Goal: Use online tool/utility: Use online tool/utility

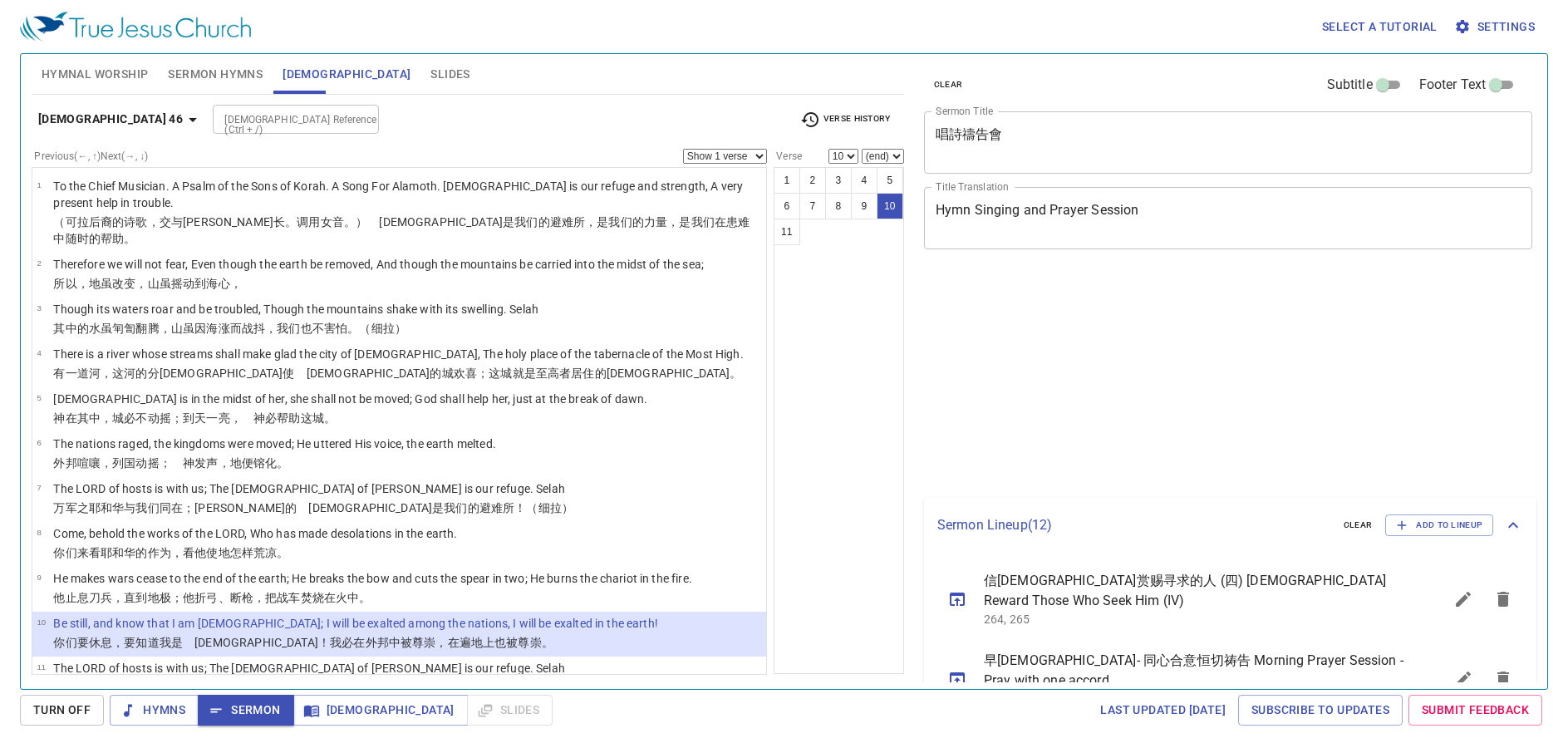
select select "10"
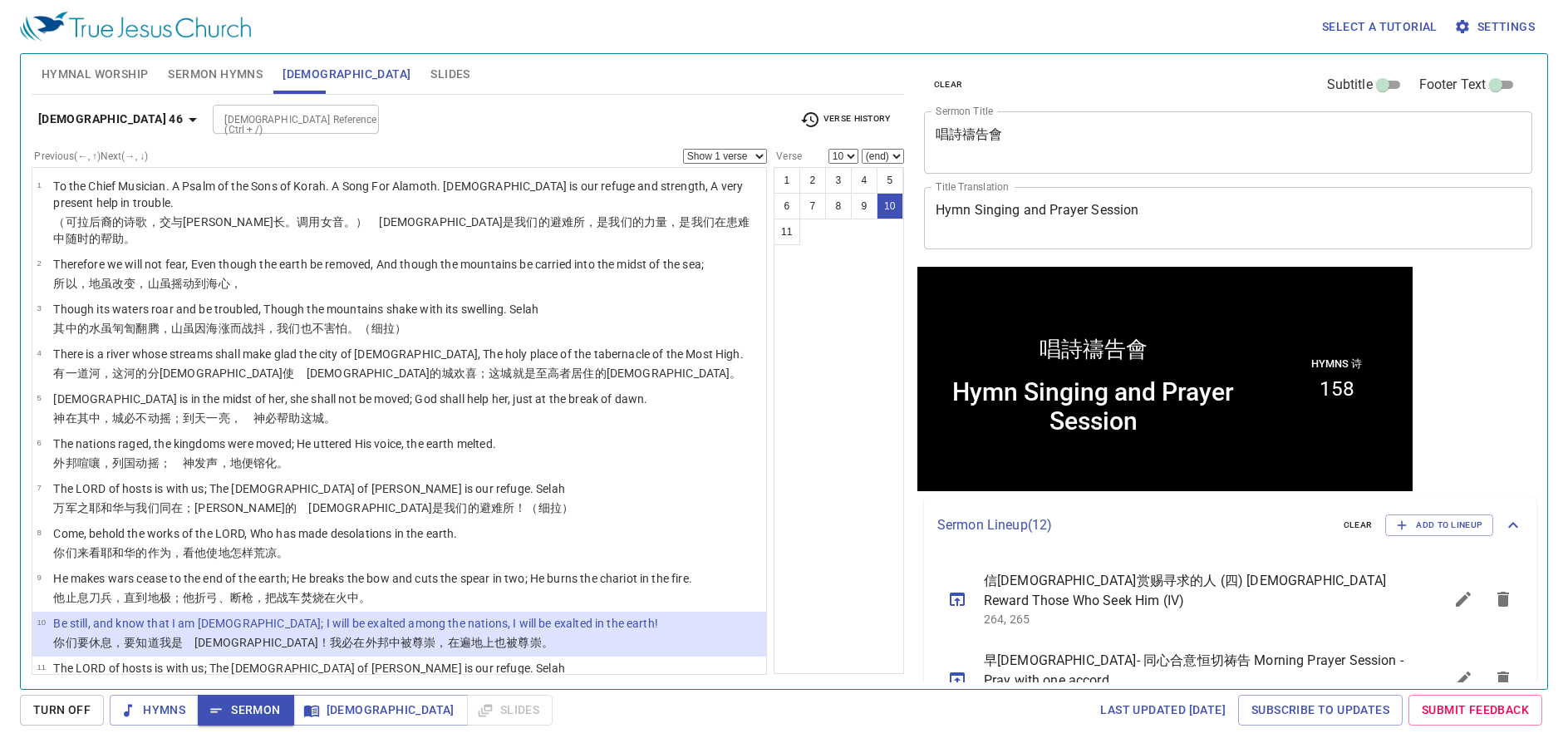
scroll to position [1, 0]
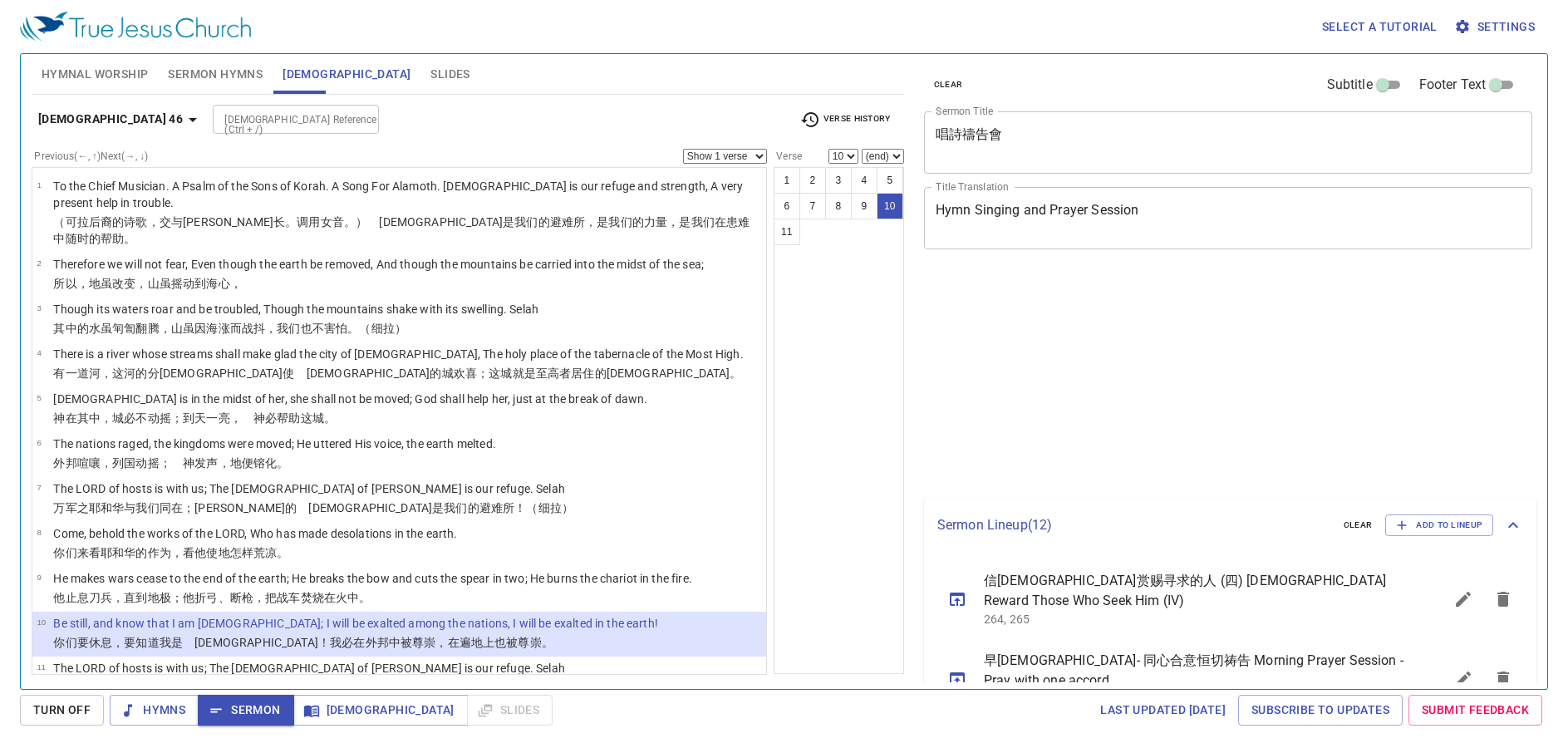
select select "10"
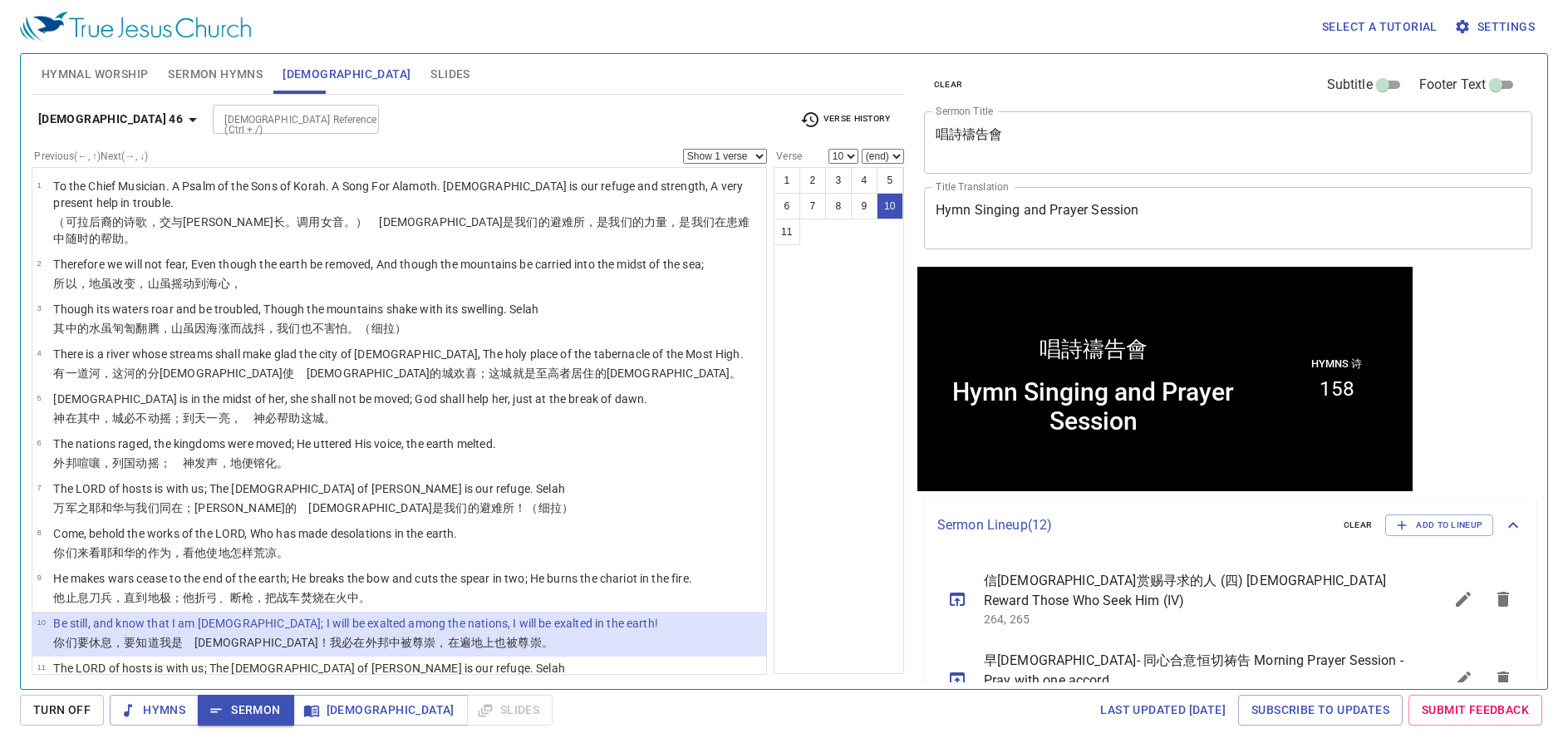
scroll to position [1, 0]
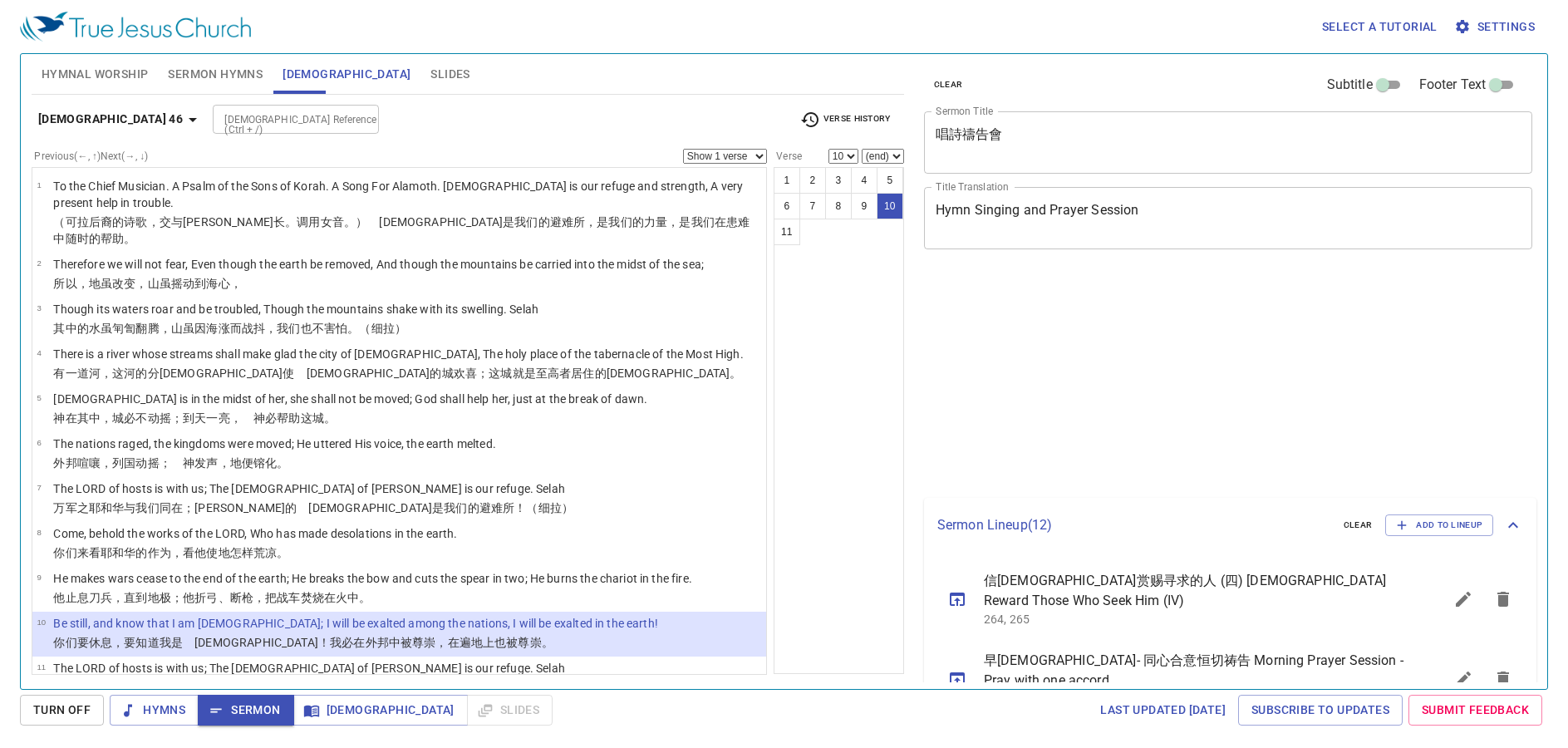
select select "10"
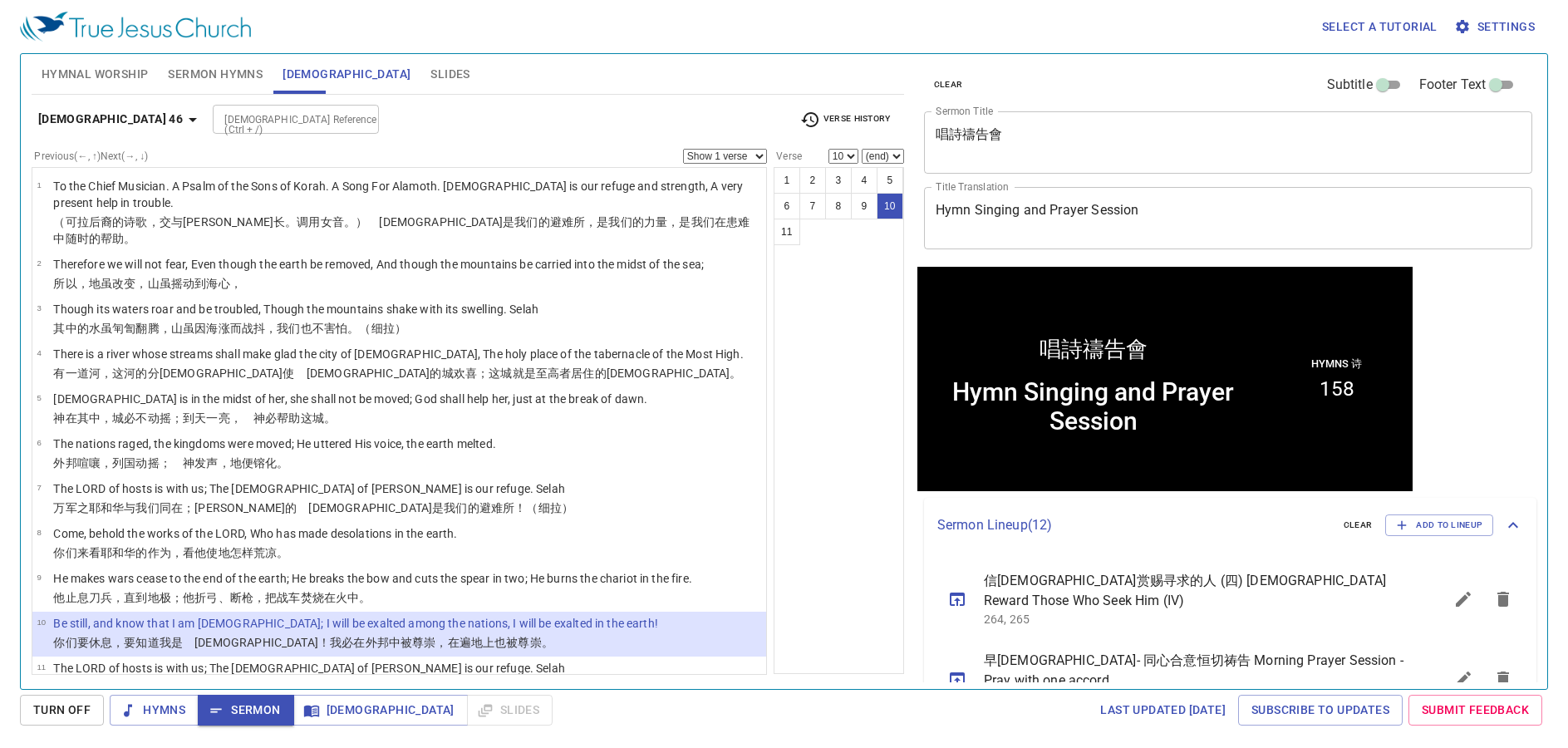
scroll to position [1, 0]
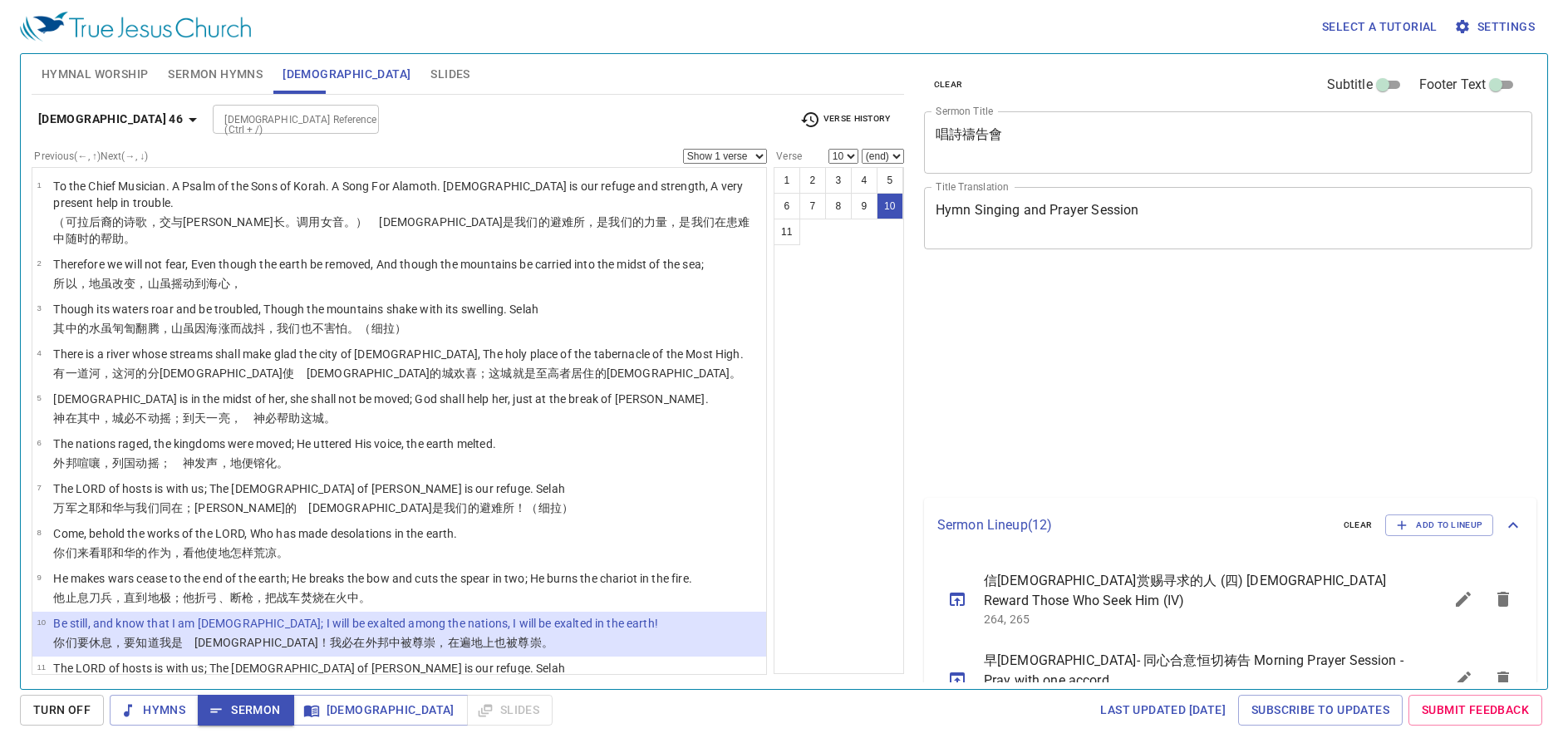
select select "10"
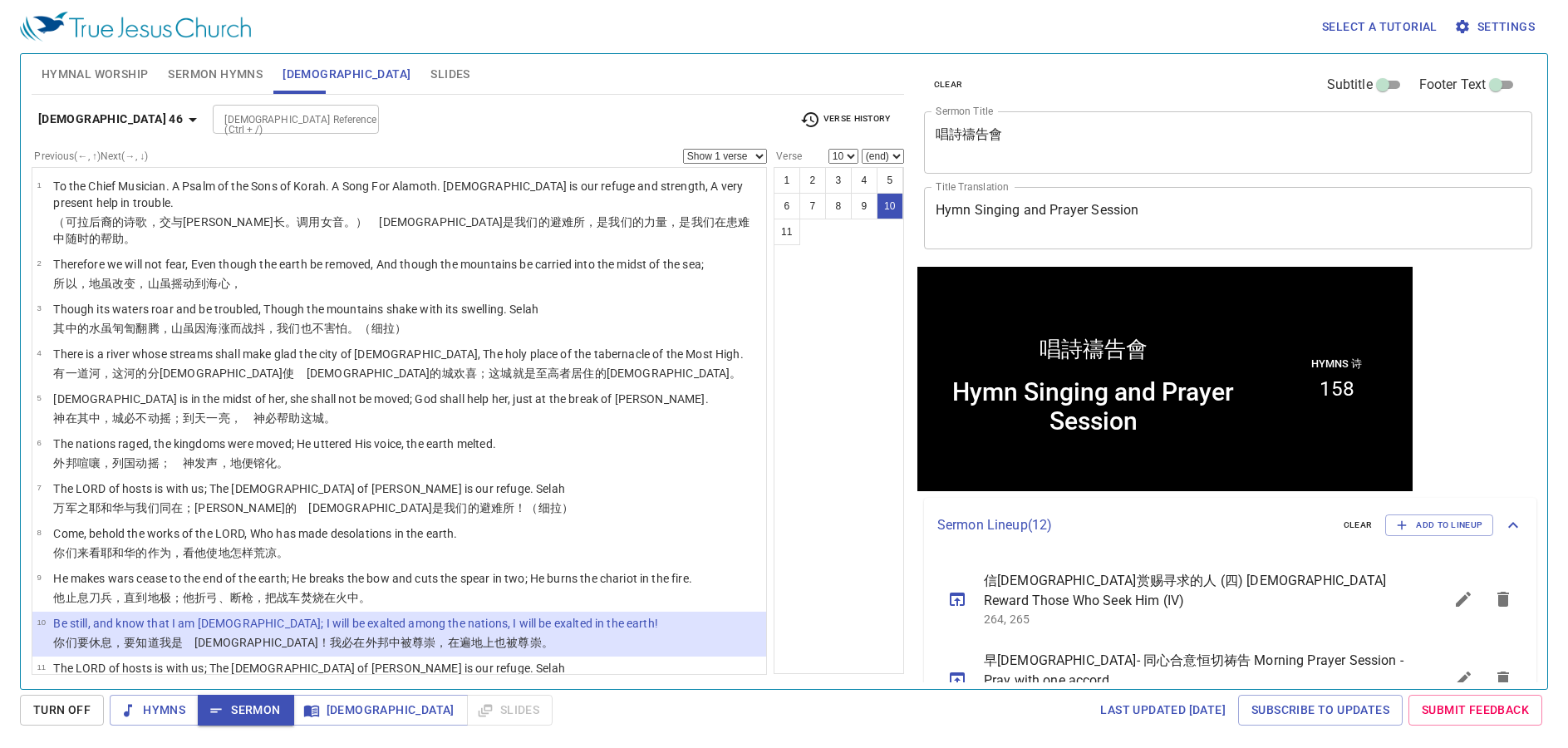
scroll to position [1, 0]
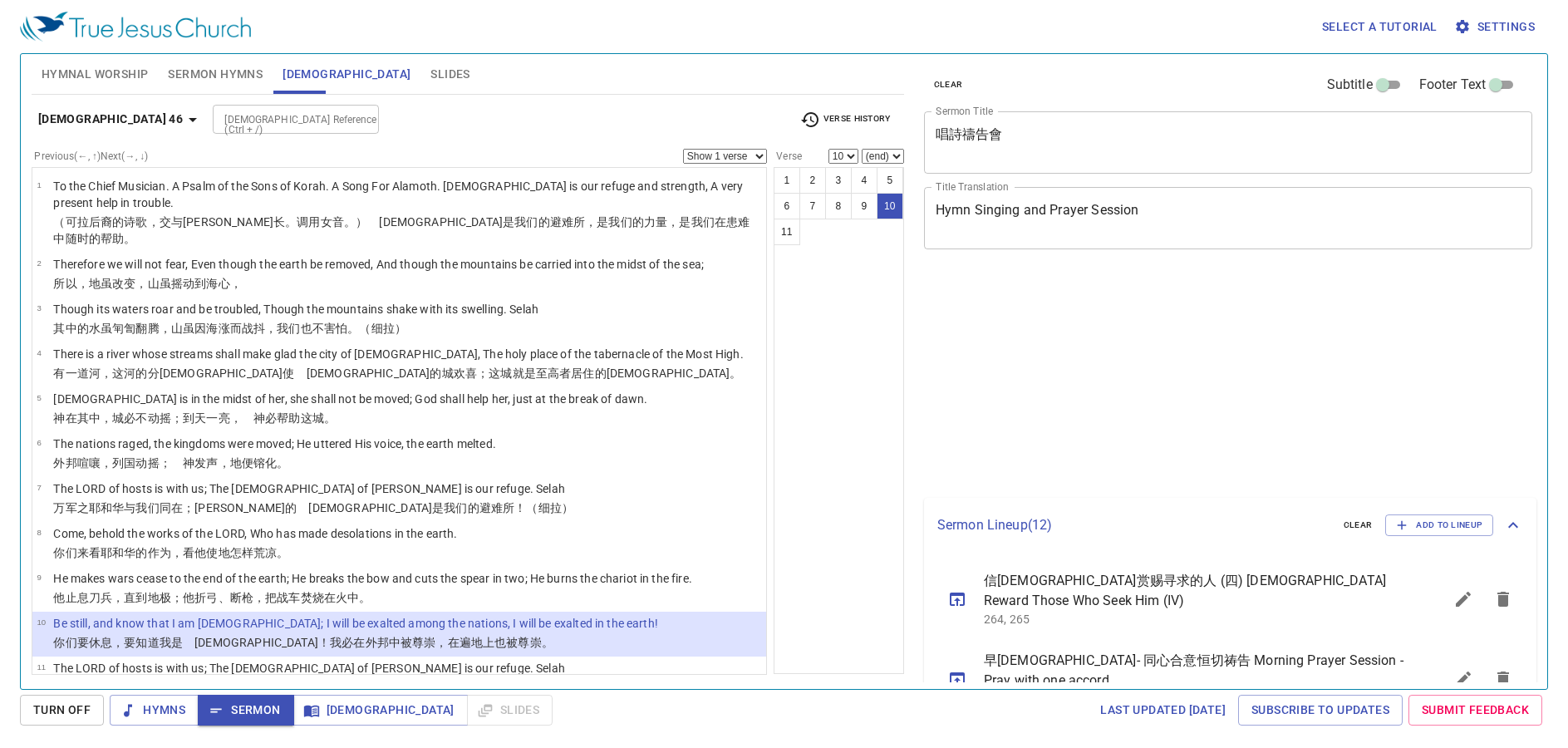
select select "10"
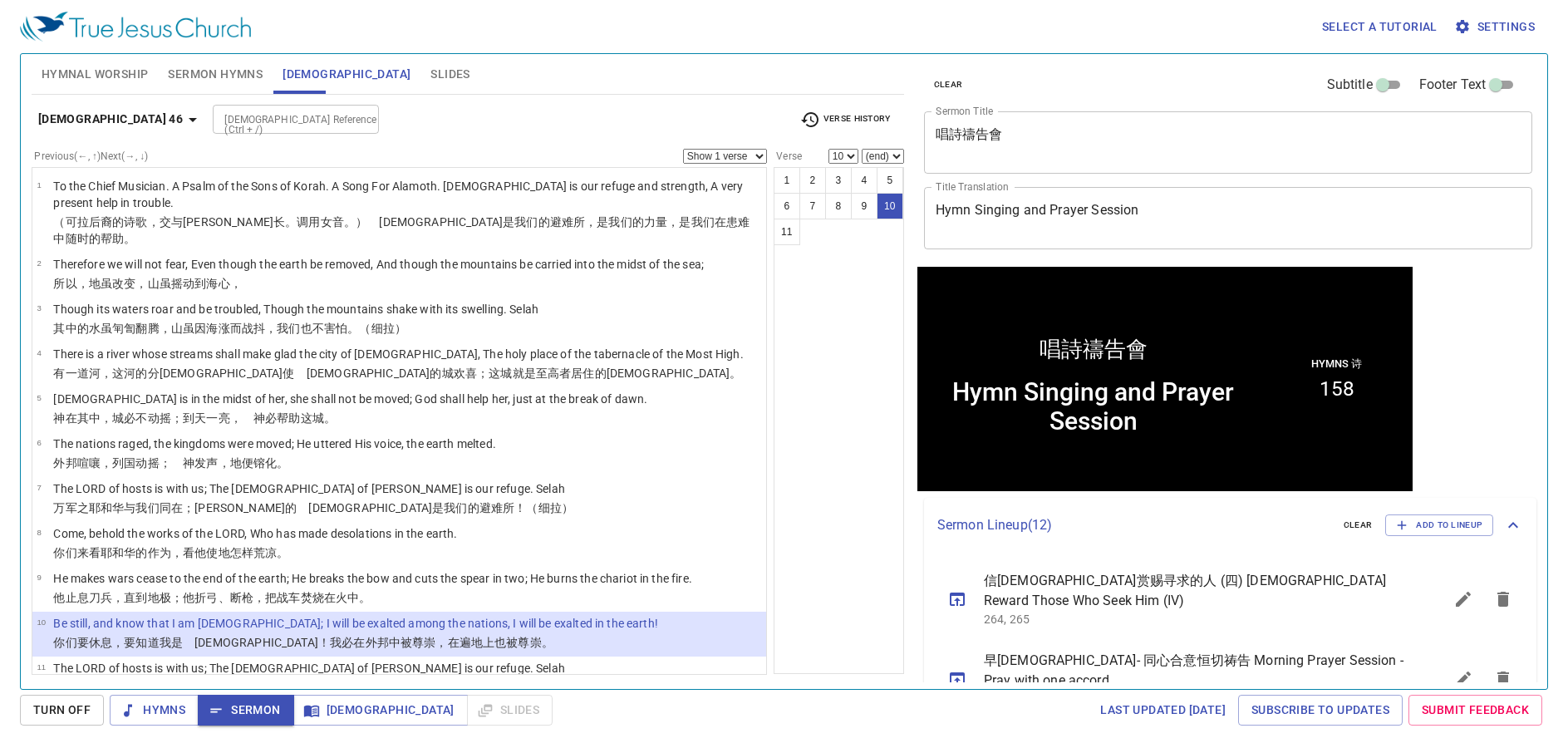
scroll to position [1, 0]
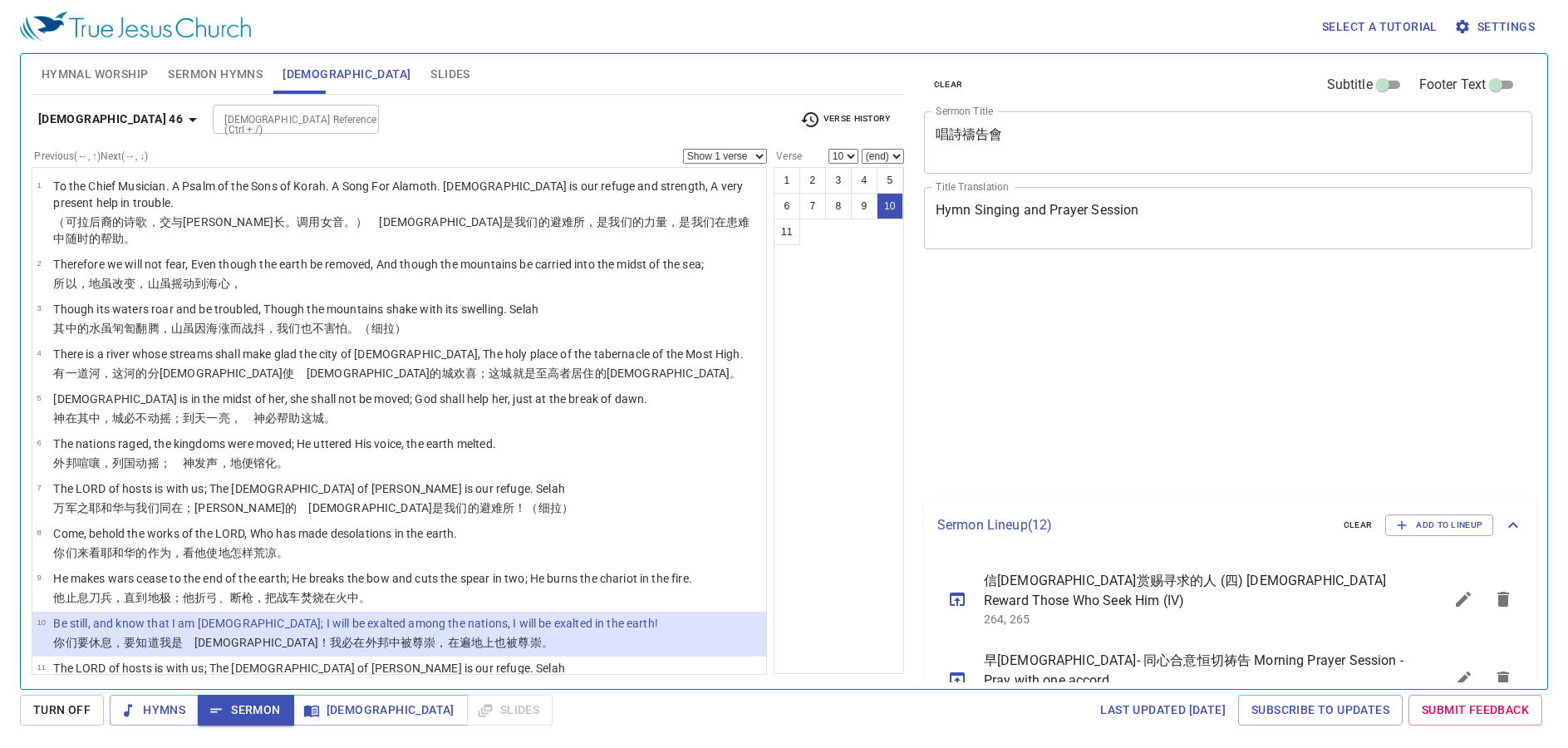
select select "10"
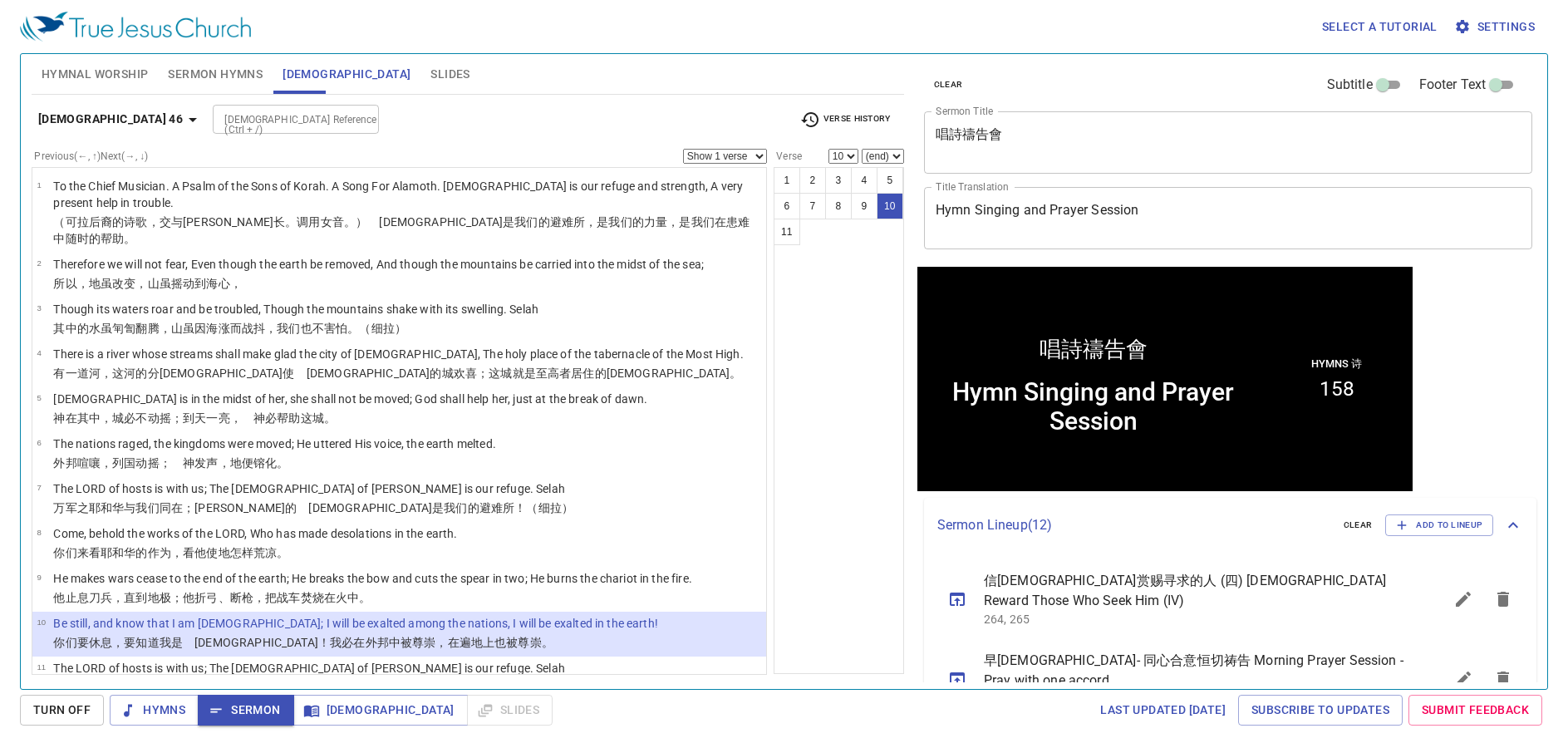
scroll to position [1, 0]
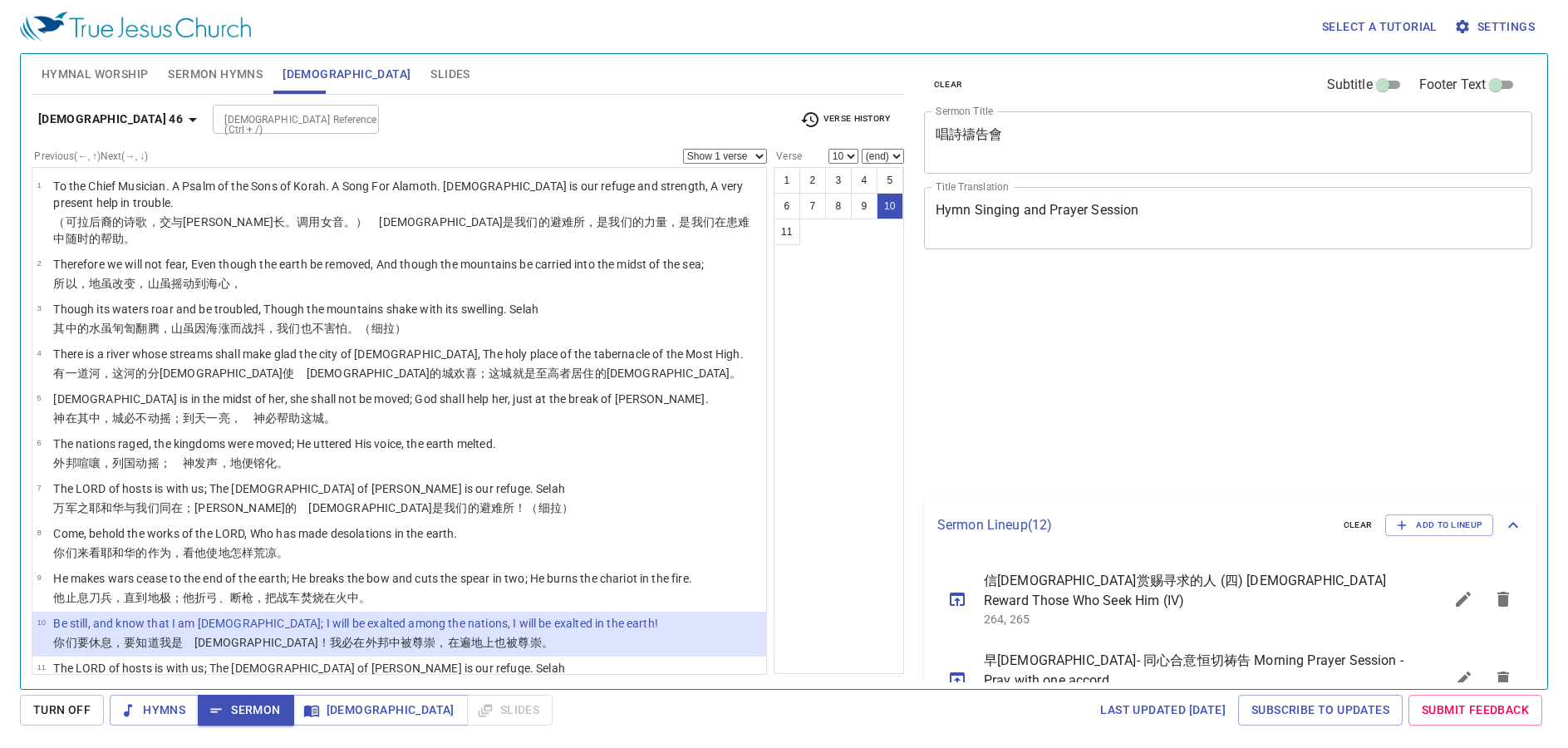
select select "10"
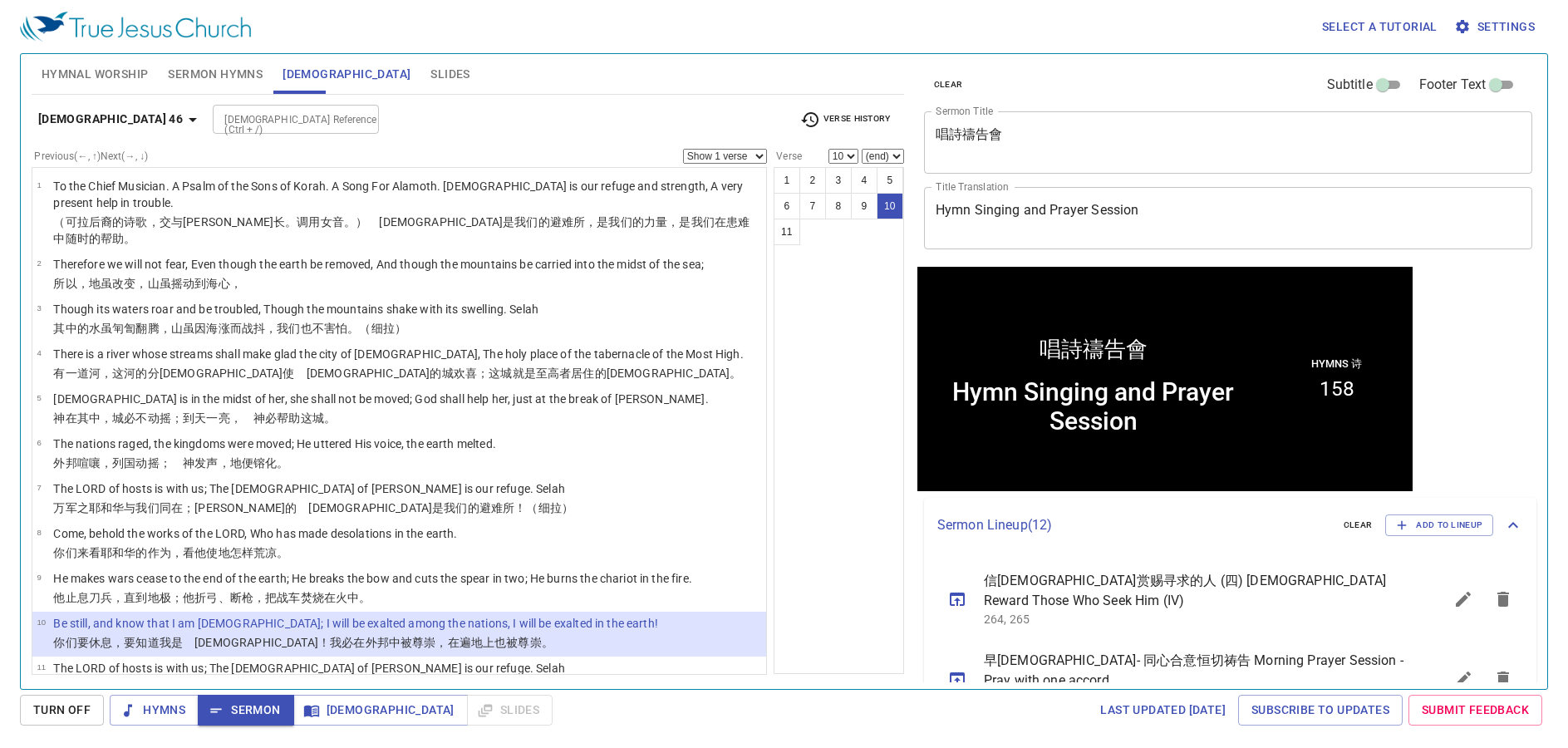
scroll to position [1, 0]
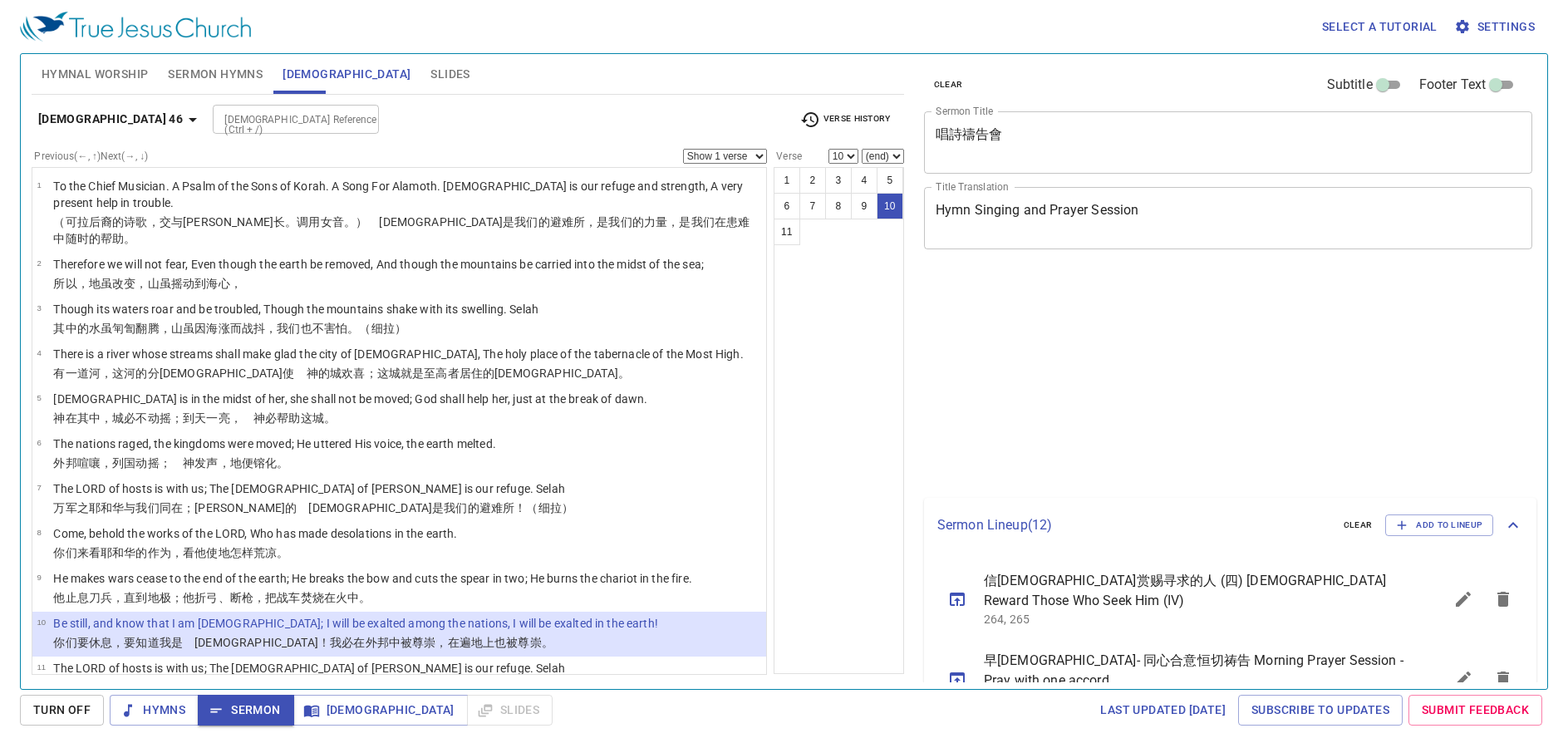
select select "10"
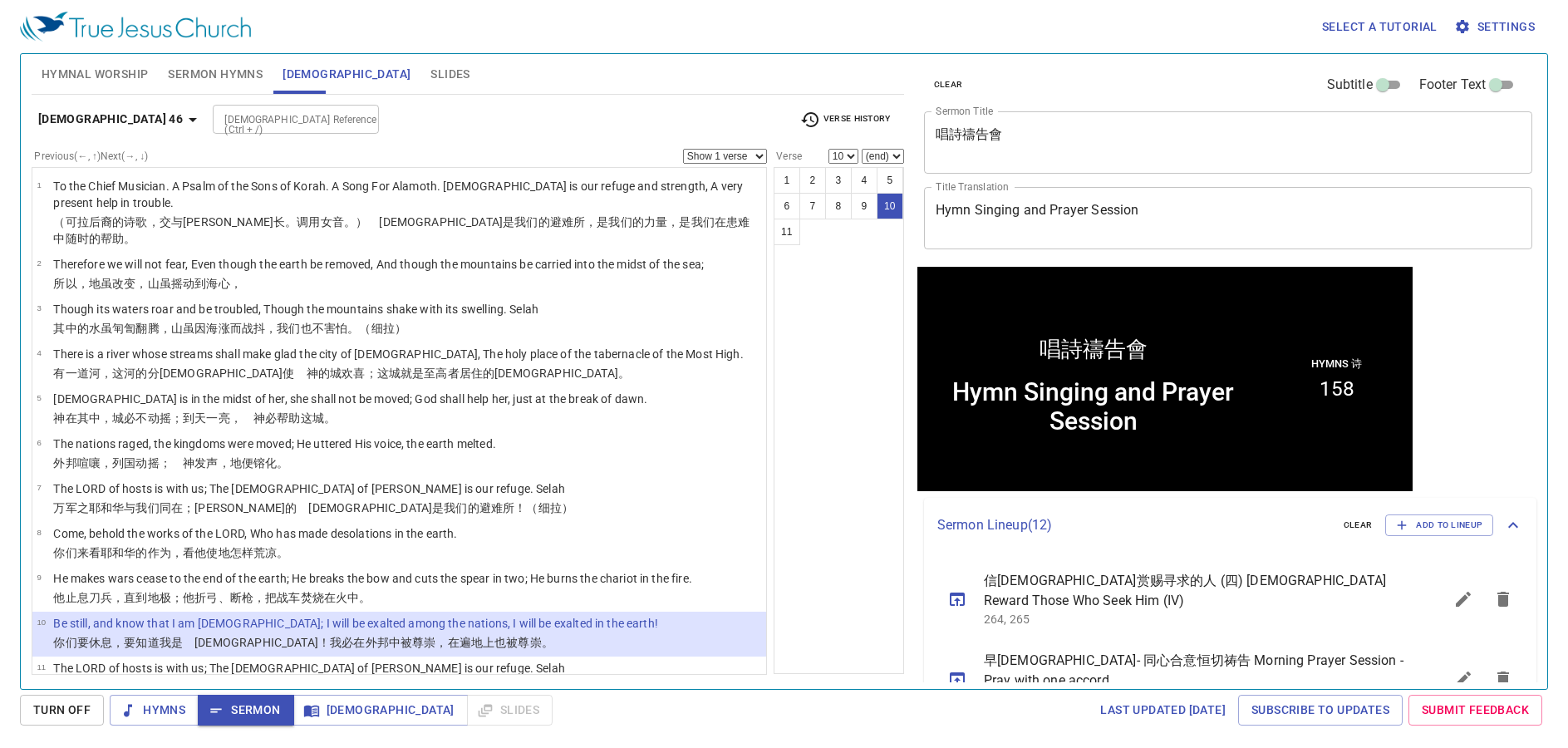
scroll to position [1, 0]
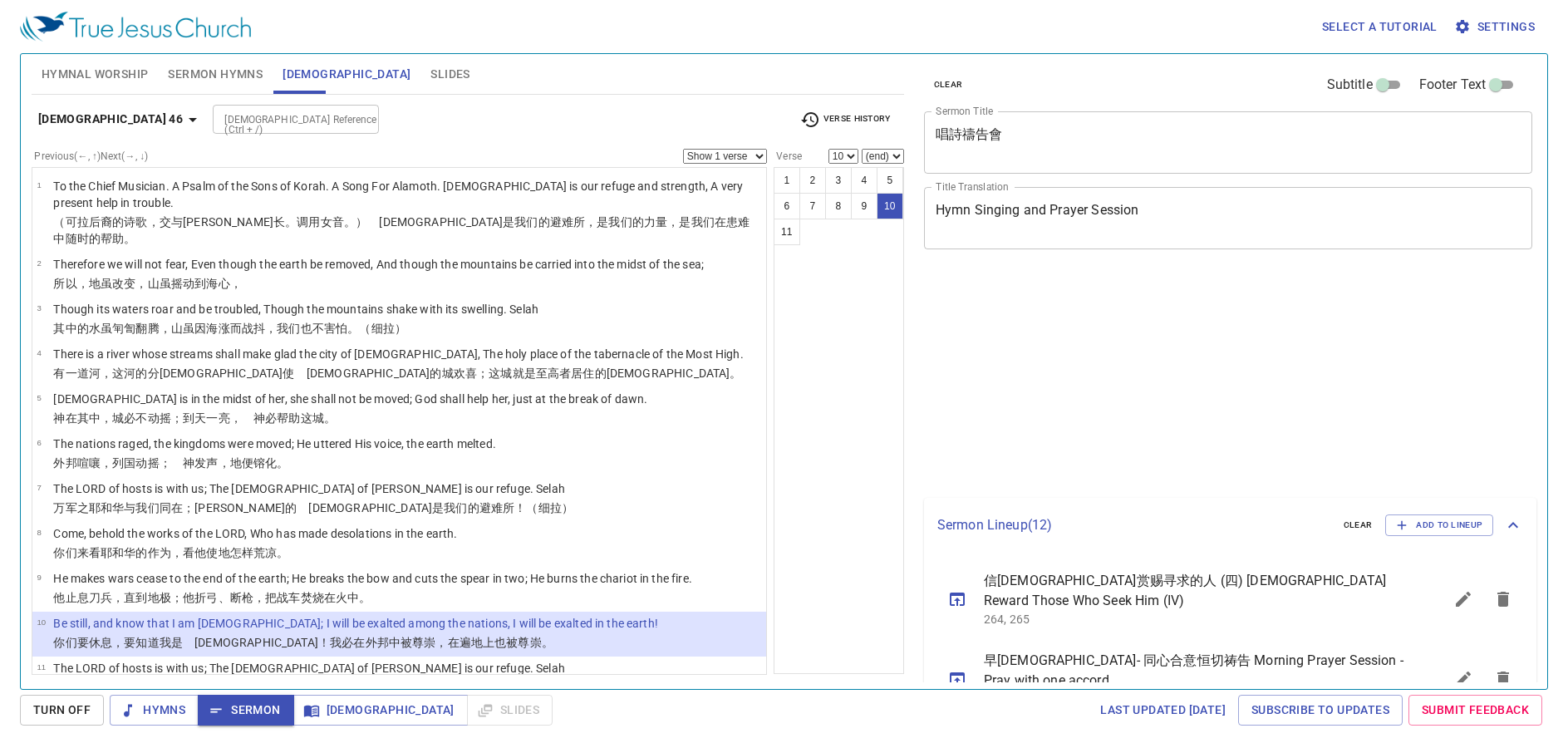
select select "10"
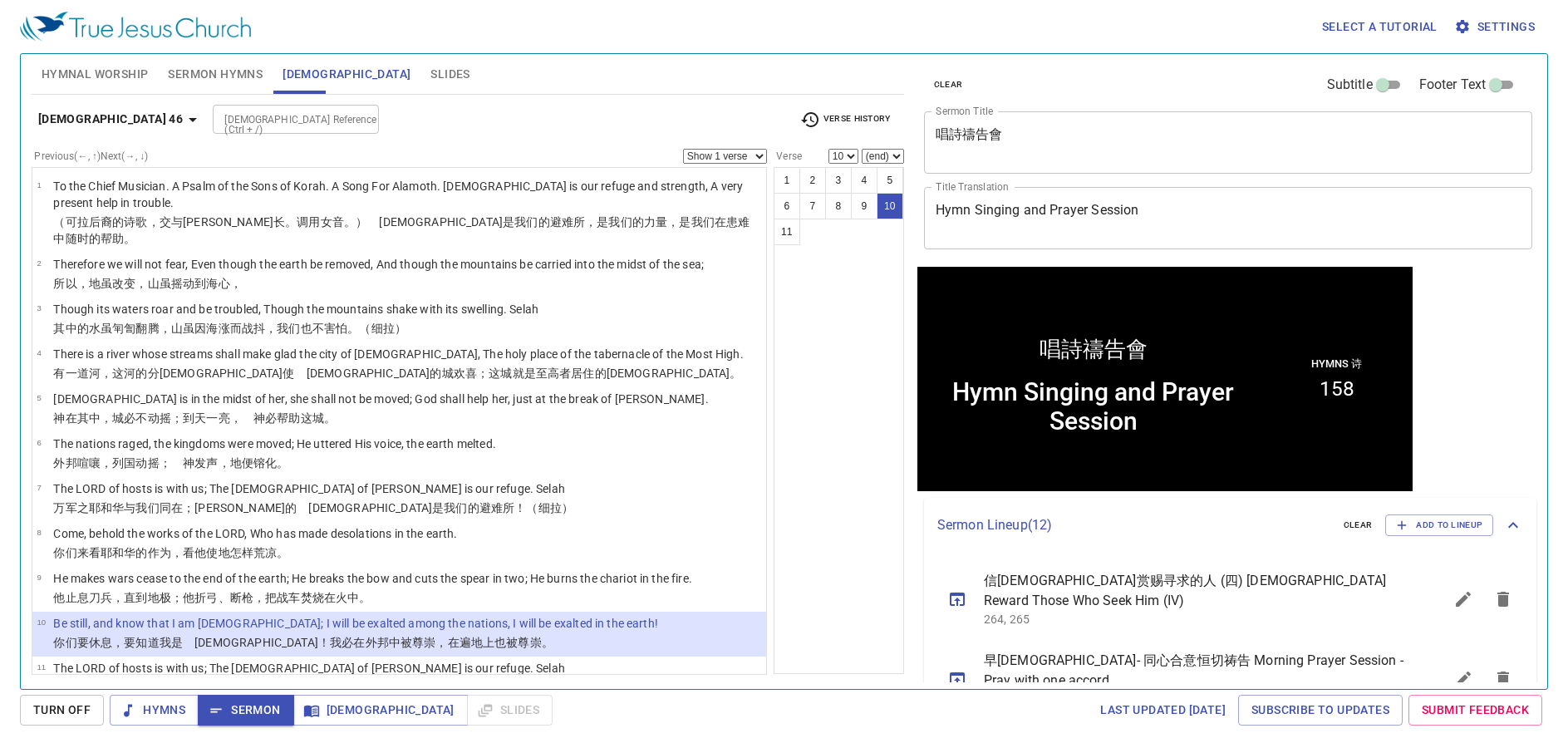
scroll to position [1, 0]
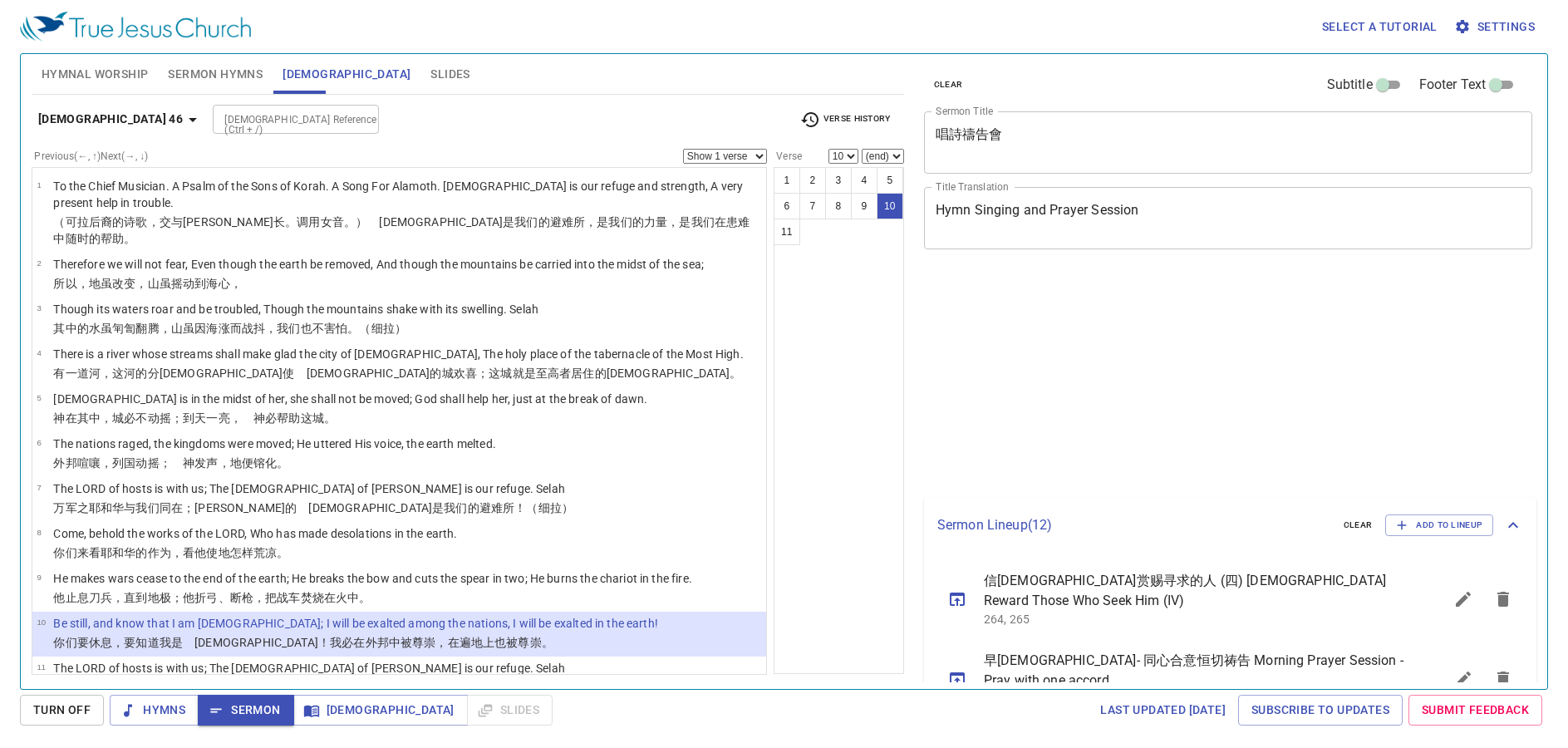
select select "10"
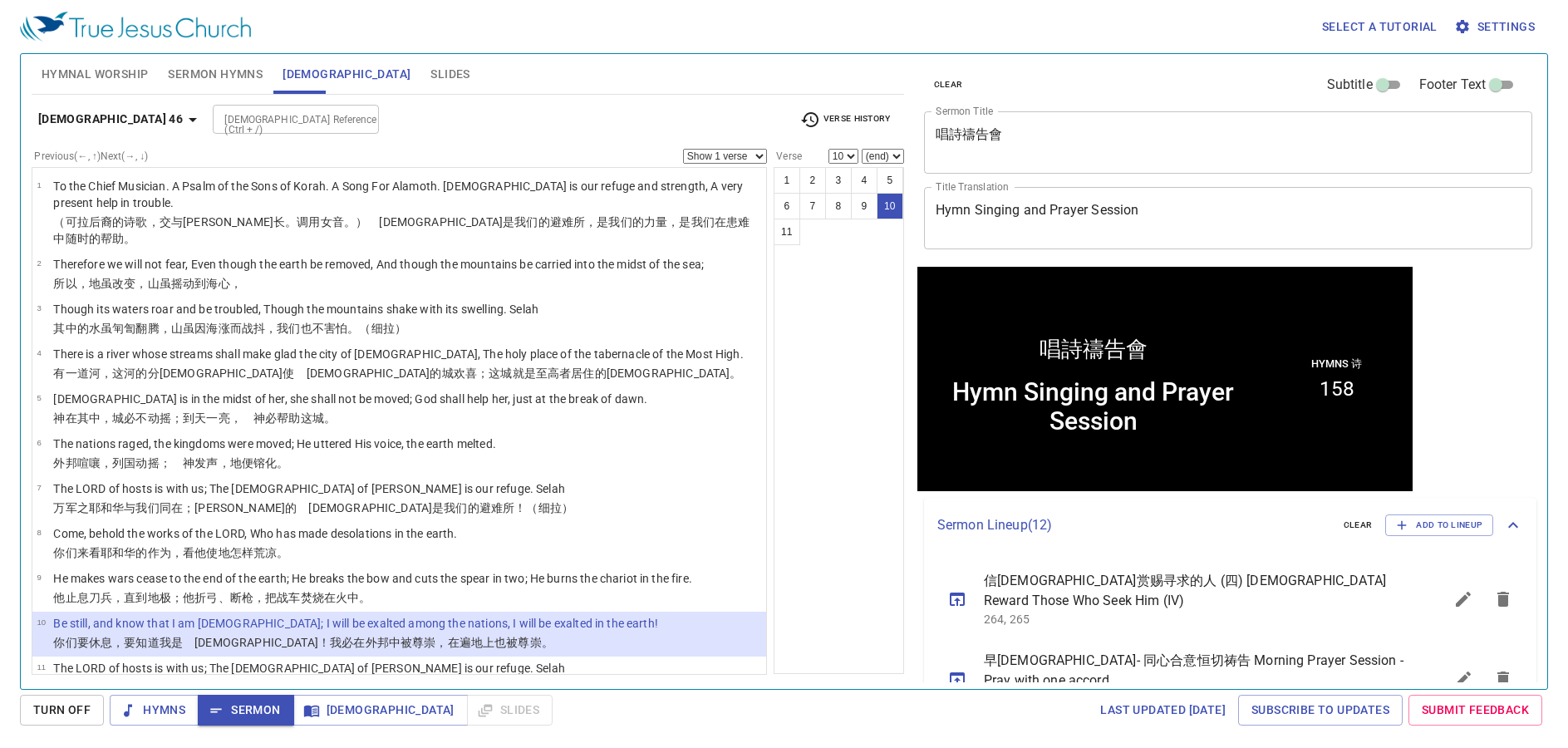
scroll to position [1, 0]
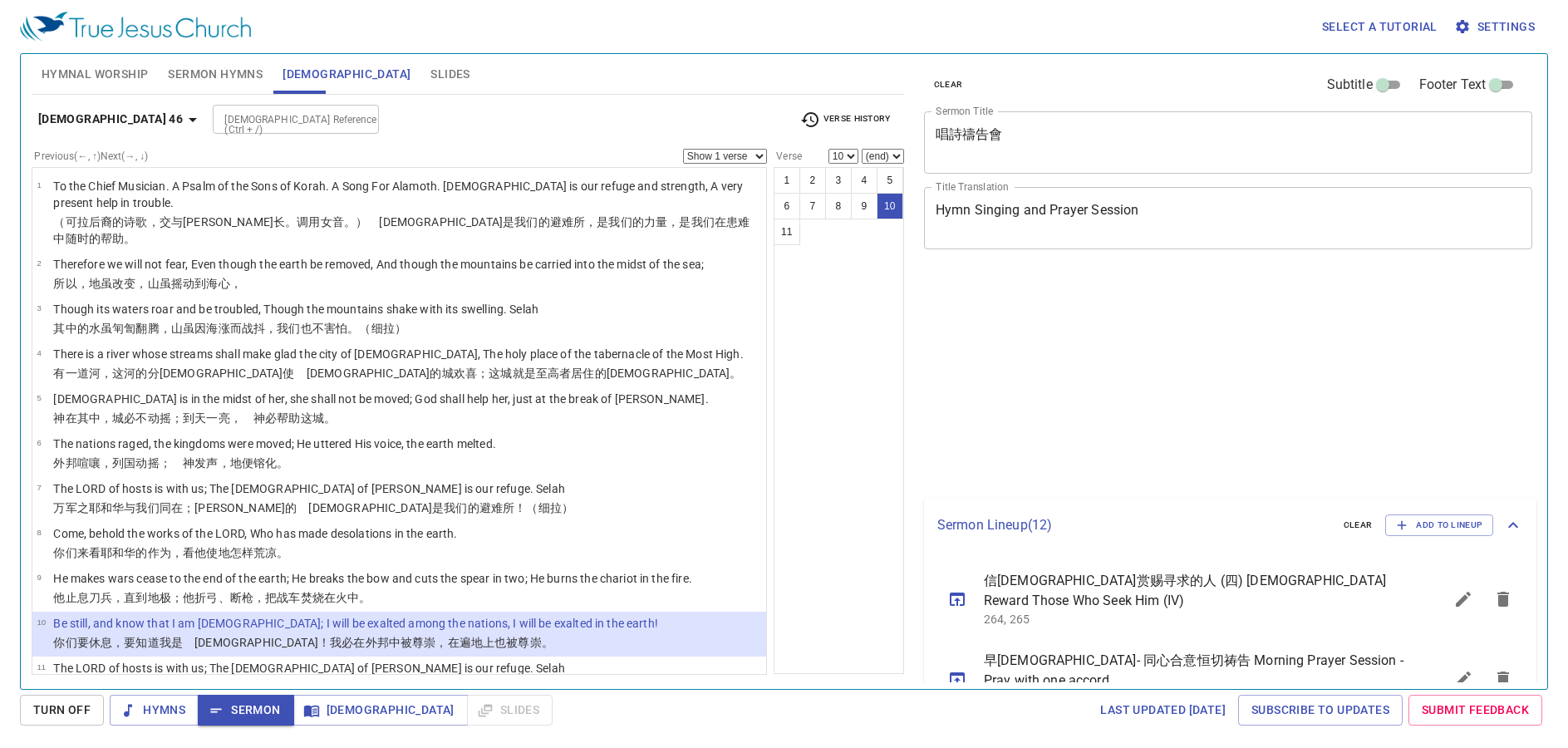
select select "10"
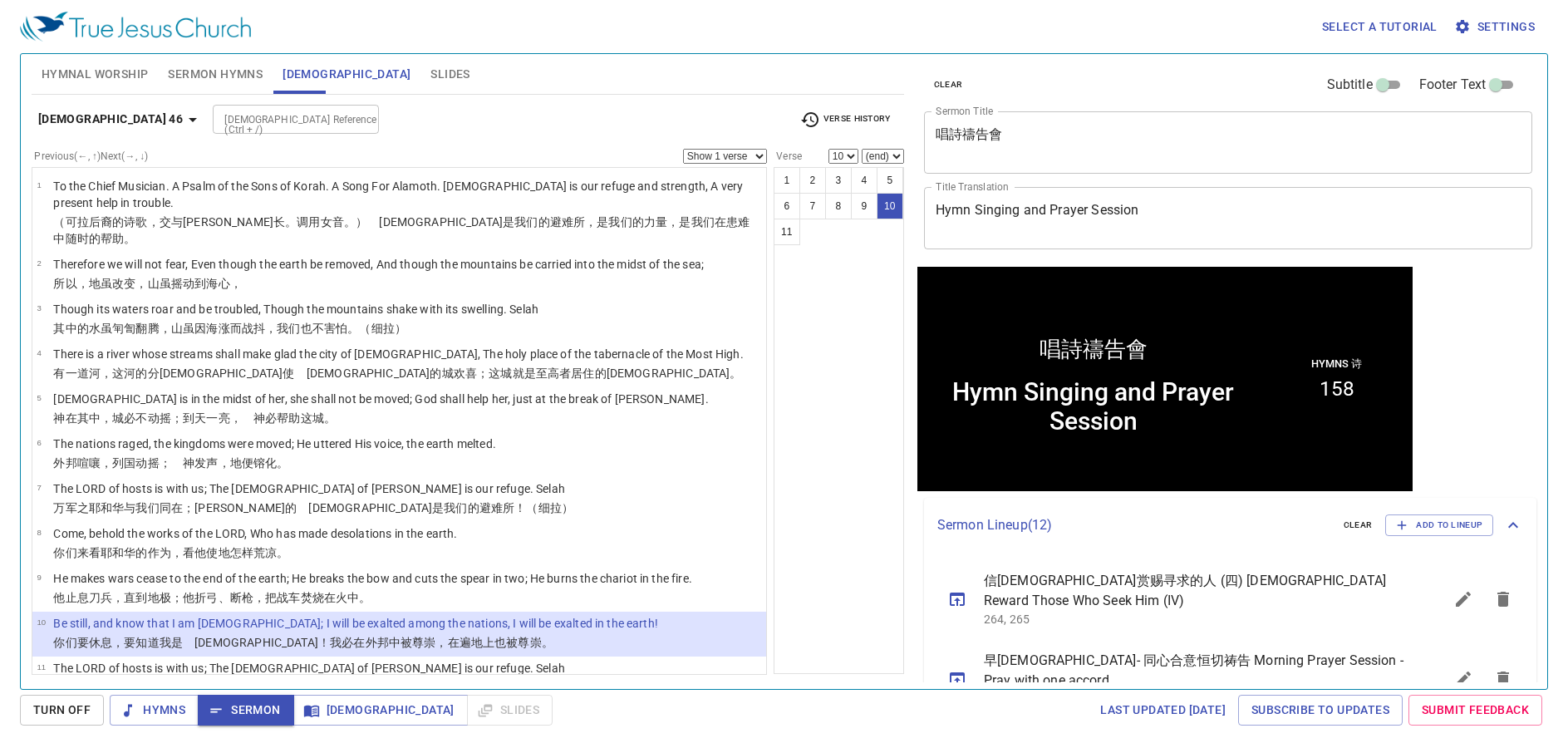
scroll to position [1, 0]
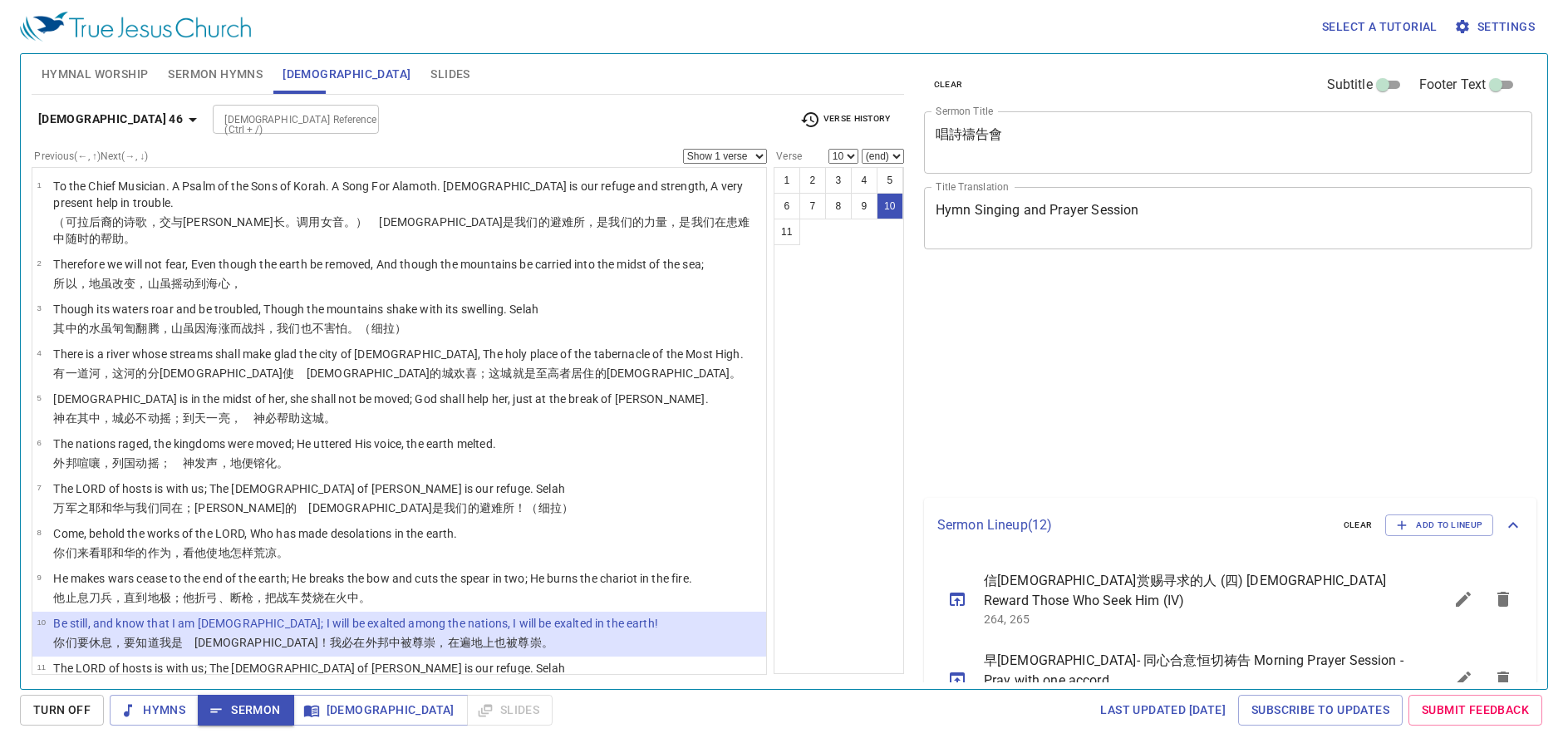
select select "10"
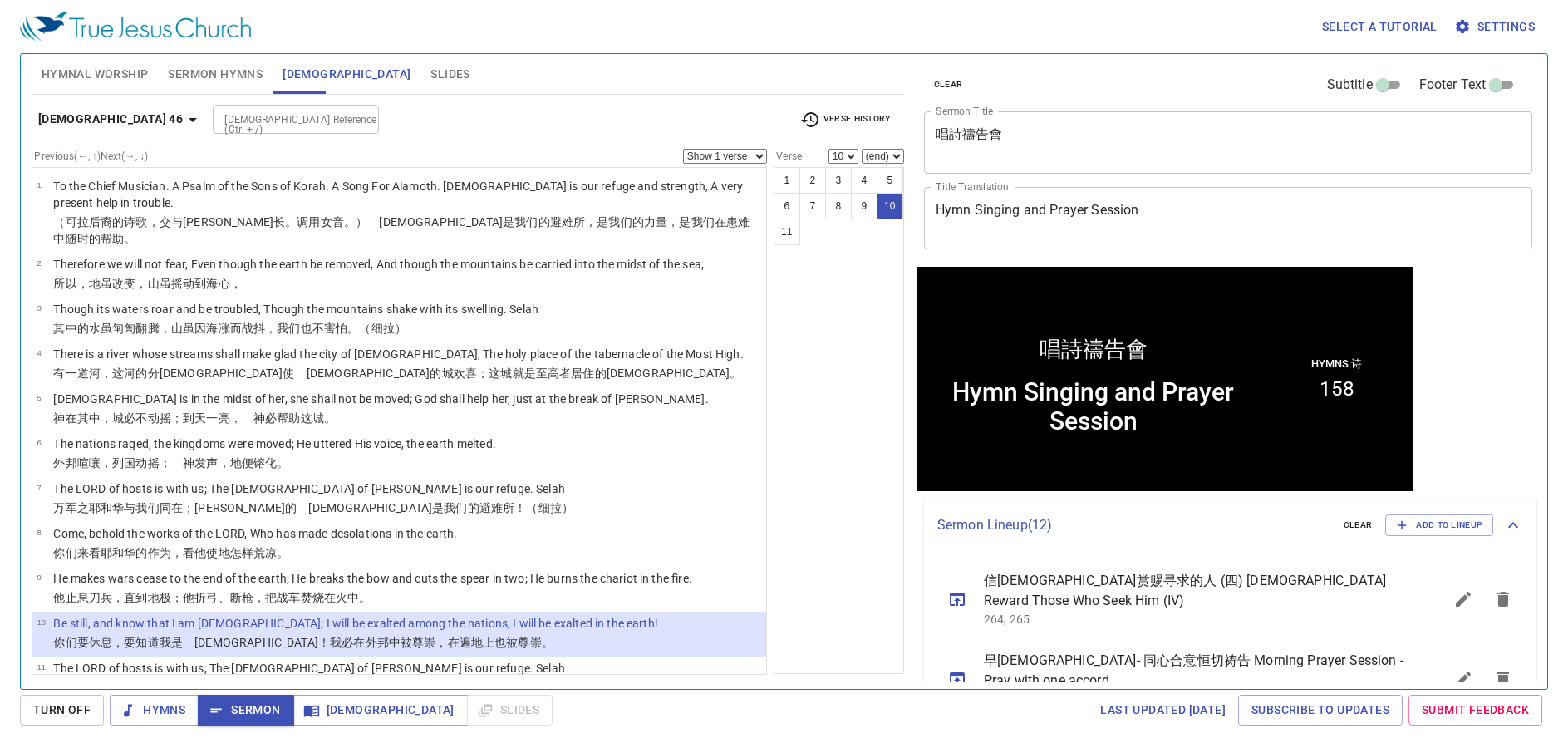
scroll to position [1, 0]
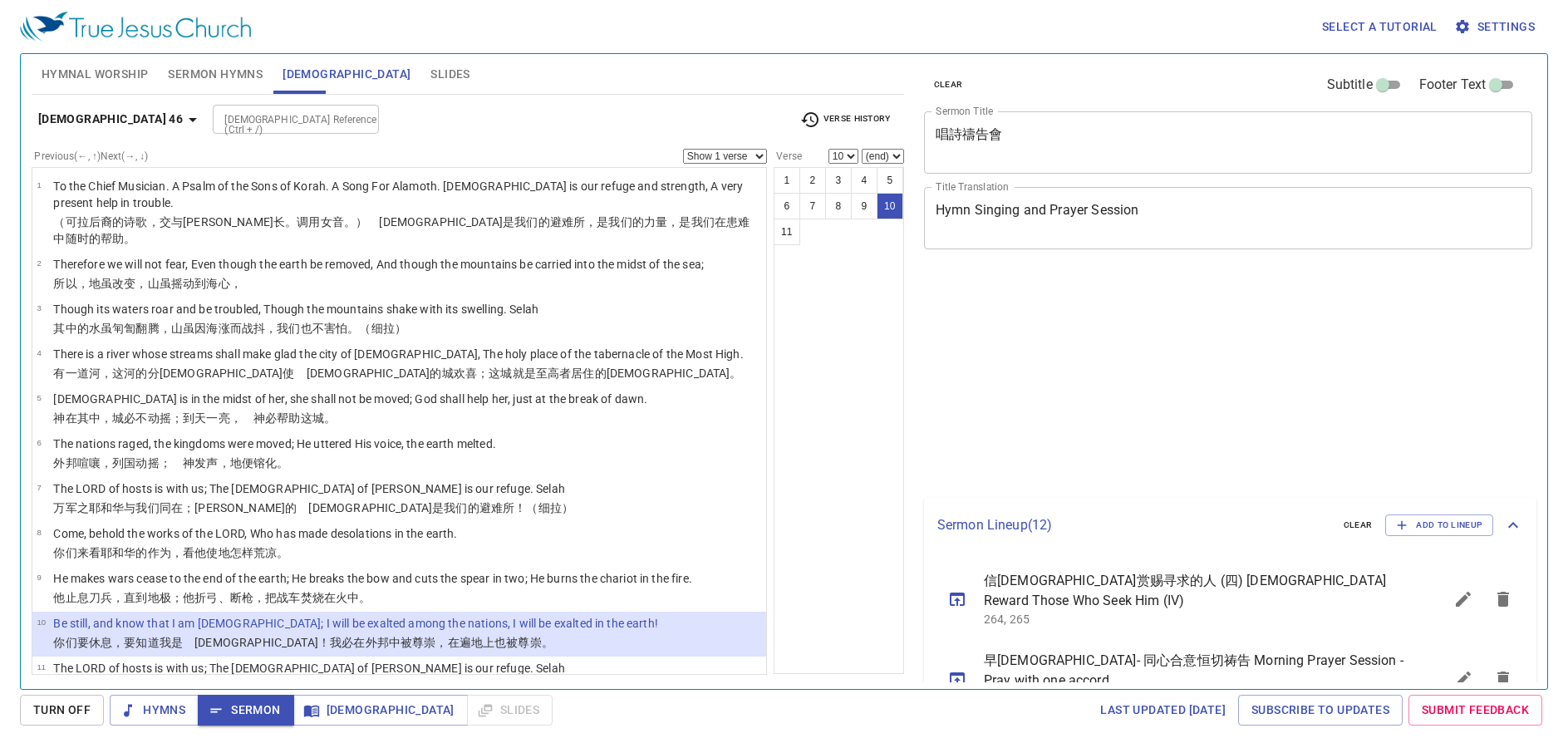
select select "10"
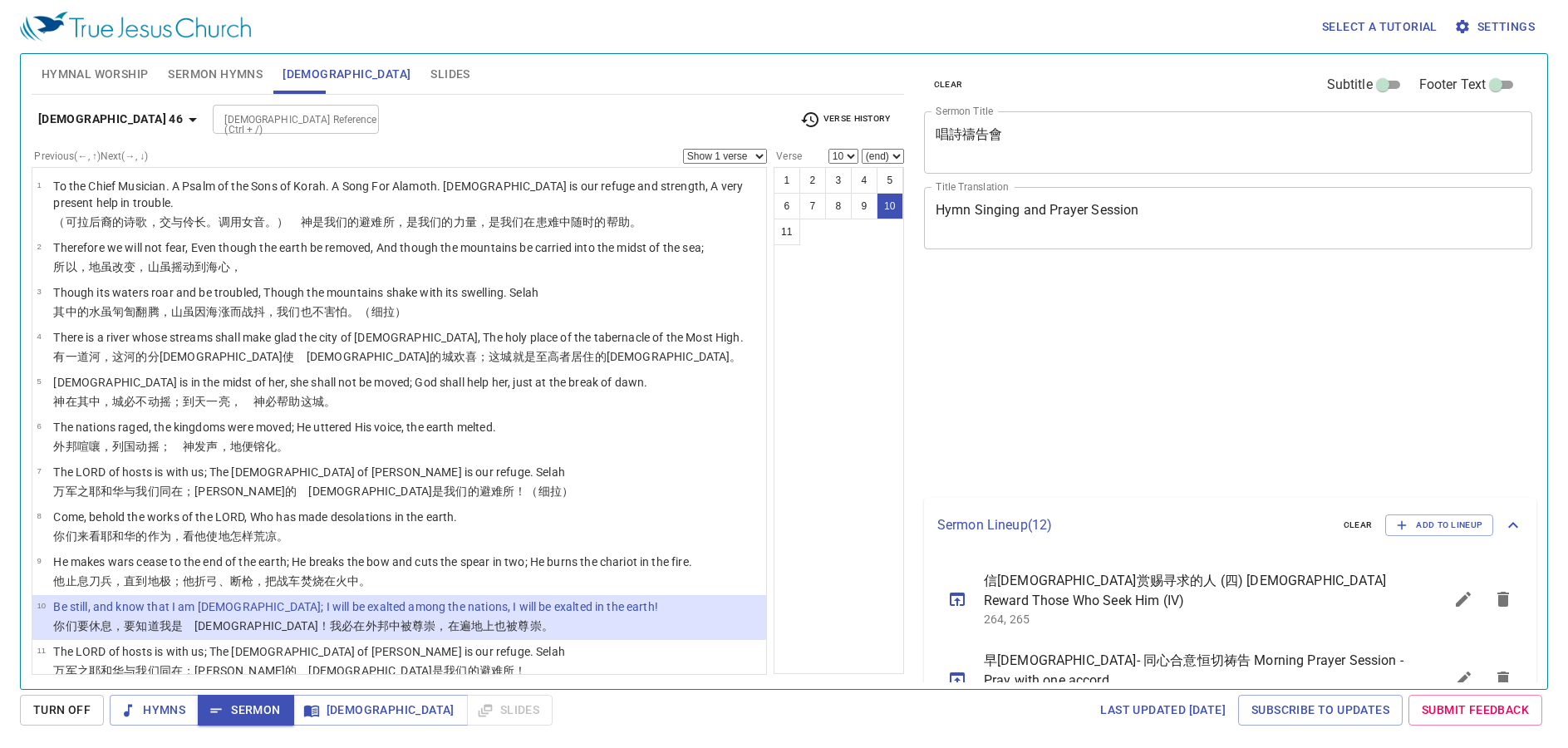
select select "10"
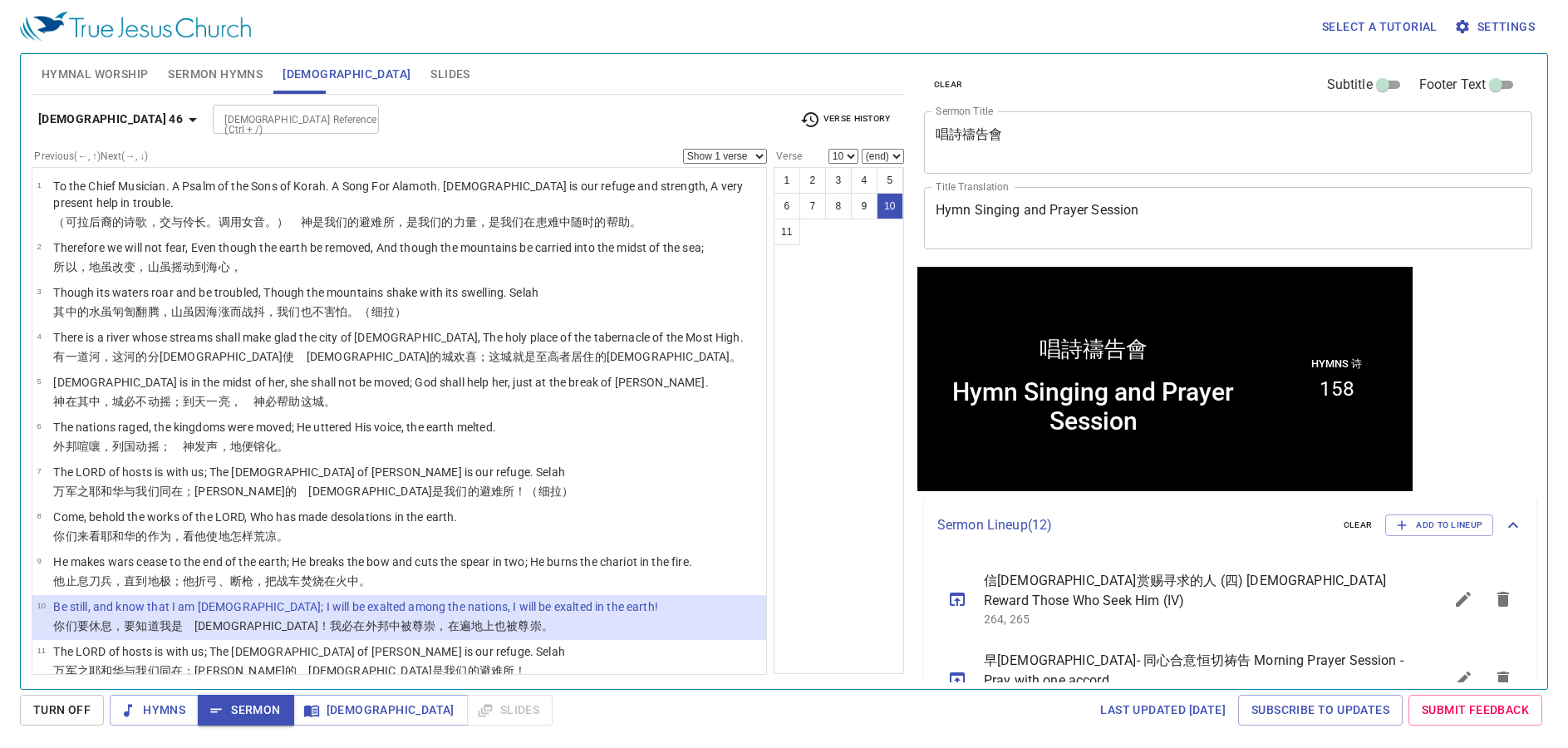
scroll to position [1, 0]
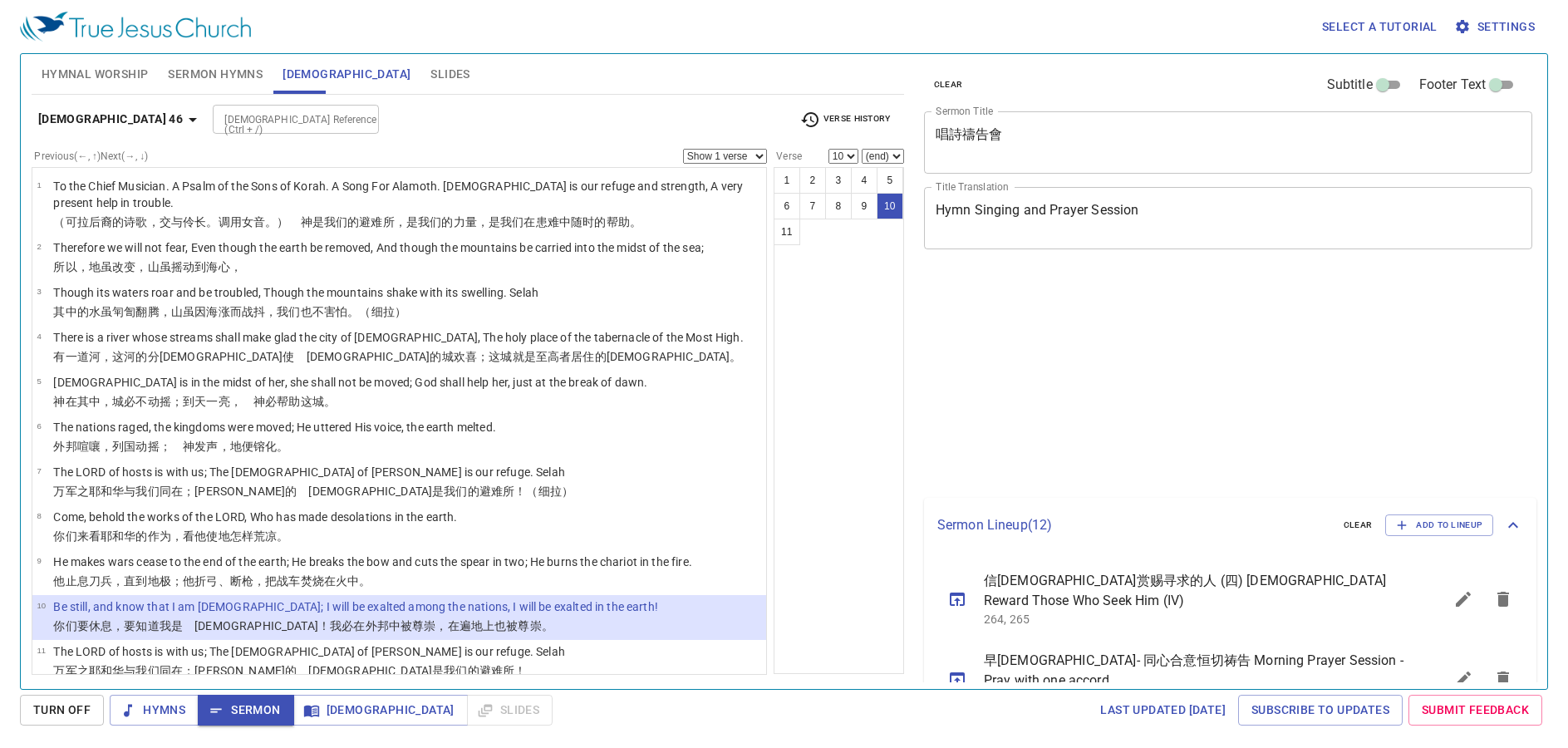
select select "10"
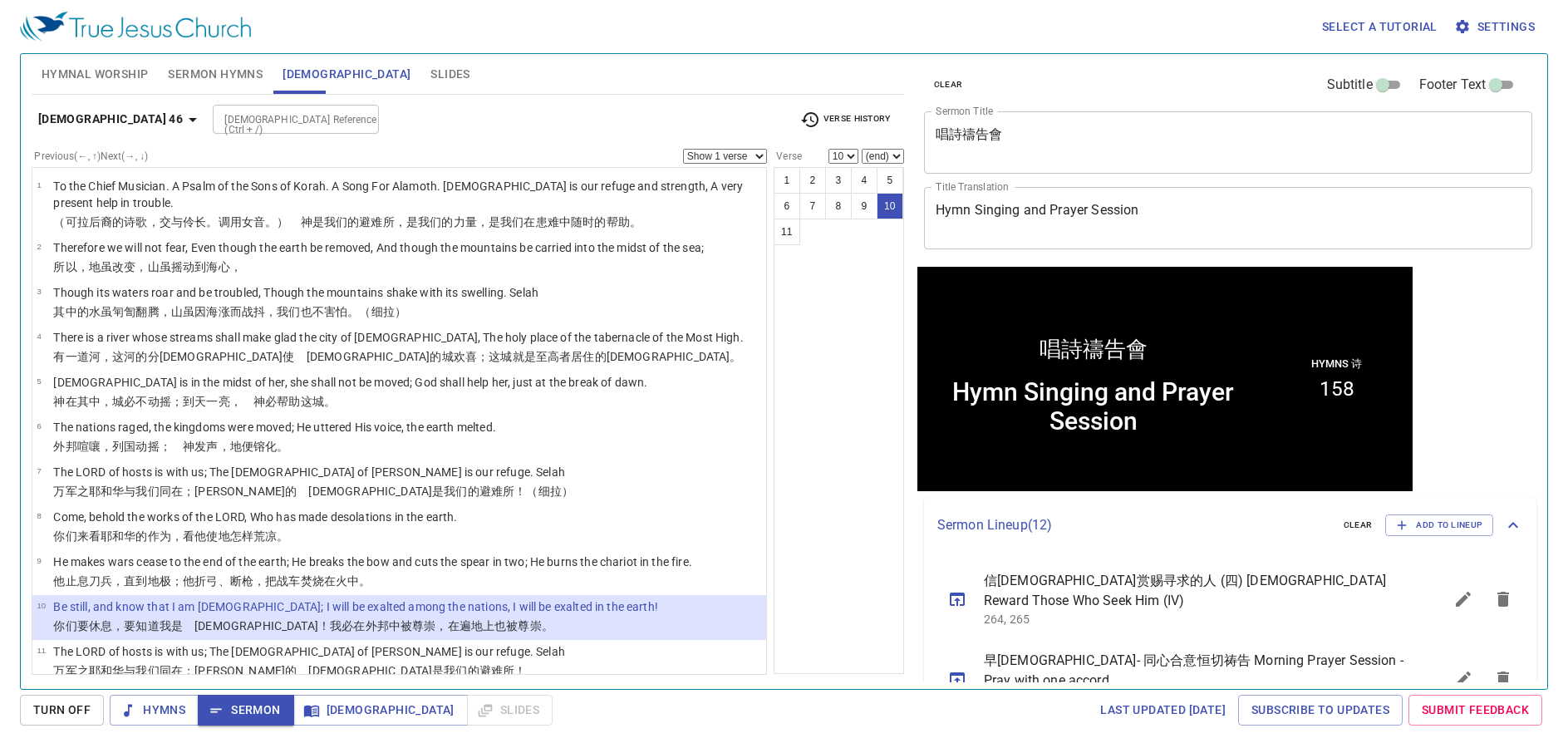
scroll to position [1, 0]
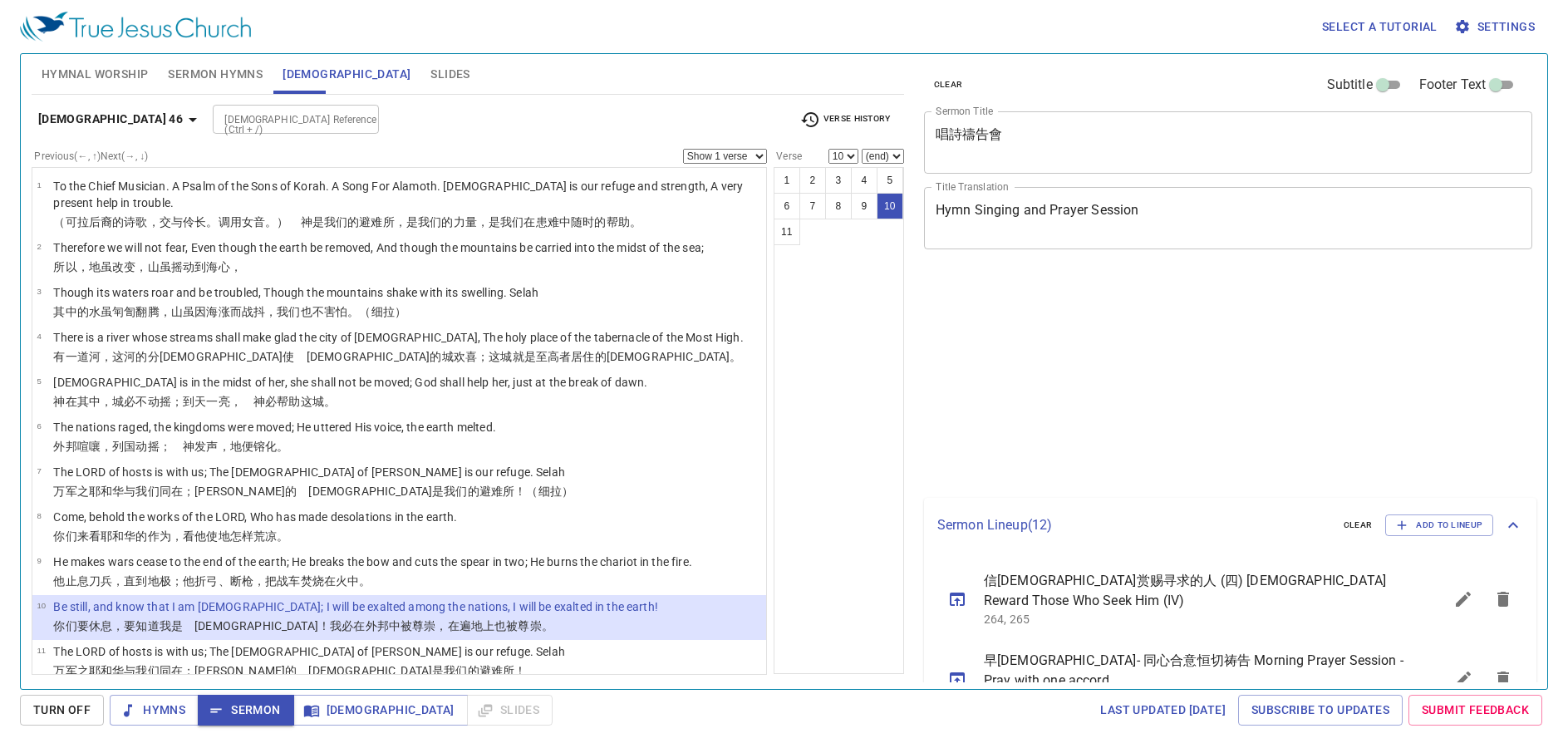
select select "10"
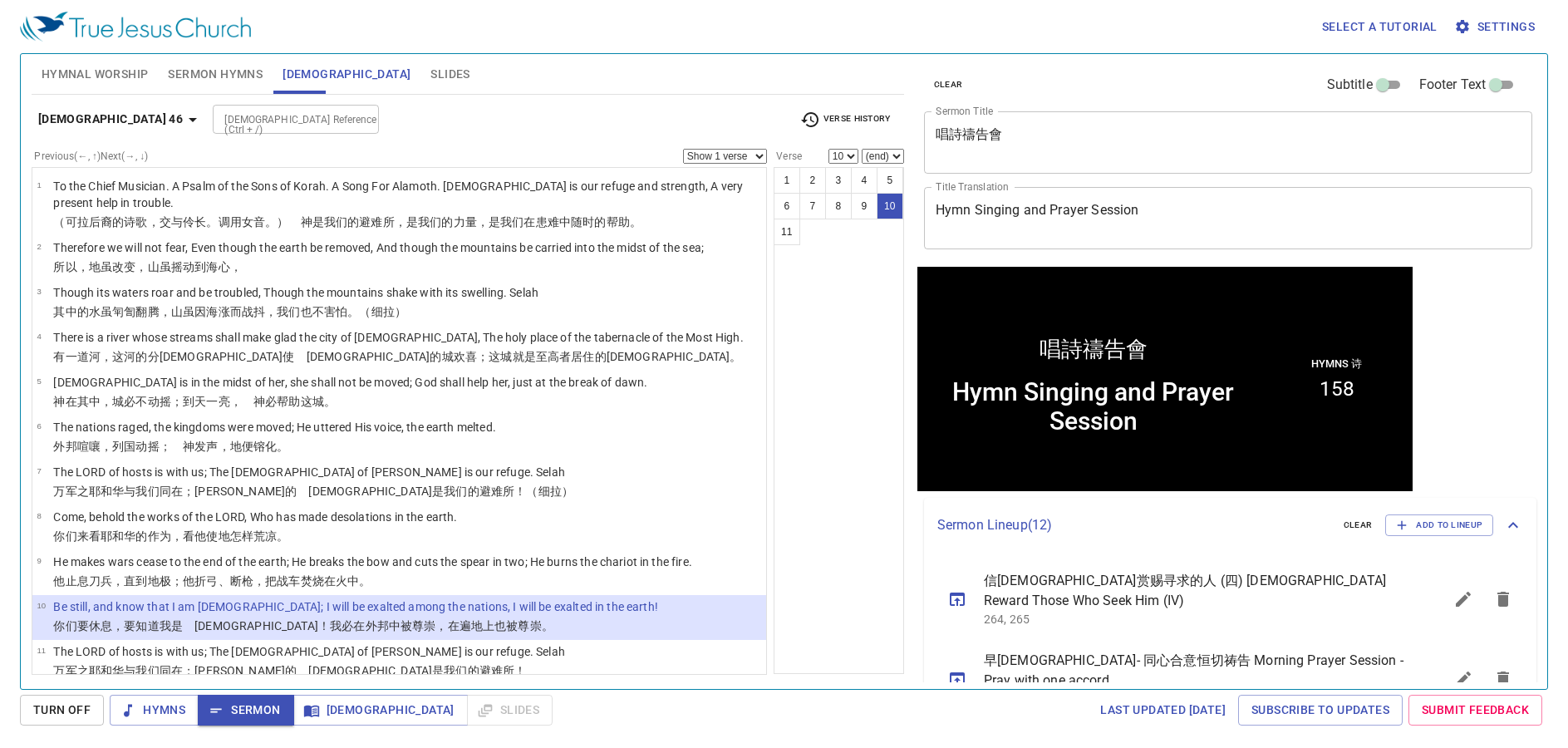
scroll to position [1, 0]
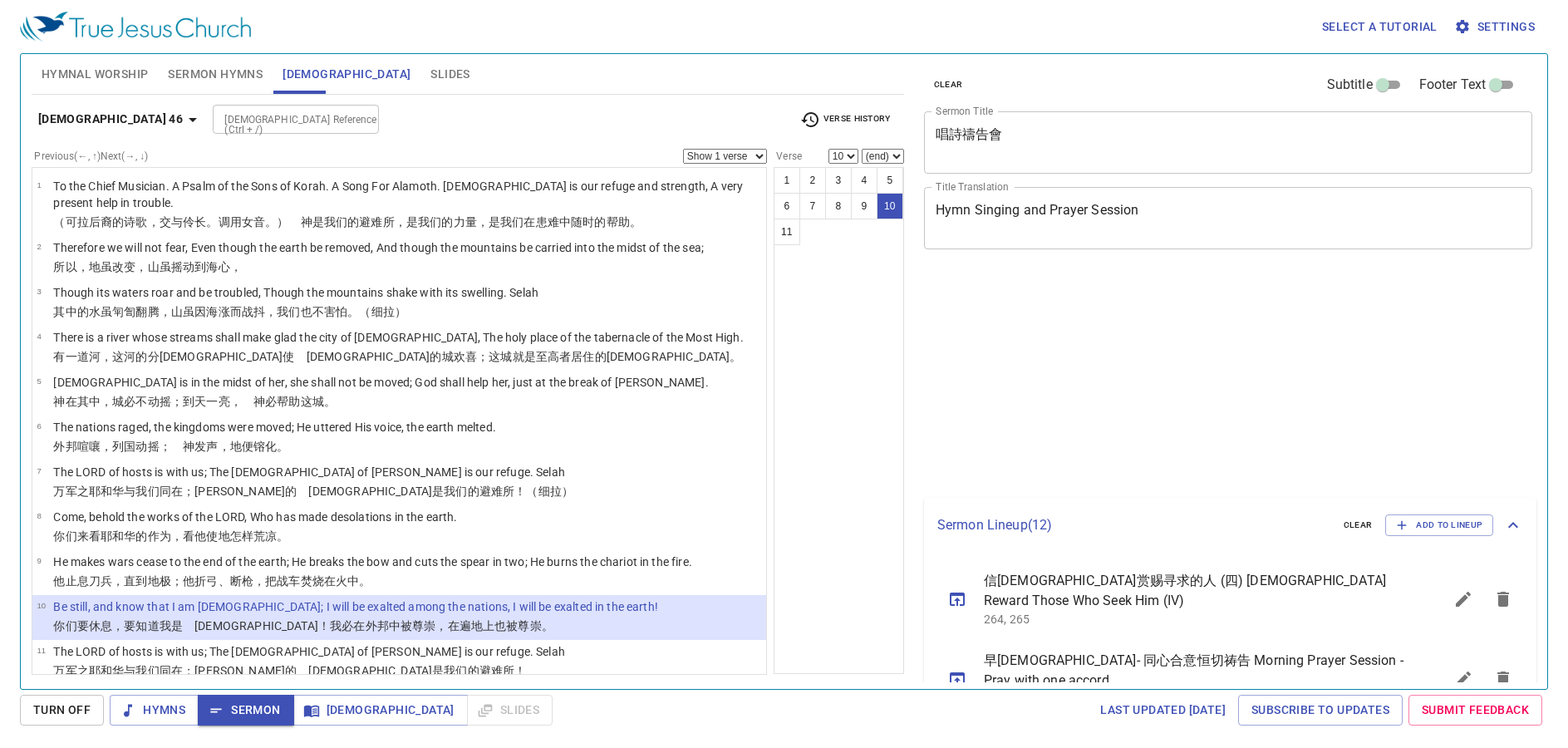
select select "10"
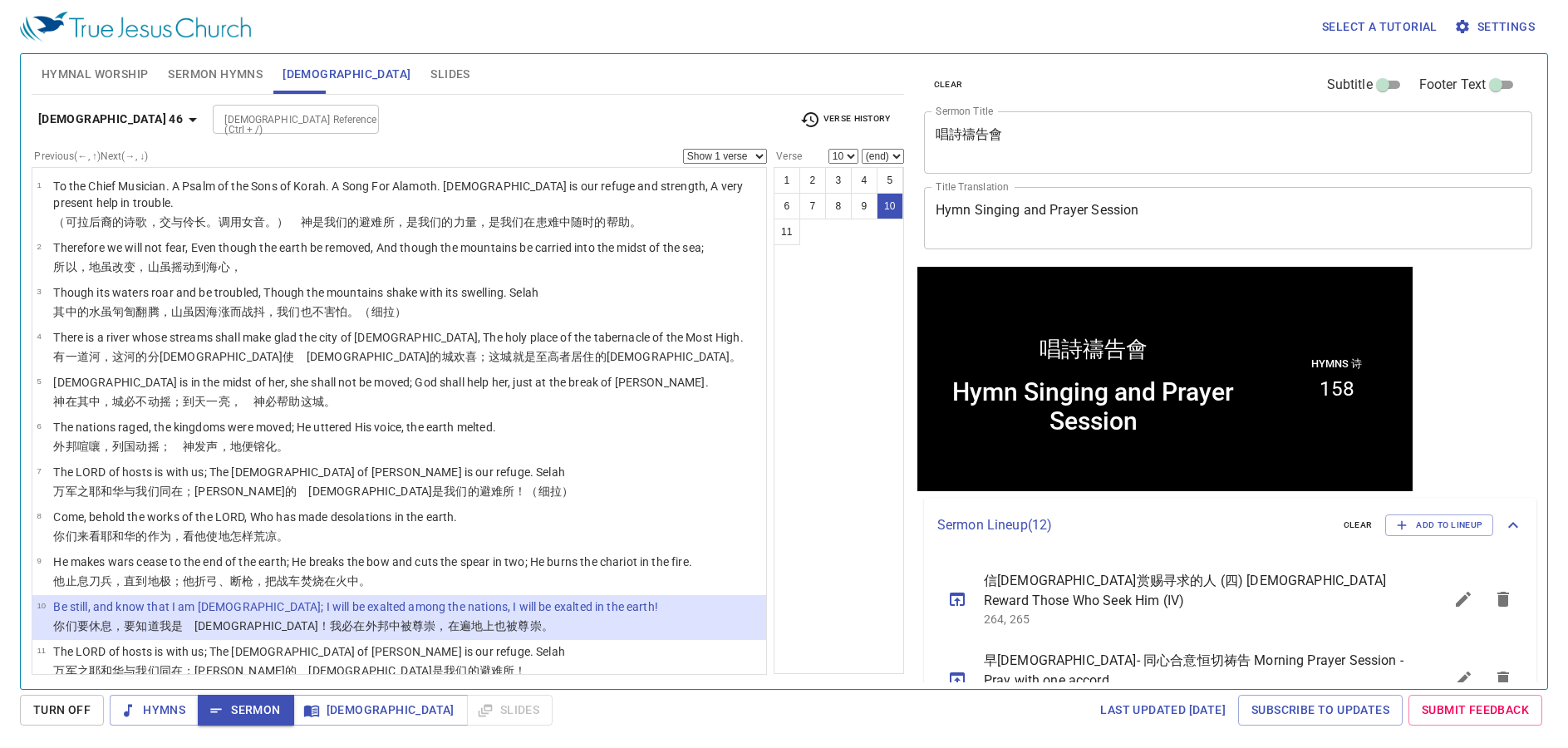
scroll to position [1, 0]
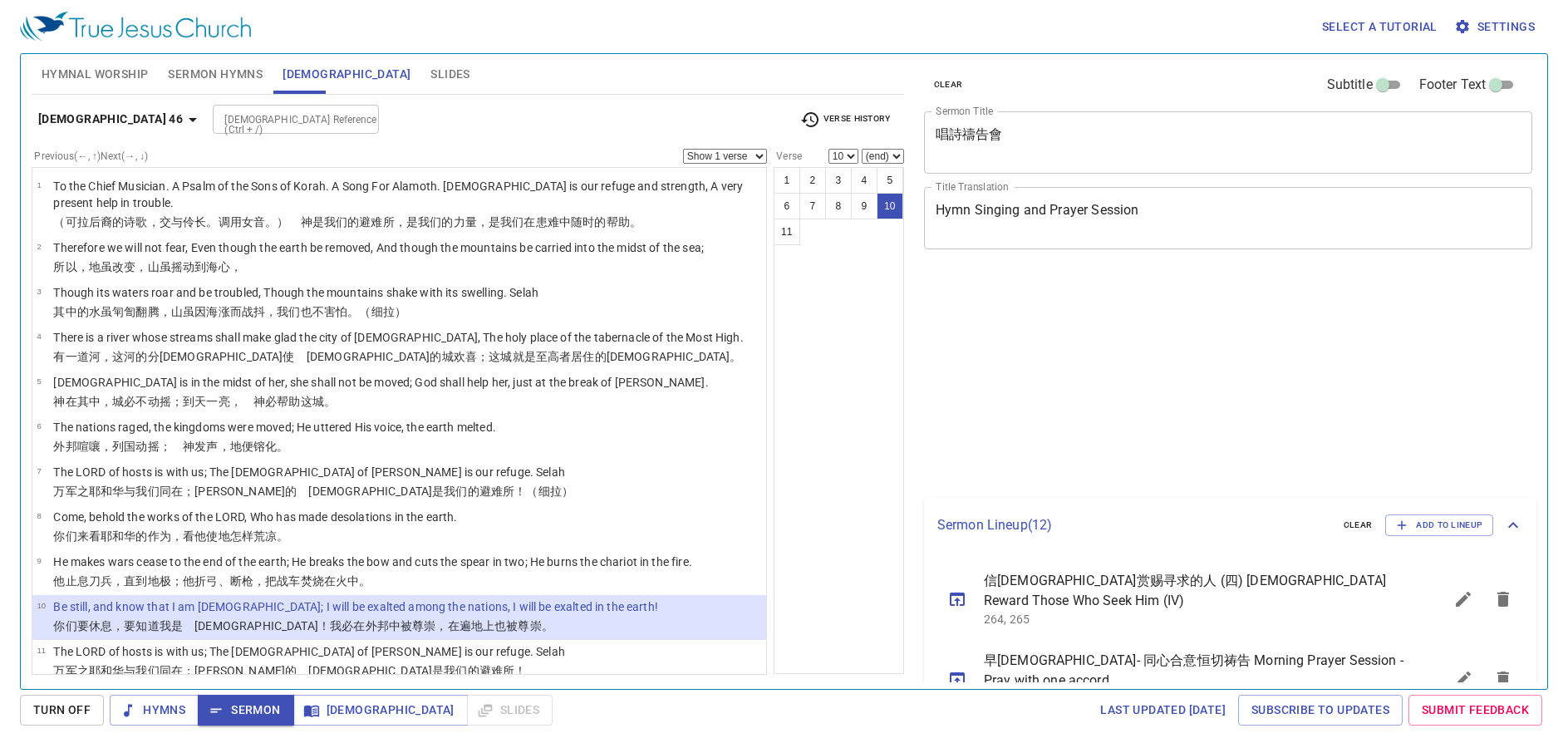
select select "10"
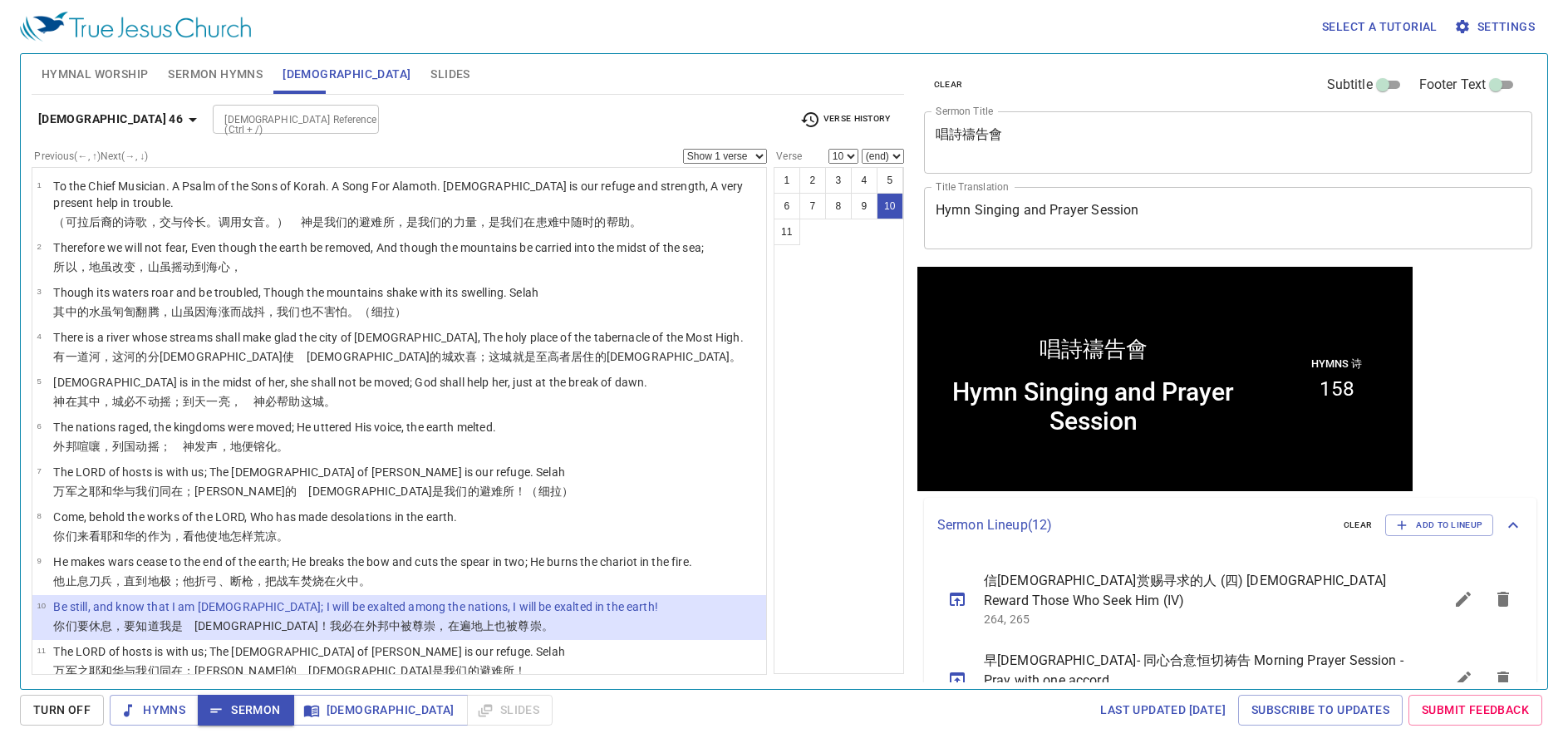
scroll to position [1, 0]
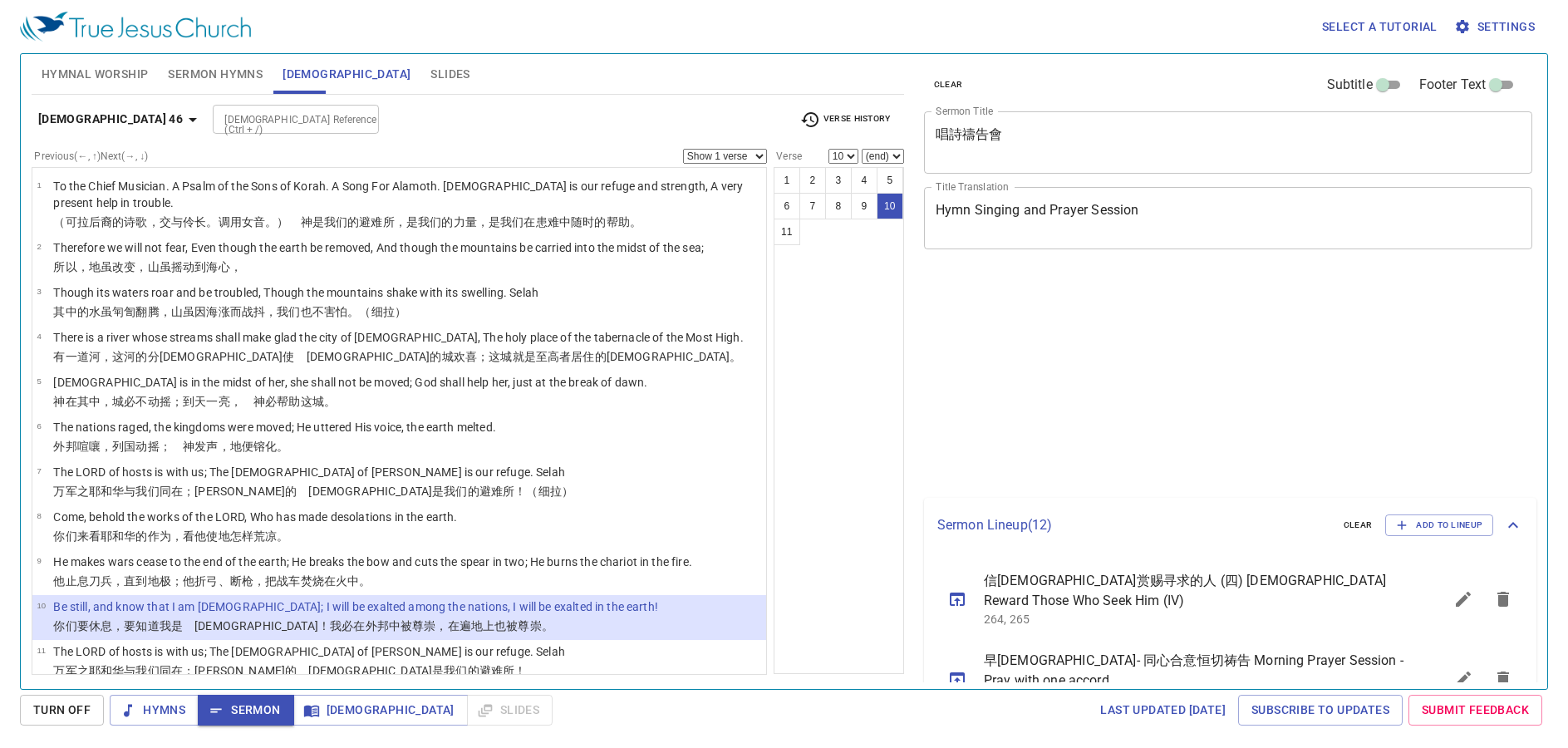
select select "10"
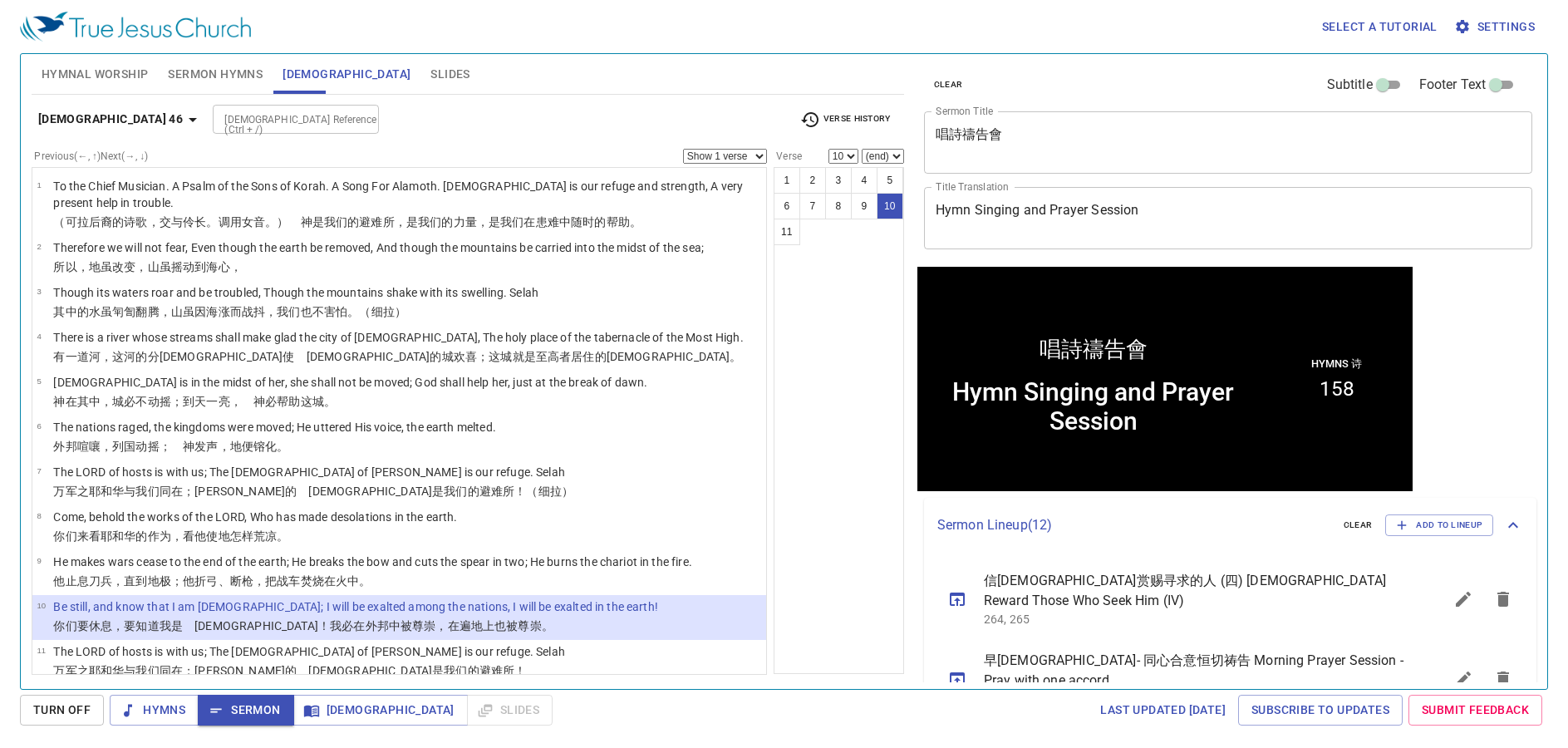
scroll to position [1, 0]
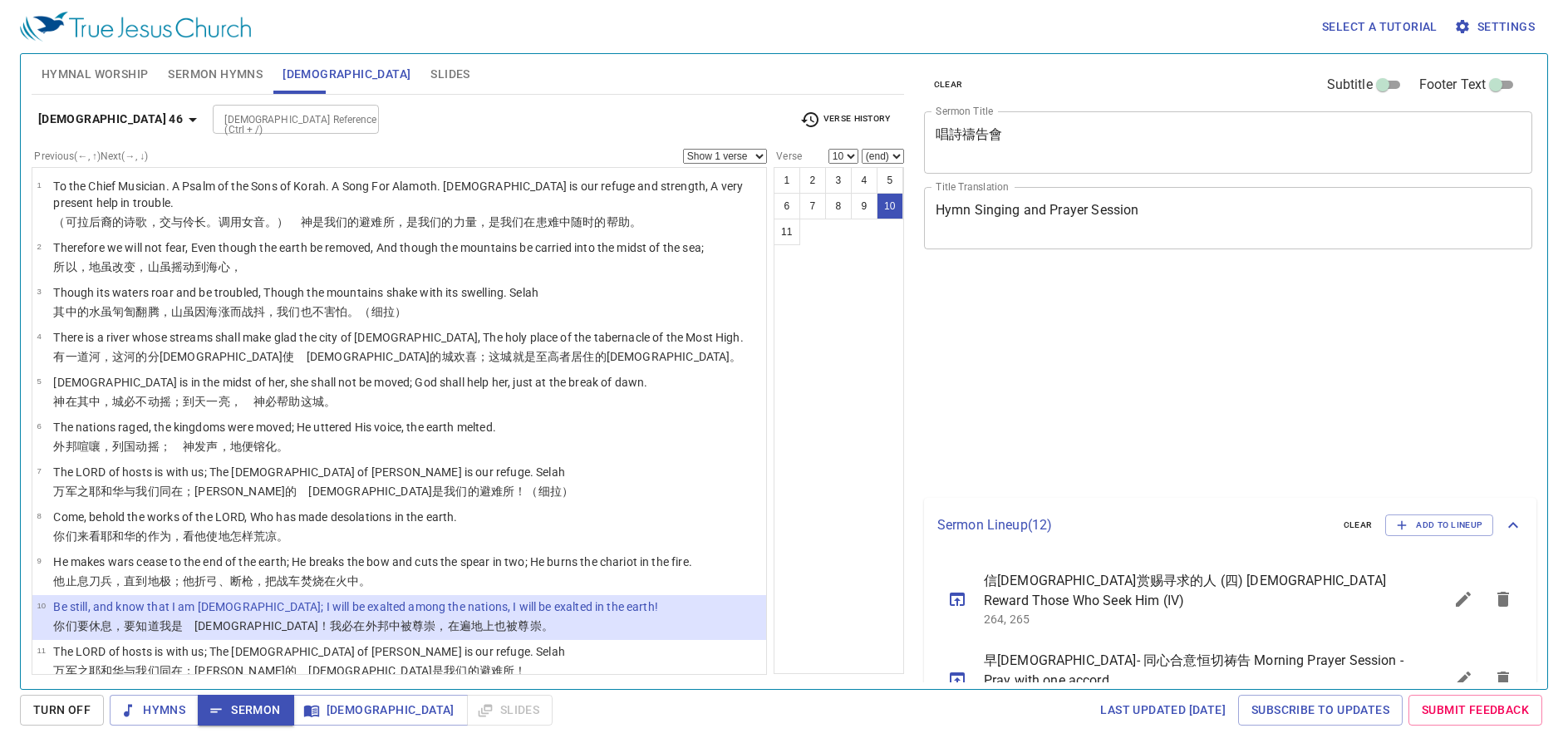
select select "10"
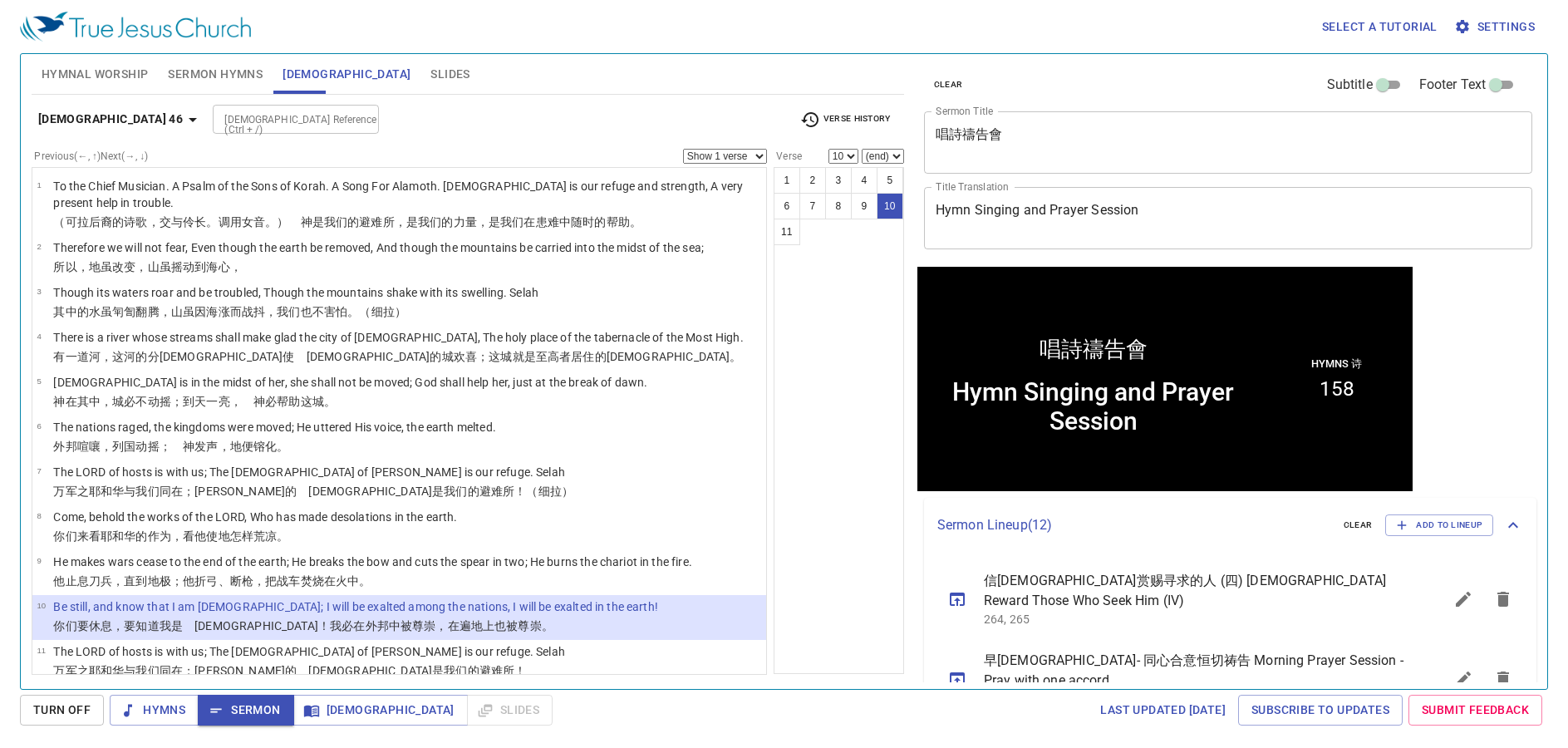
scroll to position [1, 0]
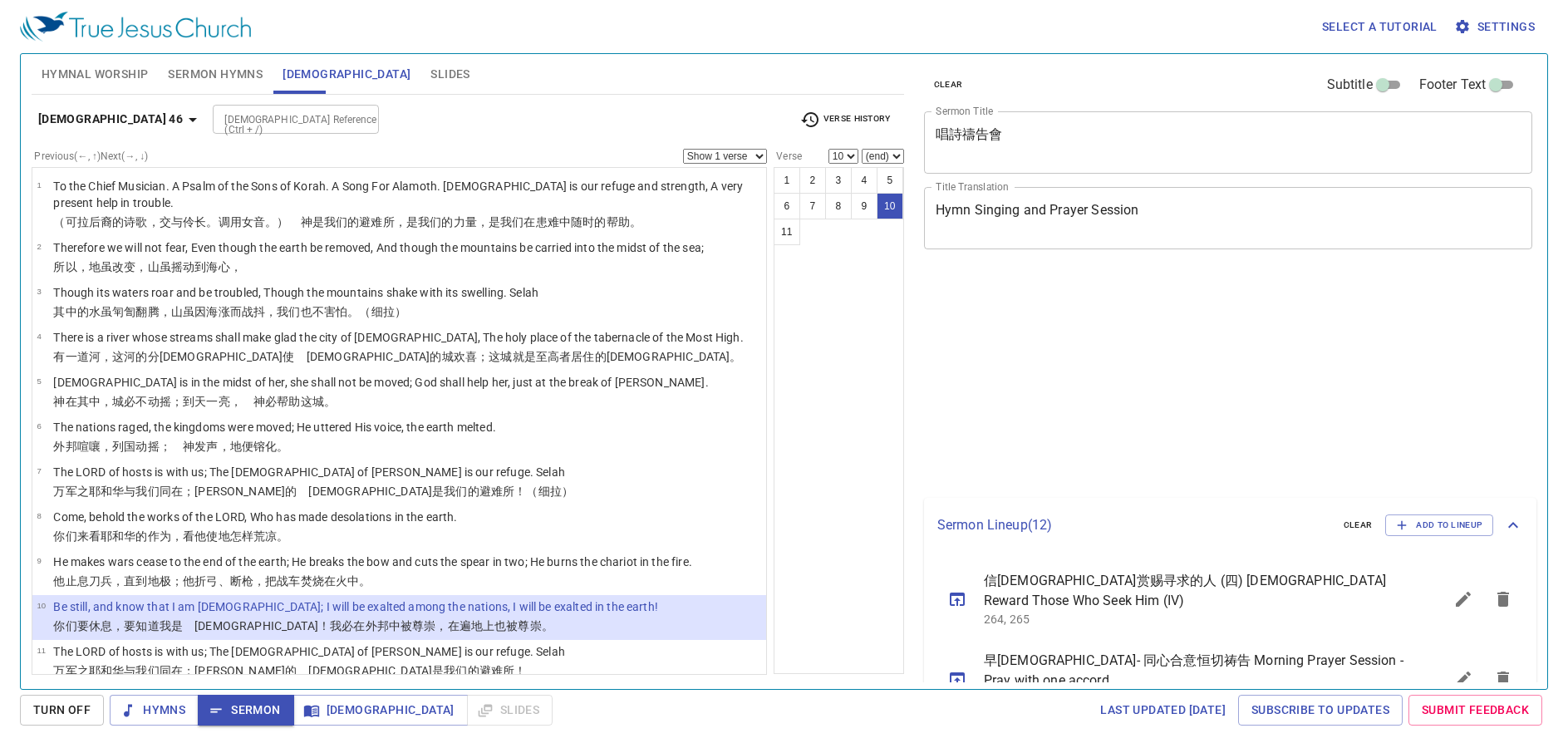
select select "10"
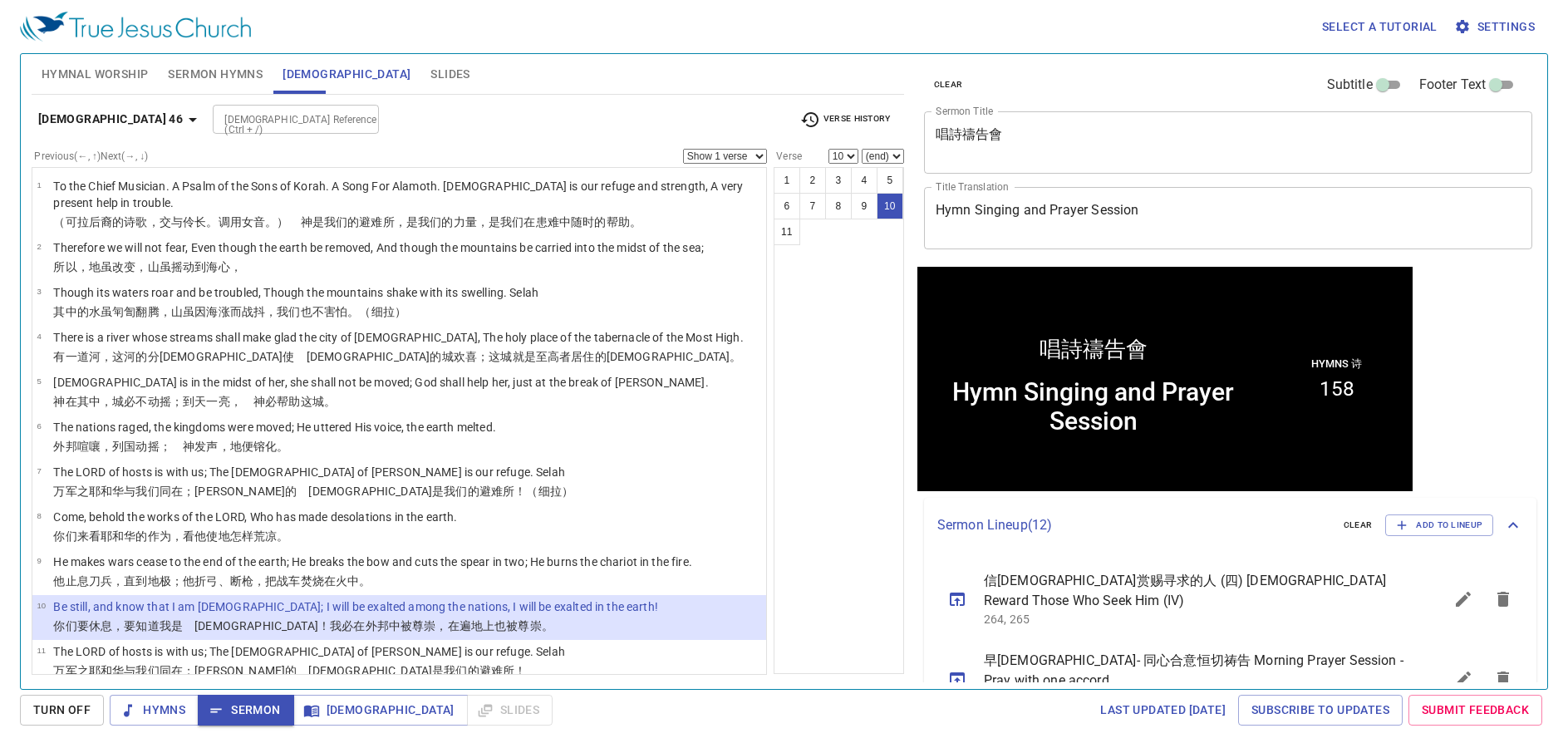
scroll to position [1, 0]
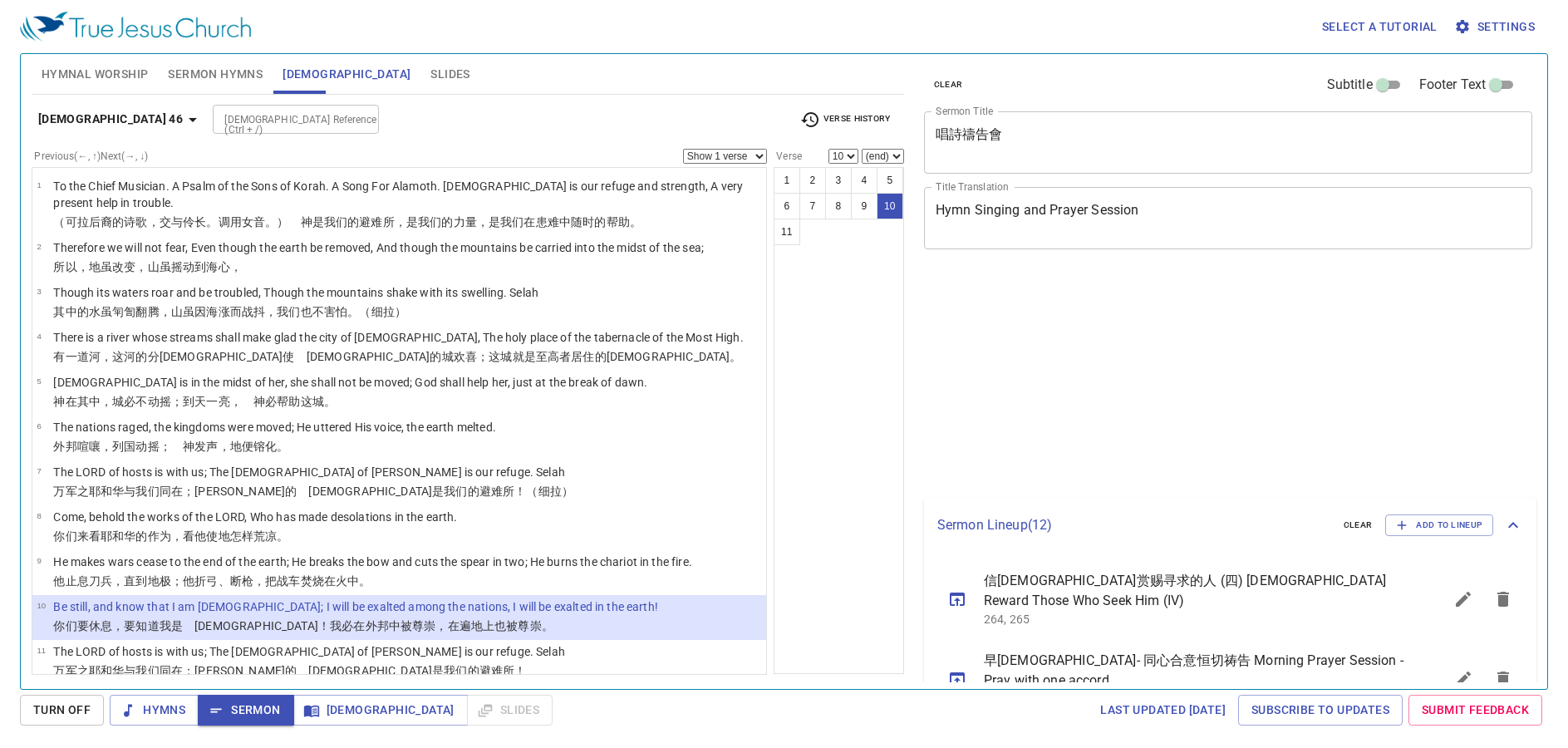
select select "10"
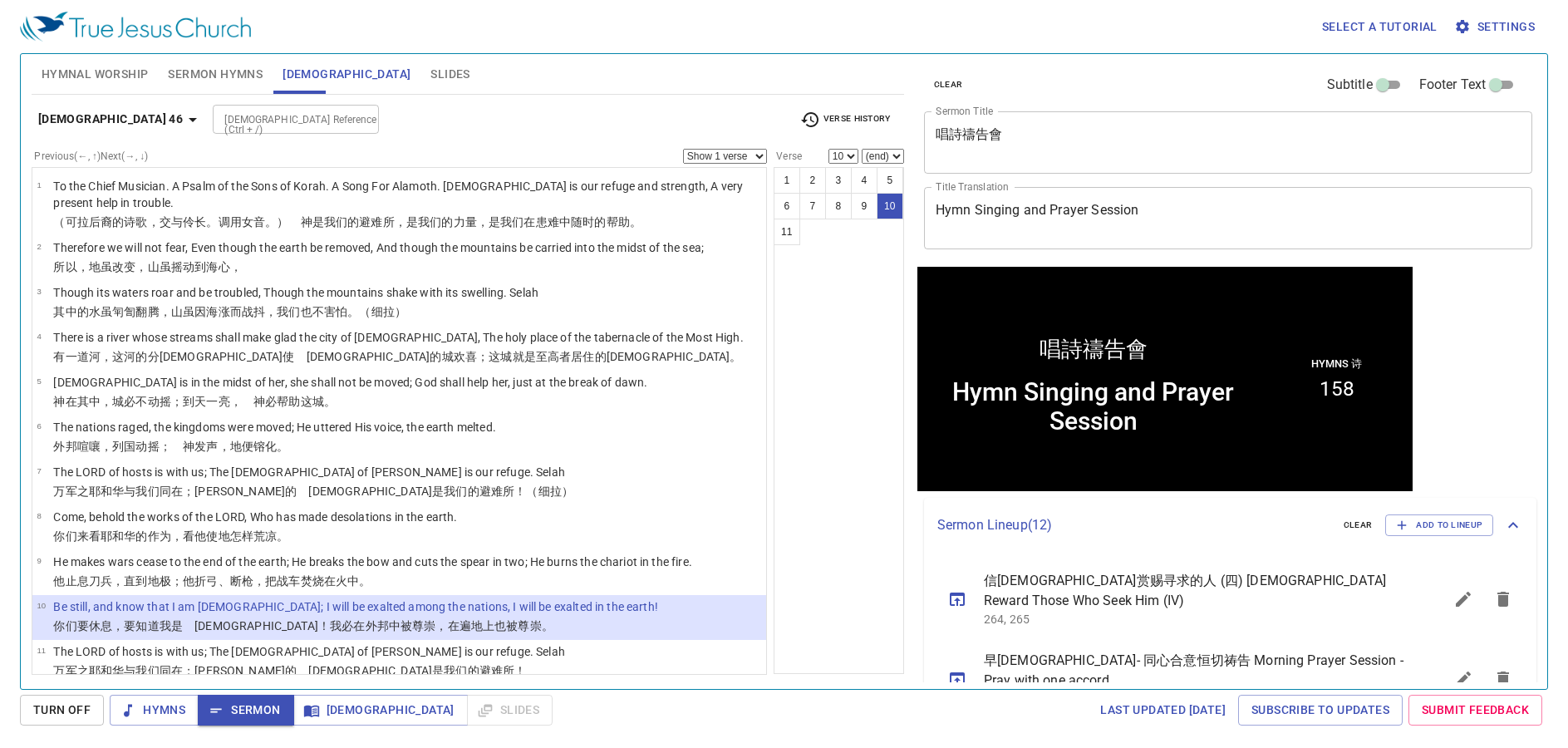
scroll to position [1, 0]
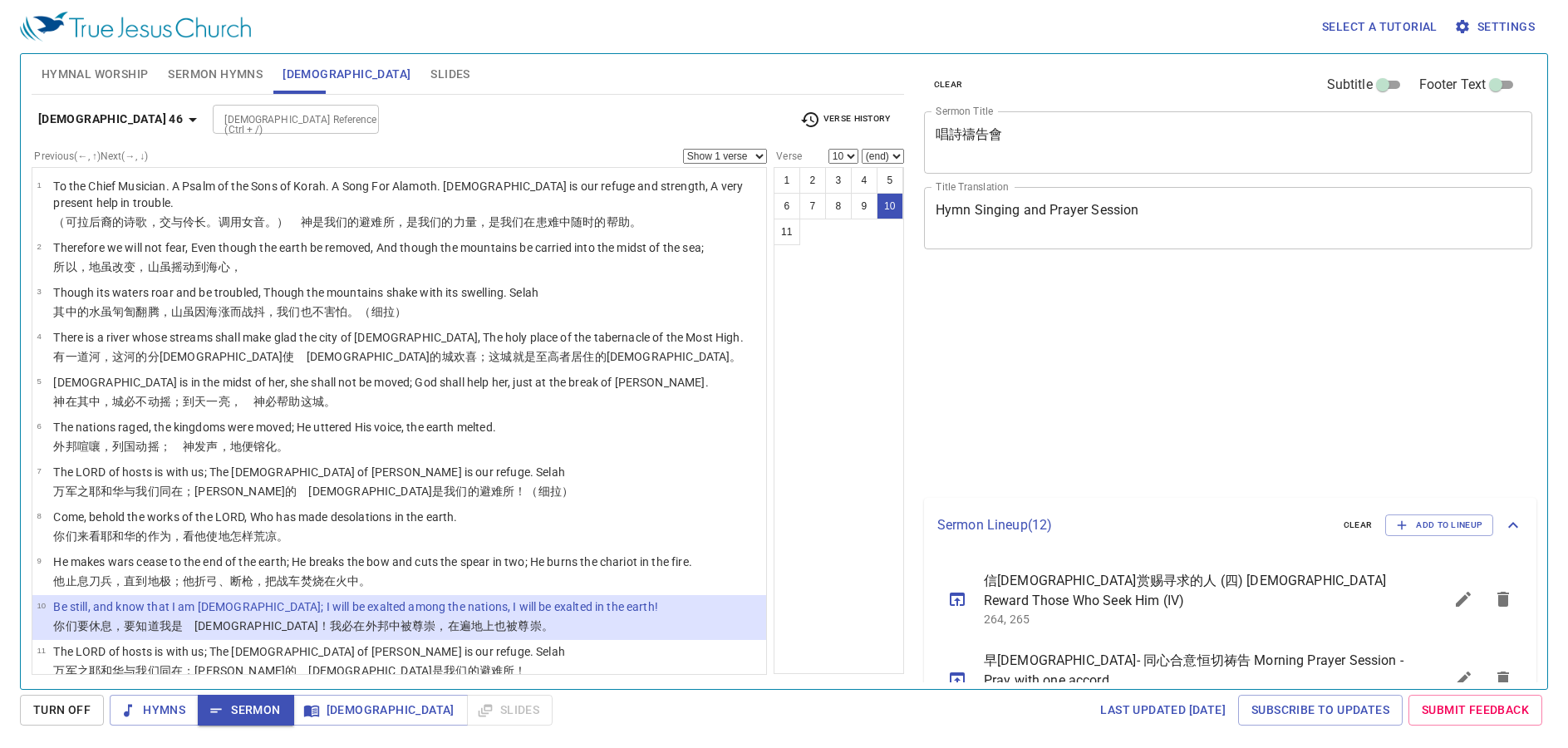
select select "10"
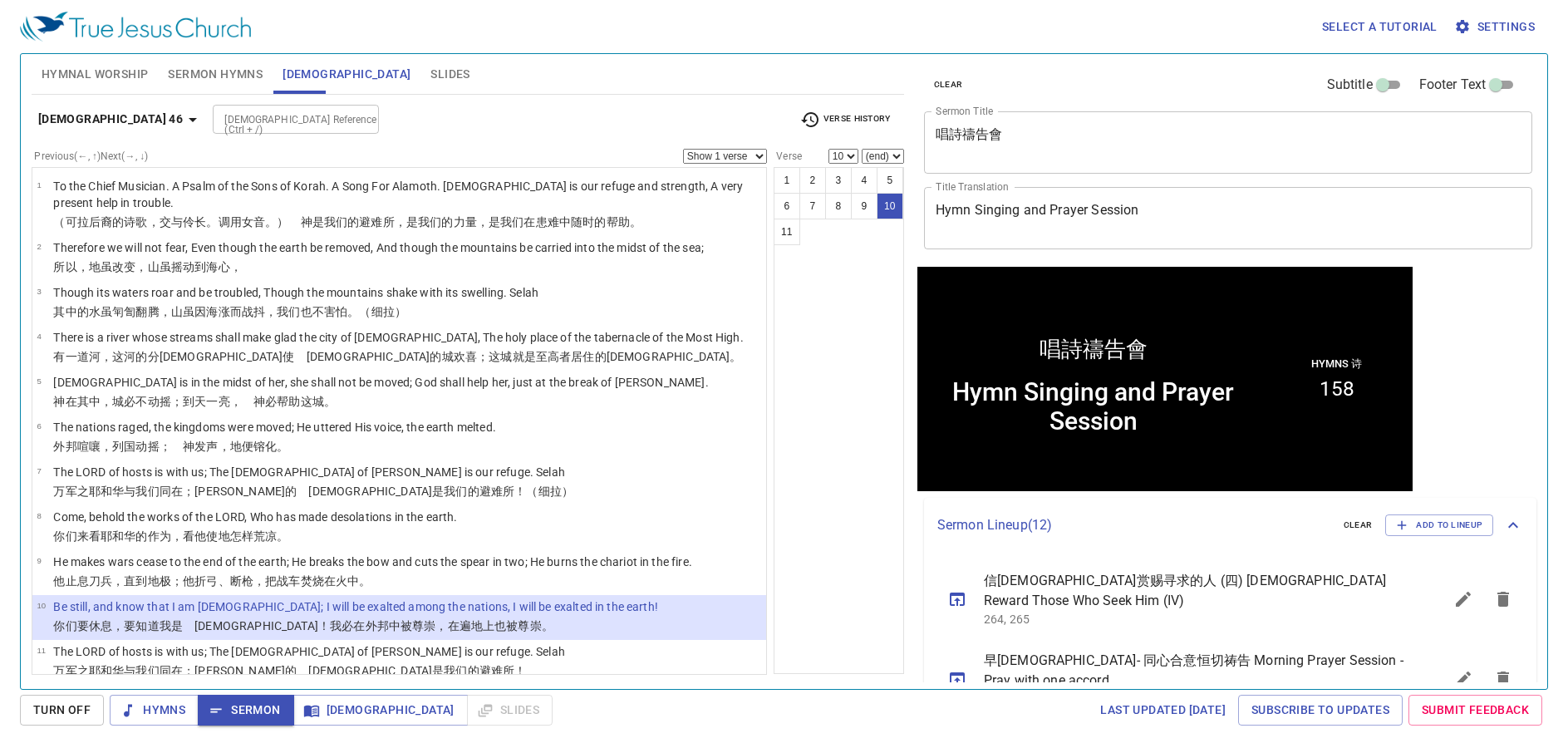
scroll to position [1, 0]
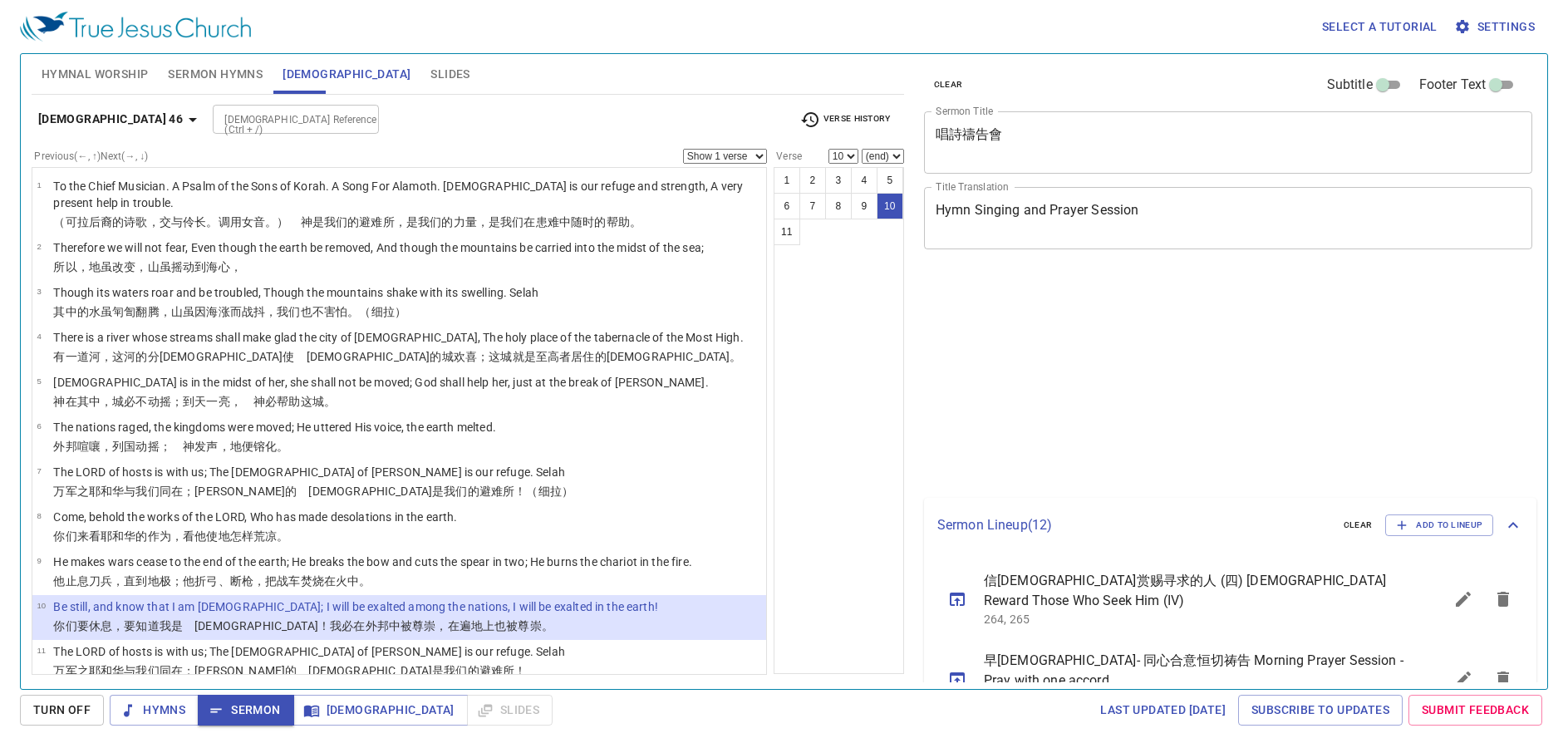
select select "10"
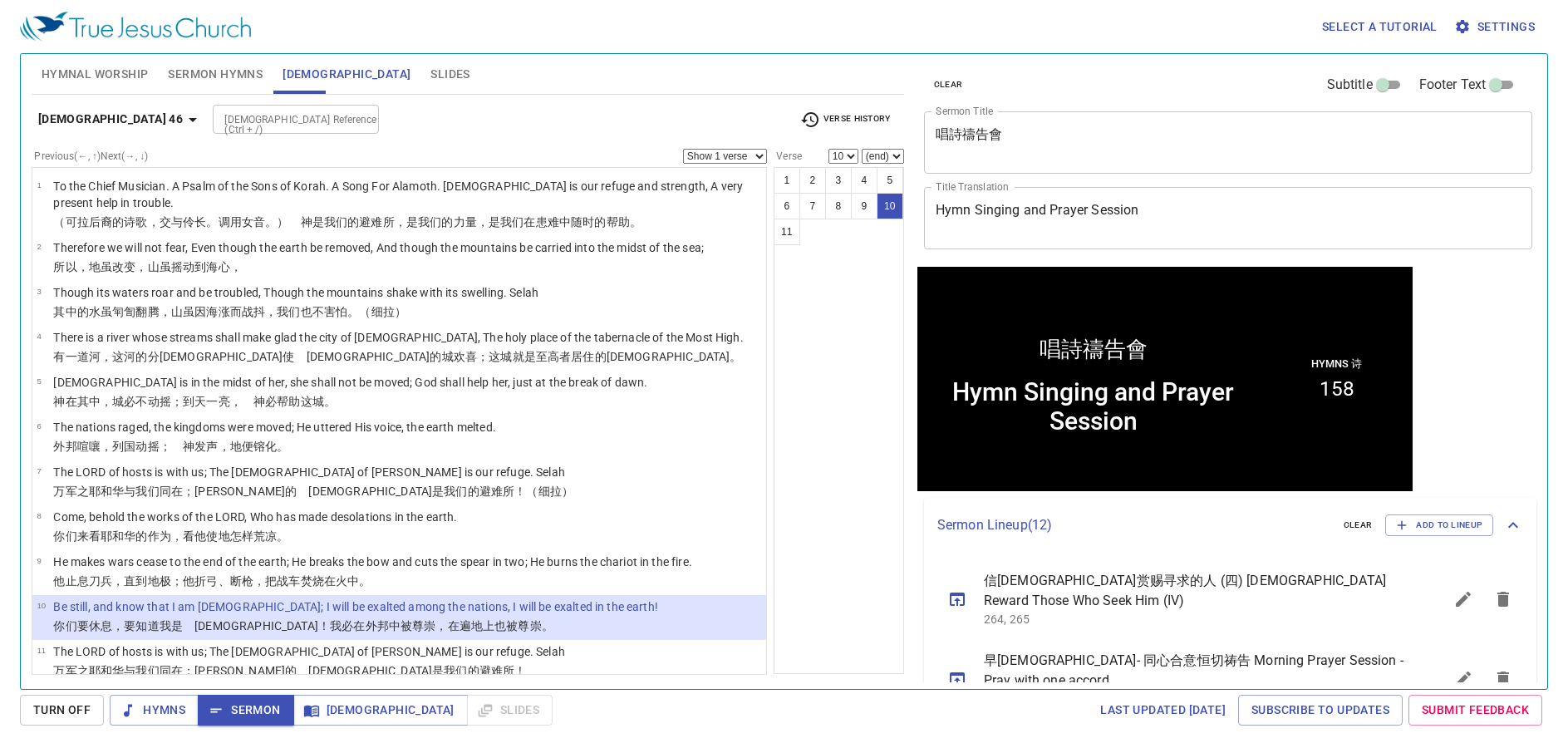
scroll to position [1, 0]
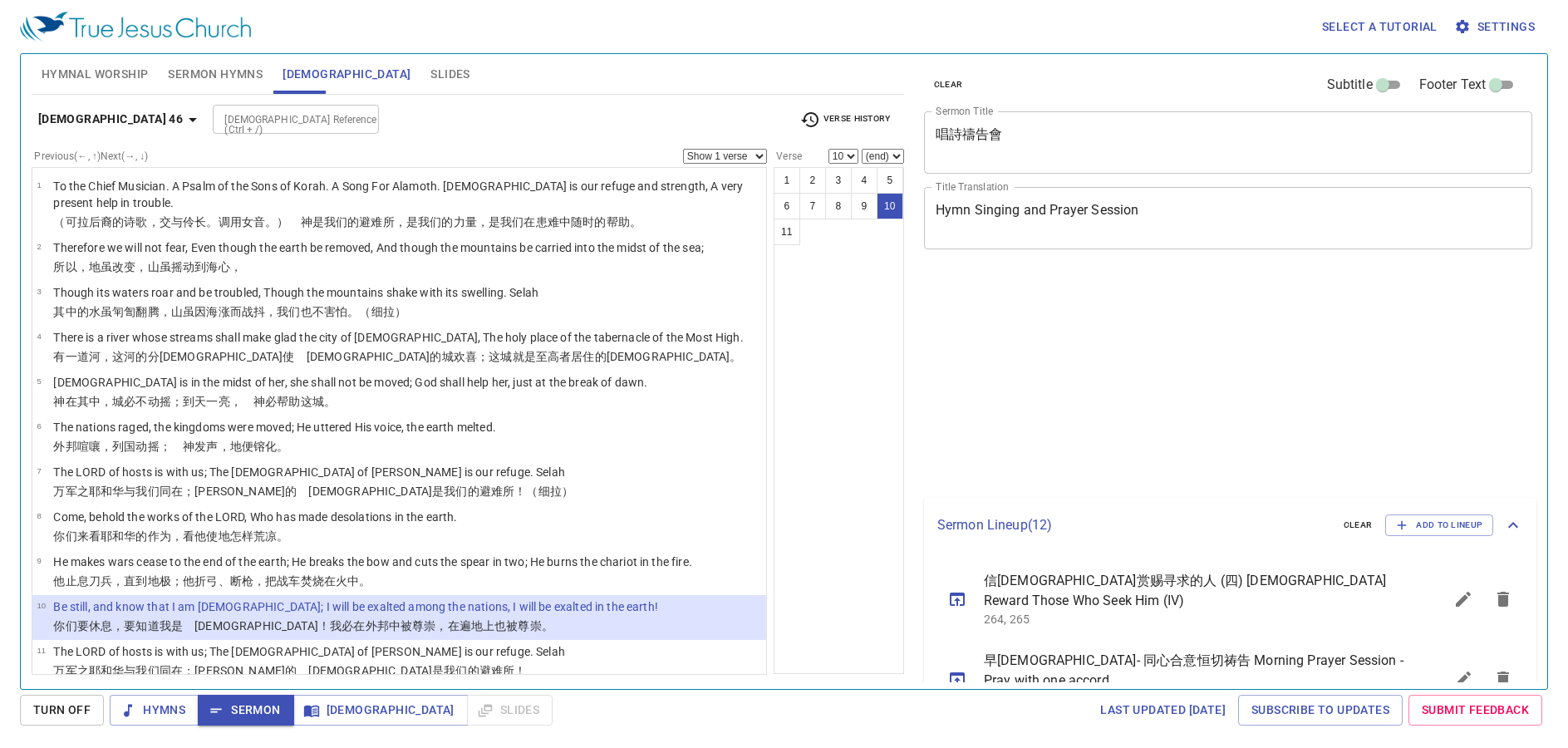
select select "10"
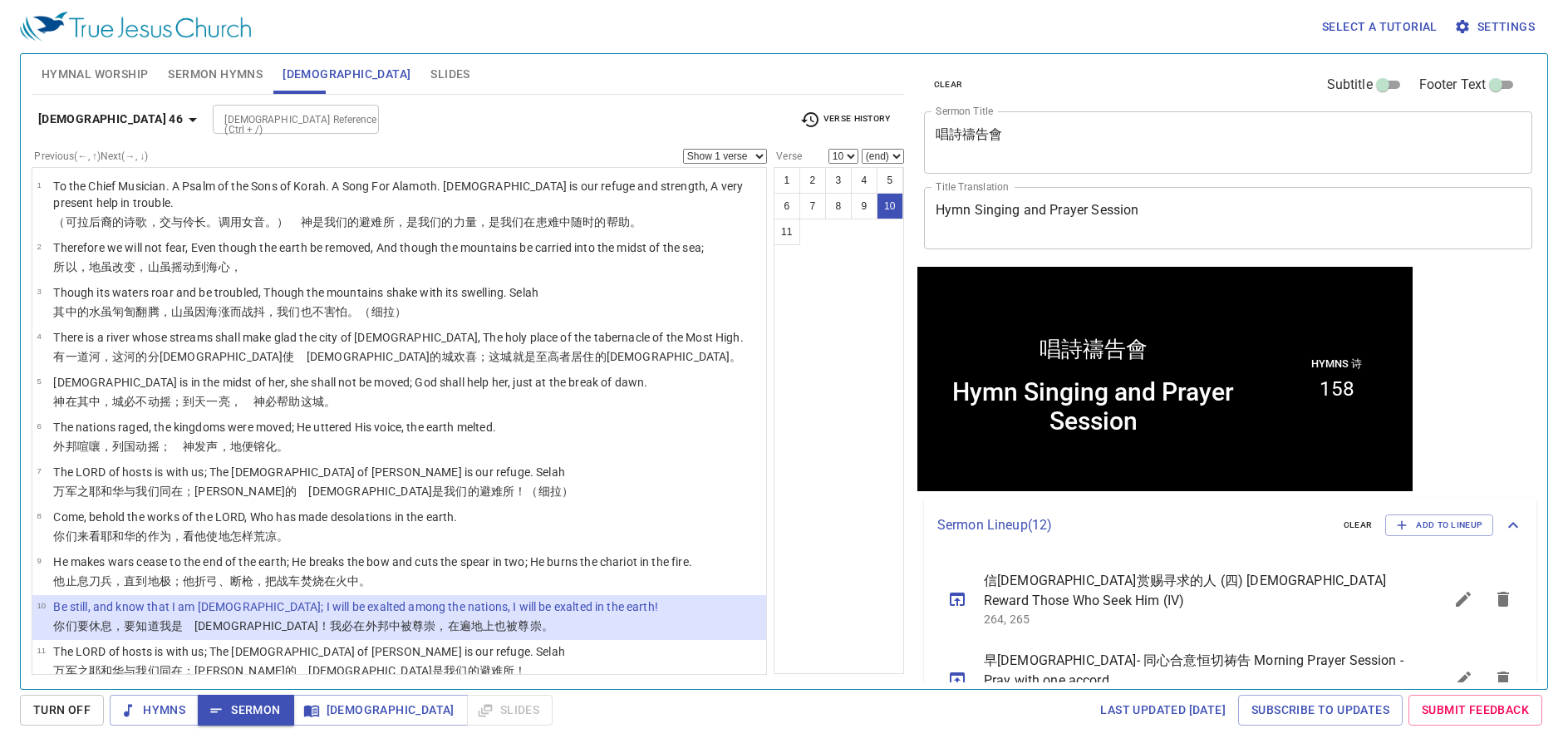
scroll to position [1, 0]
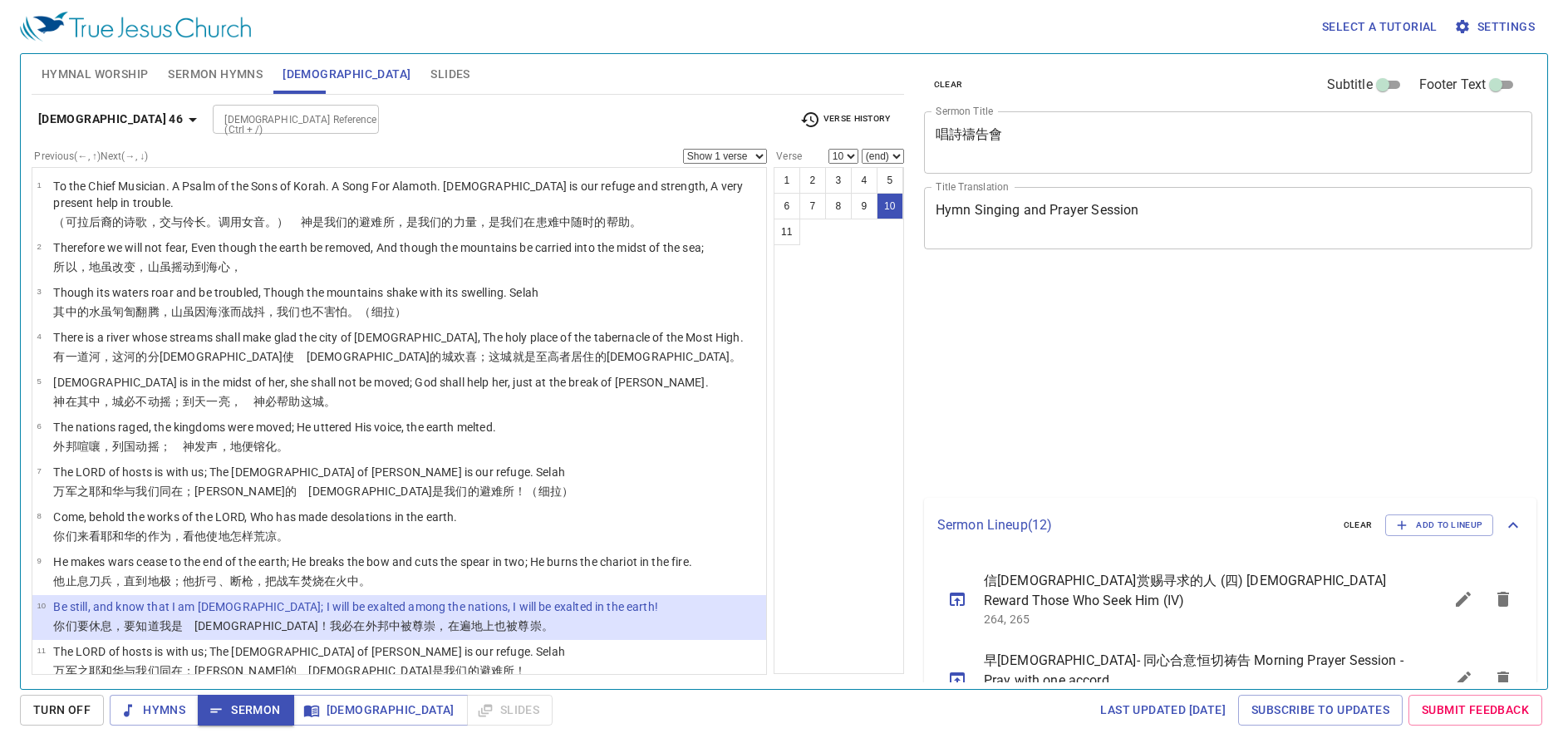
select select "10"
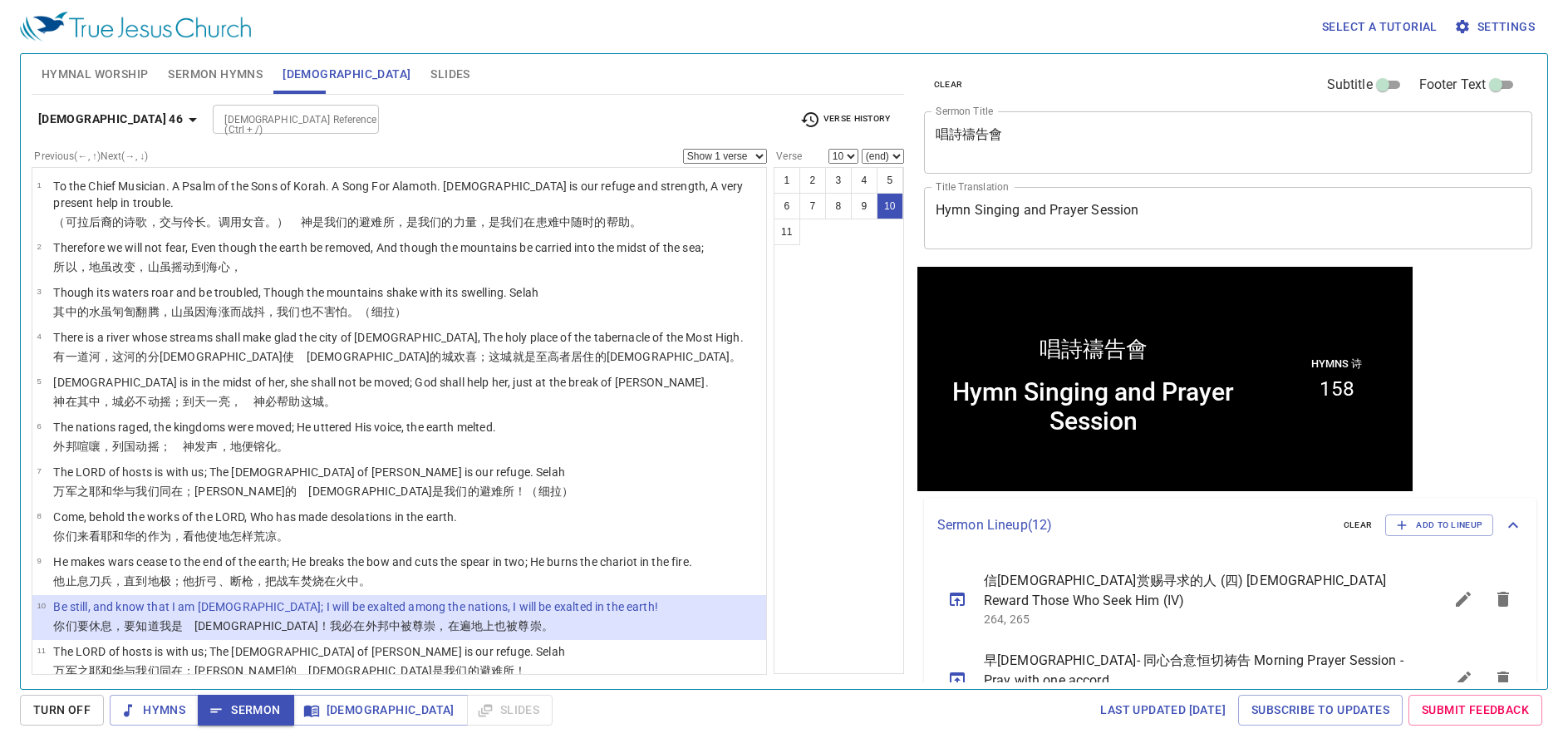
scroll to position [1, 0]
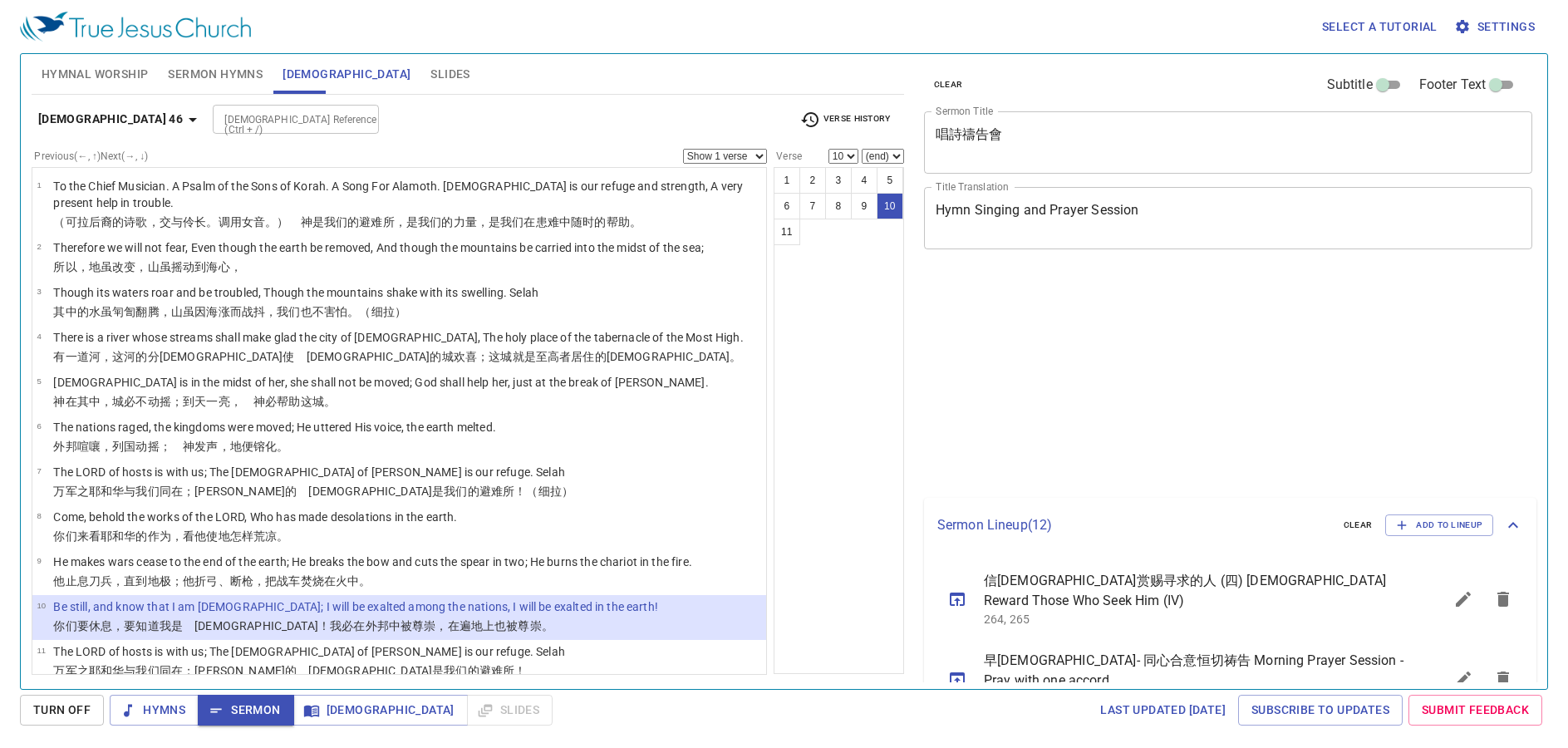
select select "10"
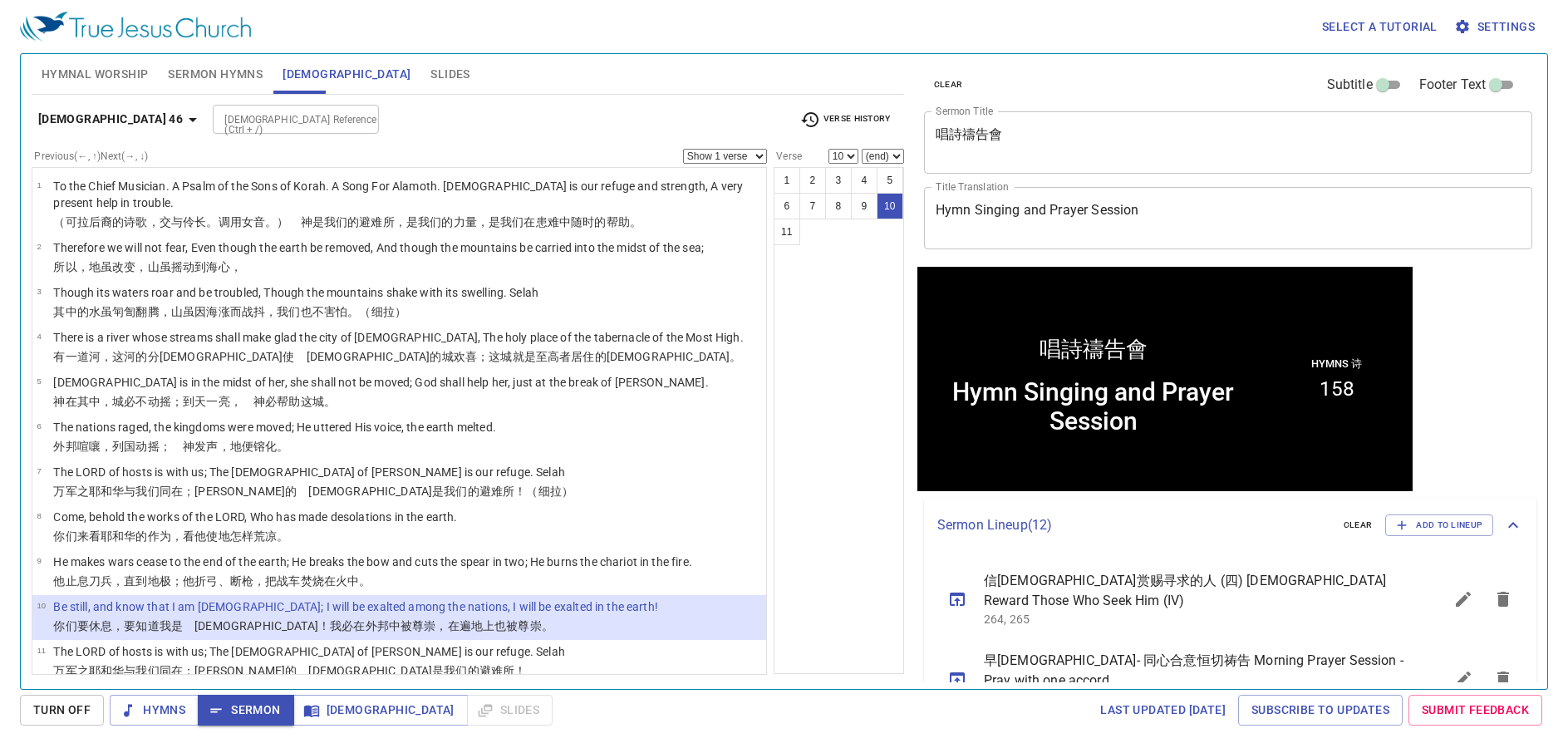
scroll to position [1, 0]
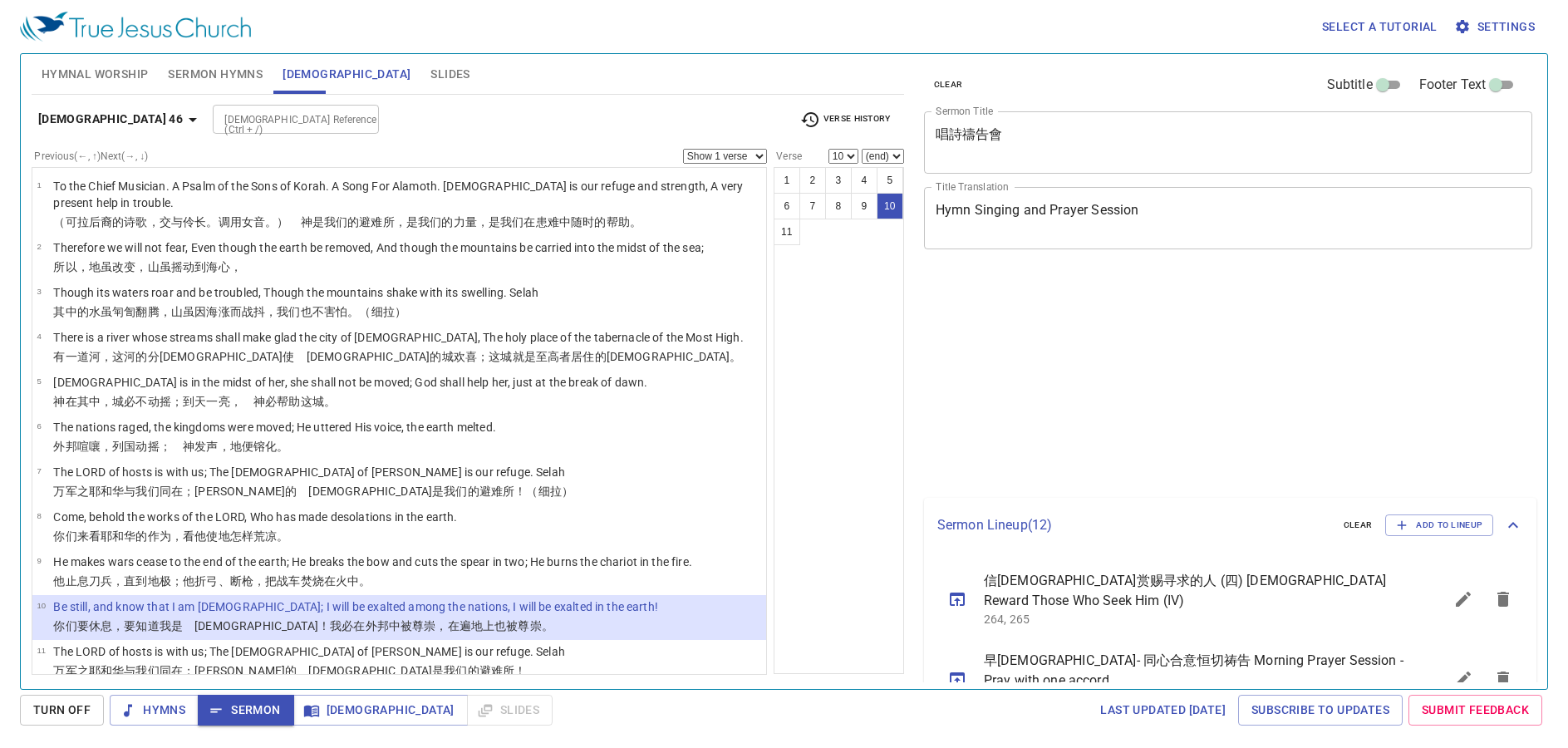
select select "10"
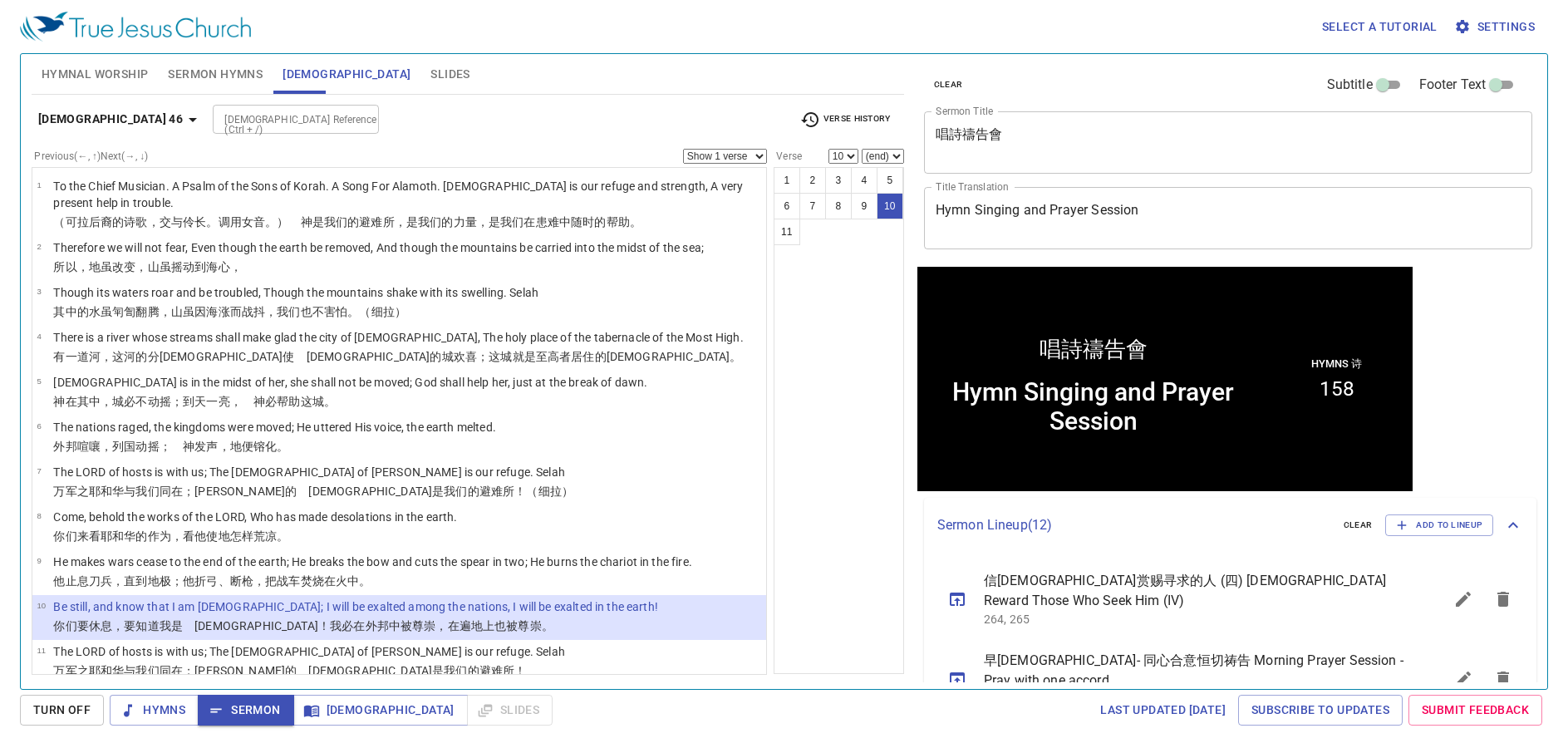
scroll to position [1, 0]
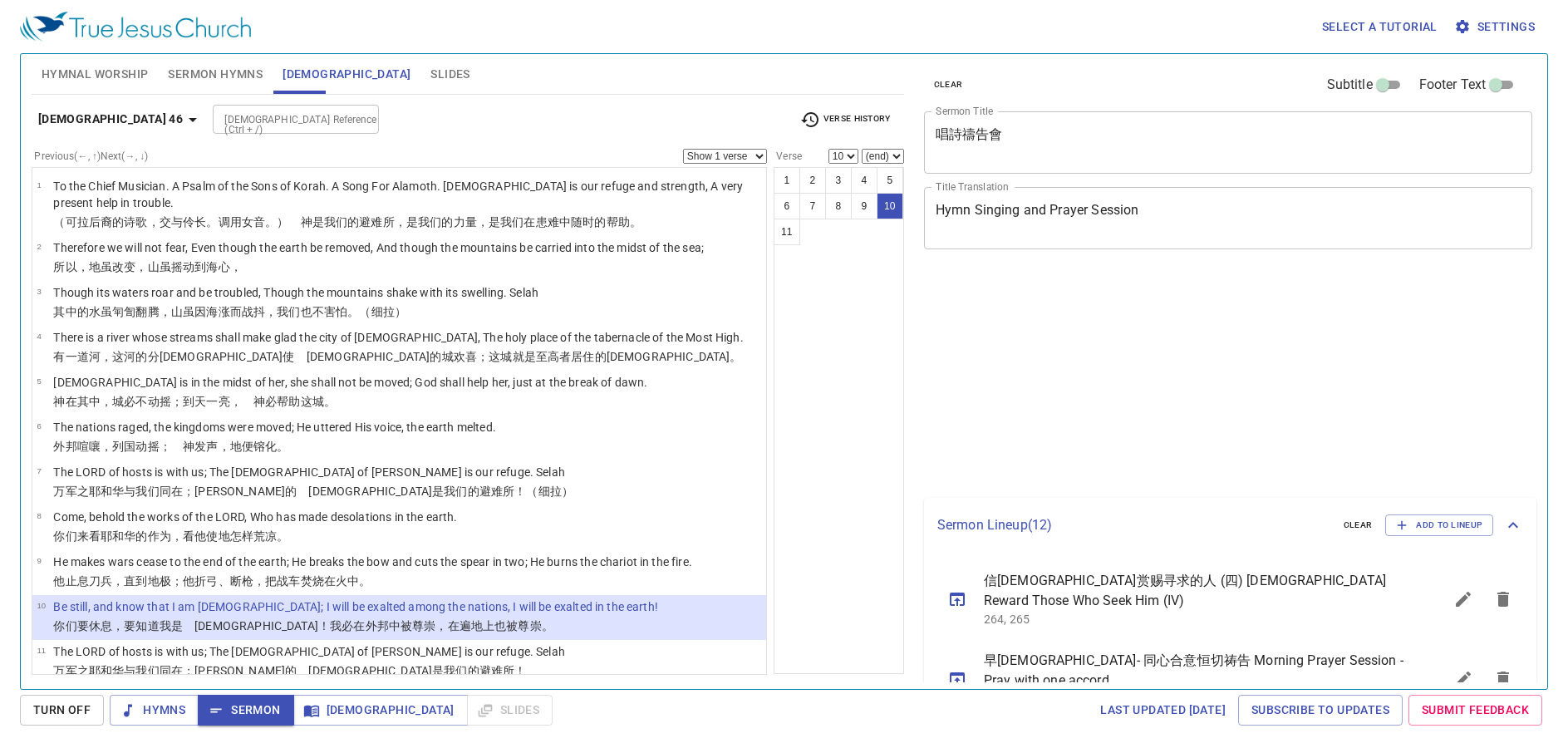
select select "10"
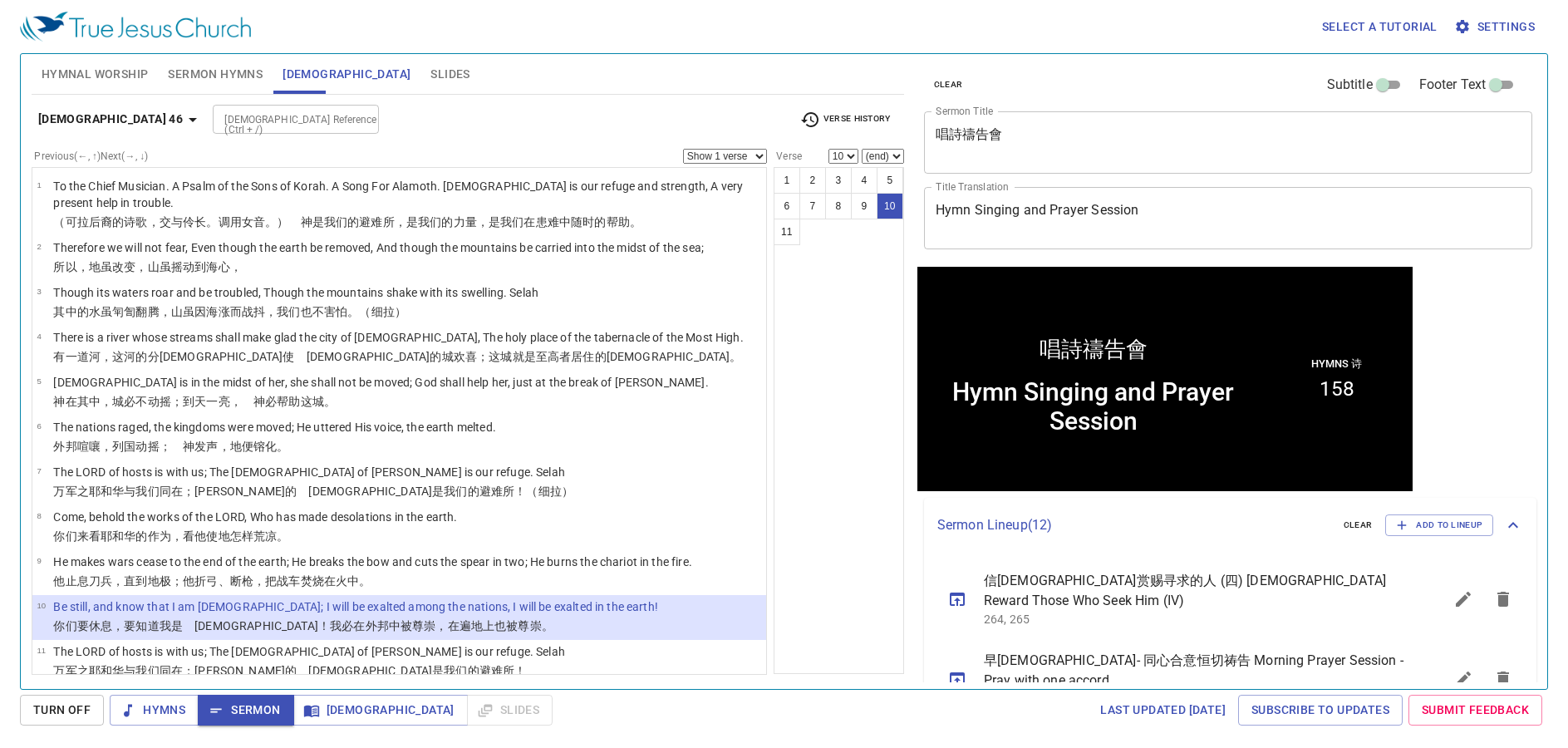
scroll to position [1, 0]
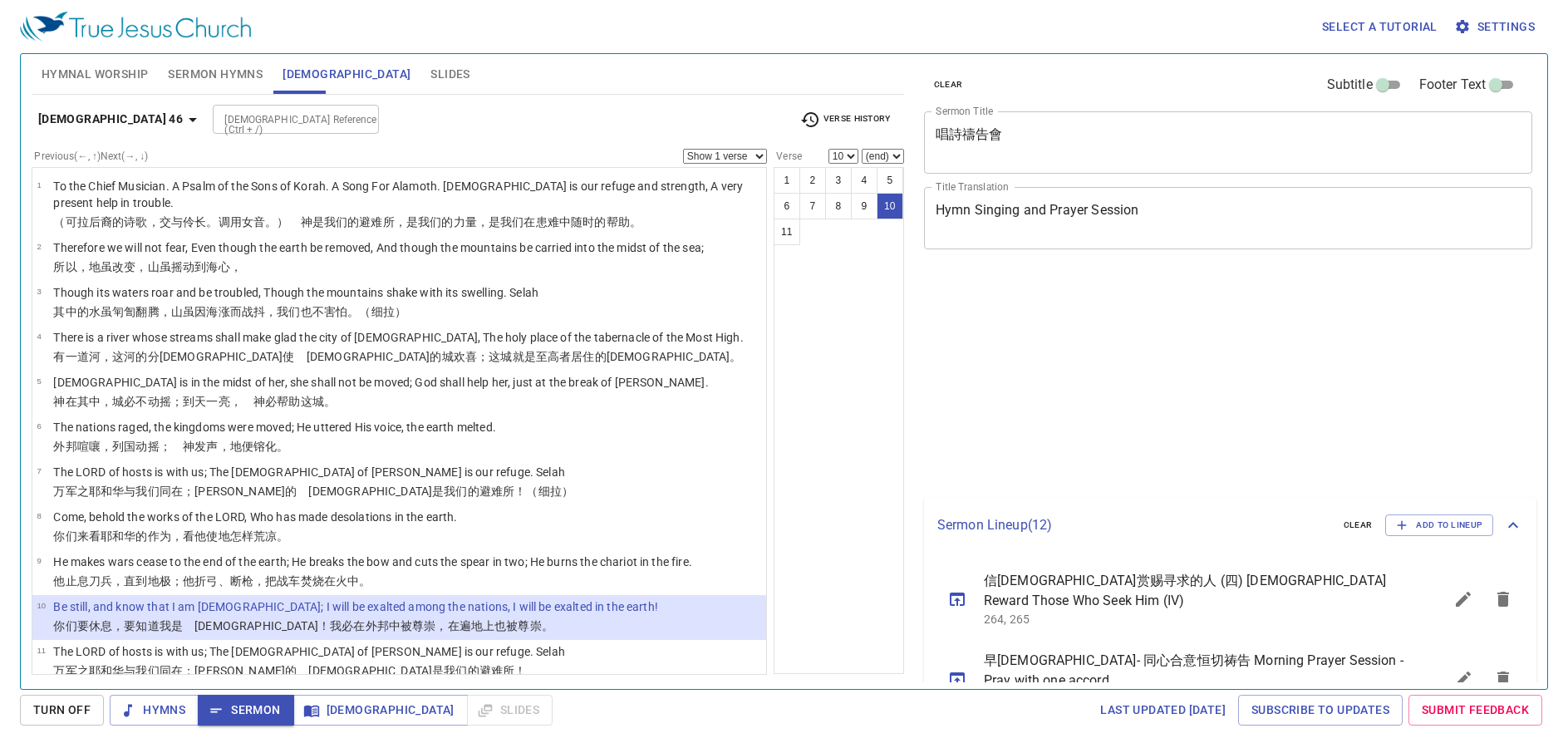
select select "10"
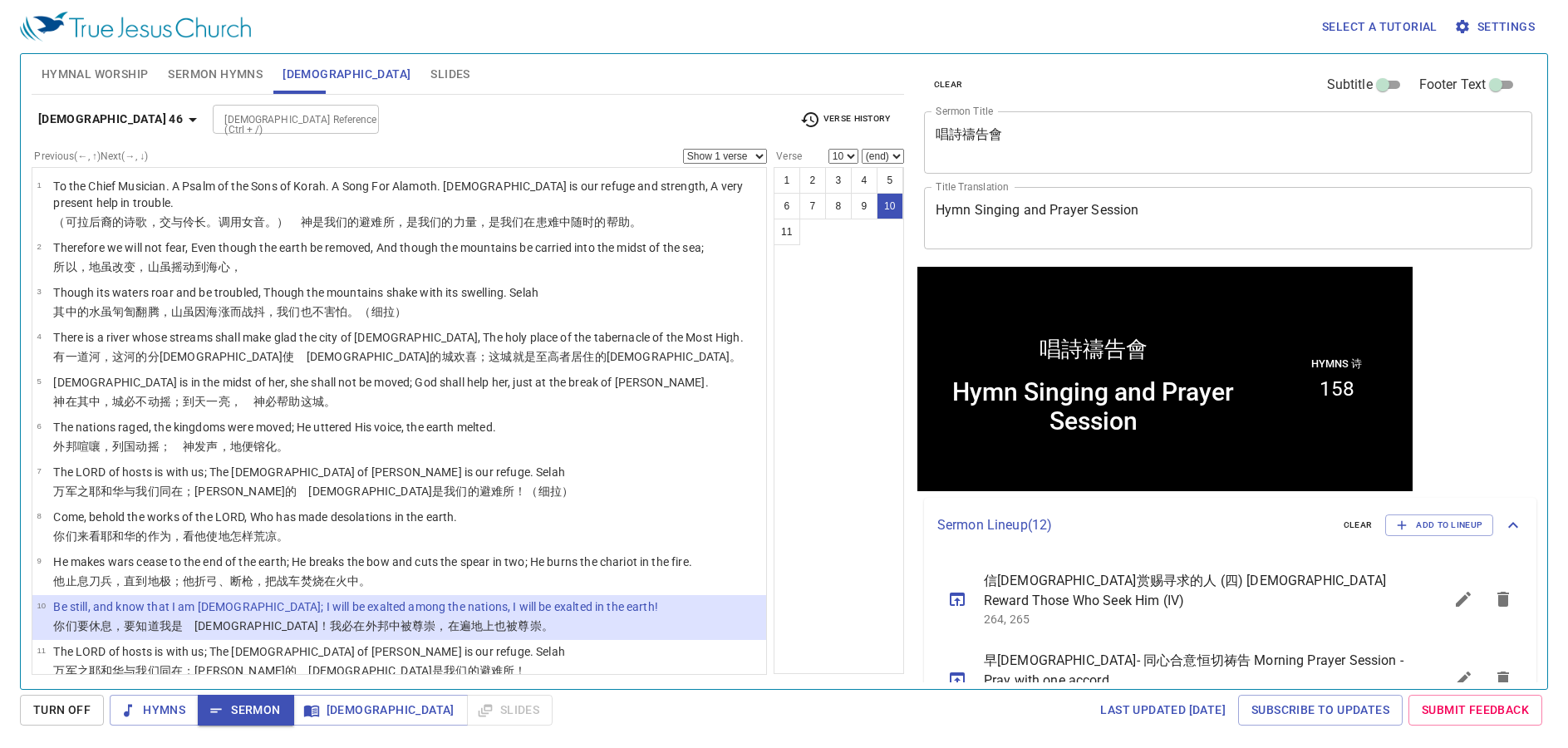
scroll to position [1, 0]
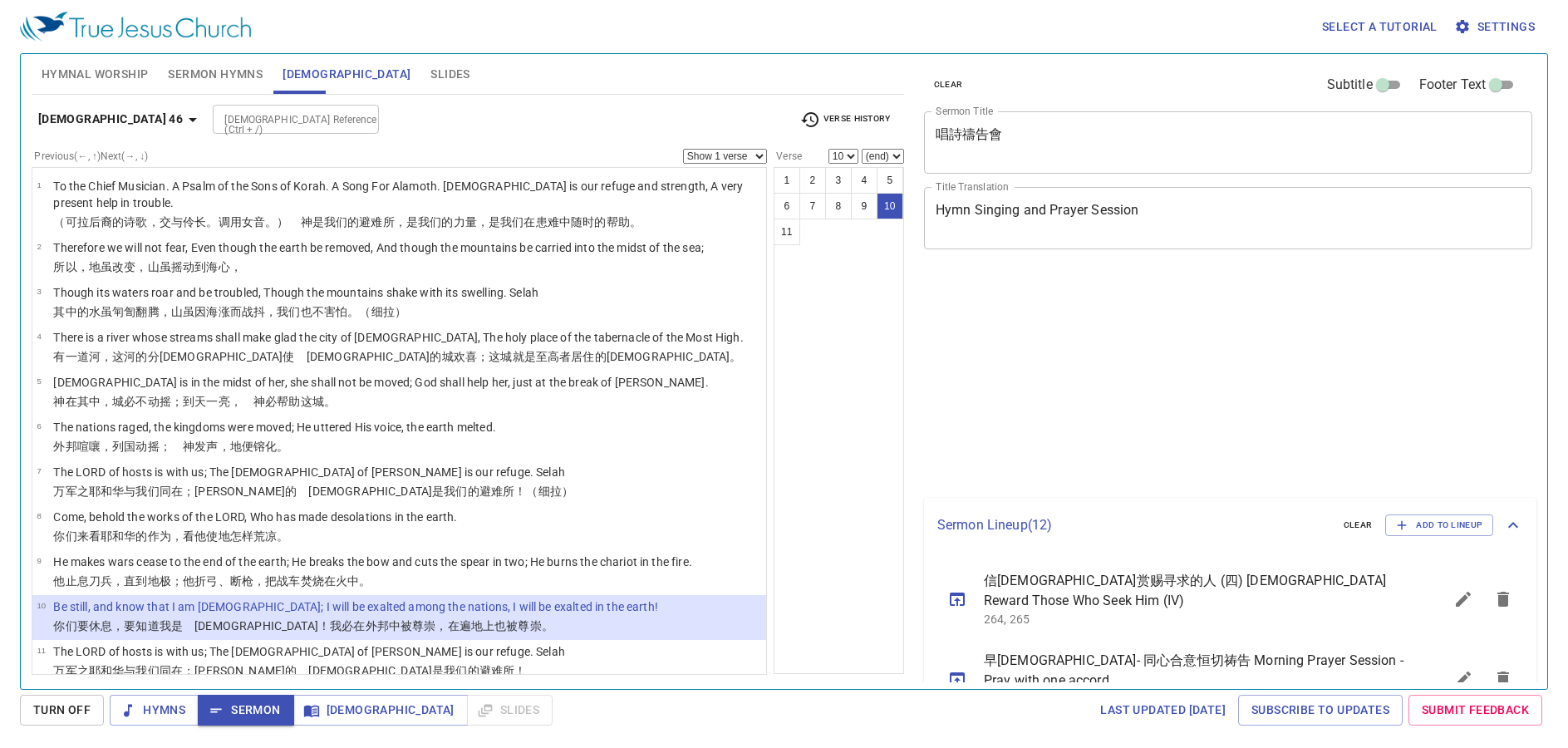
select select "10"
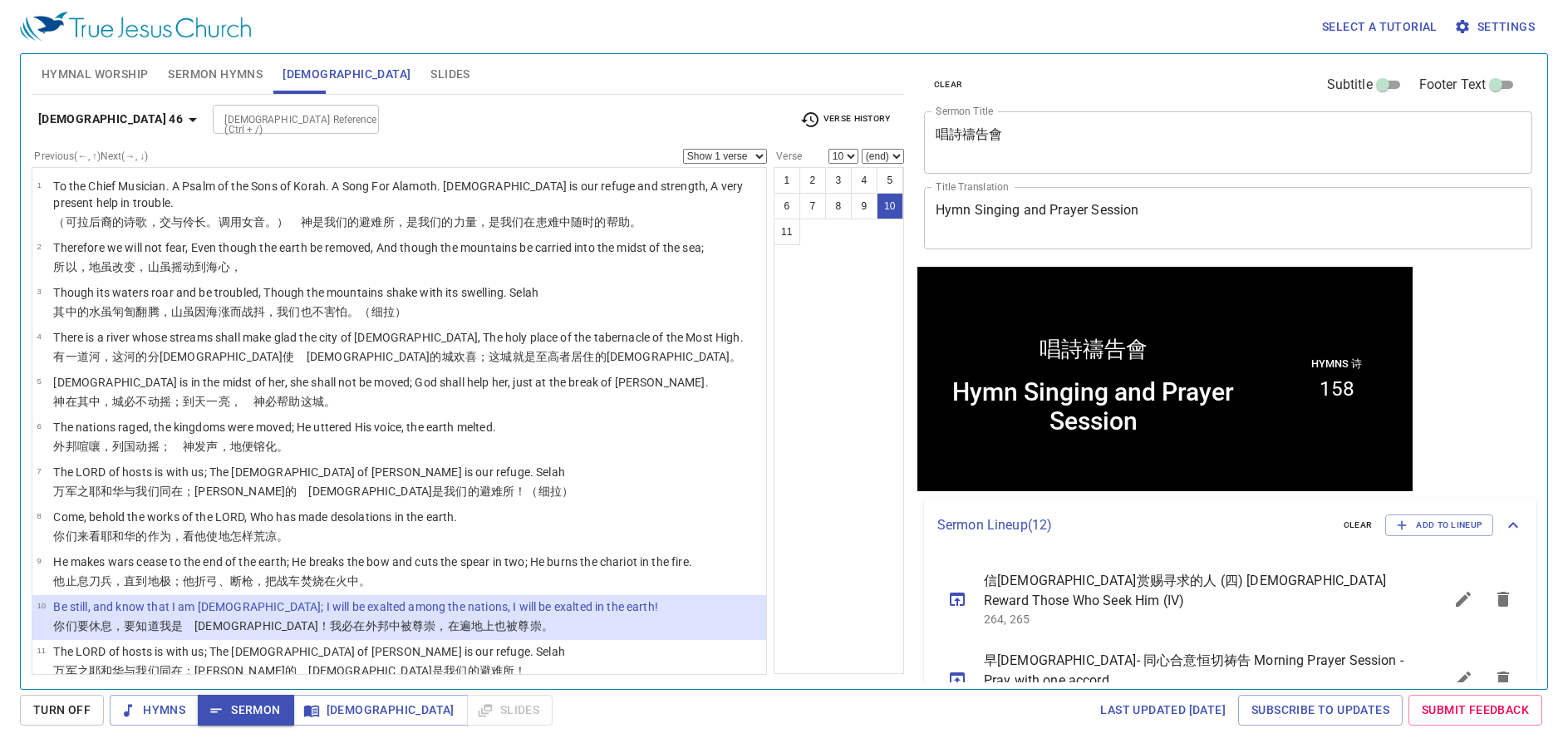
scroll to position [1, 0]
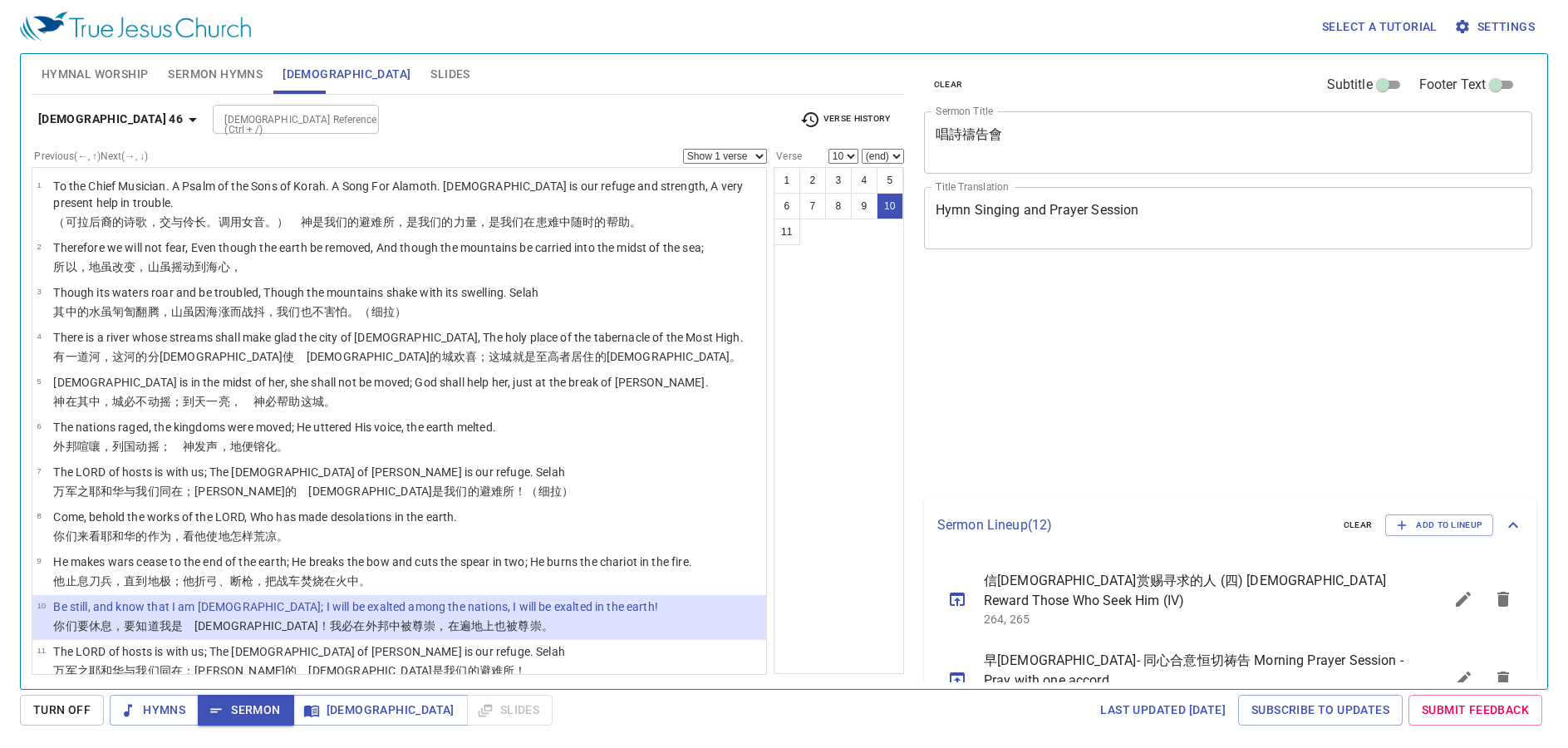
select select "10"
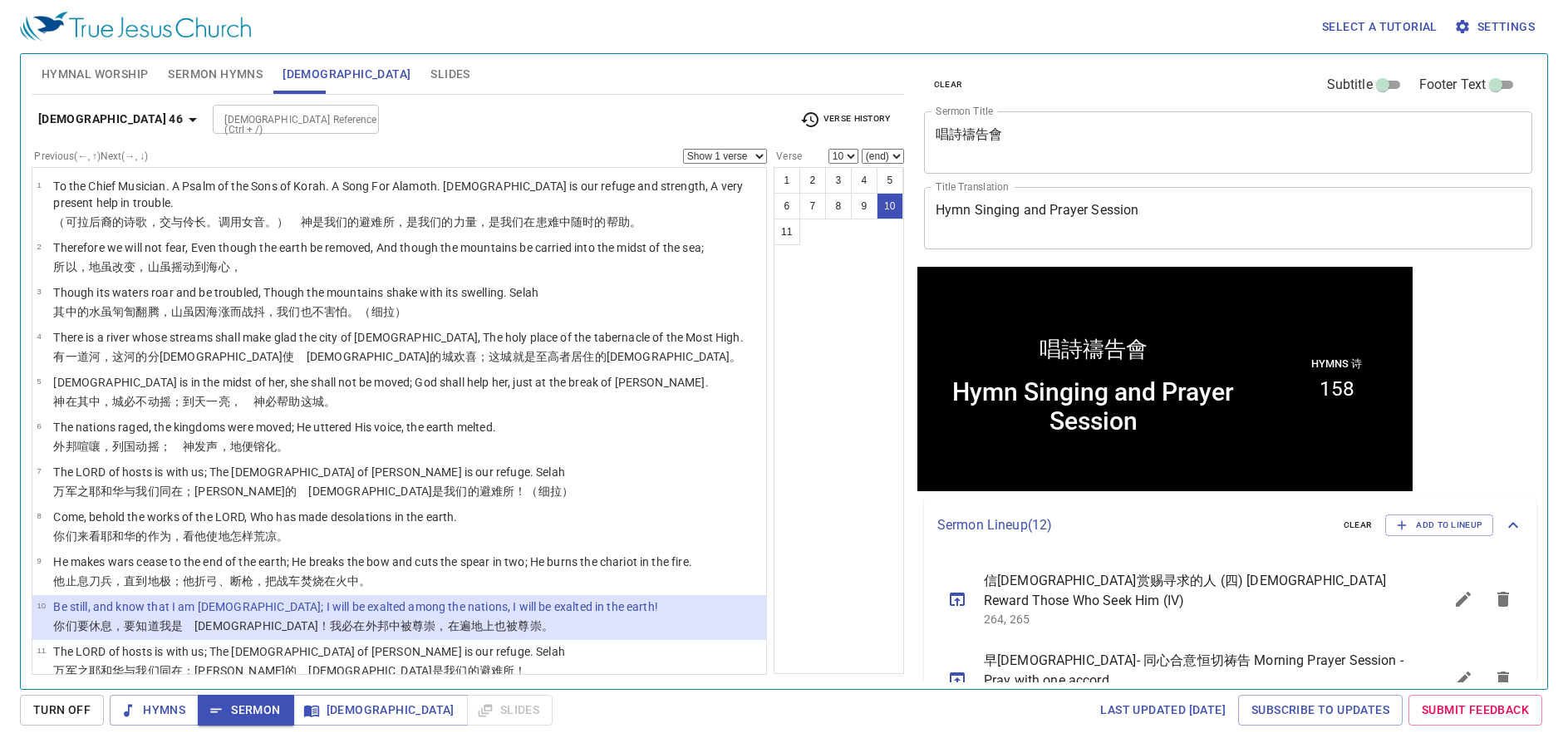
scroll to position [1, 0]
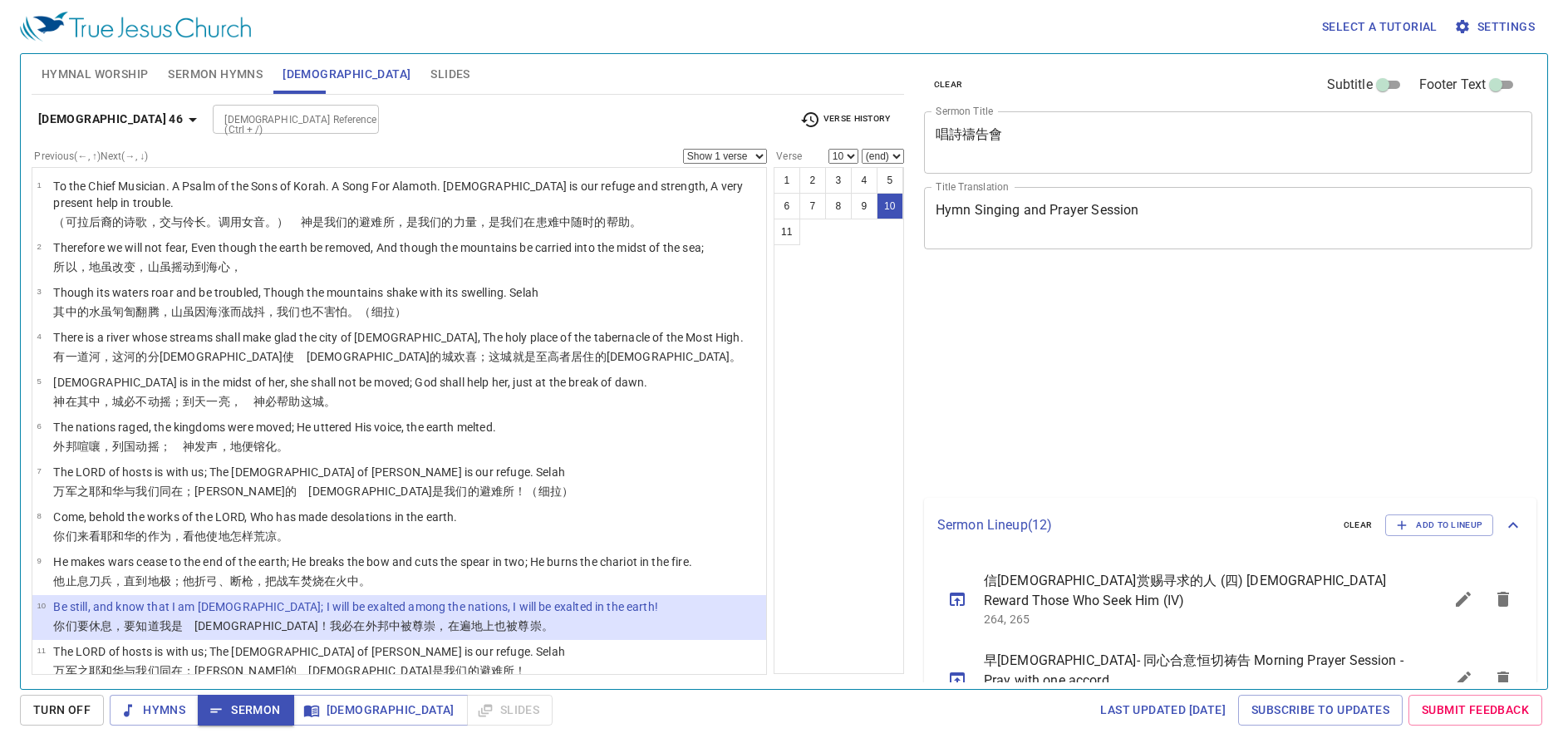
select select "10"
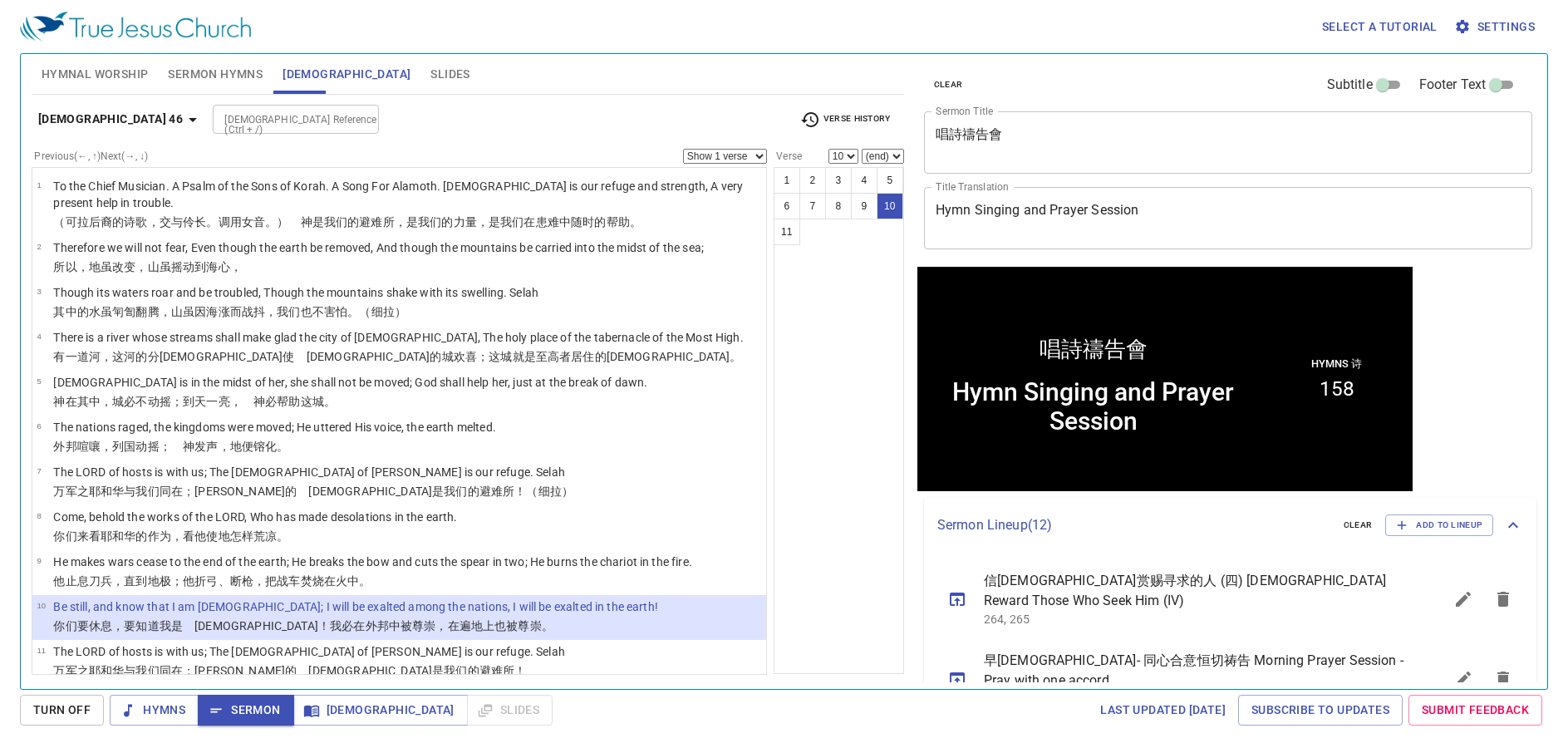
scroll to position [1, 0]
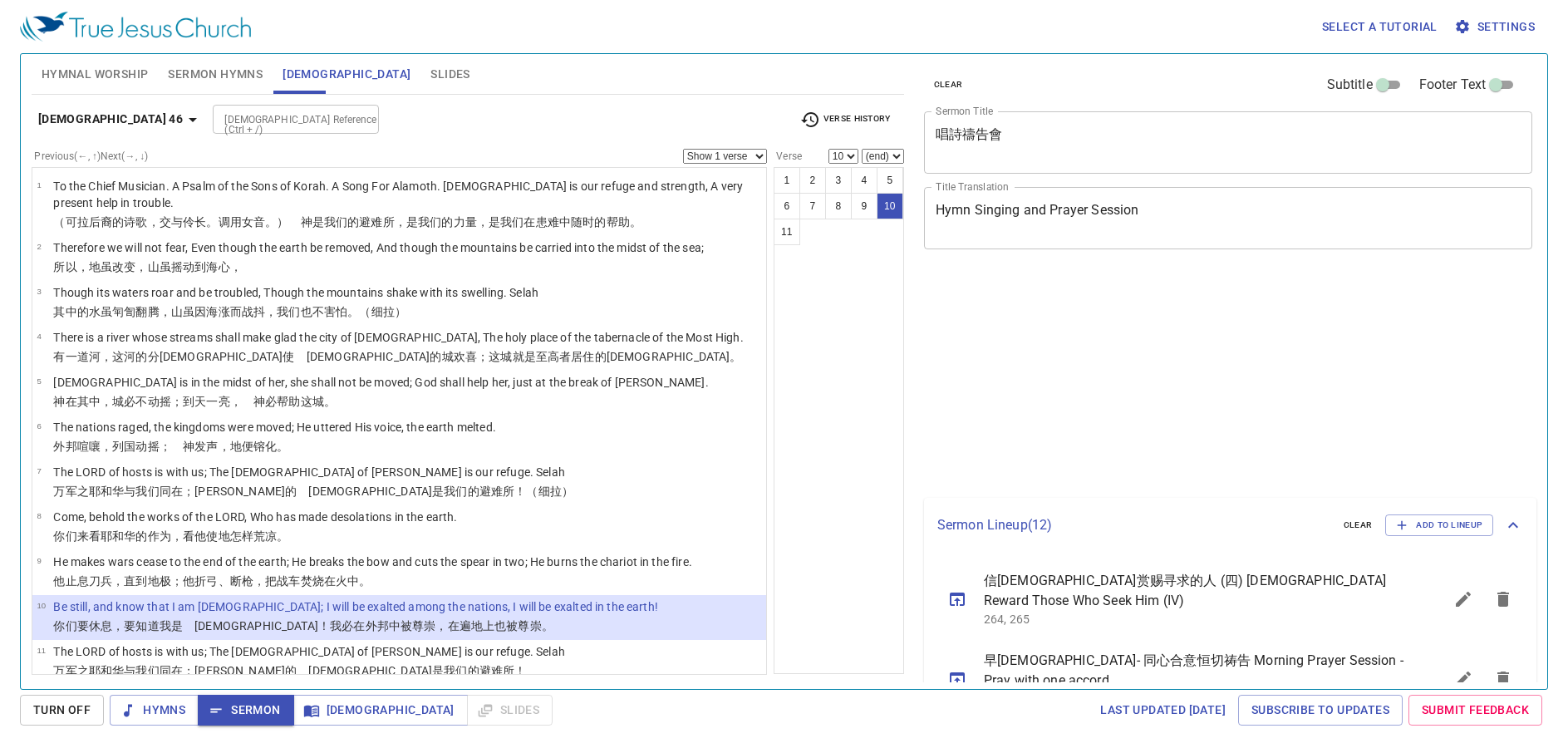
select select "10"
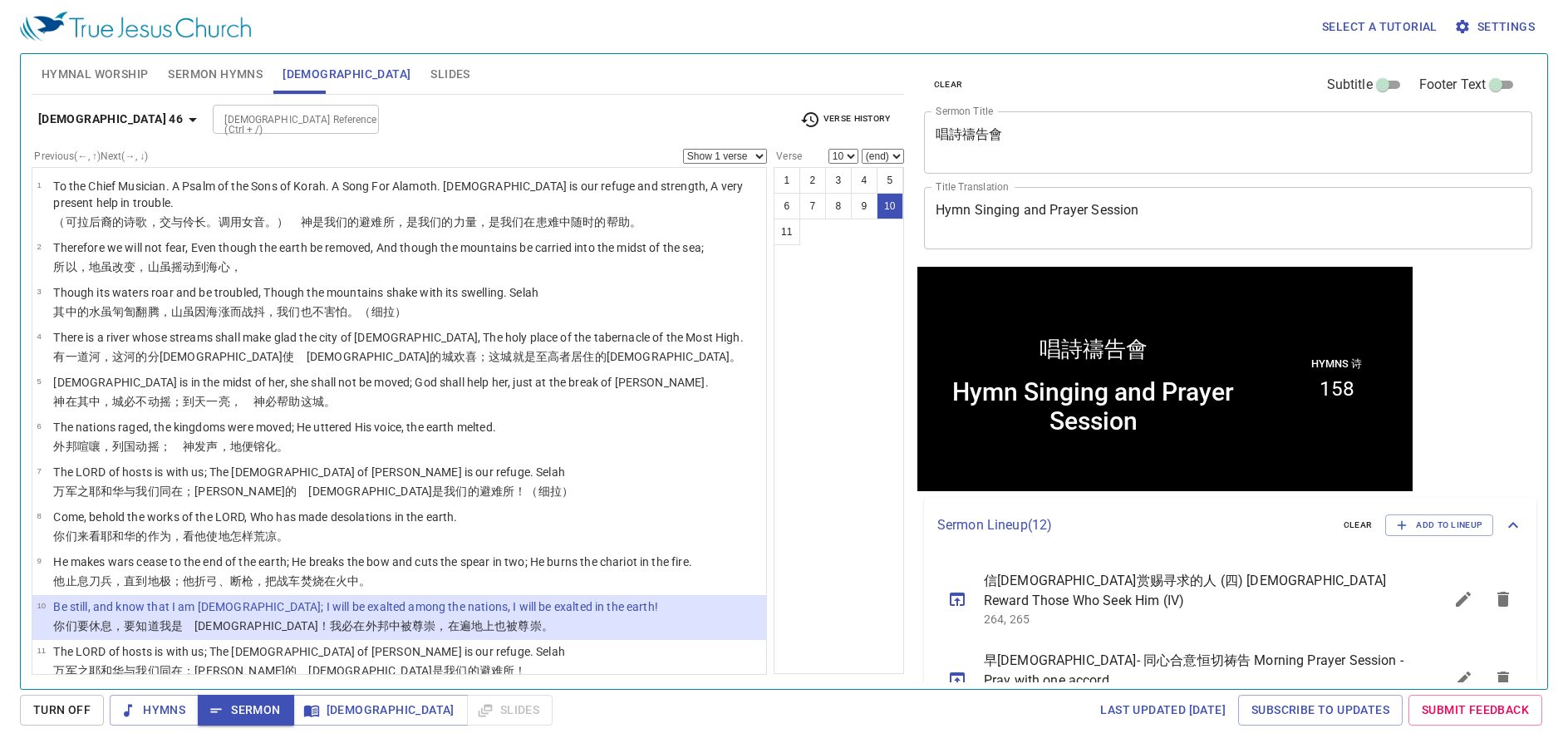
scroll to position [1, 0]
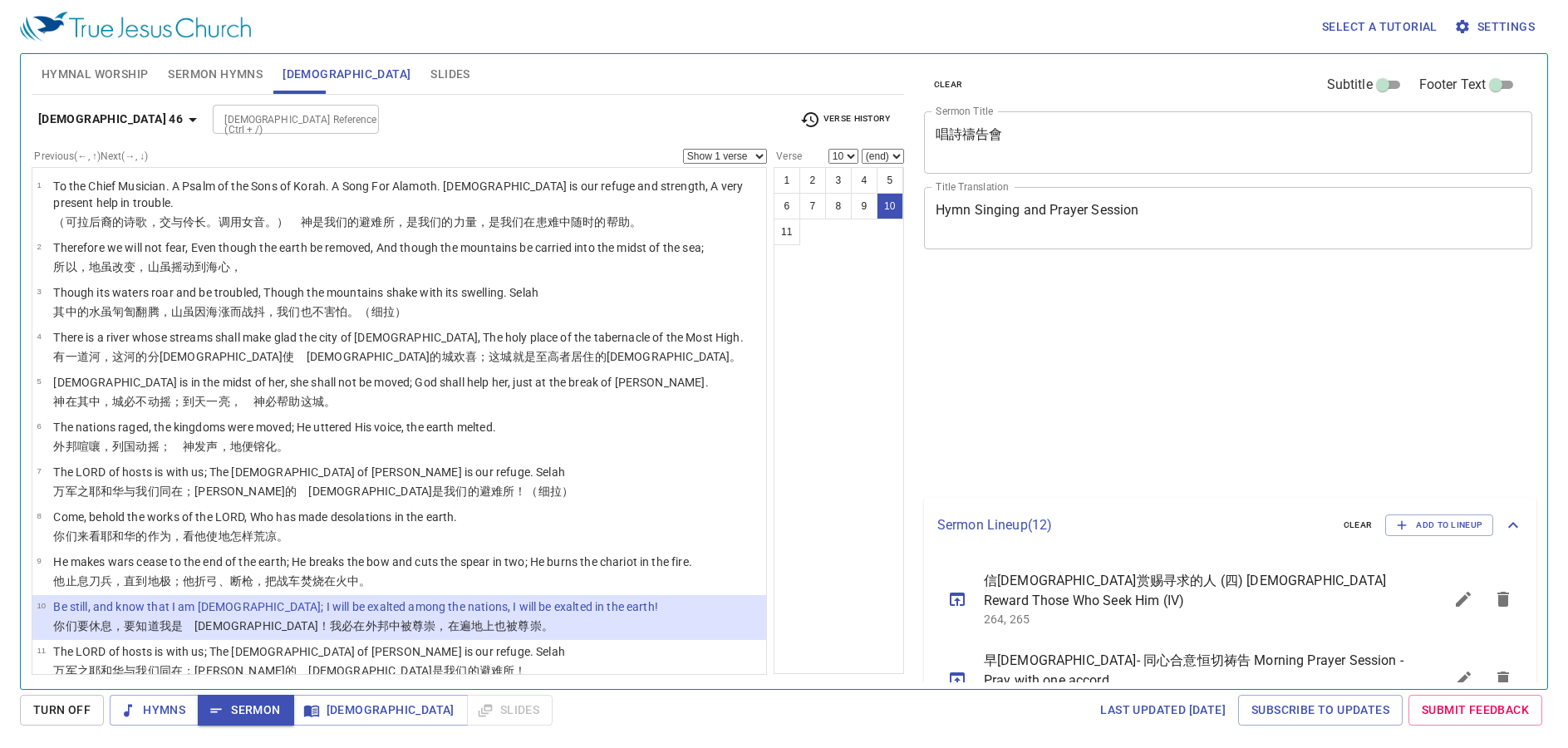
select select "10"
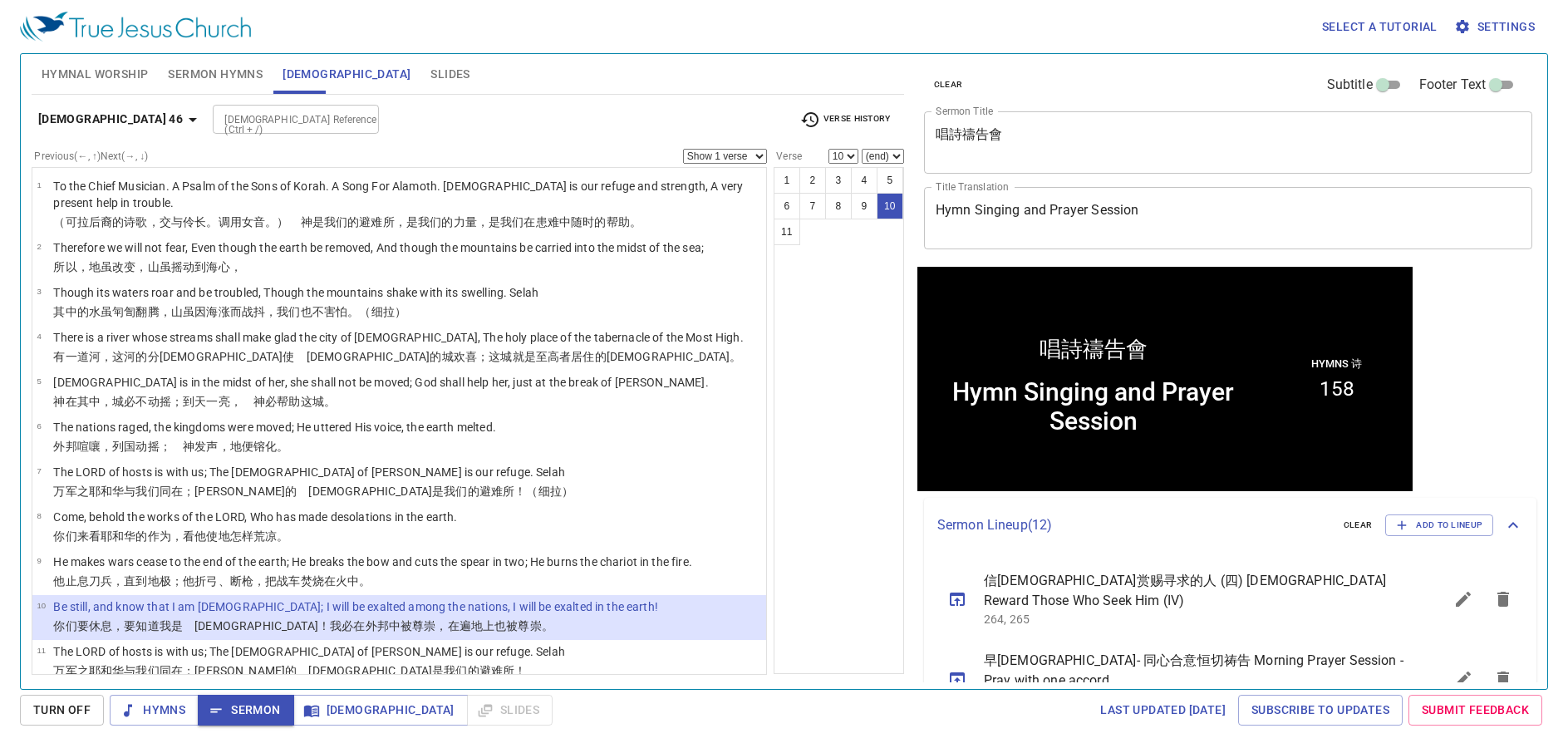
scroll to position [1, 0]
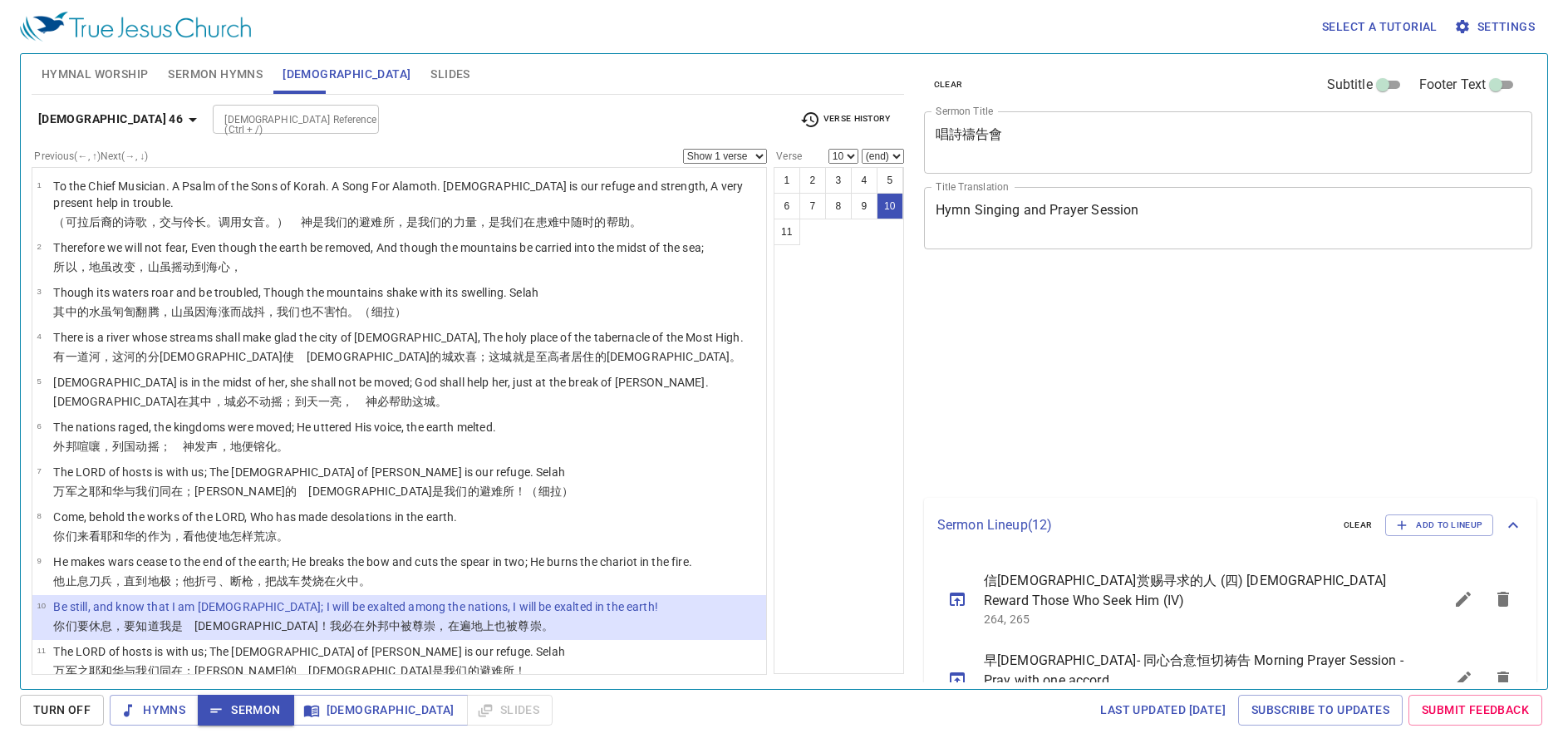
select select "10"
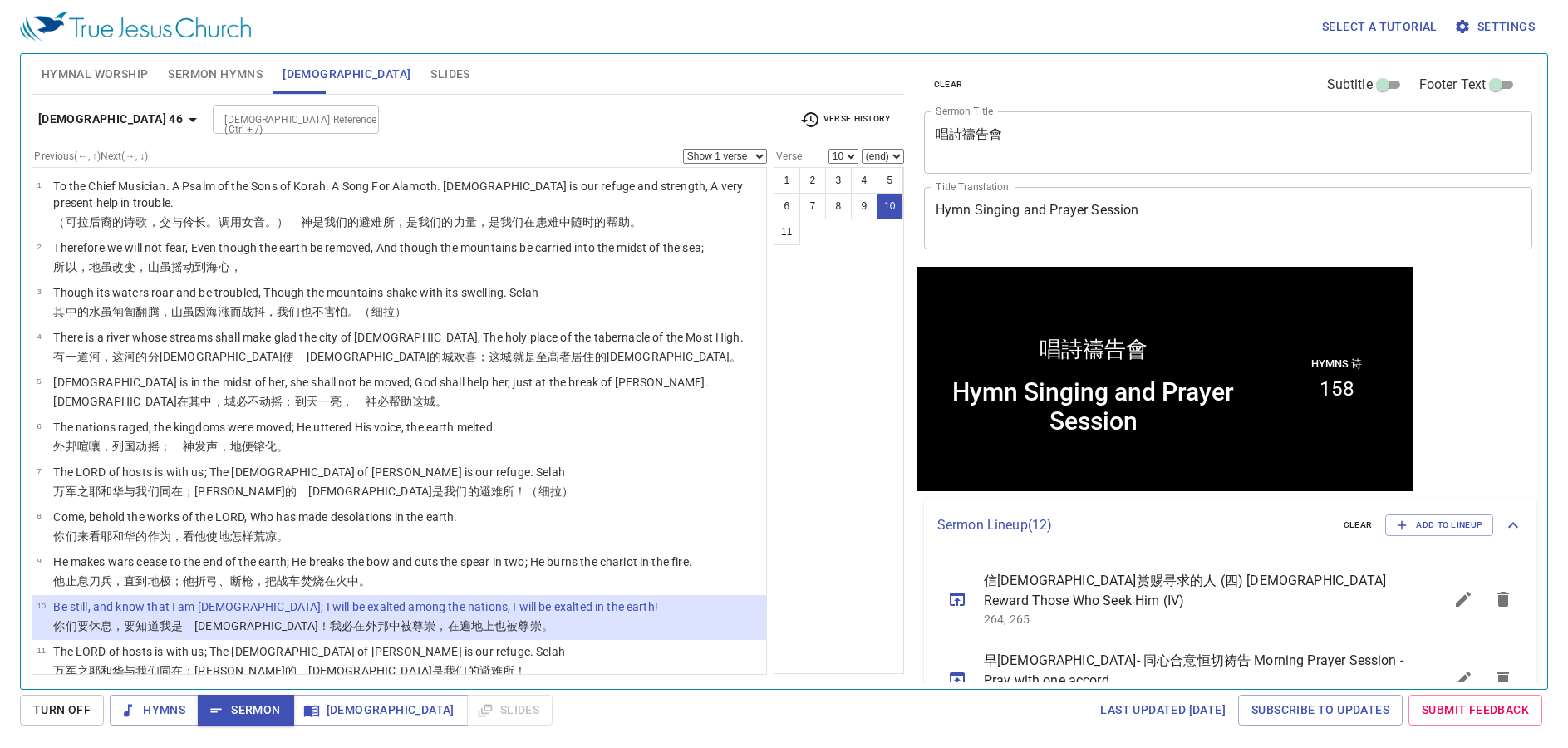
scroll to position [1, 0]
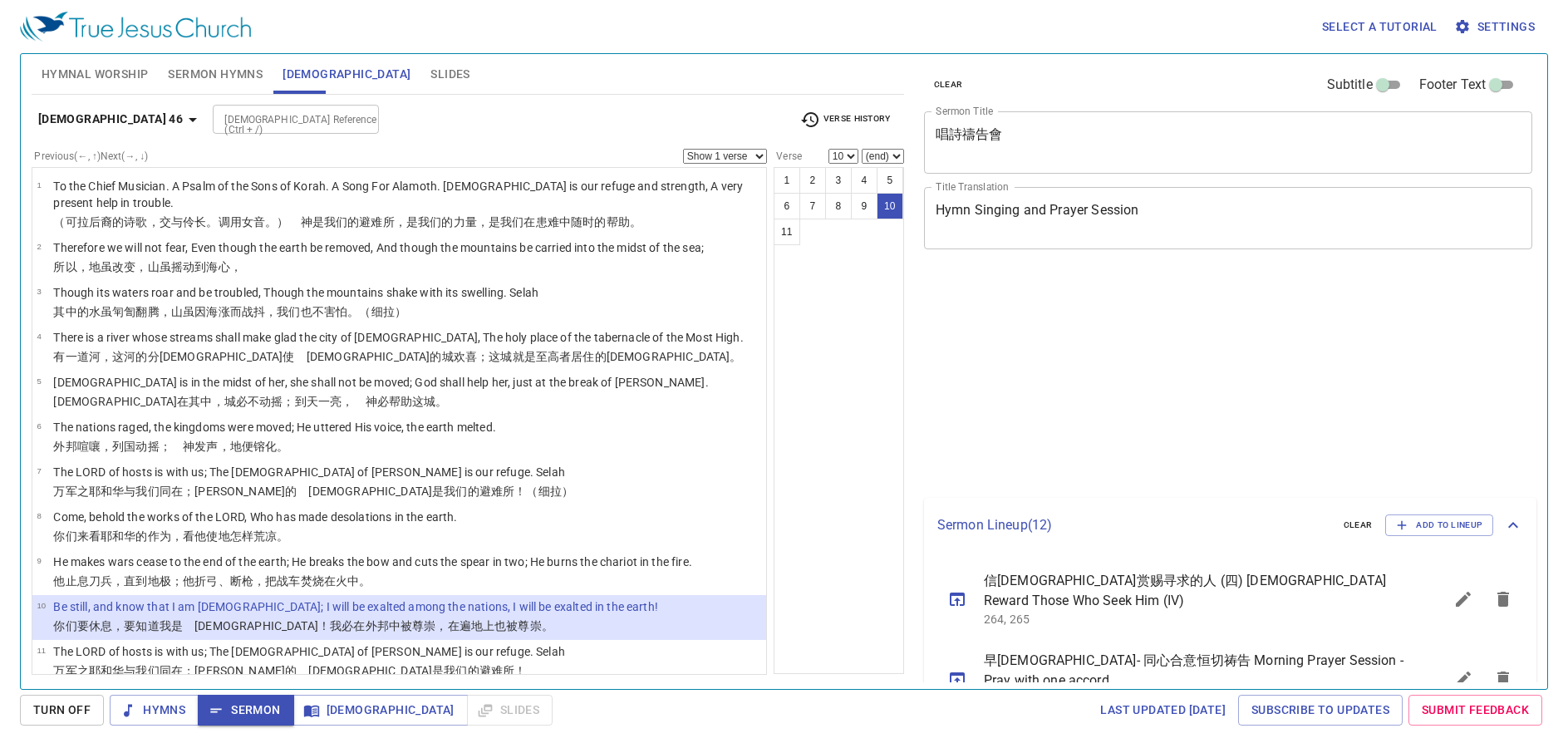
select select "10"
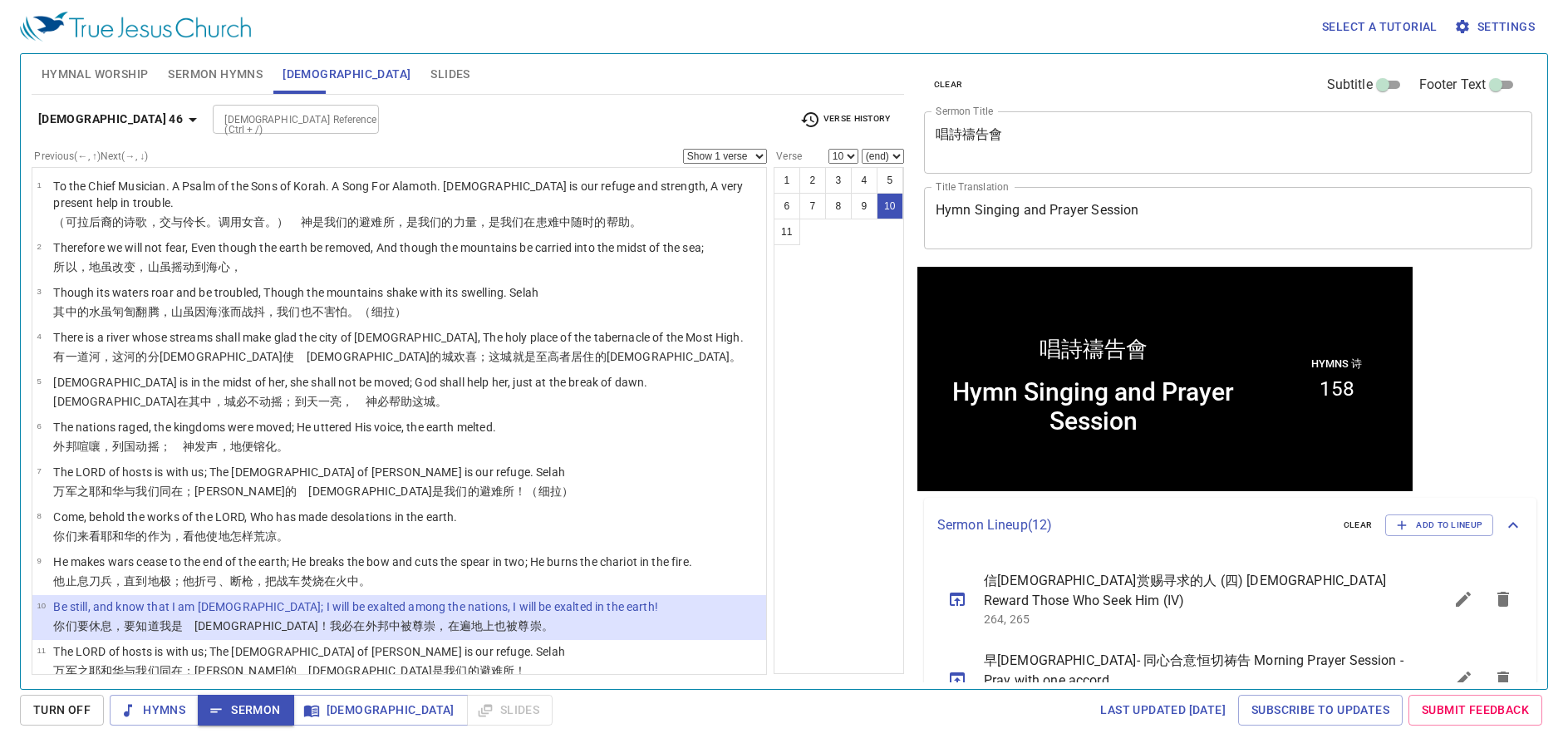
scroll to position [1, 0]
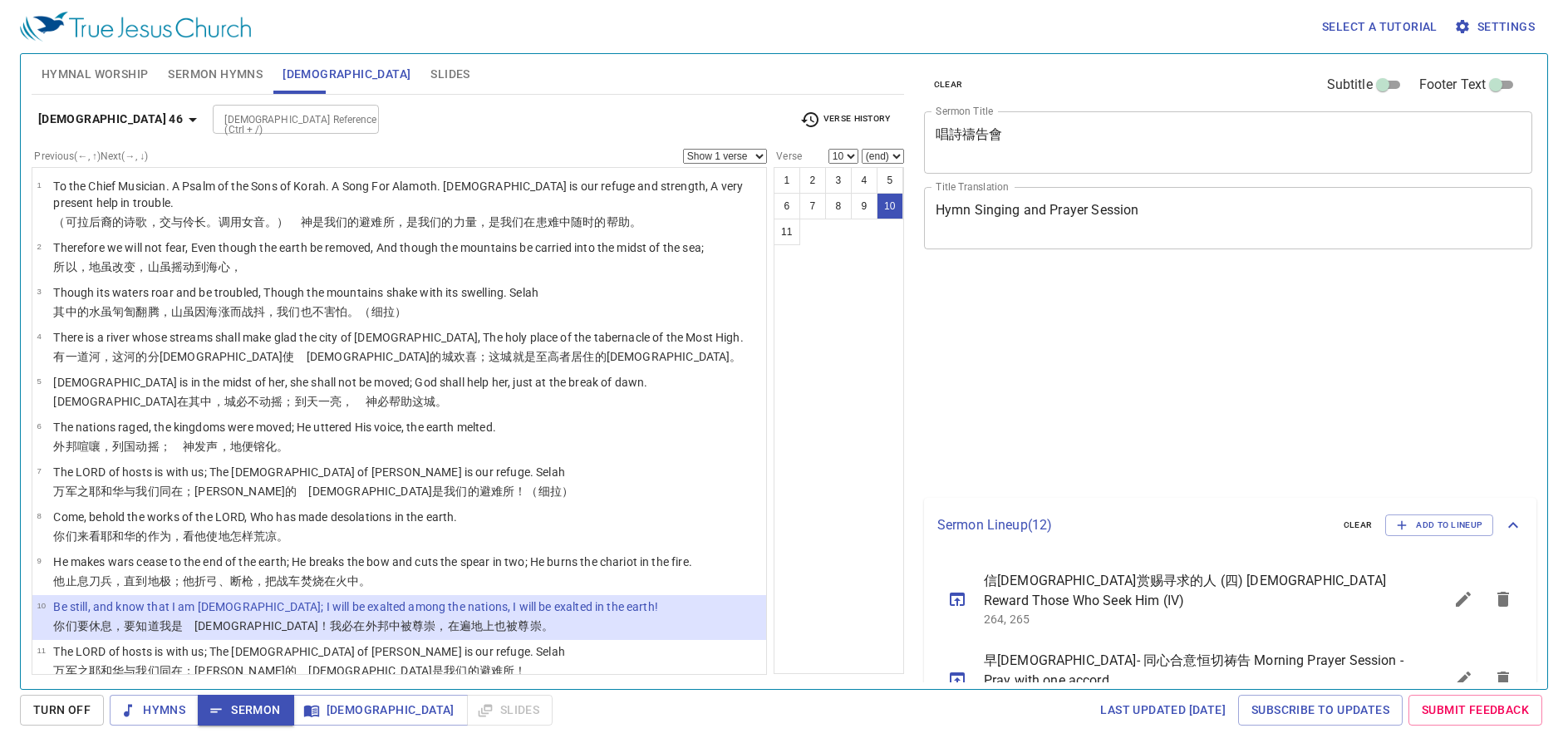
select select "10"
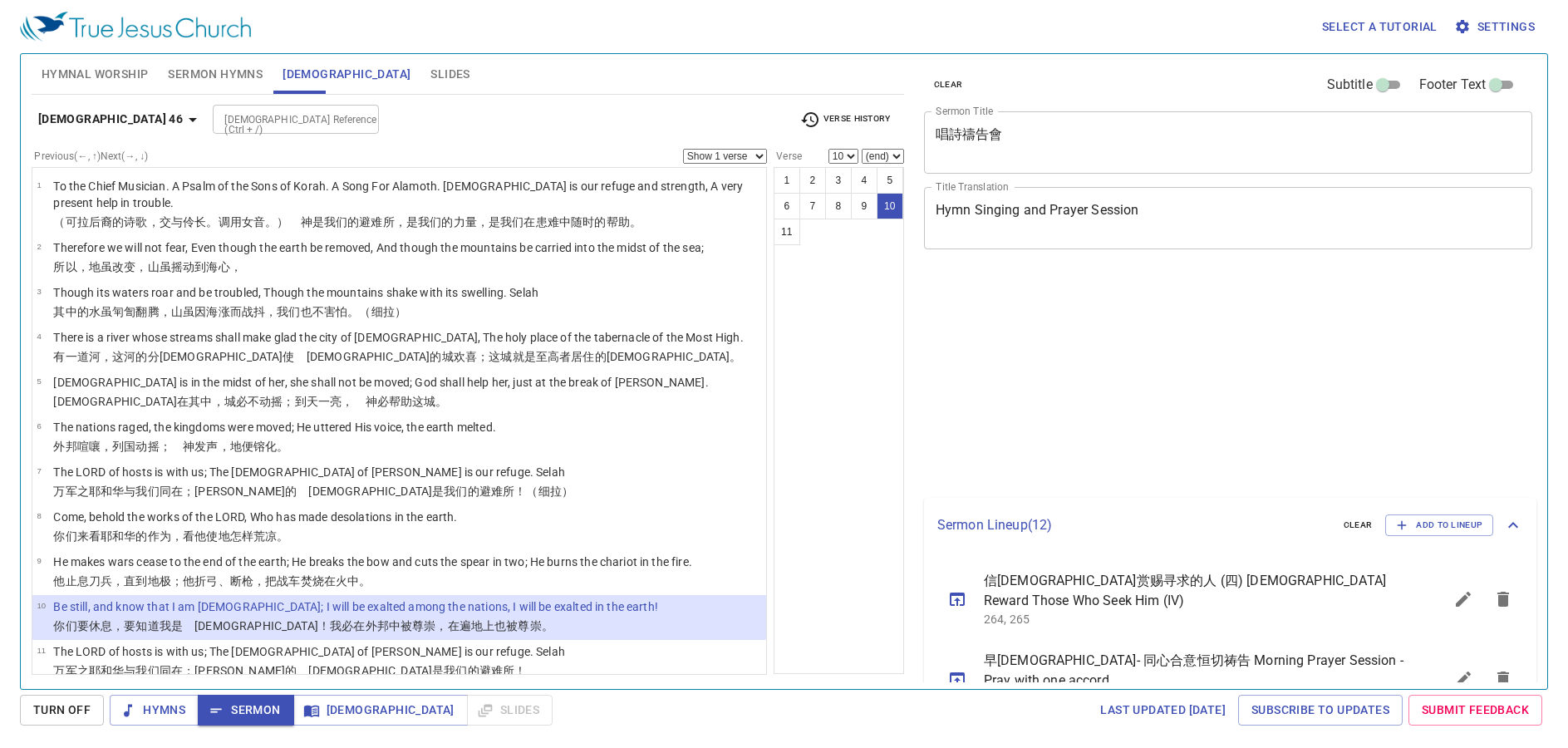
select select "10"
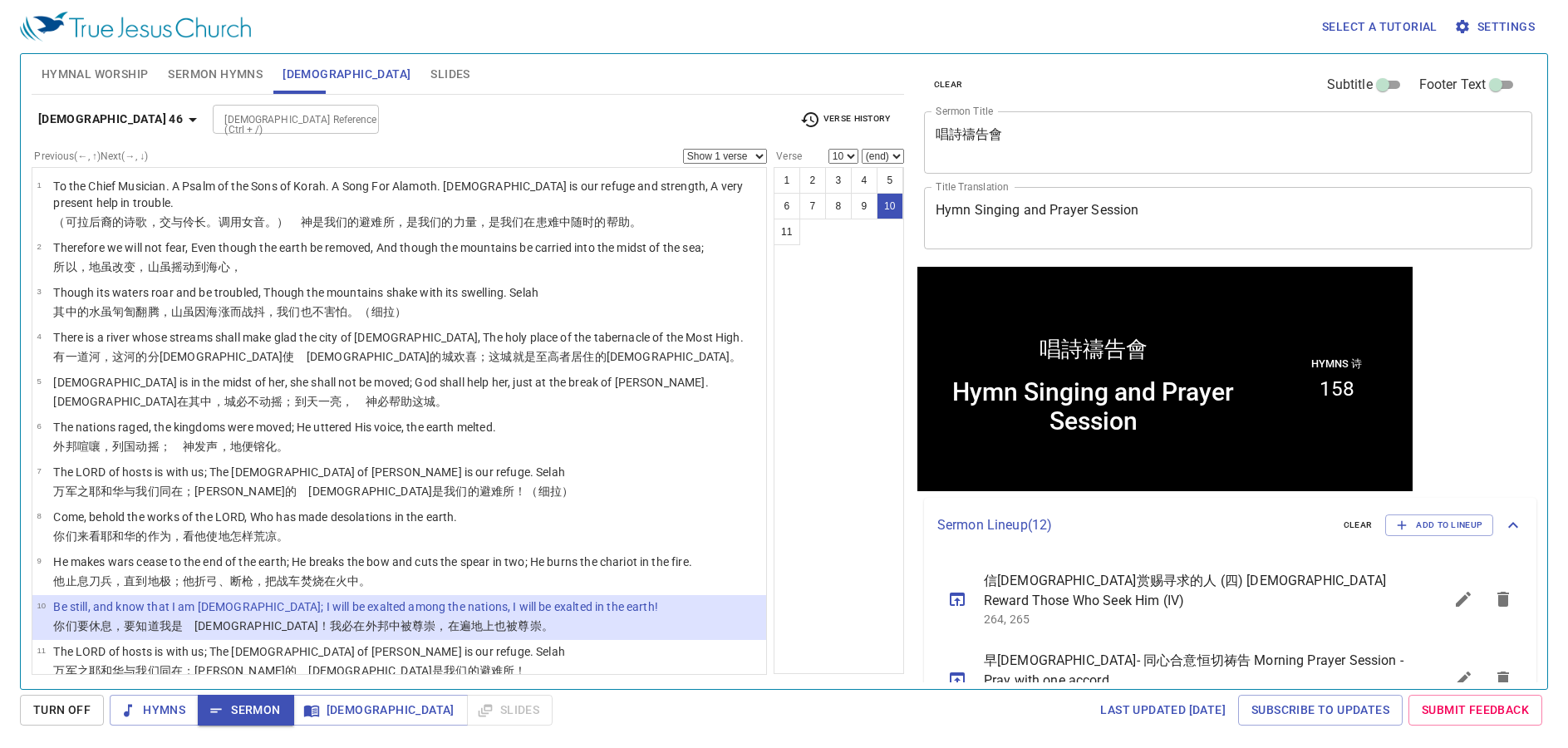
scroll to position [1, 0]
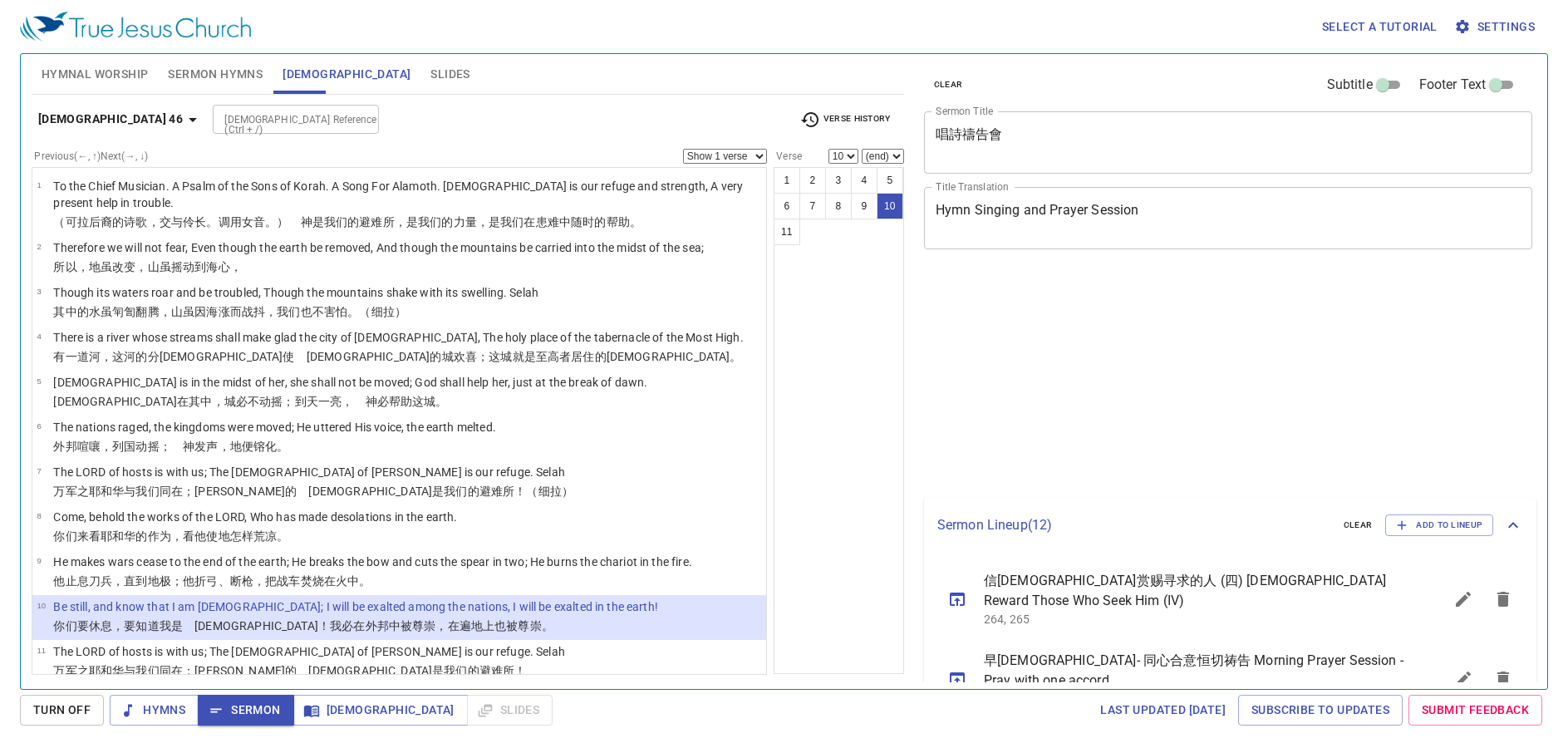
select select "10"
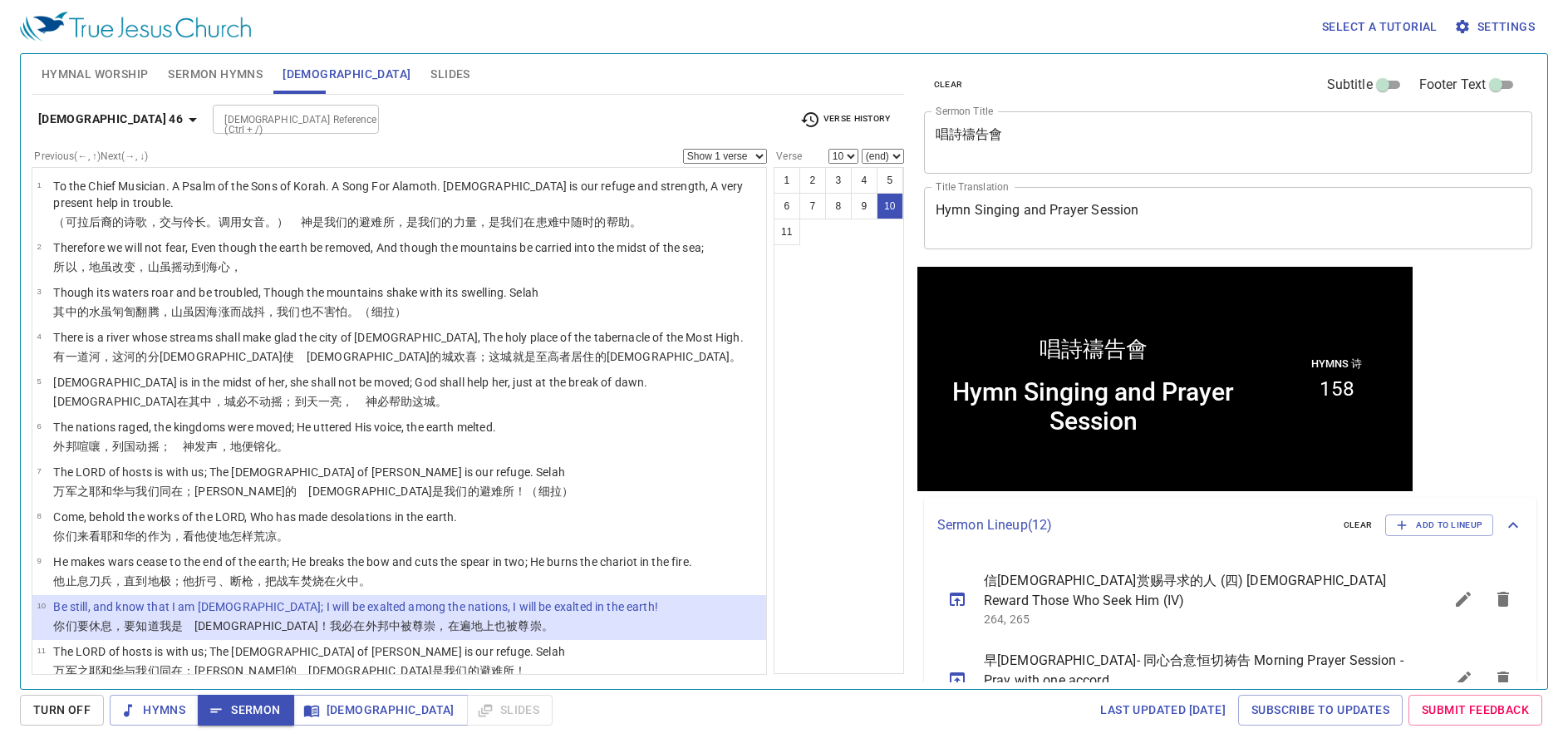
scroll to position [1, 0]
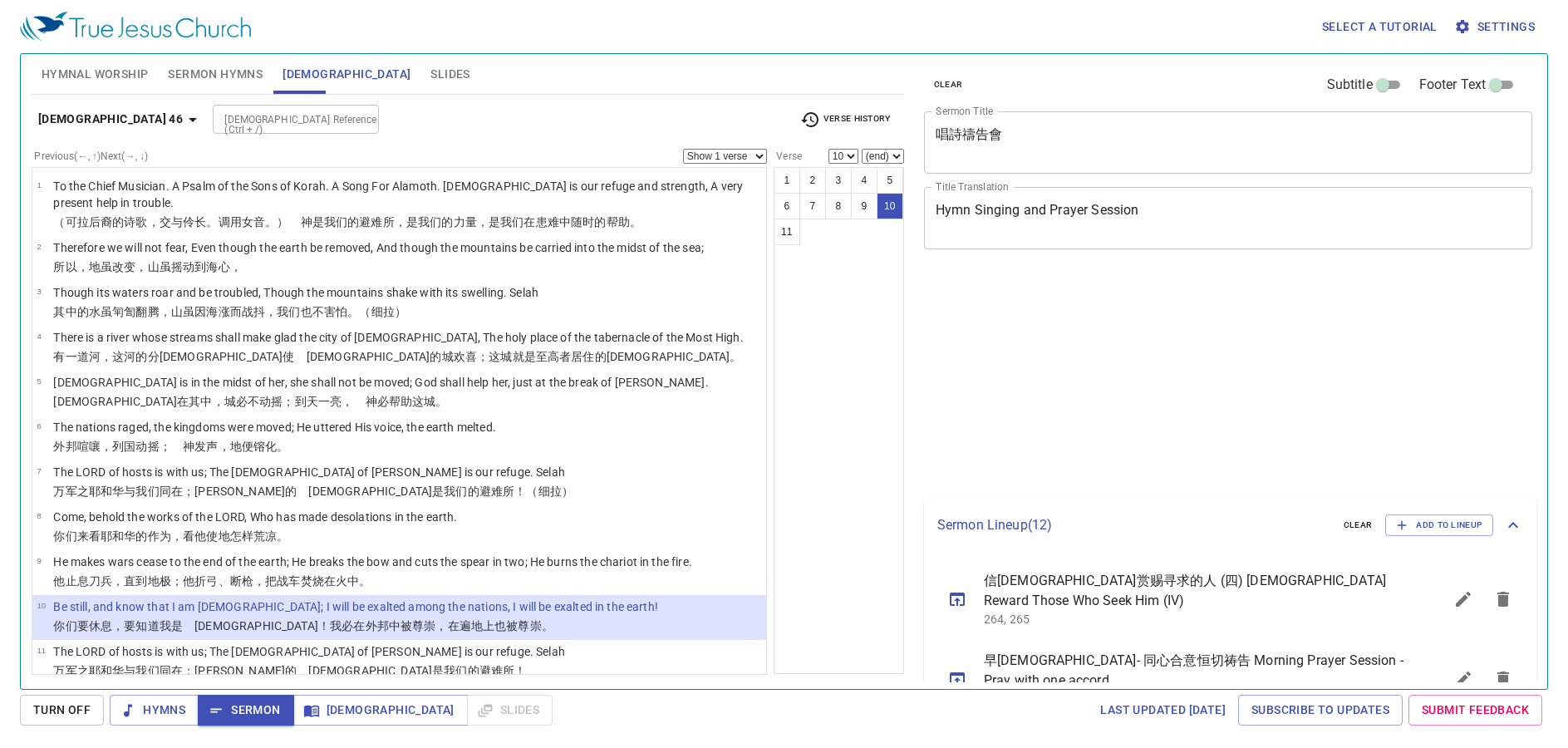
select select "10"
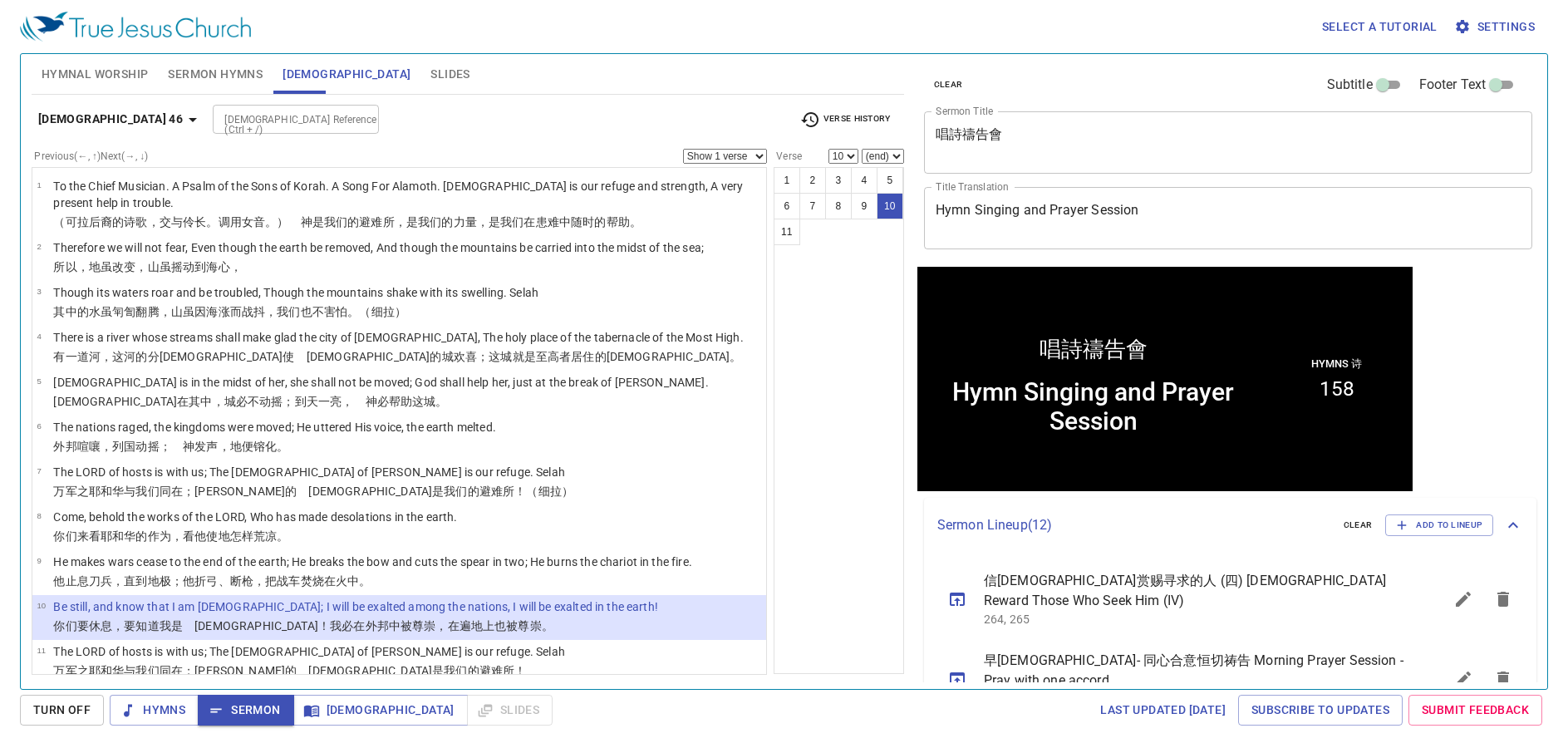
scroll to position [1, 0]
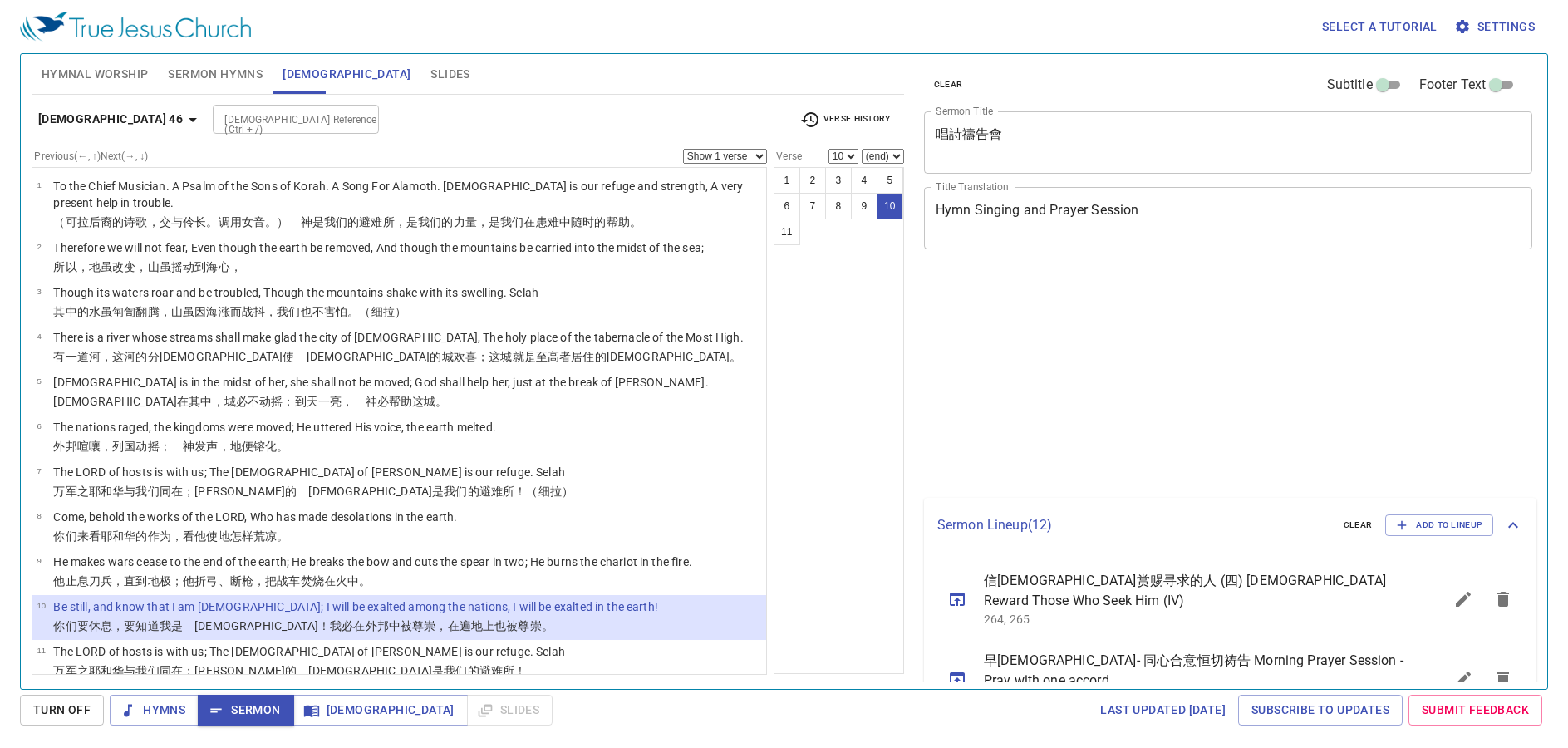
select select "10"
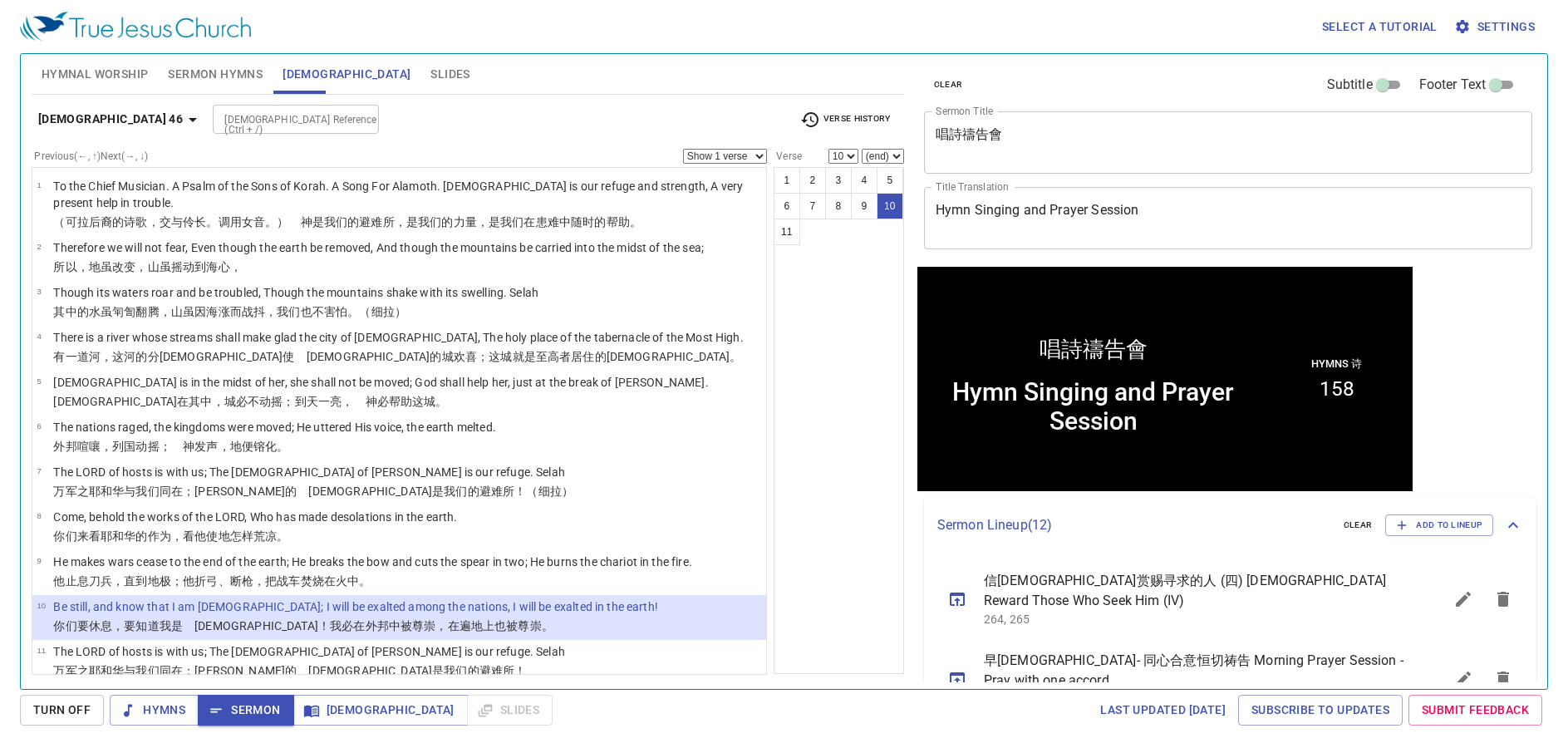
scroll to position [1, 0]
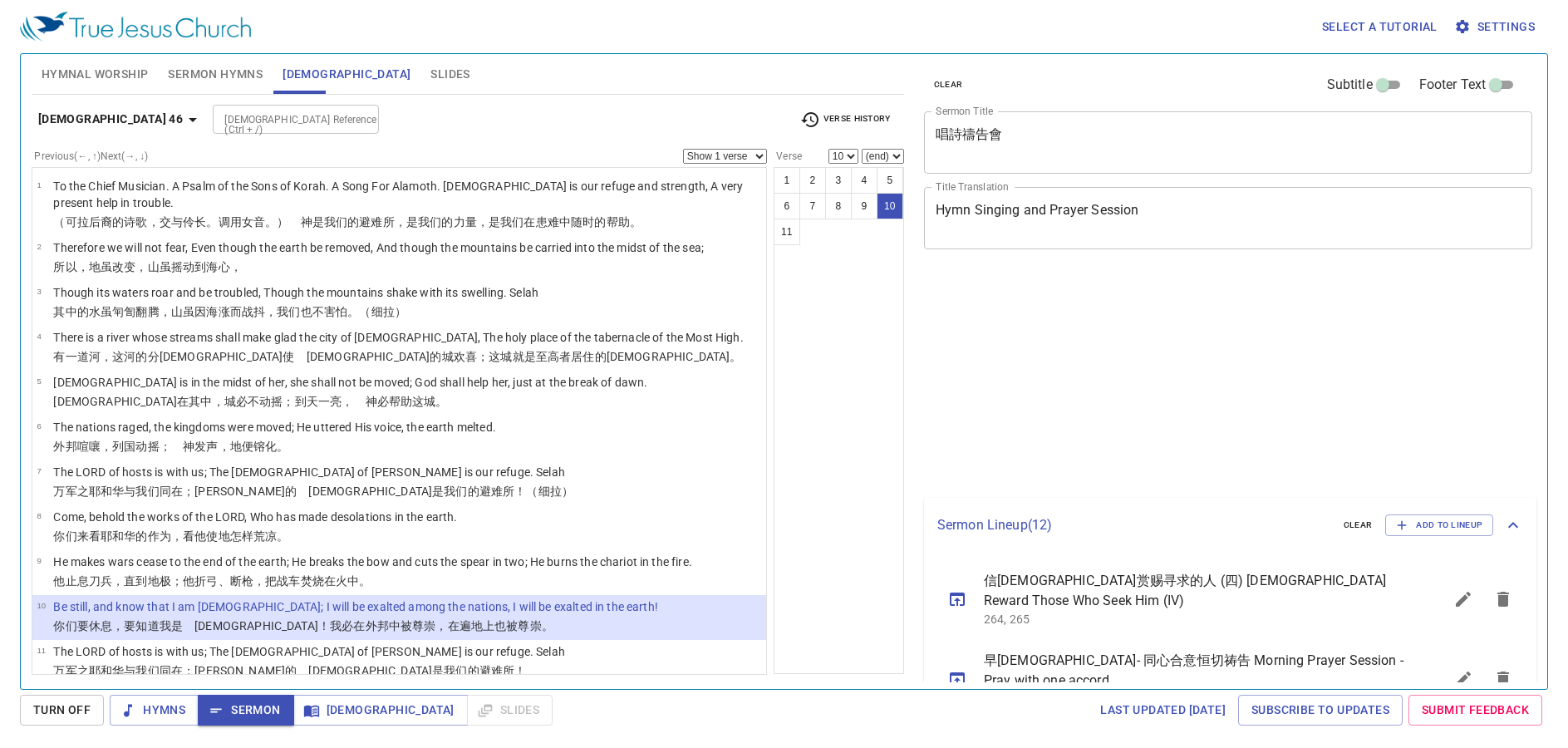
select select "10"
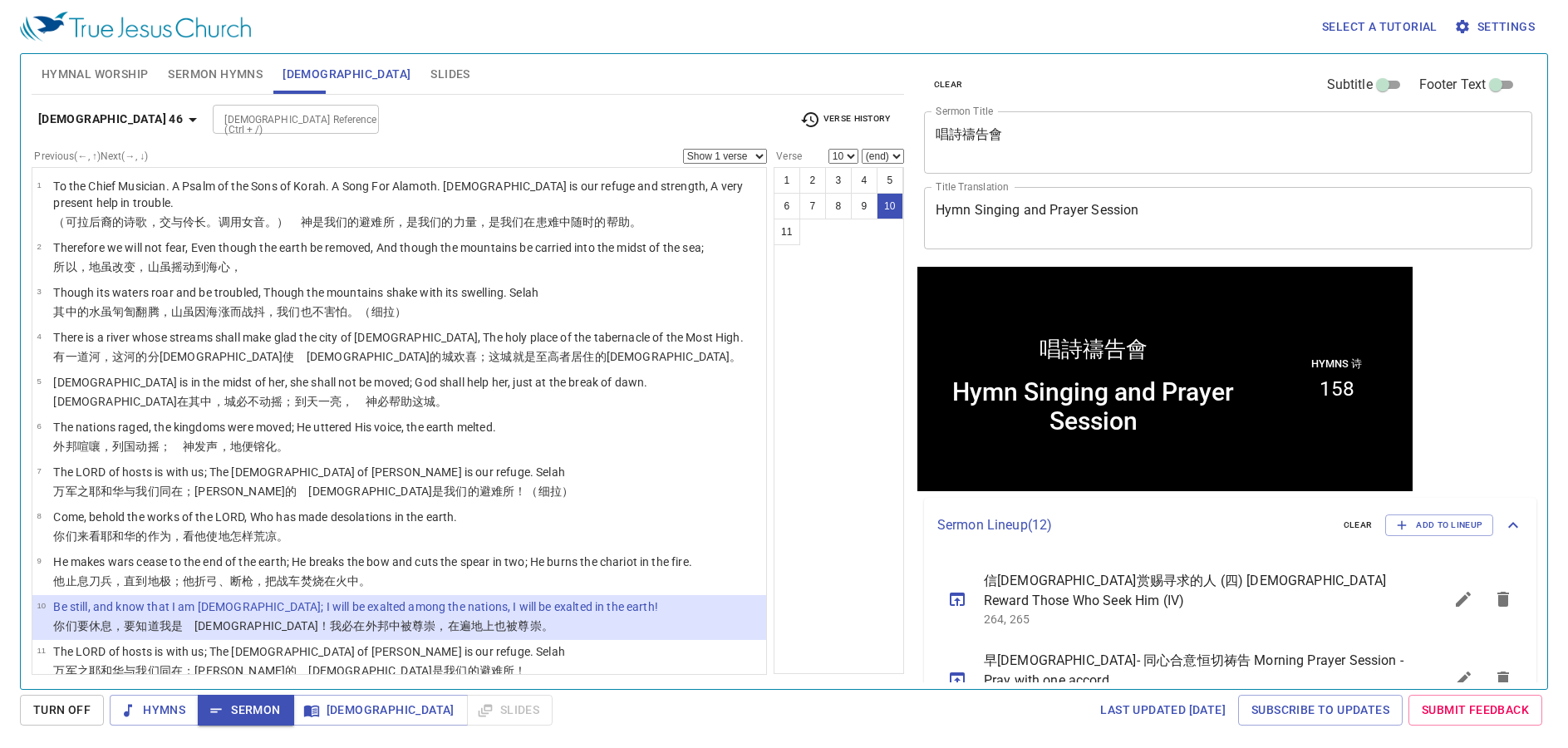
scroll to position [1, 0]
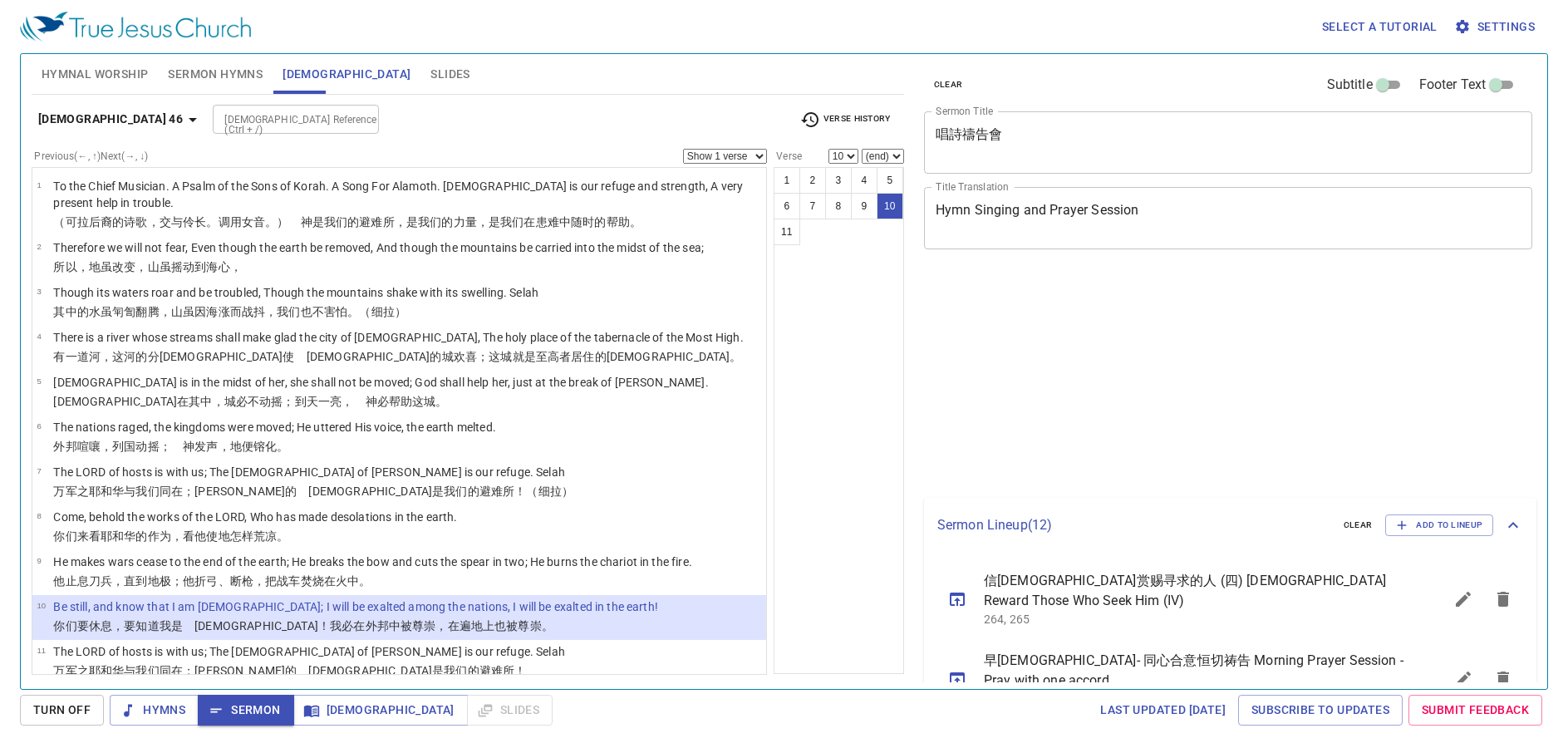
select select "10"
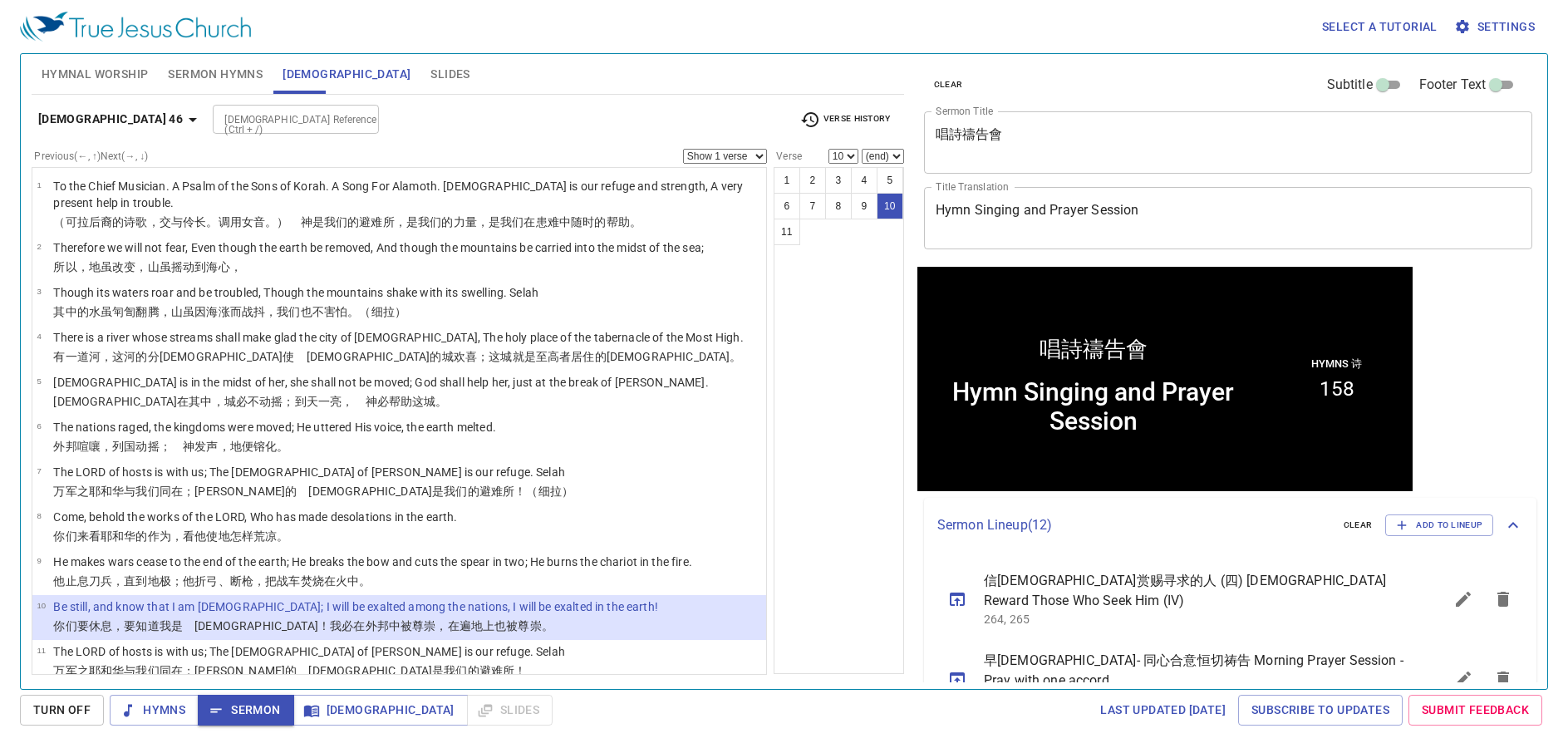
scroll to position [1, 0]
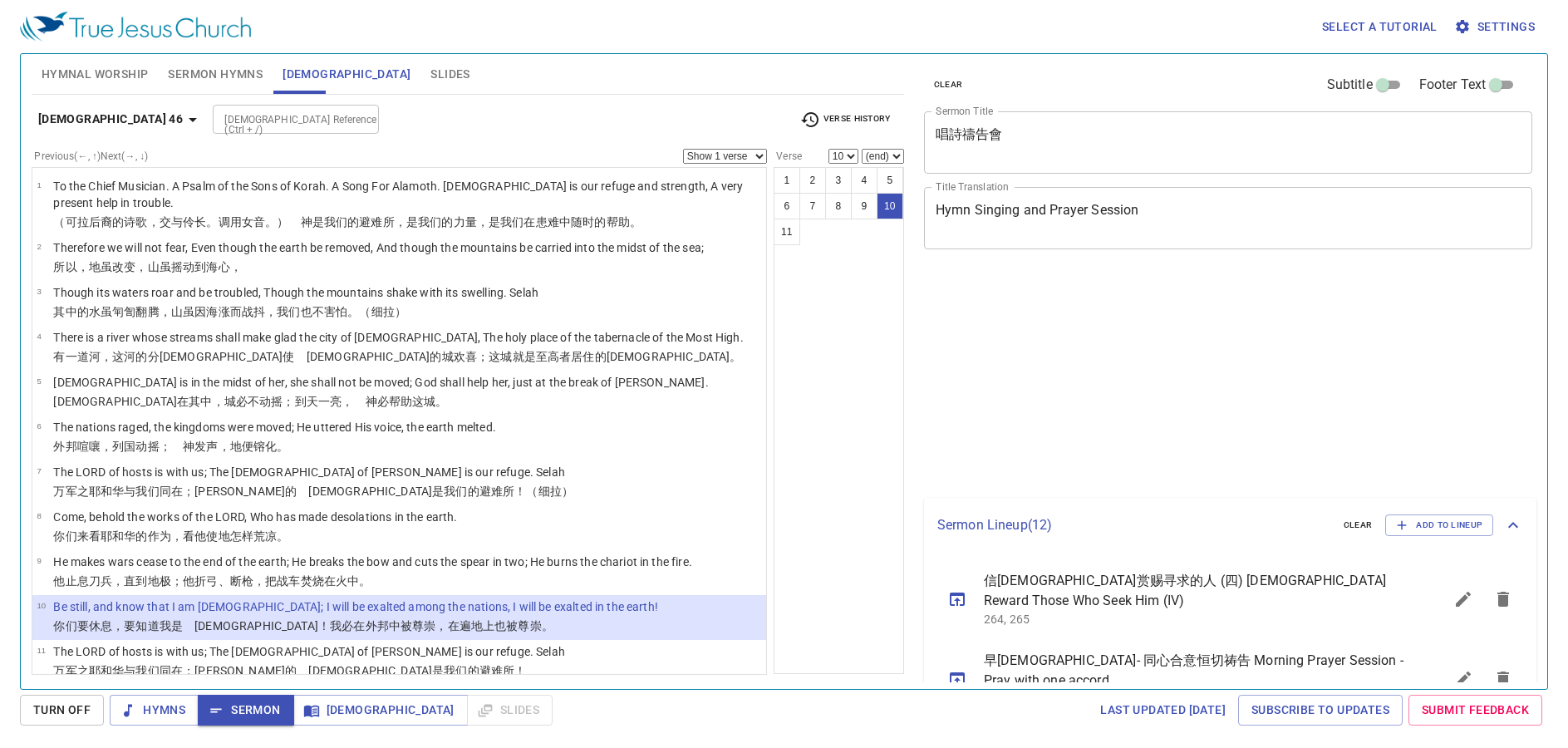
select select "10"
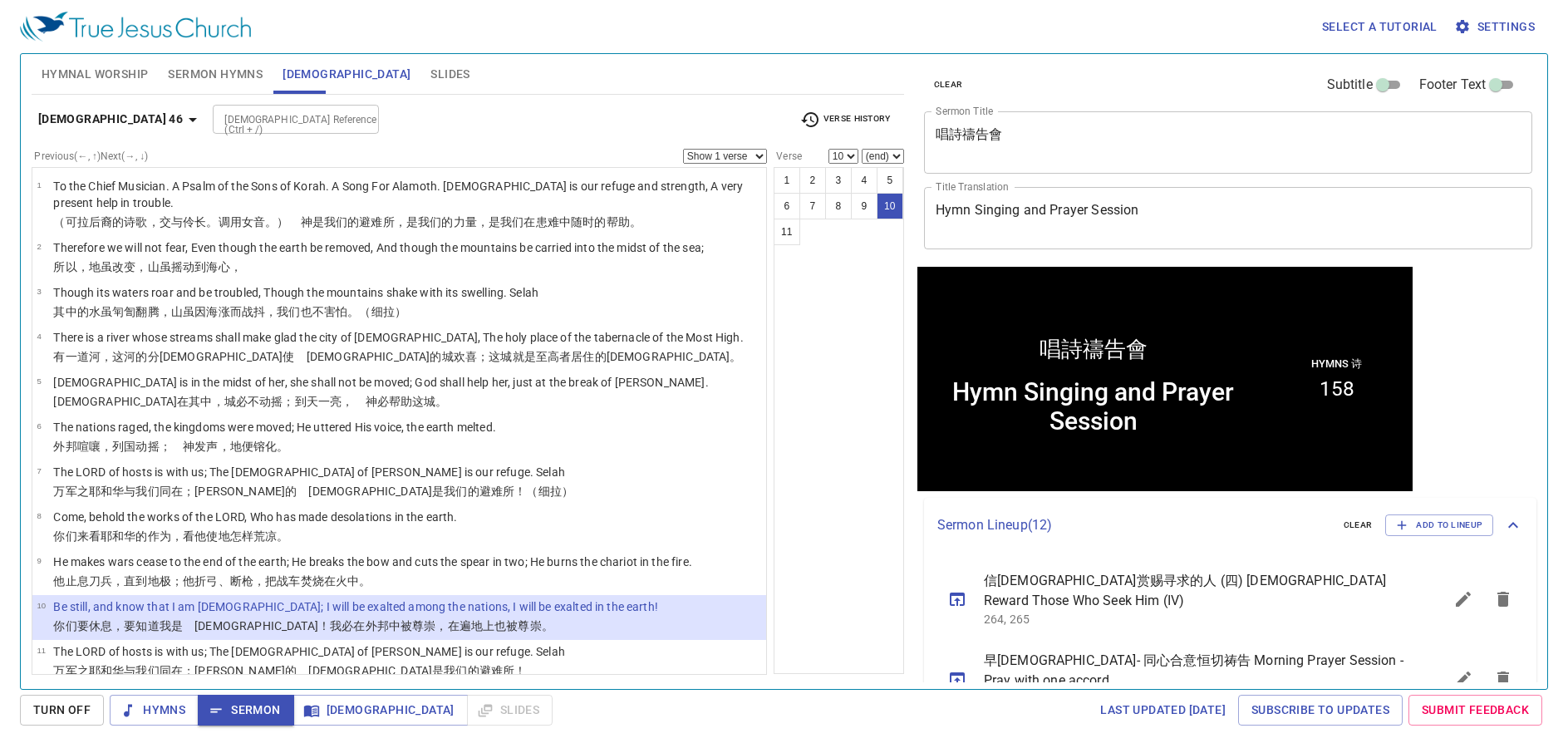
scroll to position [1, 0]
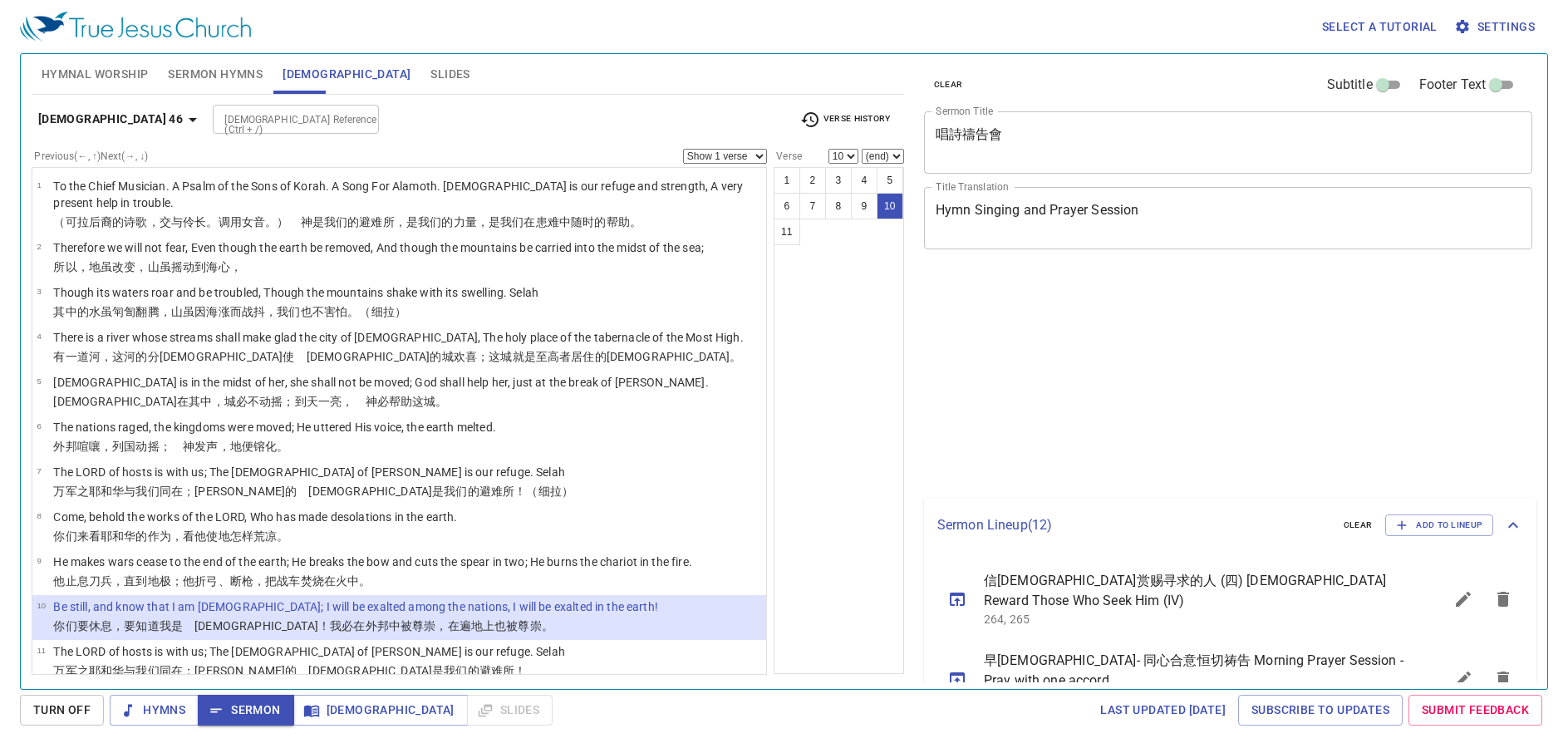
select select "10"
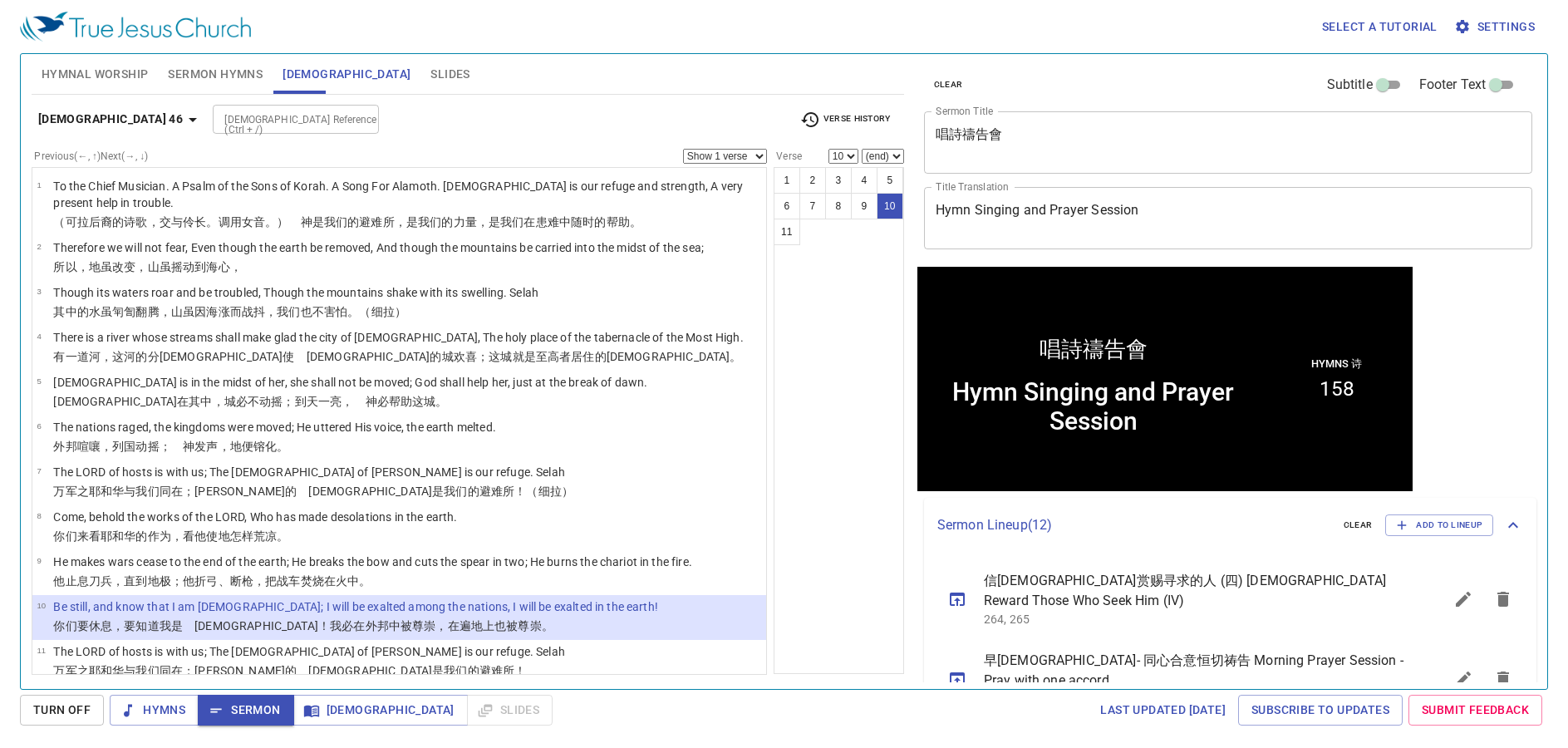
scroll to position [1, 0]
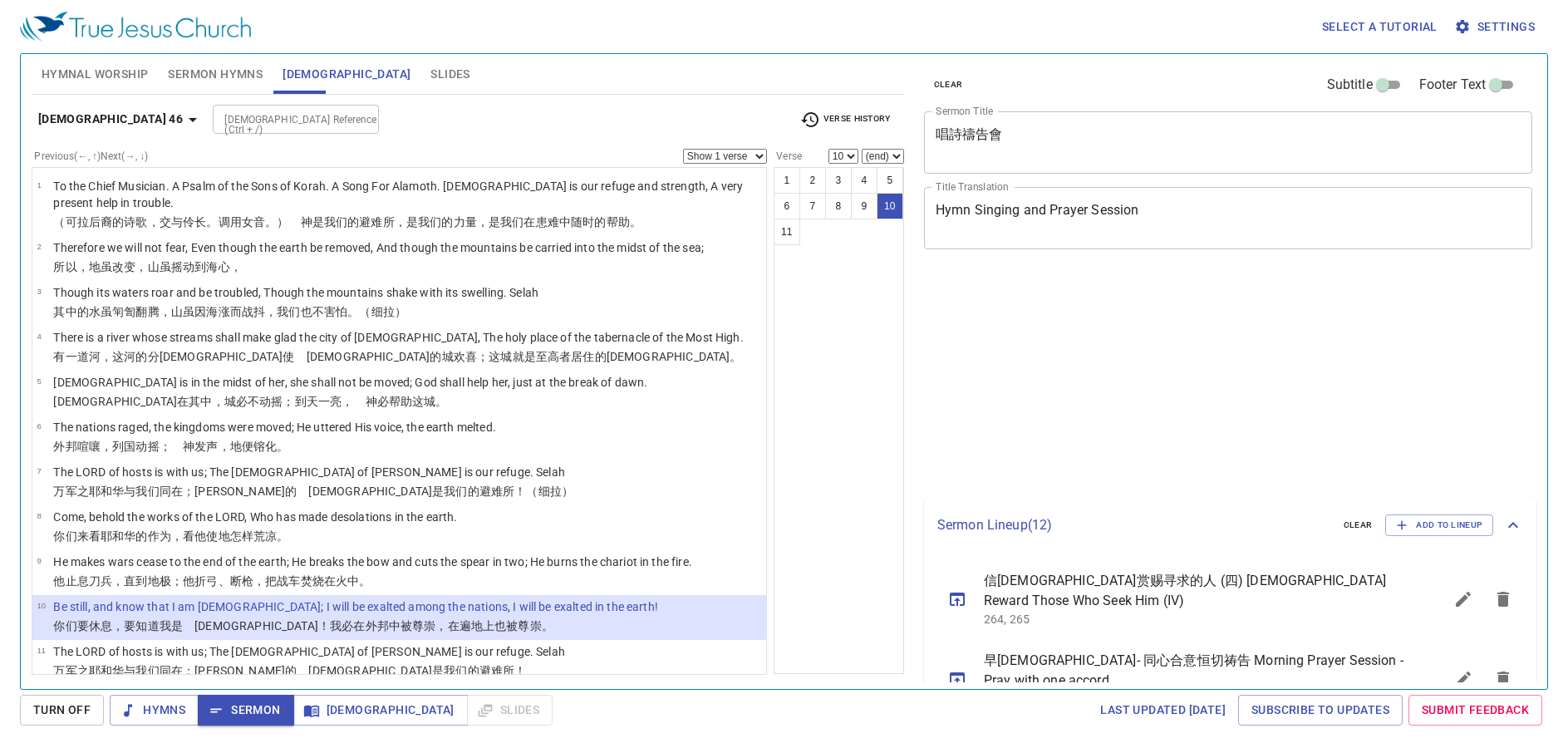
select select "10"
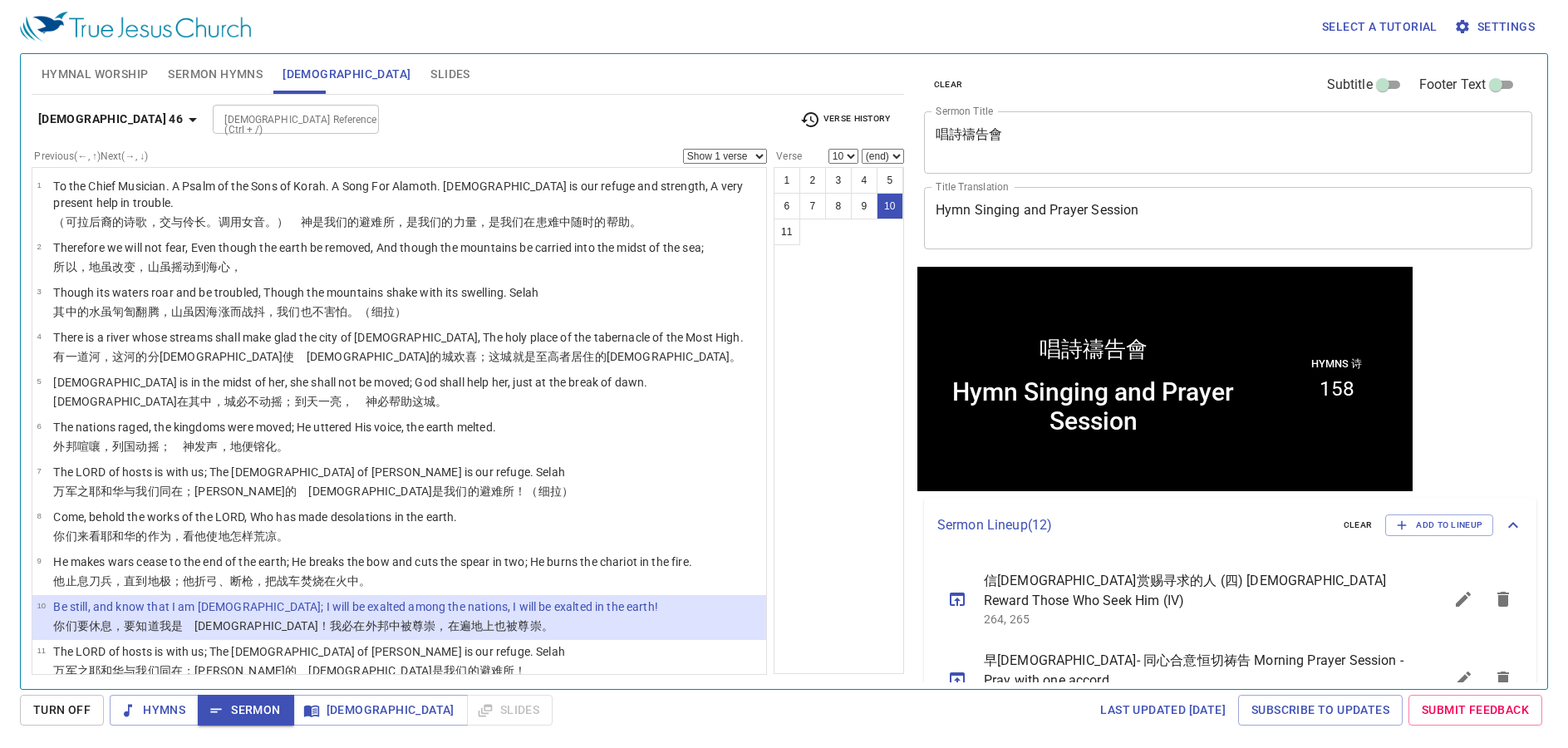
scroll to position [1, 0]
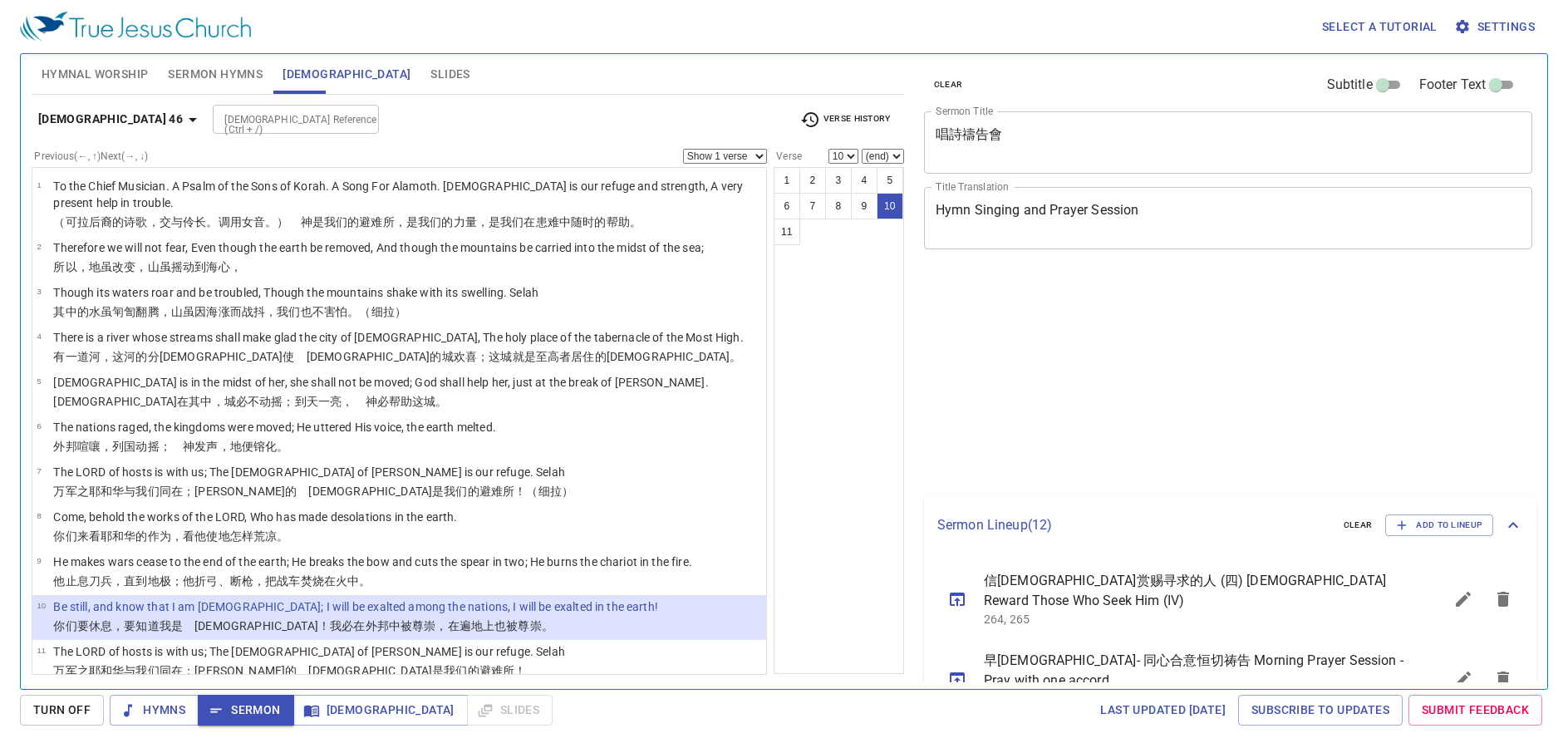
select select "10"
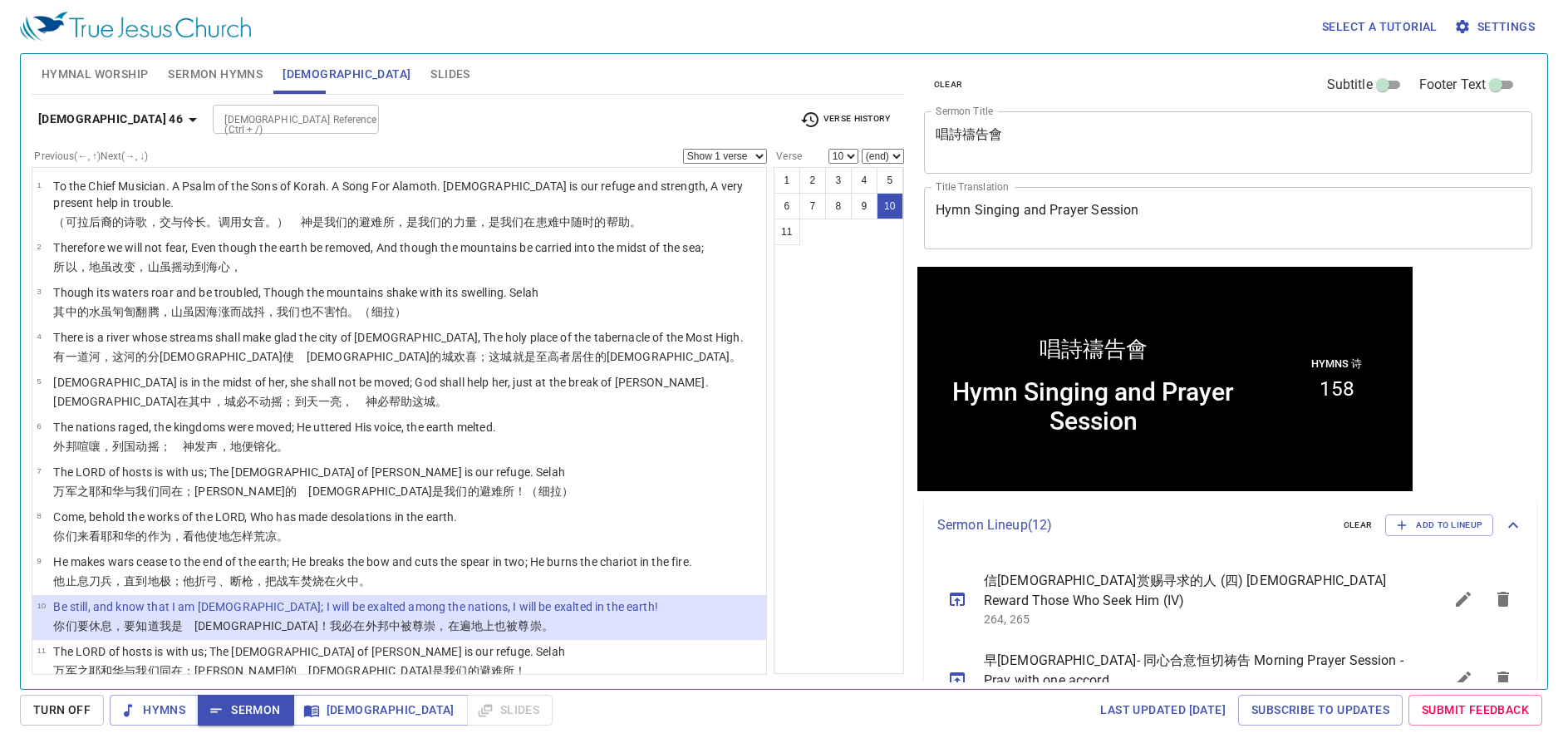
scroll to position [1, 0]
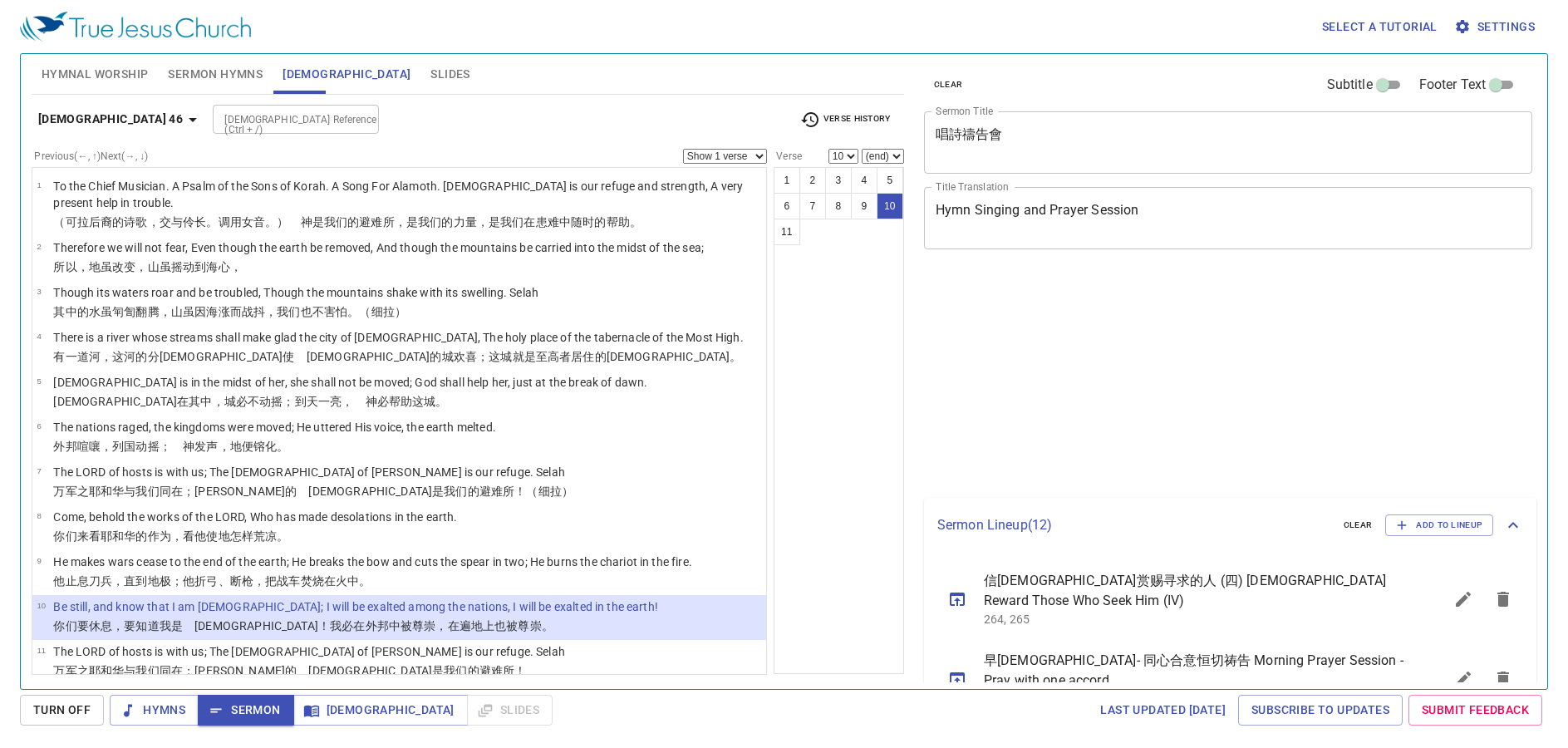
select select "10"
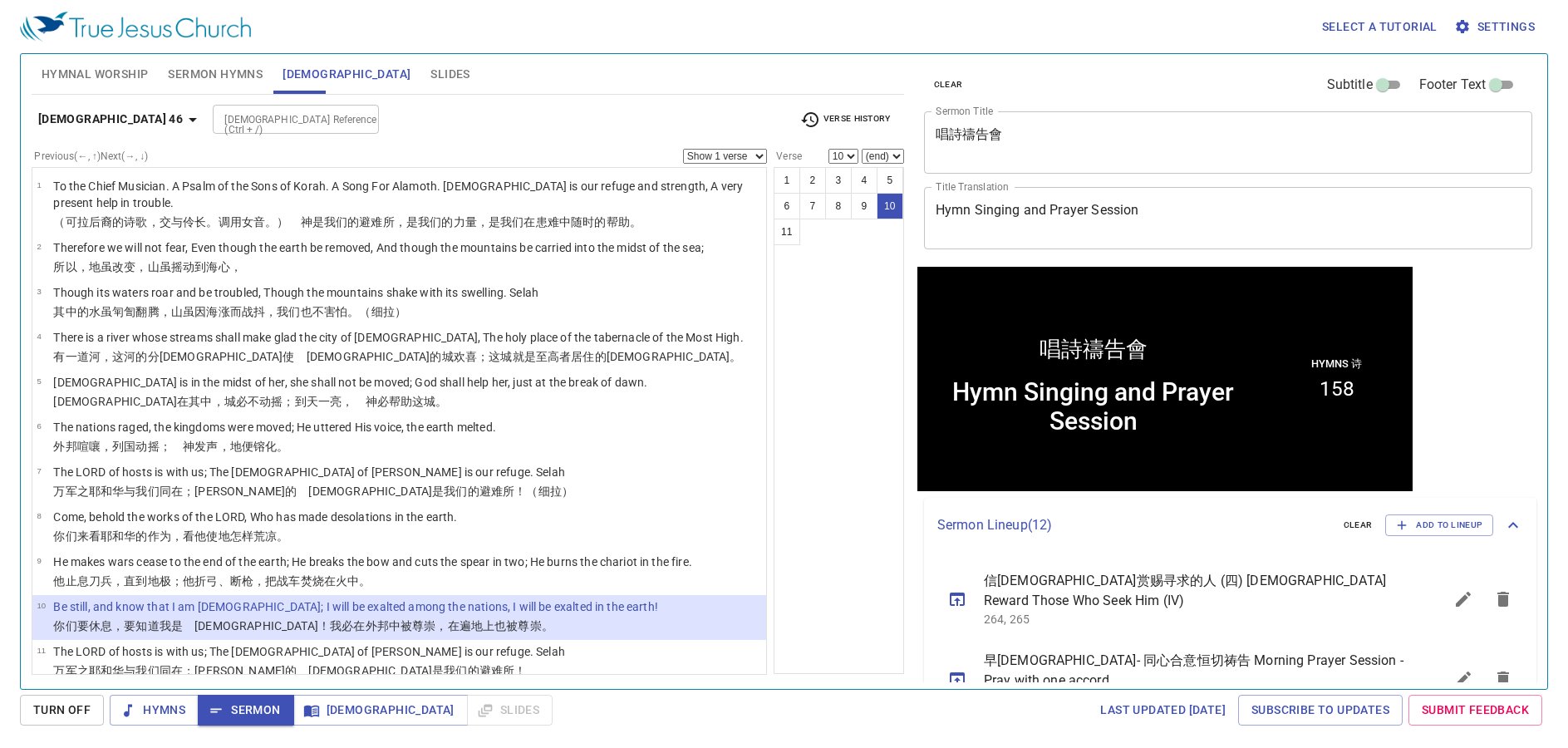
scroll to position [1, 0]
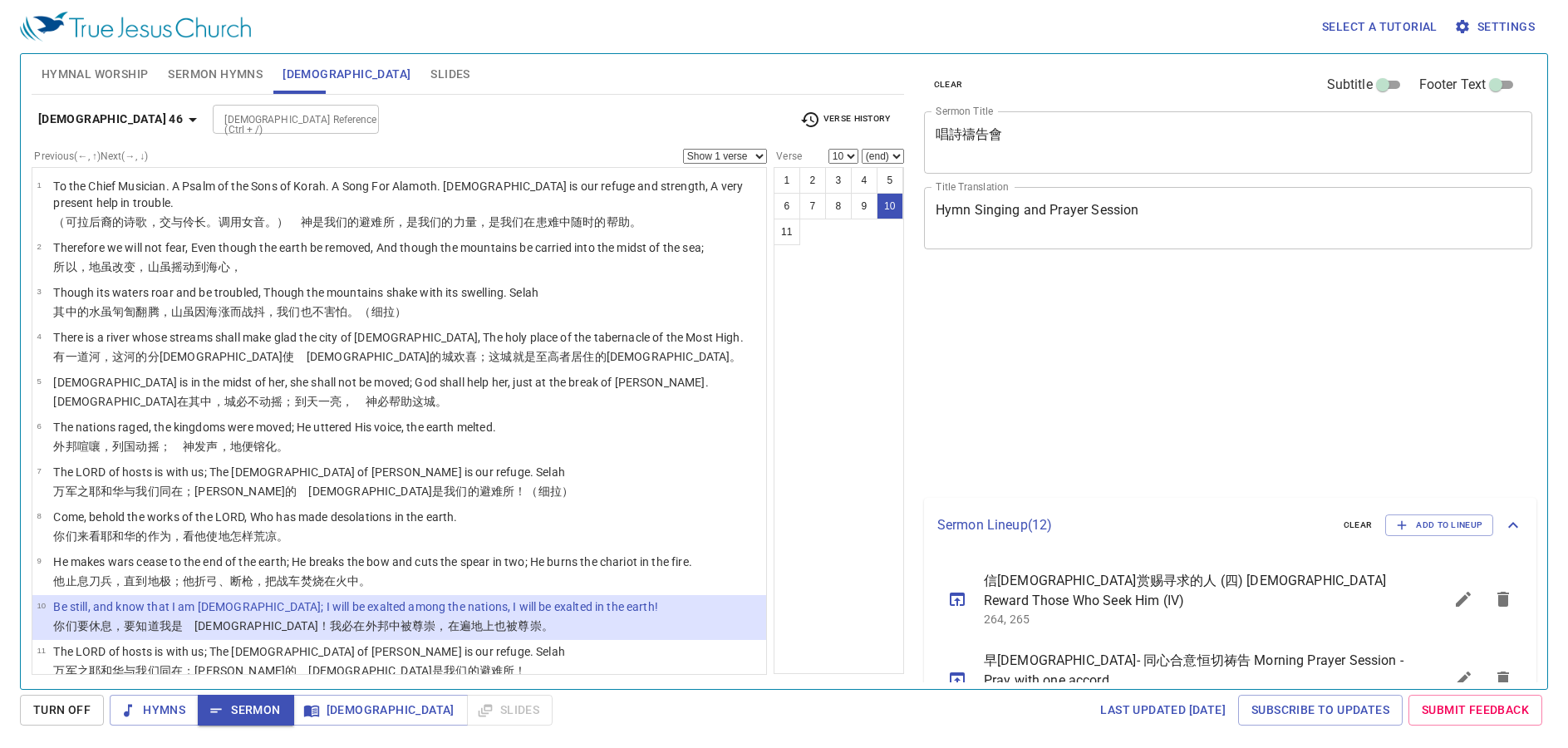
select select "10"
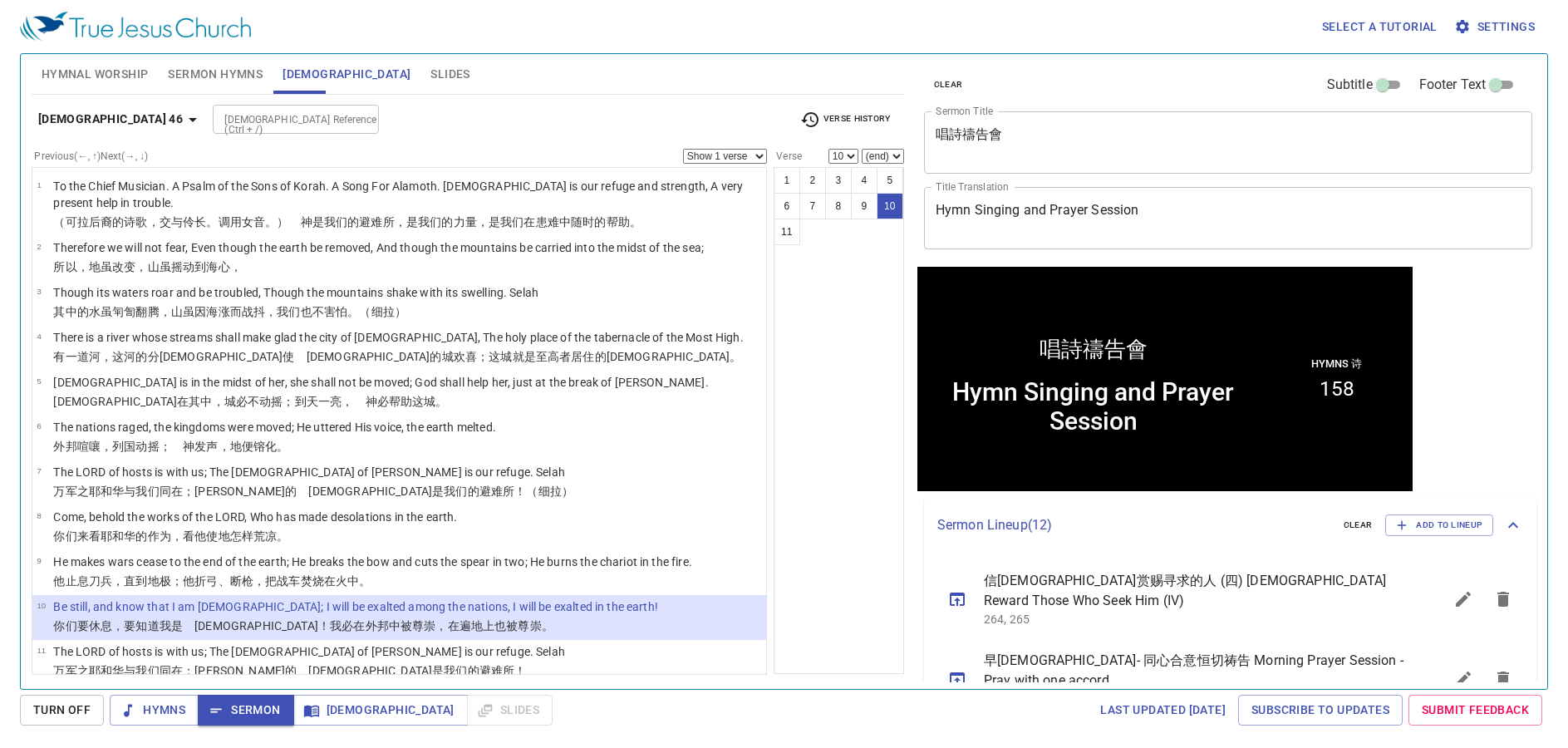
scroll to position [1, 0]
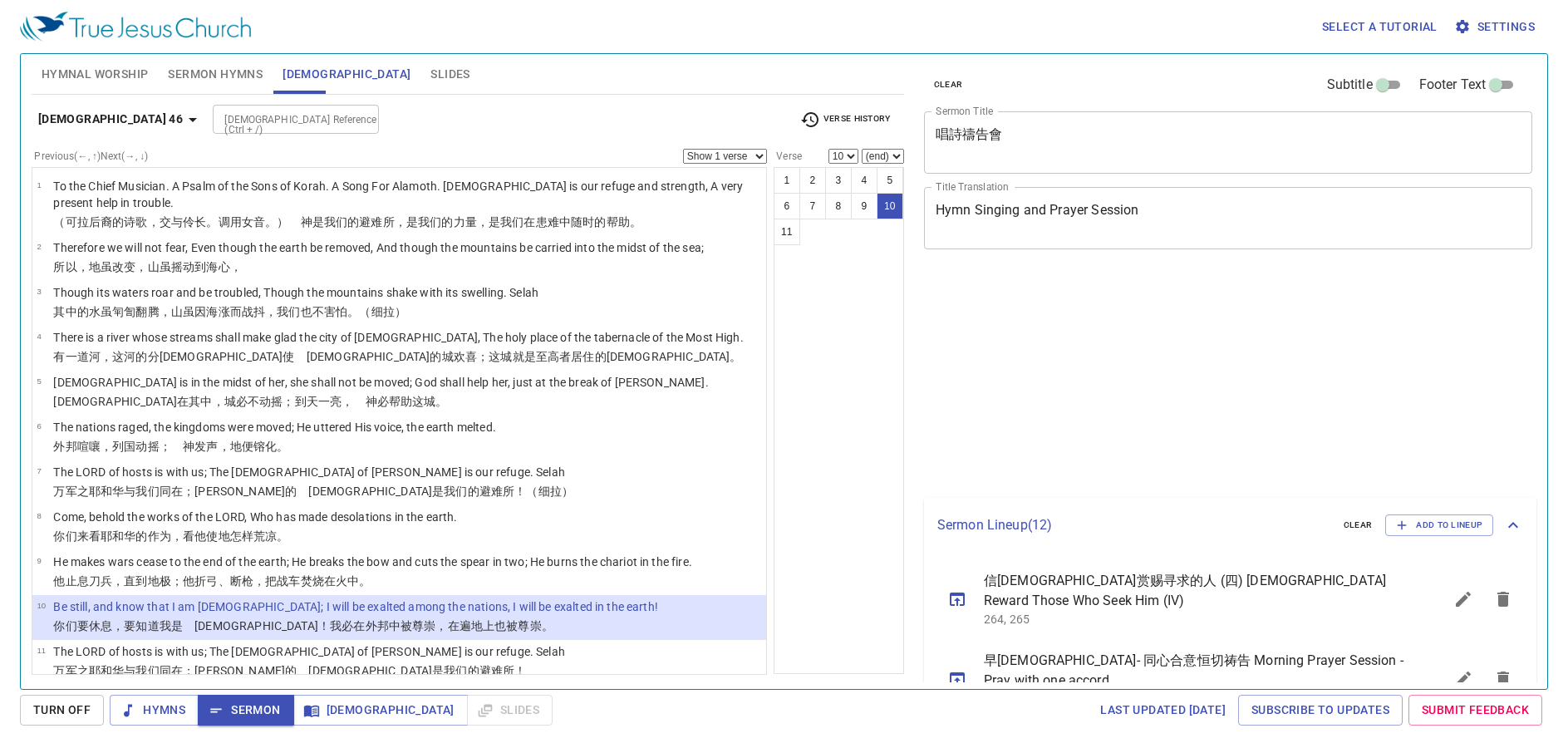
select select "10"
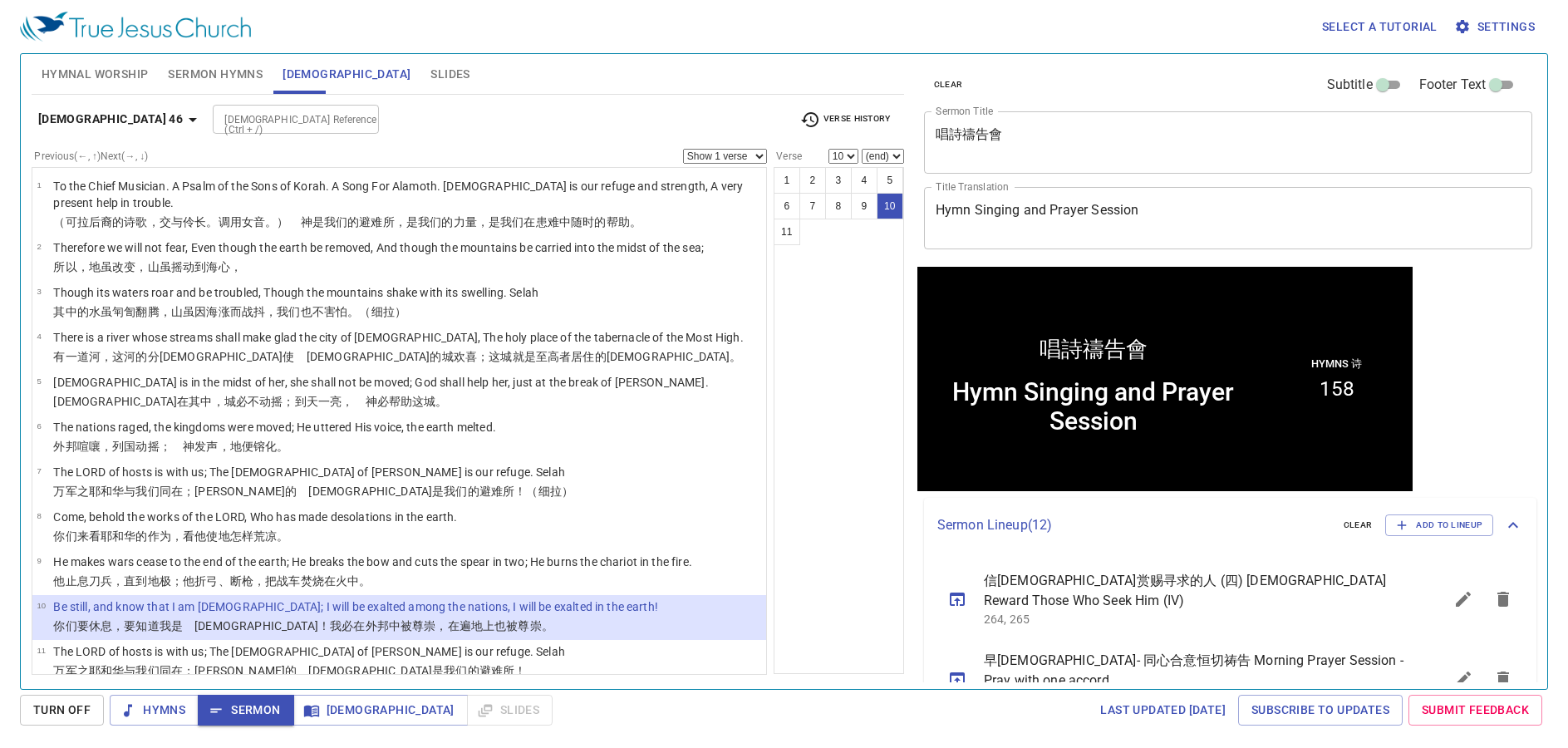
scroll to position [1, 0]
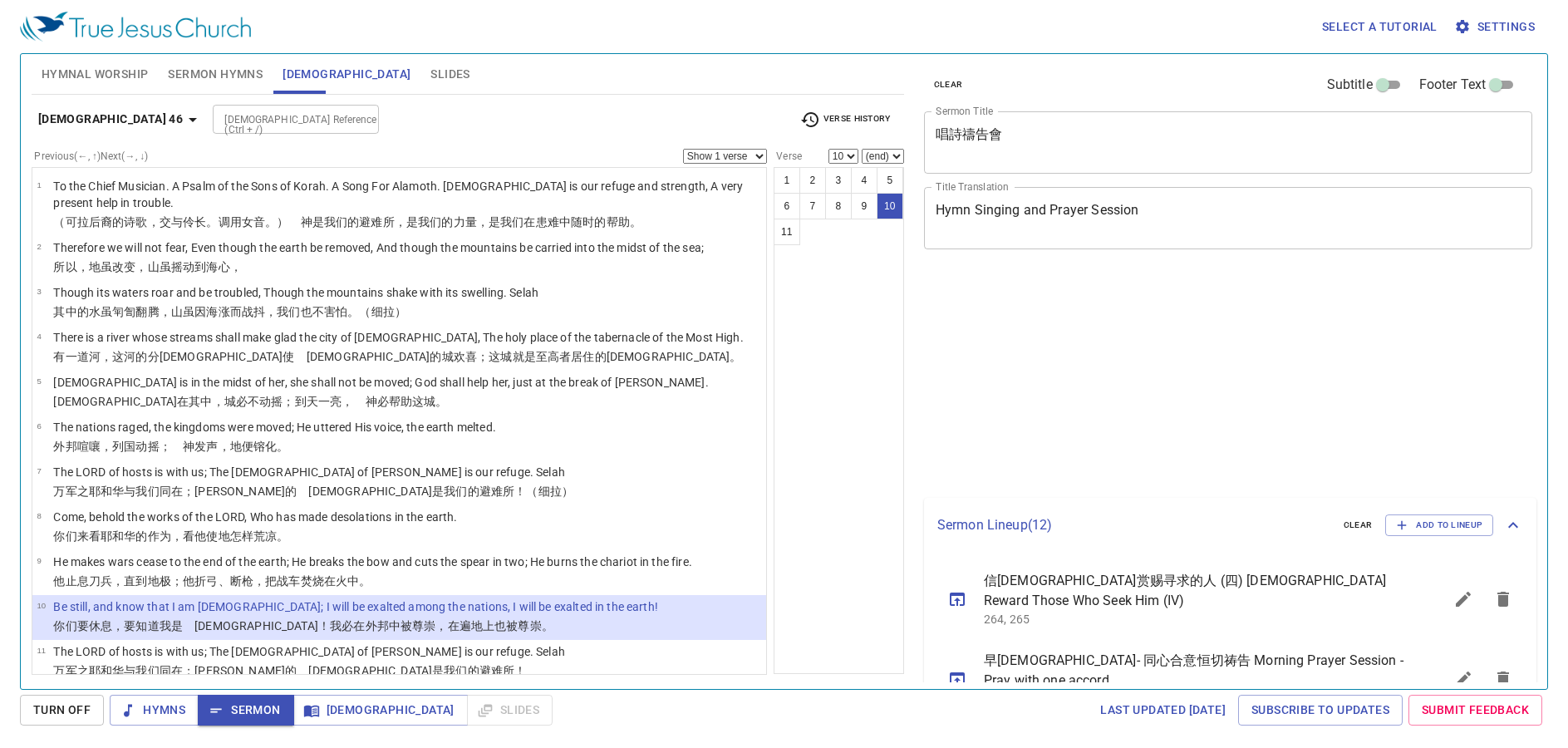
select select "10"
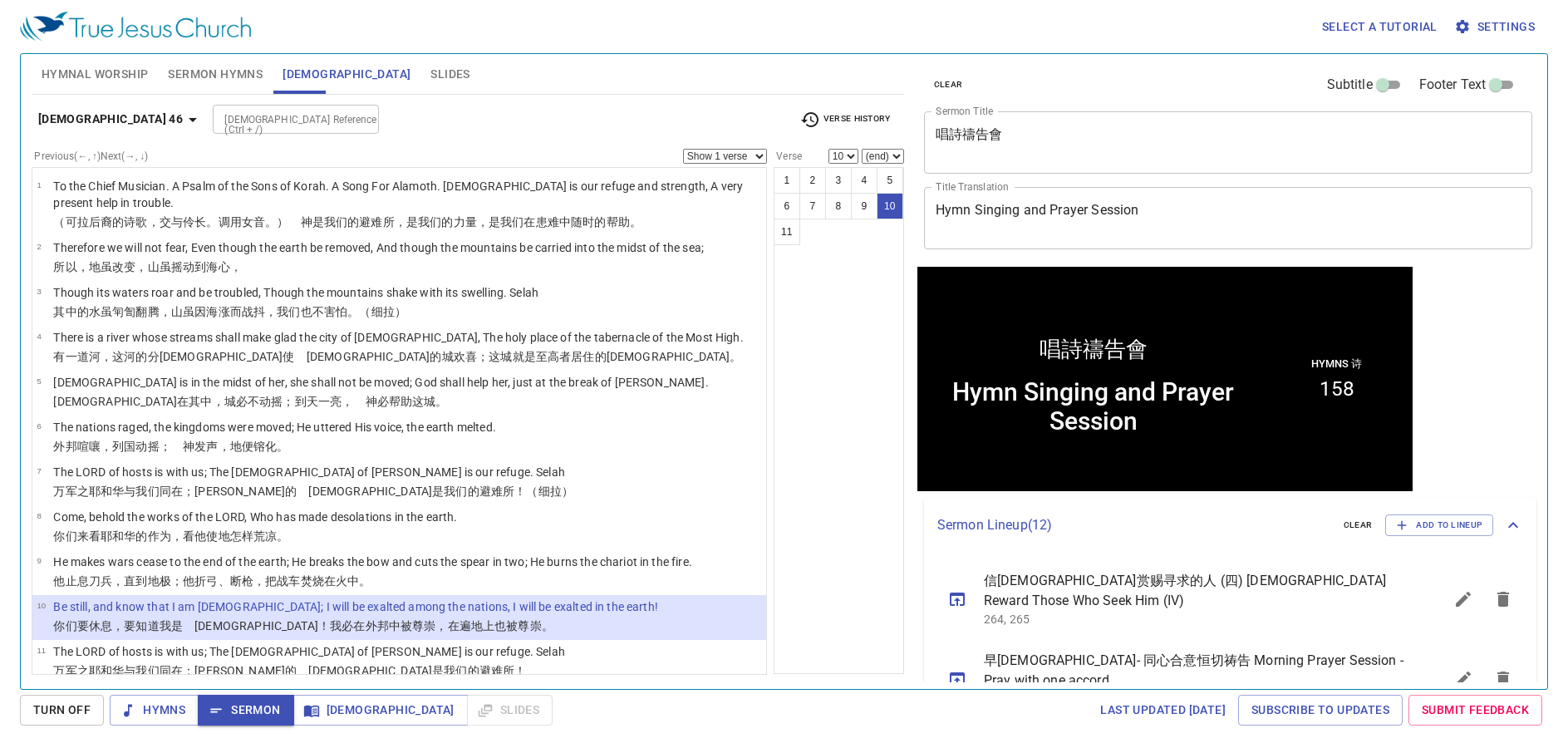
scroll to position [1, 0]
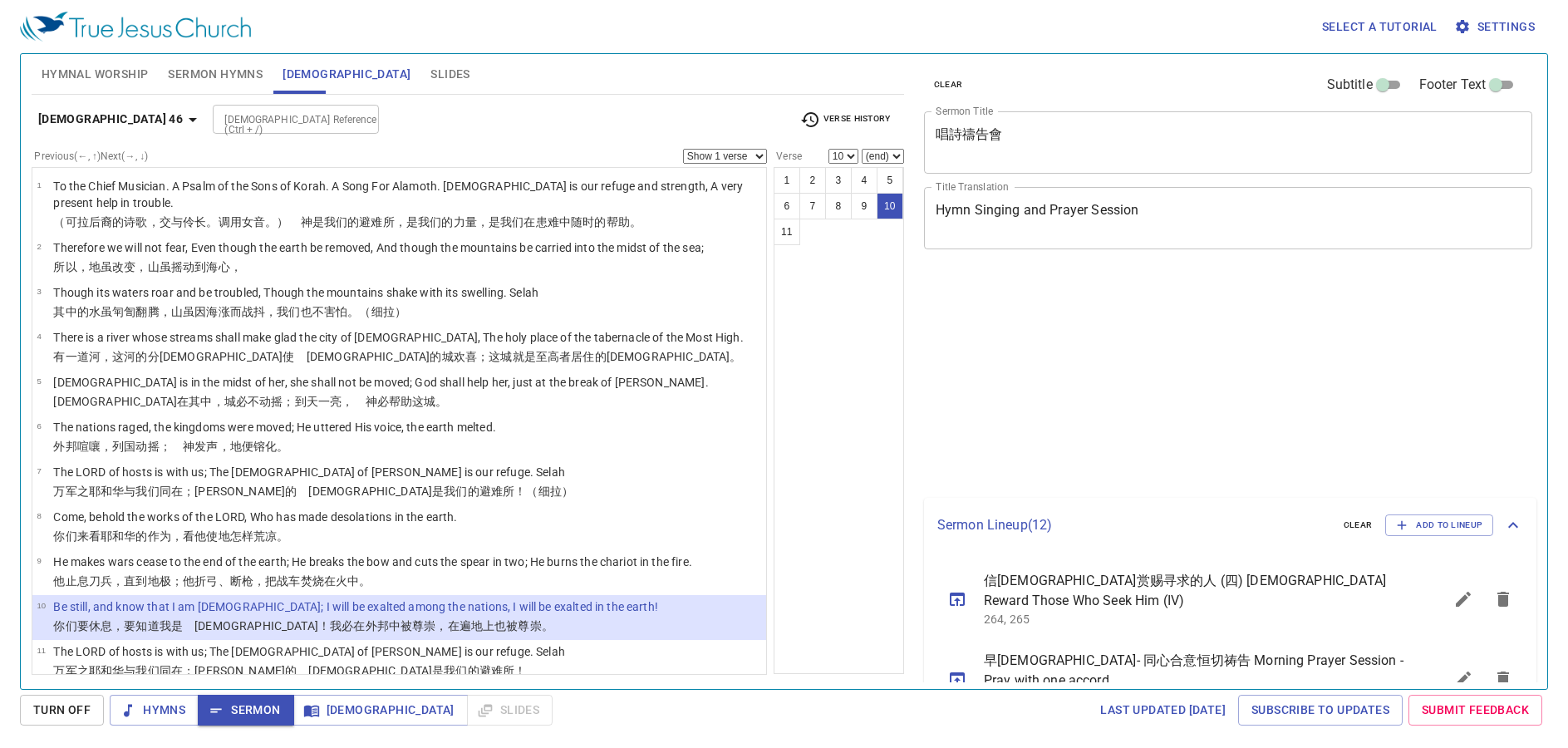
select select "10"
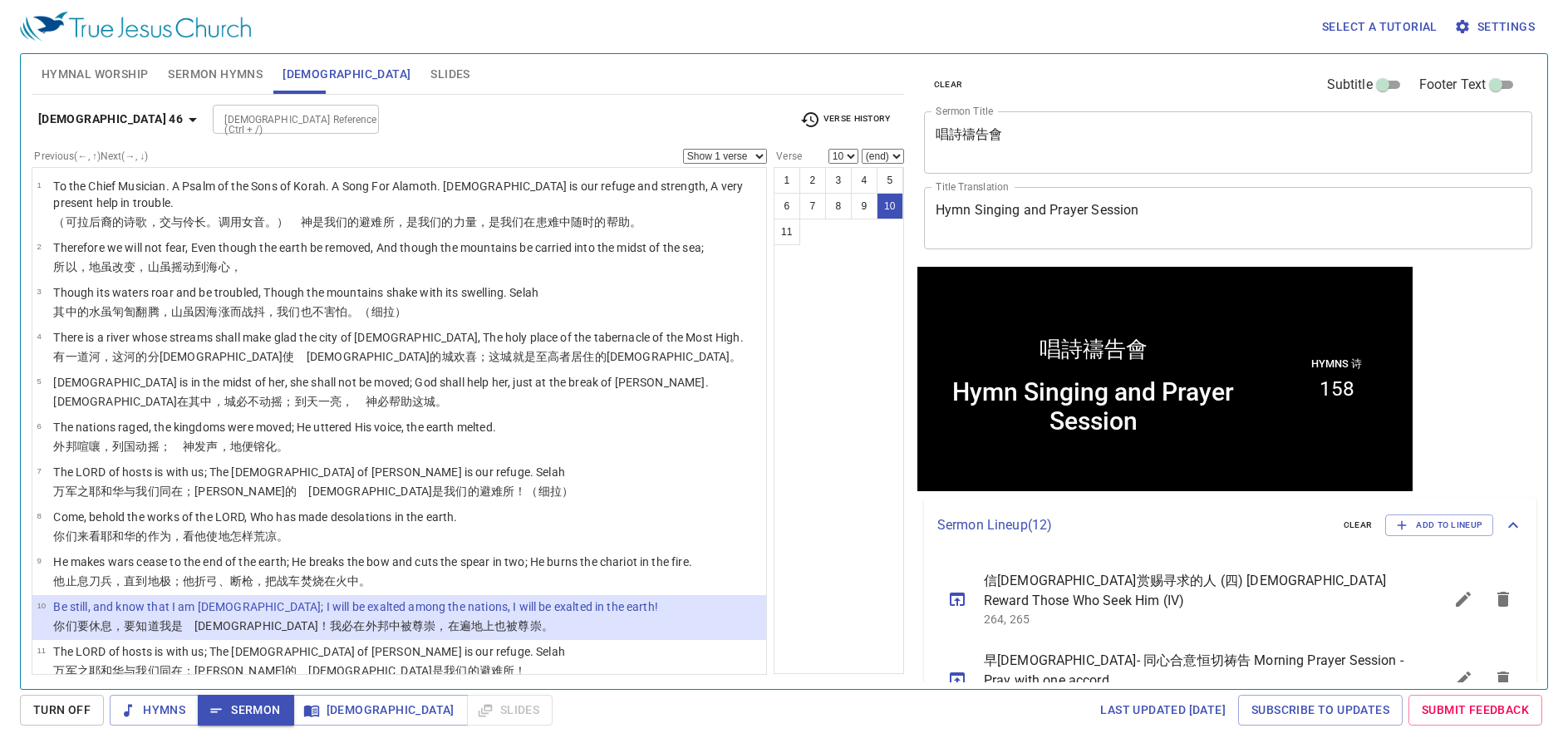
scroll to position [1, 0]
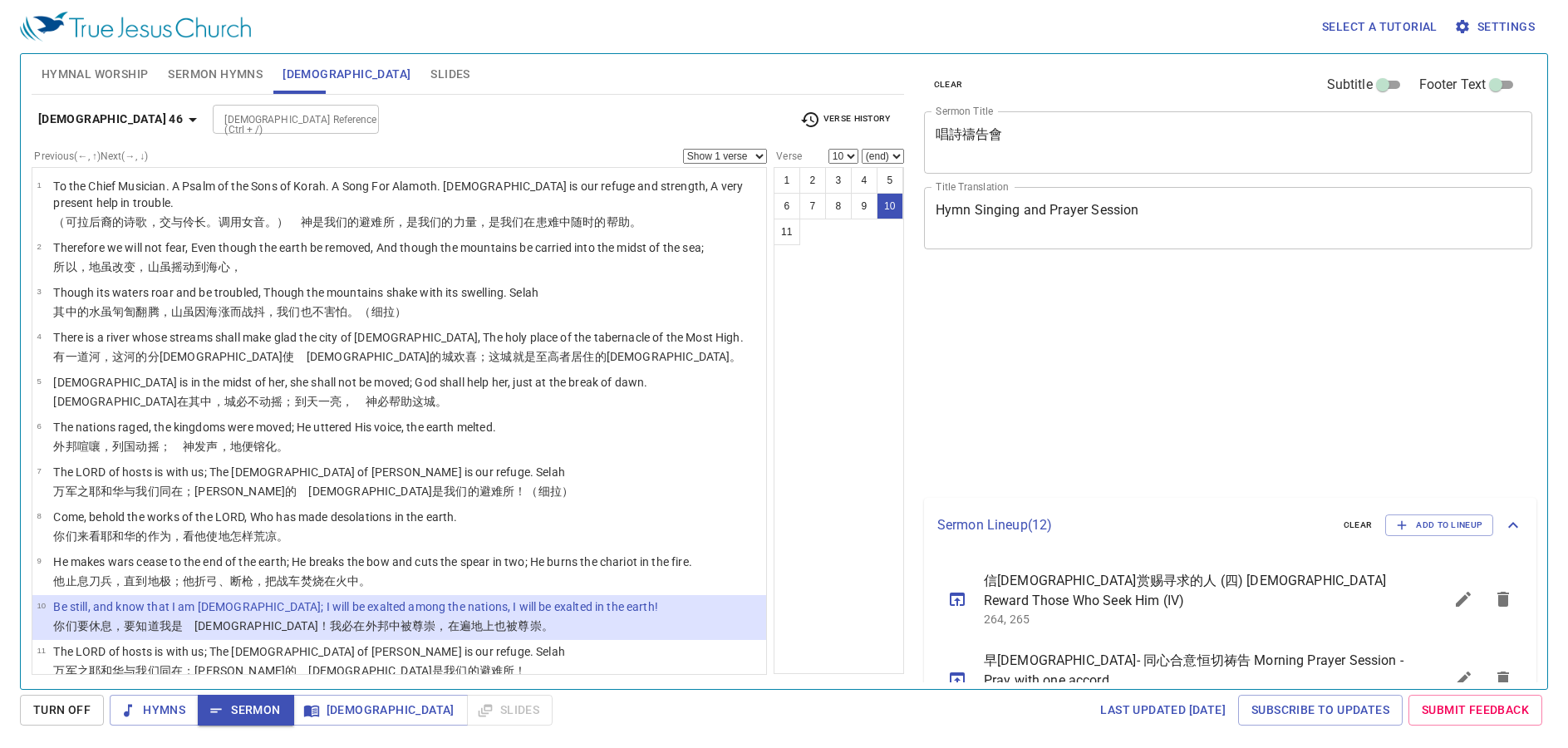
select select "10"
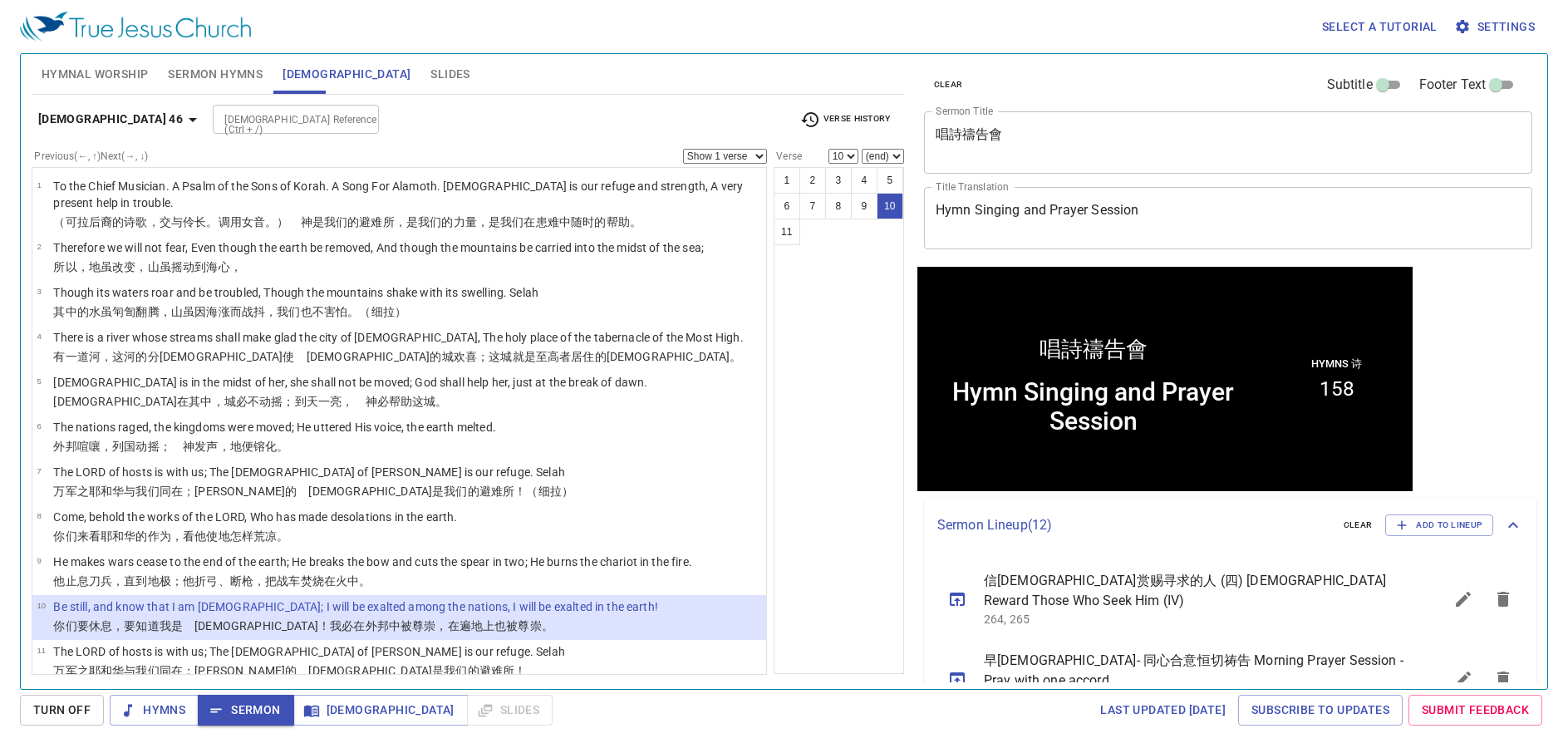
scroll to position [1, 0]
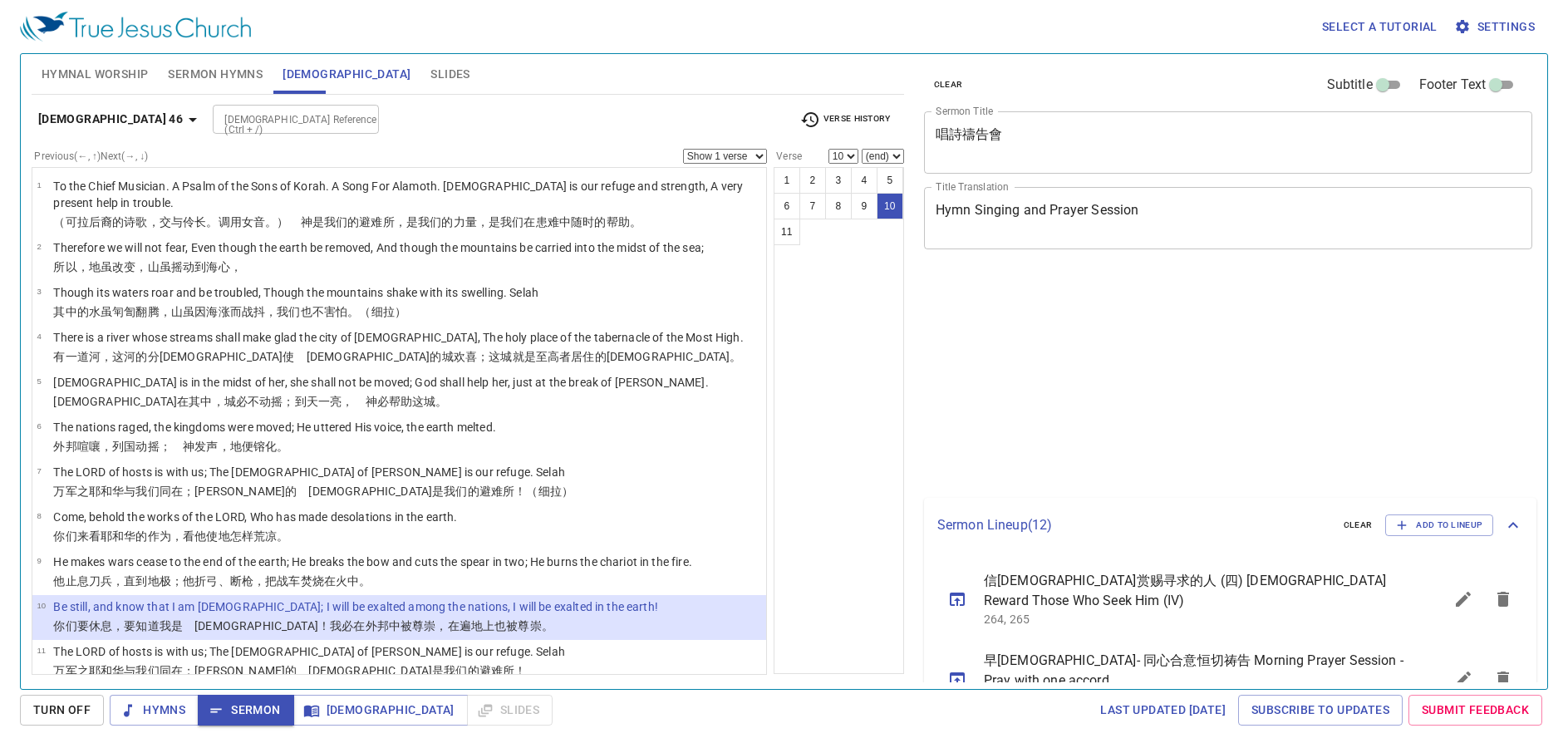
select select "10"
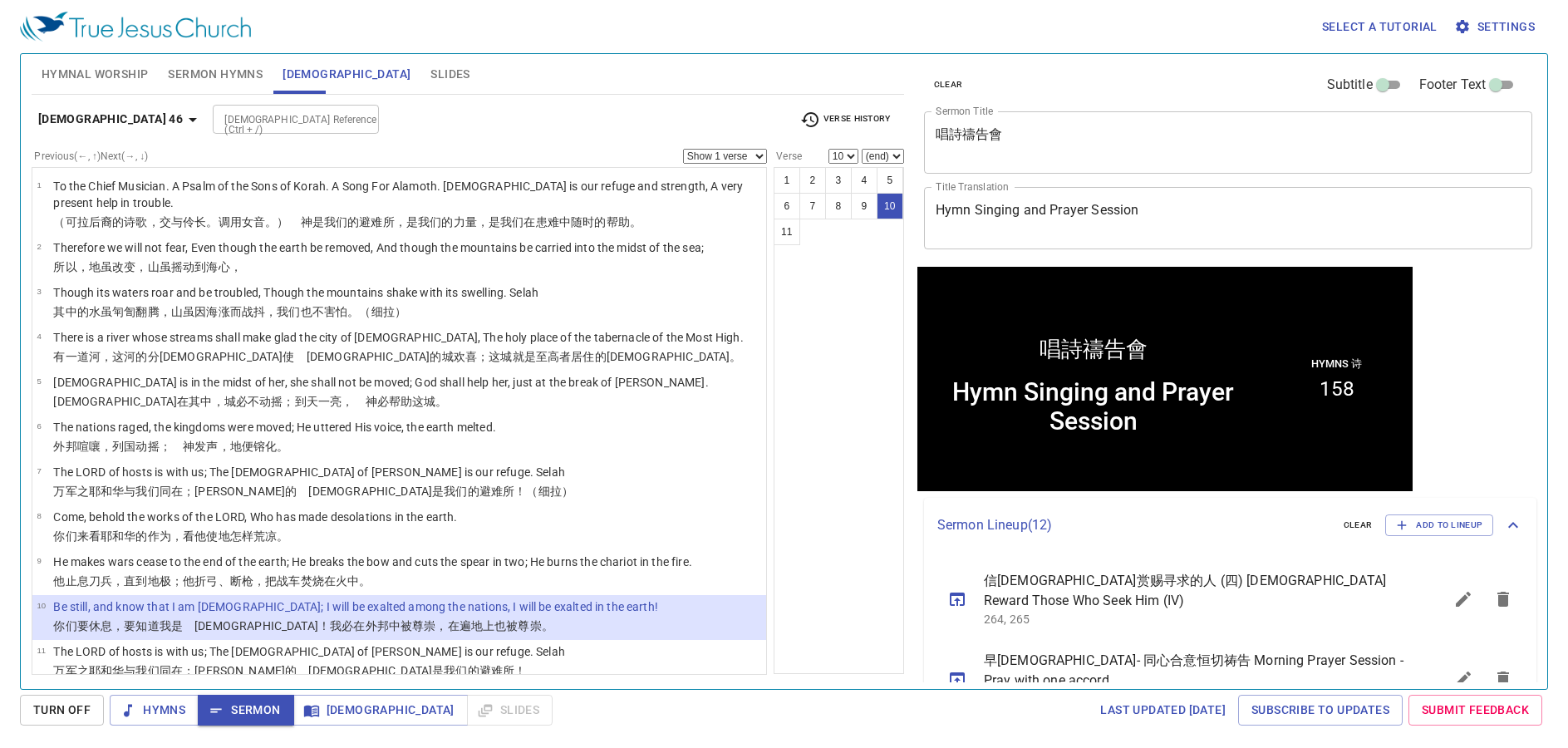
scroll to position [1, 0]
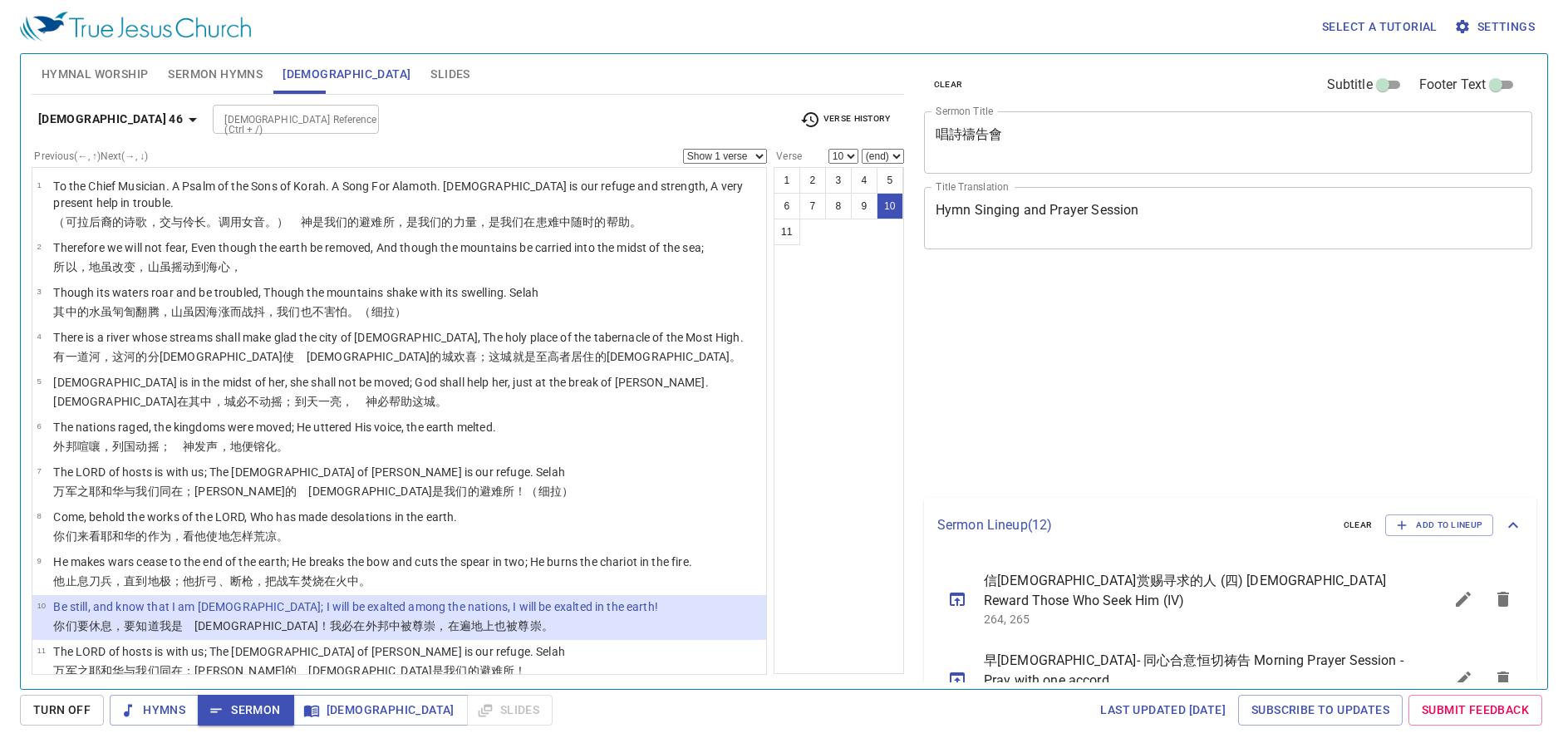
select select "10"
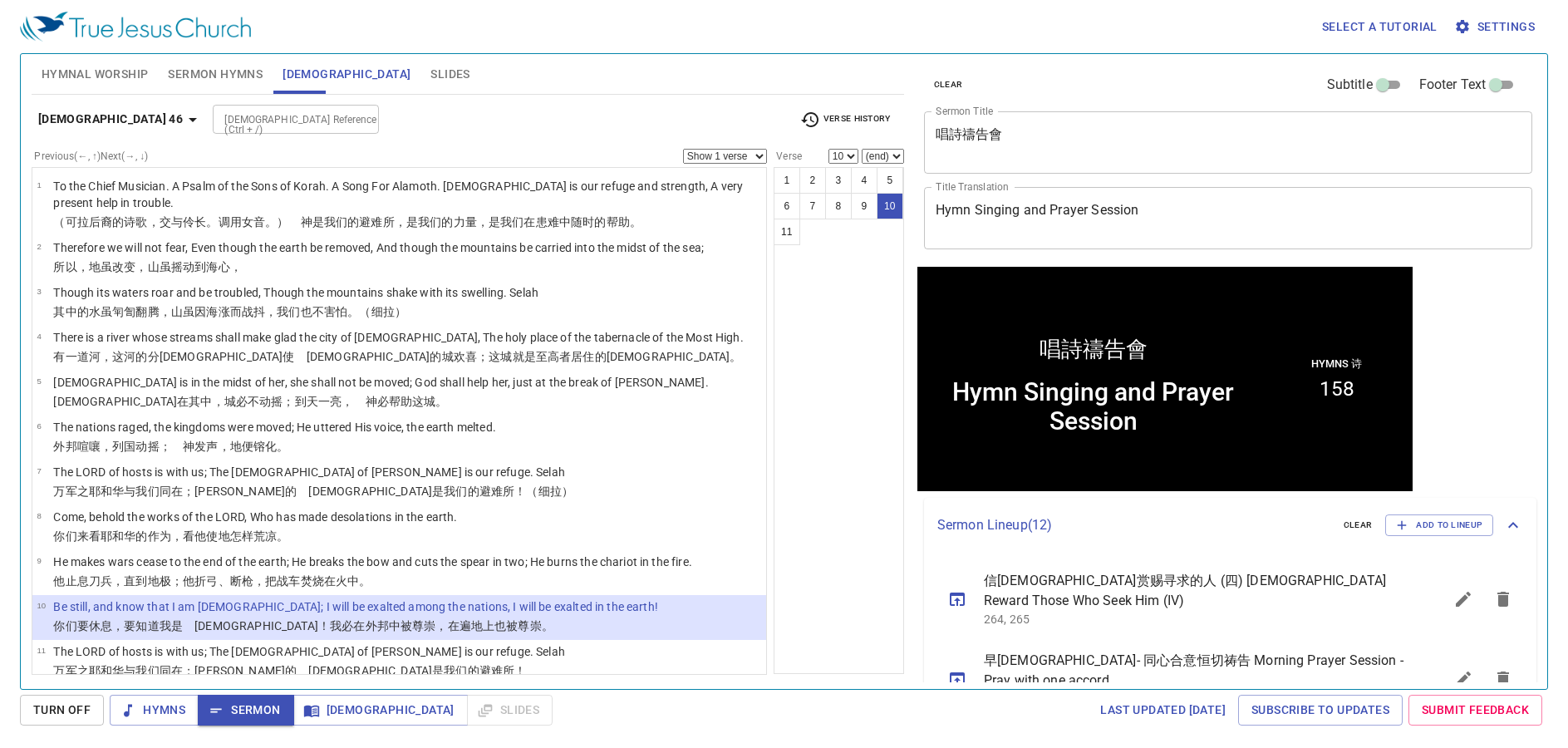
scroll to position [1, 0]
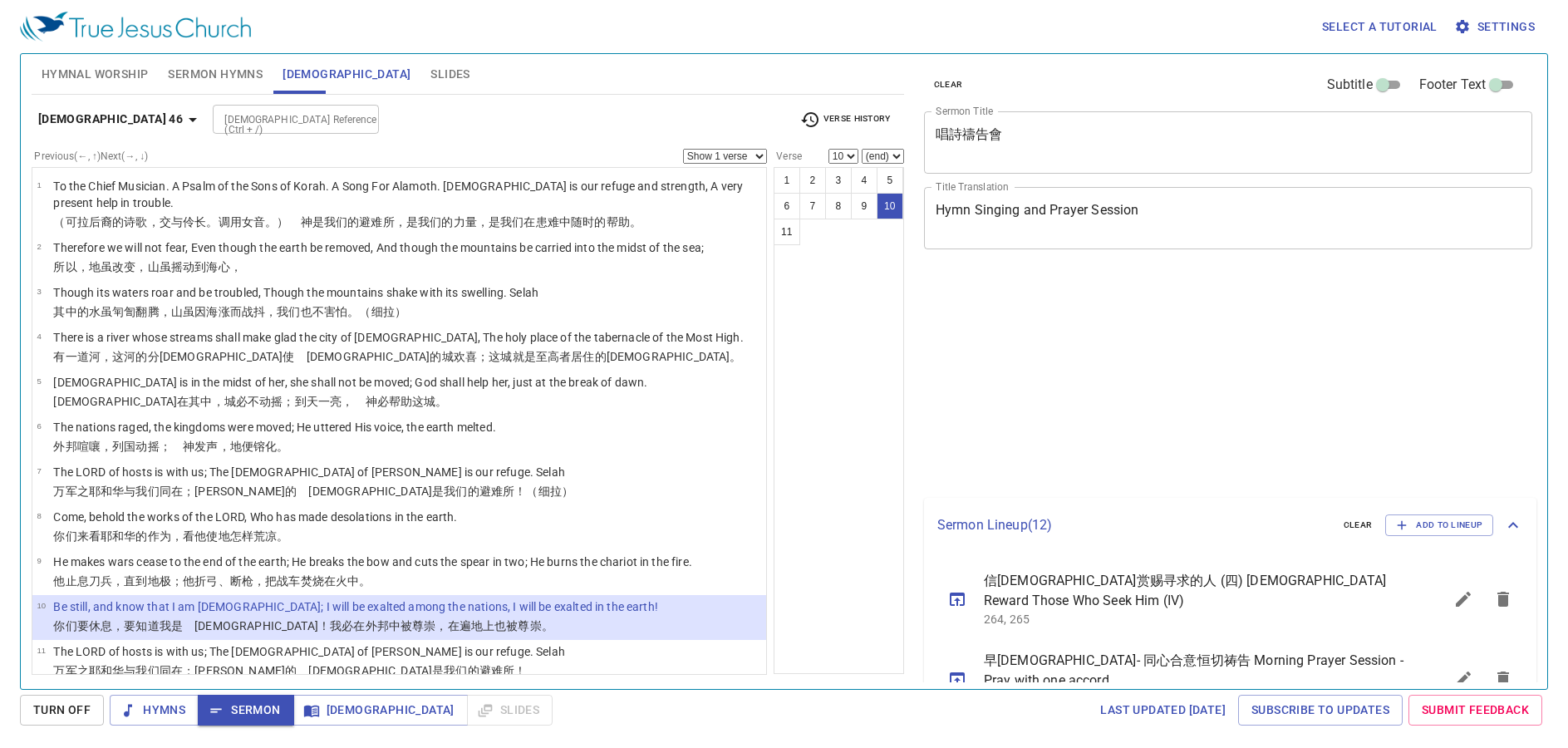
select select "10"
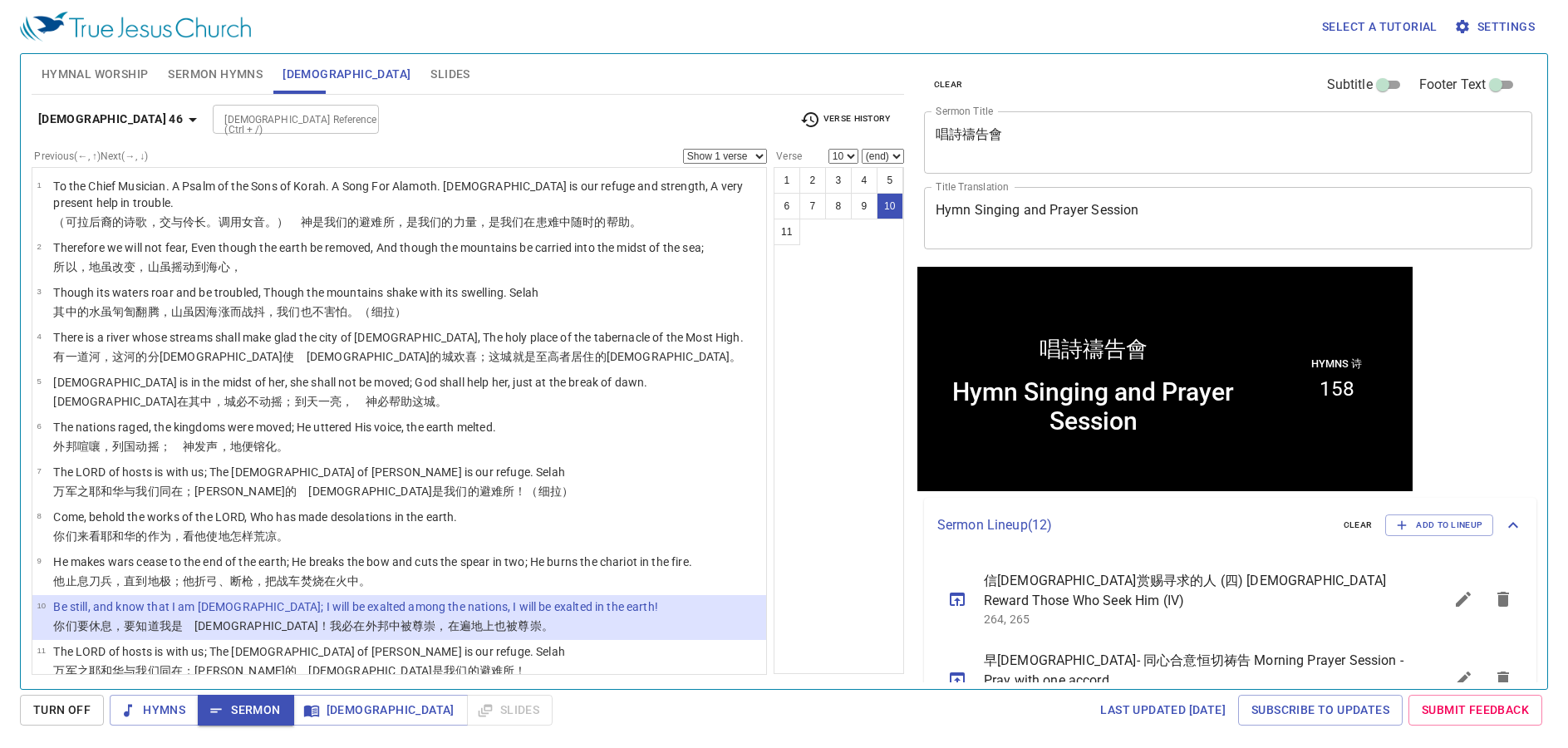
scroll to position [1, 0]
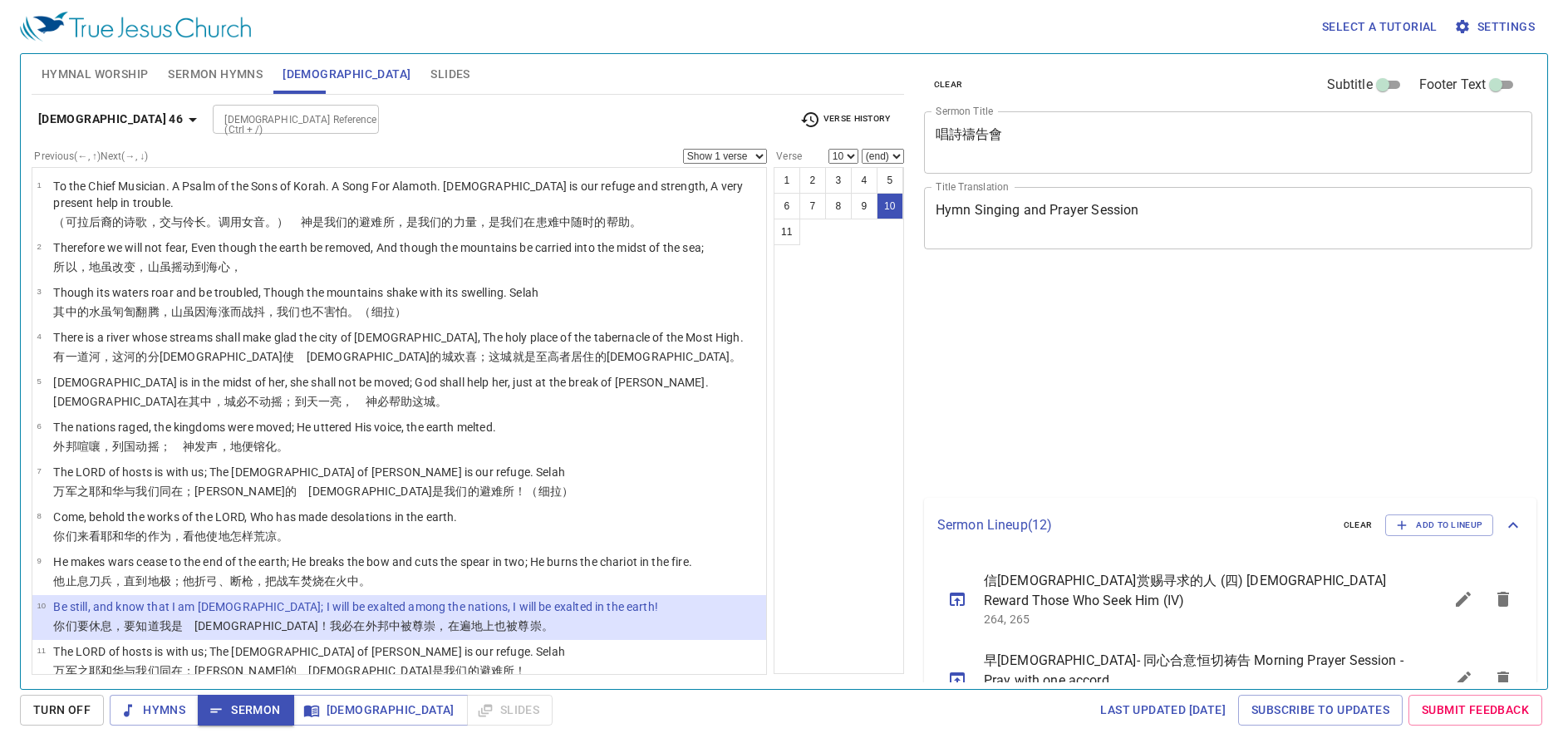
select select "10"
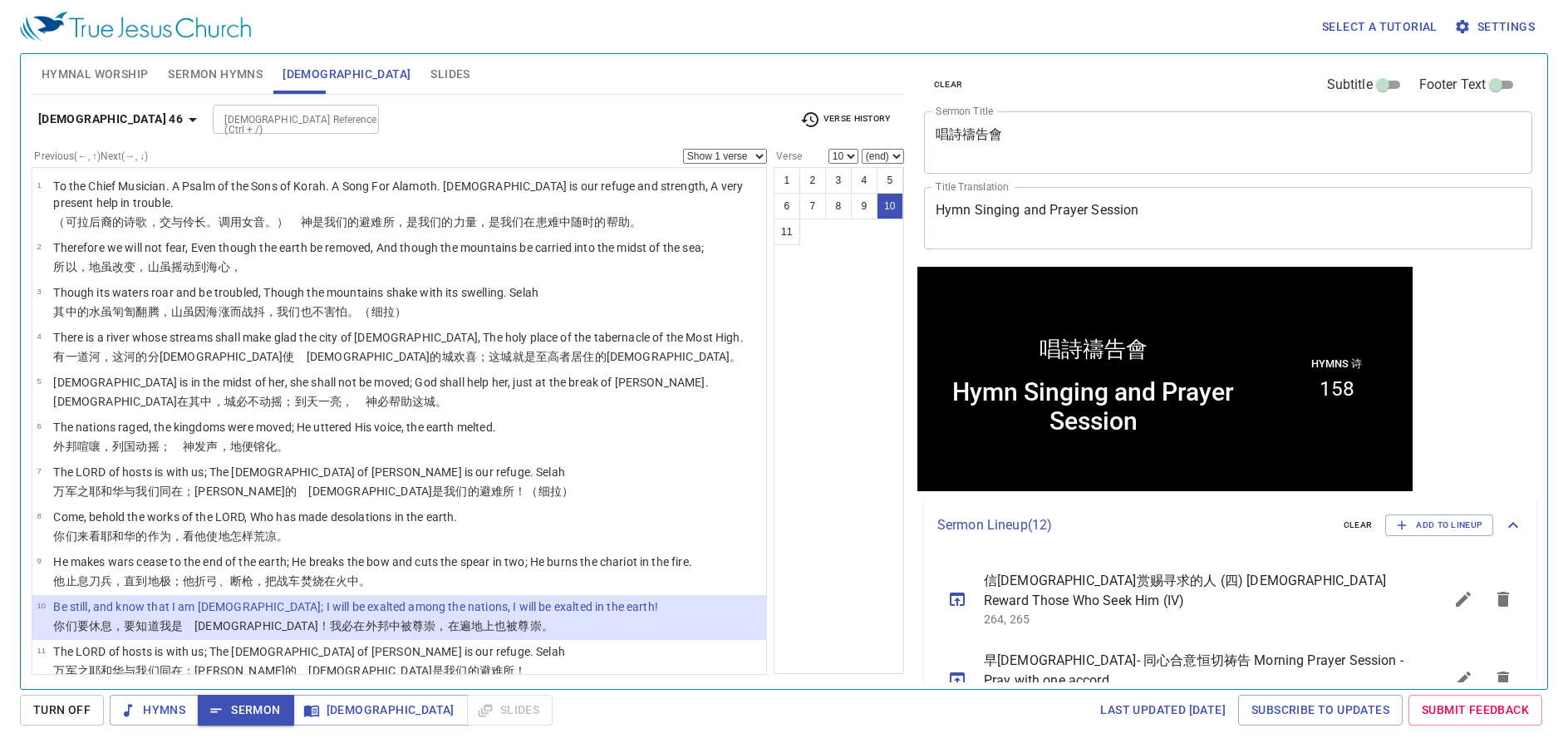
scroll to position [1, 0]
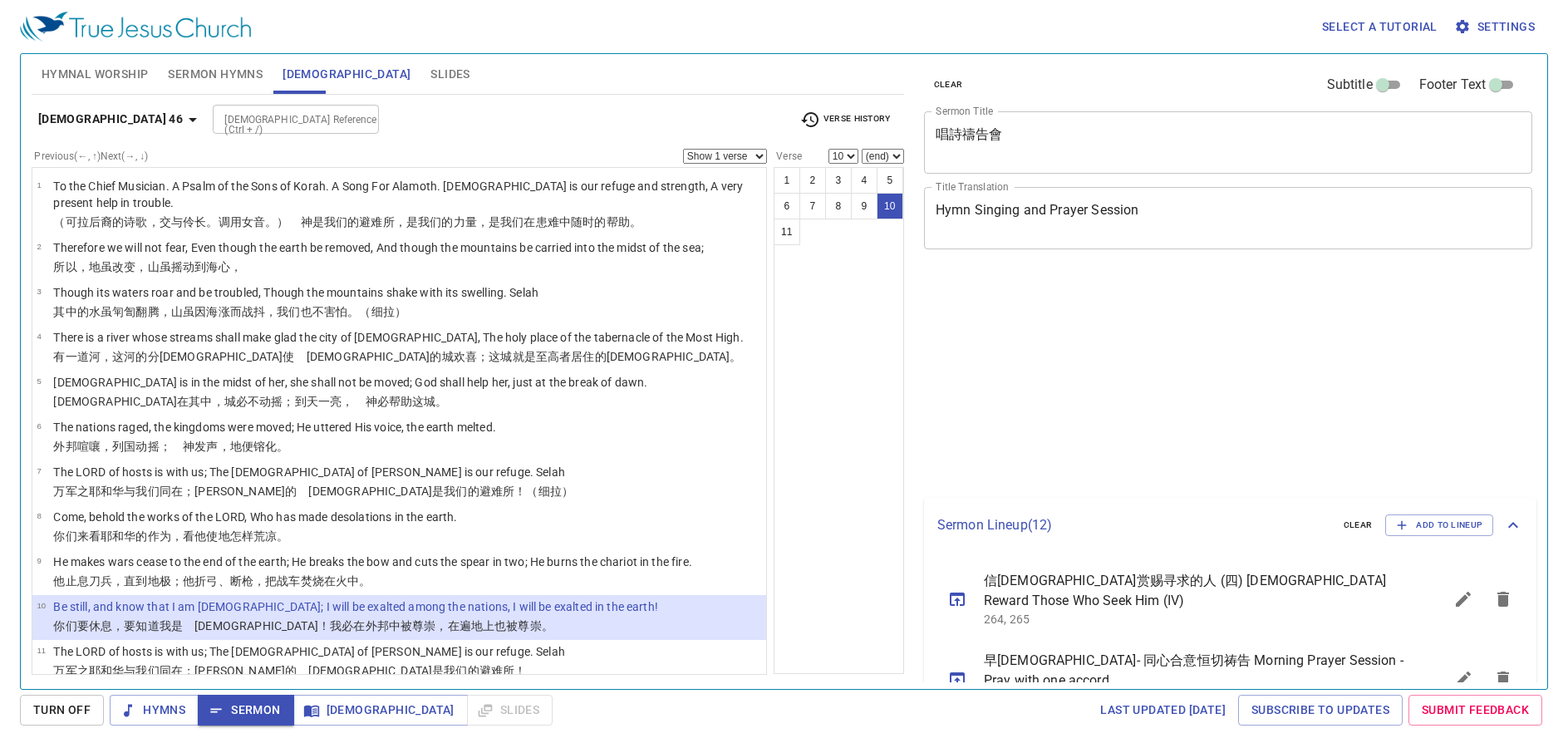
select select "10"
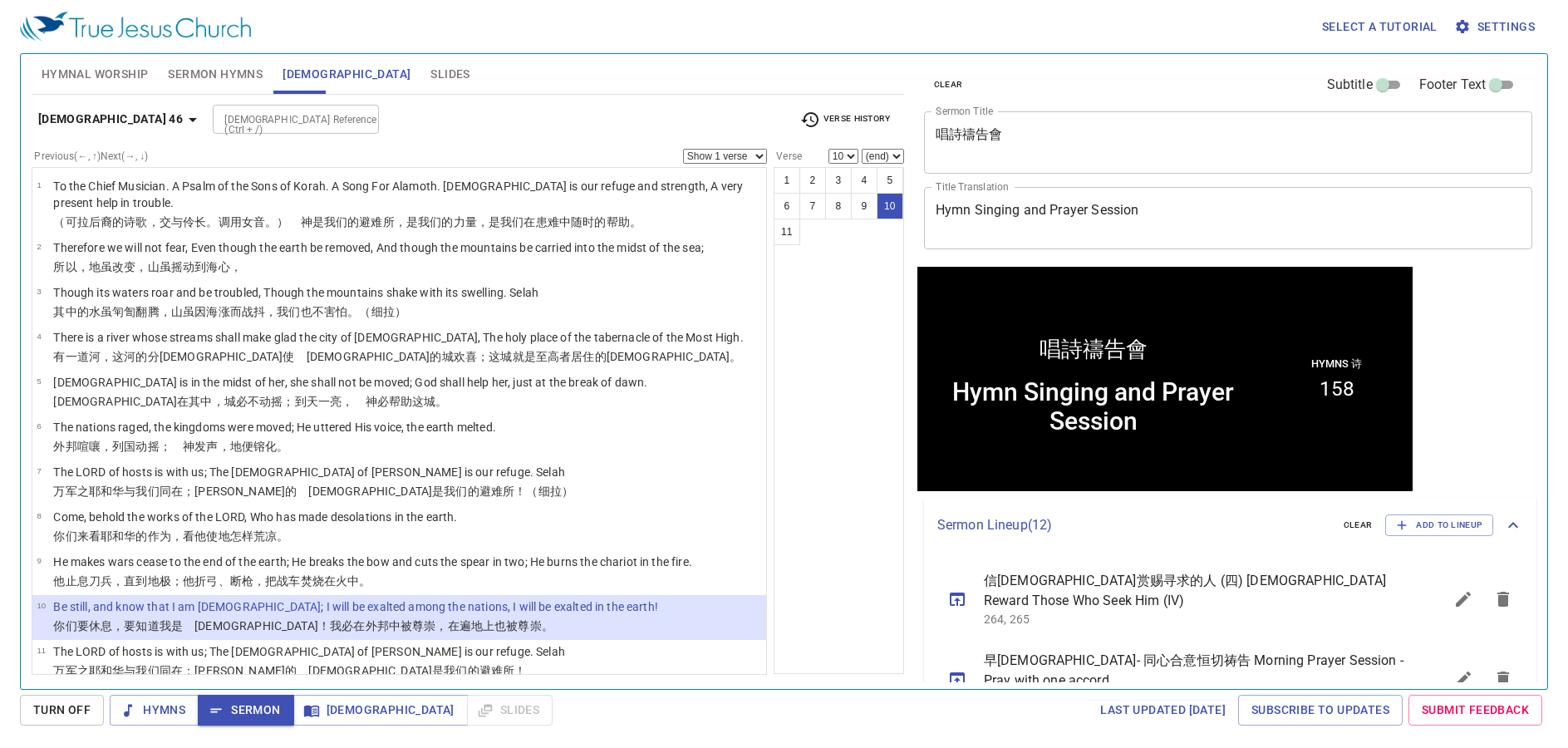
scroll to position [1, 0]
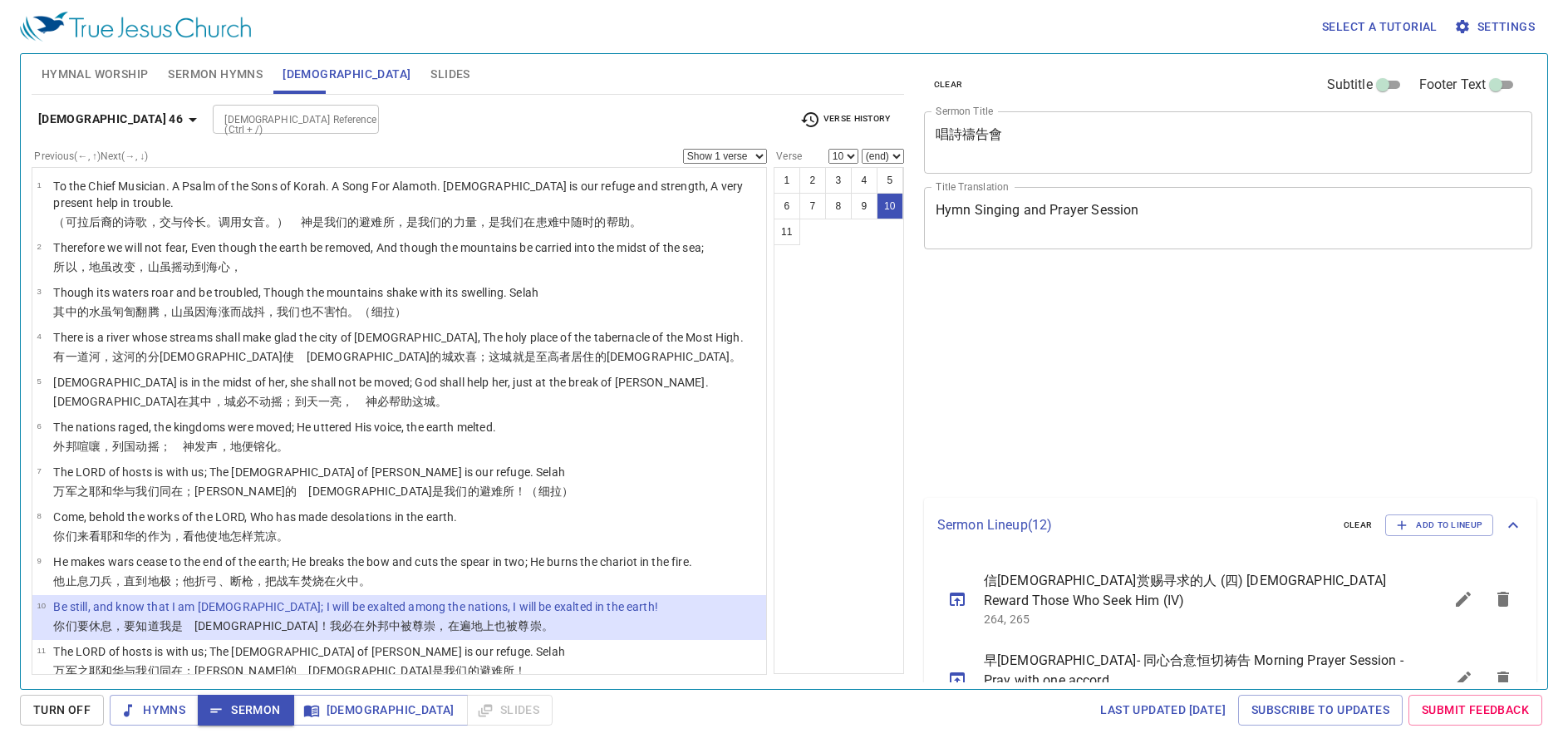
select select "10"
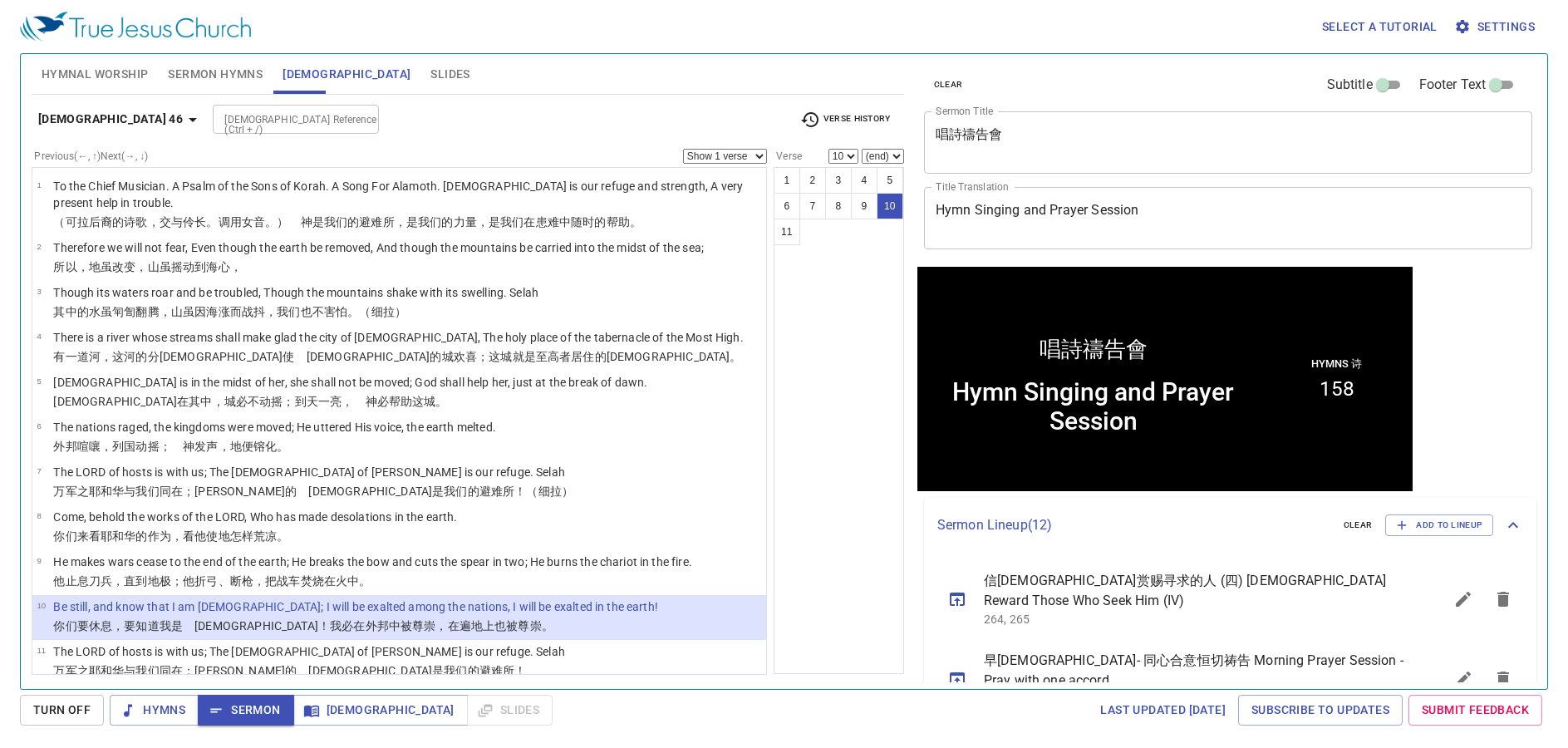
scroll to position [1, 0]
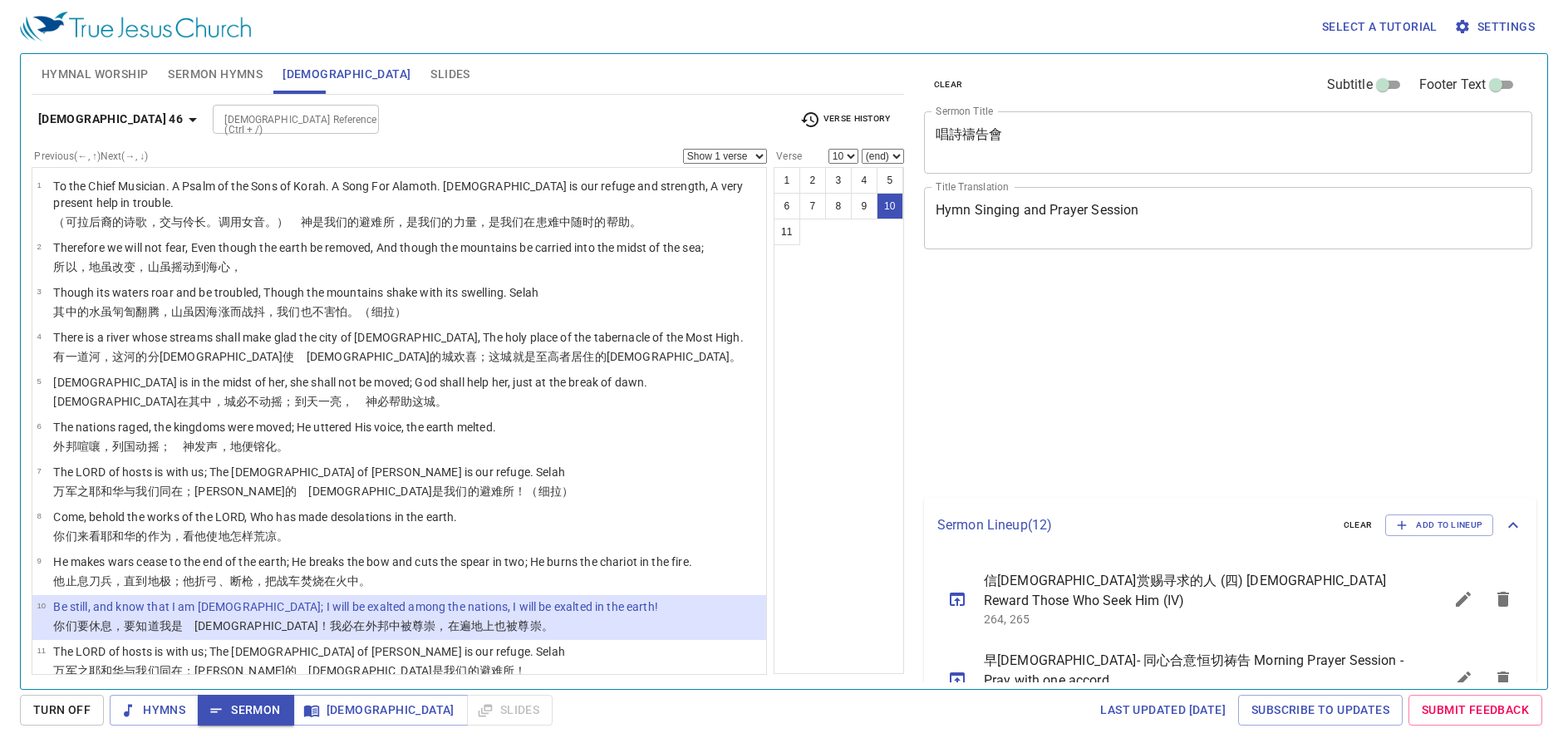
select select "10"
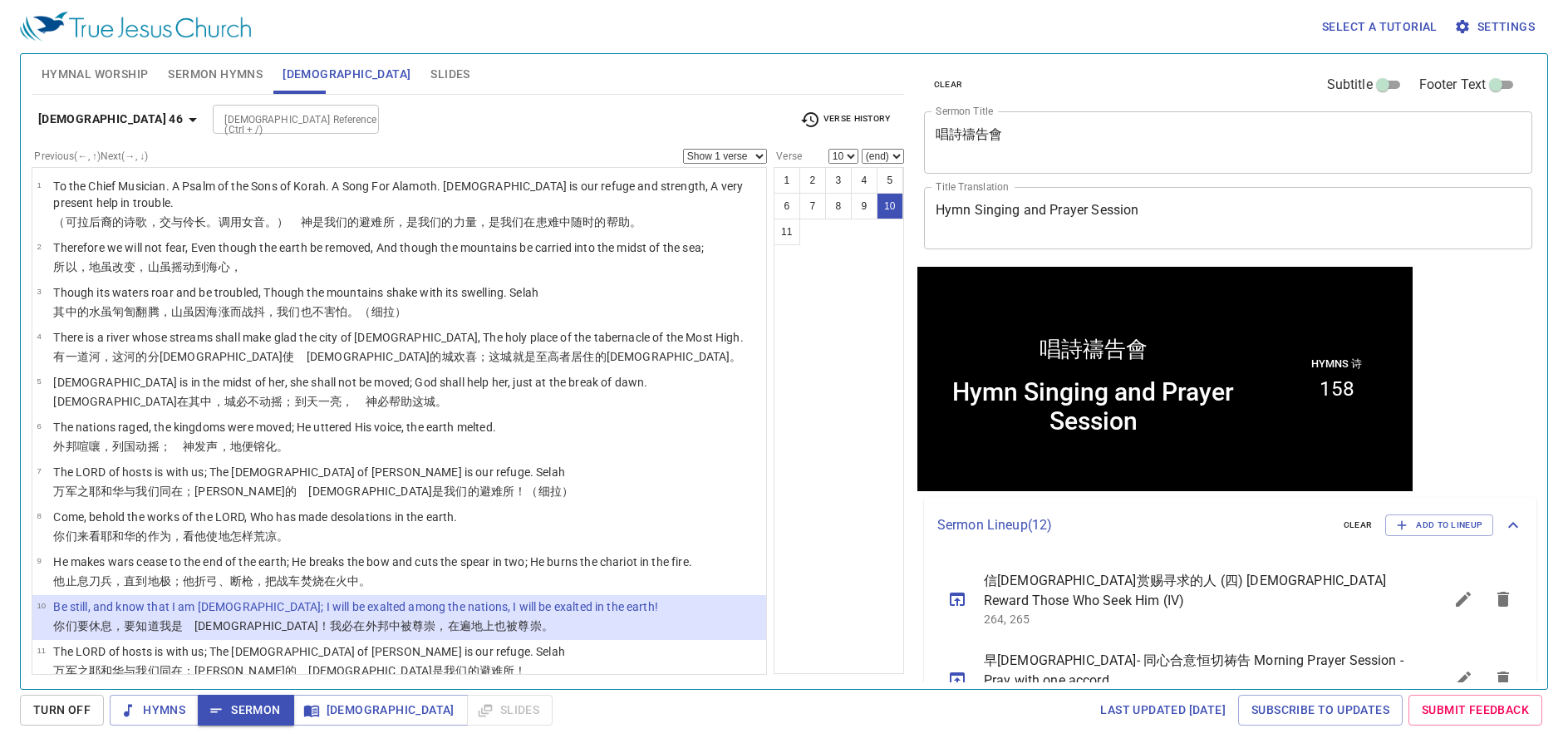
scroll to position [1, 0]
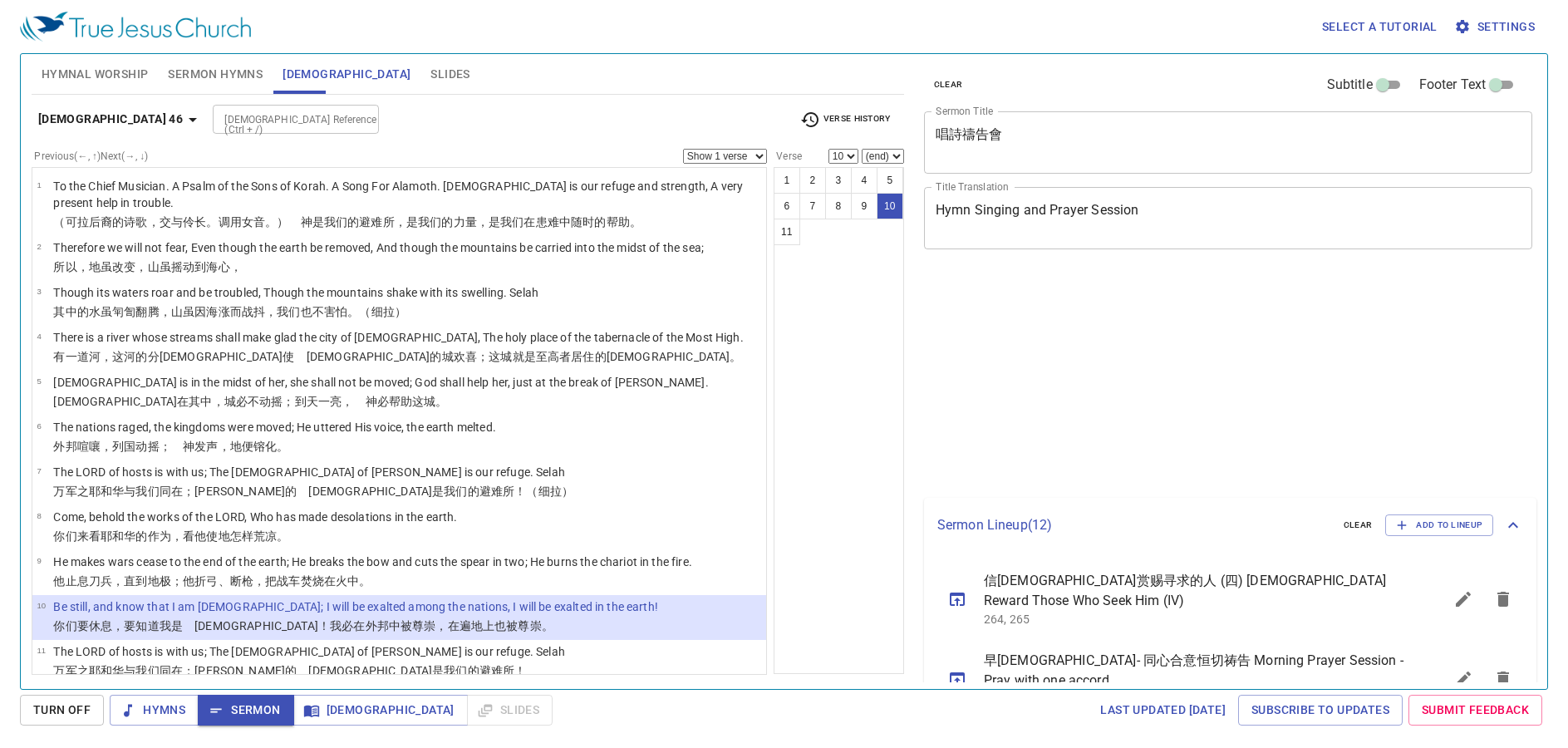
select select "10"
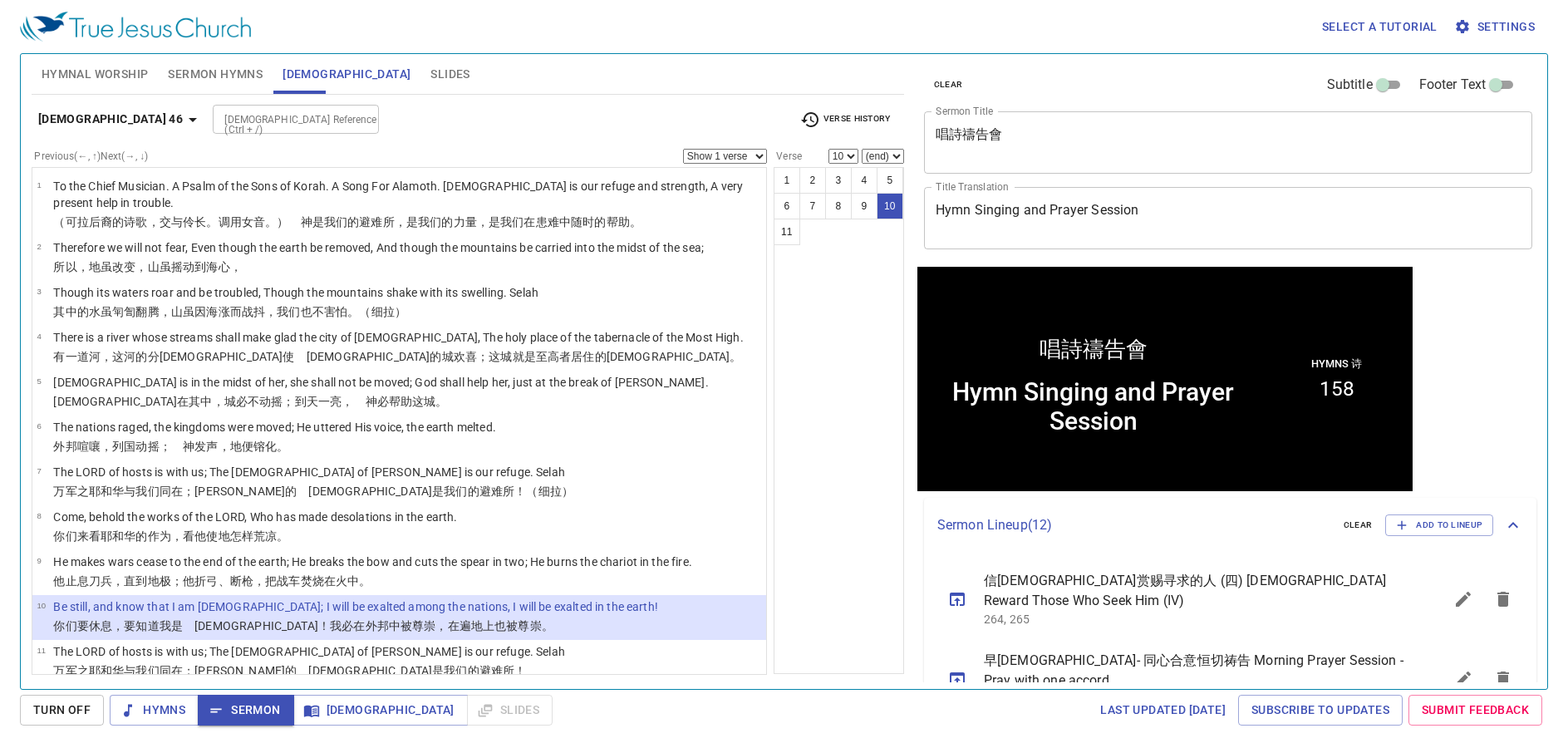
scroll to position [1, 0]
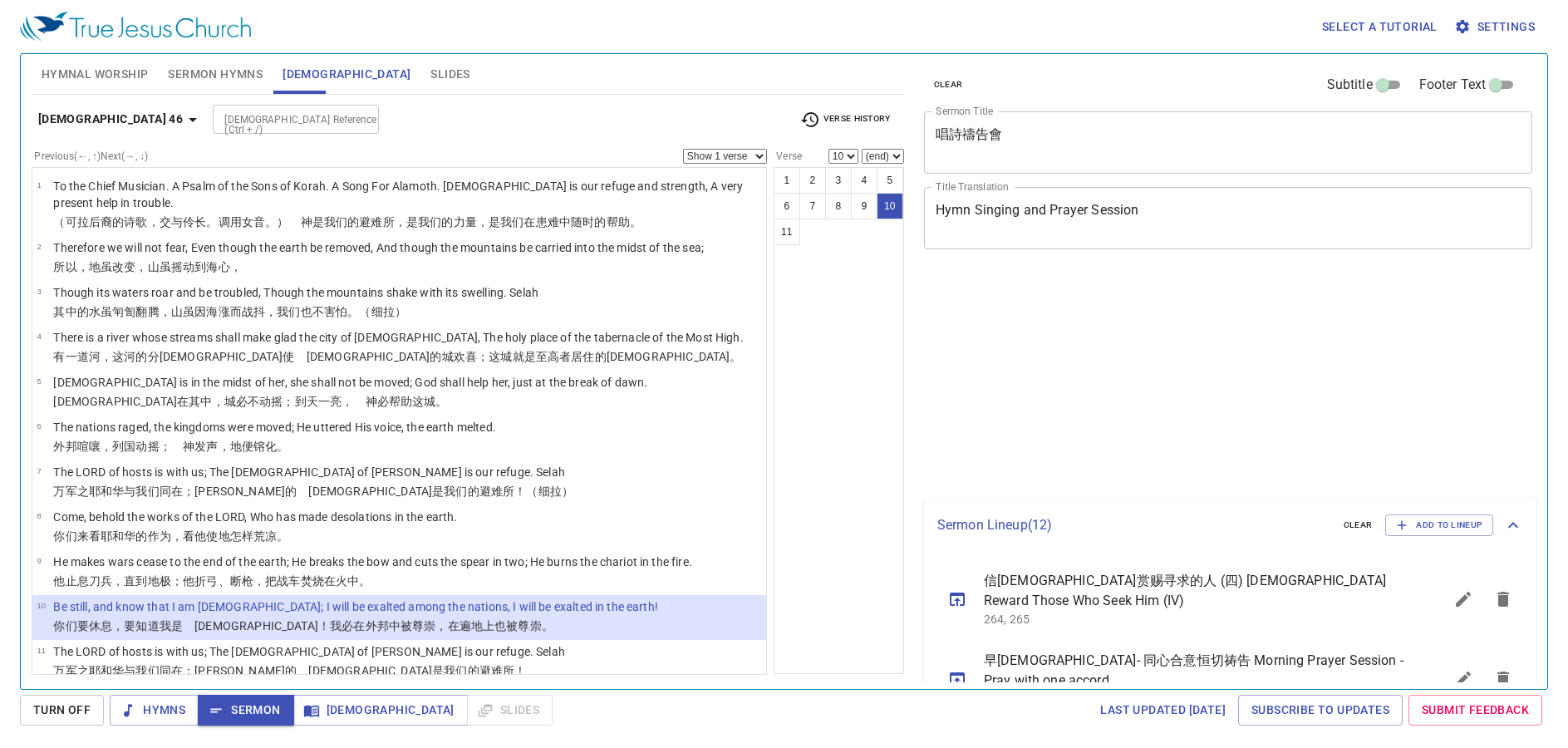
select select "10"
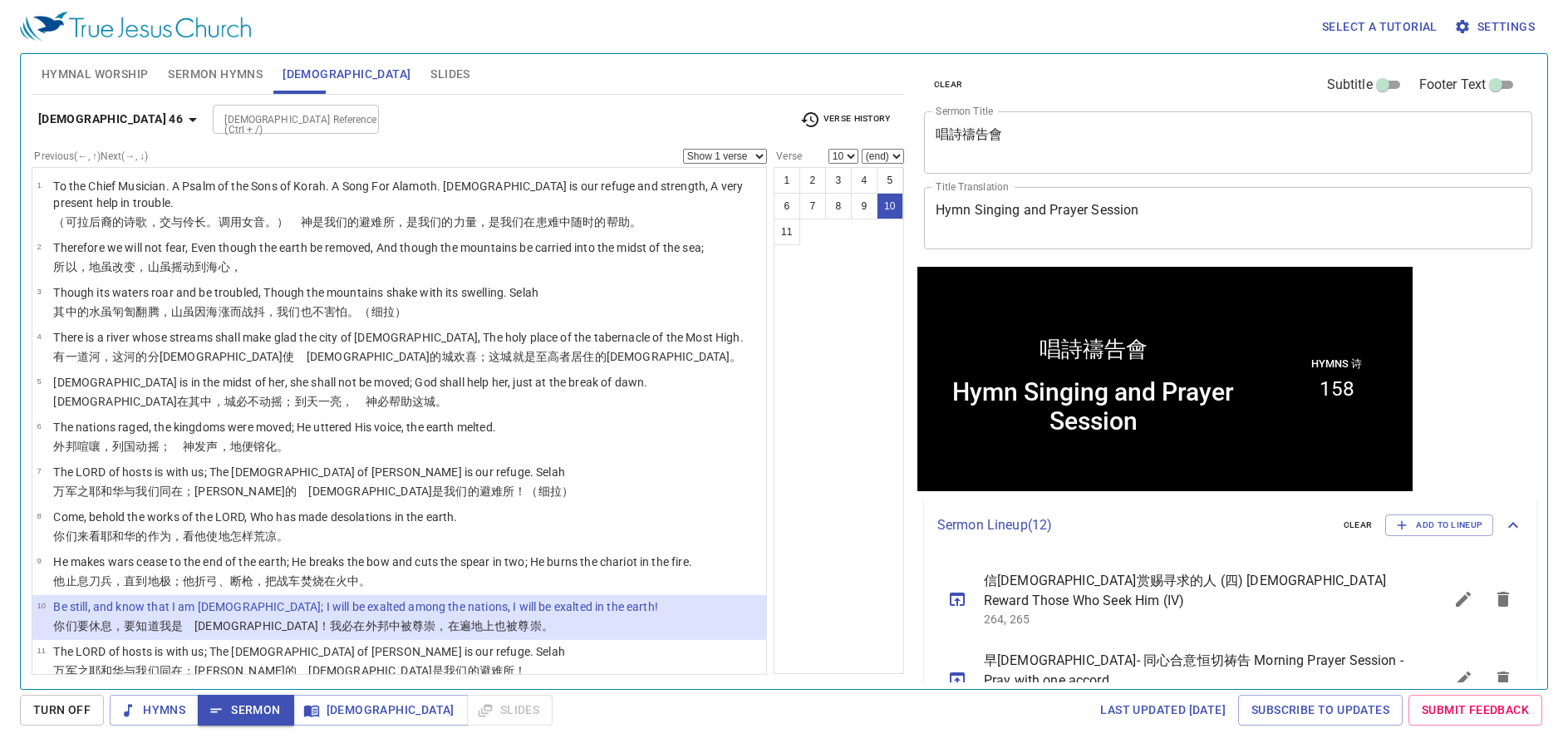
scroll to position [1, 0]
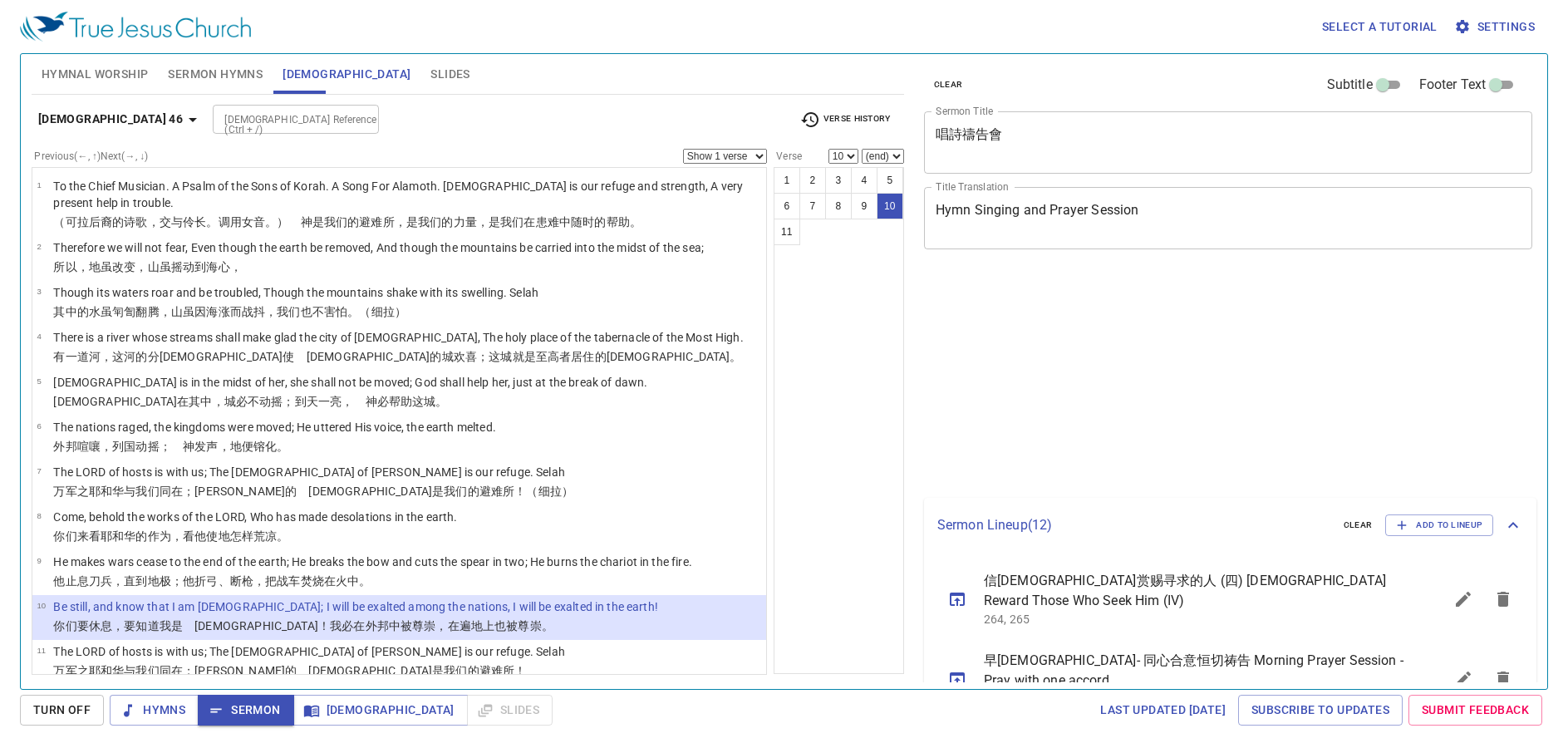
select select "10"
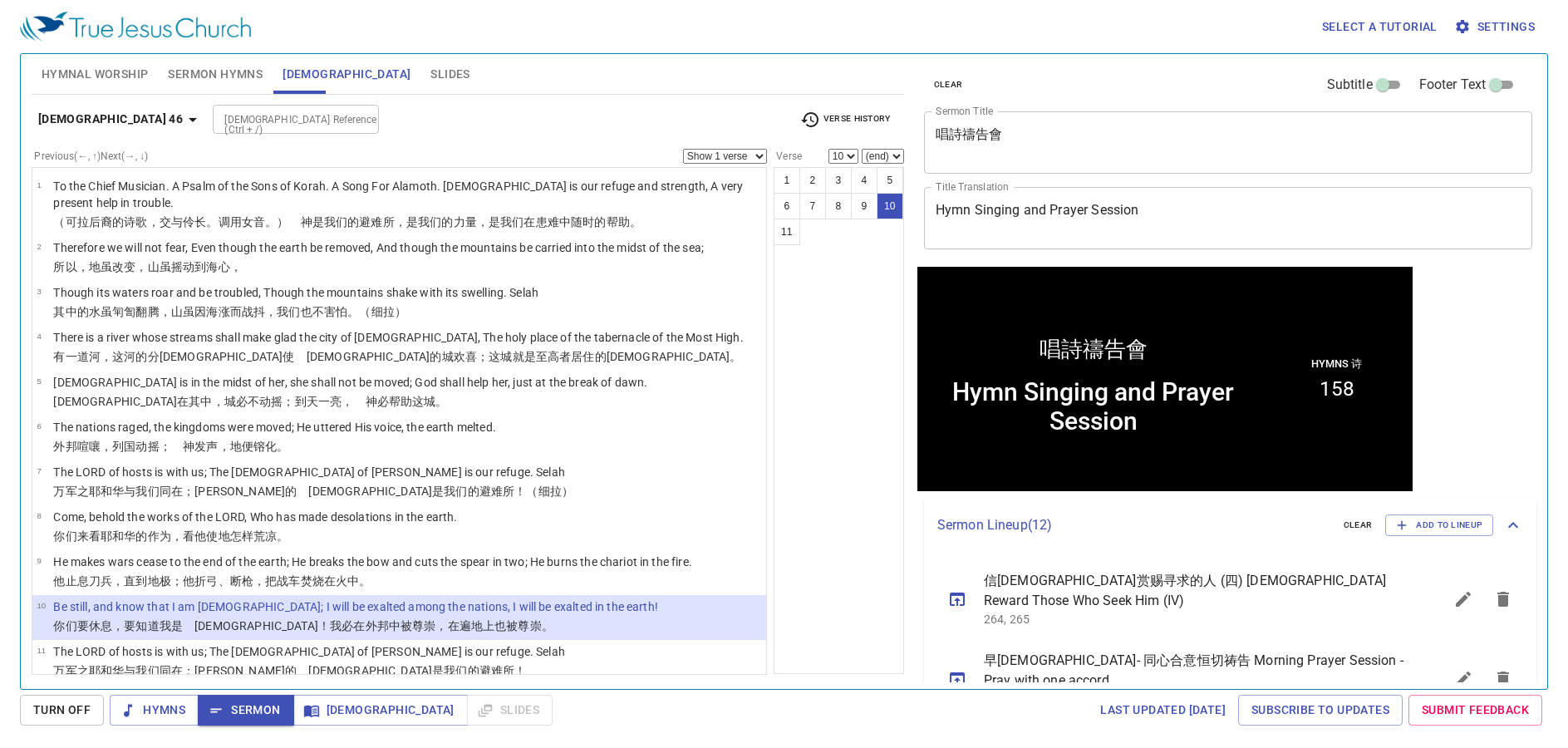
scroll to position [1, 0]
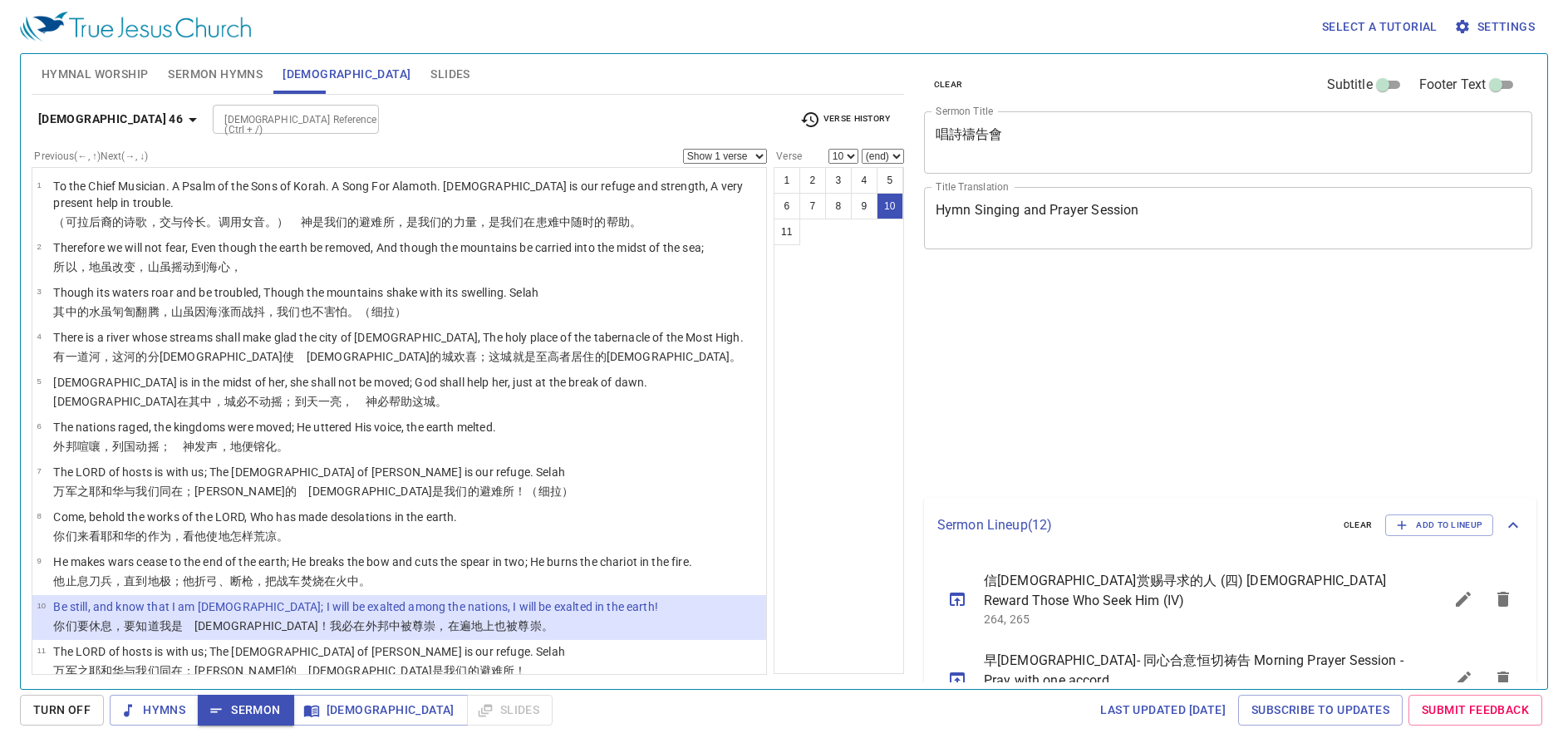
select select "10"
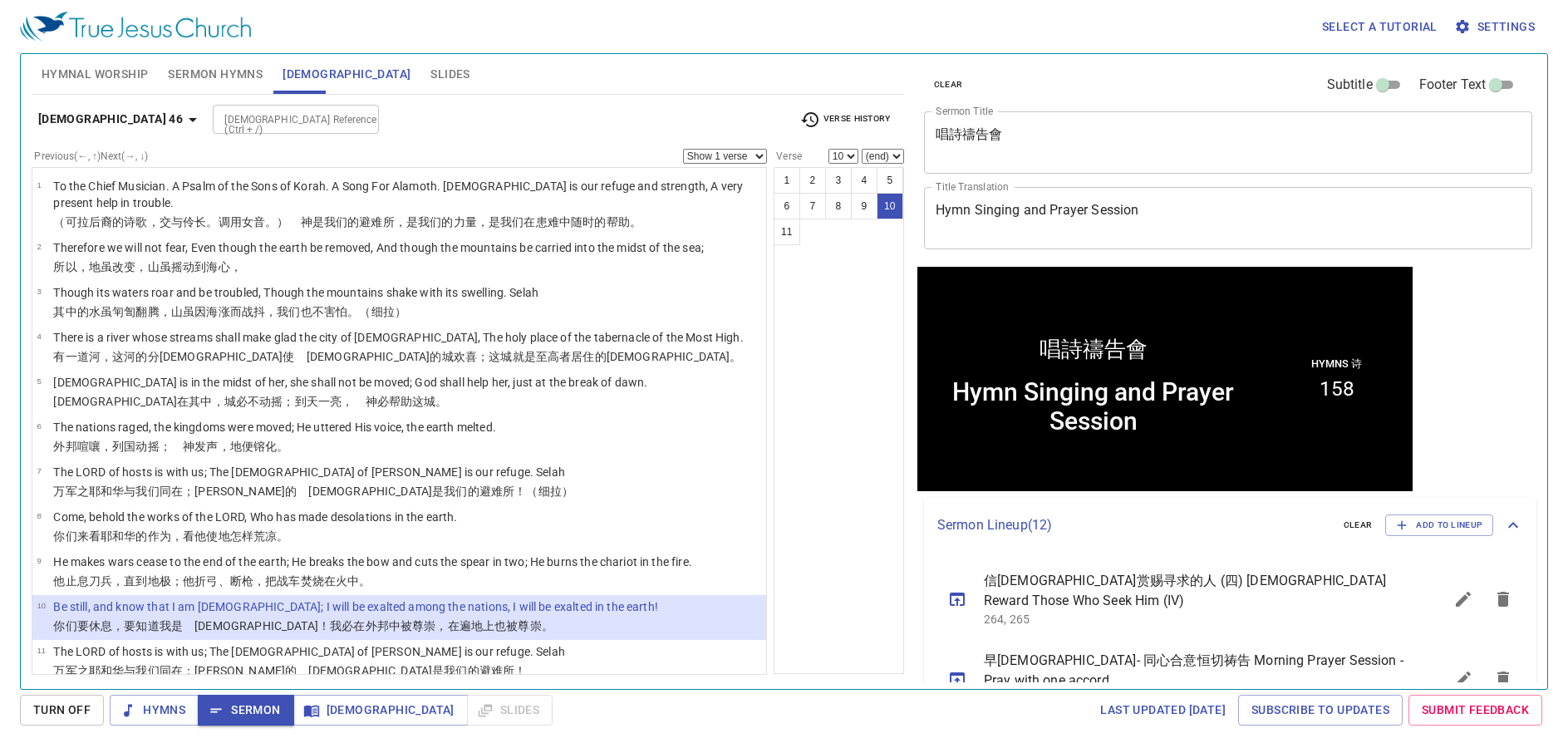
scroll to position [1, 0]
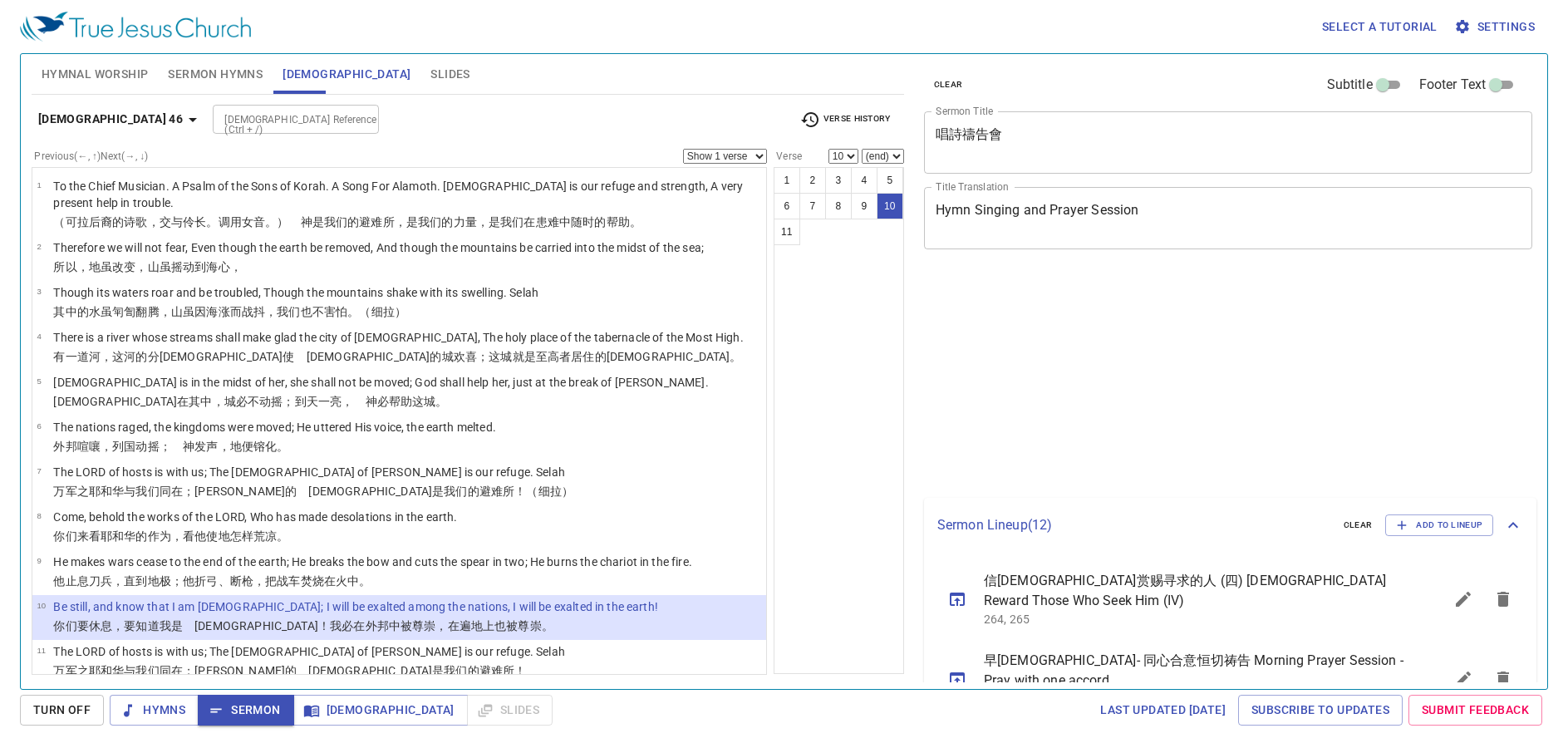
select select "10"
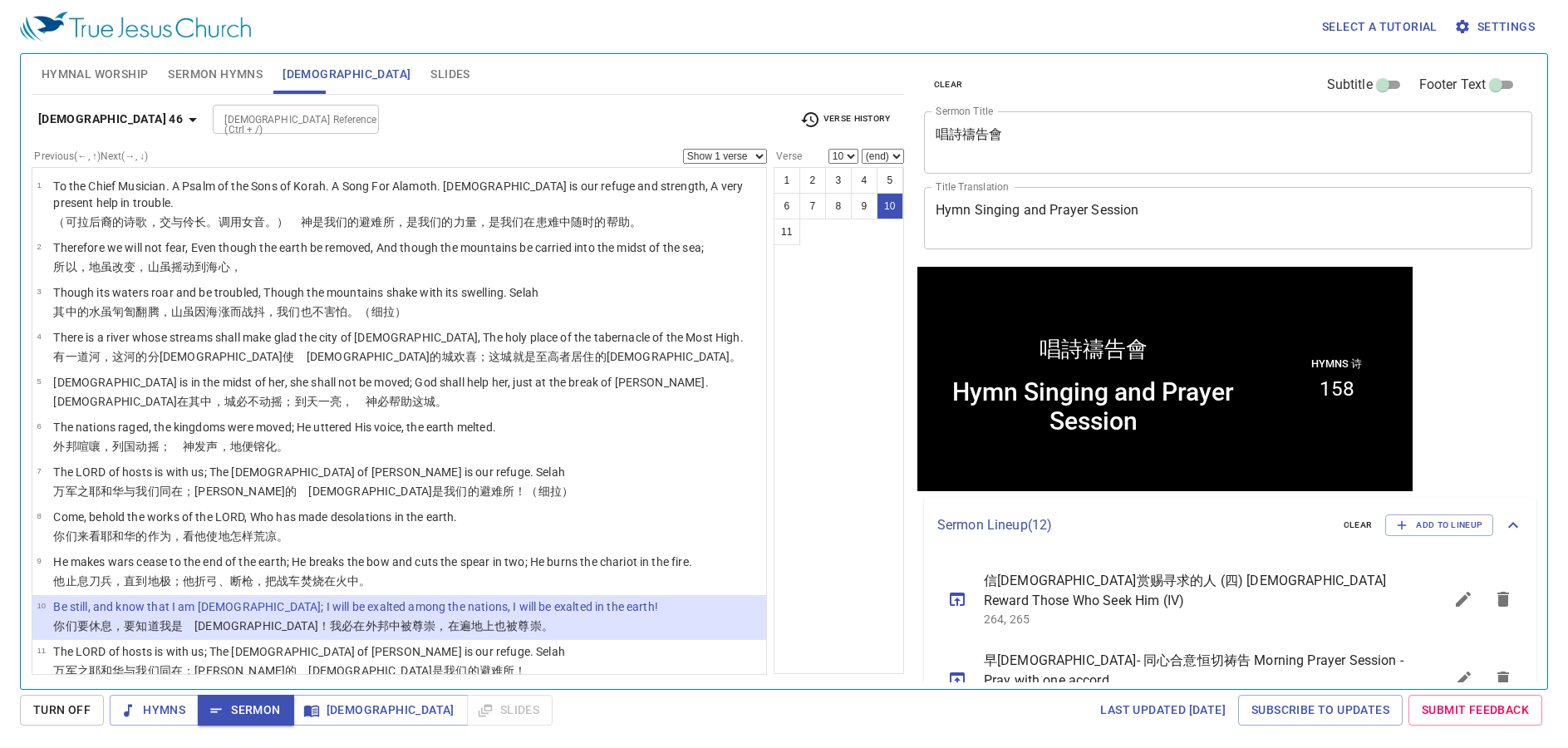
scroll to position [1, 0]
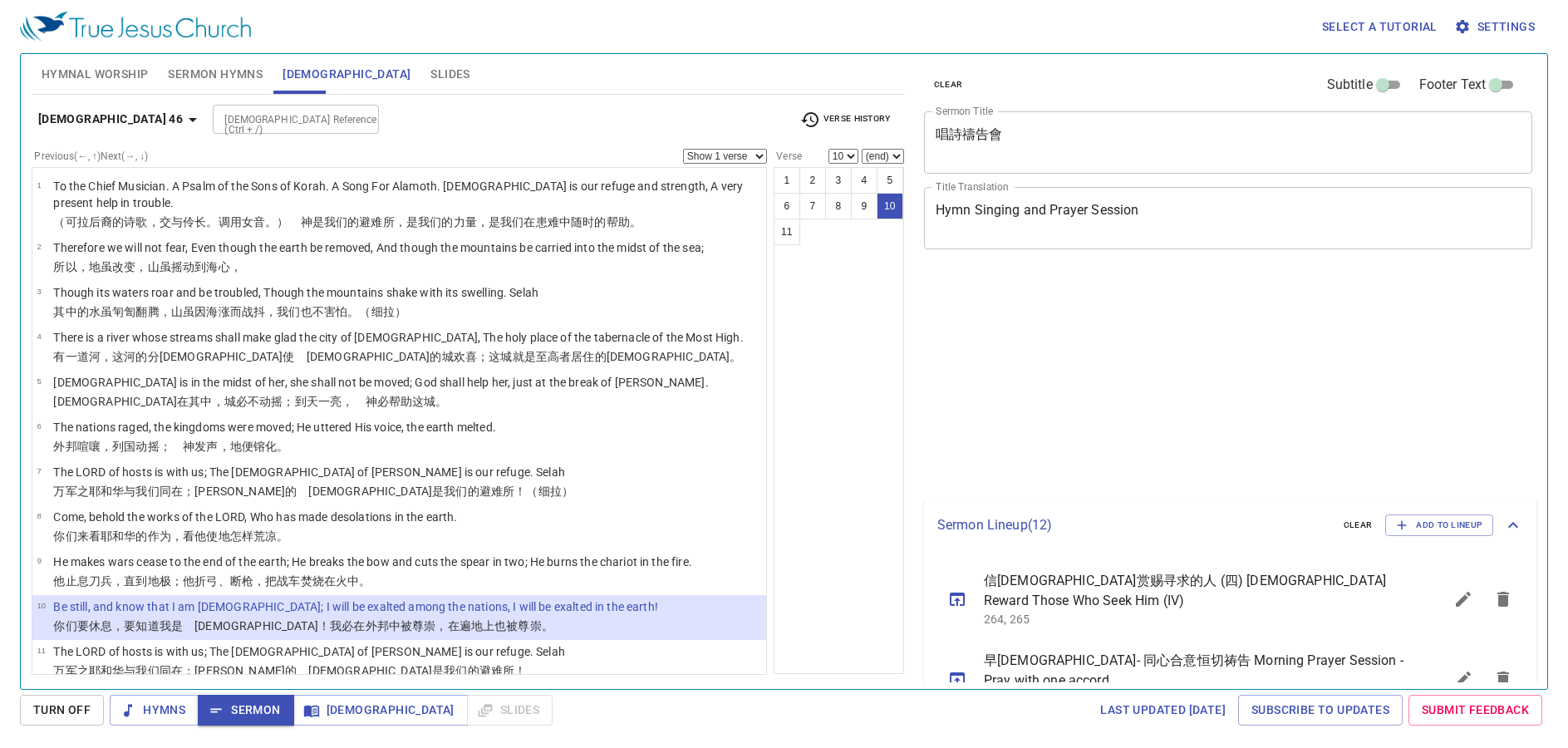
select select "10"
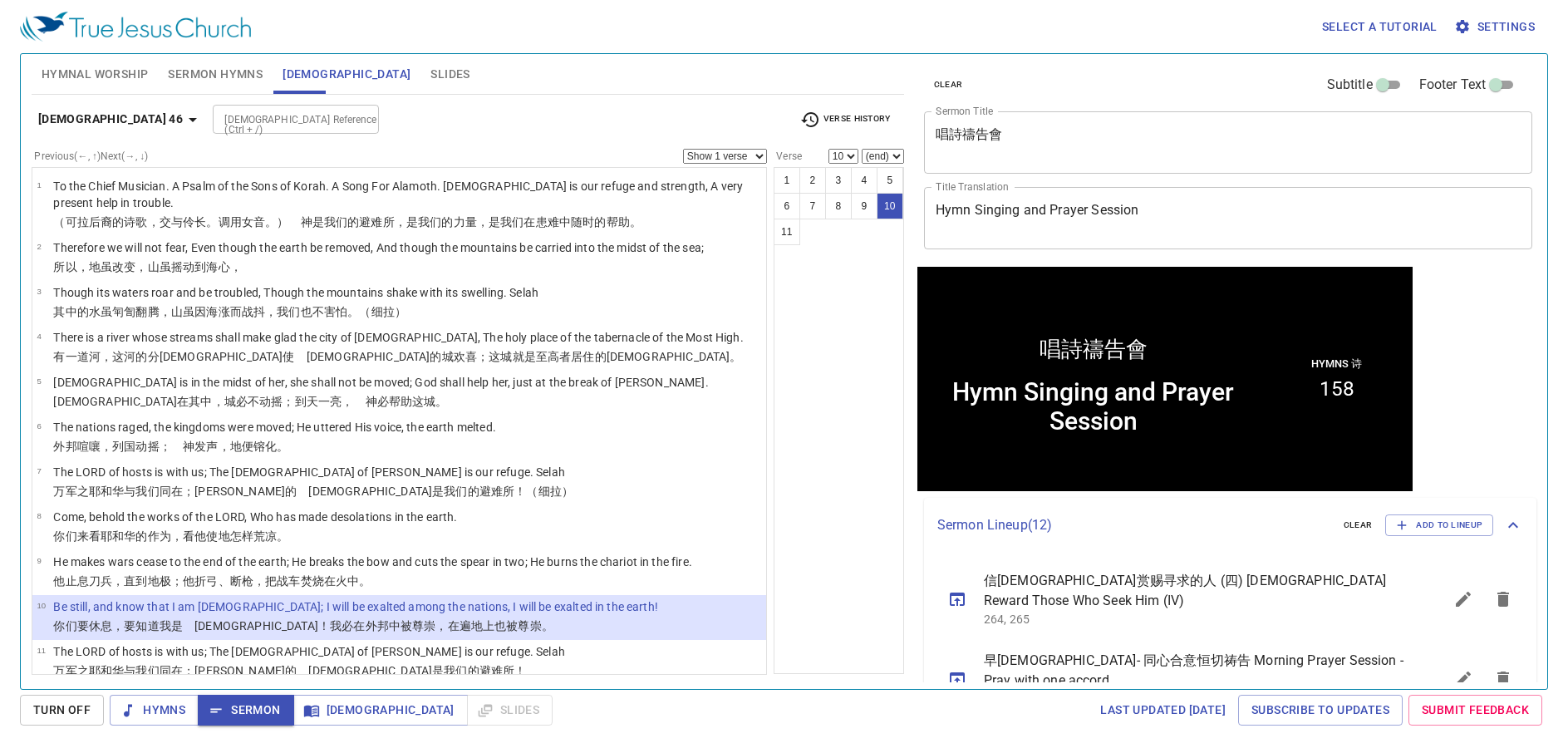
scroll to position [1, 0]
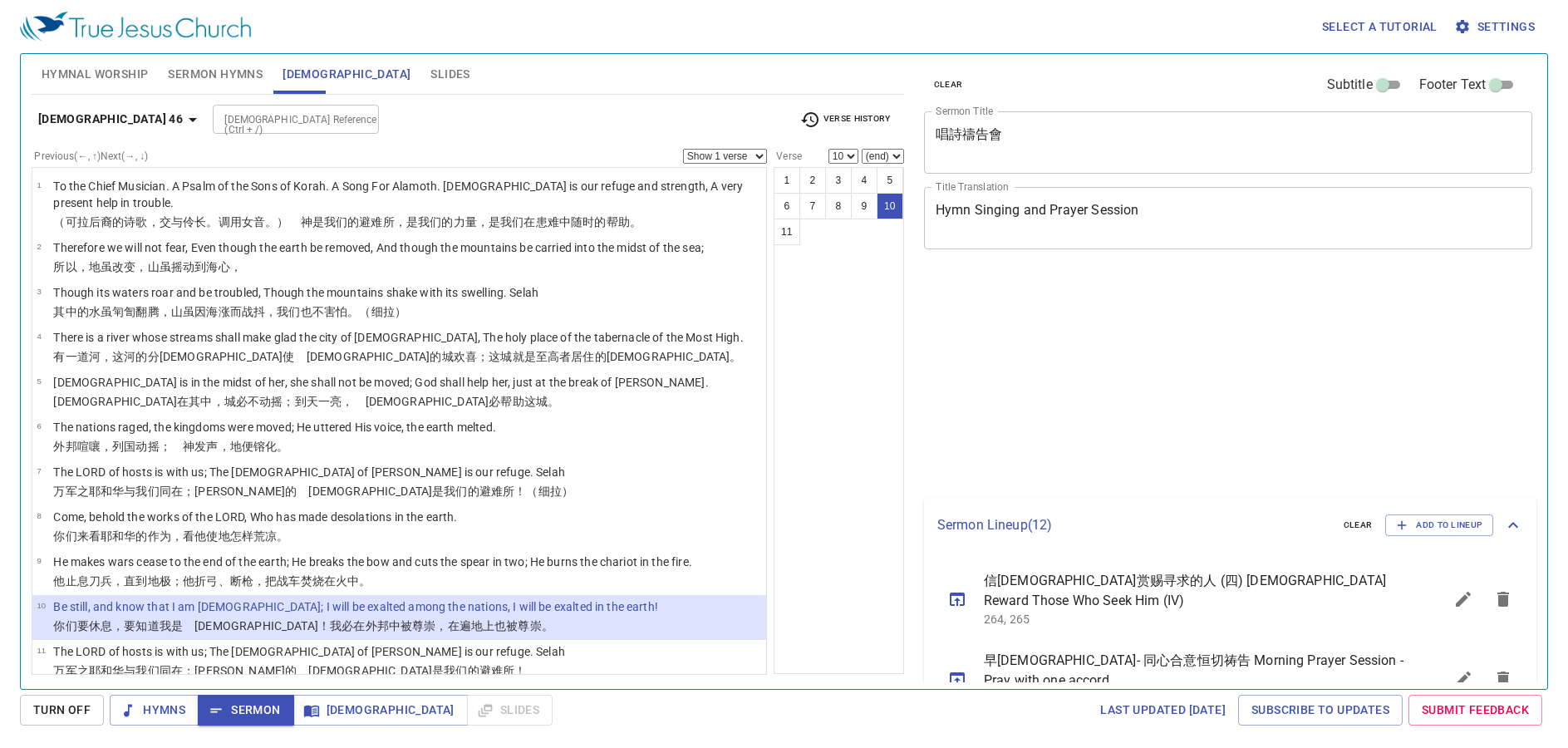
select select "10"
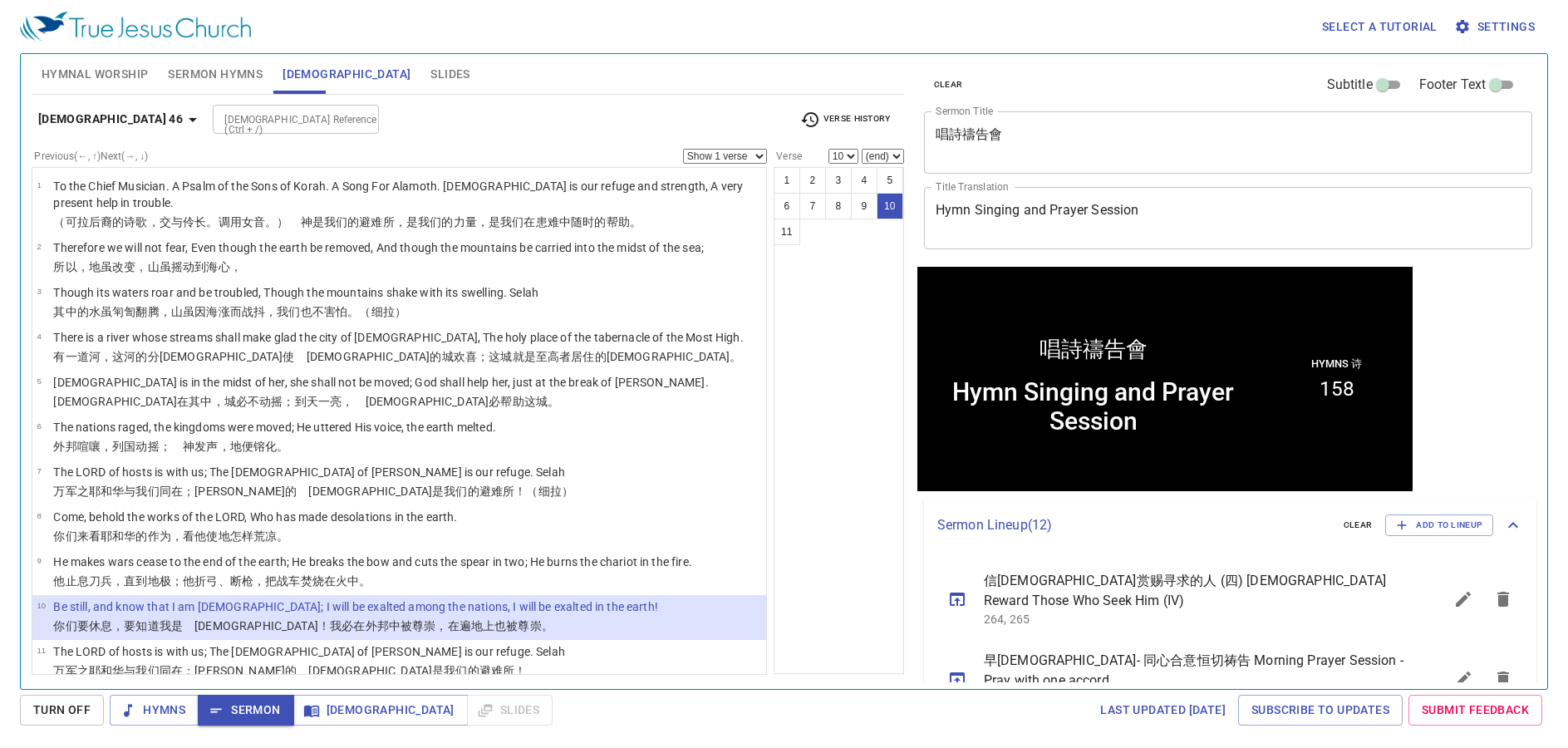
scroll to position [1, 0]
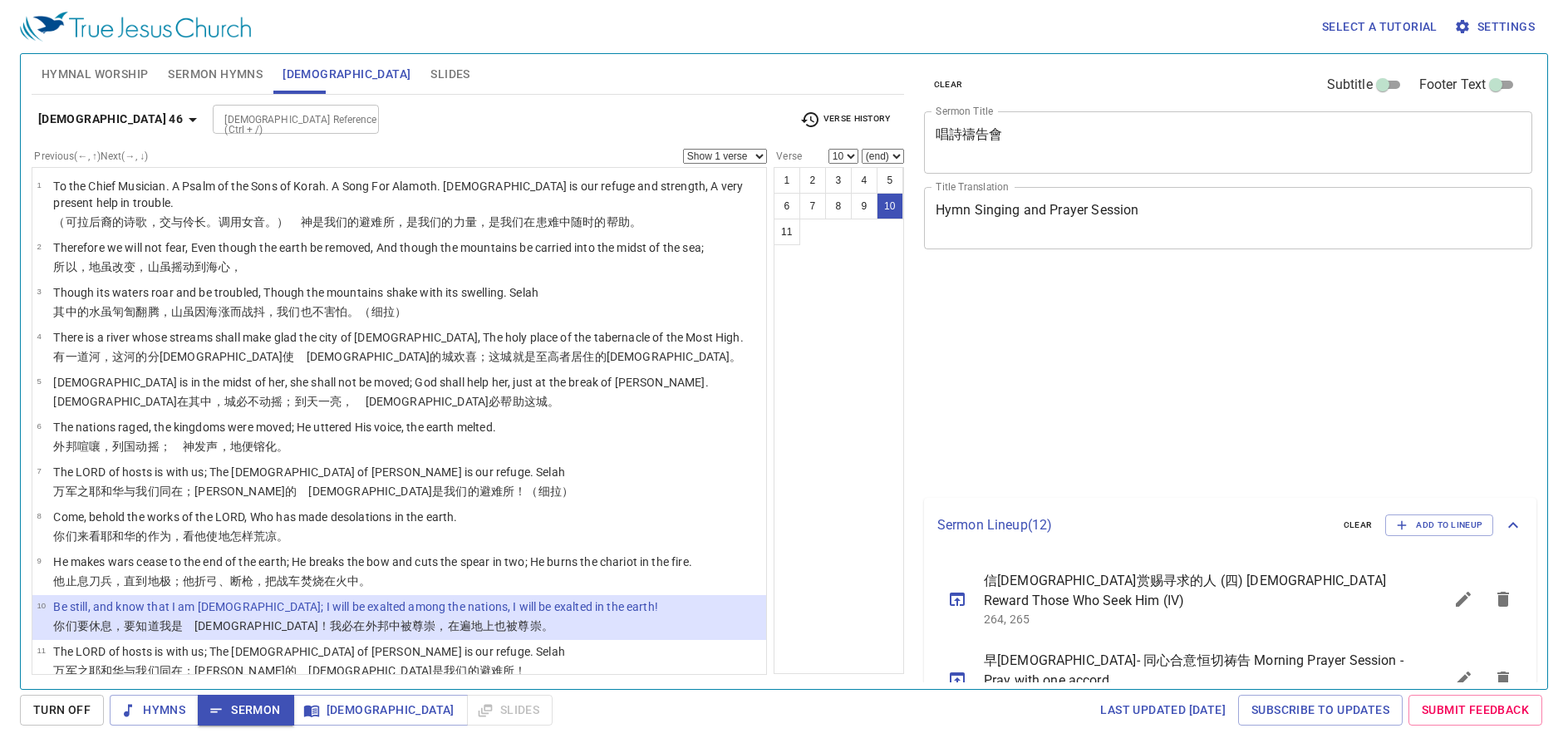
select select "10"
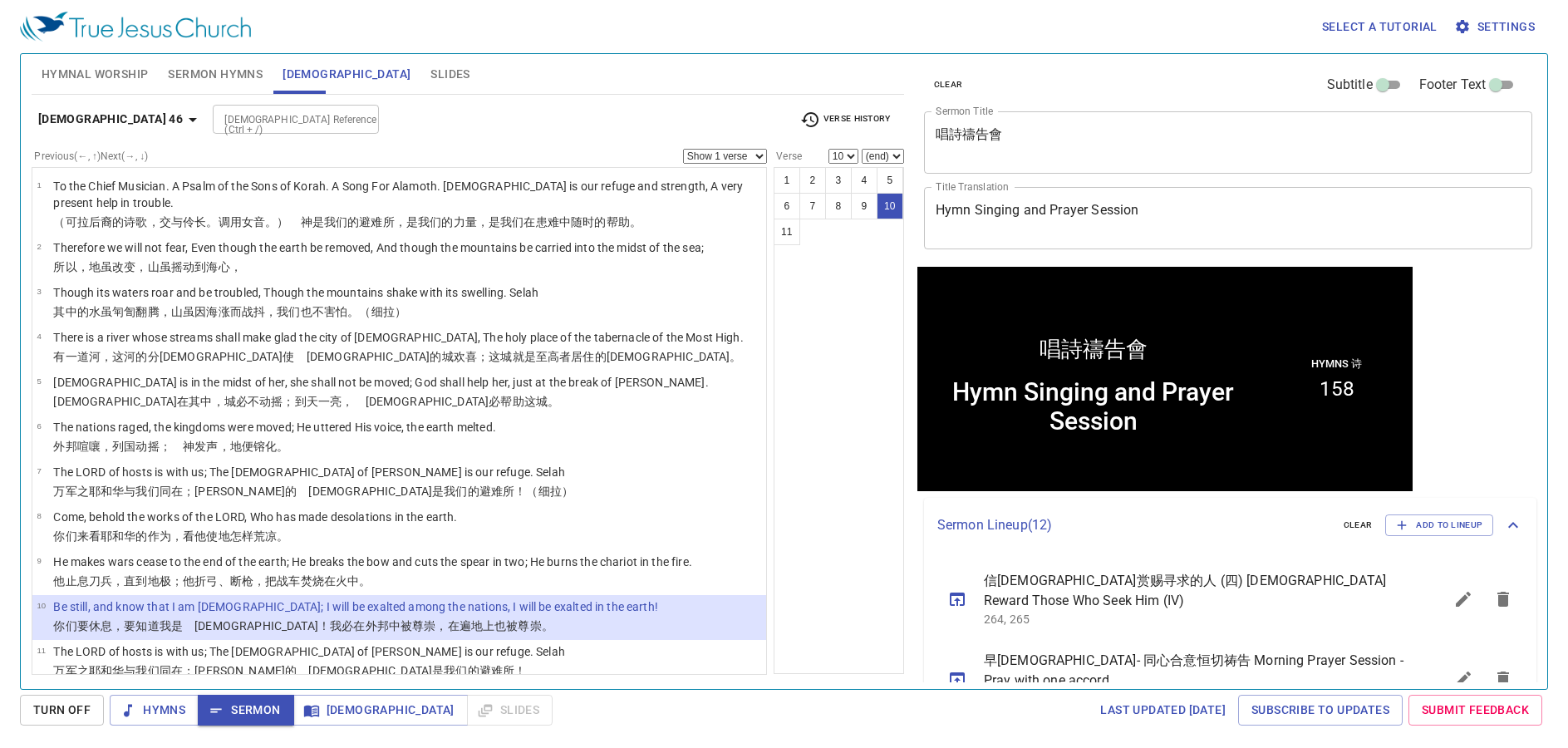
scroll to position [1, 0]
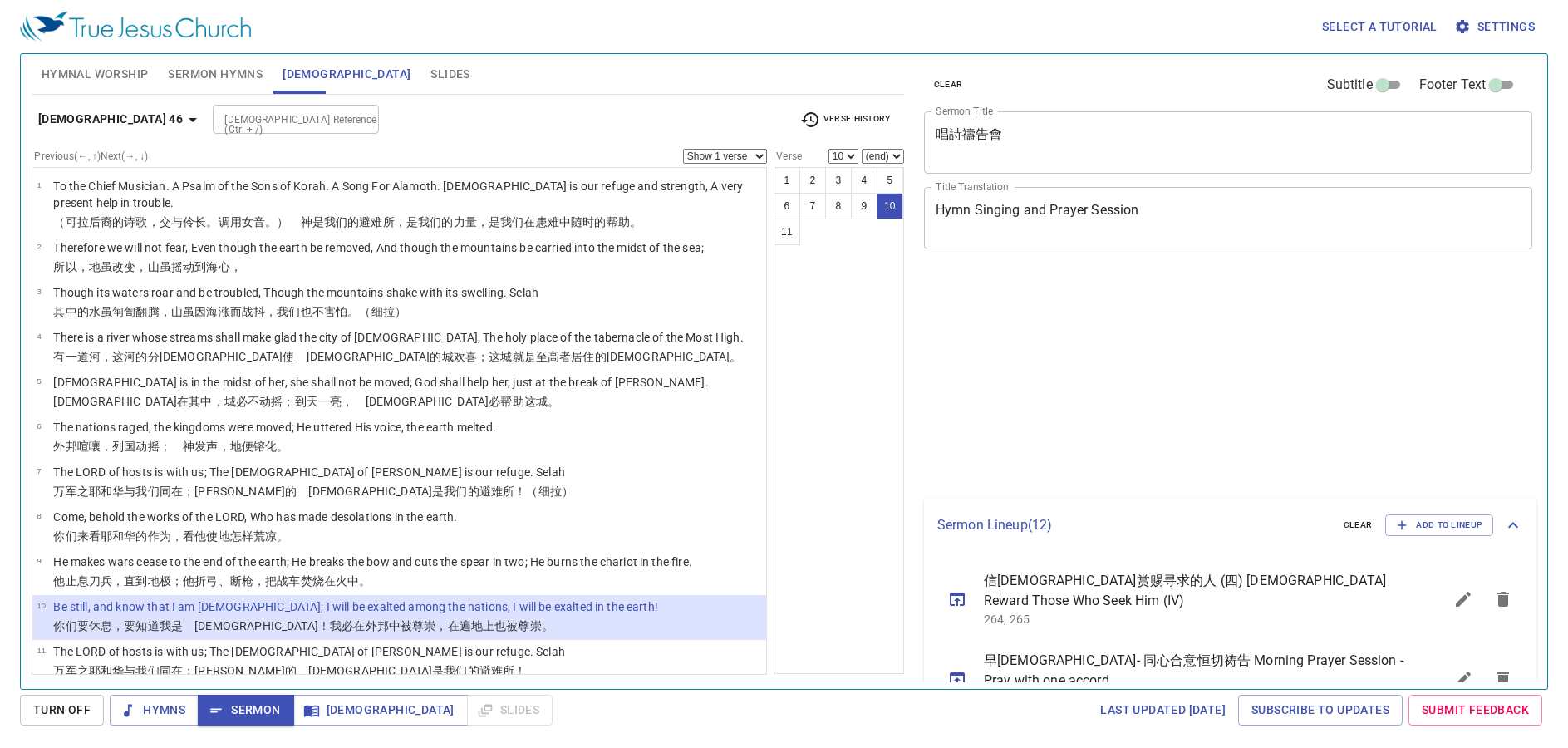
select select "10"
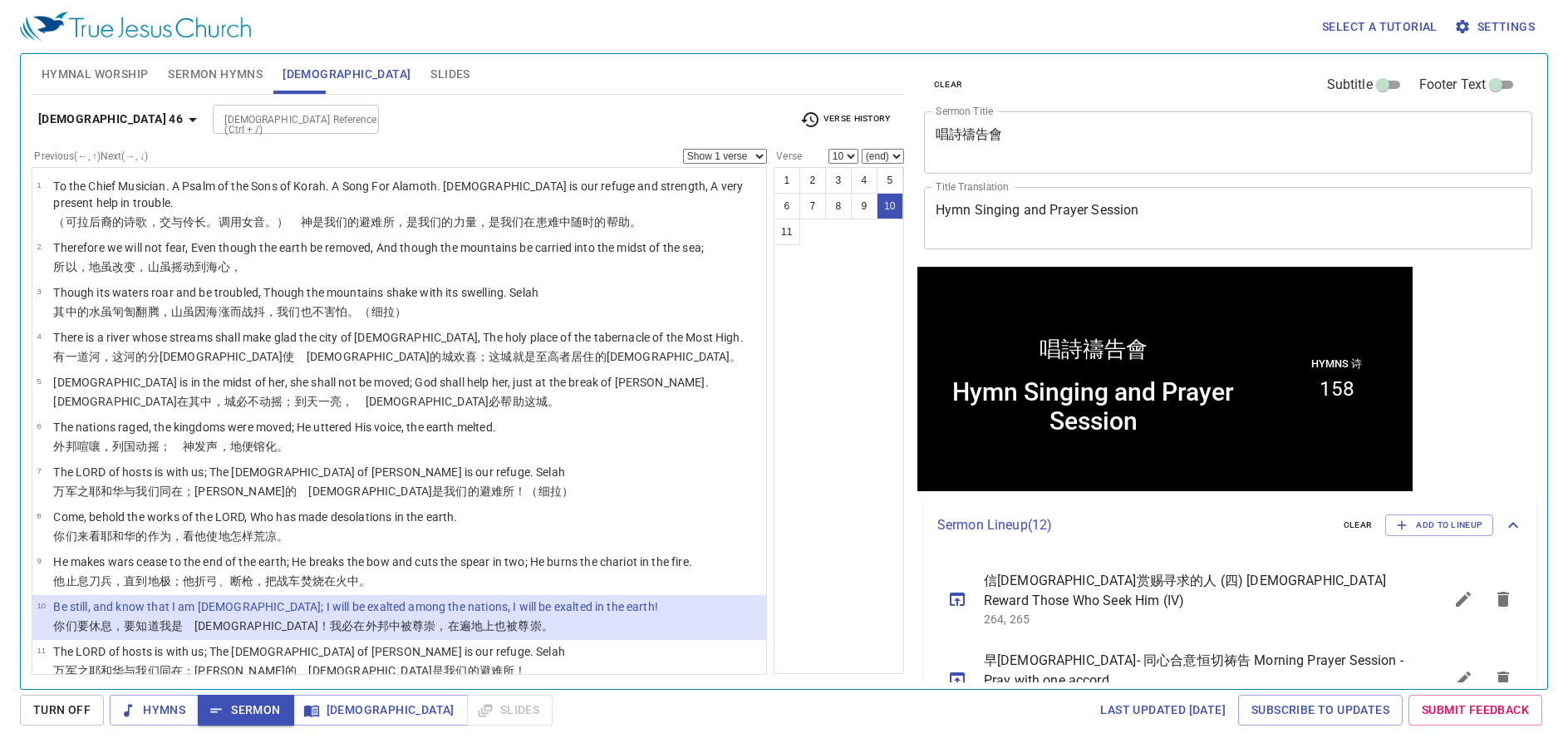
scroll to position [1, 0]
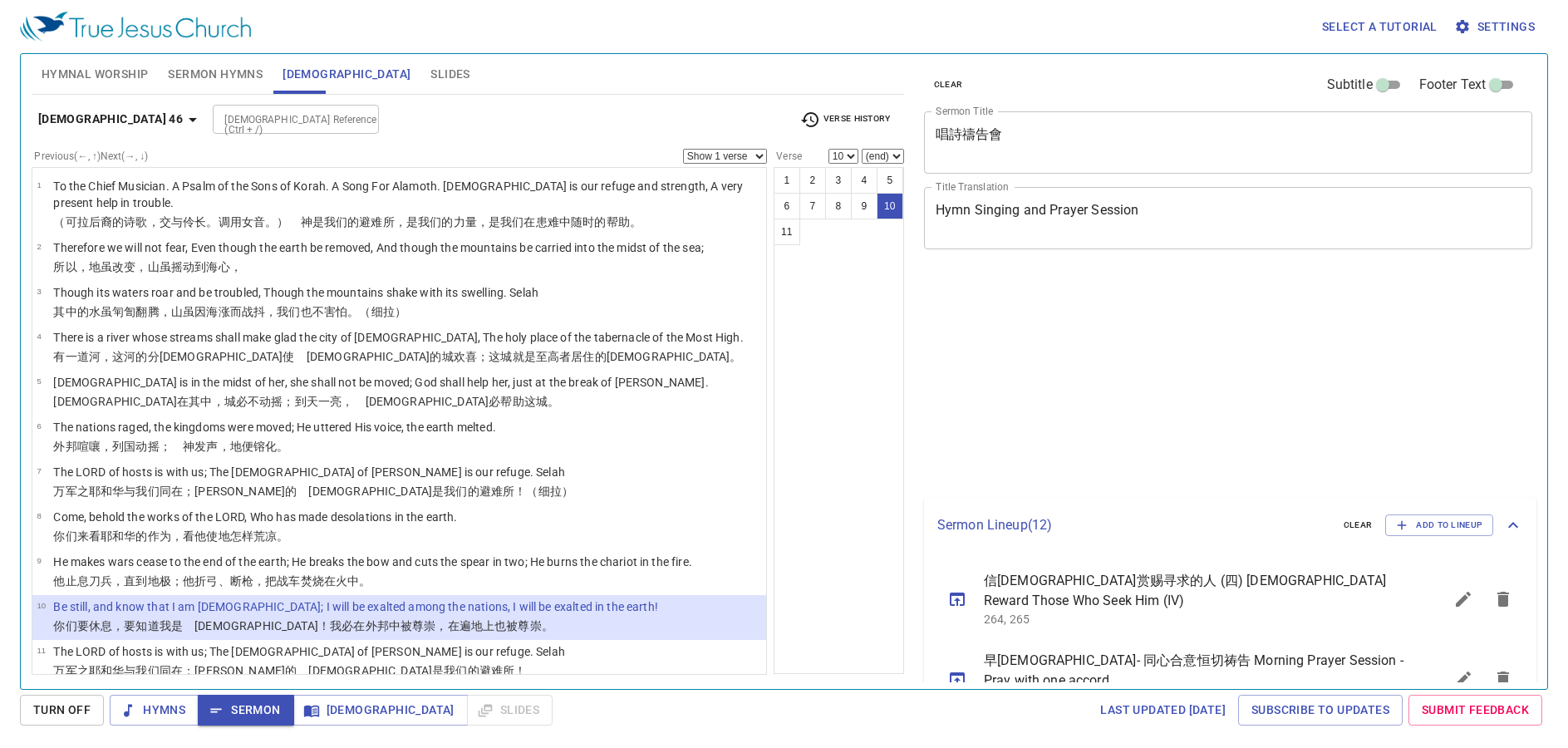
select select "10"
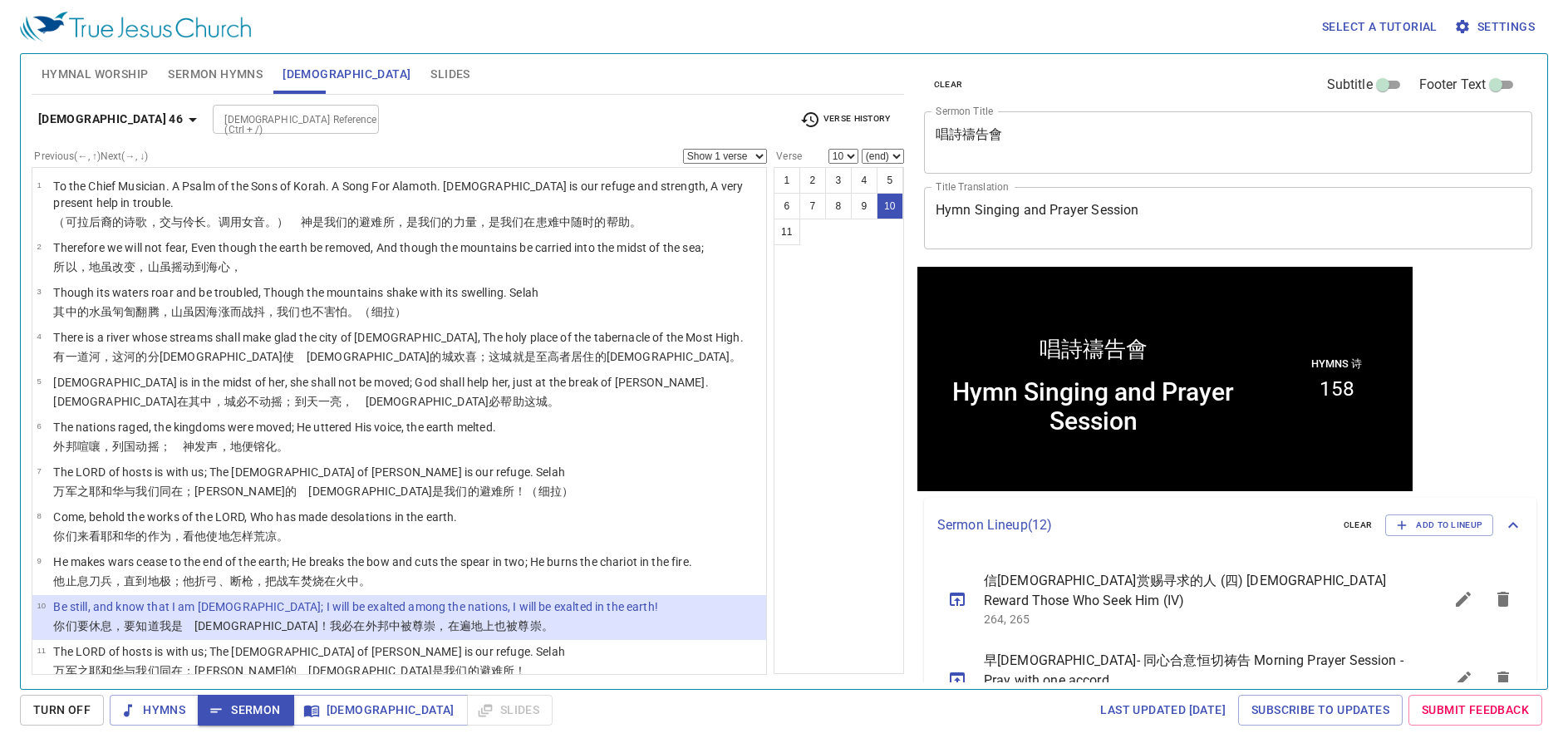
scroll to position [1, 0]
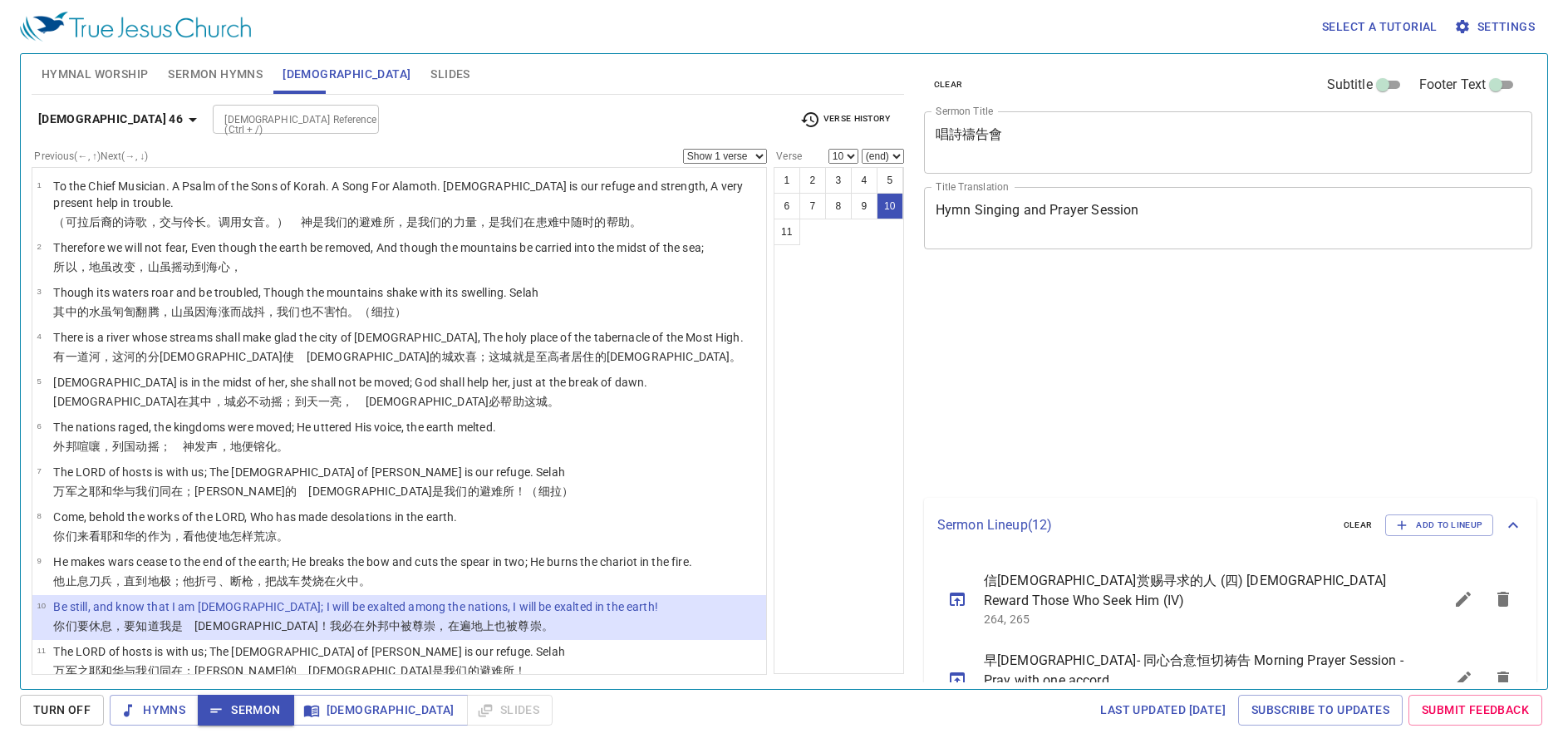
select select "10"
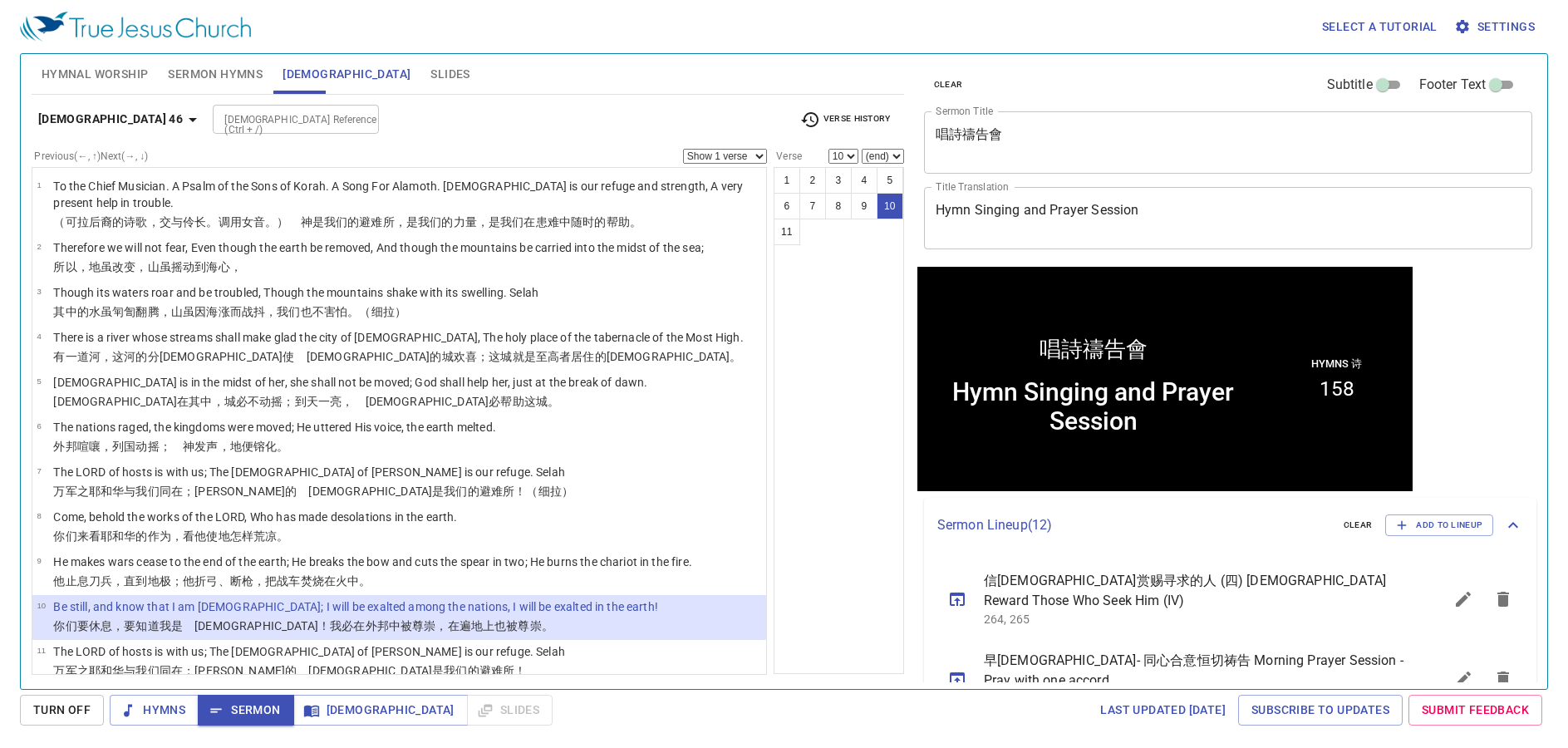
scroll to position [1, 0]
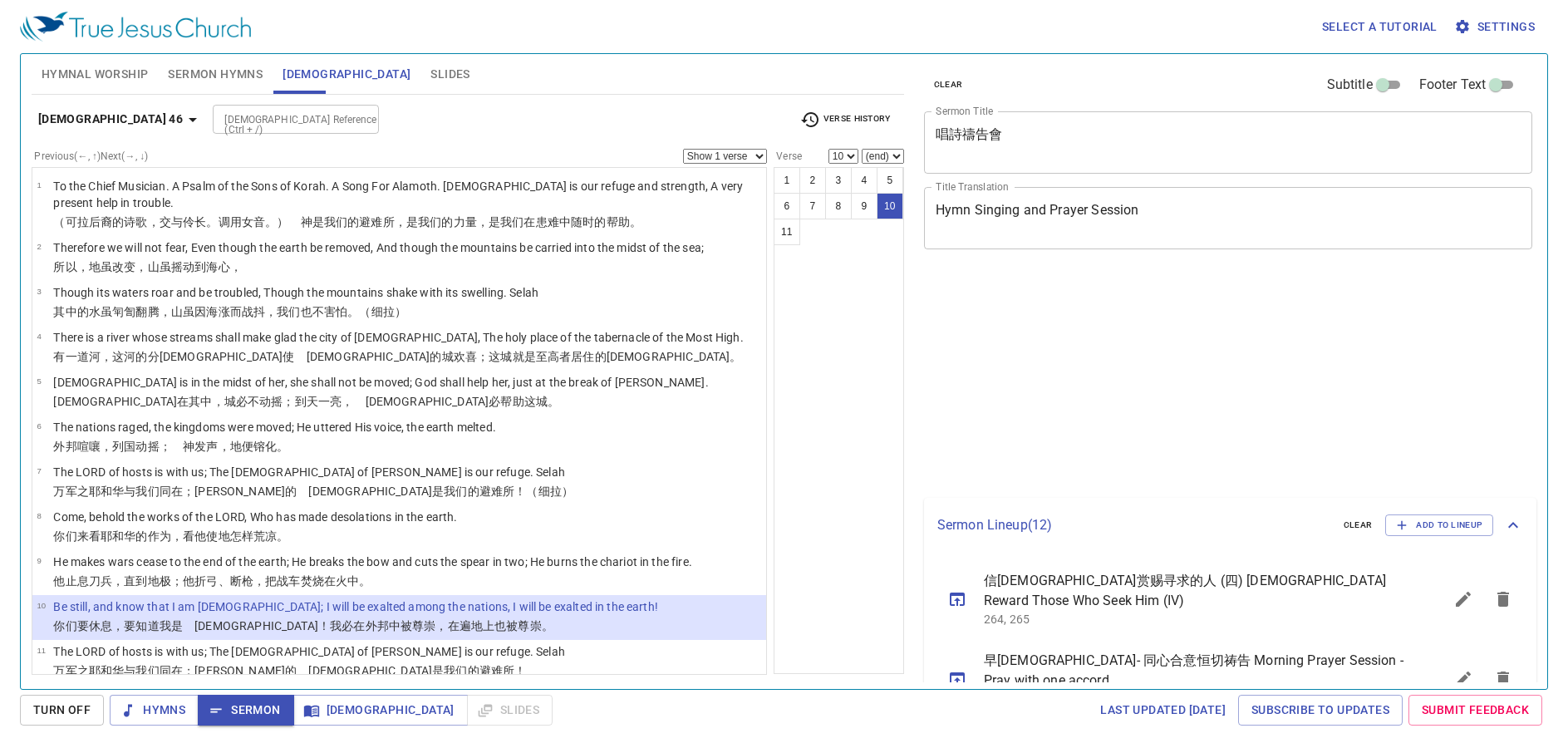
select select "10"
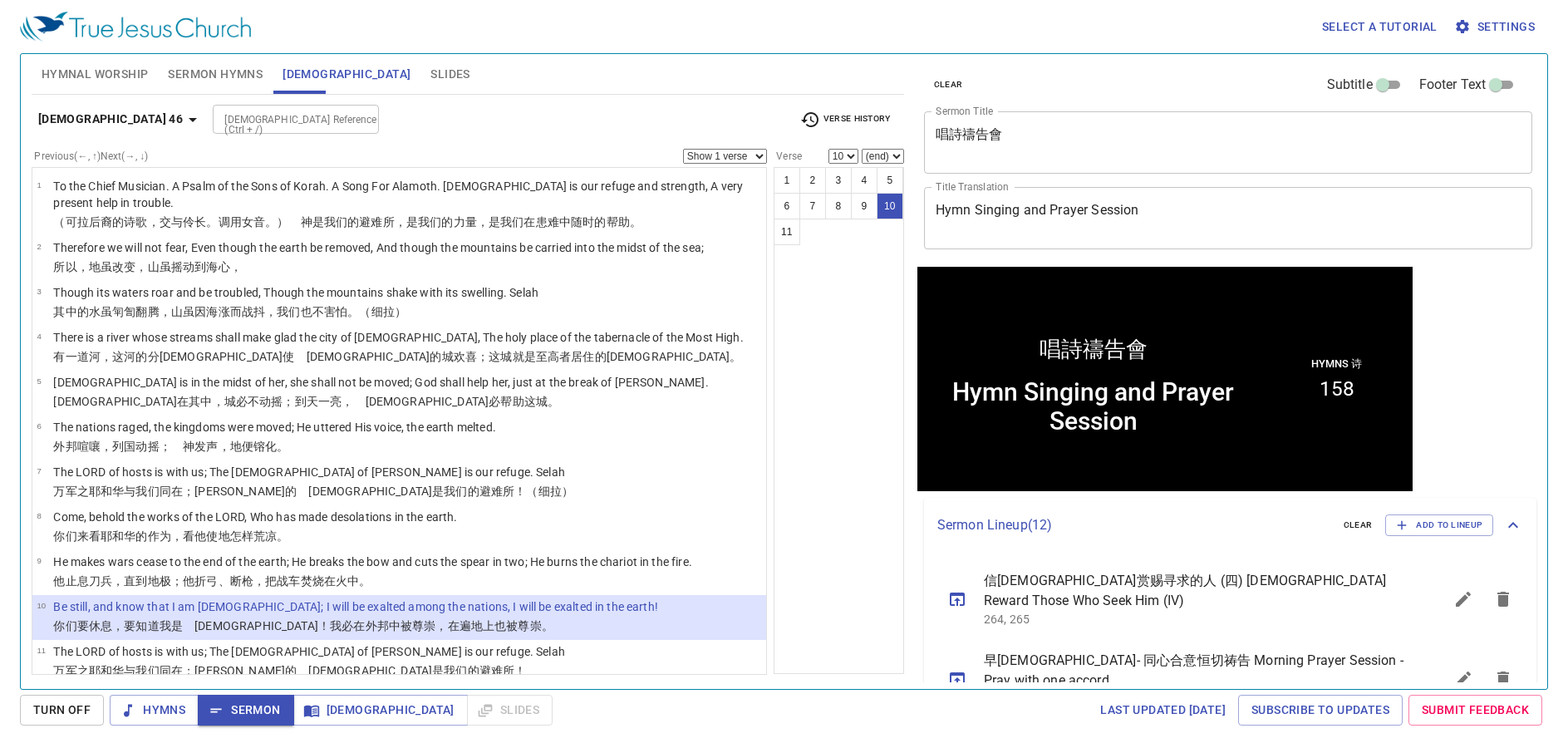
scroll to position [1, 0]
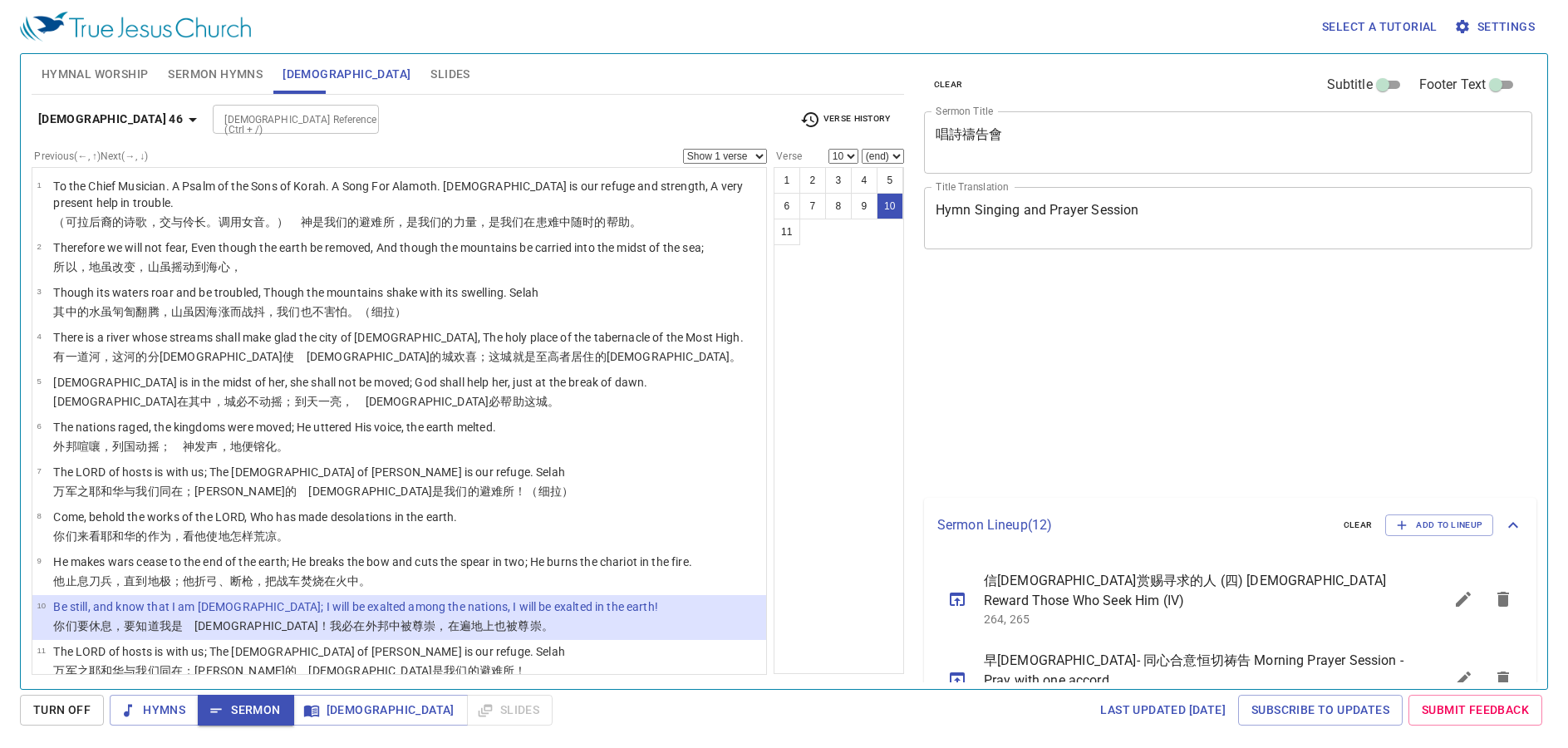
select select "10"
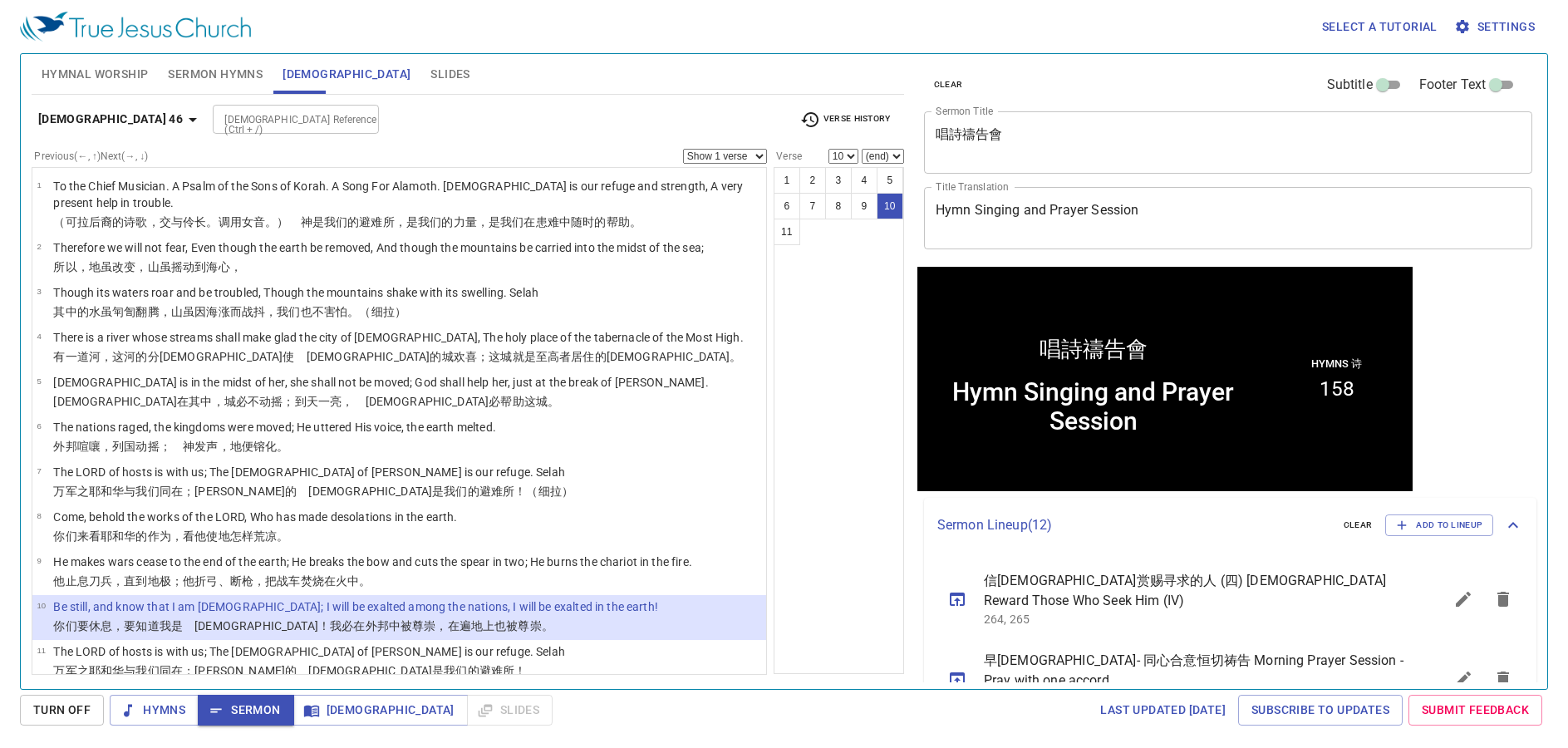
scroll to position [1, 0]
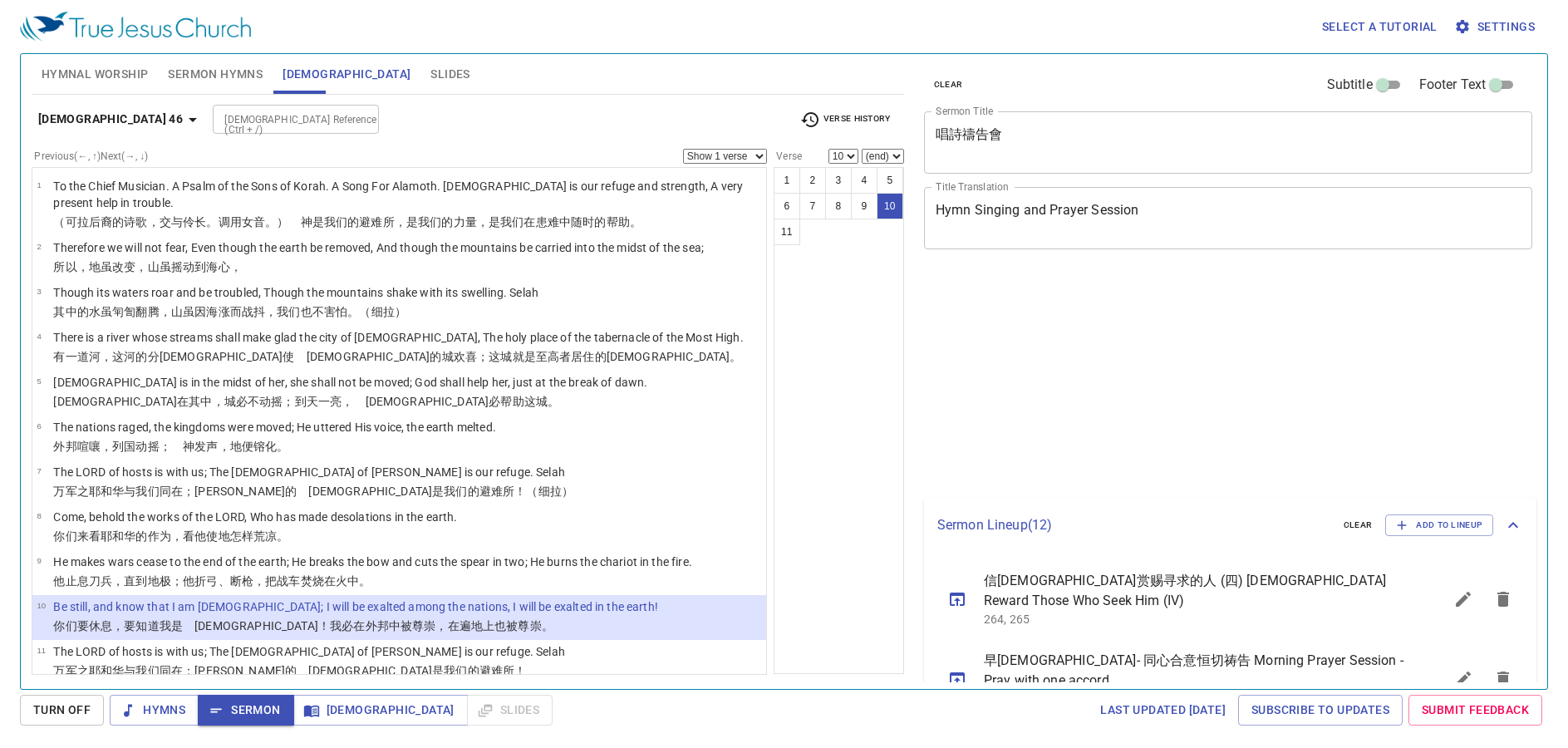
select select "10"
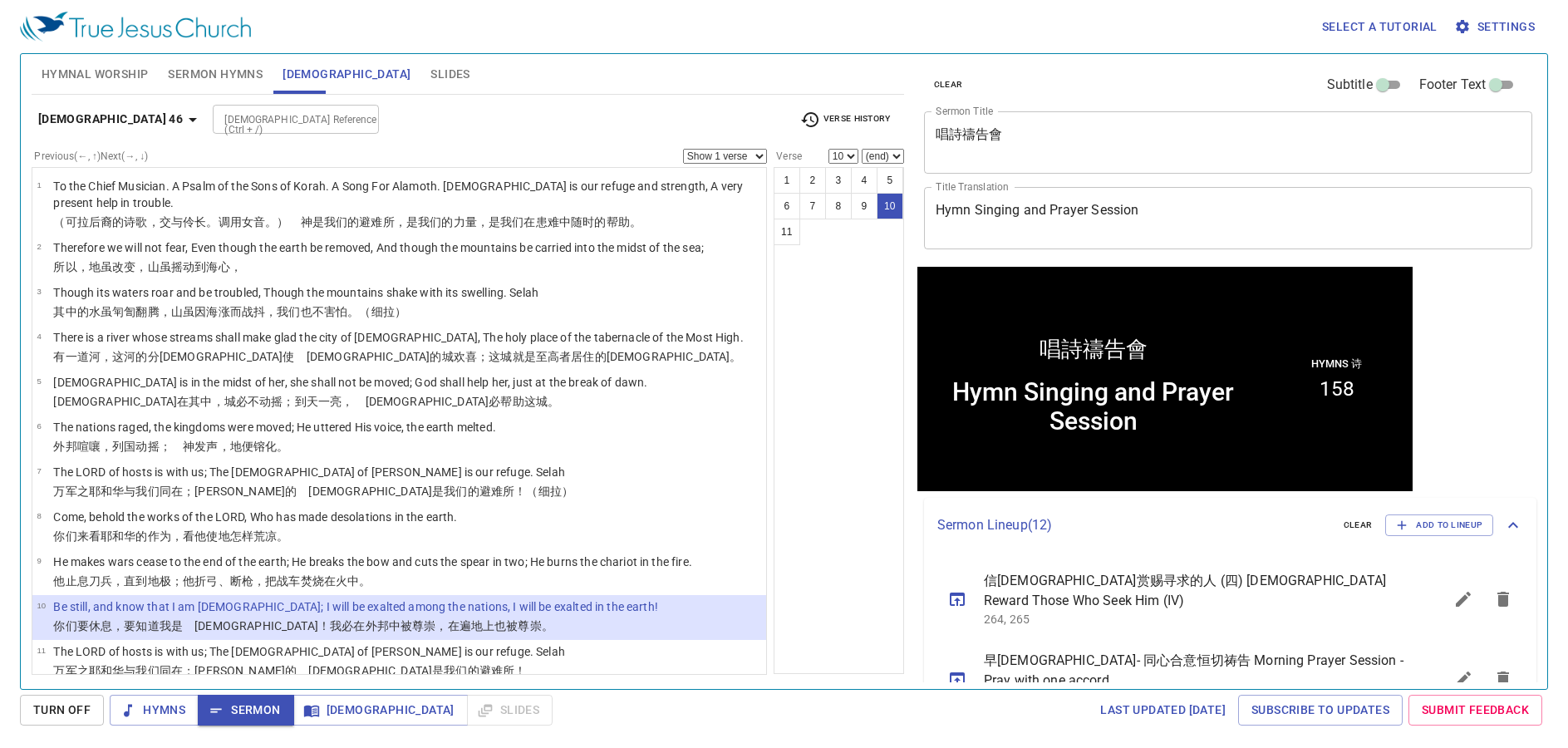
scroll to position [1, 0]
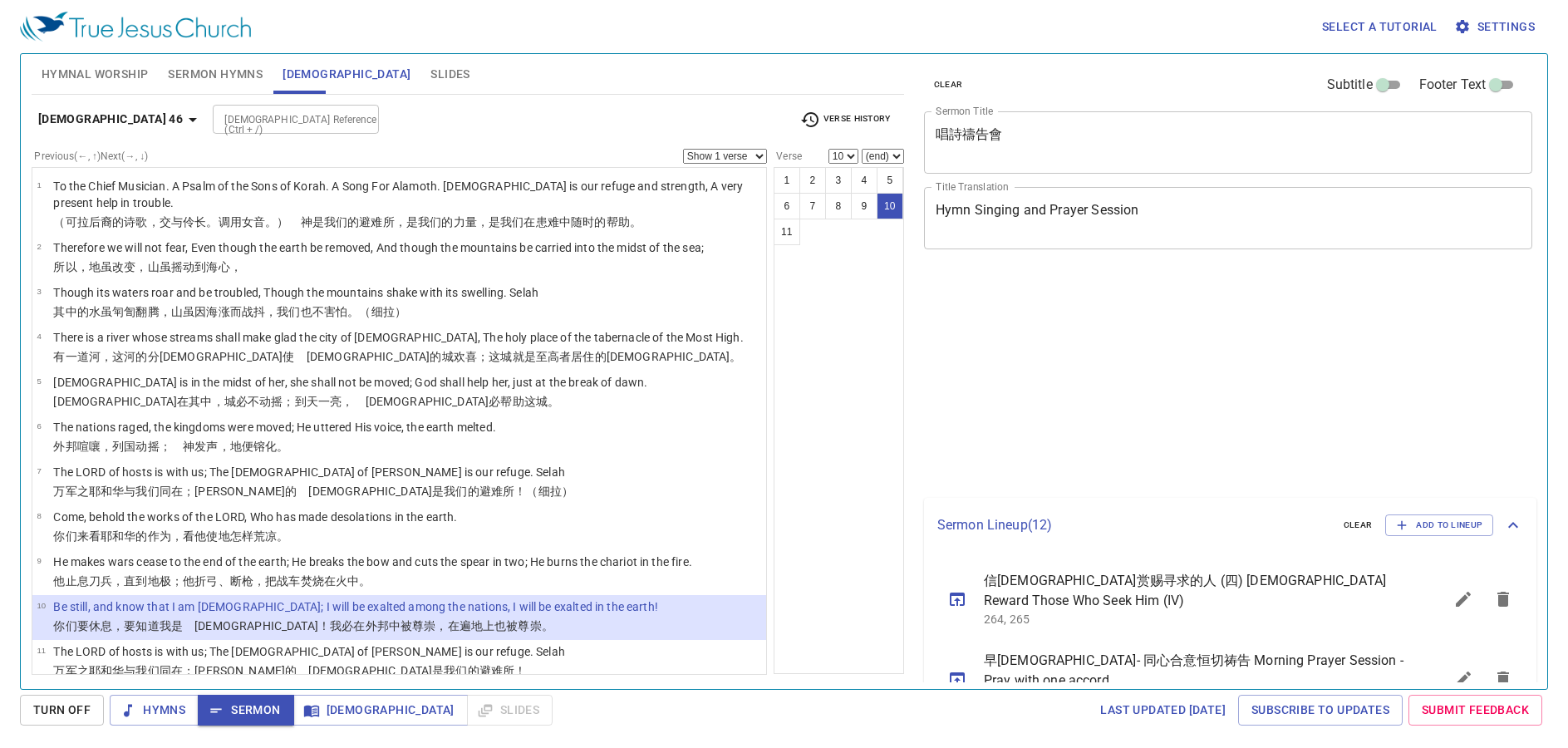
select select "10"
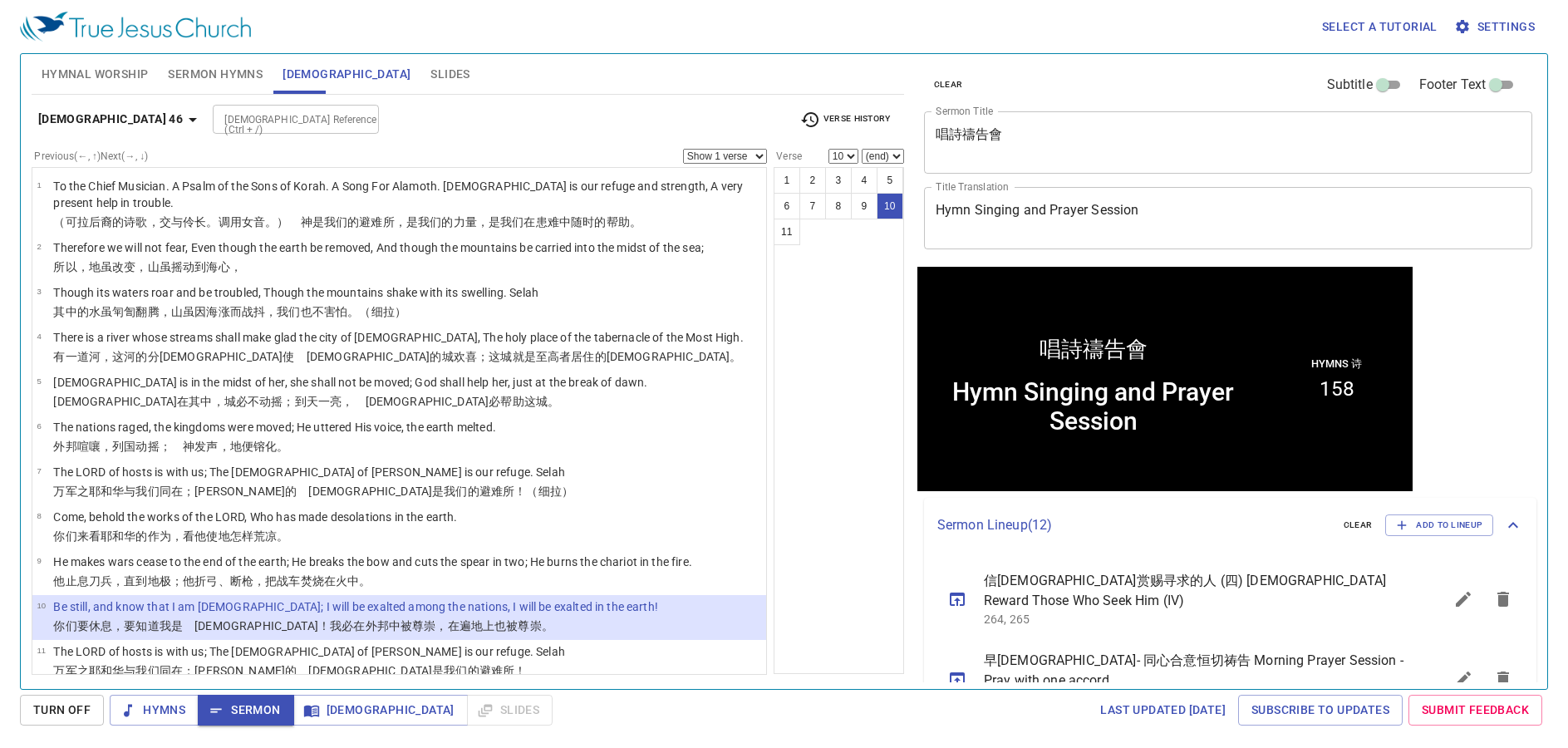
scroll to position [1, 0]
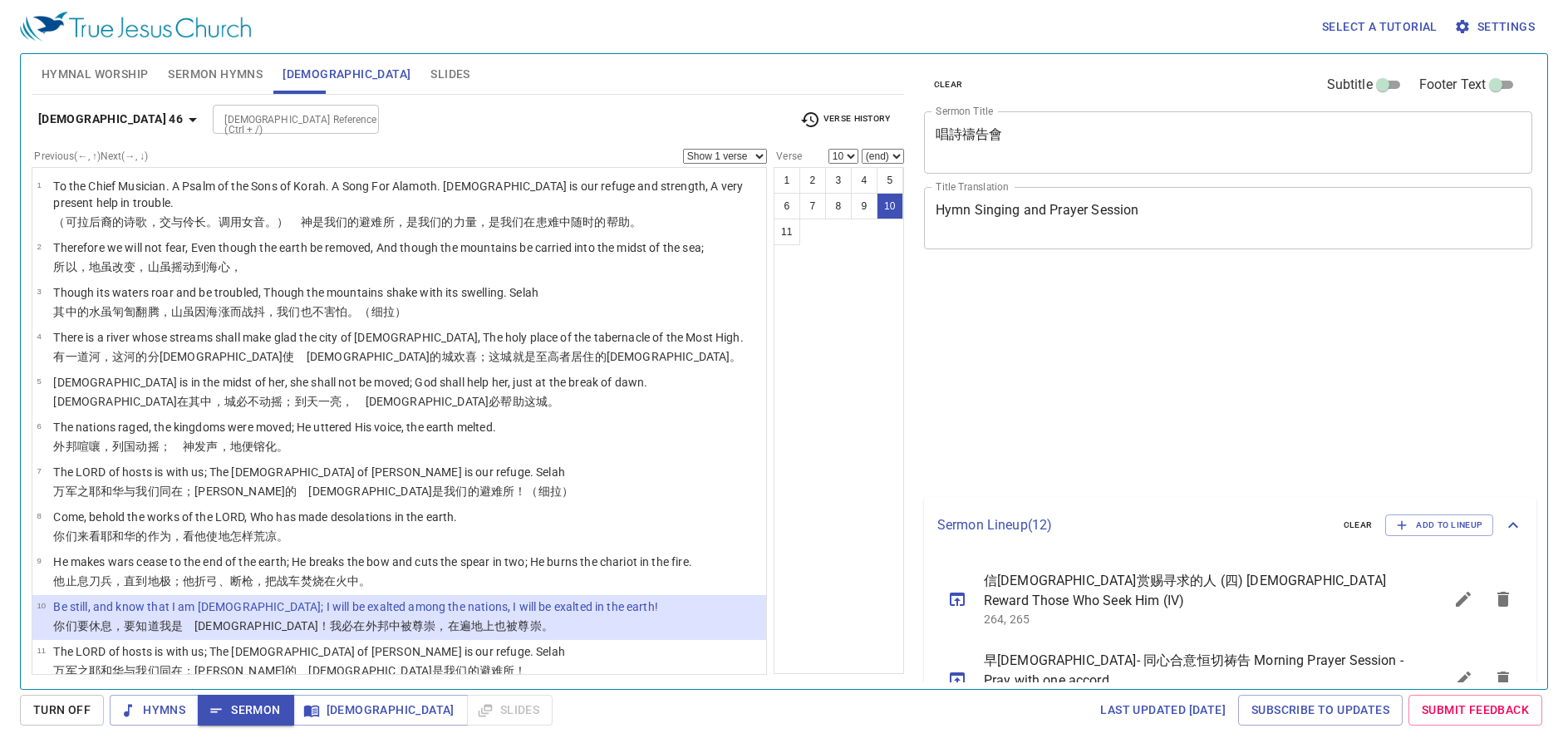
select select "10"
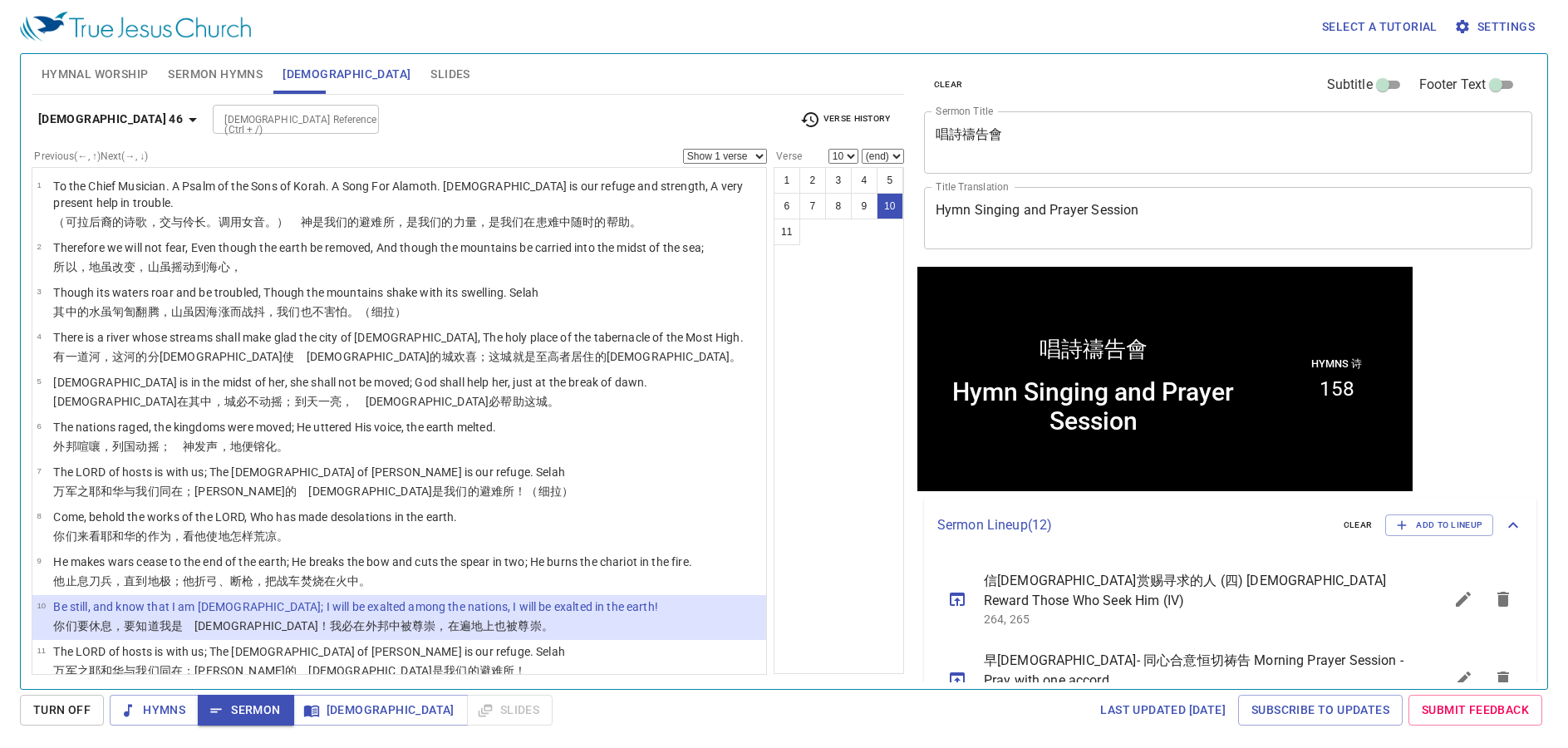
scroll to position [1, 0]
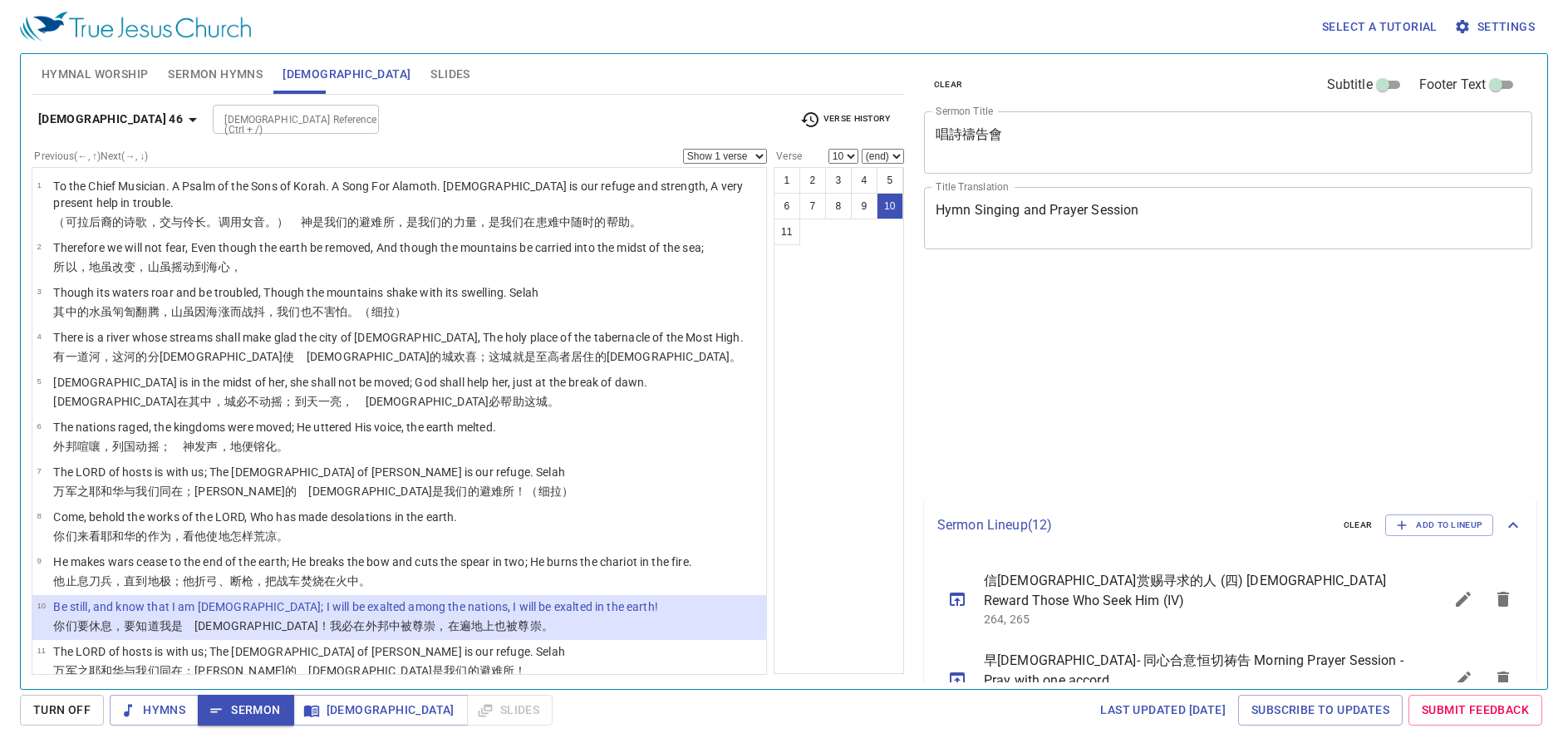
select select "10"
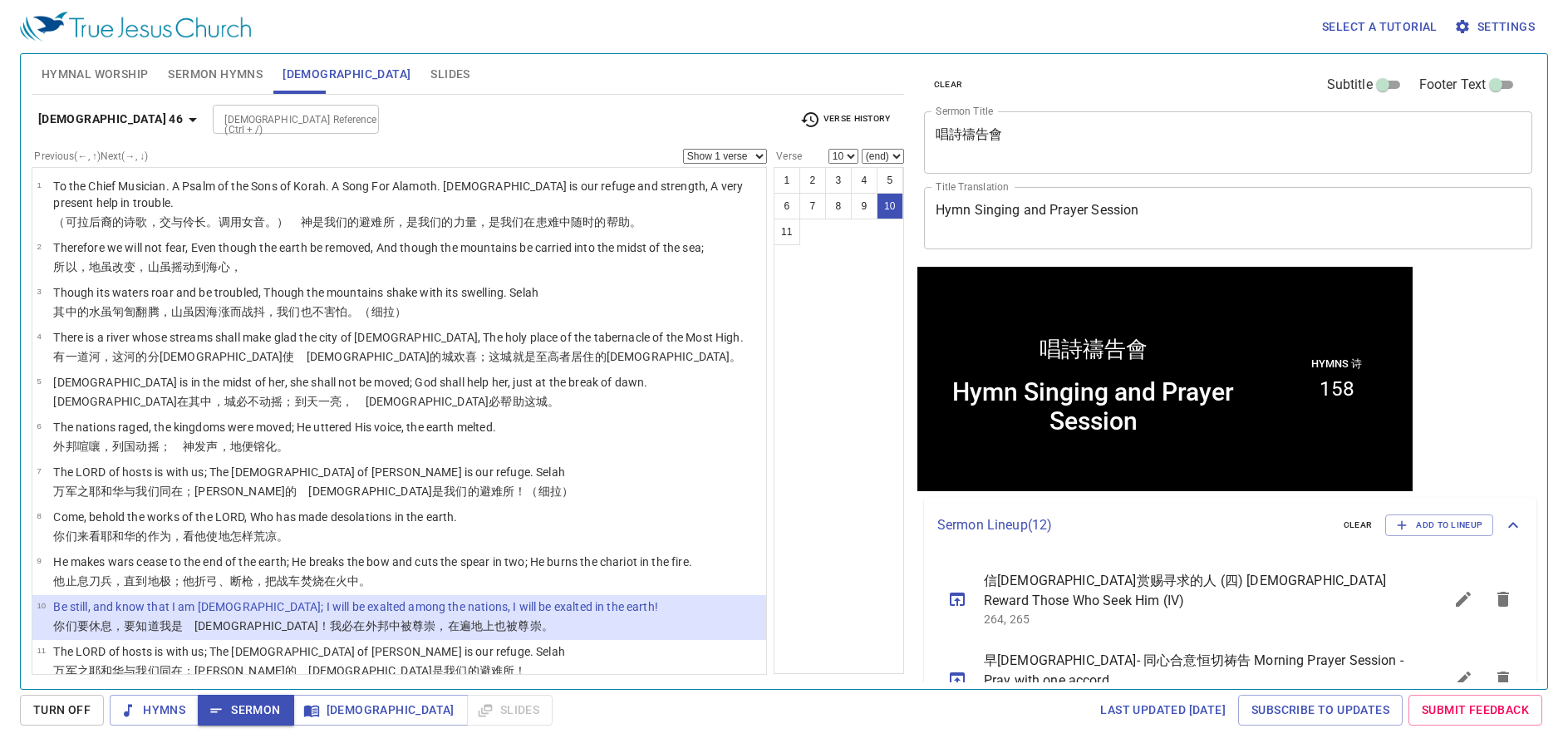
scroll to position [1, 0]
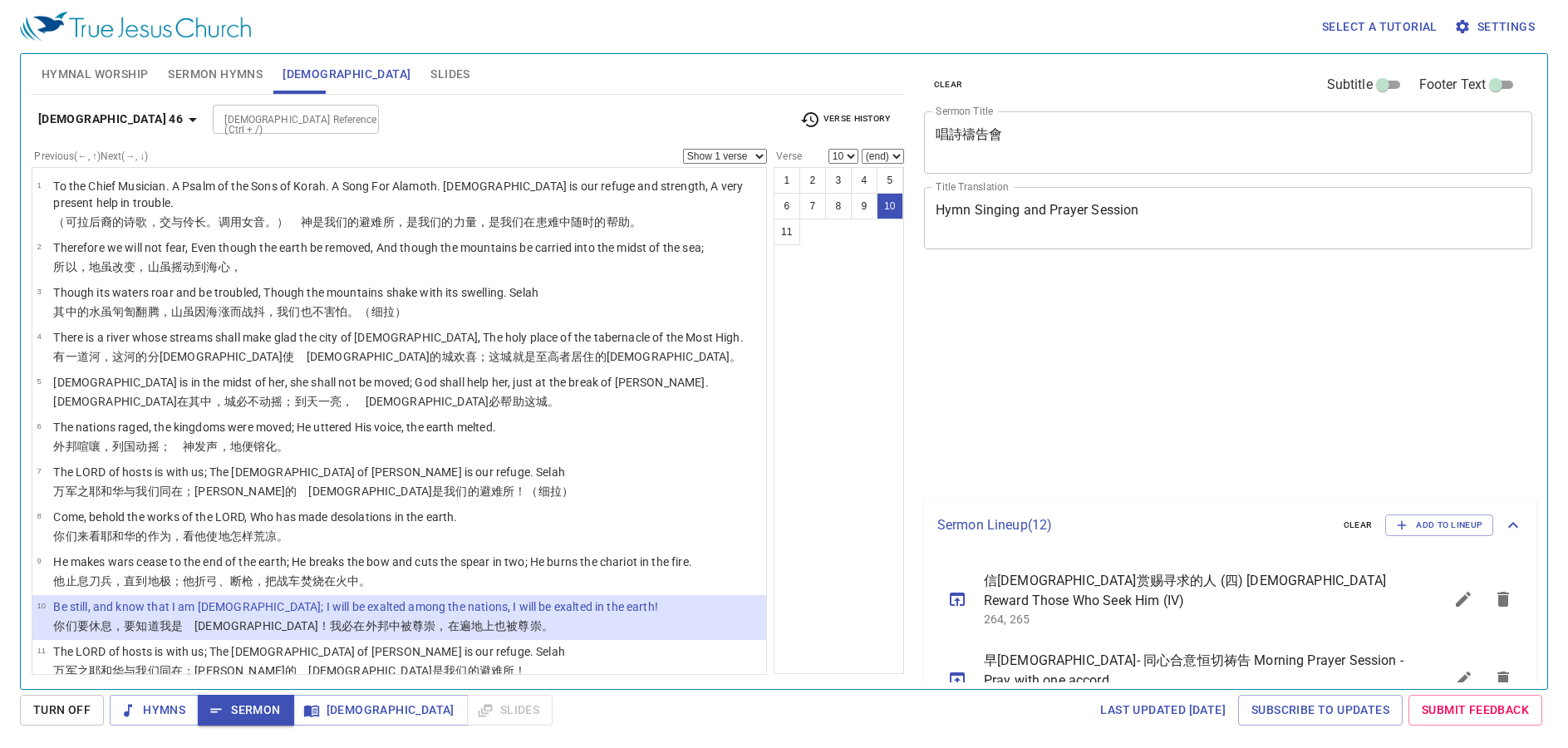
select select "10"
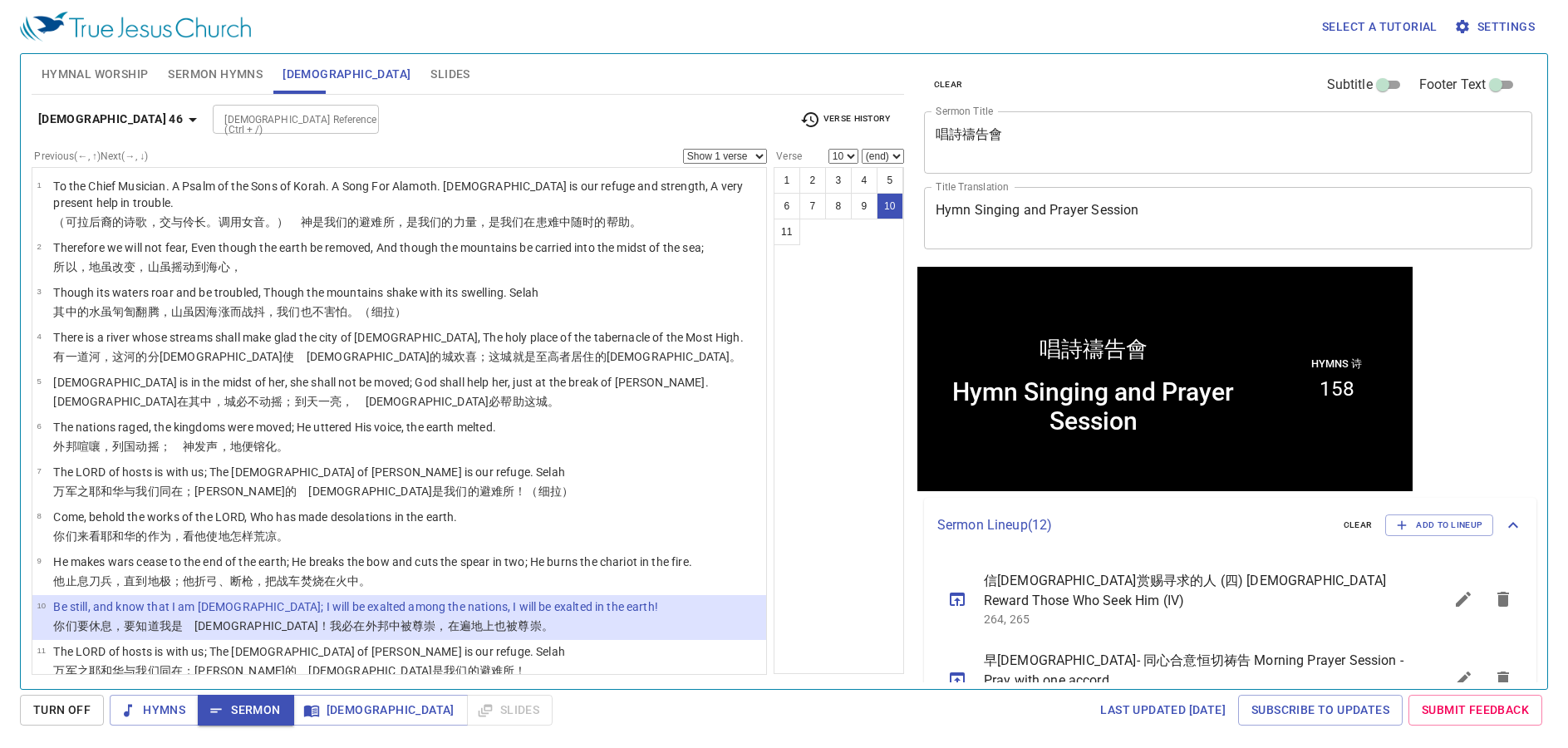
scroll to position [1, 0]
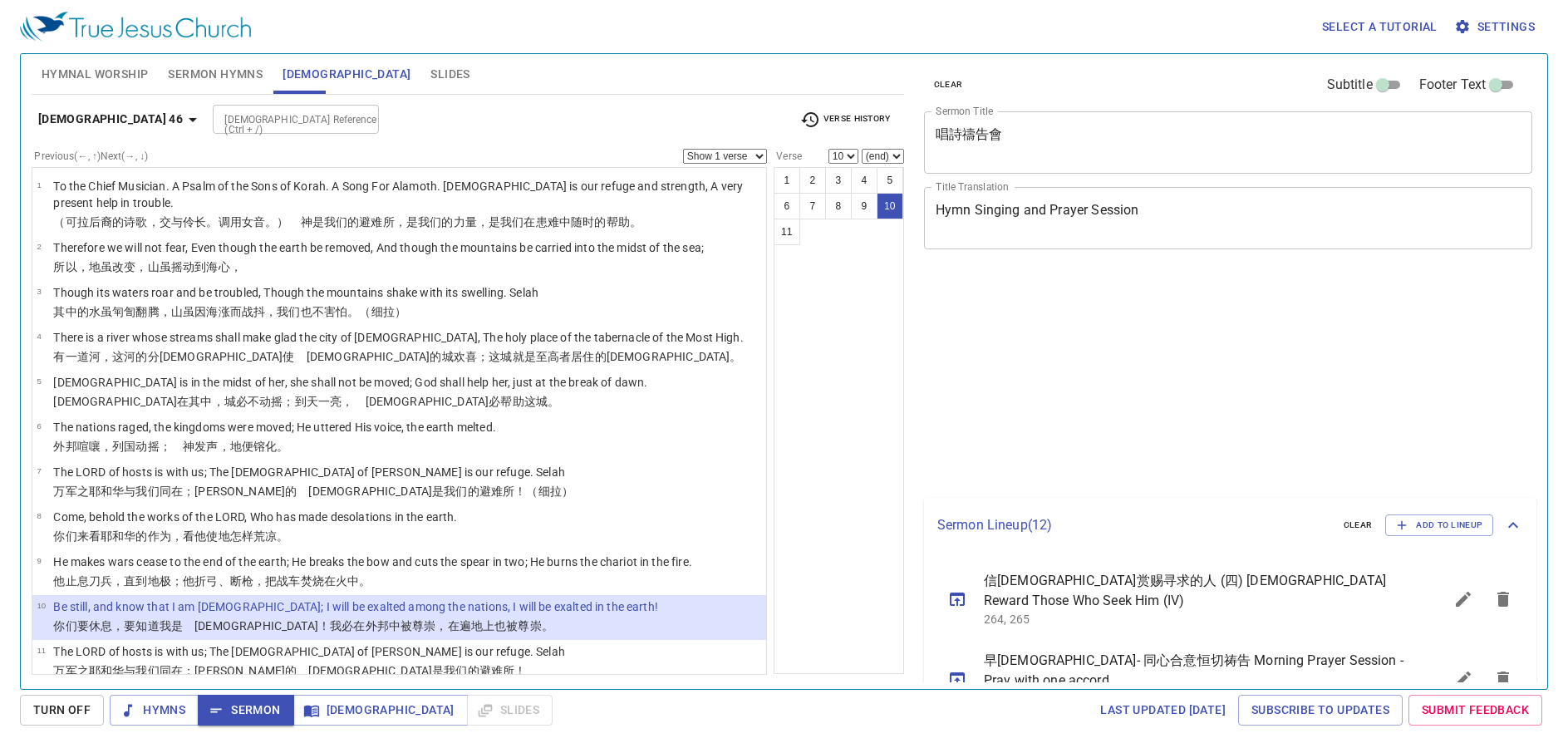
select select "10"
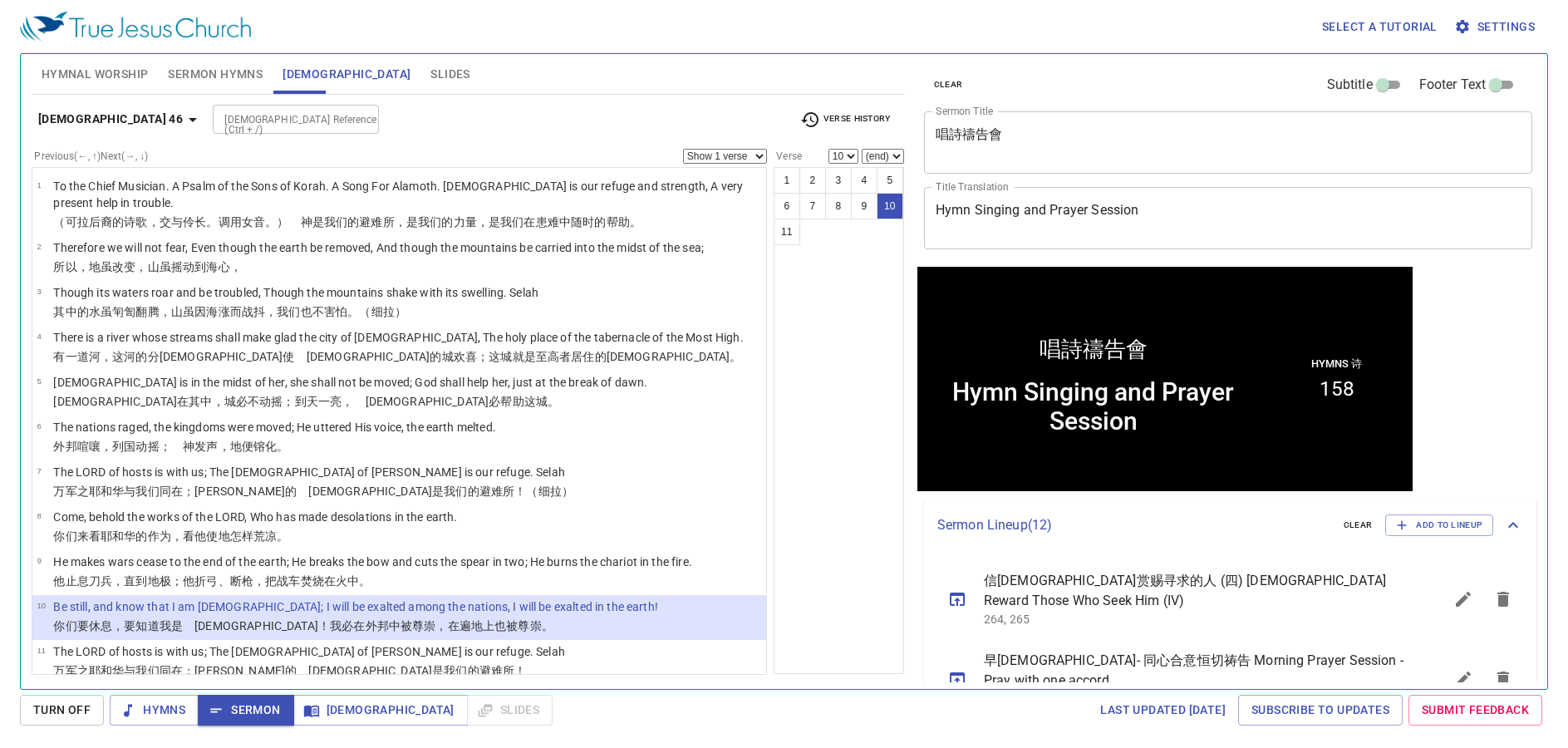
scroll to position [1, 0]
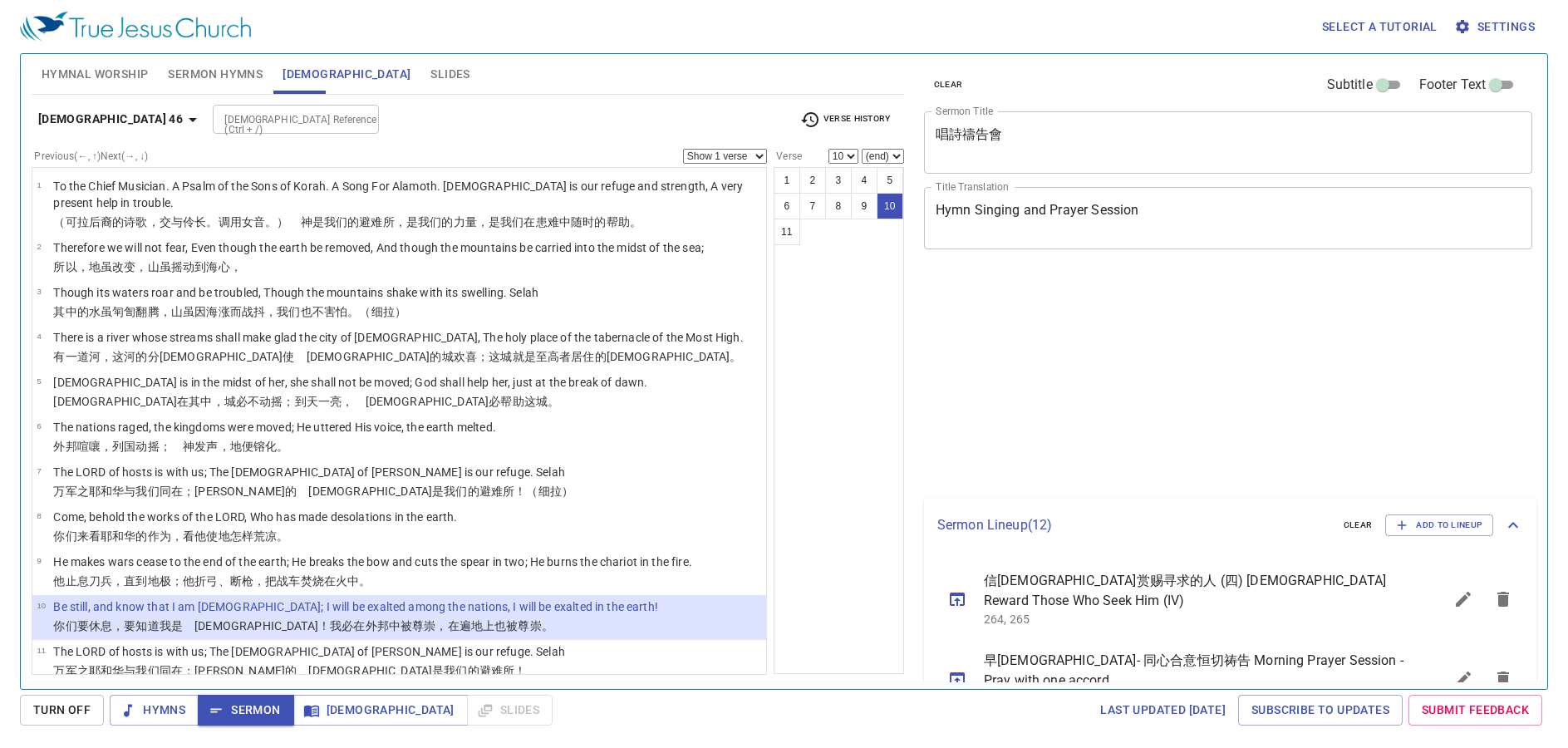
select select "10"
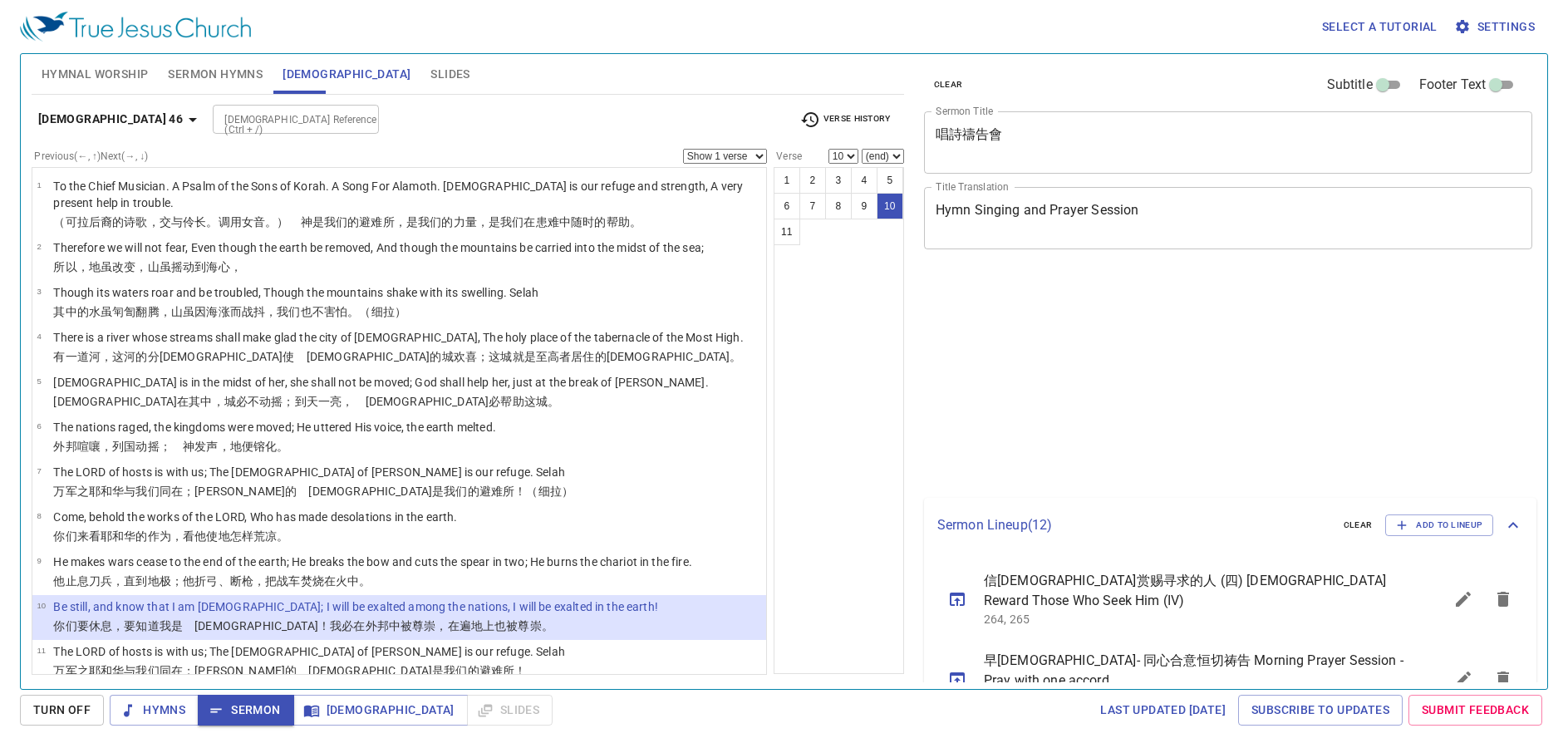
select select "10"
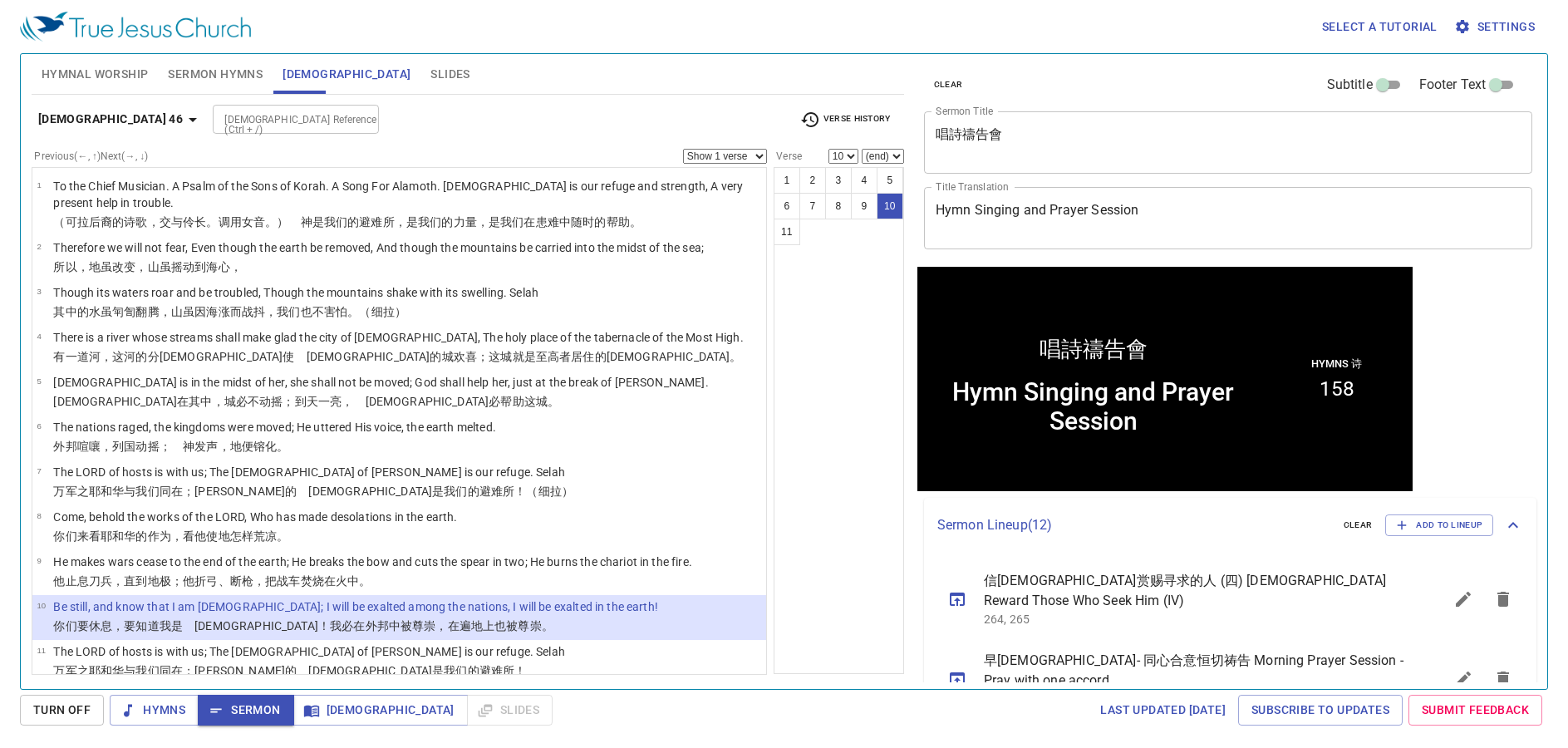
scroll to position [1, 0]
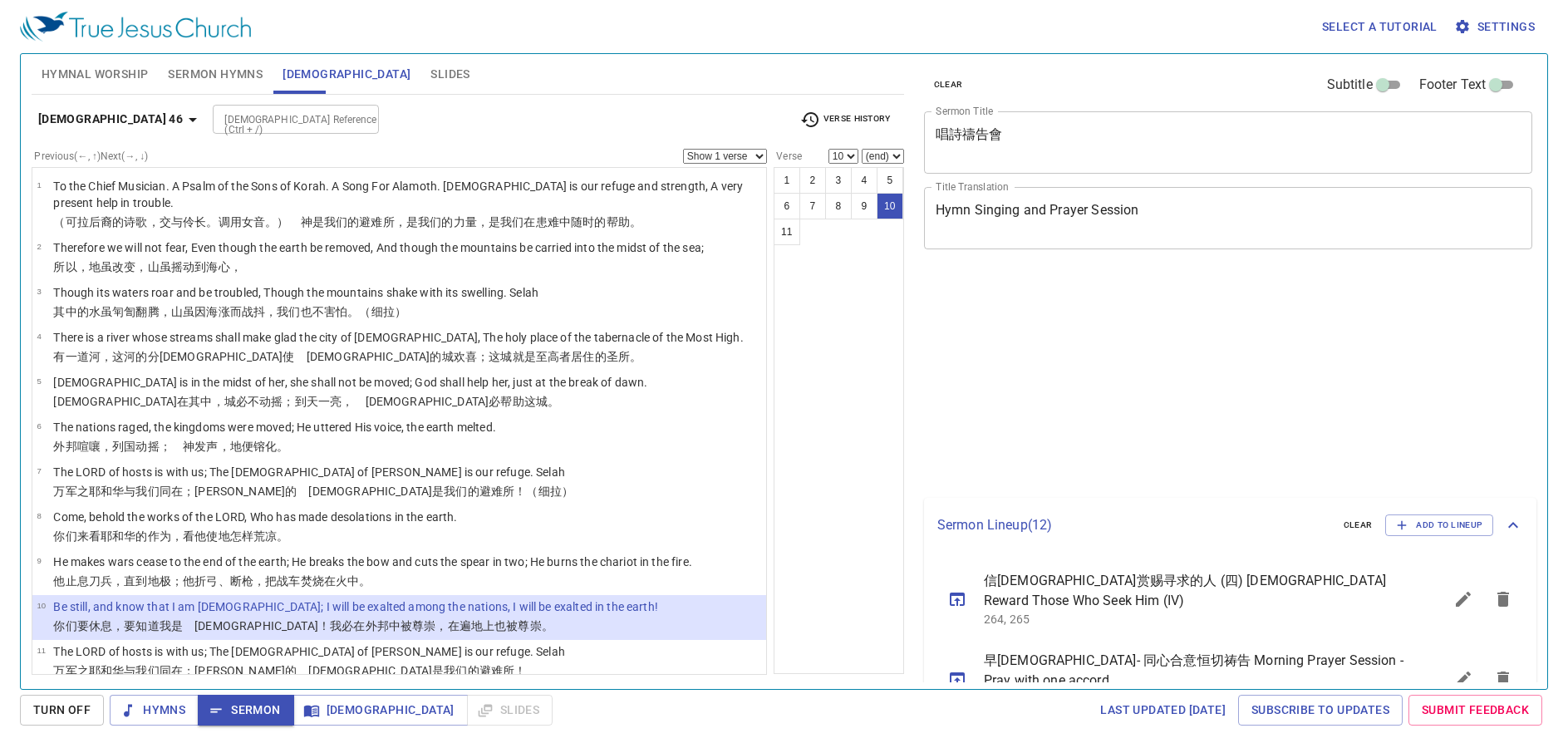
select select "10"
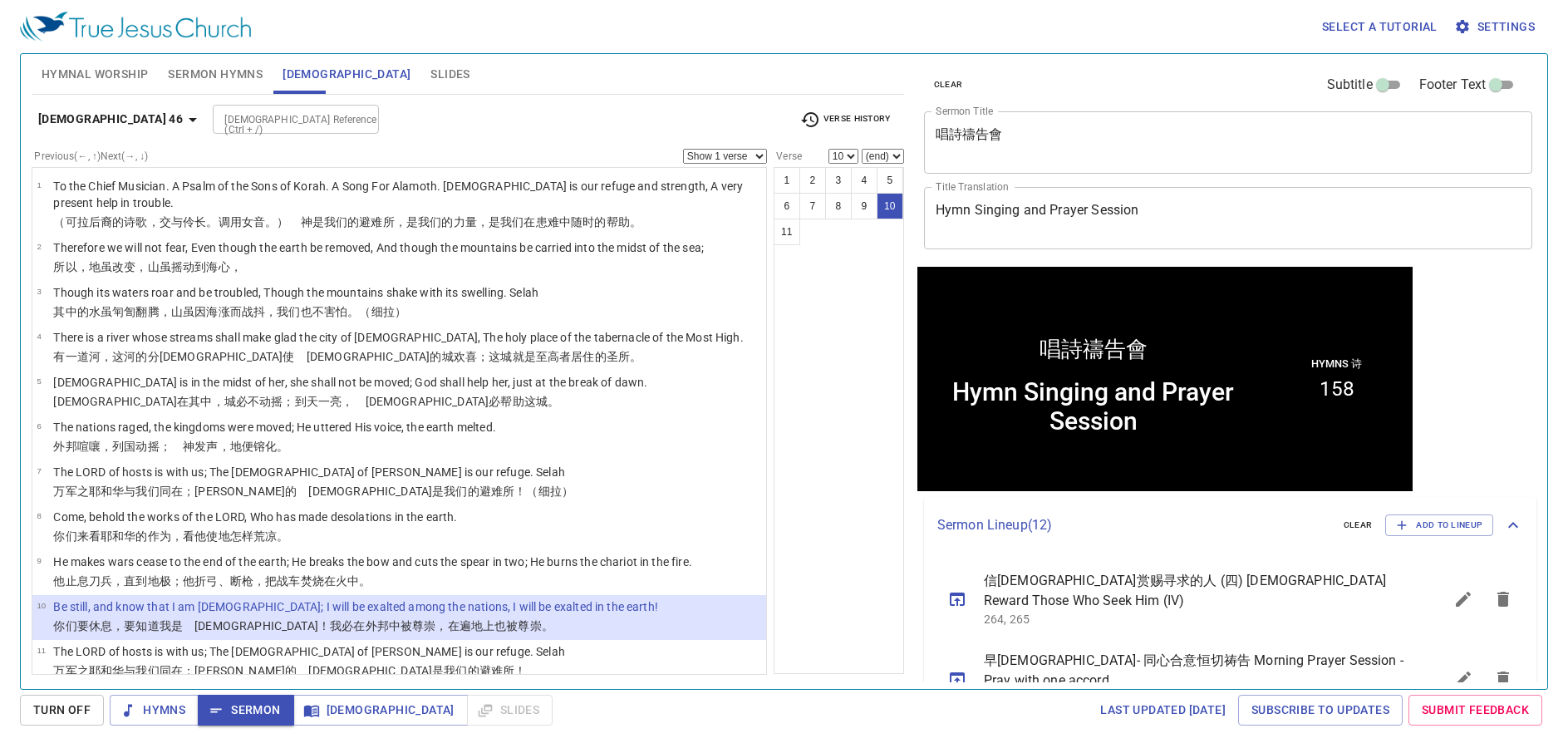
scroll to position [1, 0]
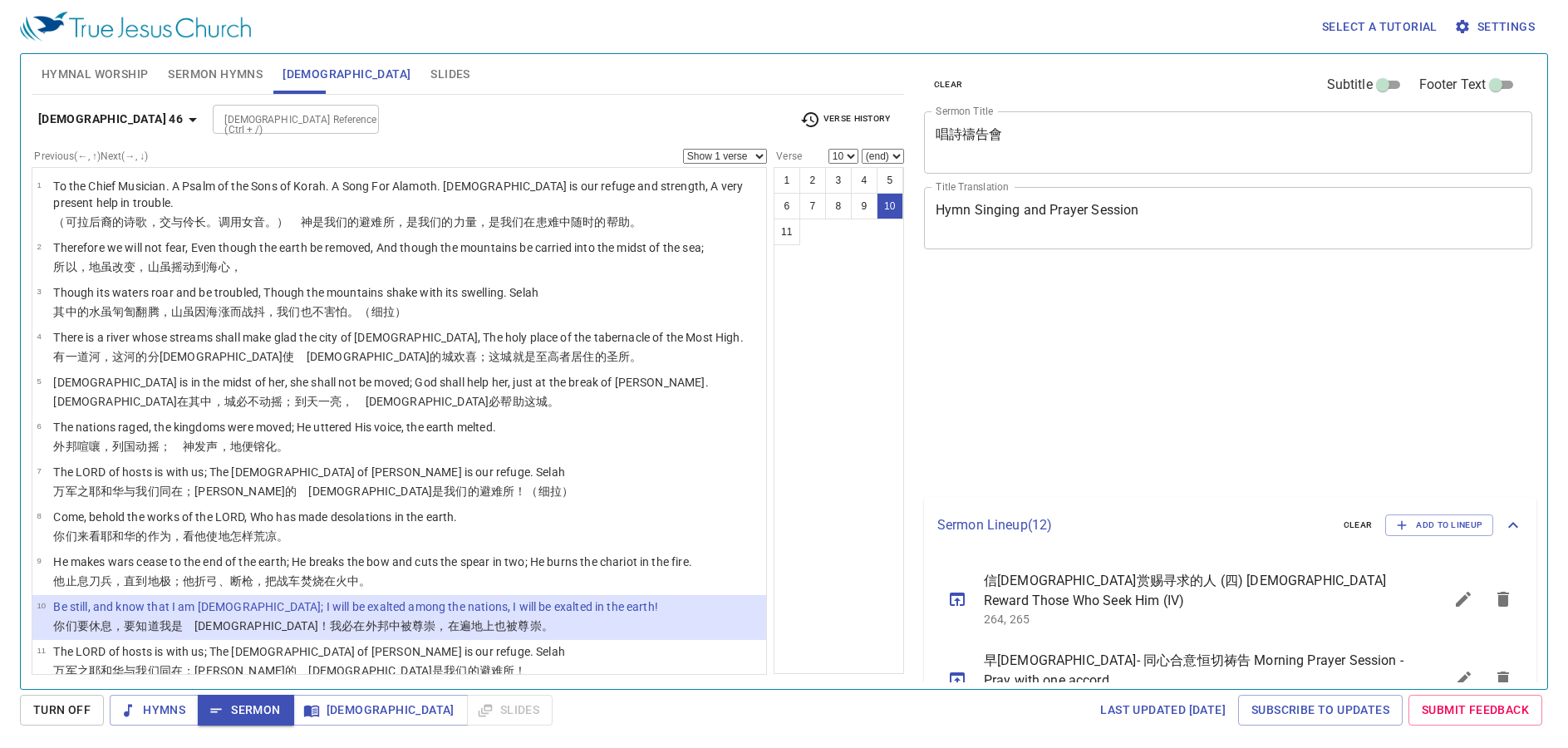
select select "10"
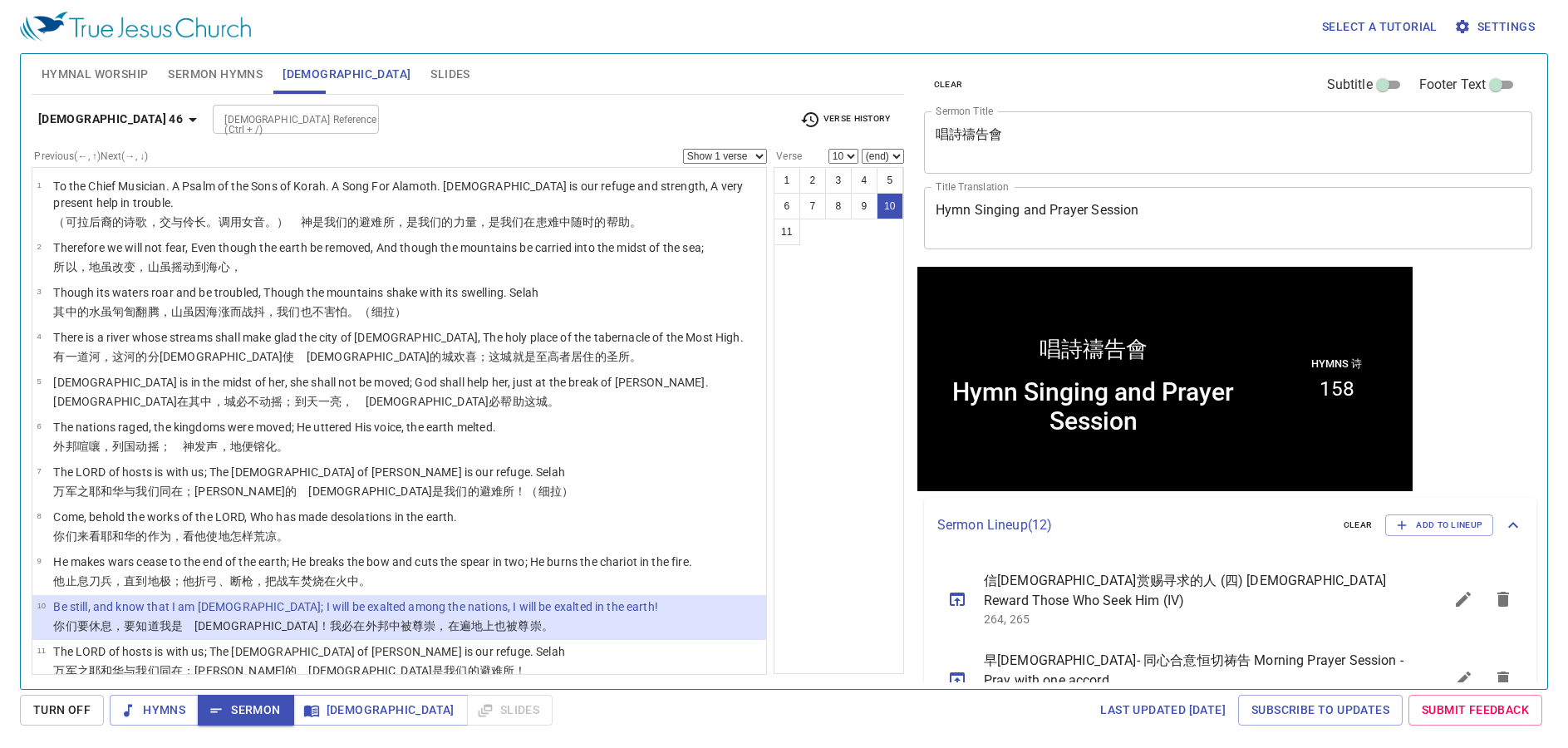
scroll to position [1, 0]
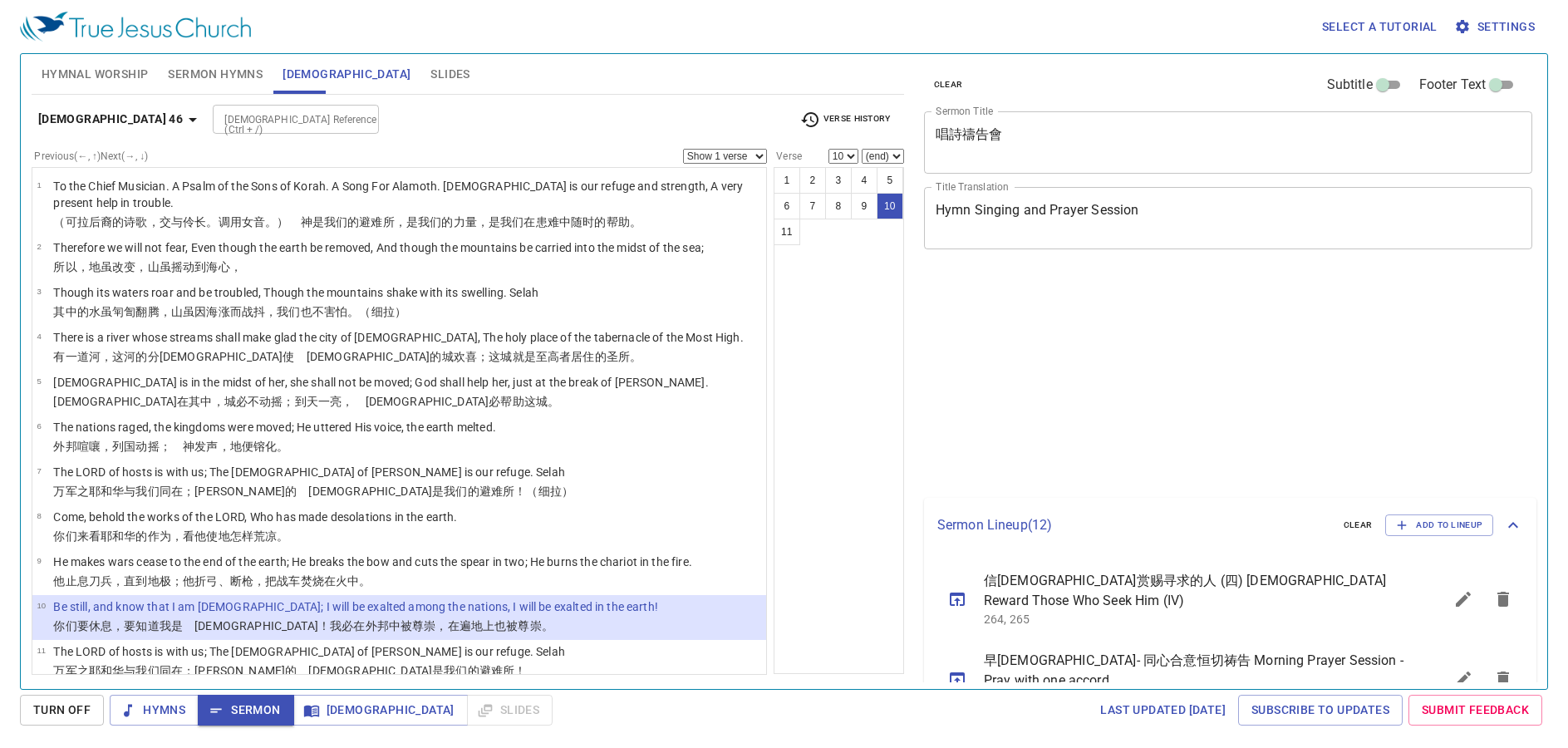
select select "10"
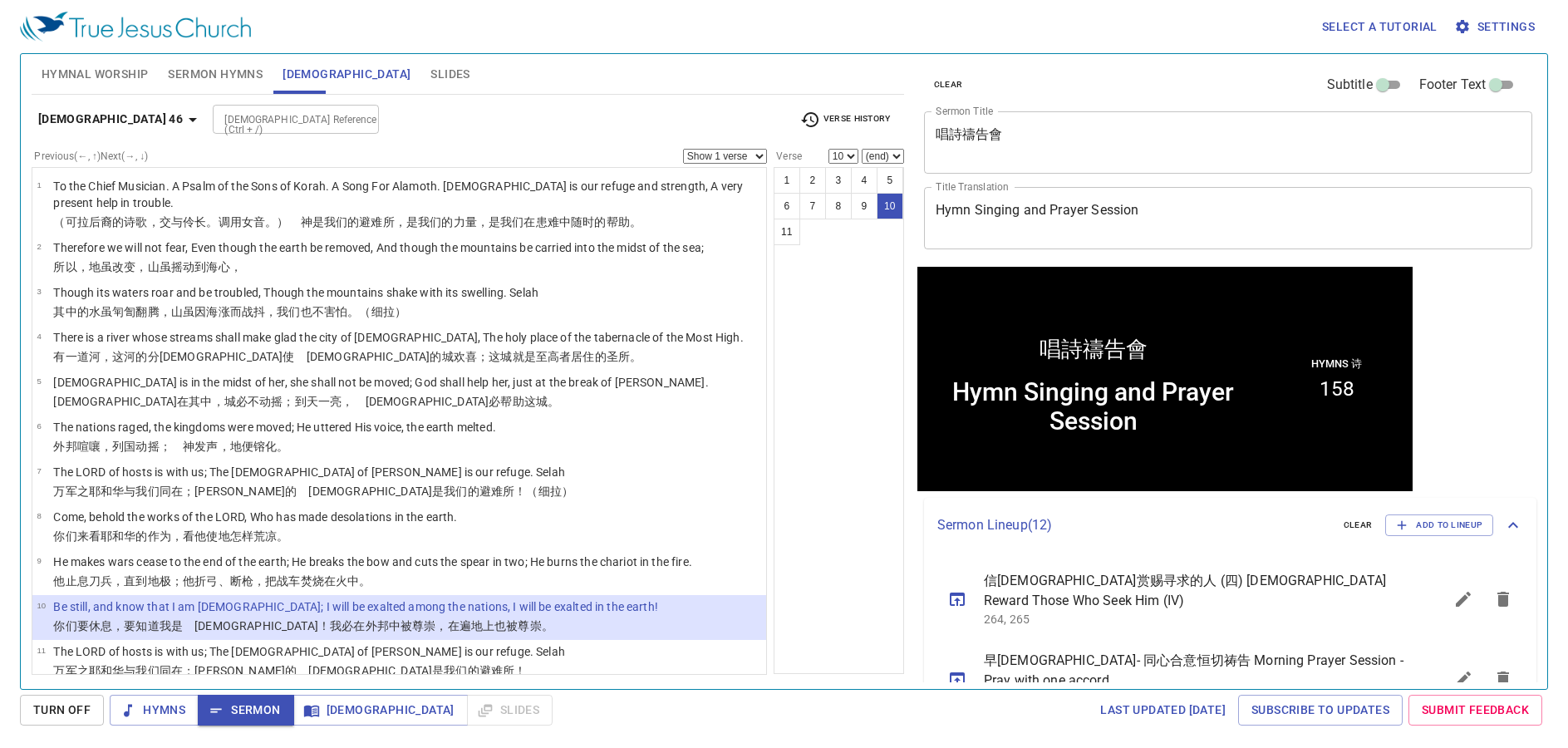
scroll to position [1, 0]
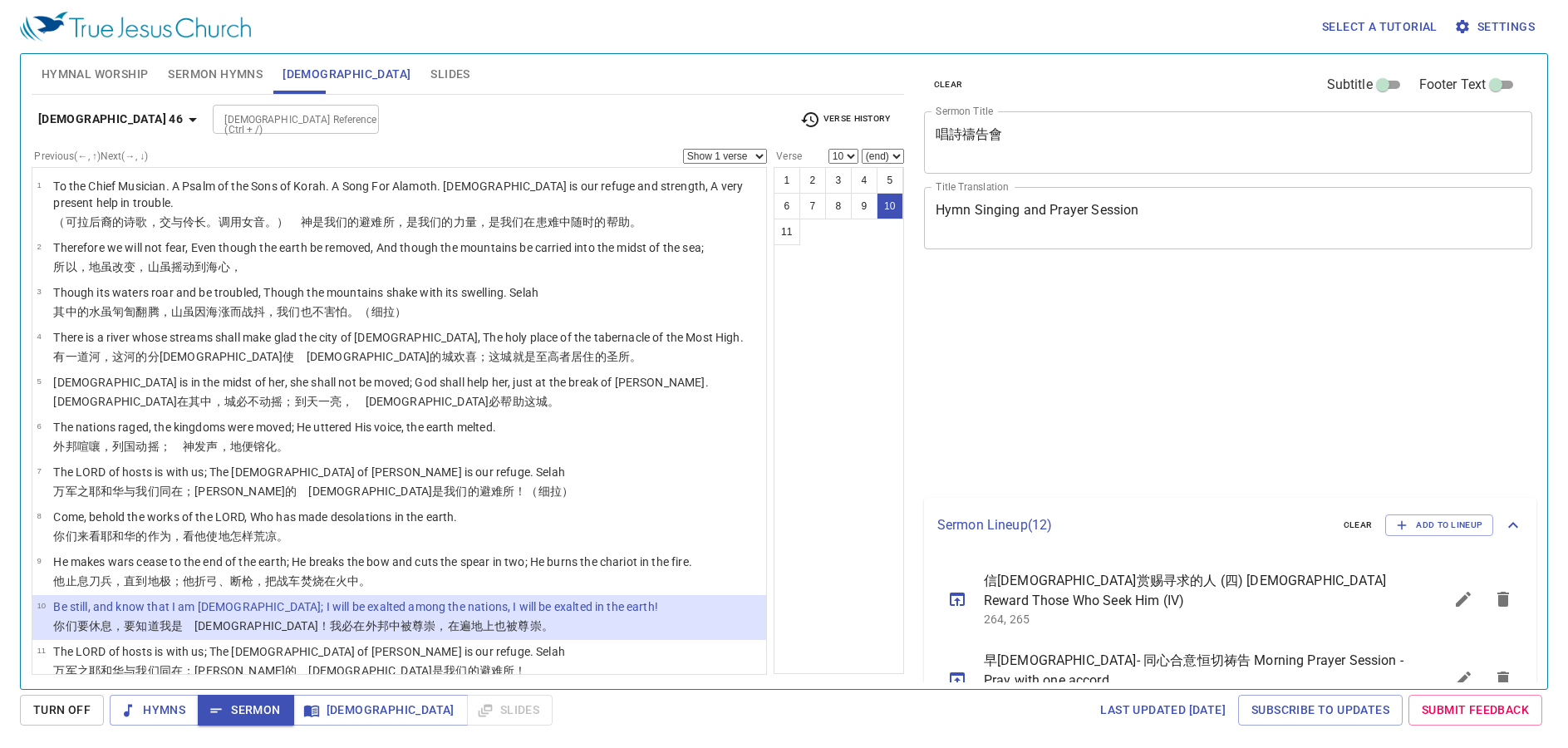
select select "10"
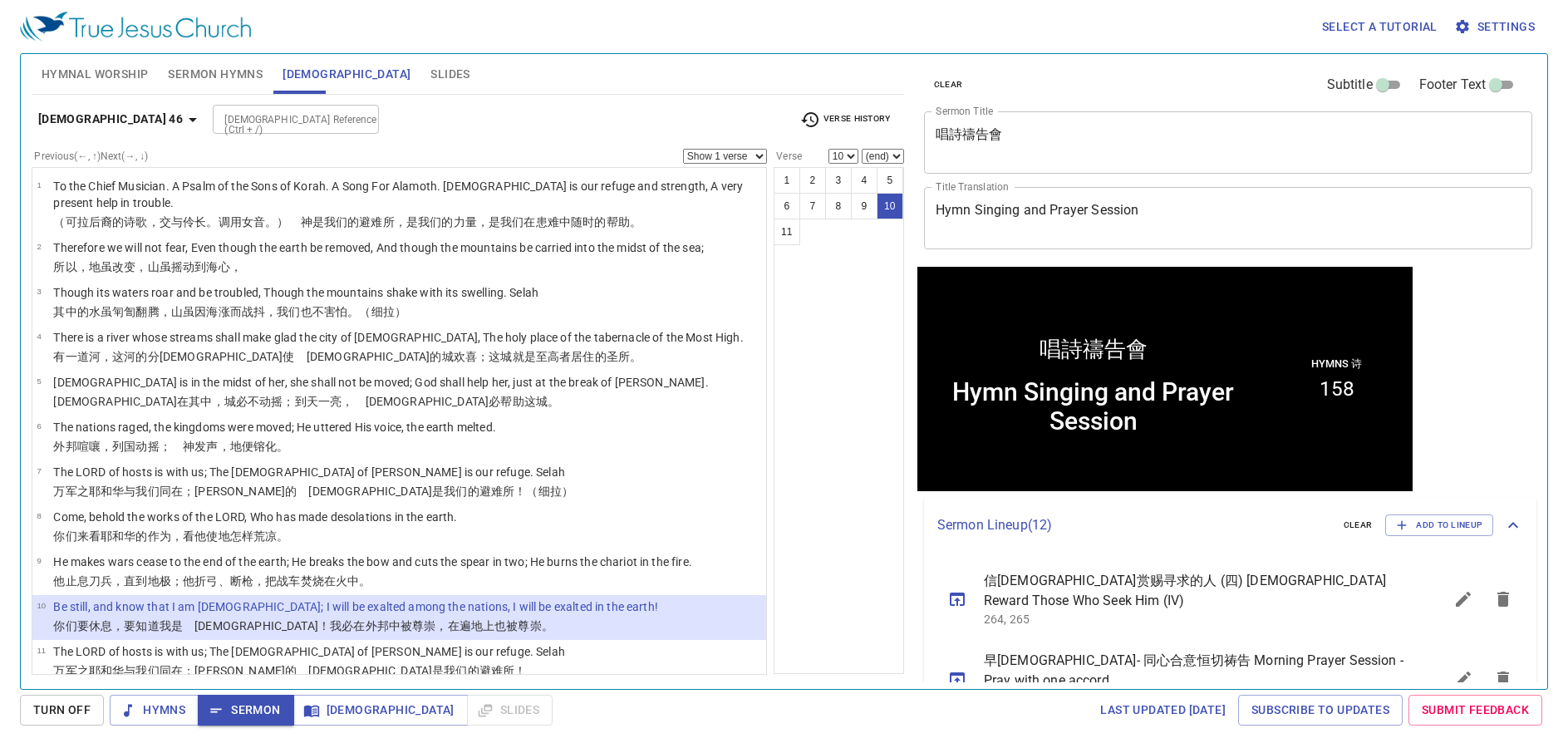
scroll to position [1, 0]
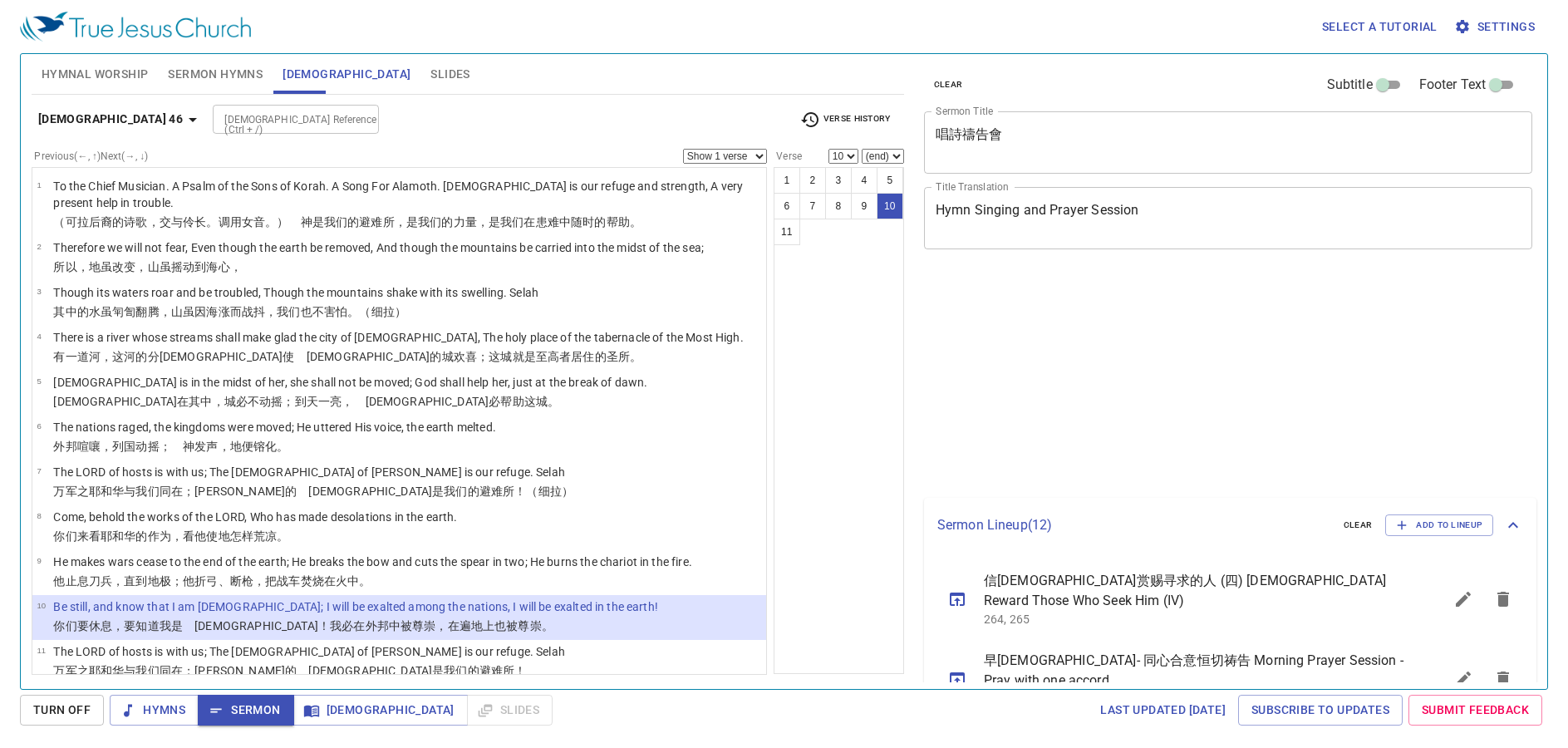
select select "10"
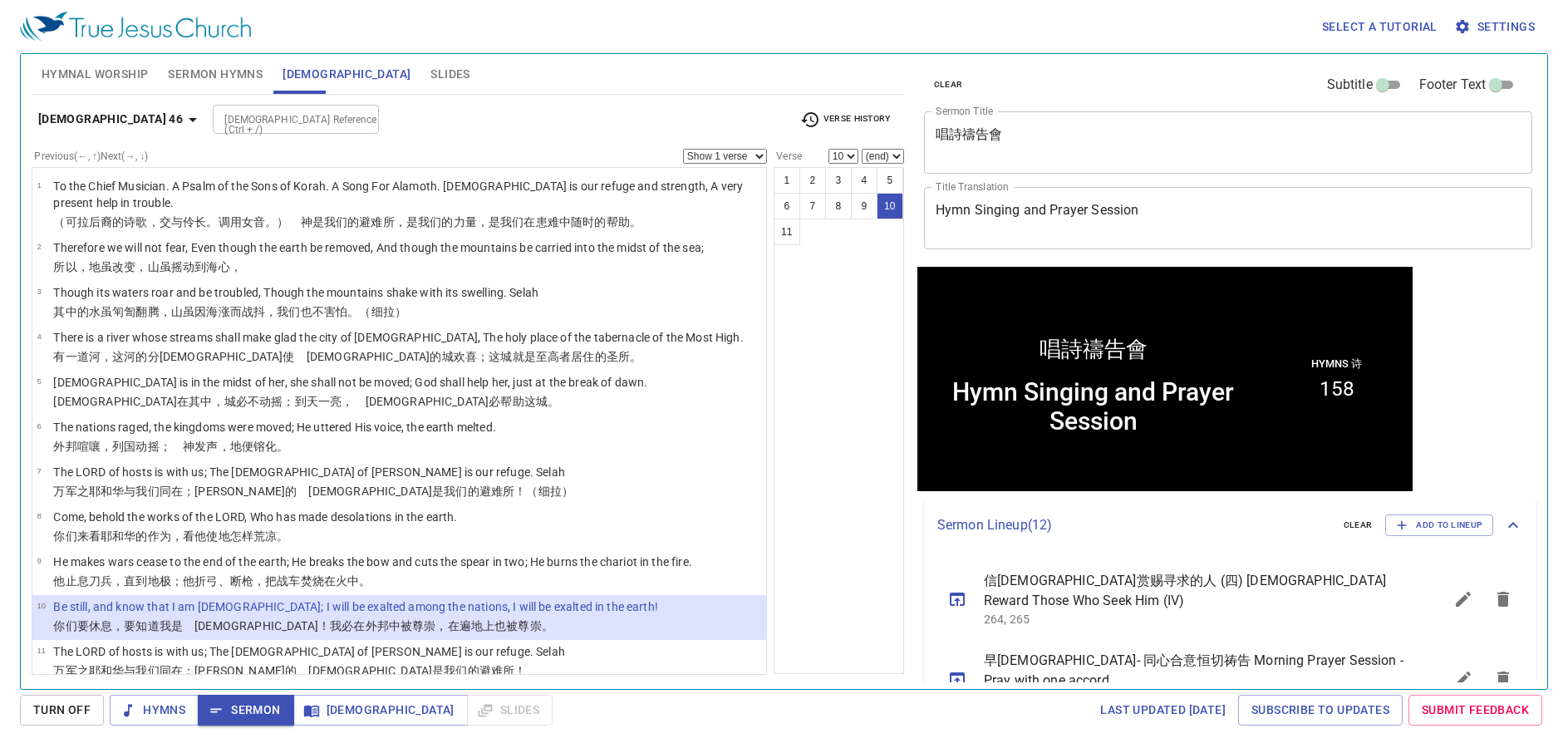
scroll to position [1, 0]
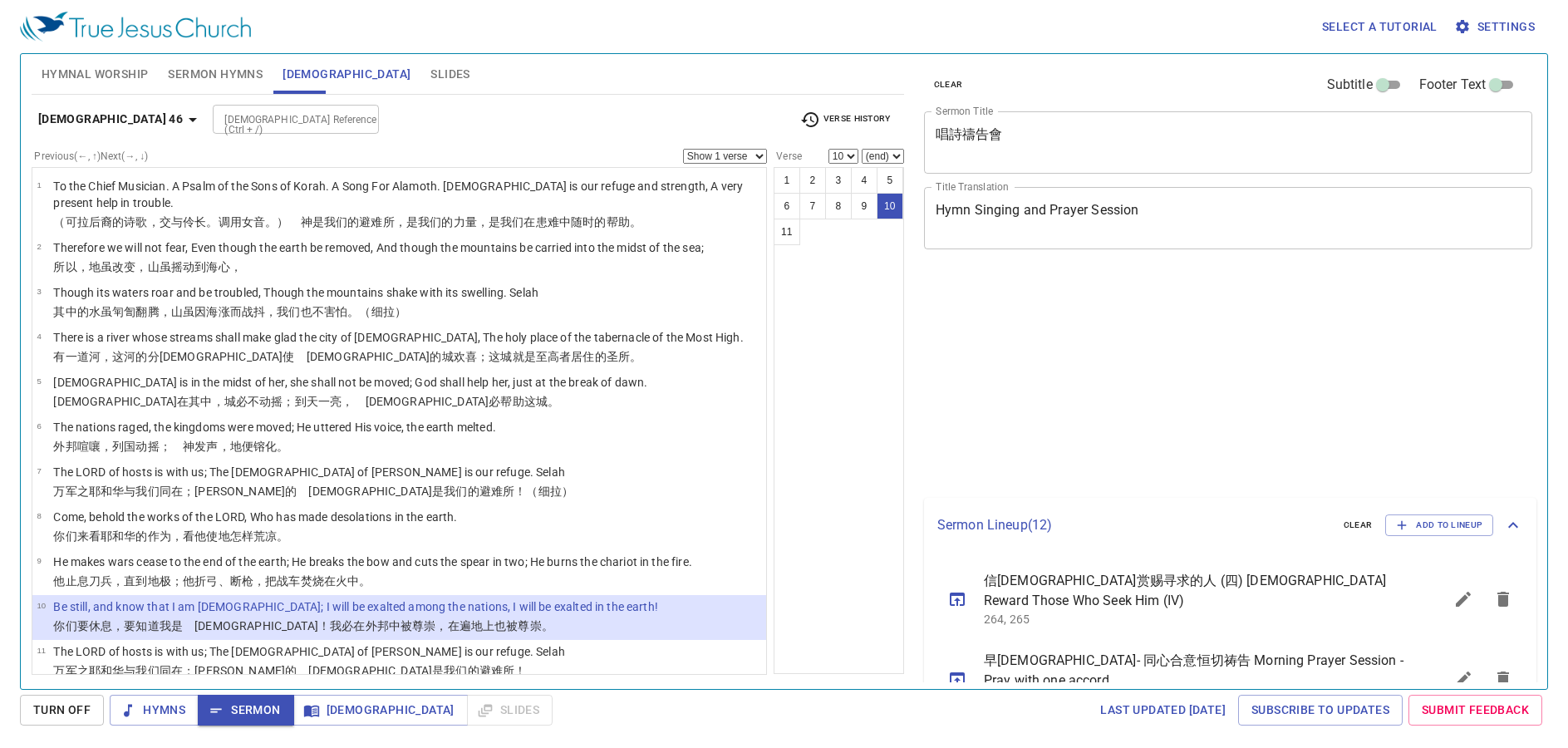
select select "10"
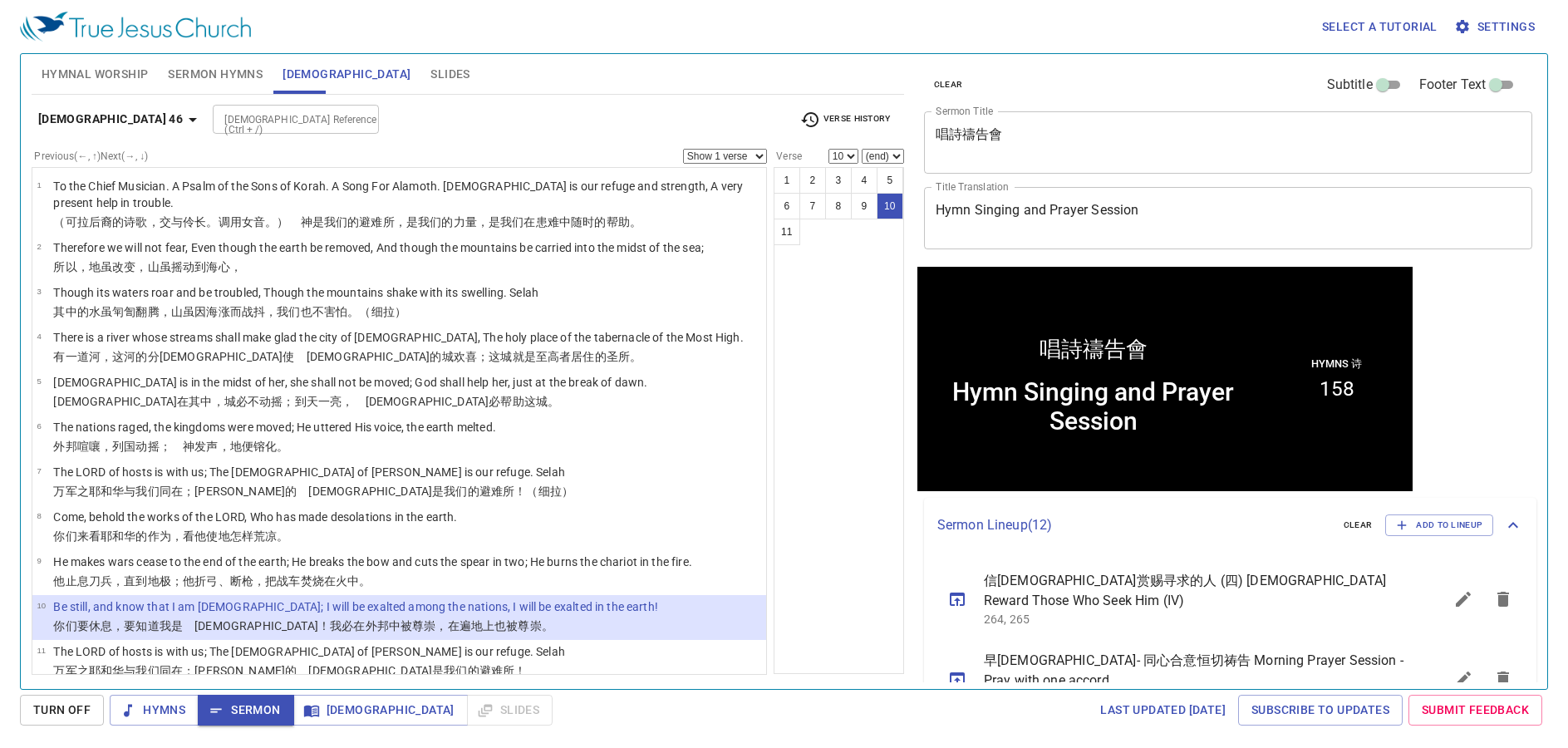
scroll to position [1, 0]
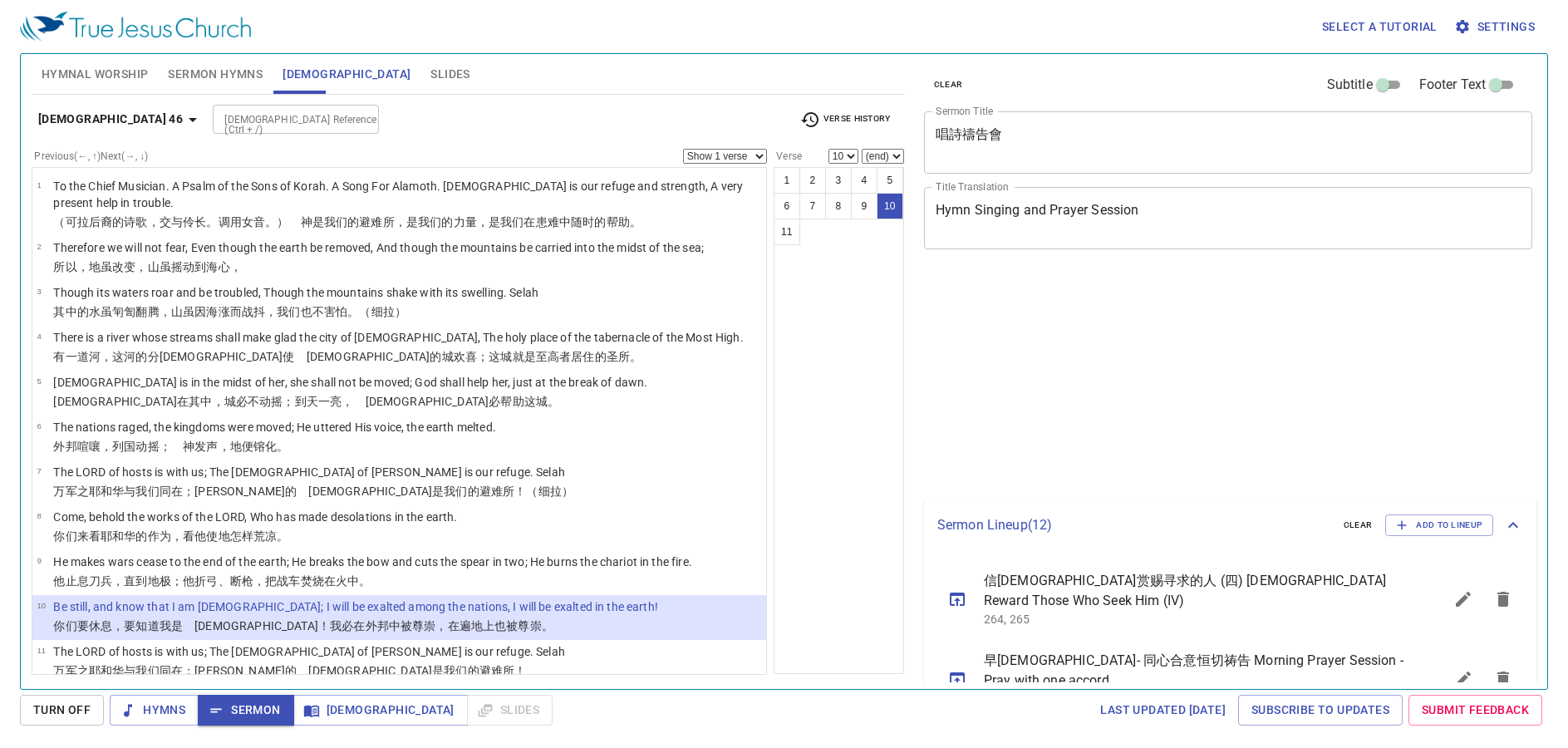
select select "10"
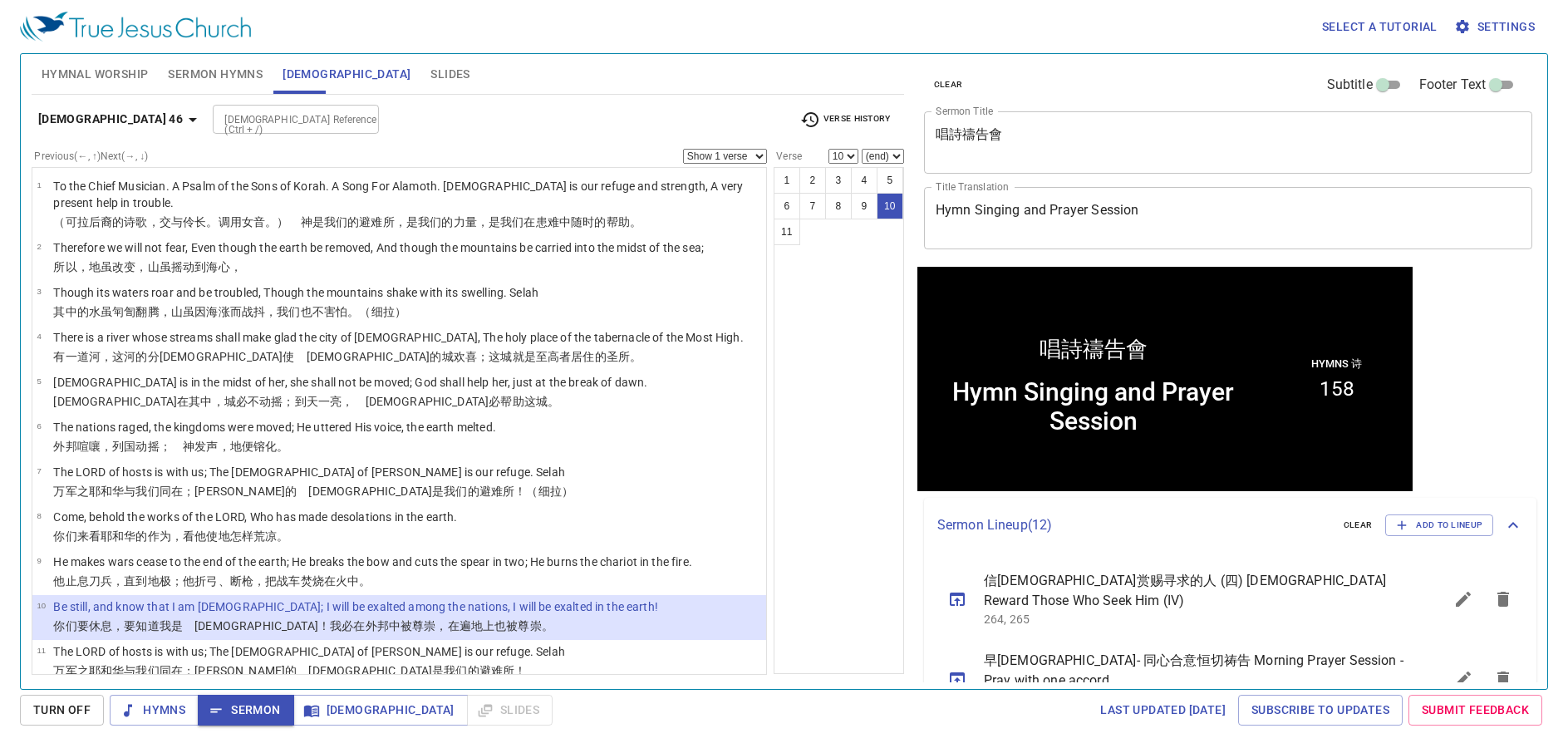
scroll to position [1, 0]
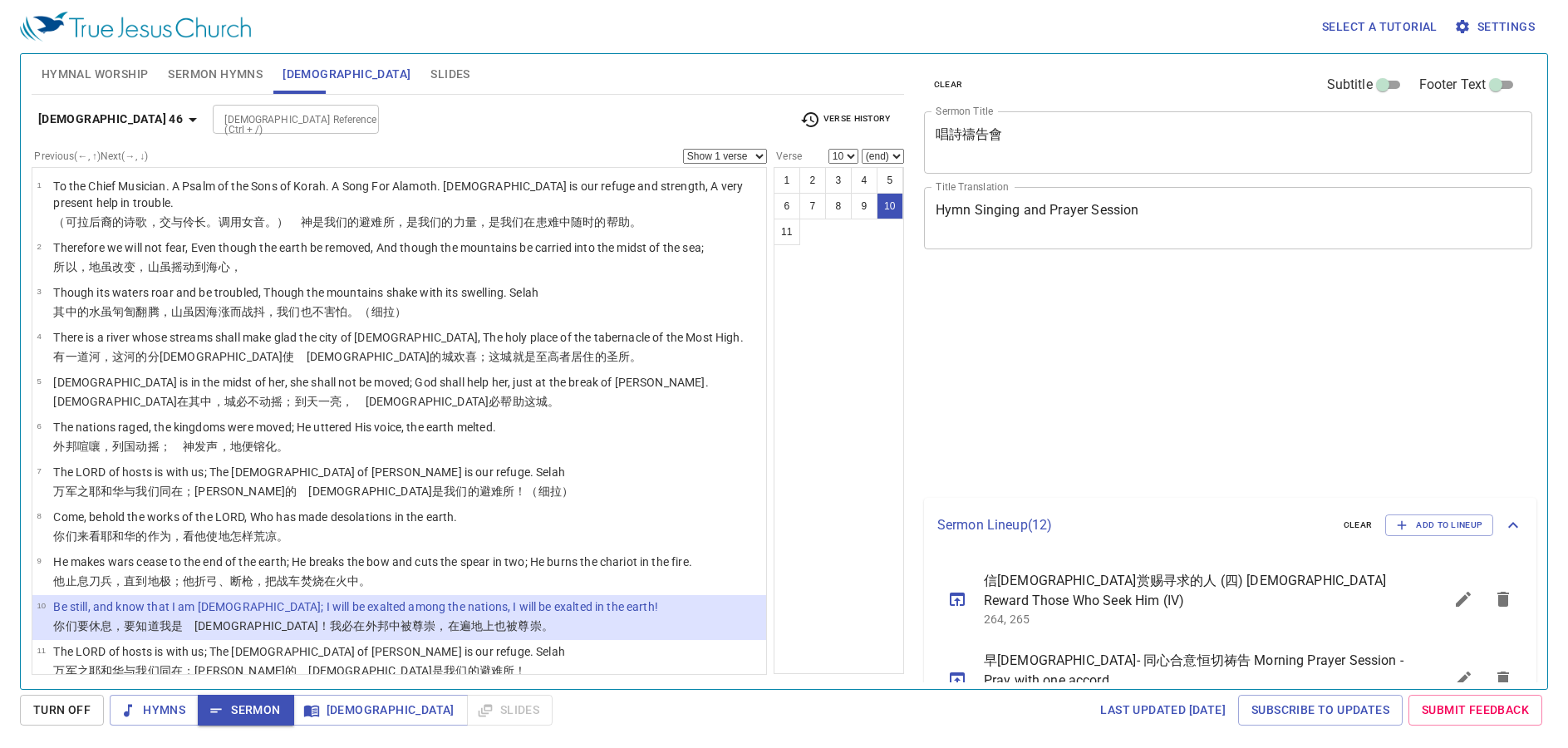
select select "10"
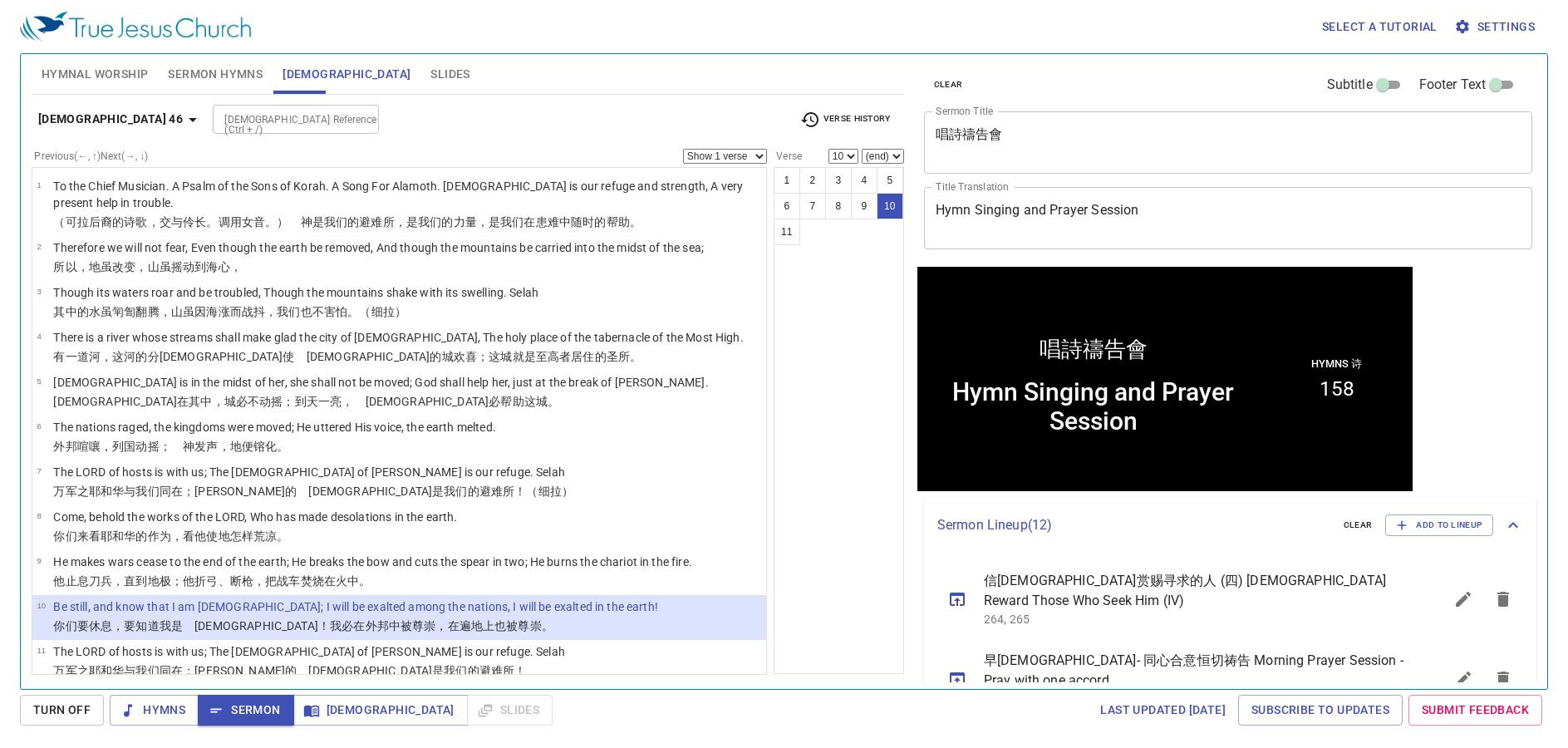
scroll to position [1, 0]
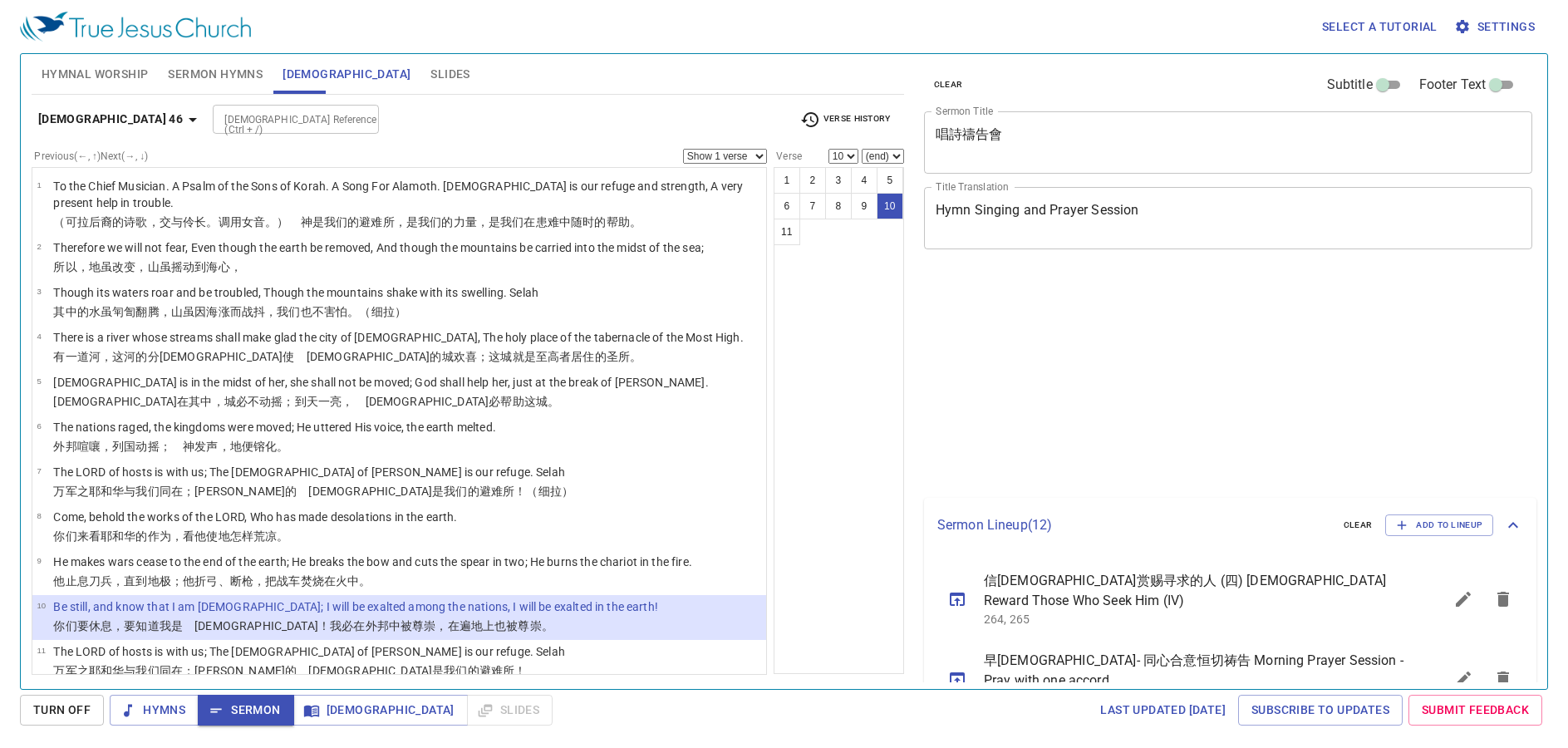
select select "10"
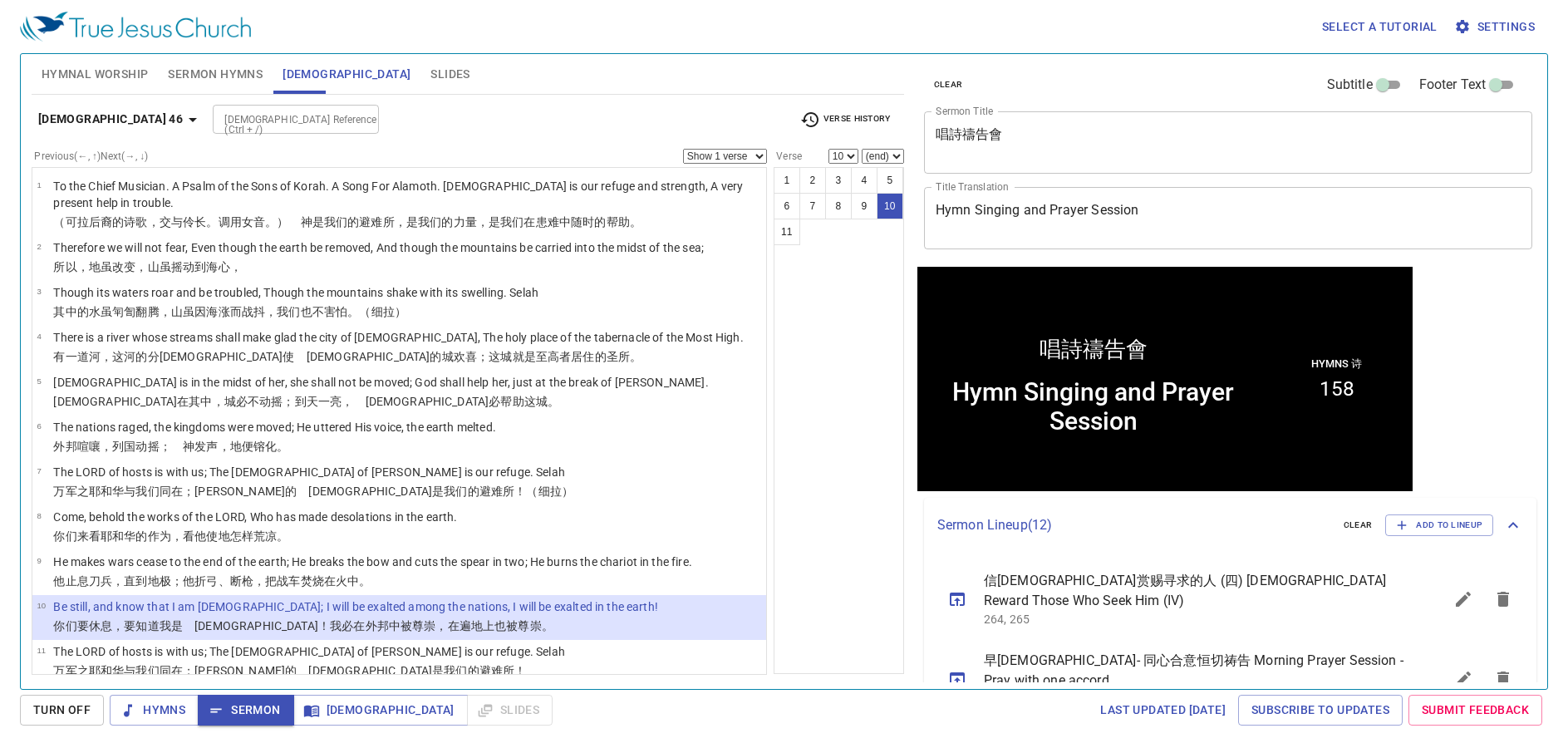
scroll to position [1, 0]
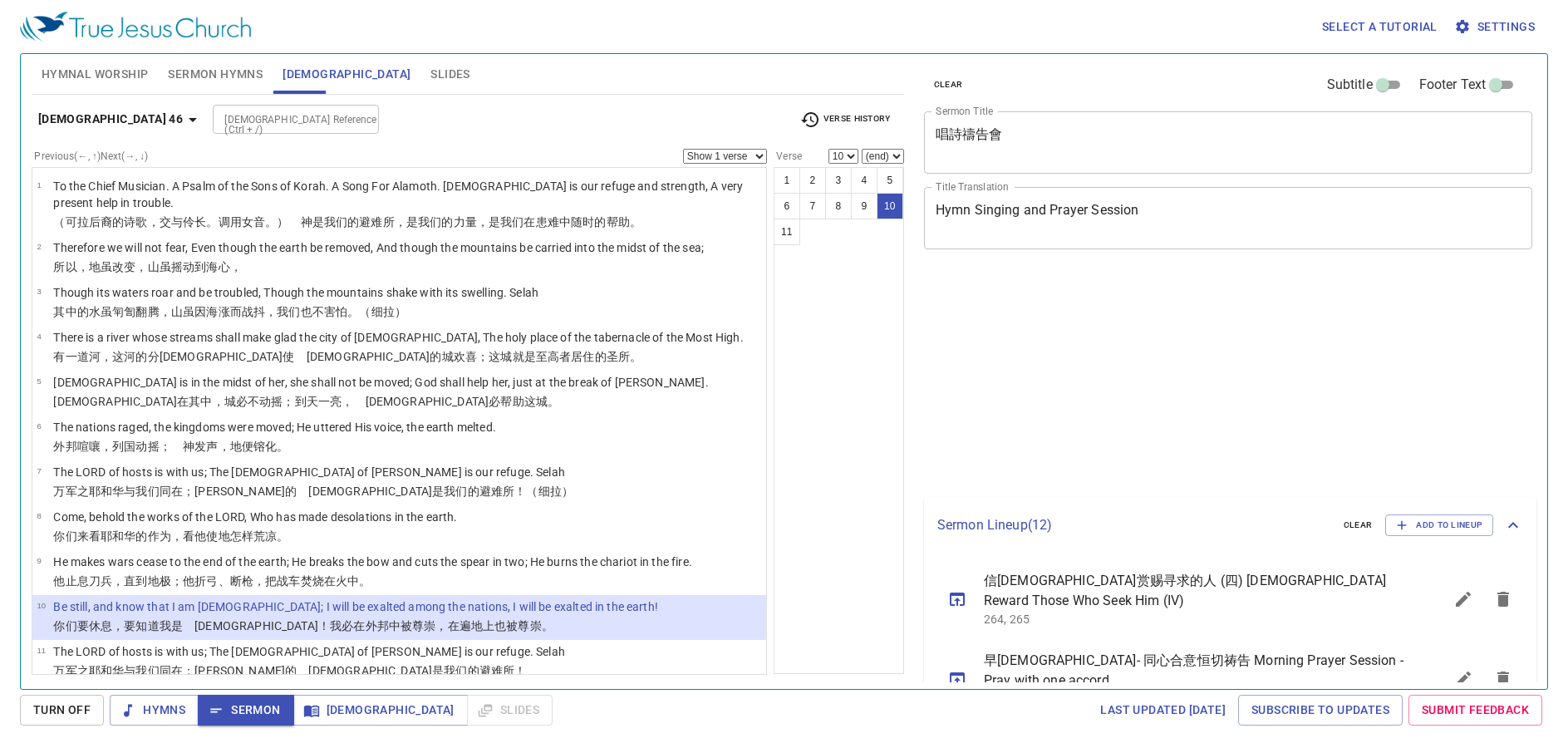
select select "10"
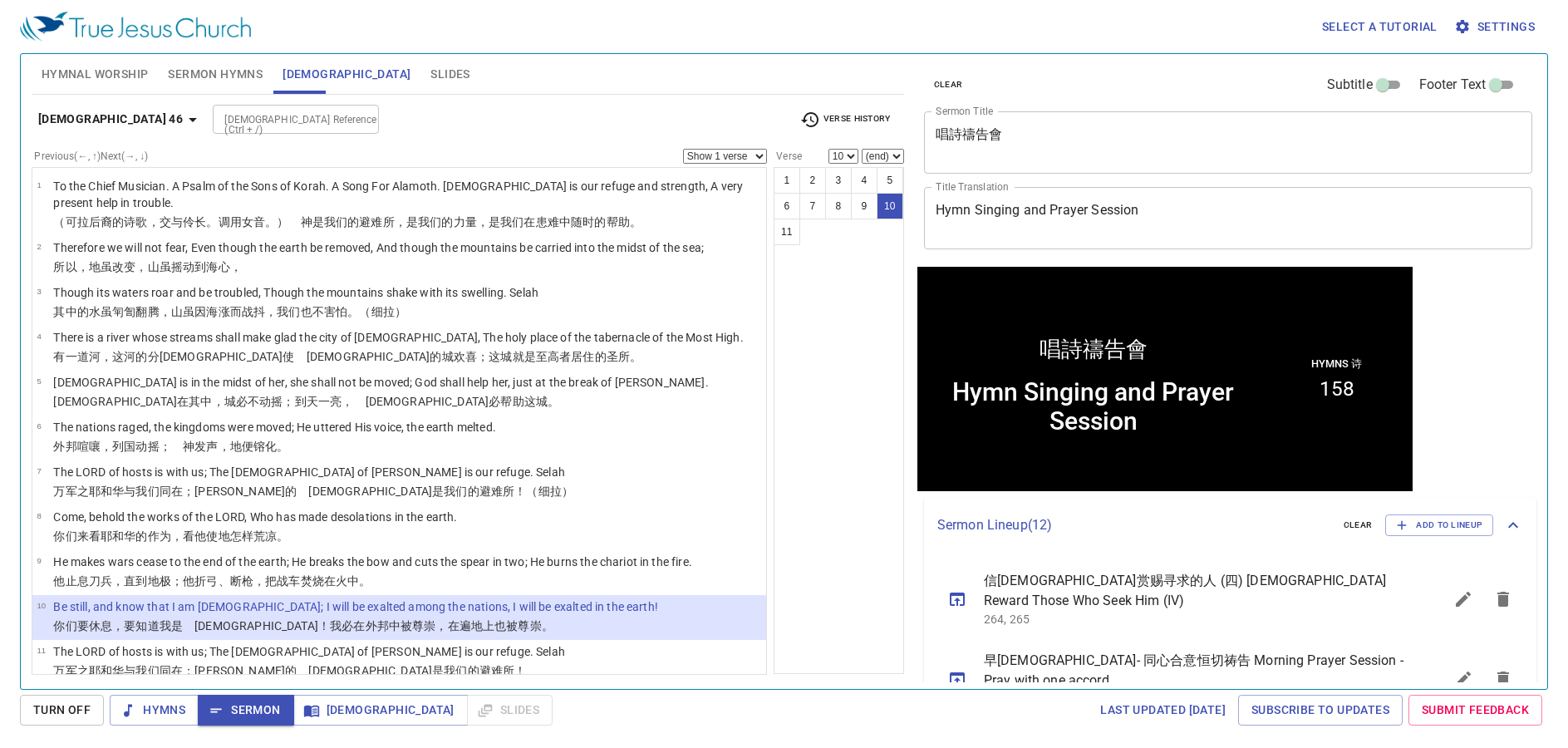
scroll to position [1, 0]
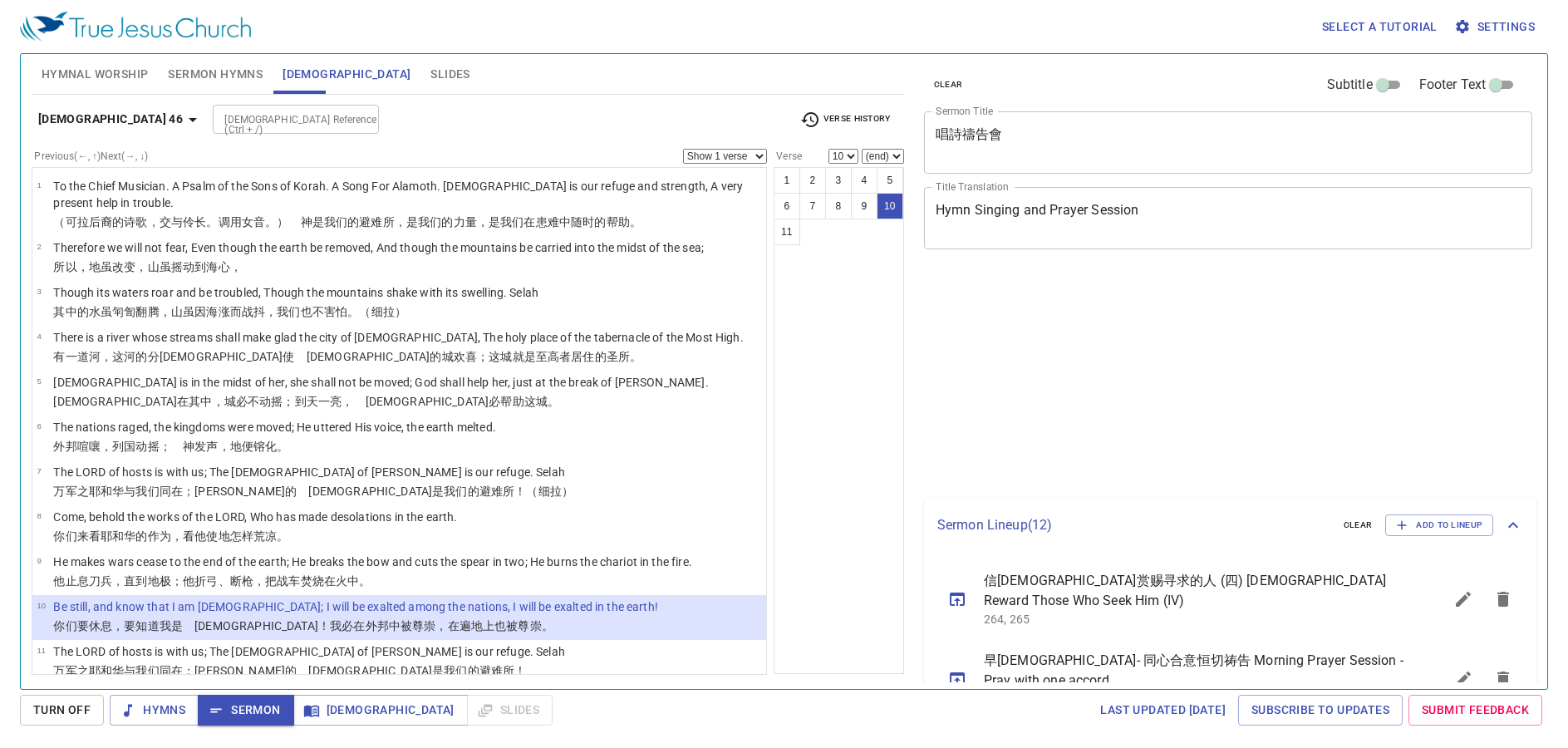
select select "10"
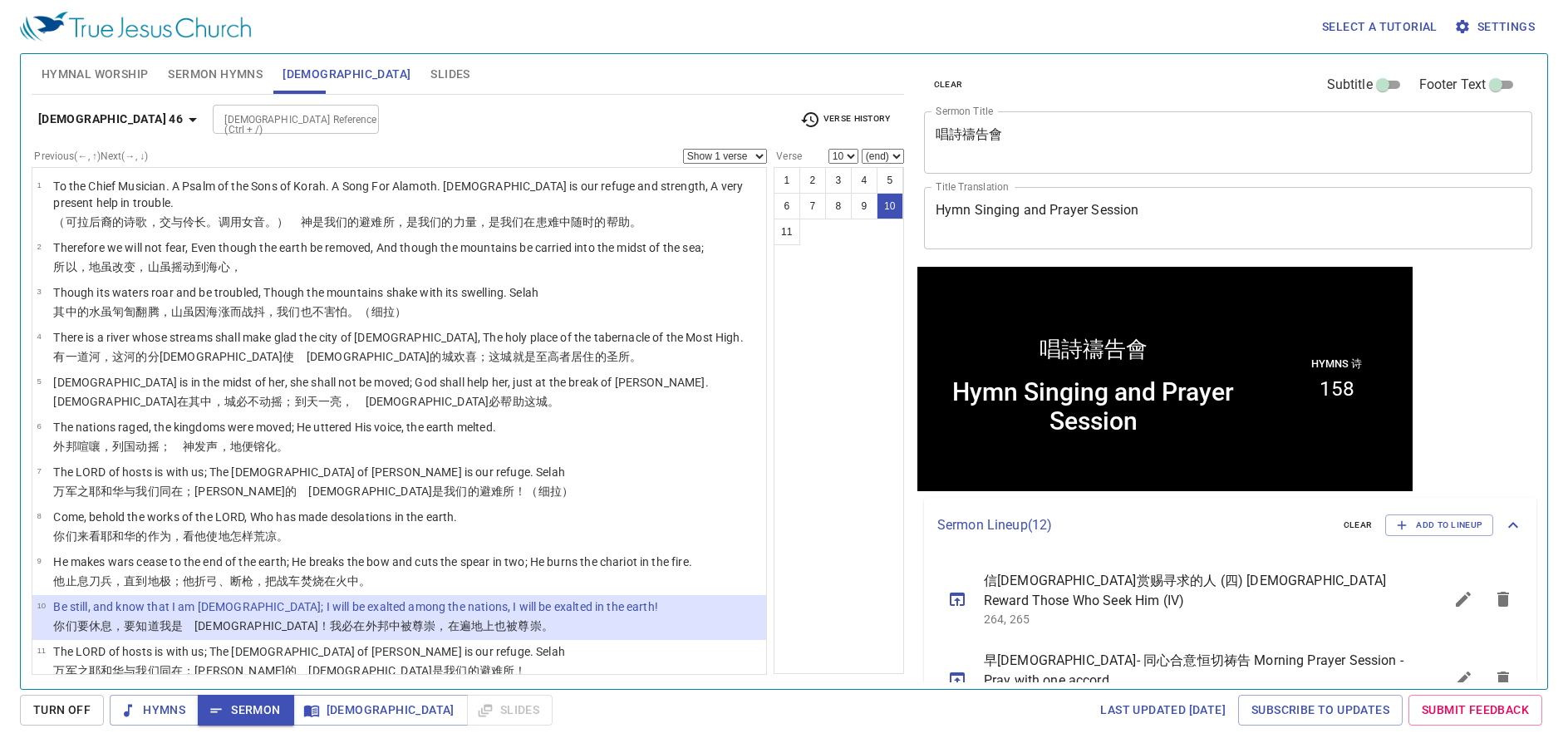
scroll to position [1, 0]
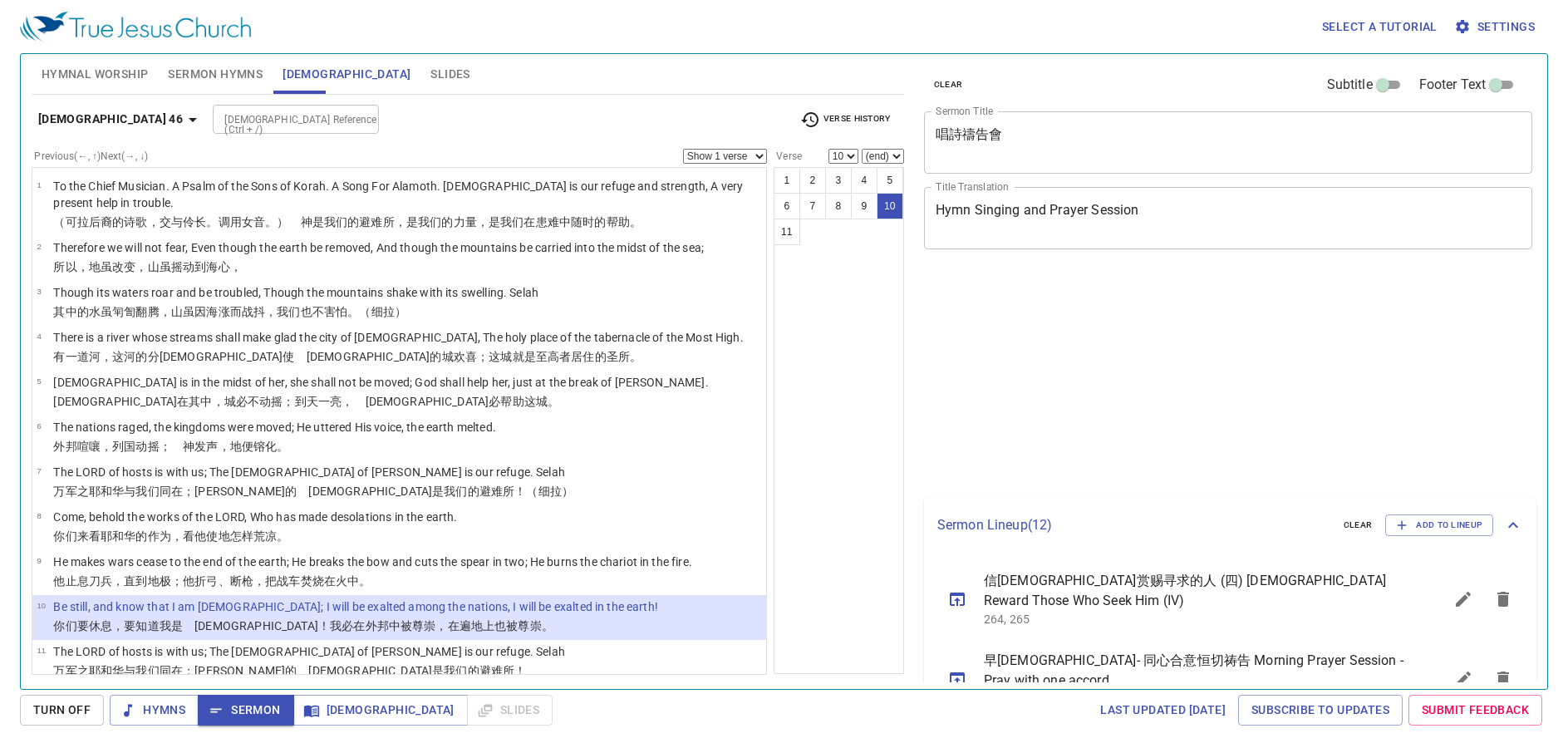
select select "10"
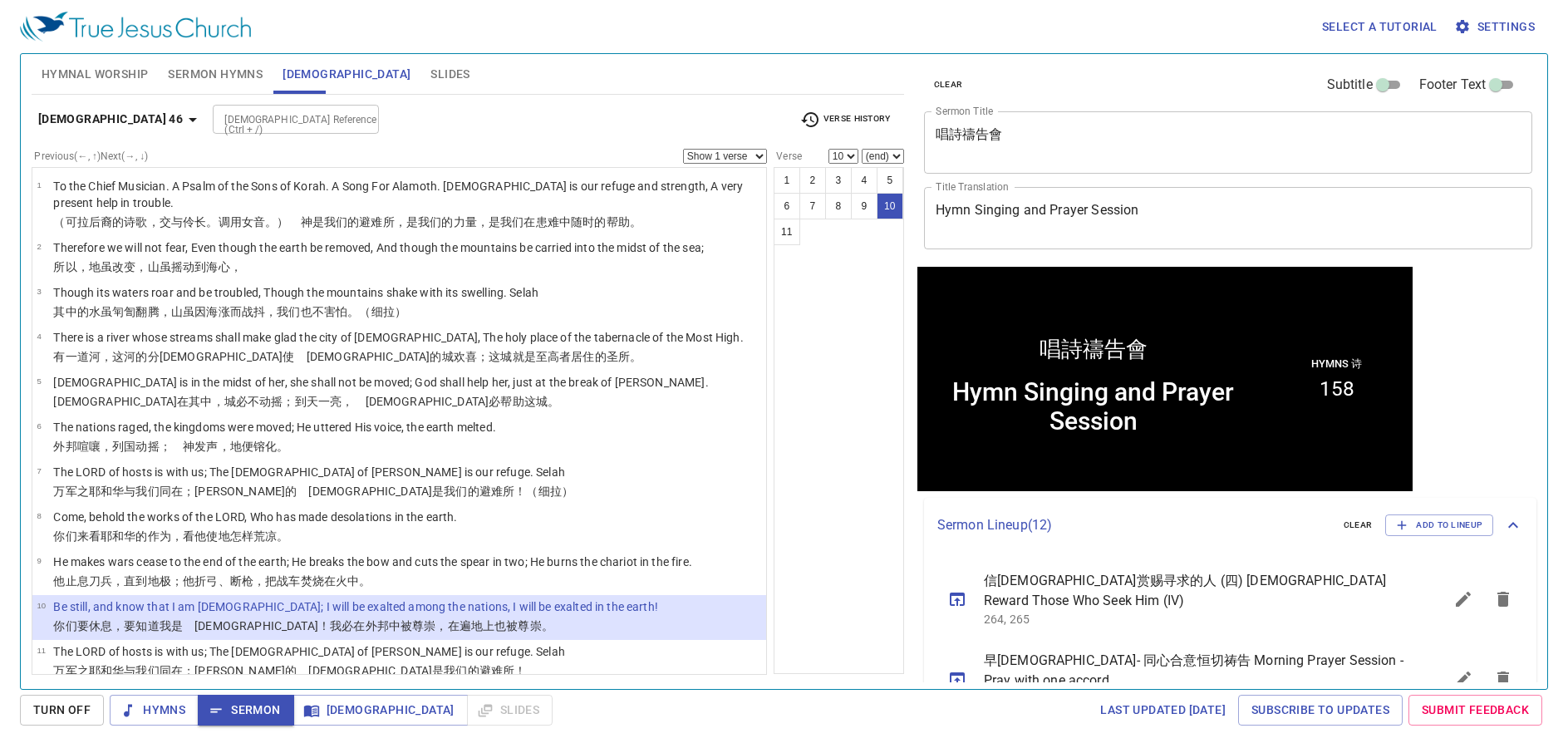
scroll to position [1, 0]
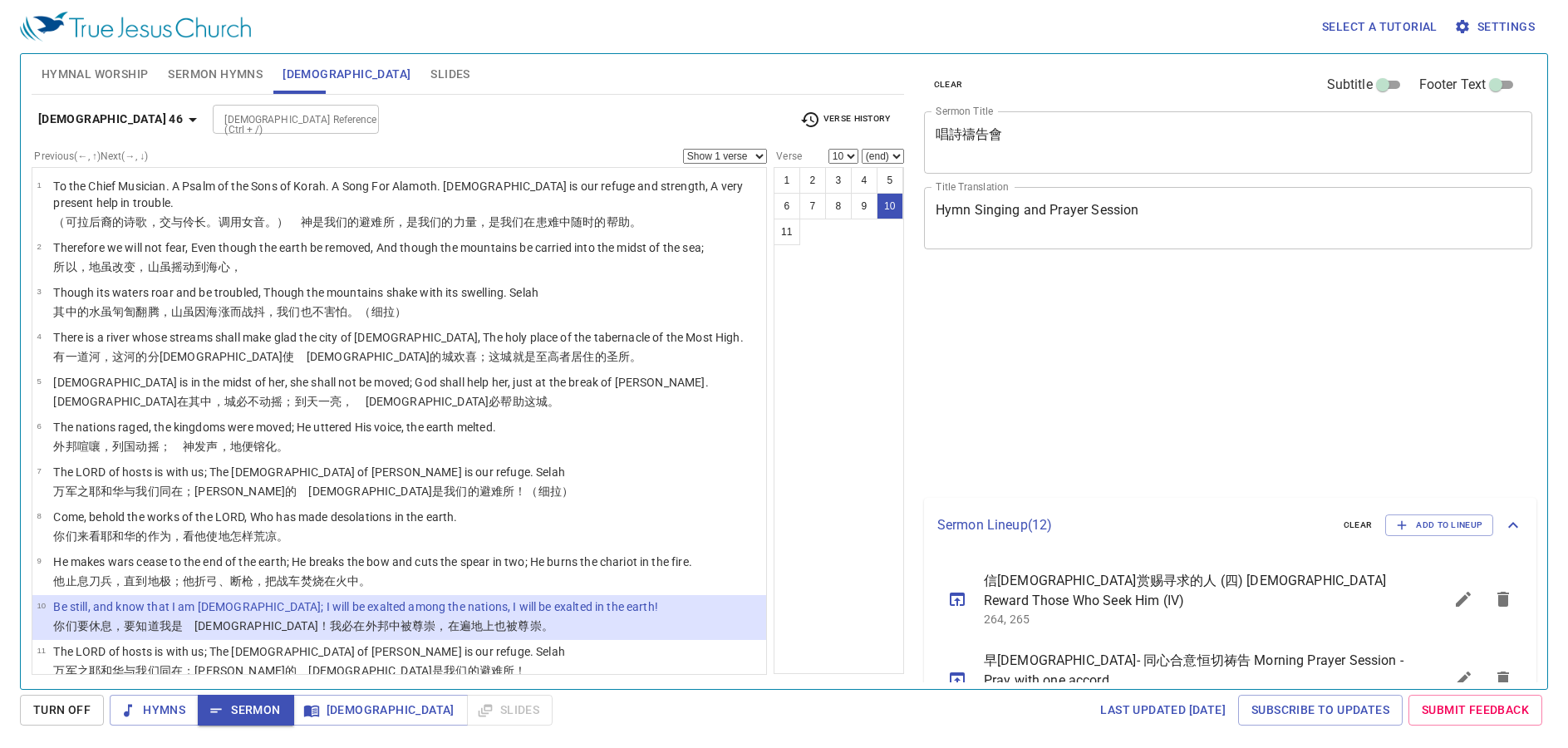
select select "10"
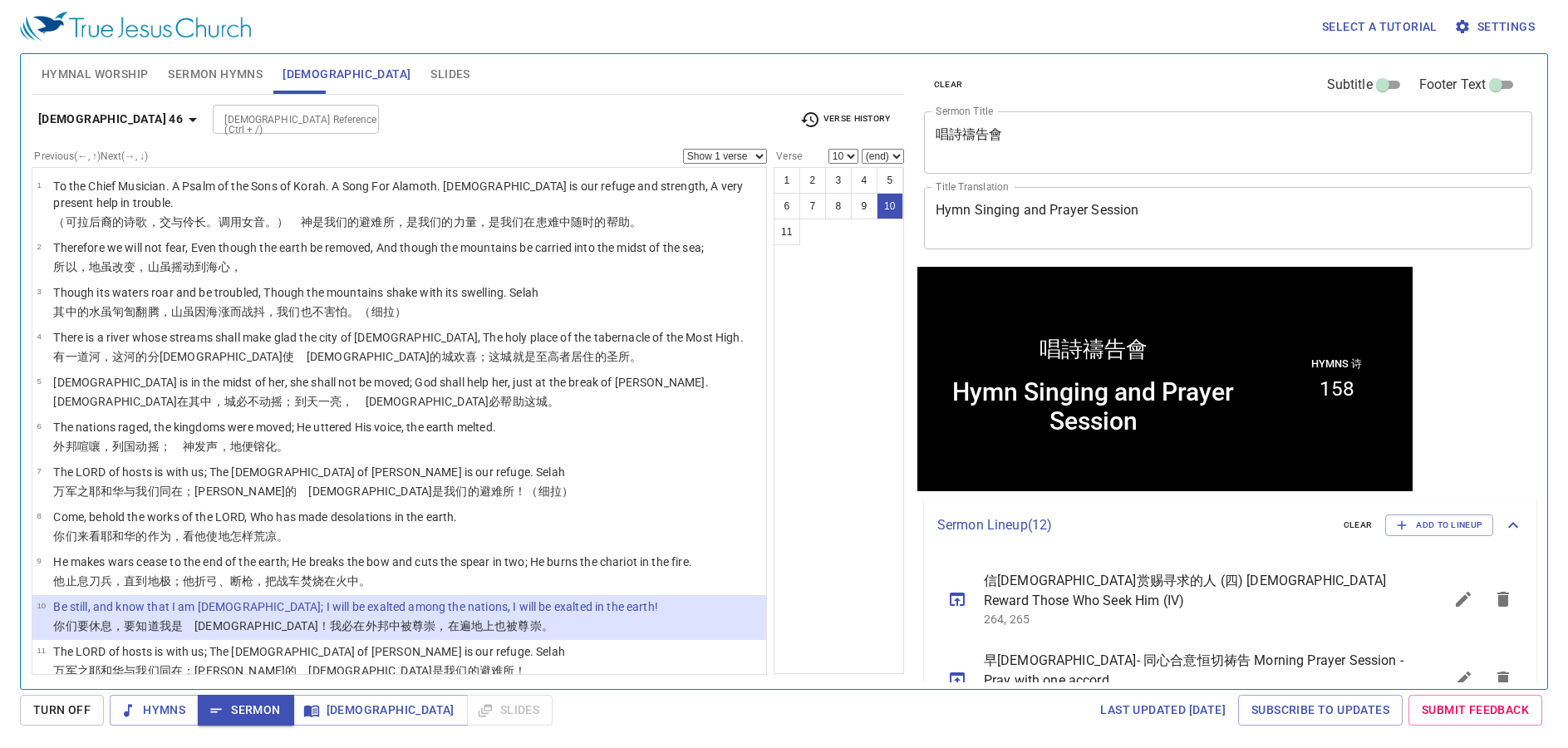
scroll to position [1, 0]
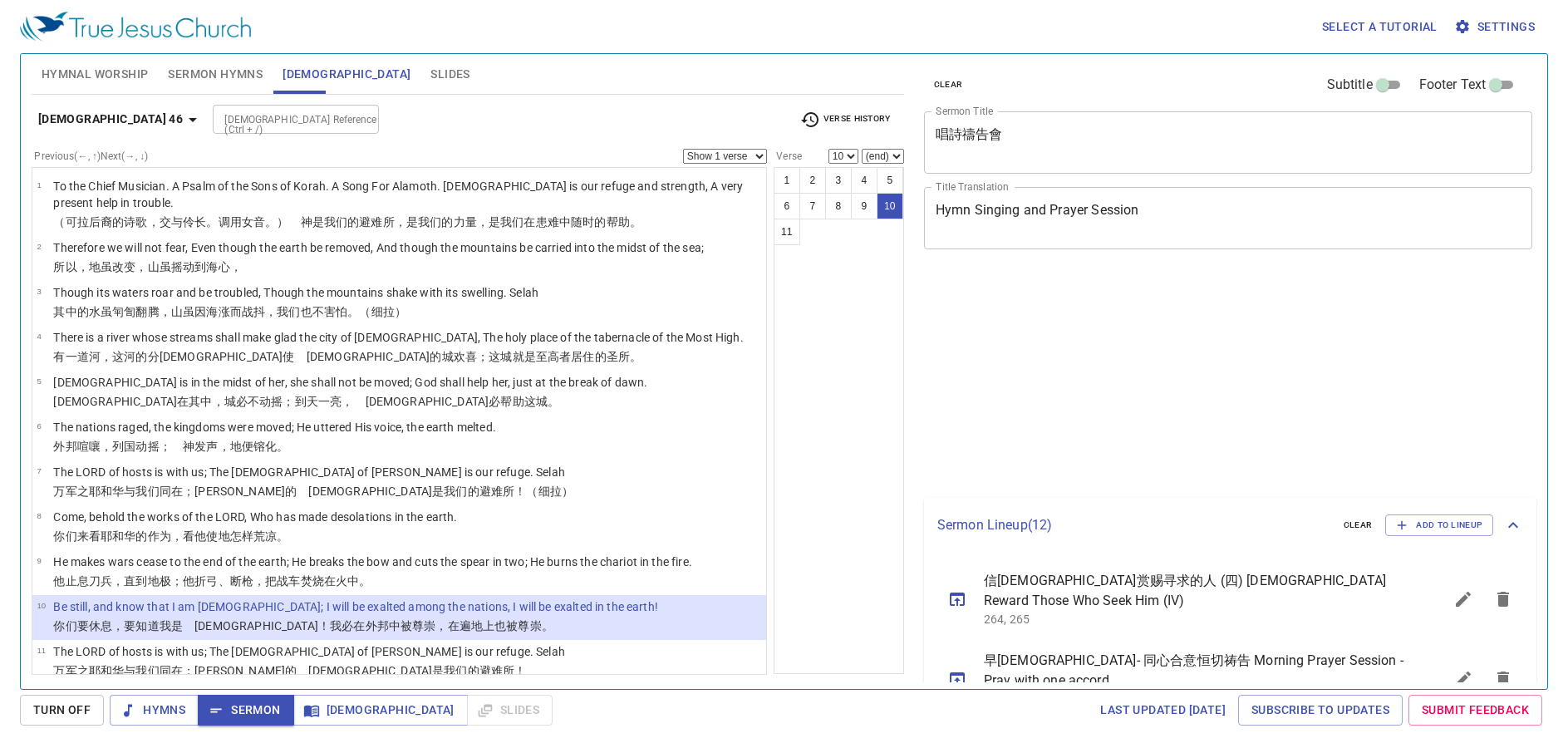
select select "10"
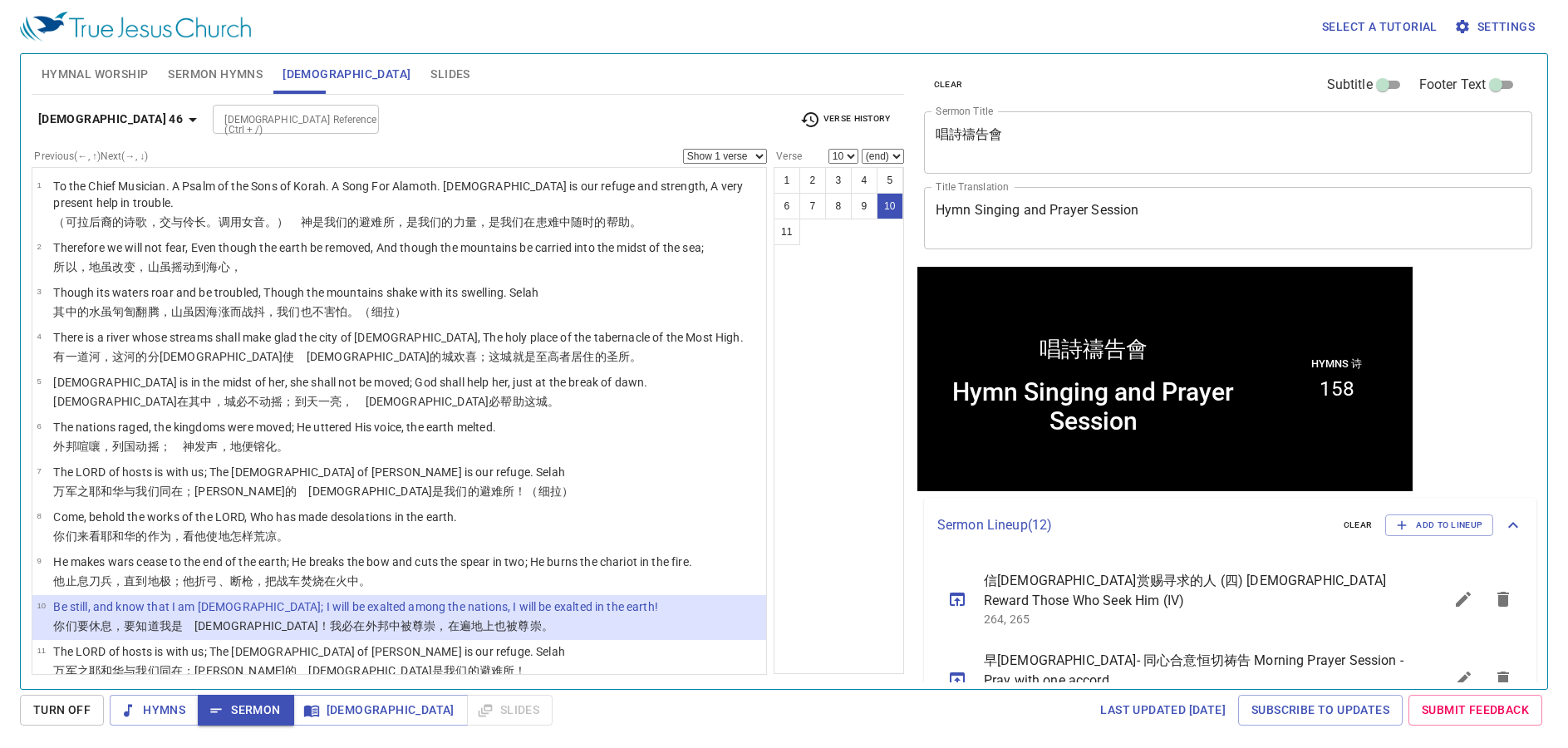
scroll to position [1, 0]
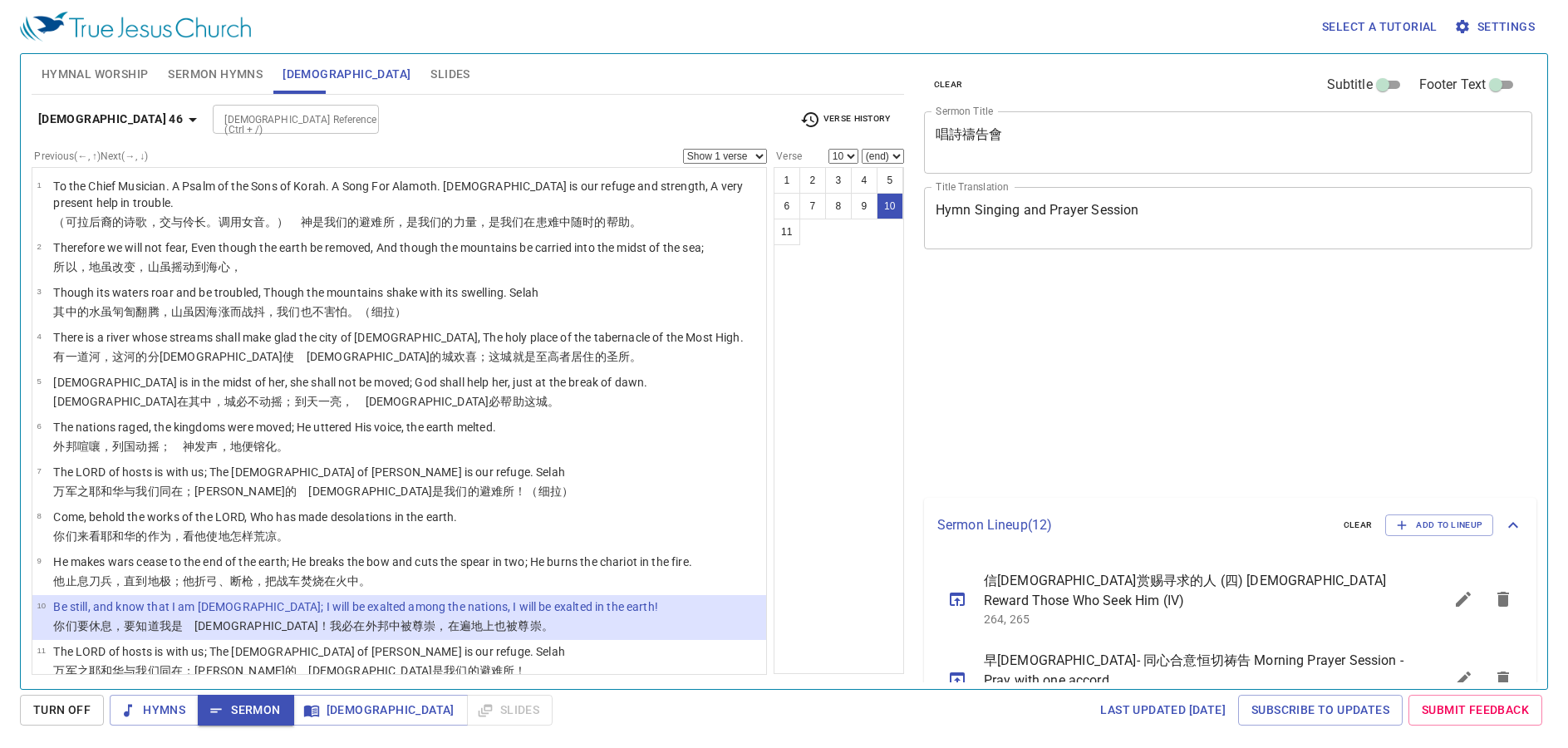
select select "10"
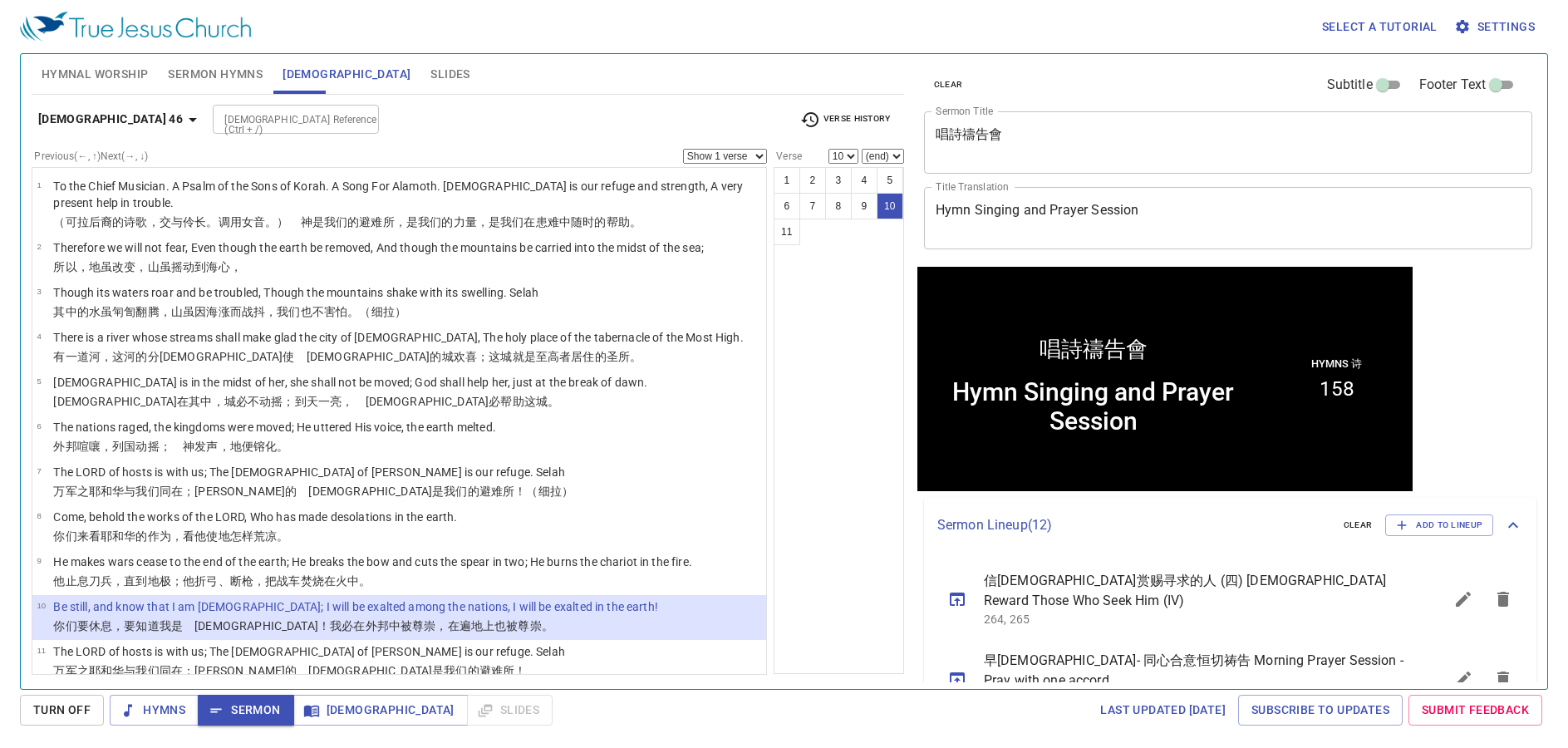
scroll to position [1, 0]
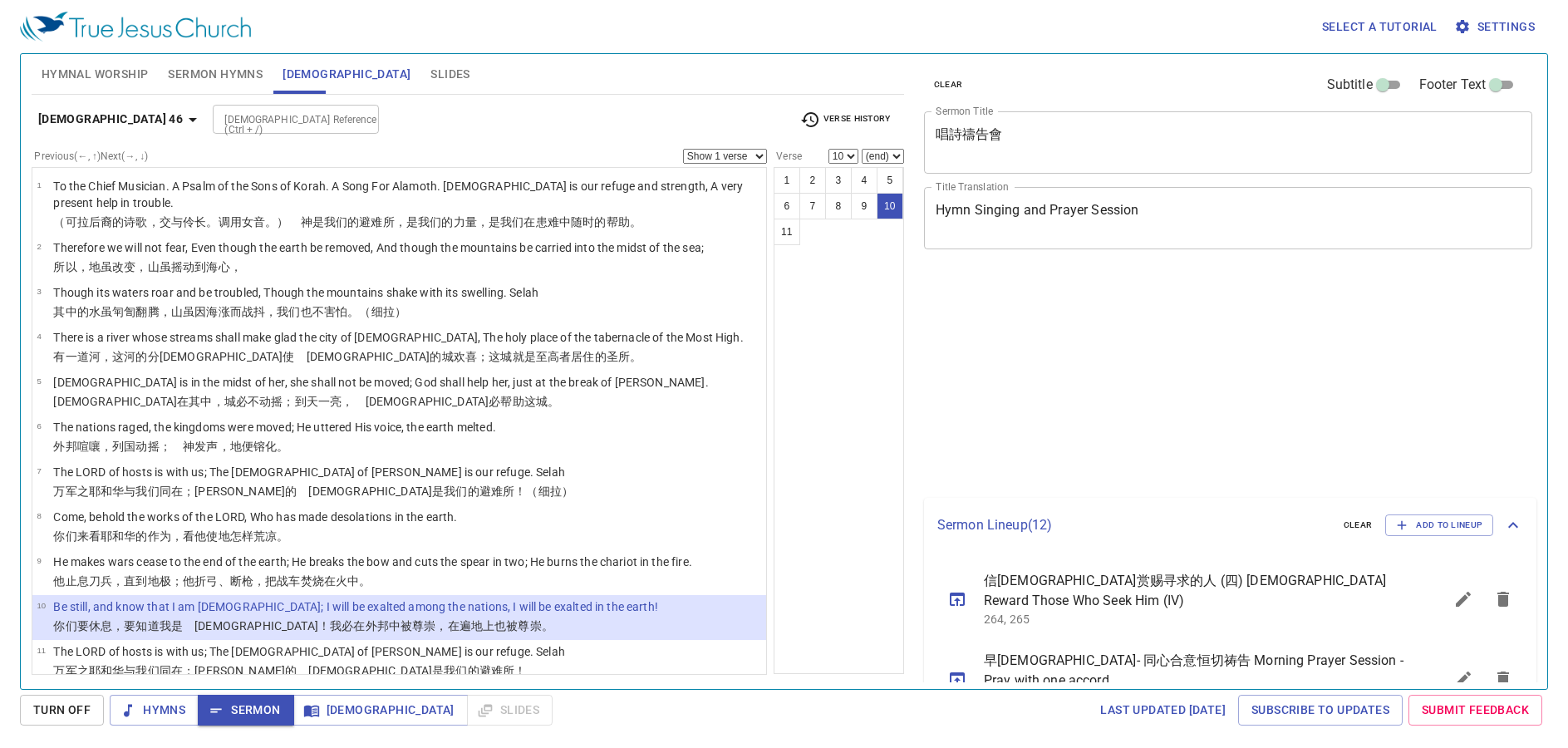
select select "10"
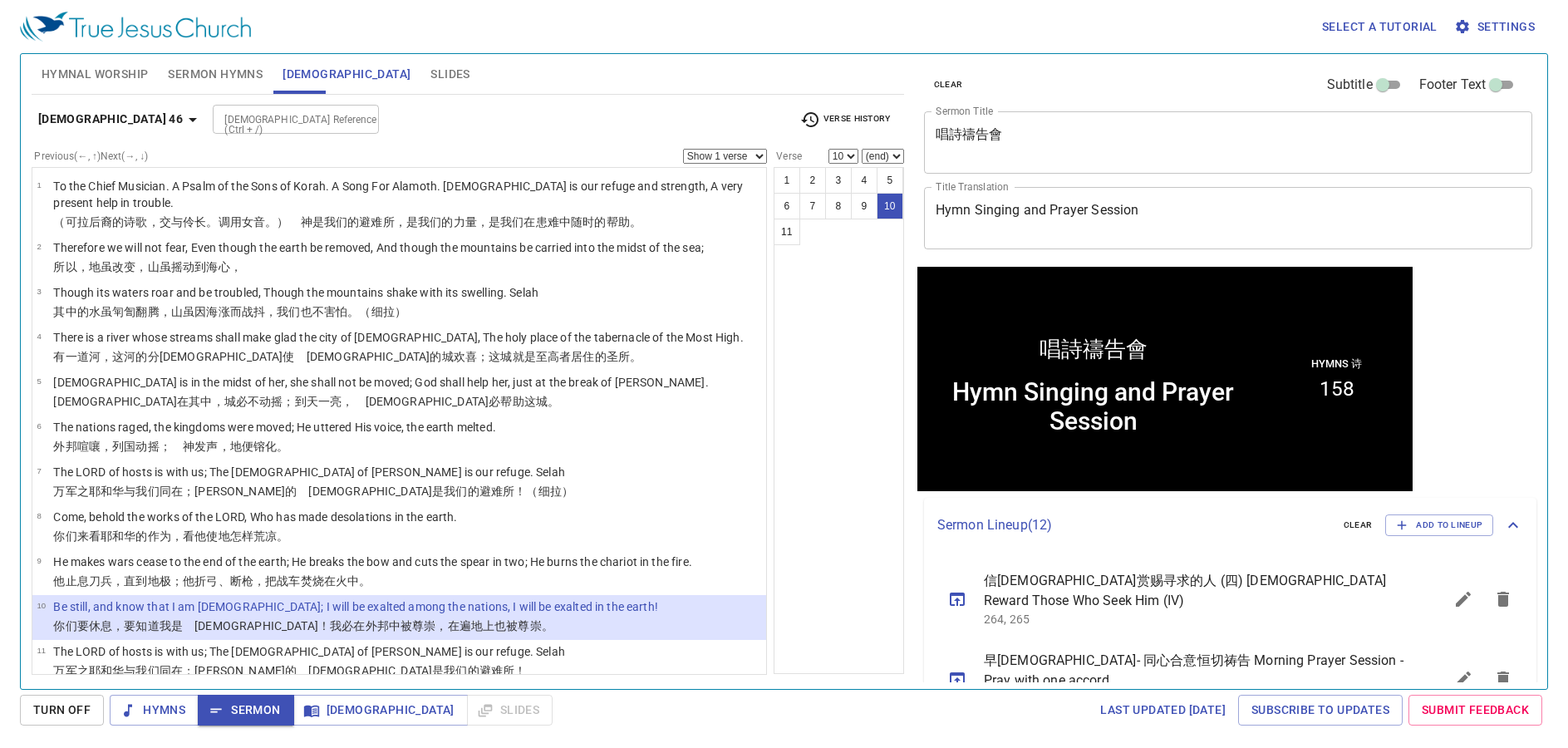
scroll to position [1, 0]
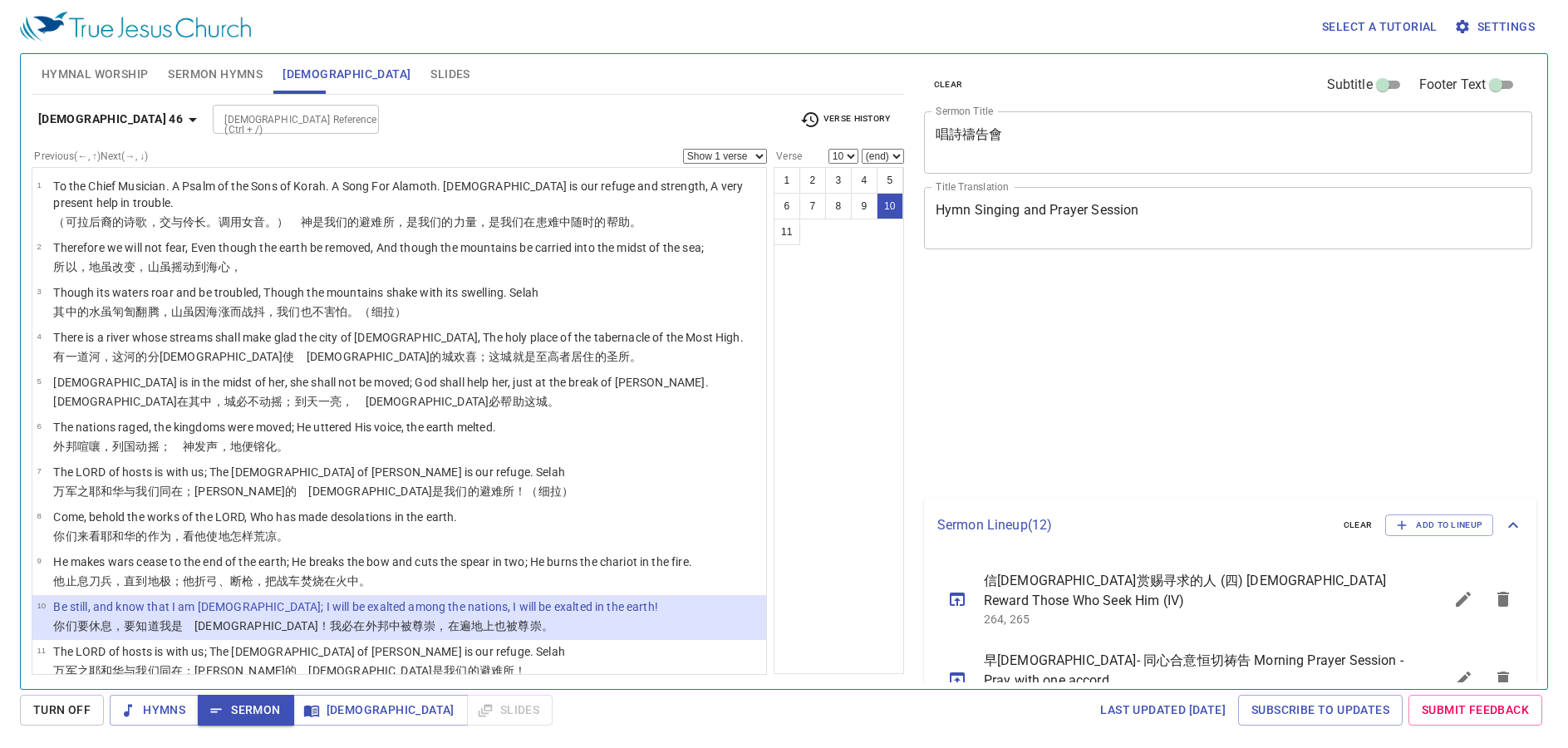
select select "10"
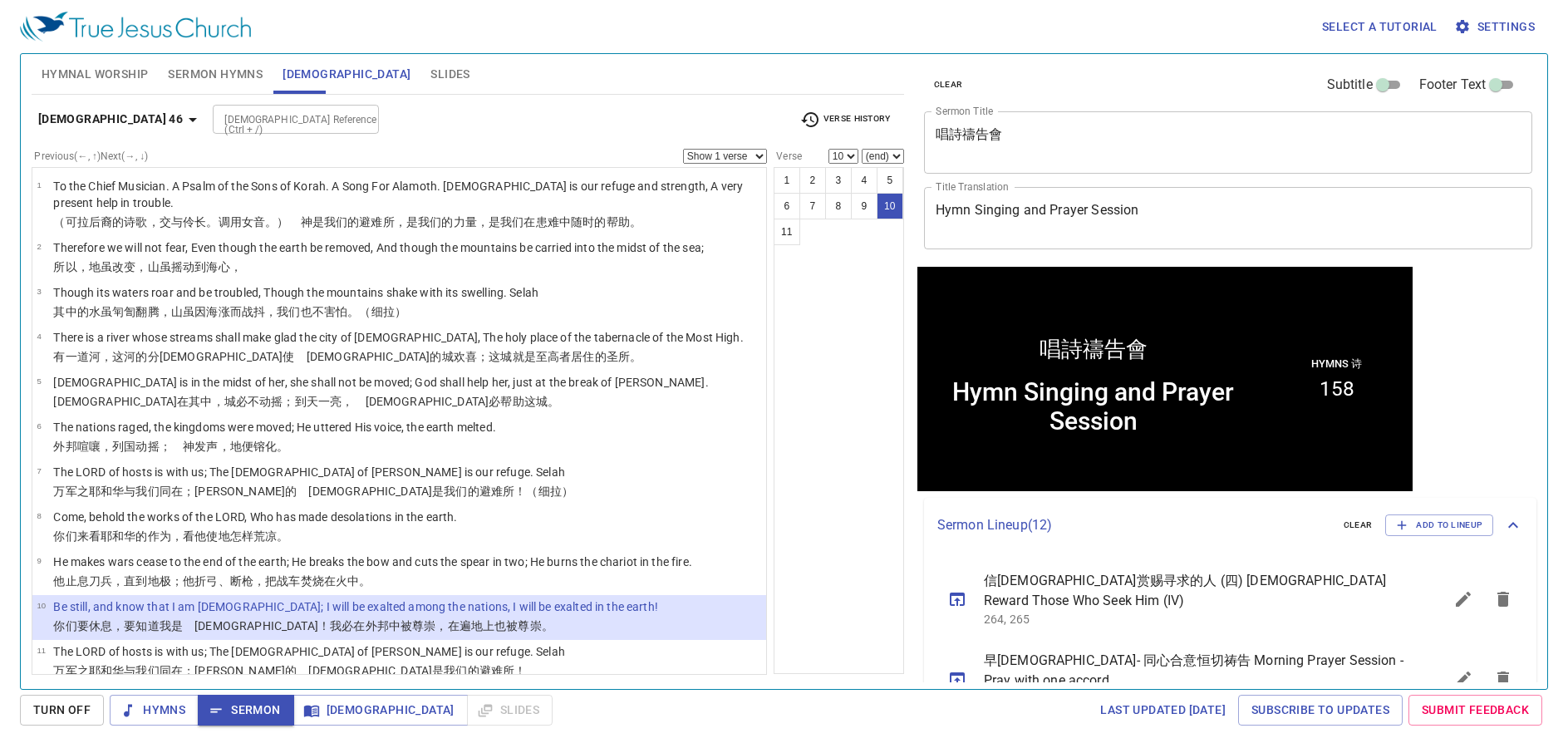
scroll to position [1, 0]
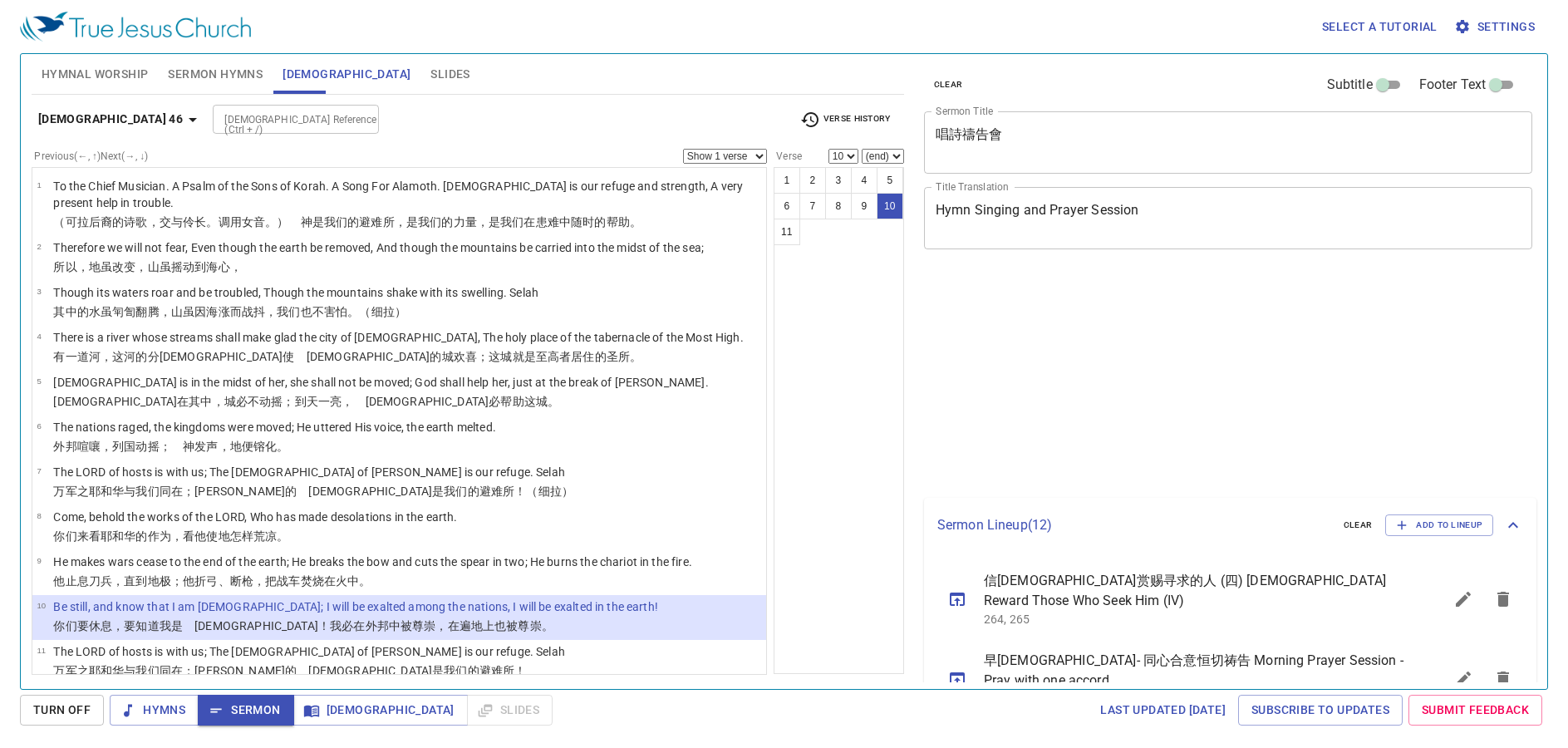
select select "10"
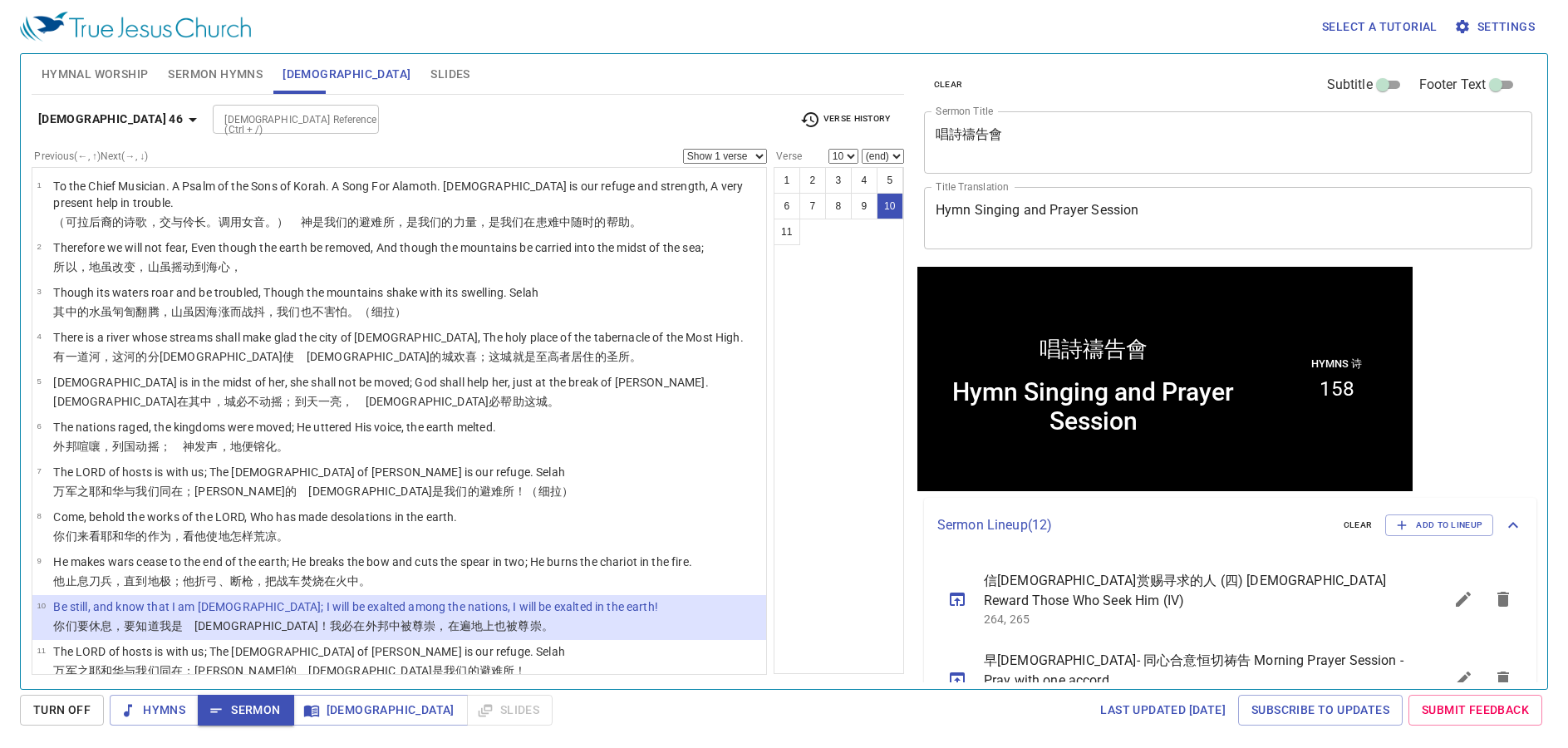
scroll to position [1, 0]
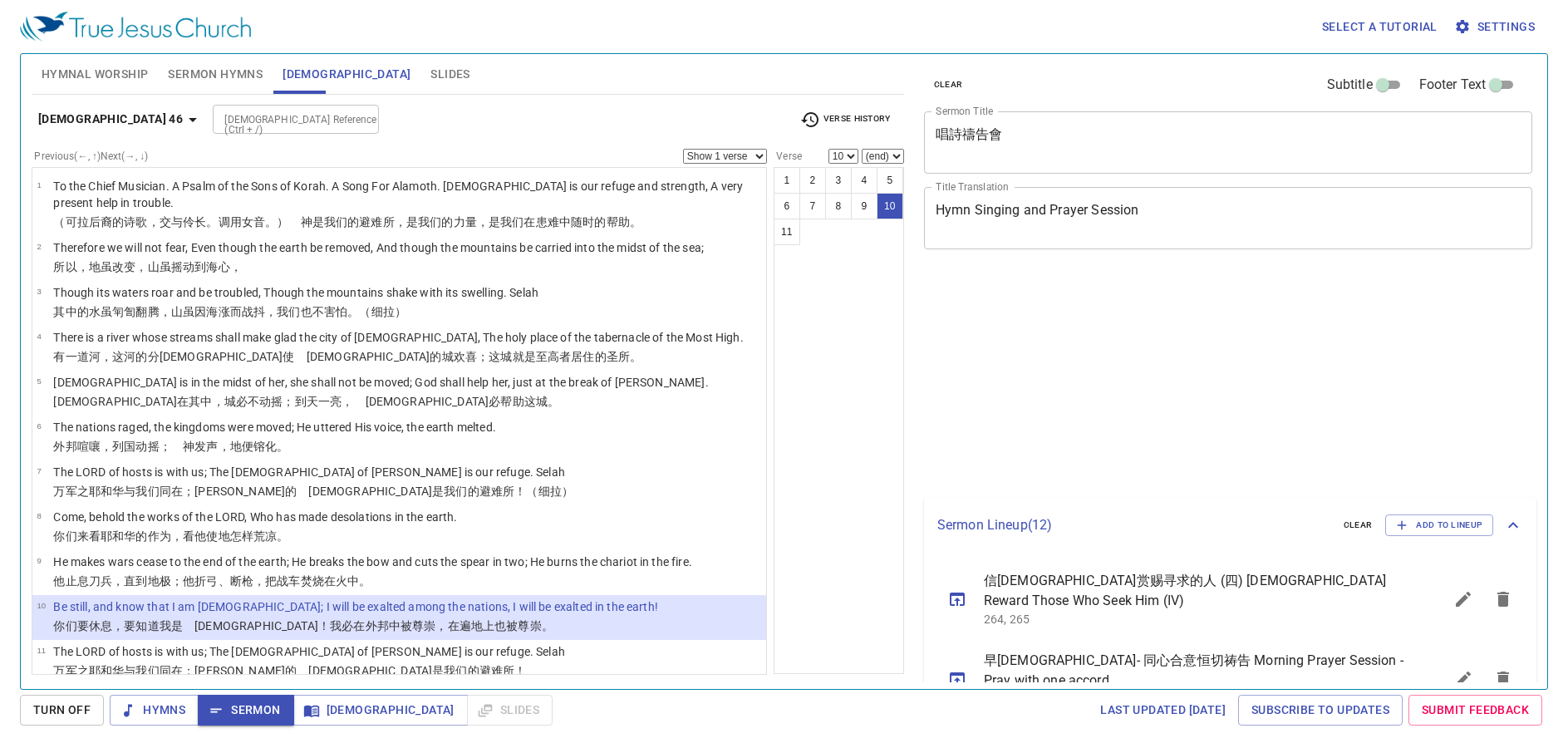
select select "10"
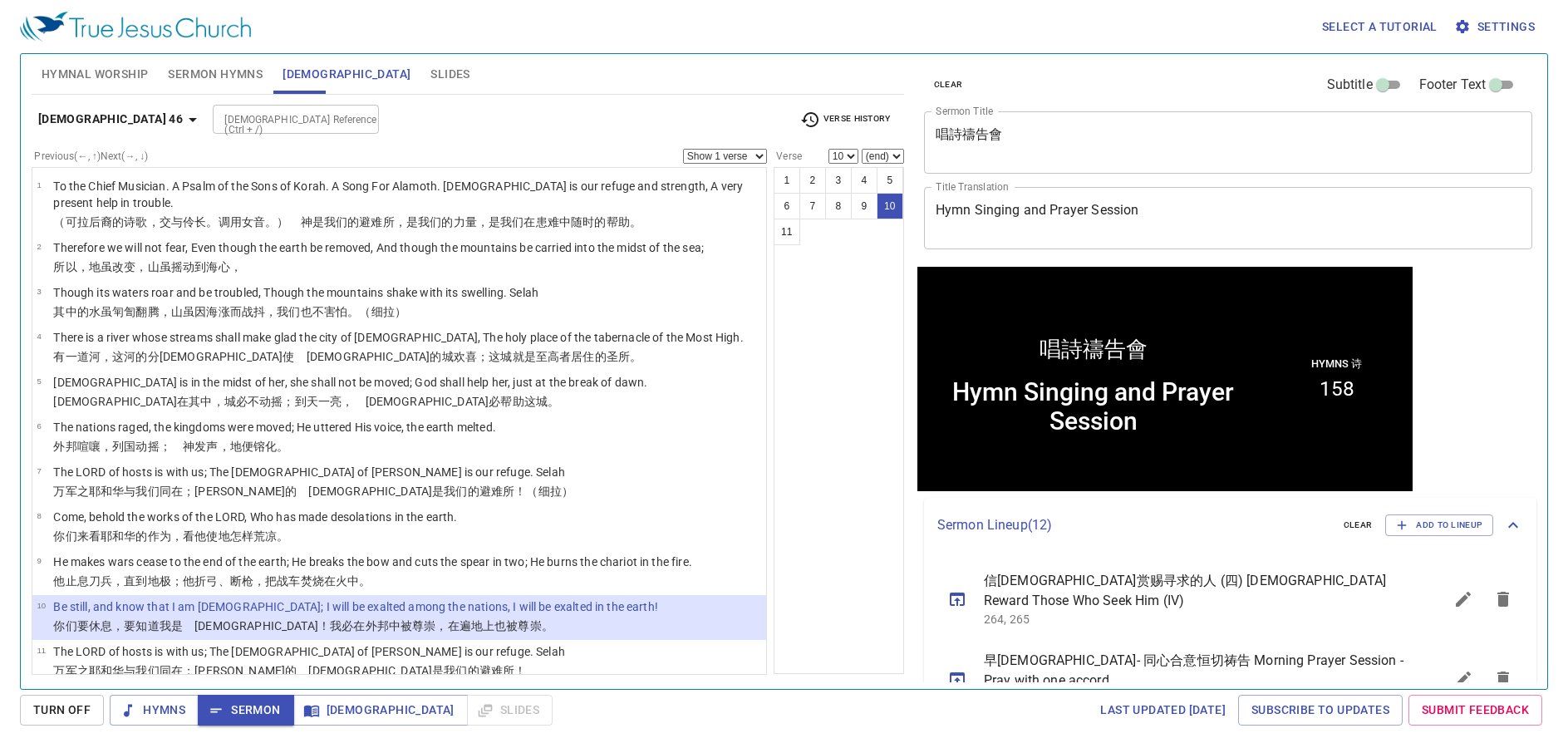
scroll to position [1, 0]
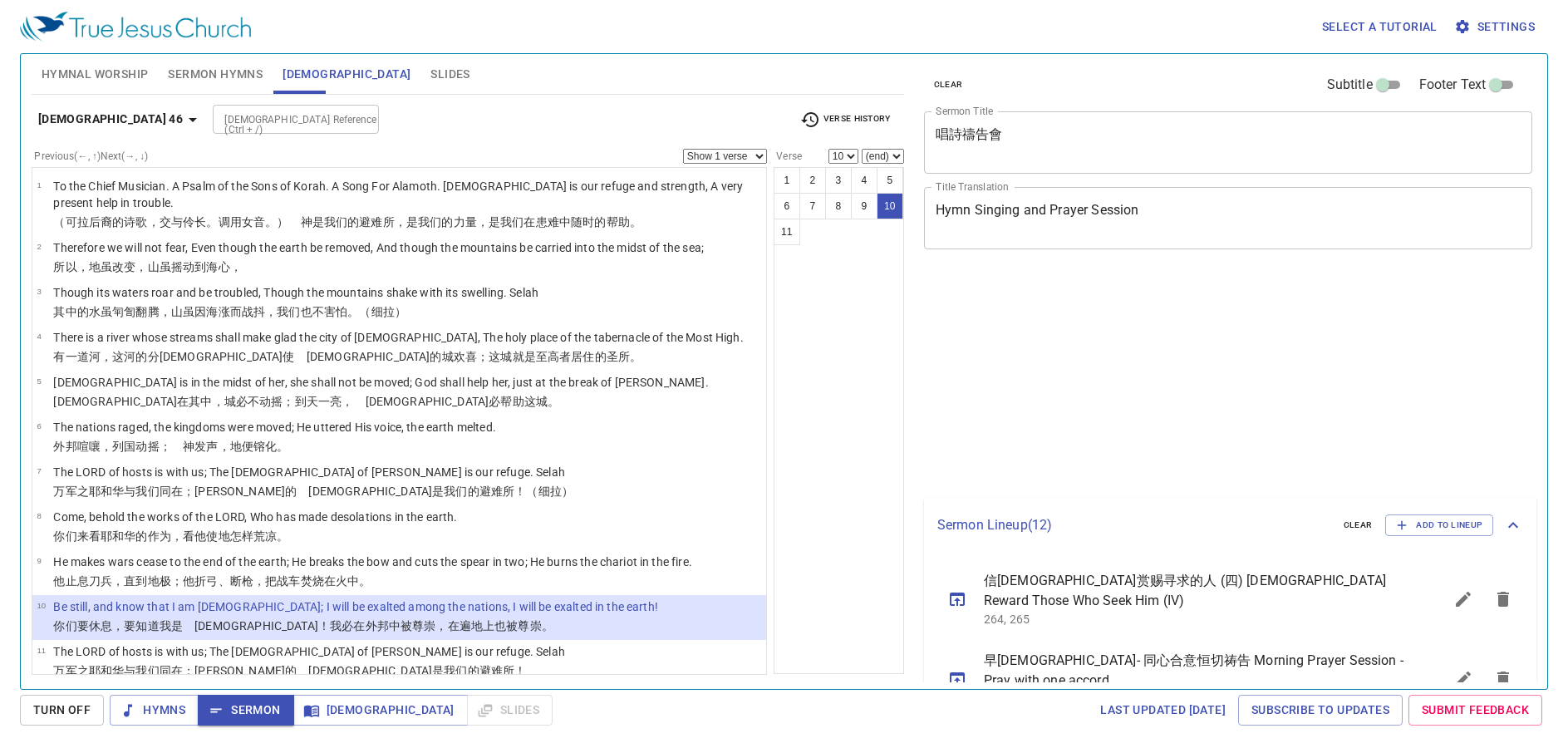
select select "10"
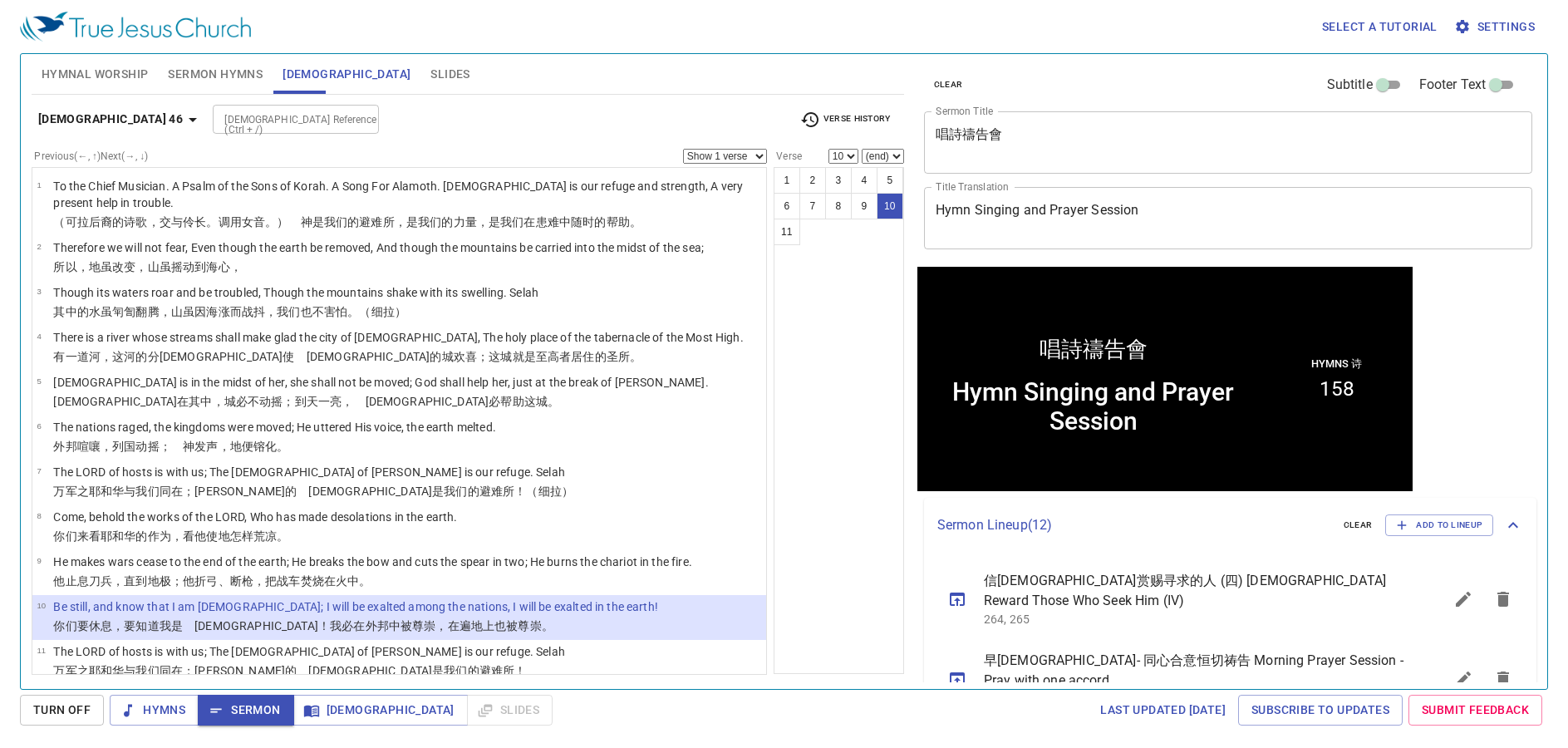
scroll to position [1, 0]
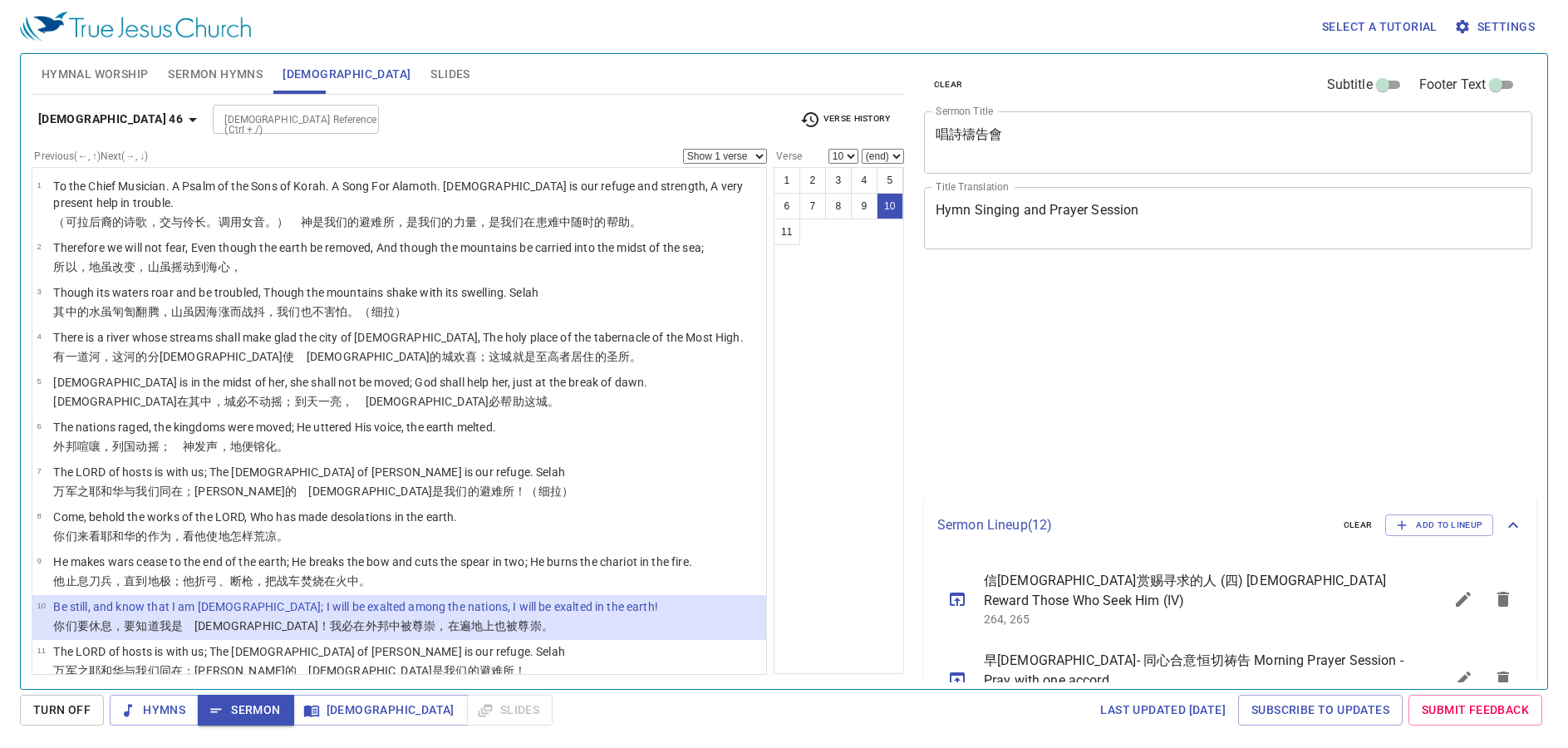
select select "10"
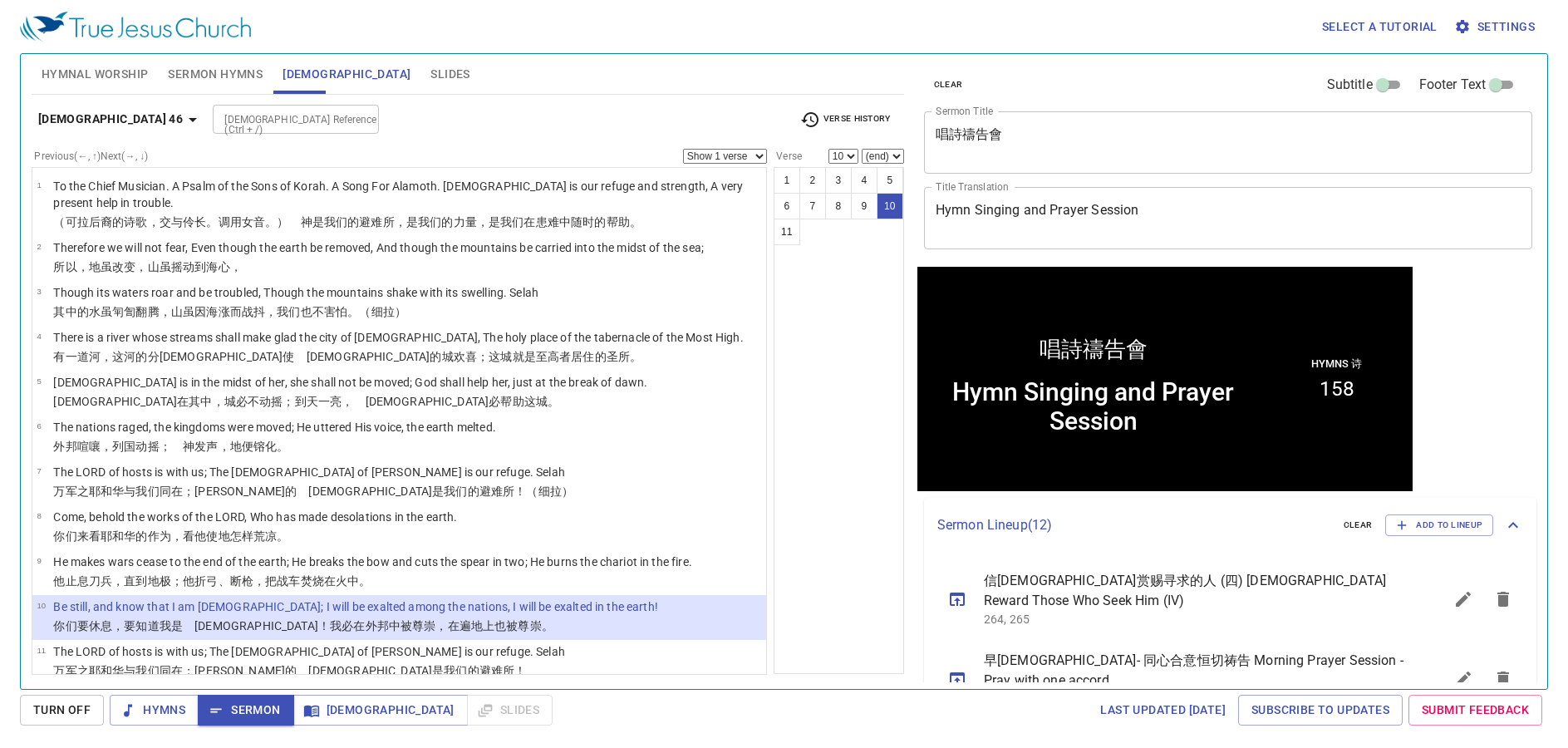
scroll to position [1, 0]
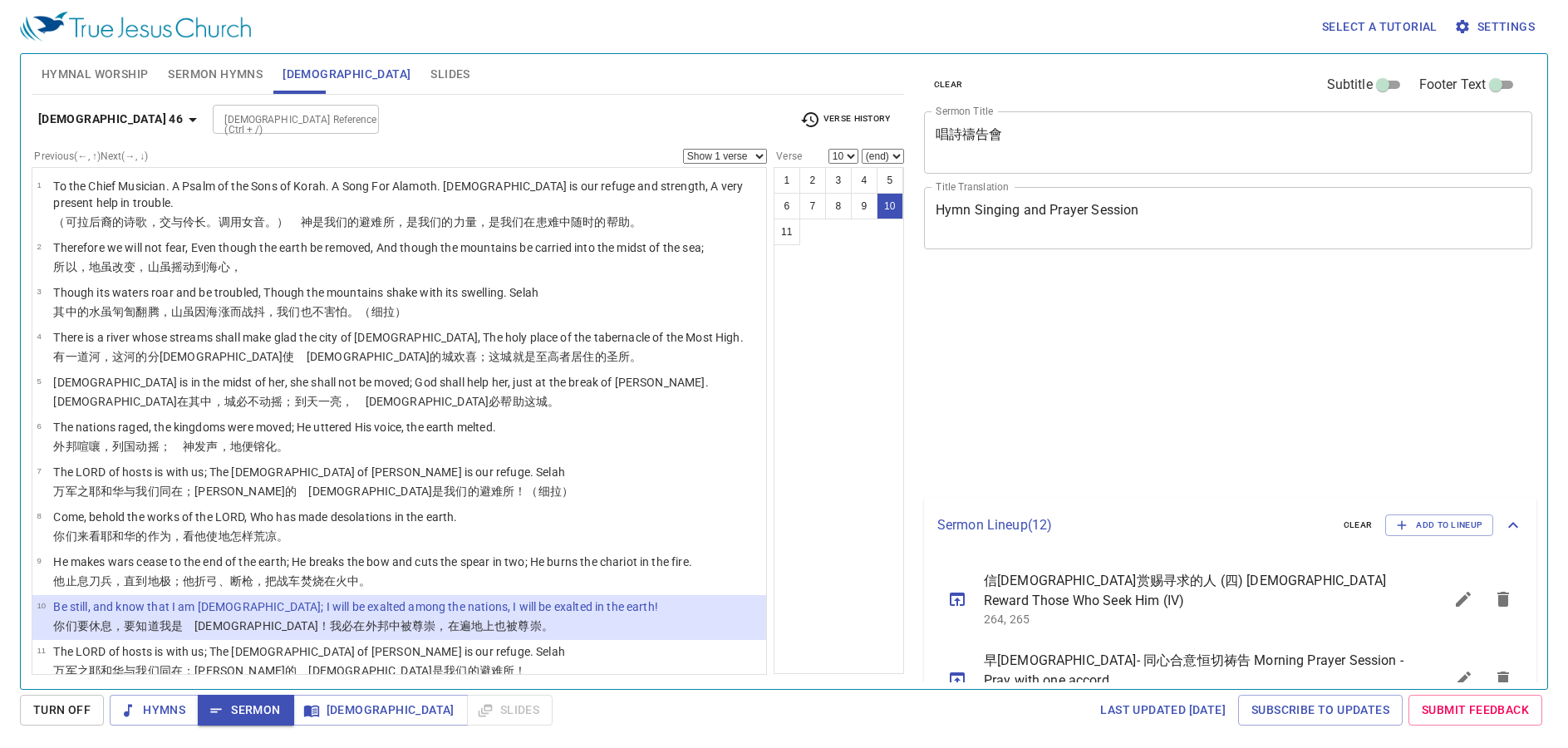
select select "10"
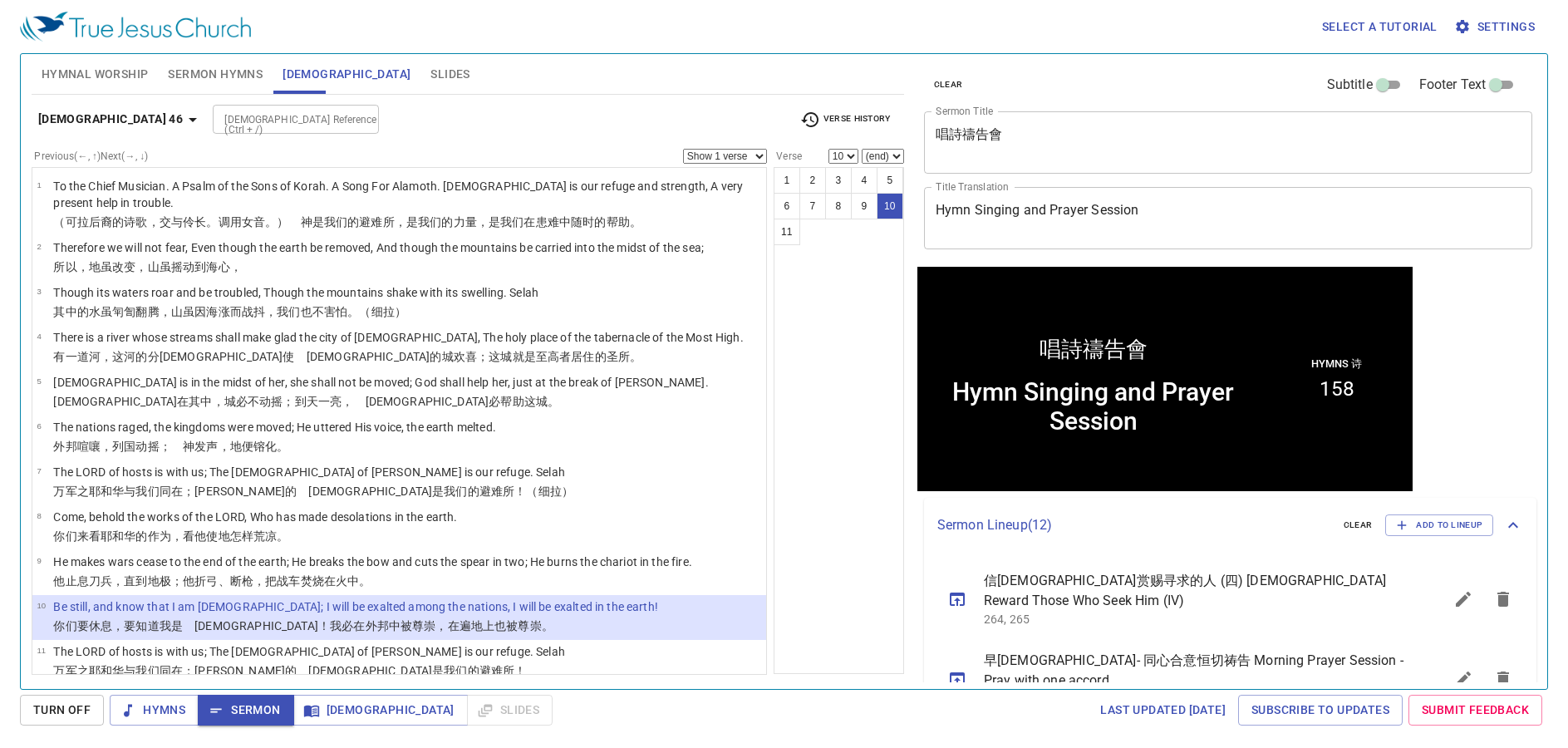
scroll to position [1, 0]
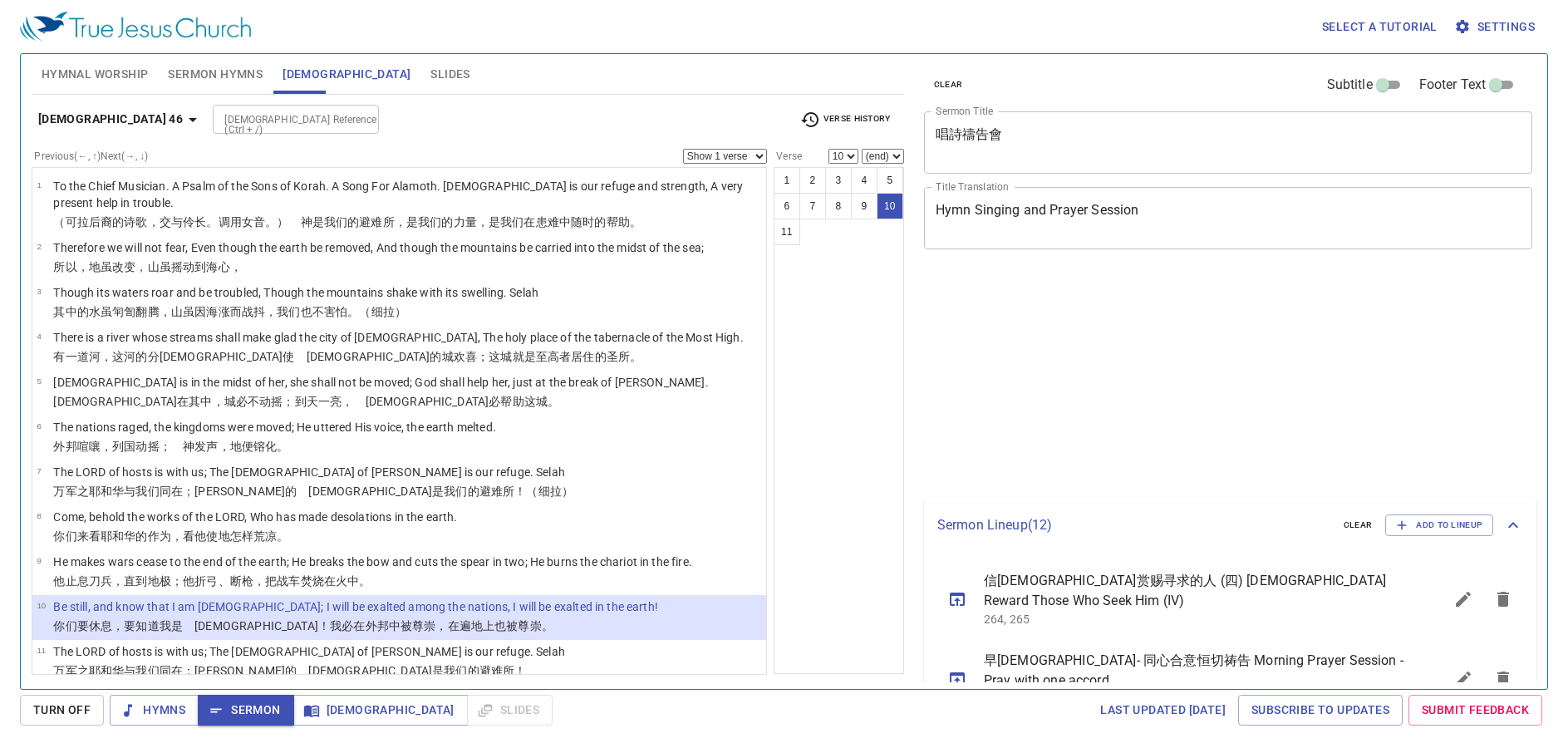
select select "10"
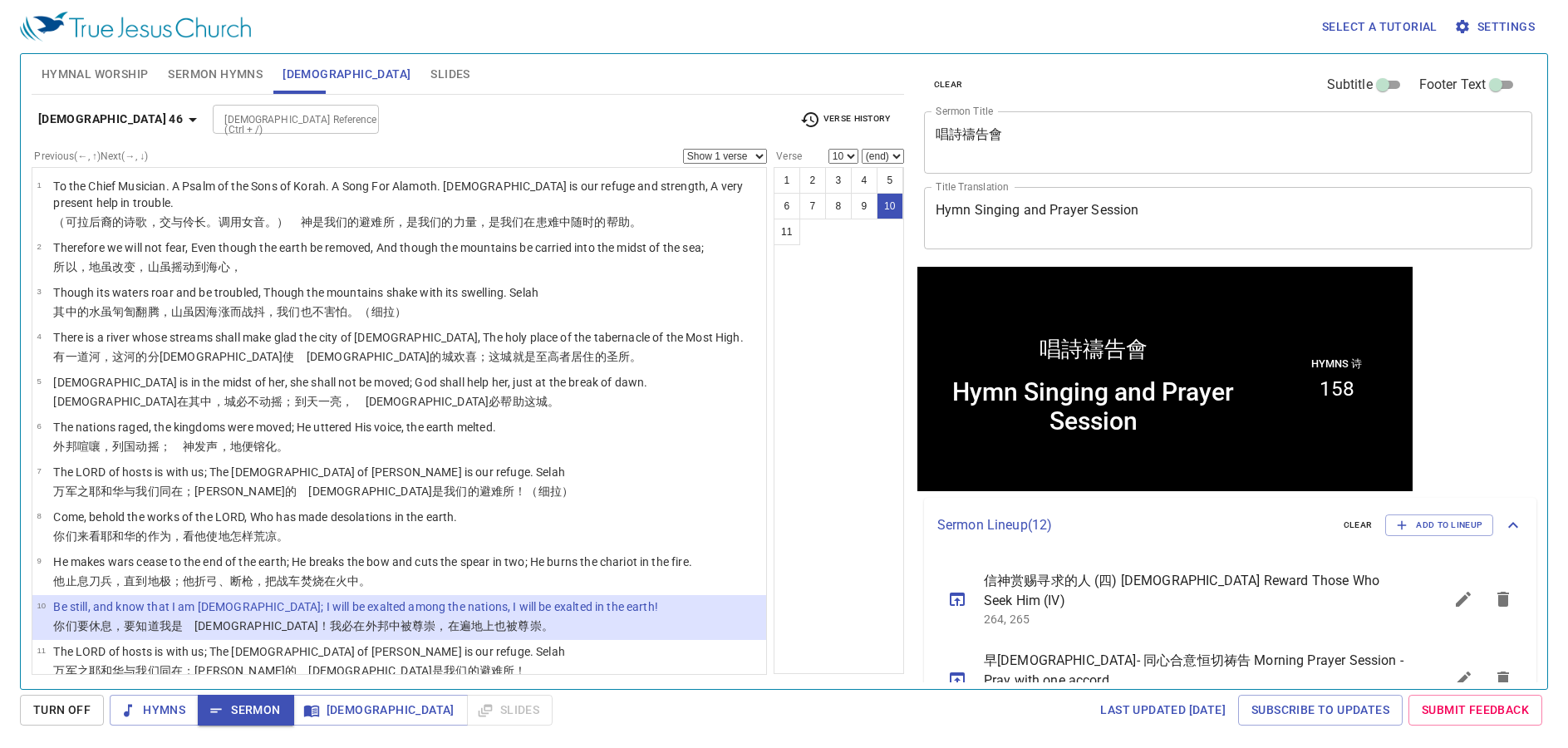
scroll to position [1, 0]
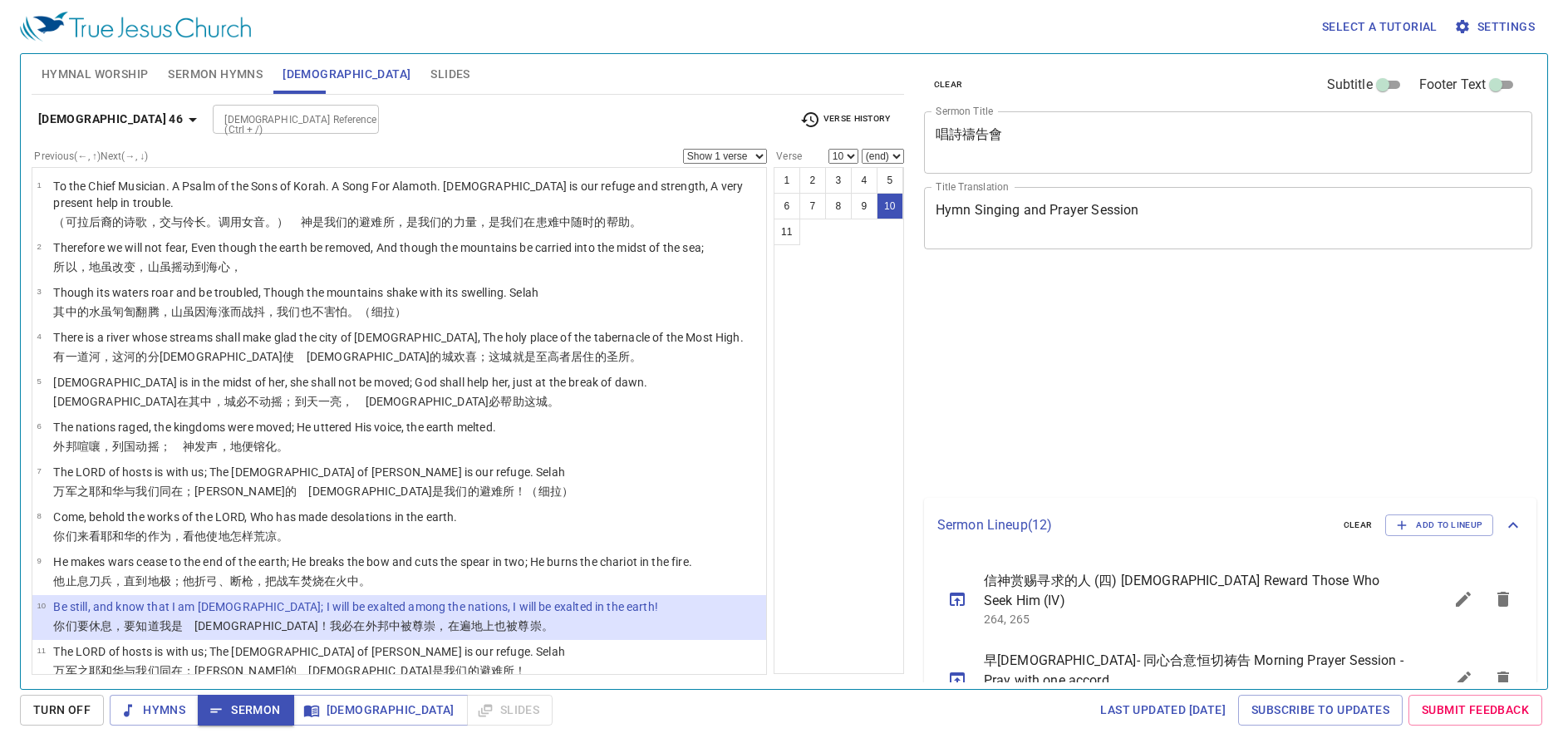
select select "10"
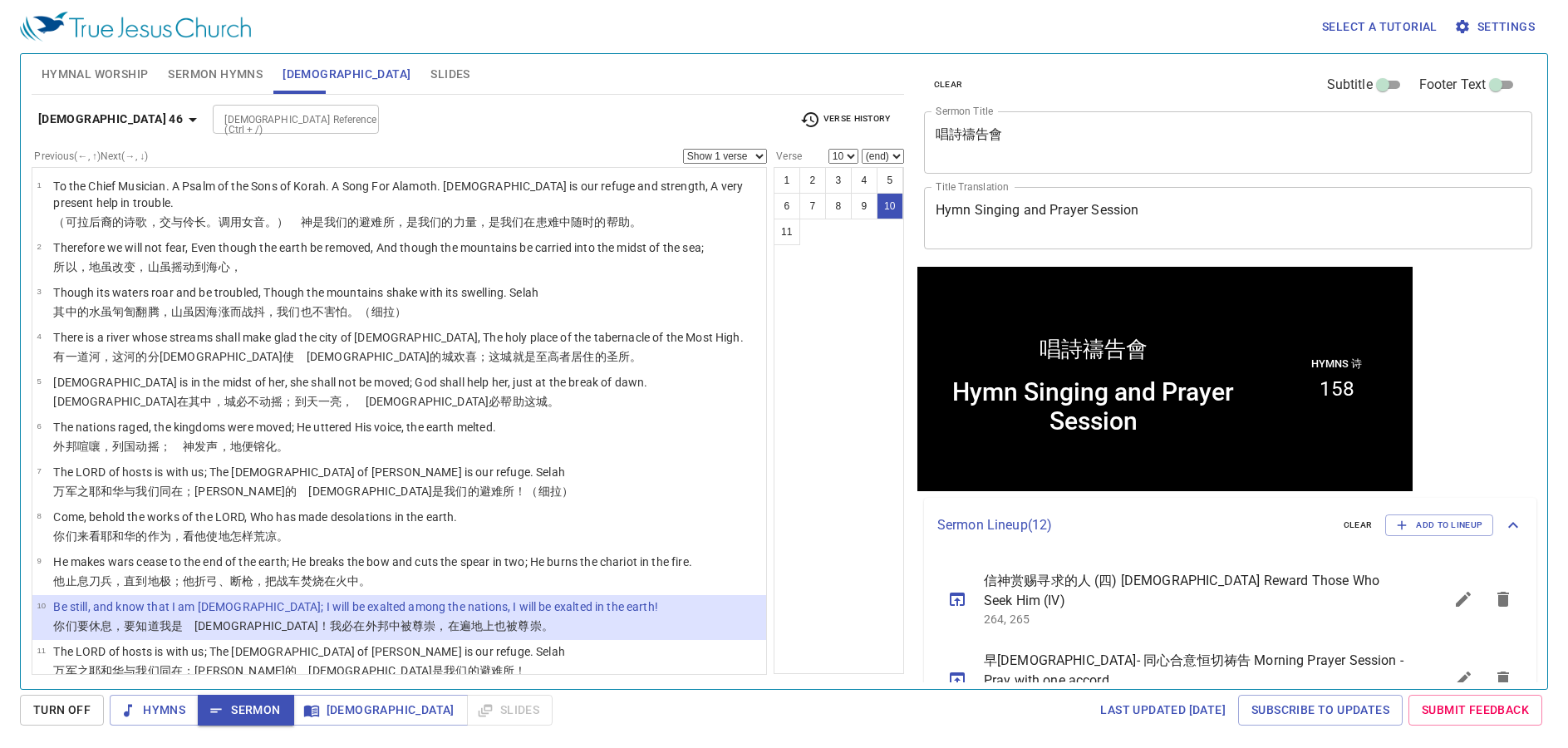
scroll to position [1, 0]
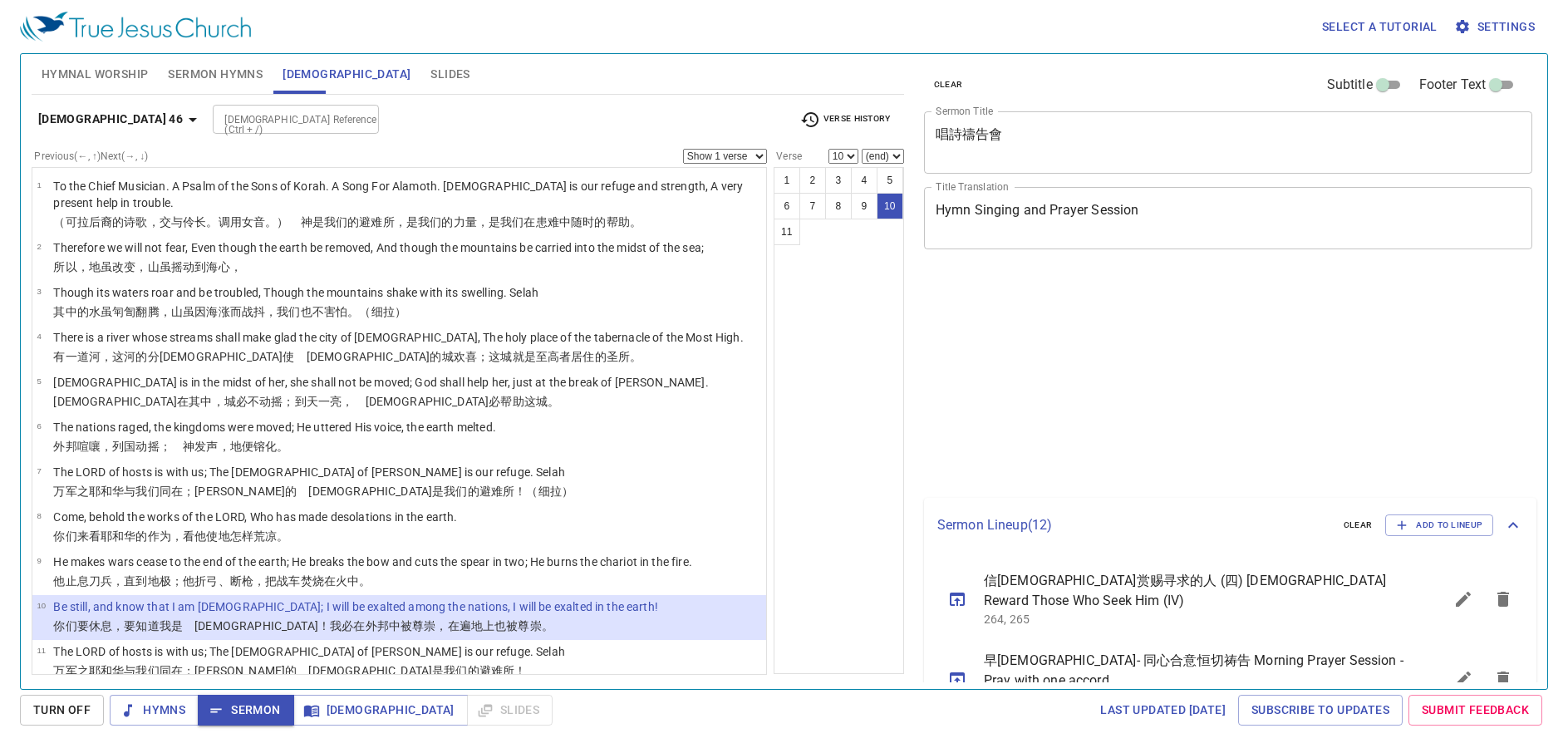
select select "10"
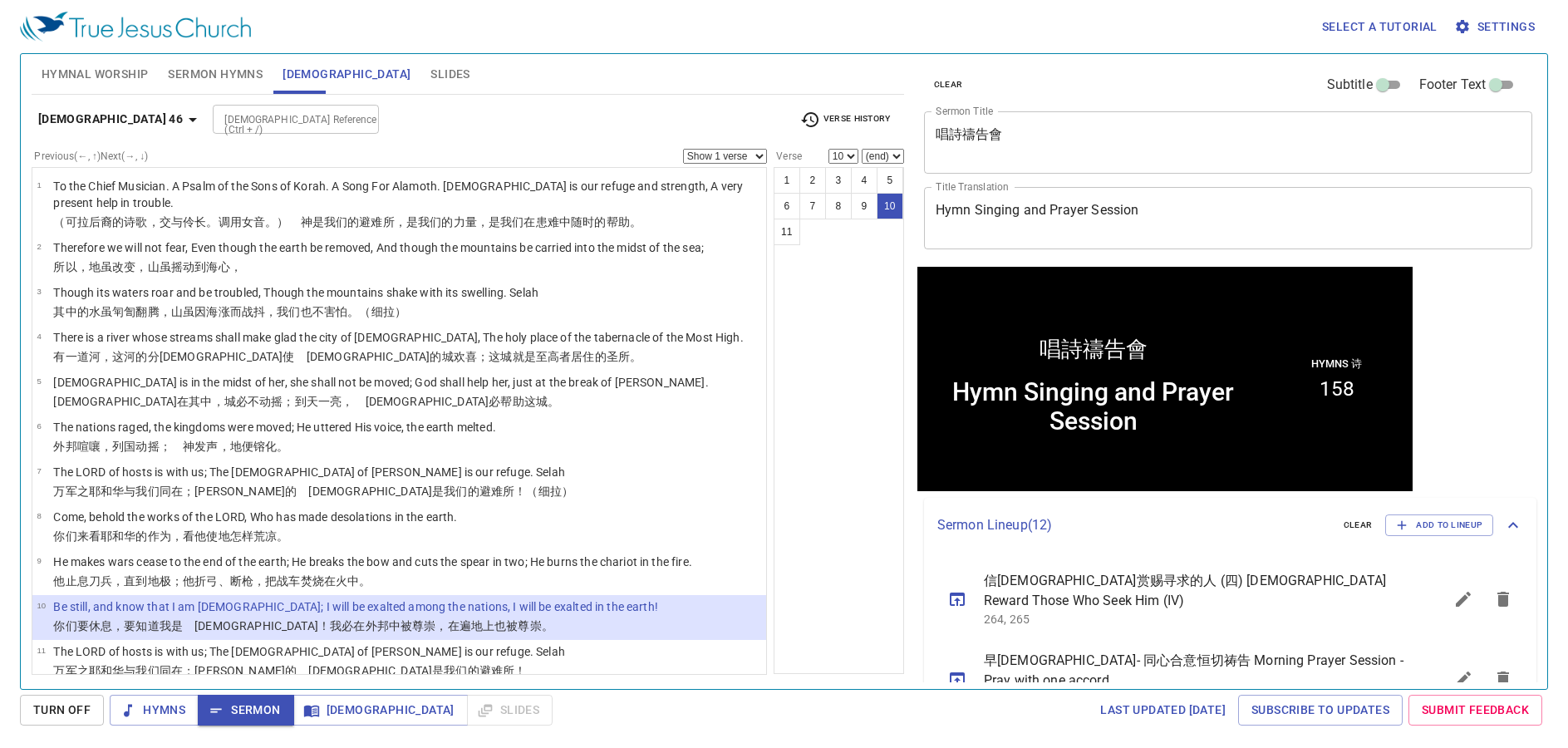
scroll to position [1, 0]
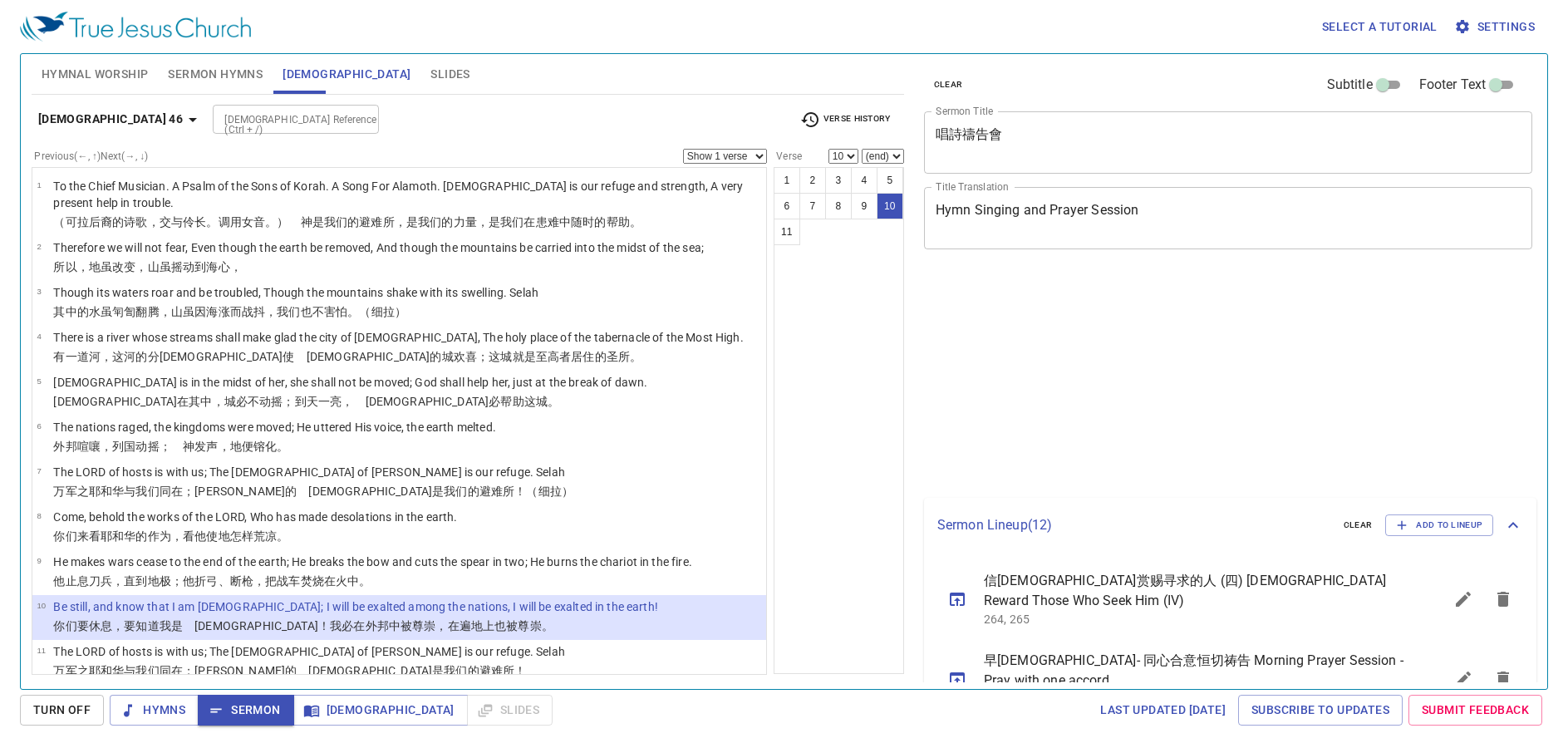
select select "10"
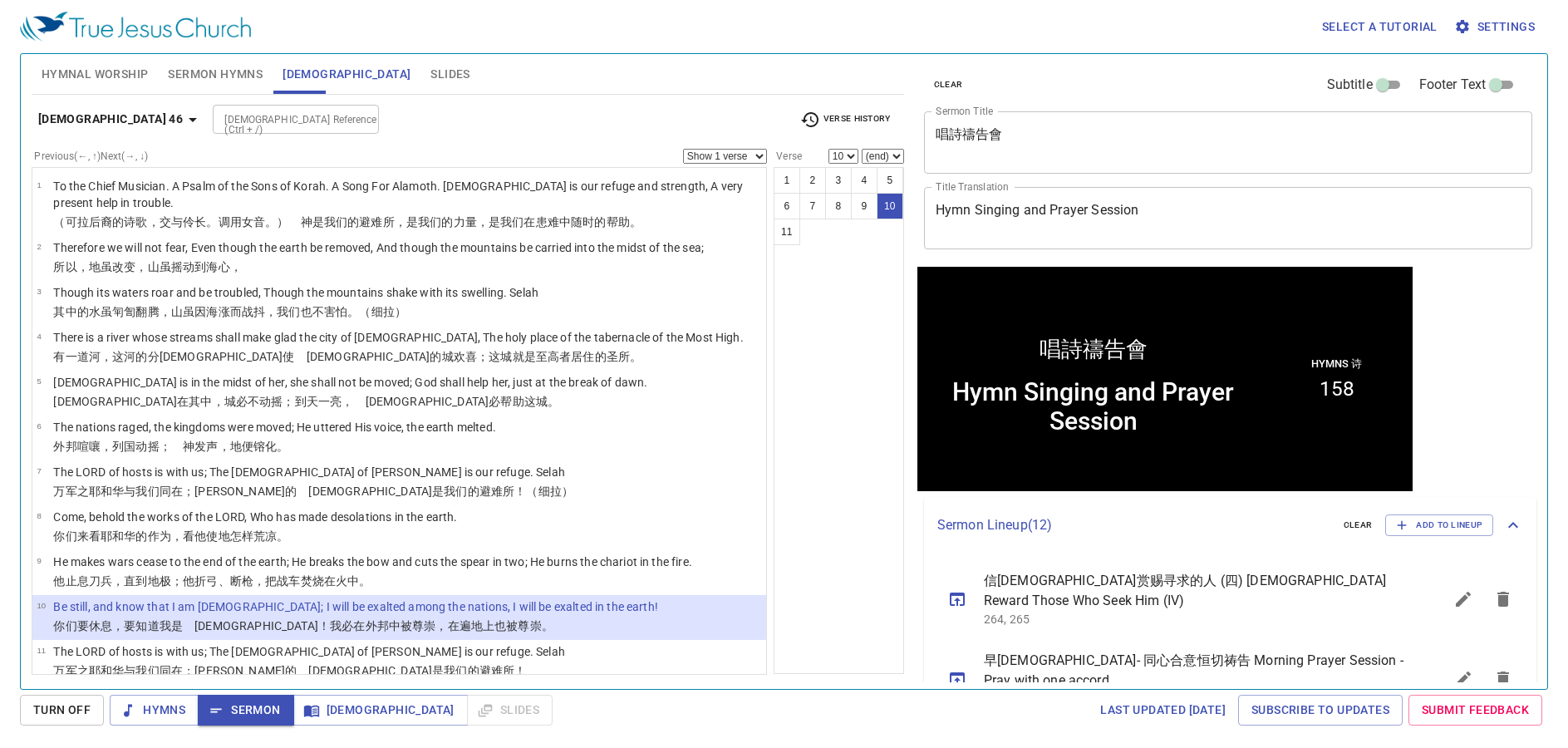
scroll to position [1, 0]
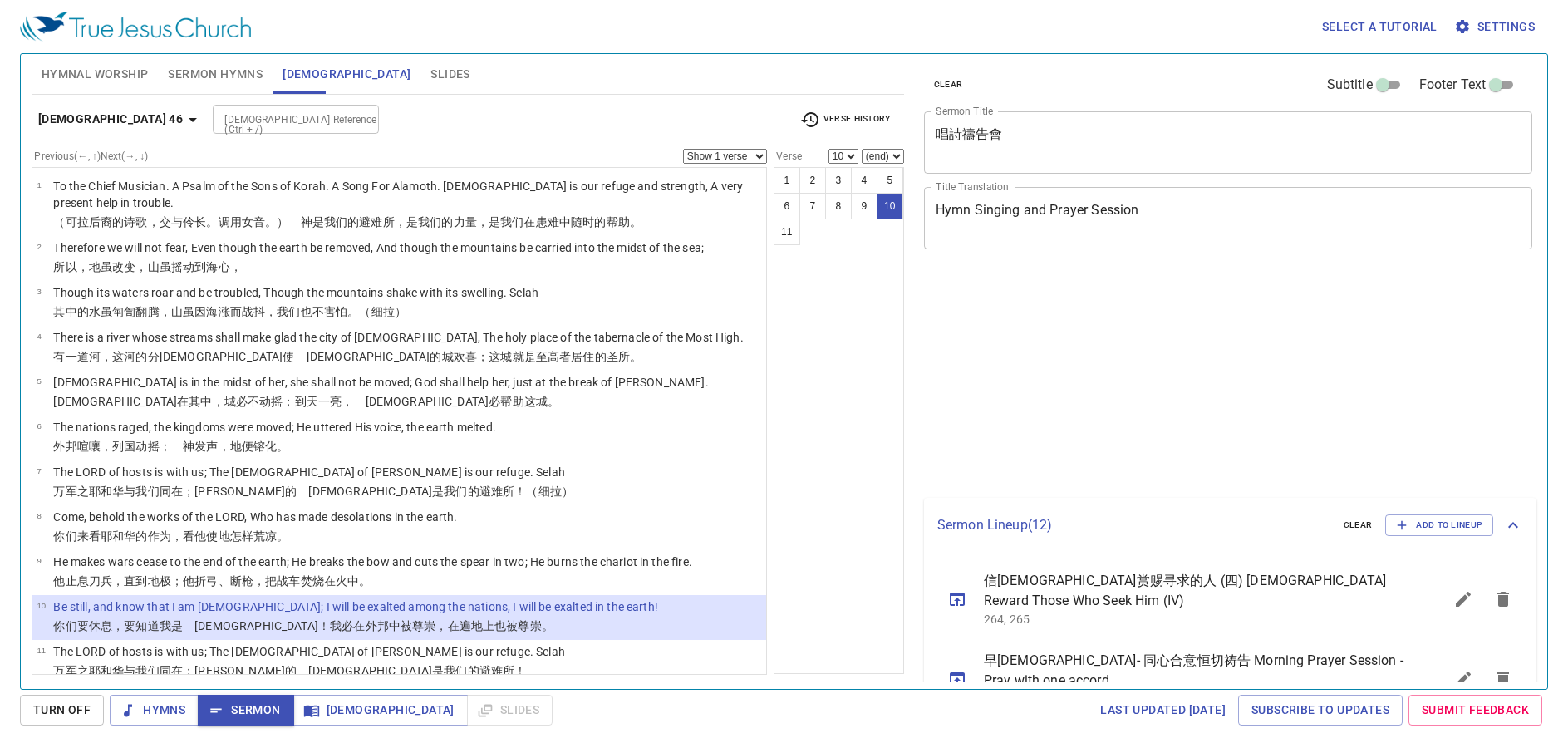
select select "10"
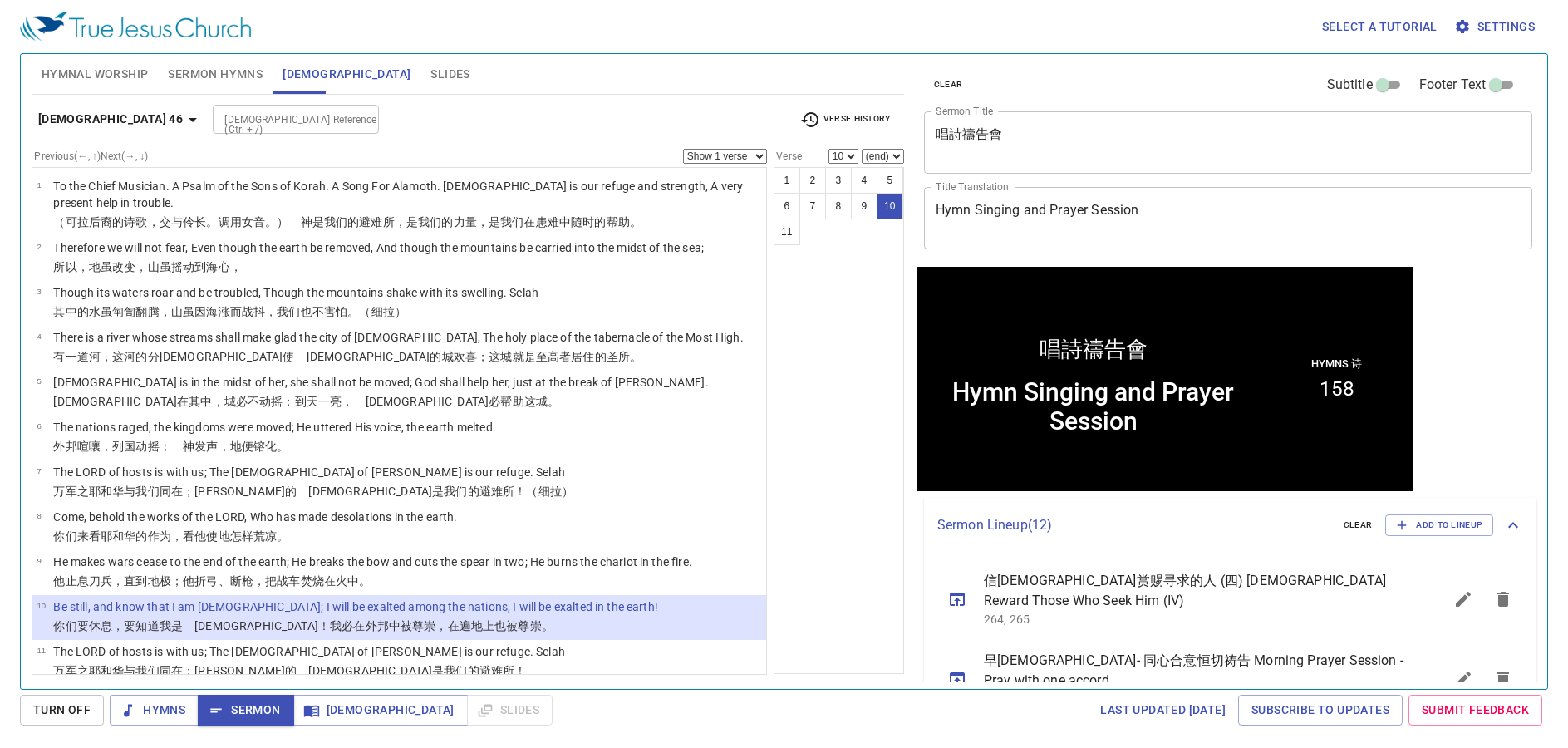
scroll to position [1, 0]
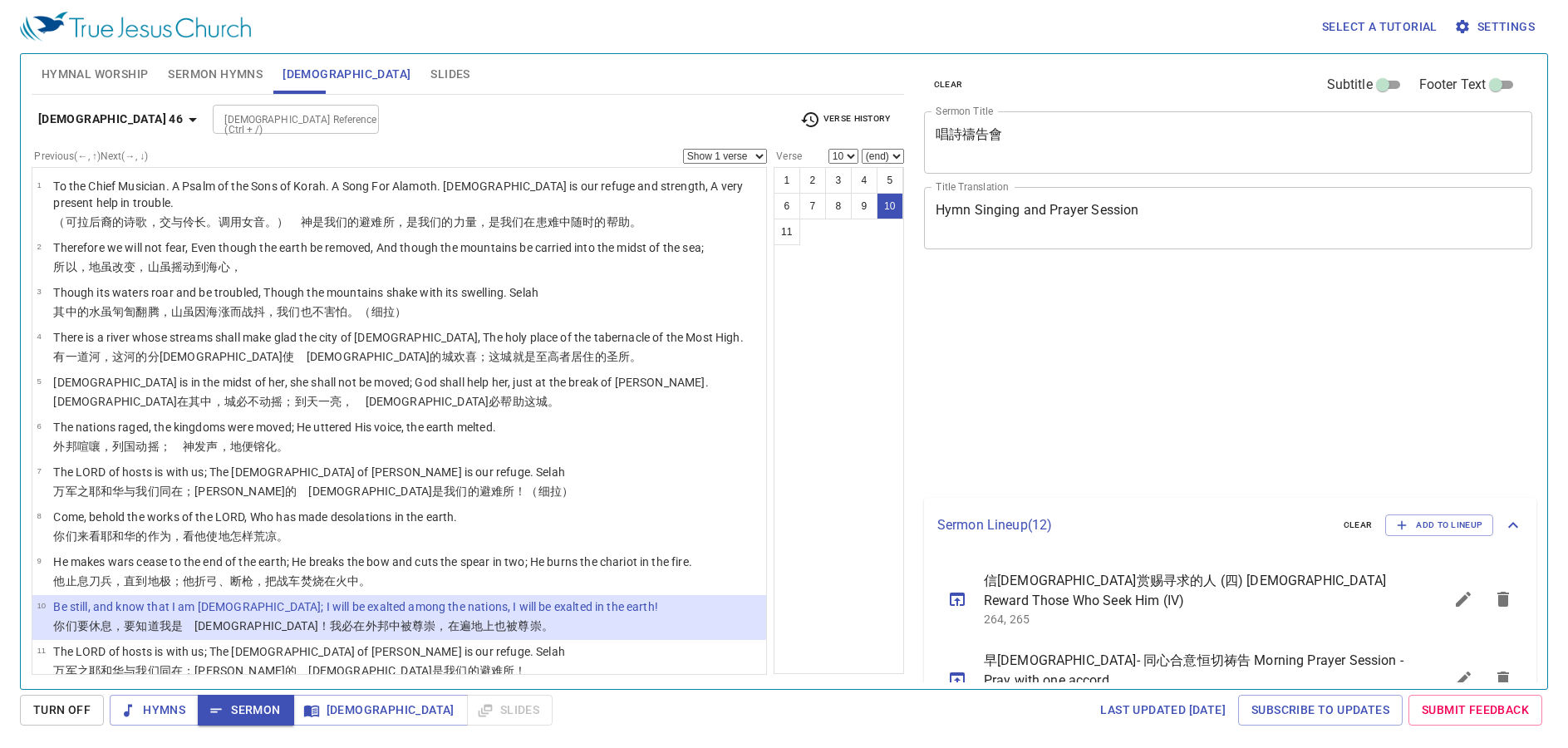
select select "10"
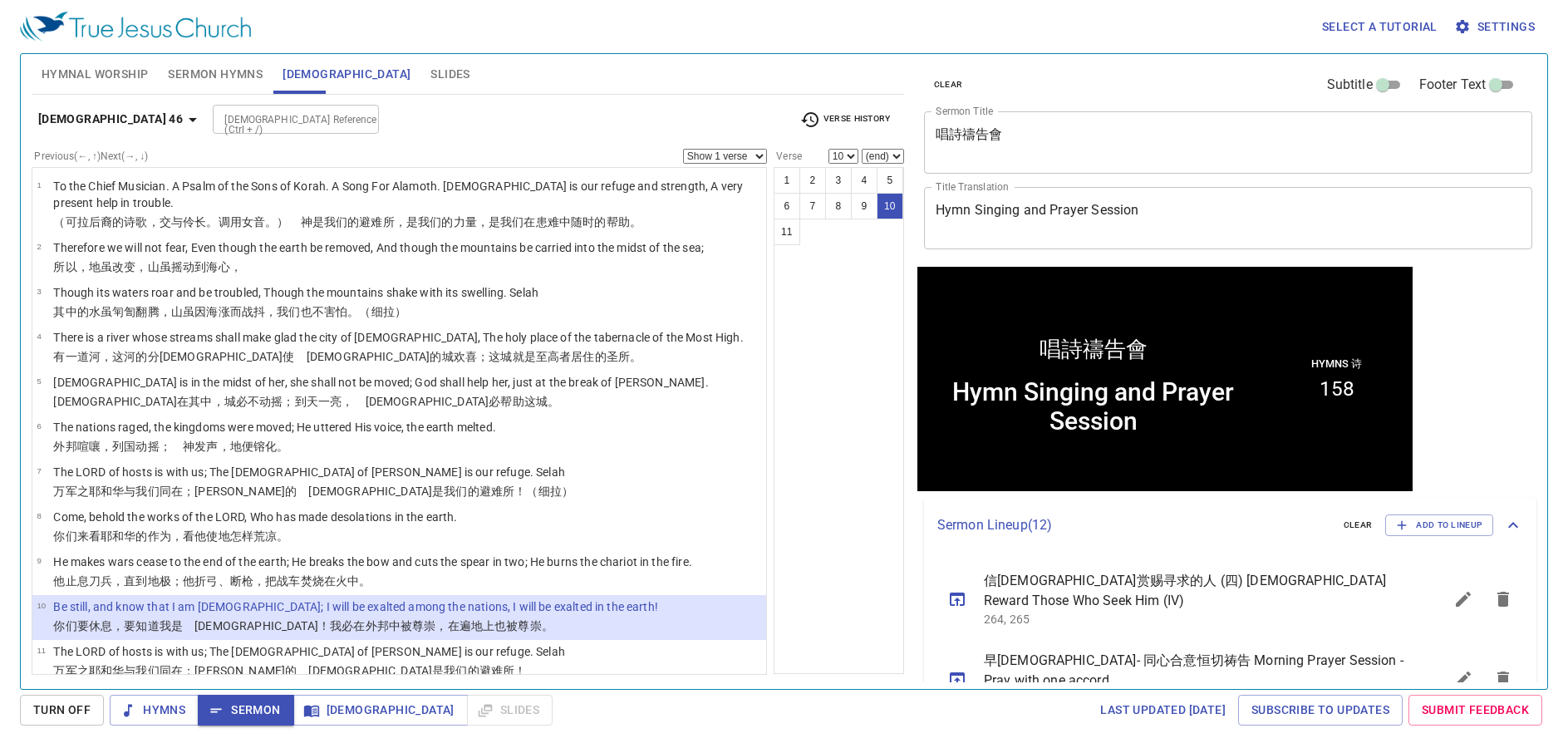
scroll to position [1, 0]
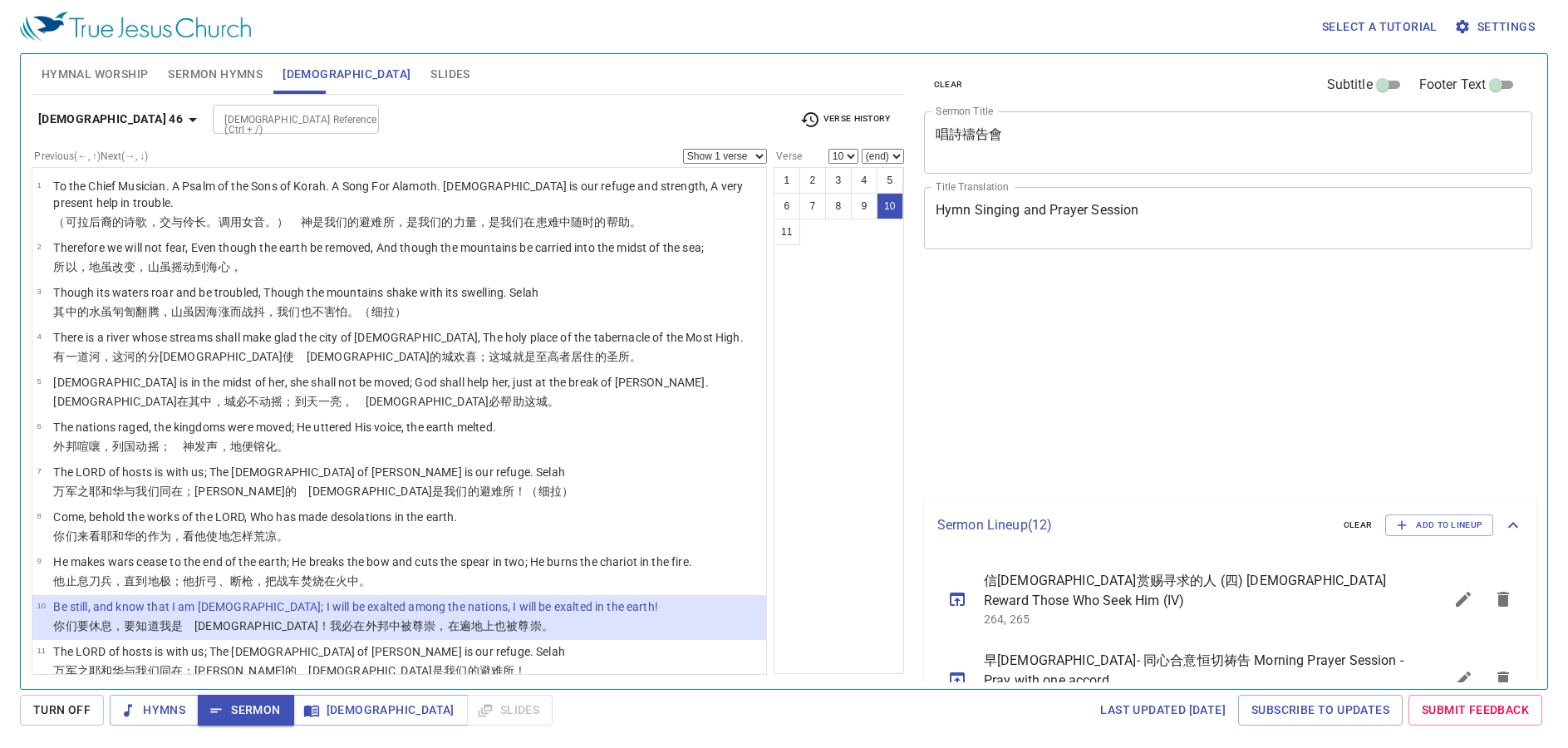
select select "10"
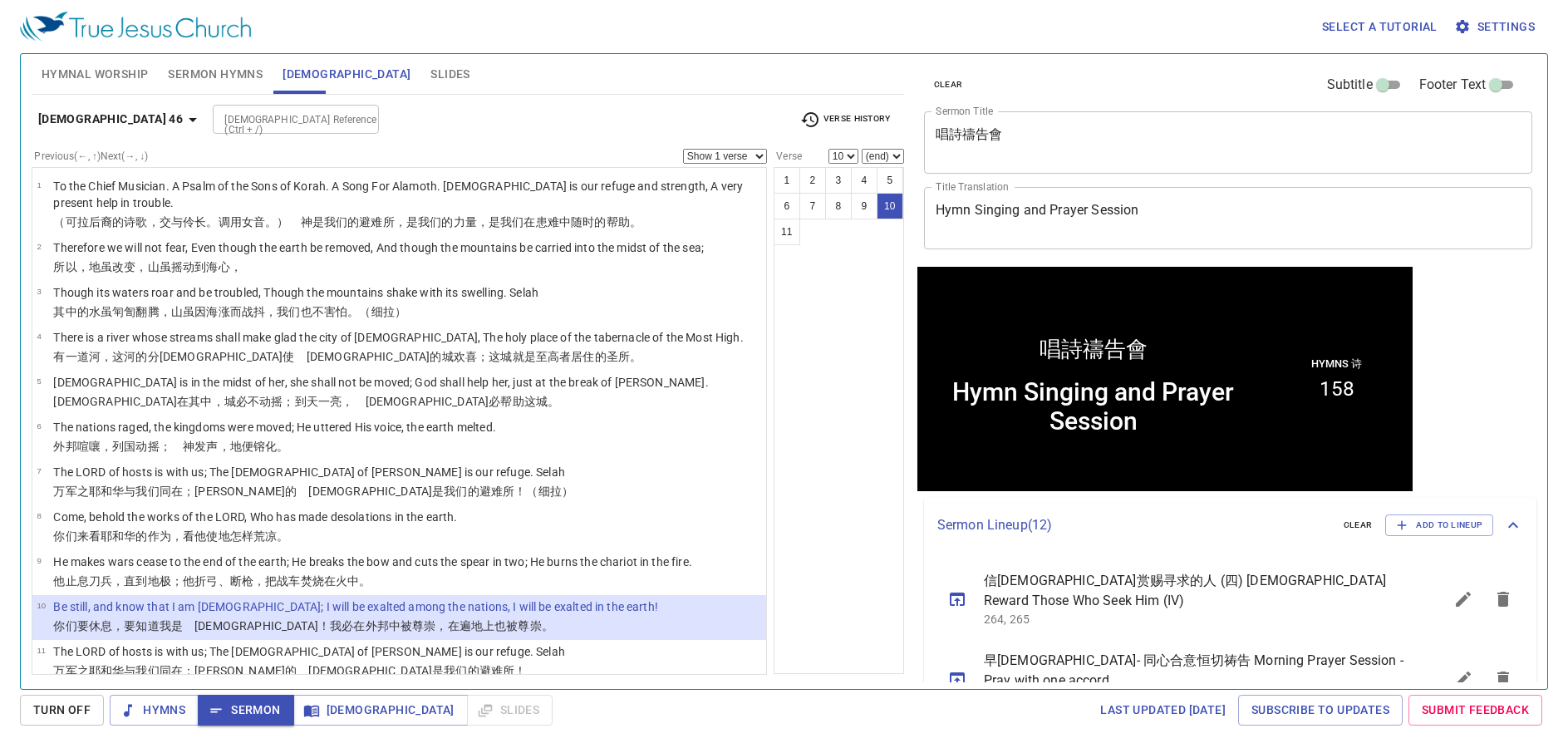
scroll to position [1, 0]
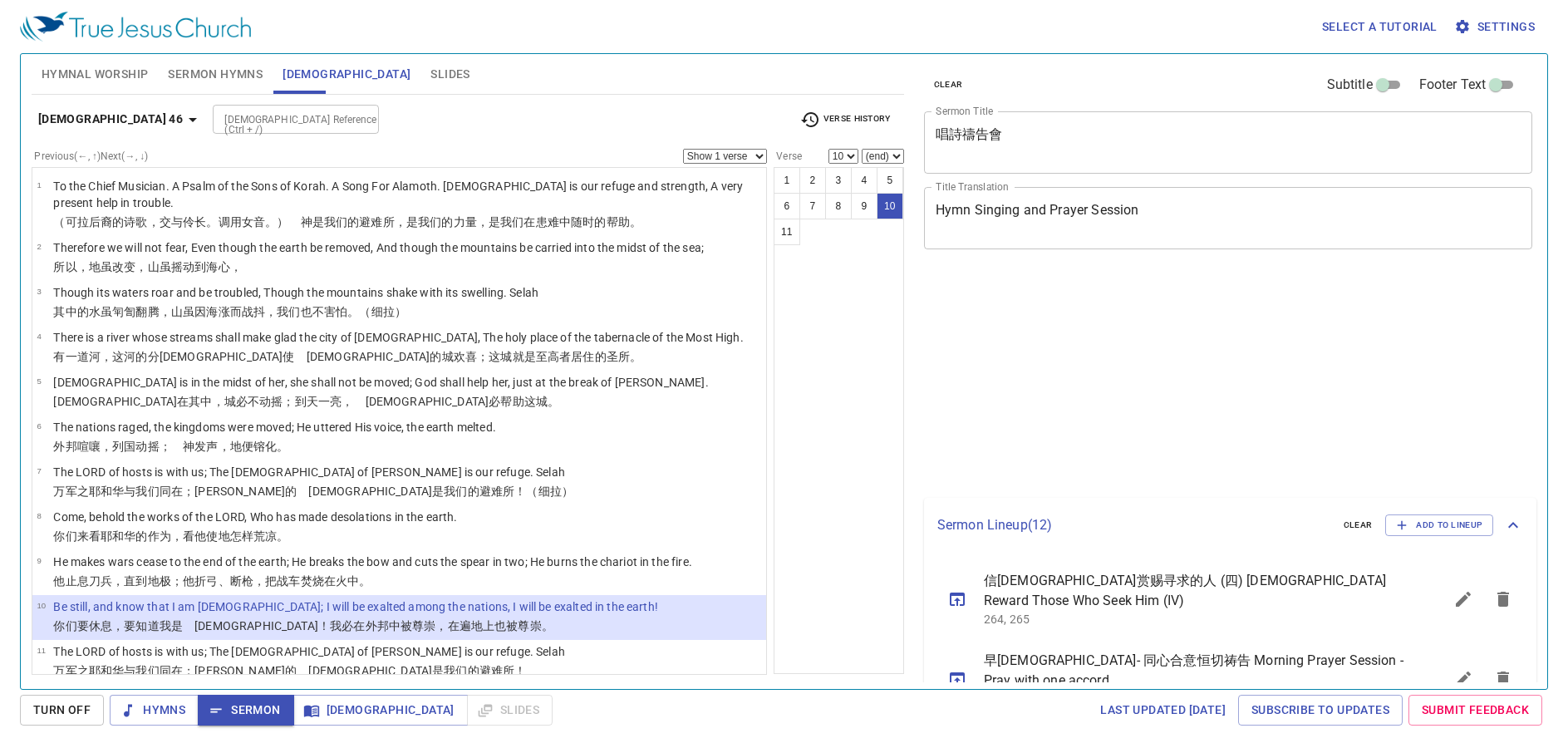
select select "10"
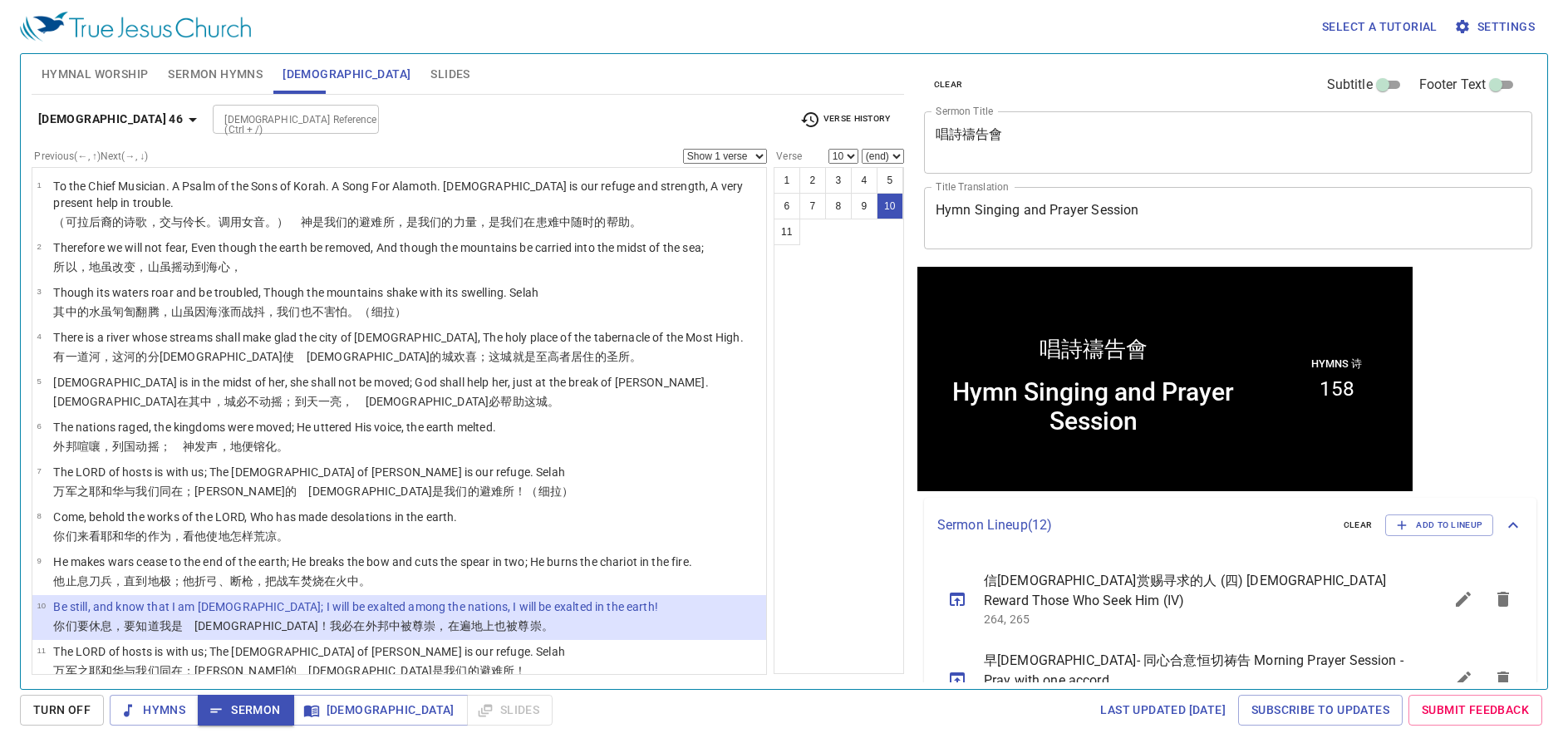
scroll to position [1, 0]
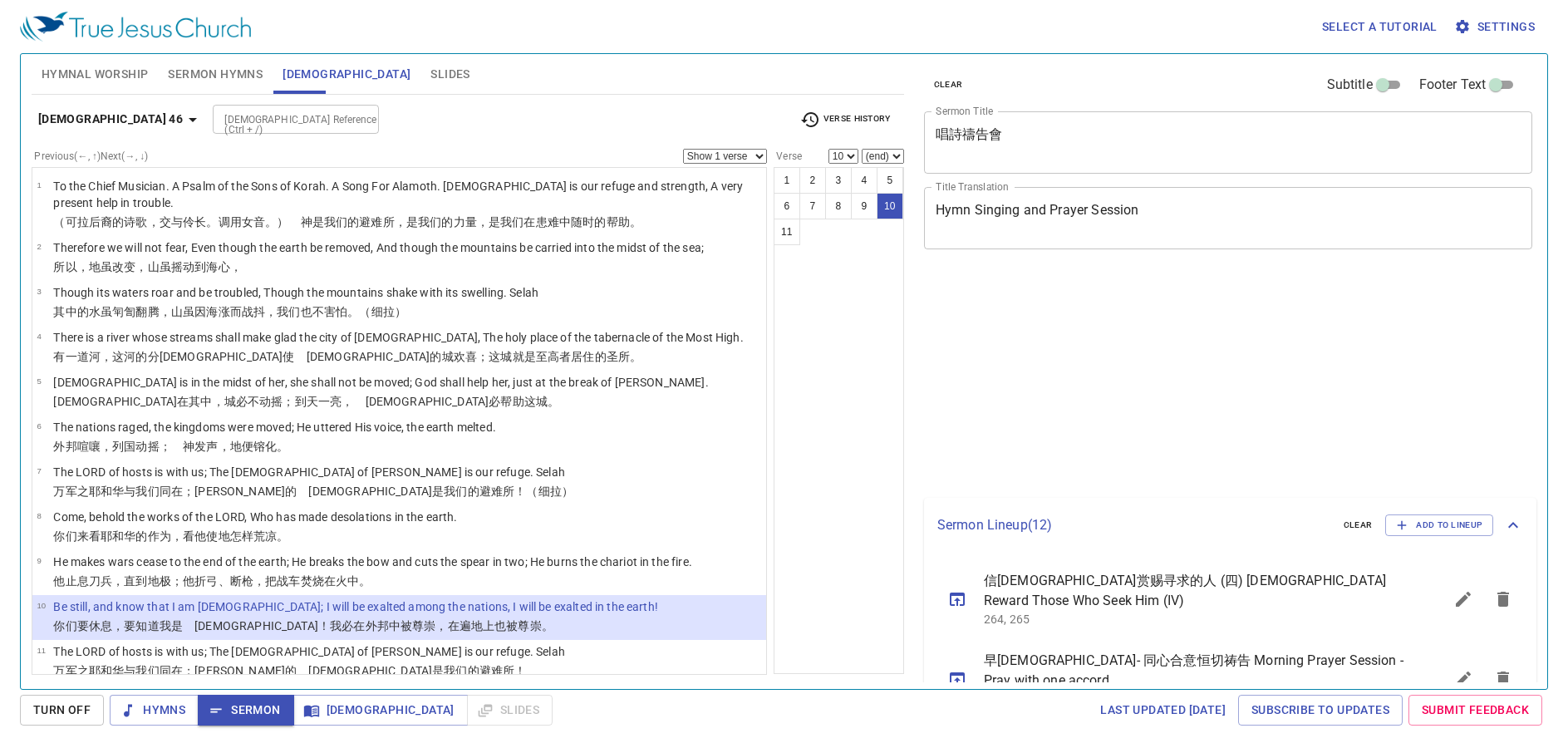
select select "10"
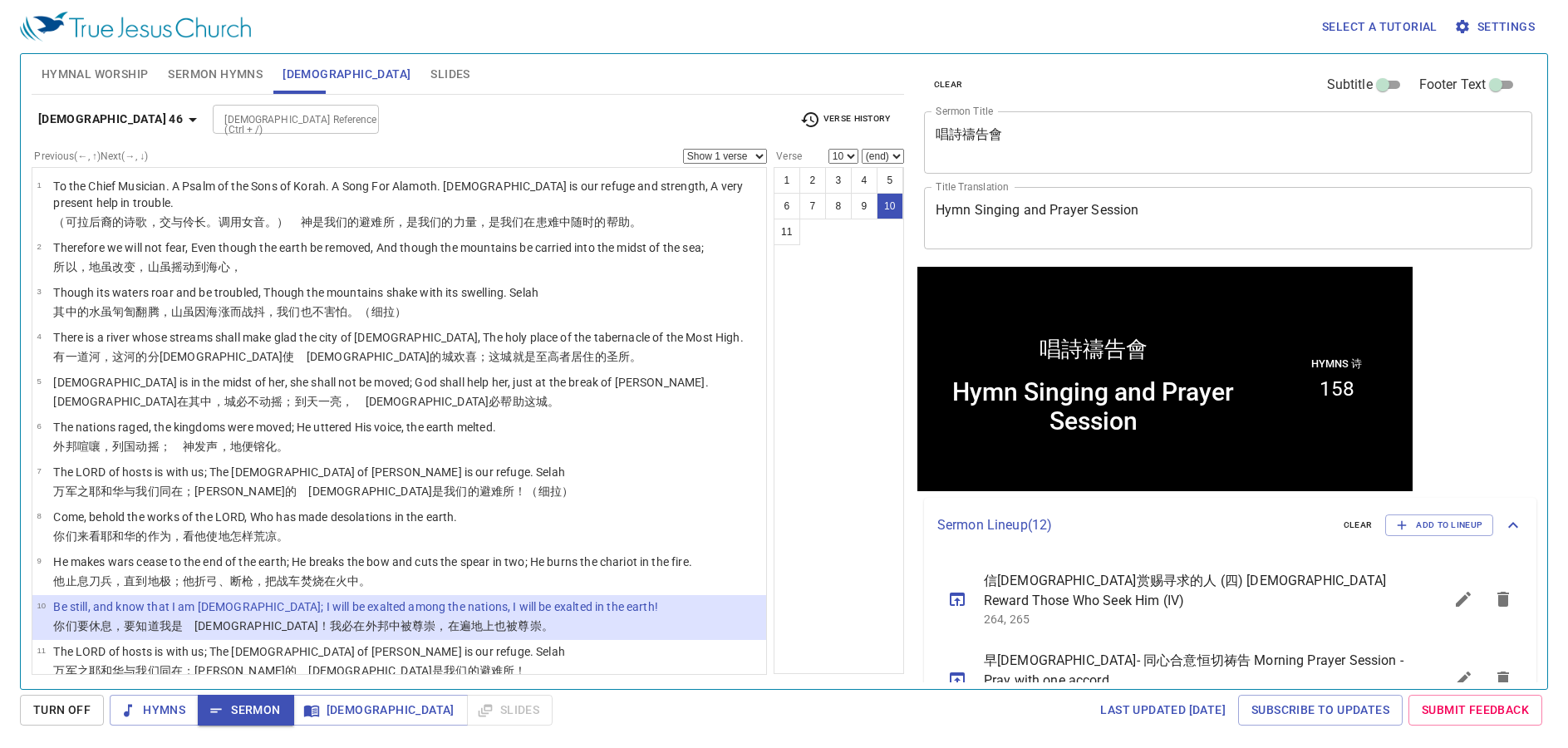
scroll to position [1, 0]
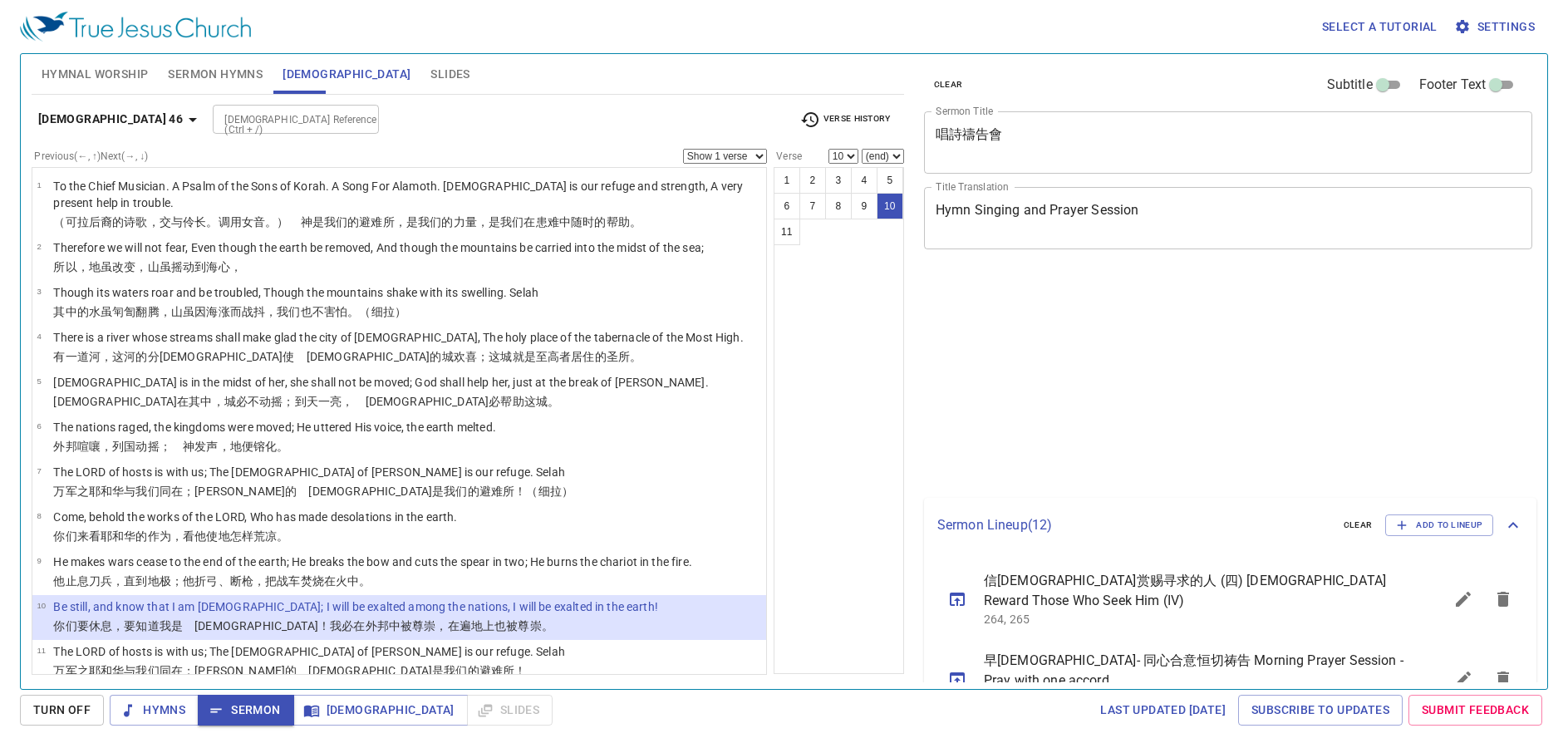
select select "10"
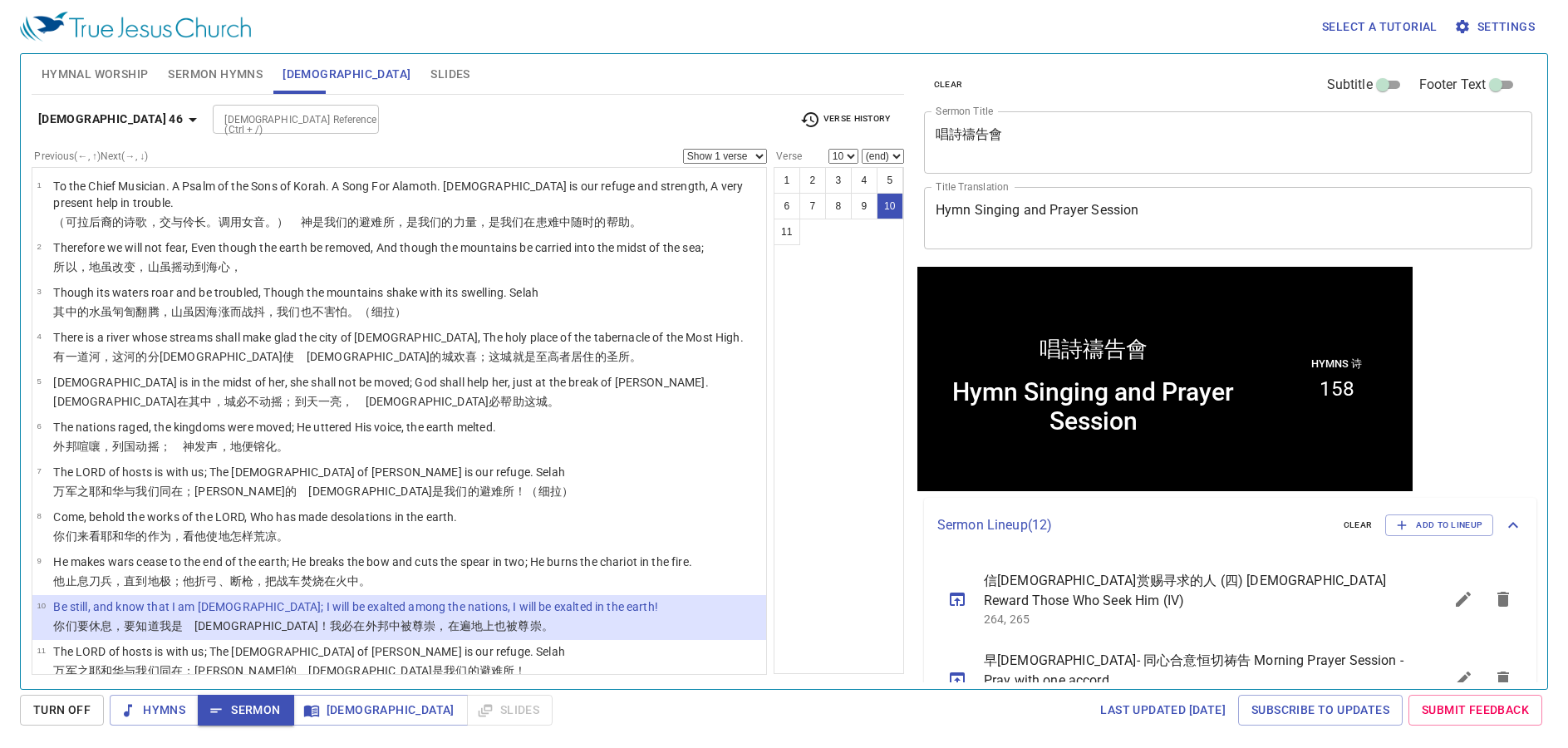
scroll to position [1, 0]
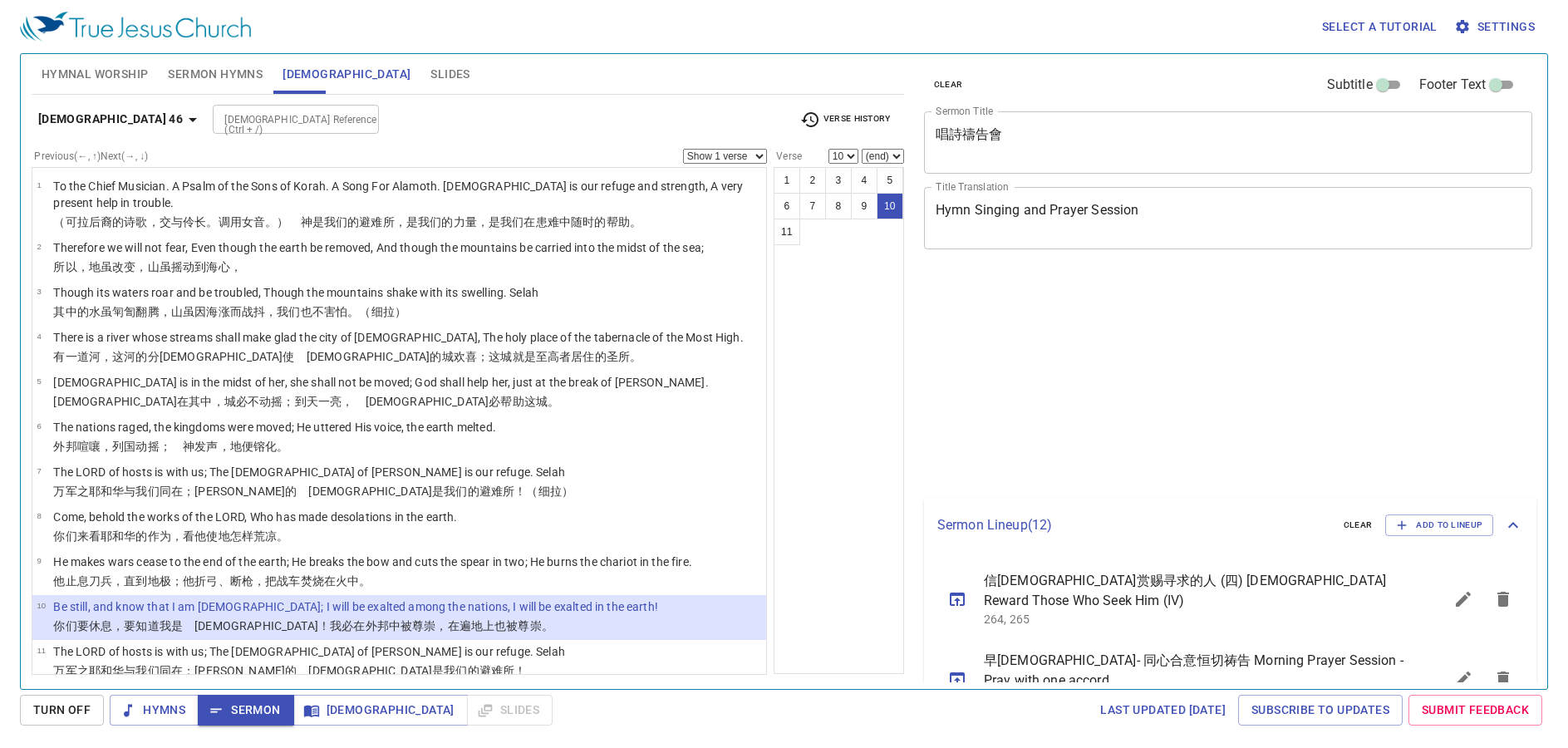
select select "10"
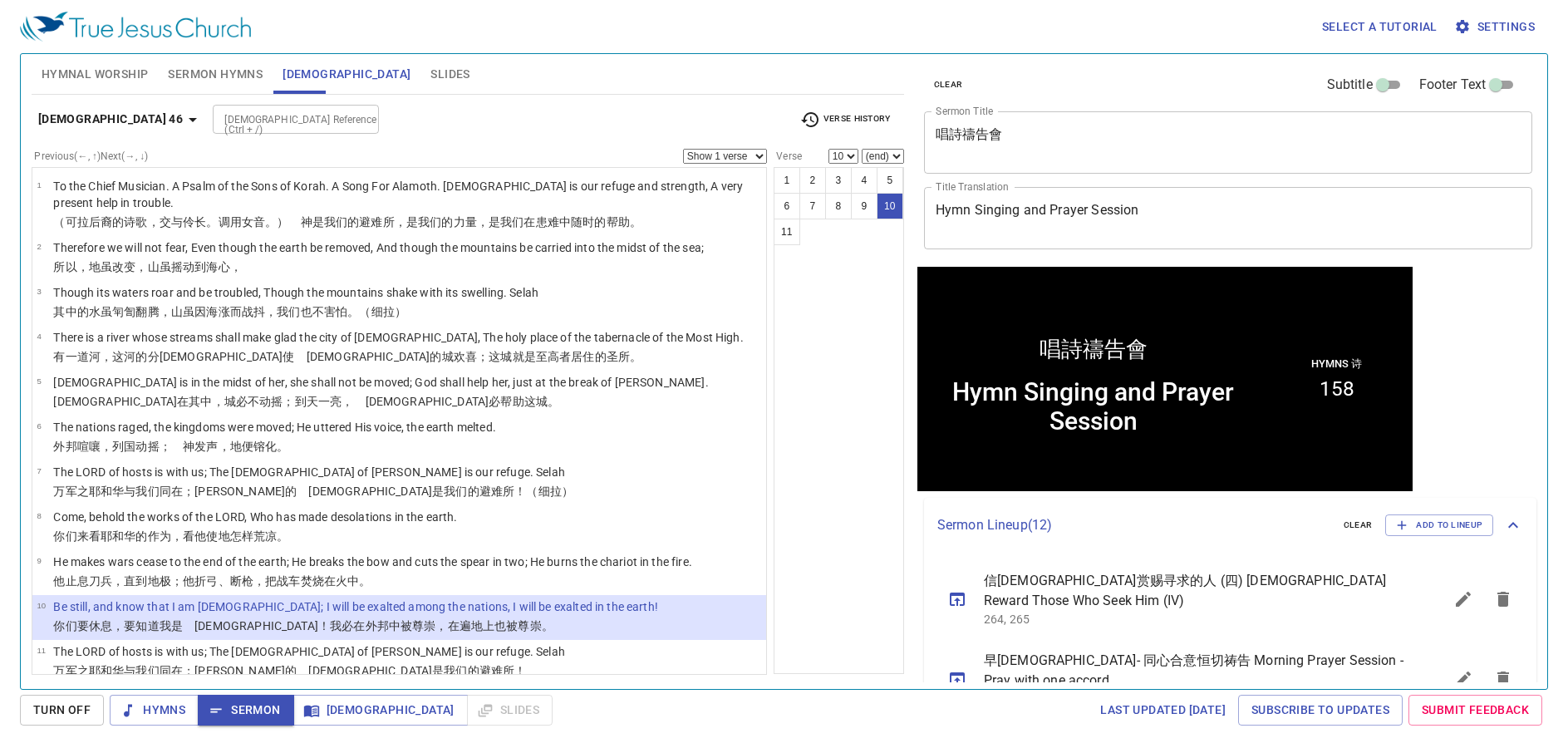
scroll to position [1, 0]
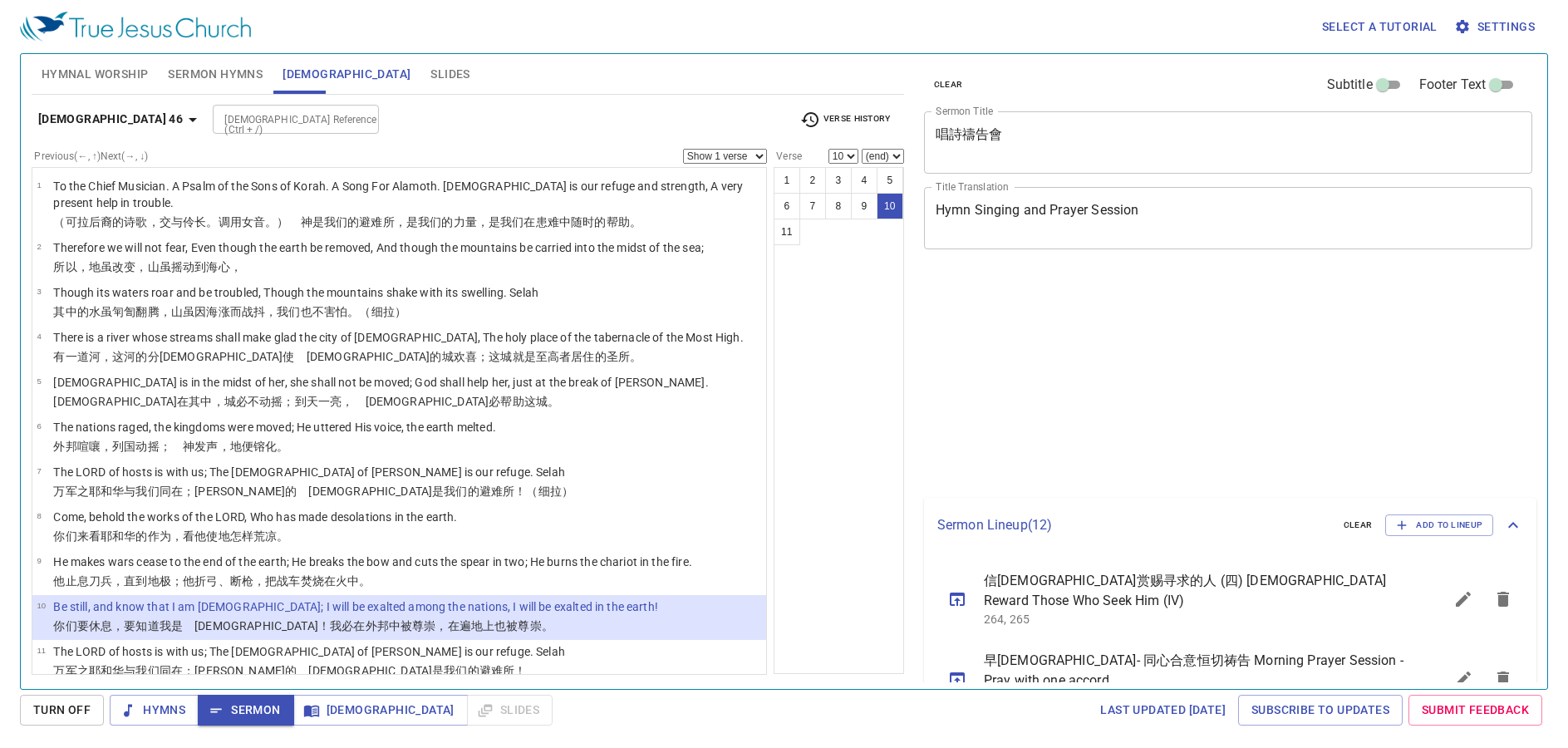
select select "10"
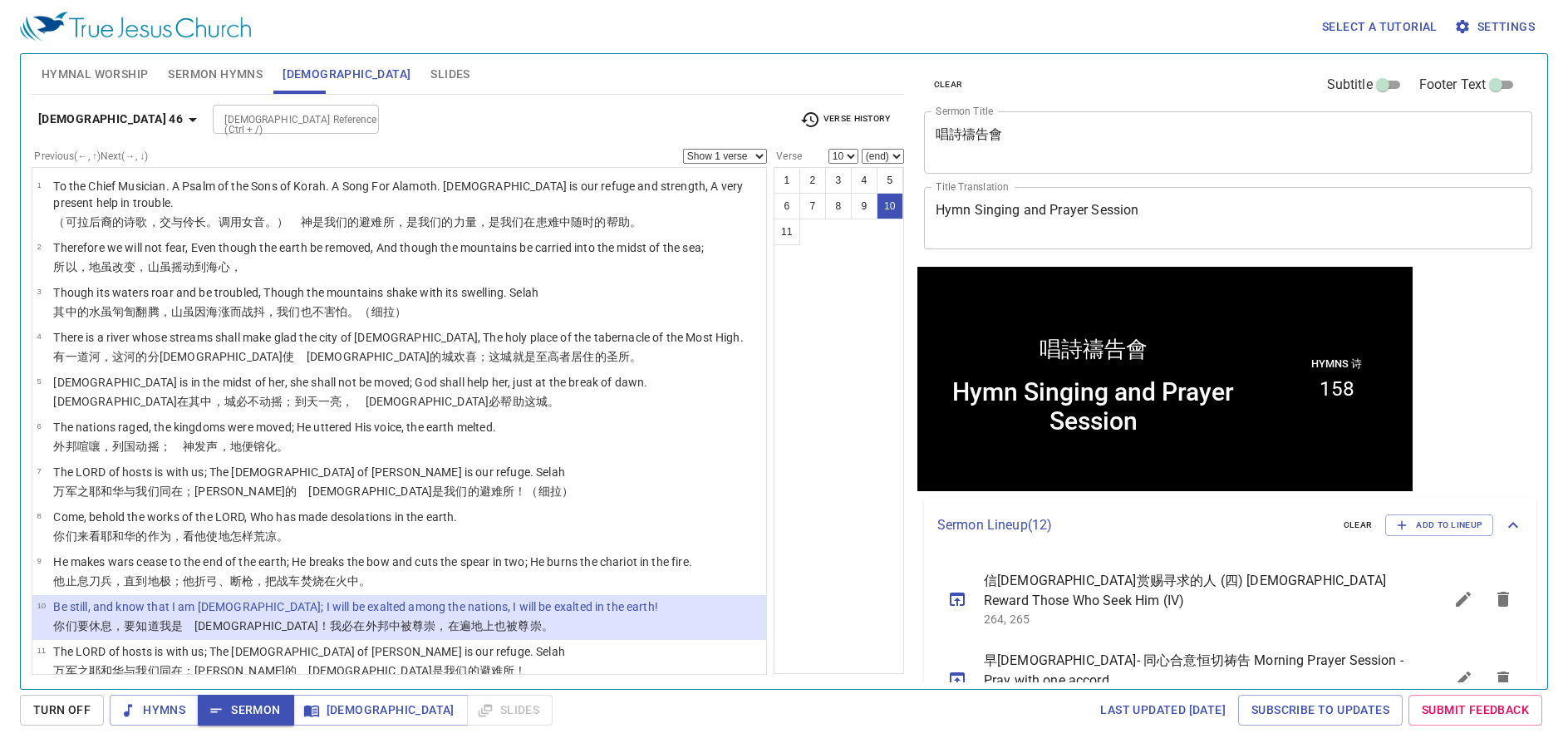
scroll to position [1, 0]
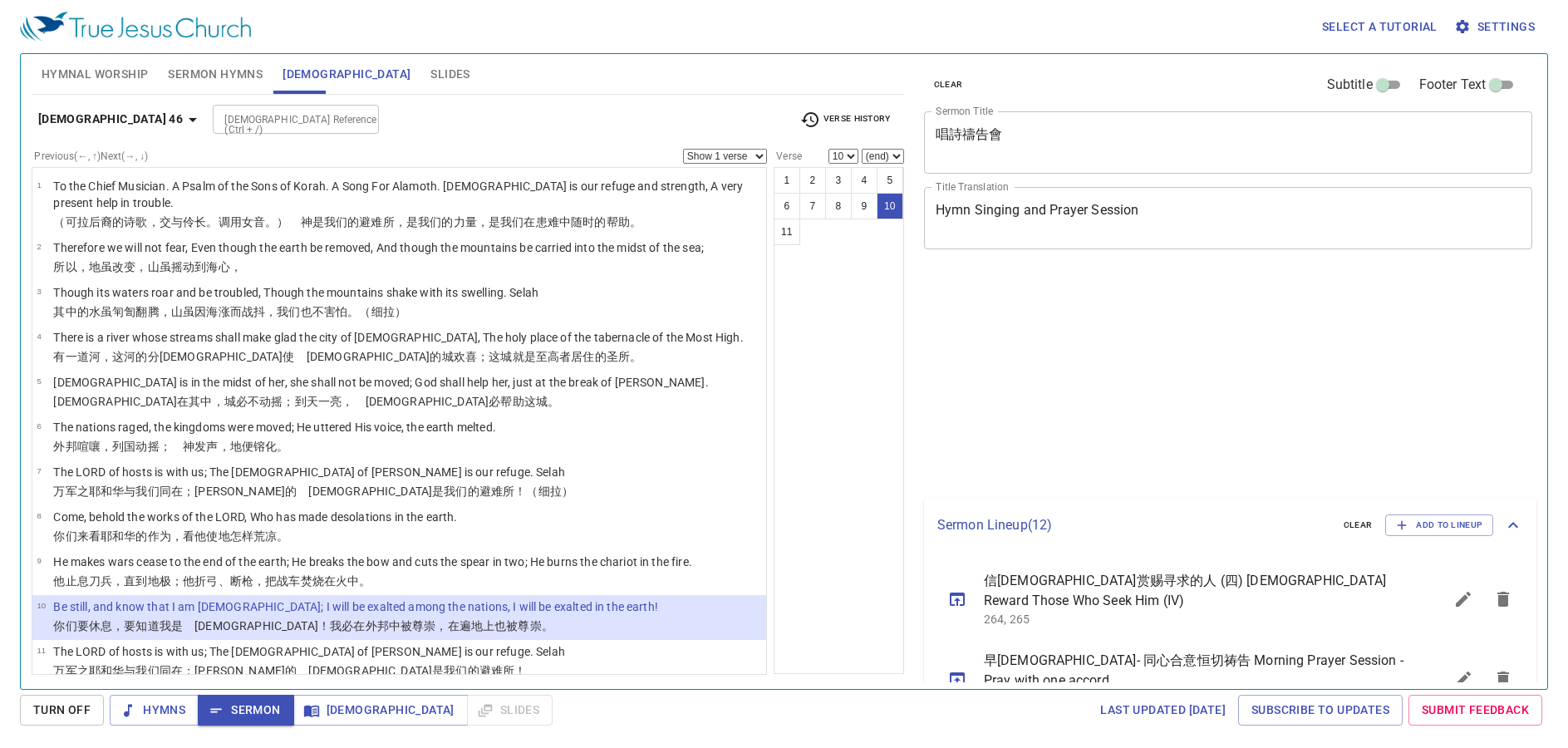
select select "10"
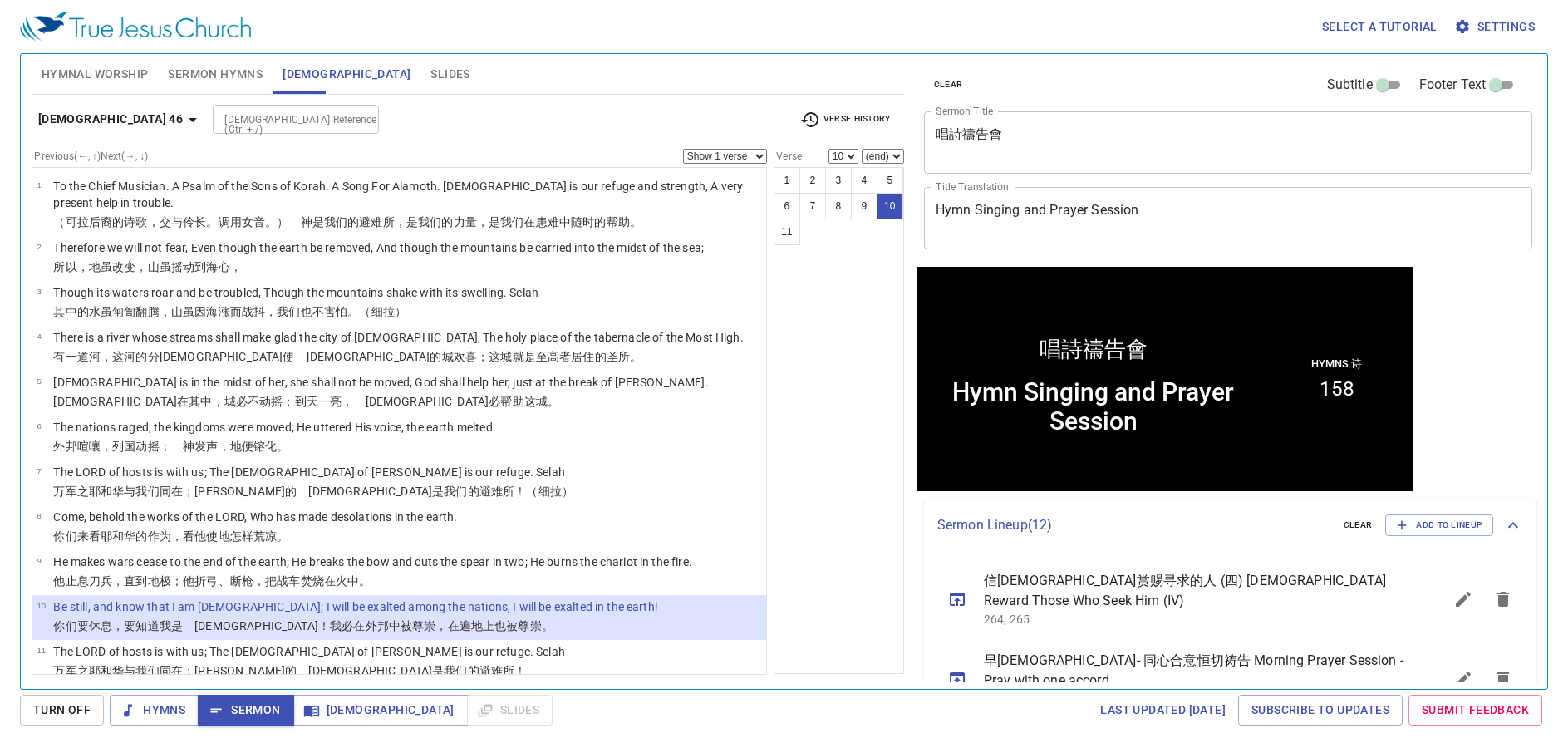
scroll to position [1, 0]
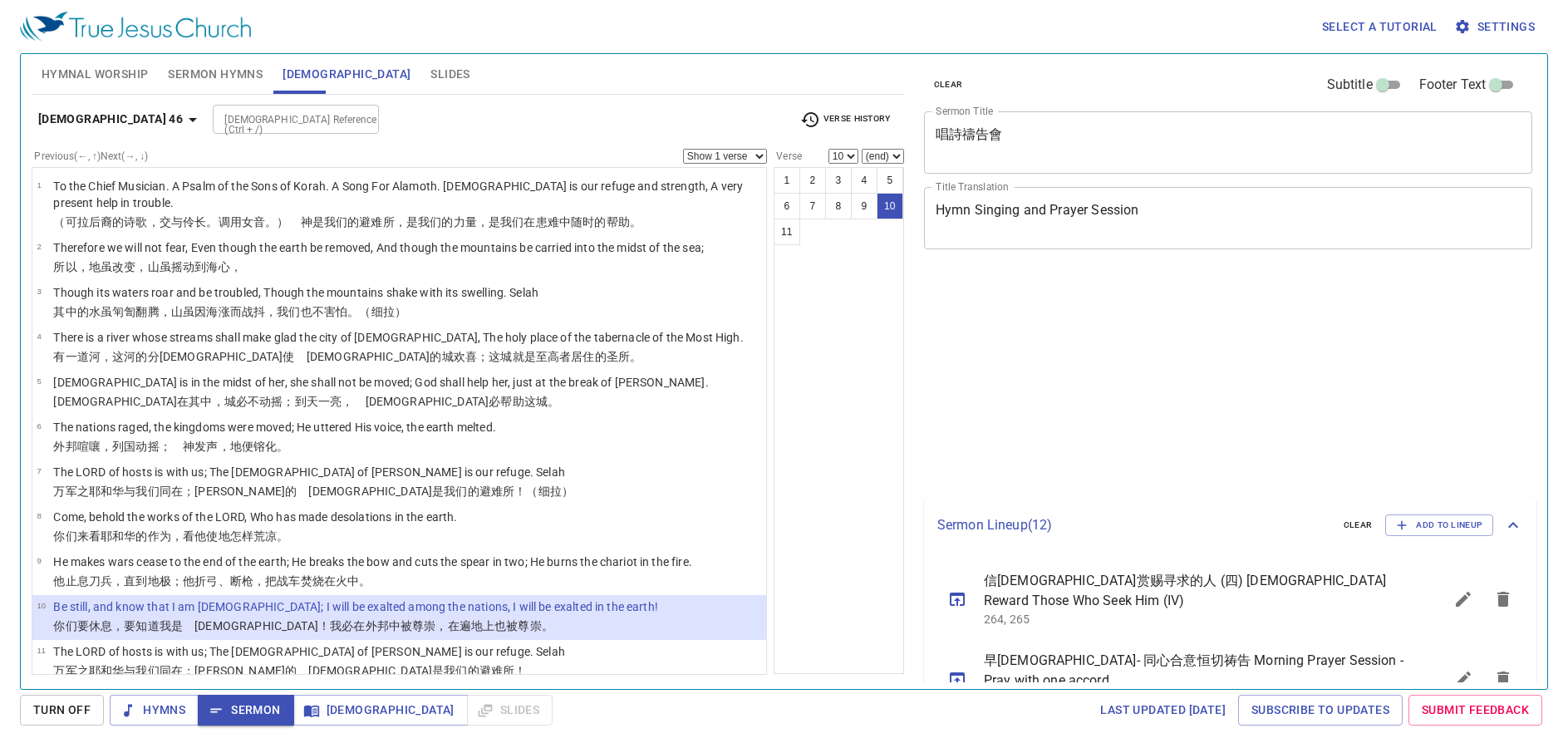
select select "10"
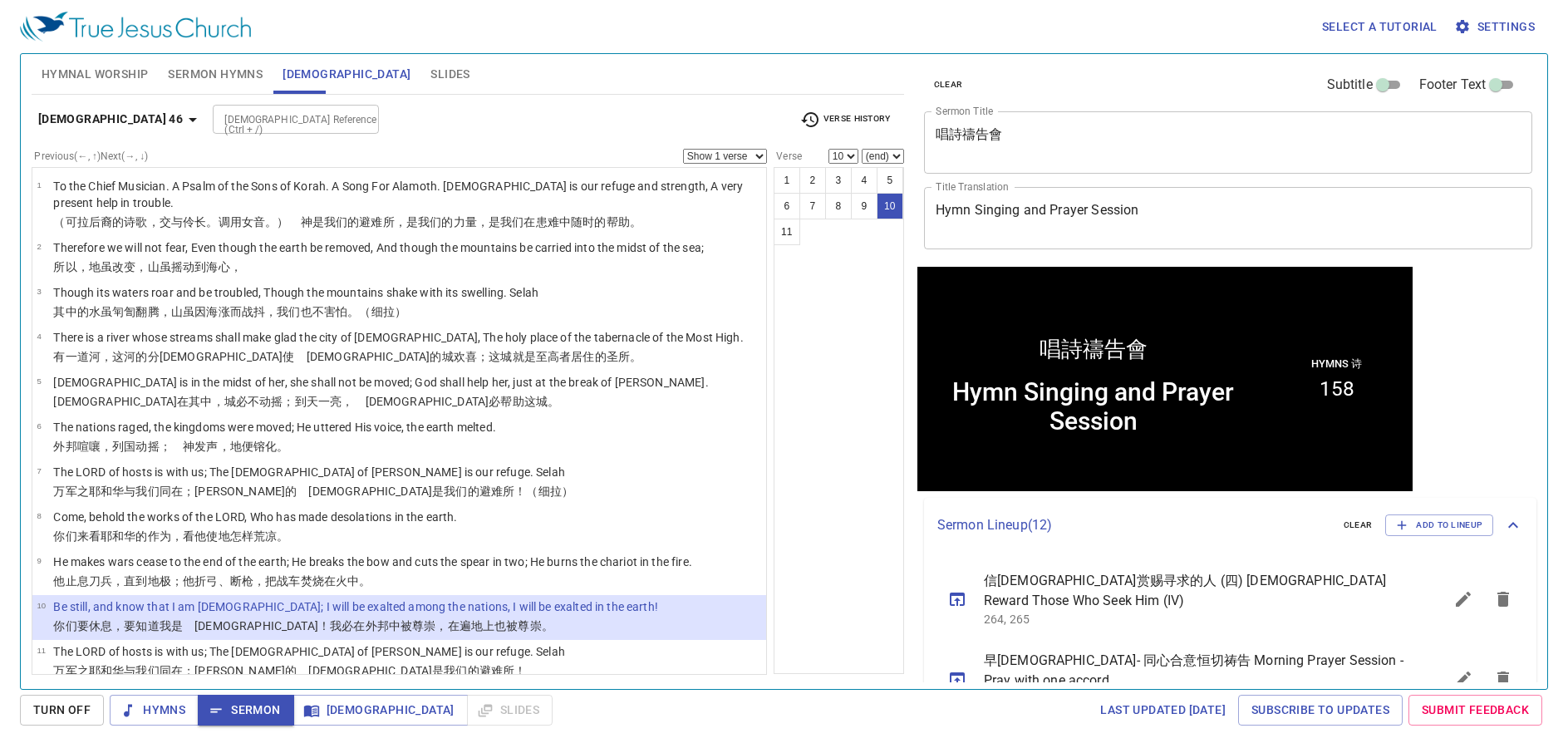
scroll to position [1, 0]
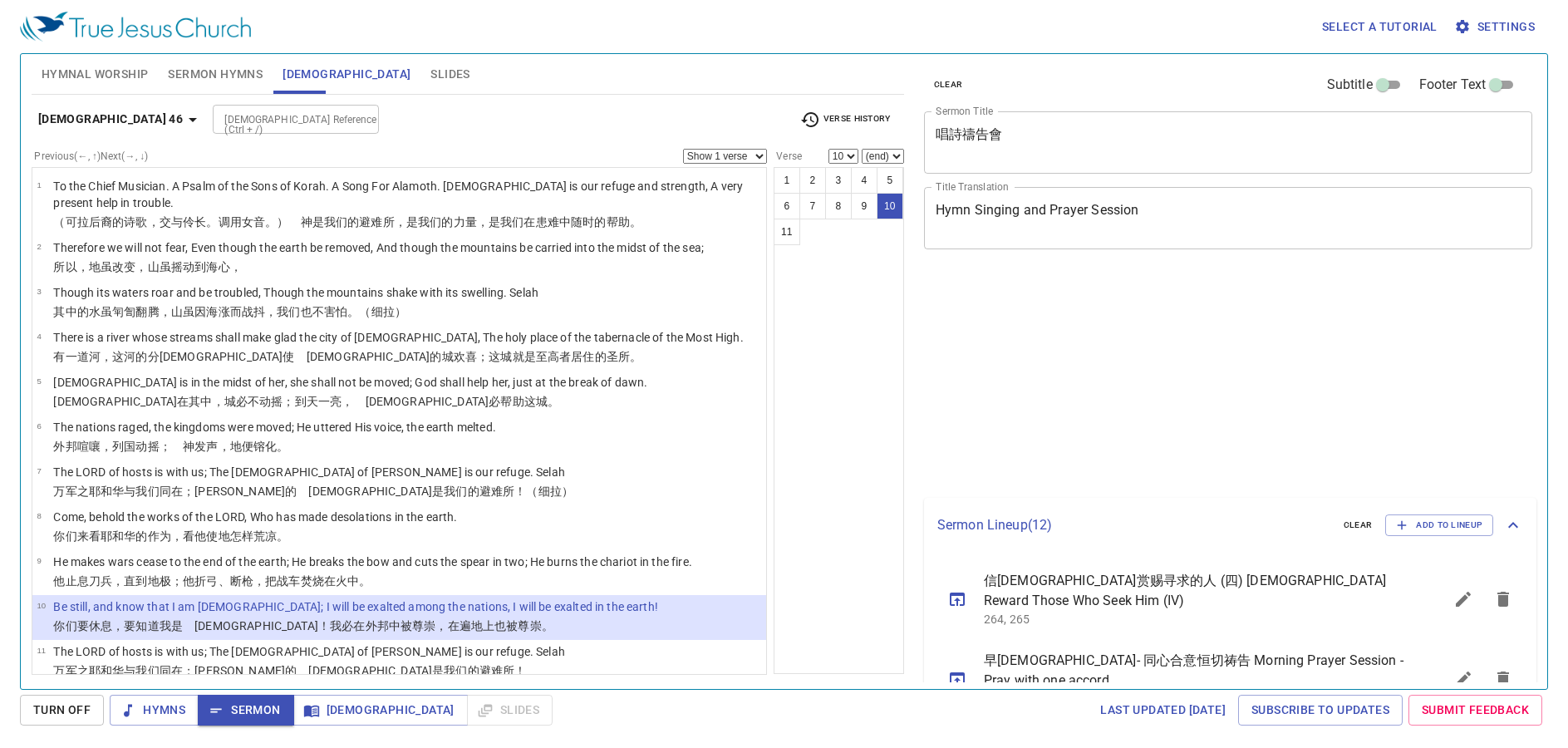
select select "10"
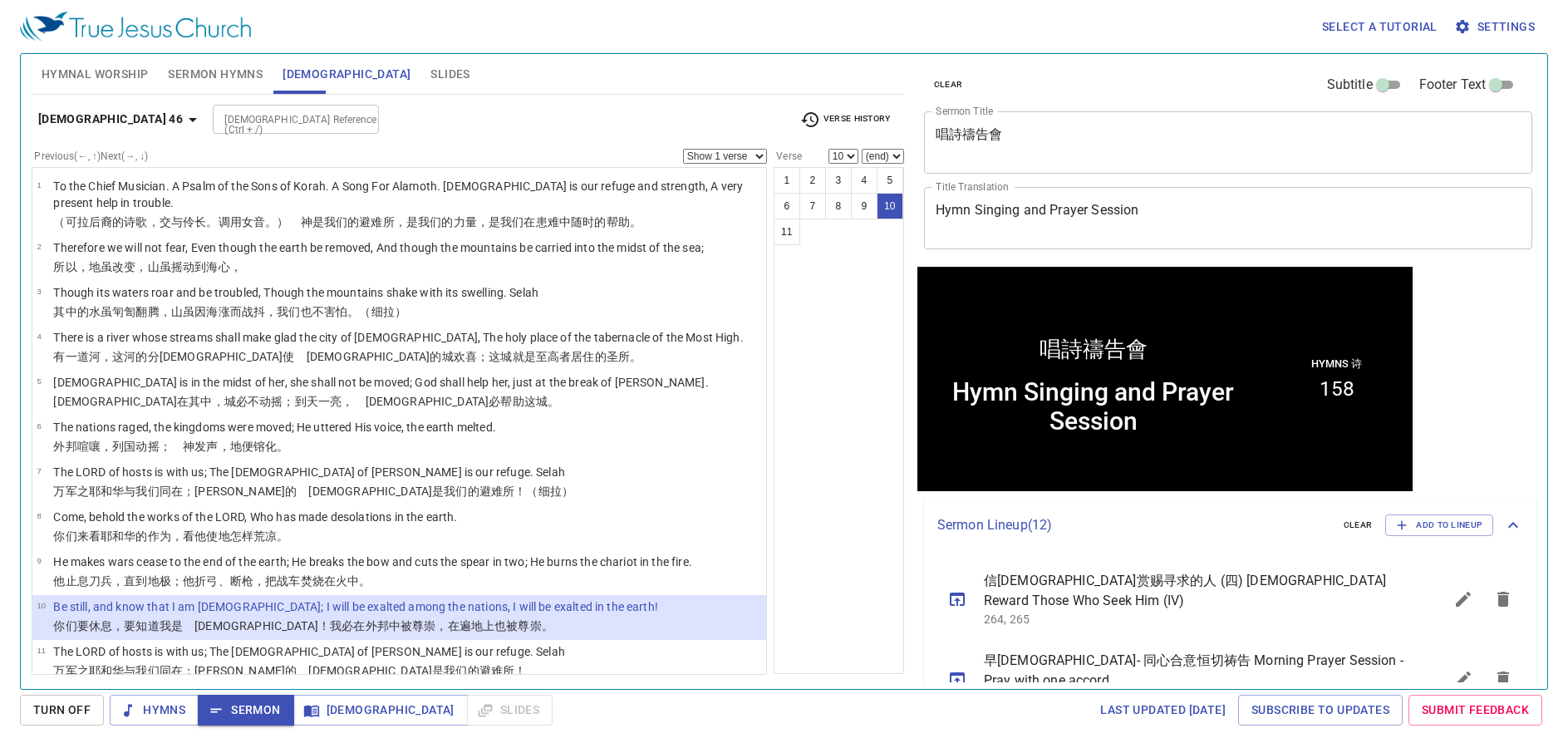
scroll to position [1, 0]
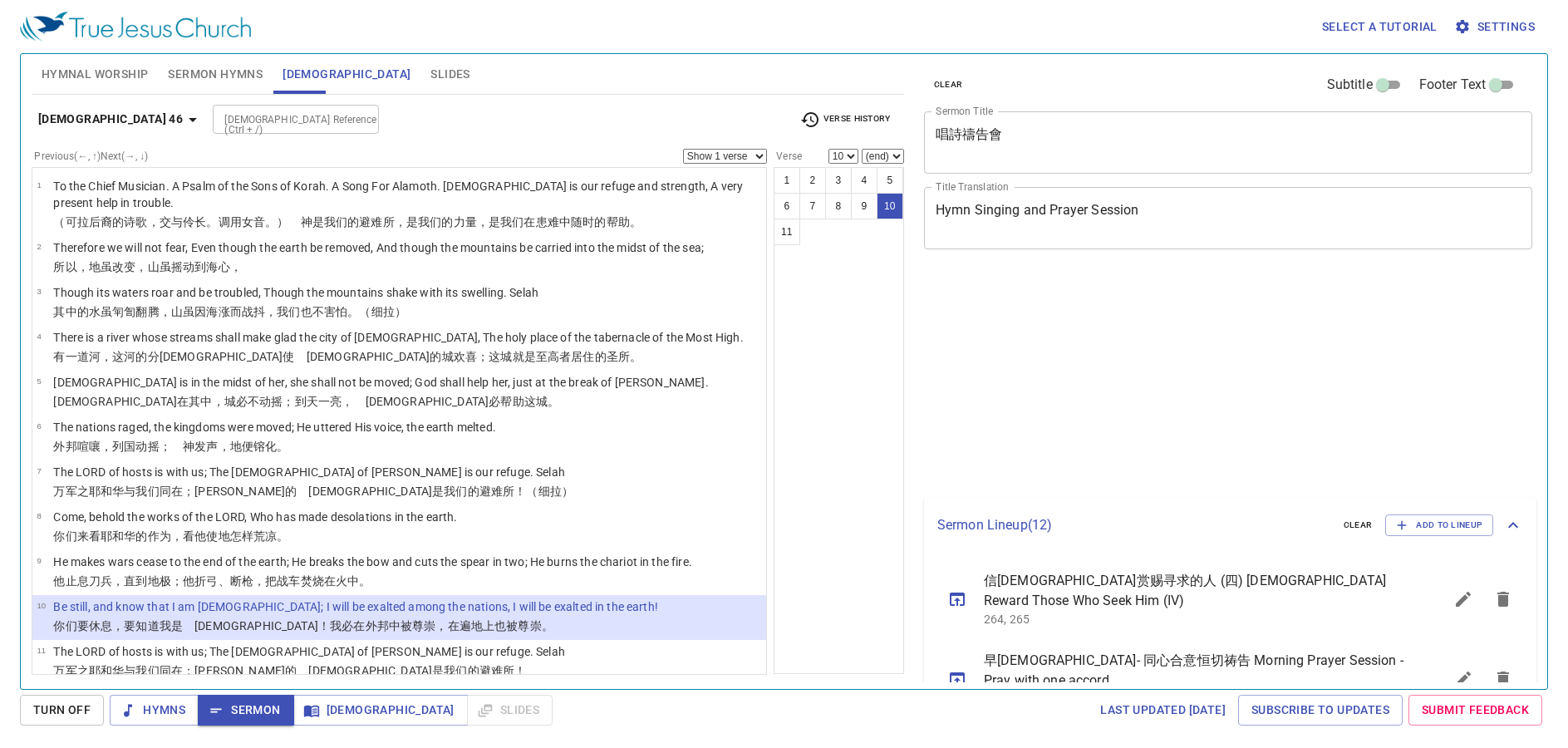
select select "10"
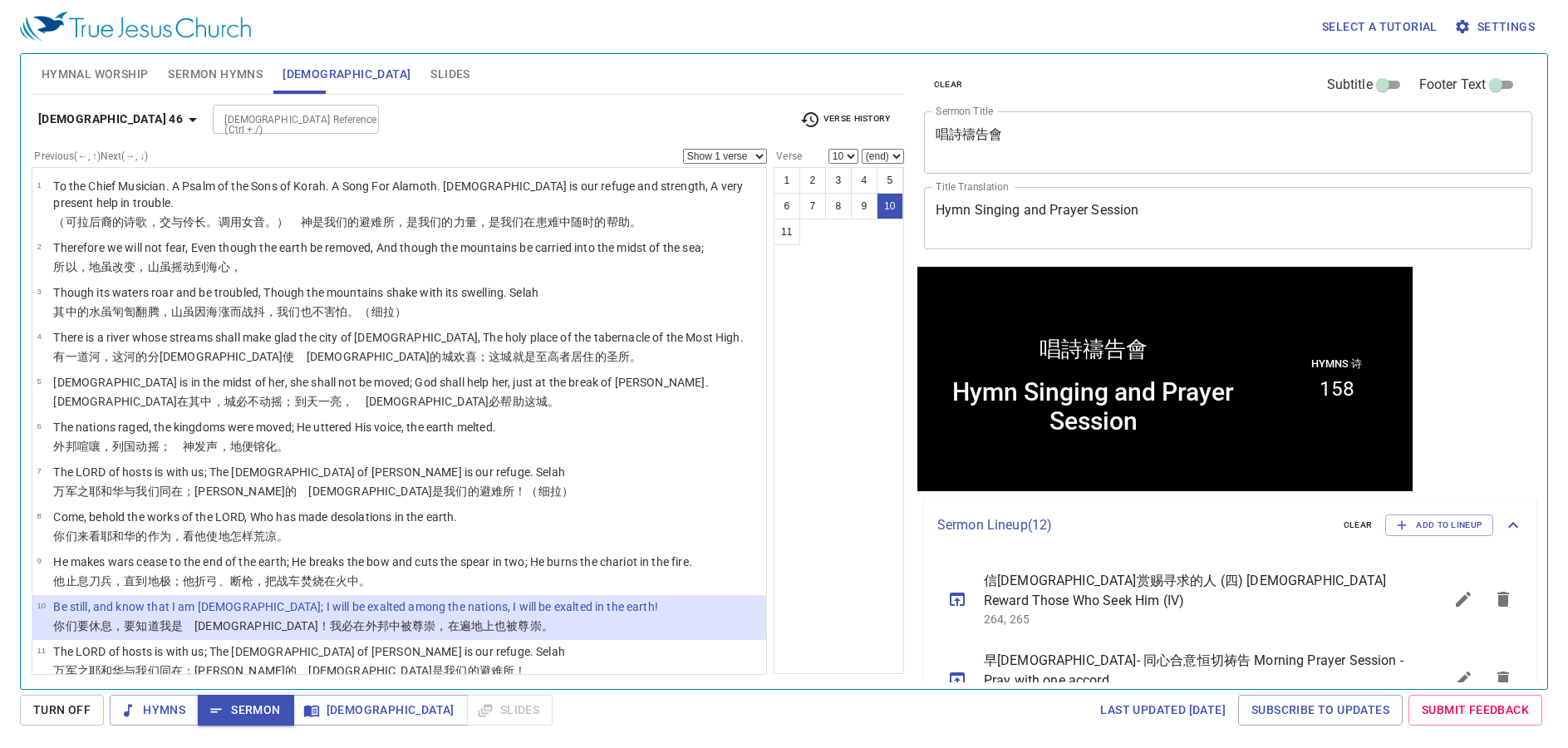
scroll to position [1, 0]
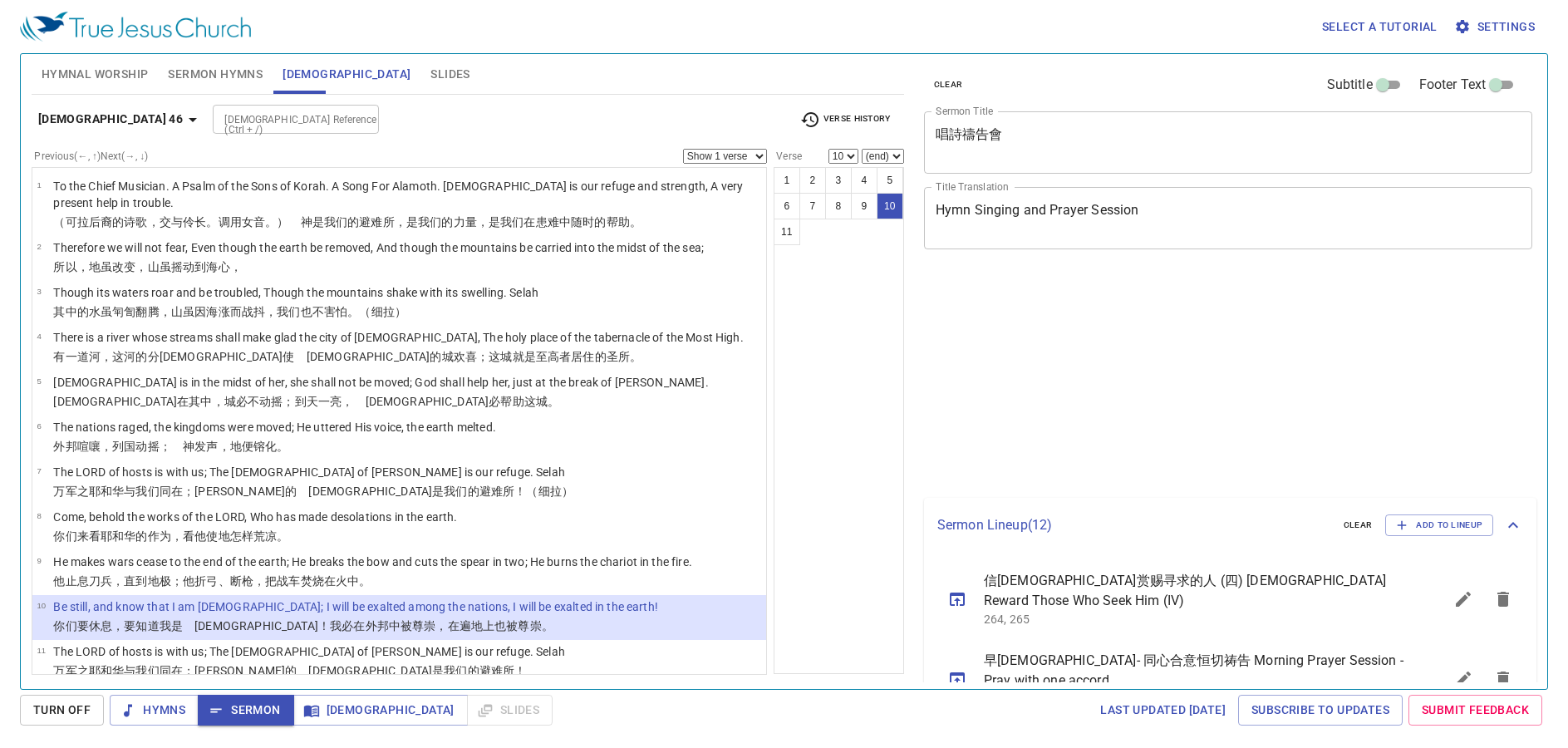
select select "10"
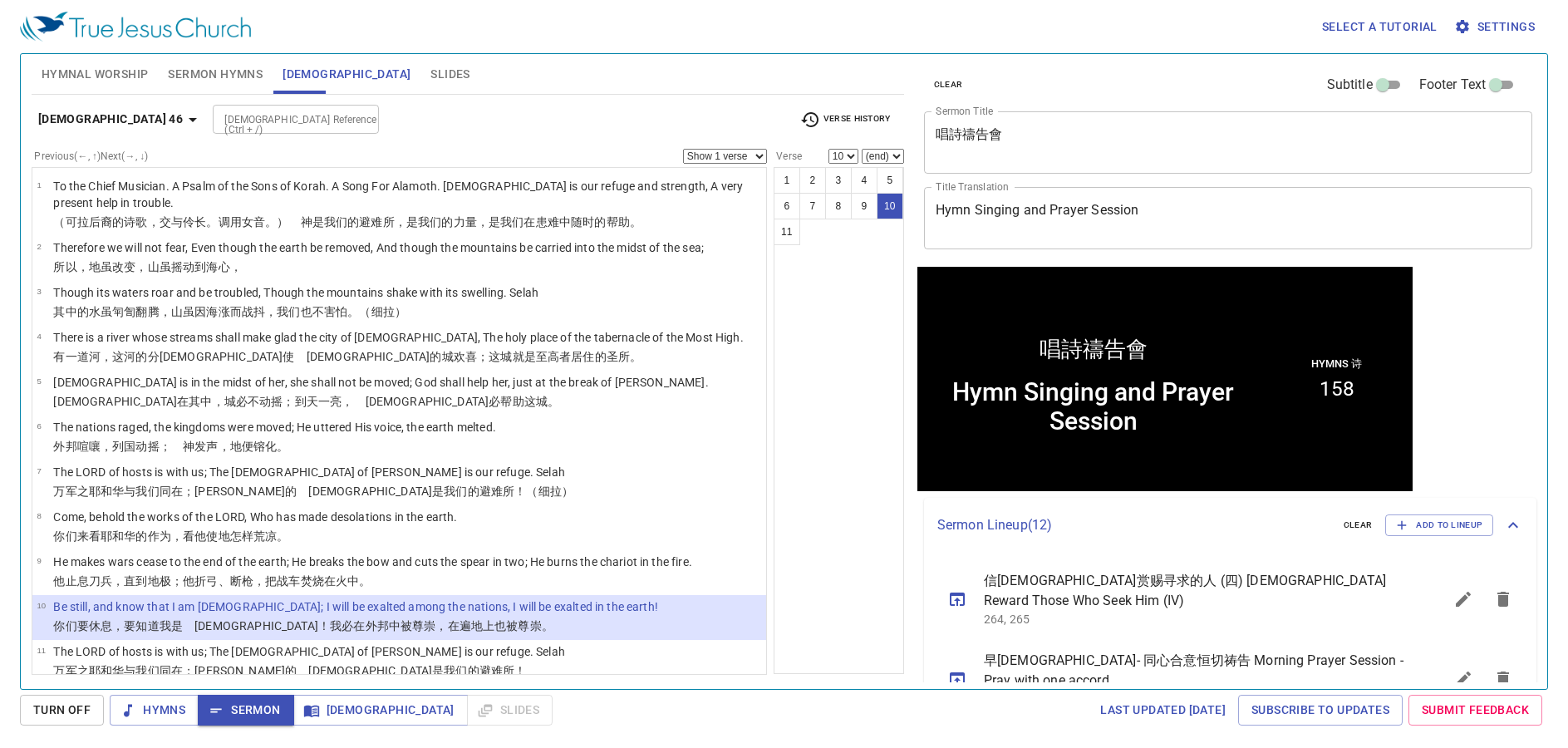
scroll to position [1, 0]
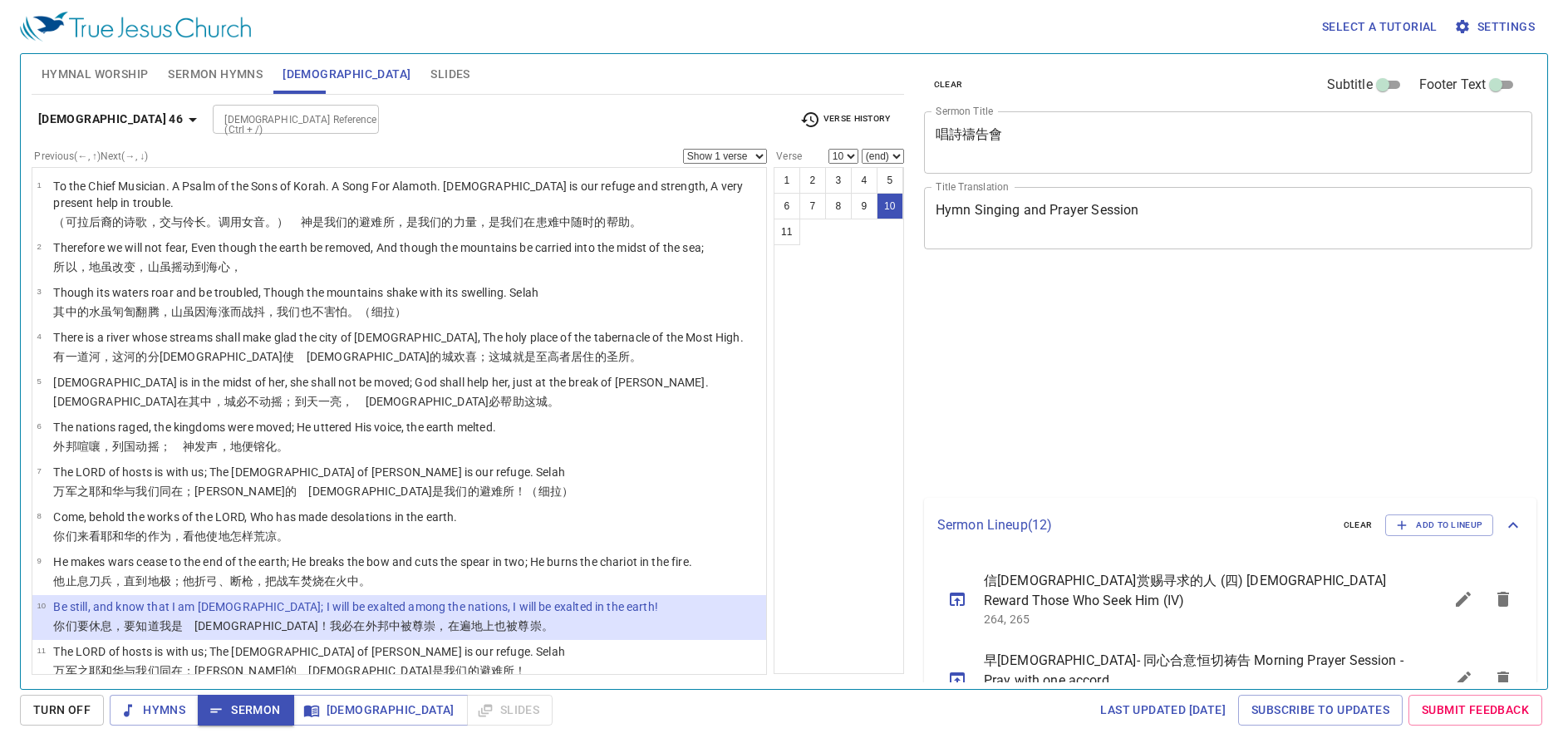
select select "10"
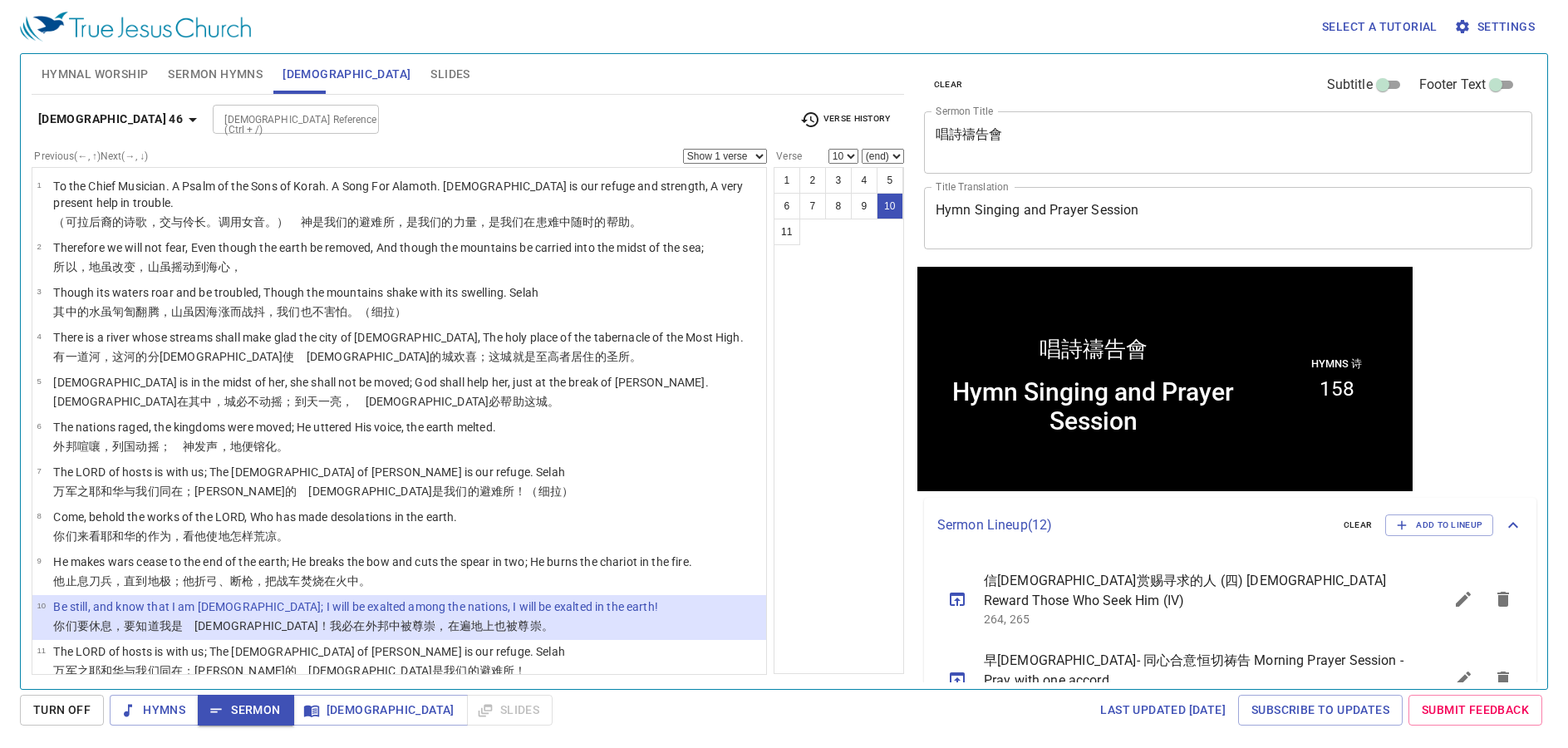
scroll to position [1, 0]
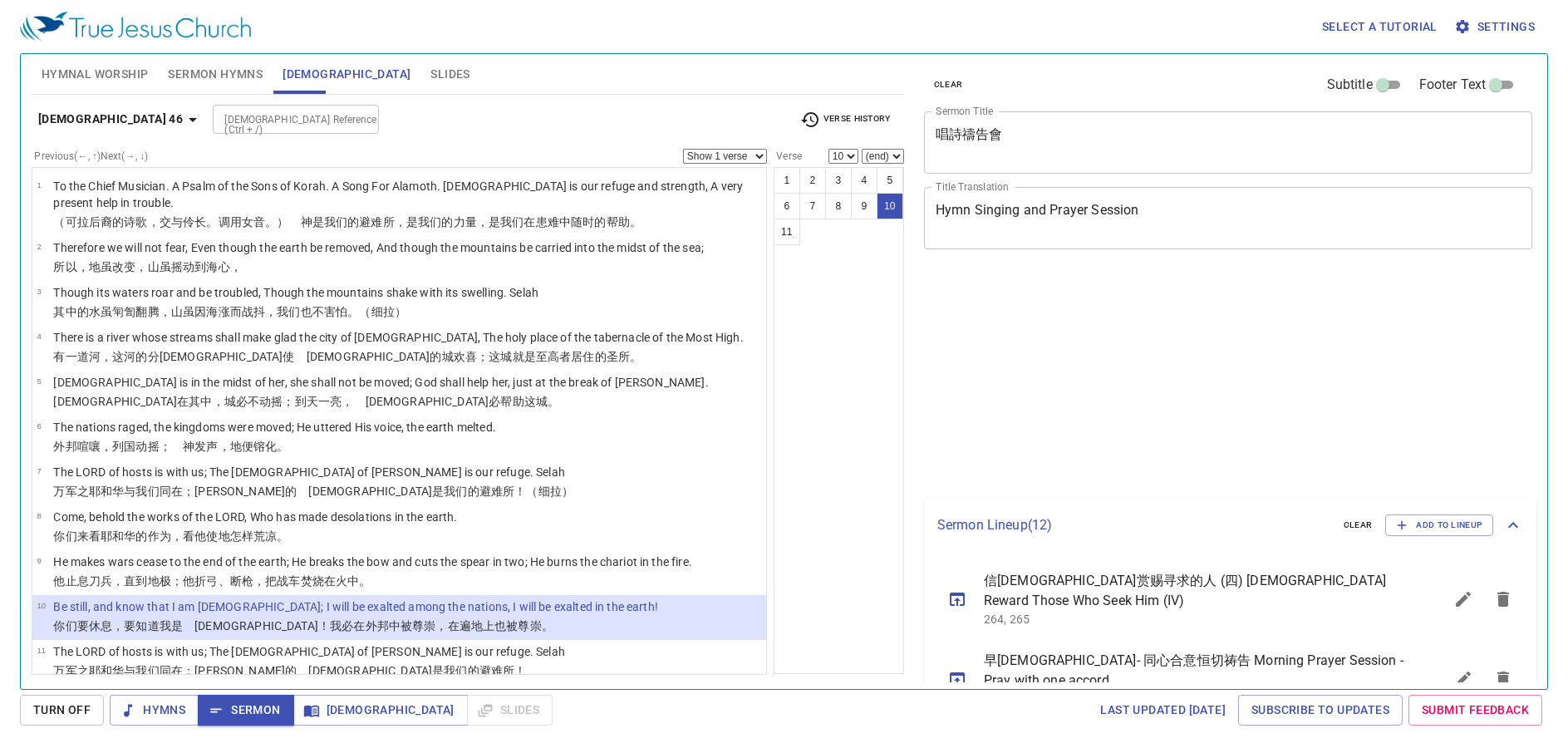
select select "10"
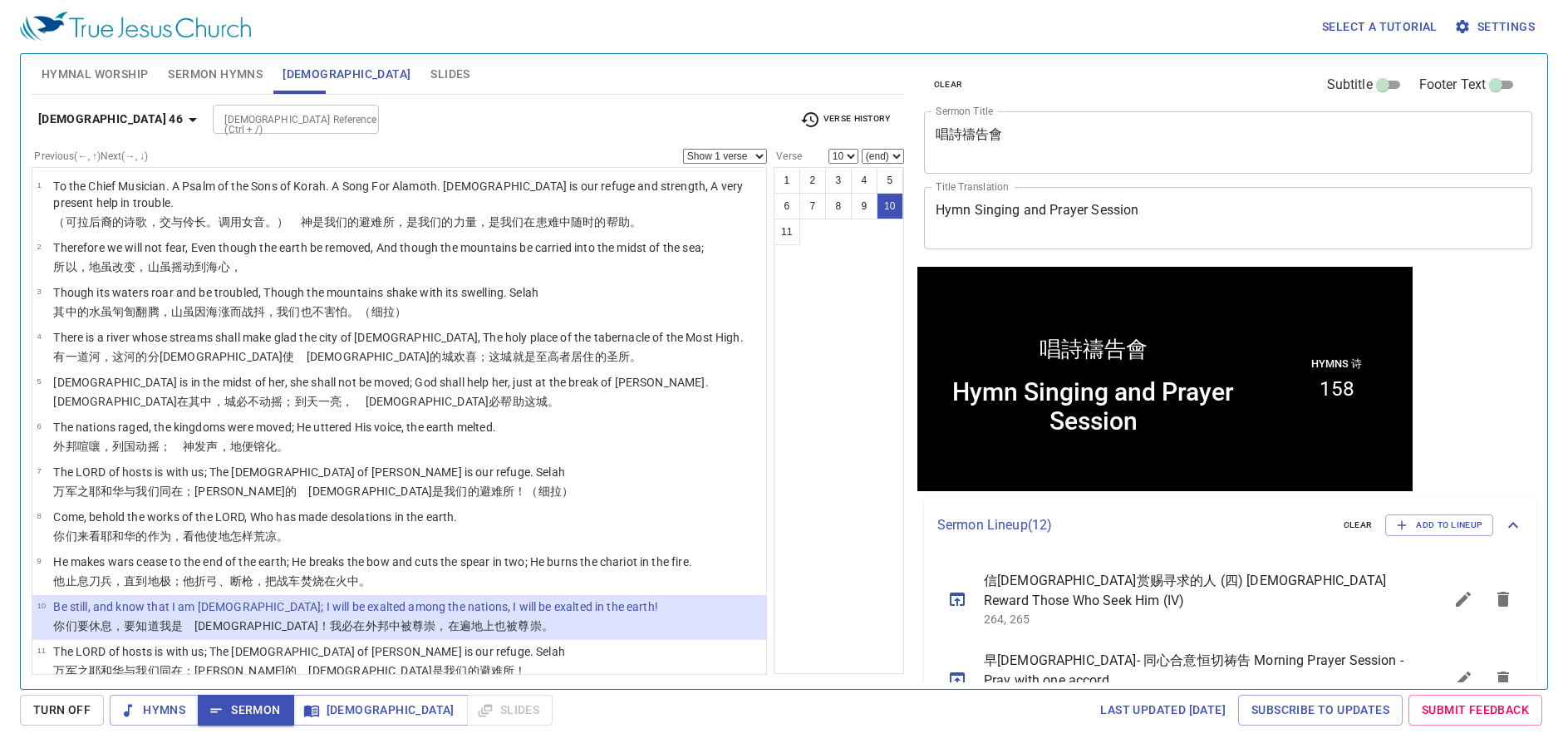
scroll to position [1, 0]
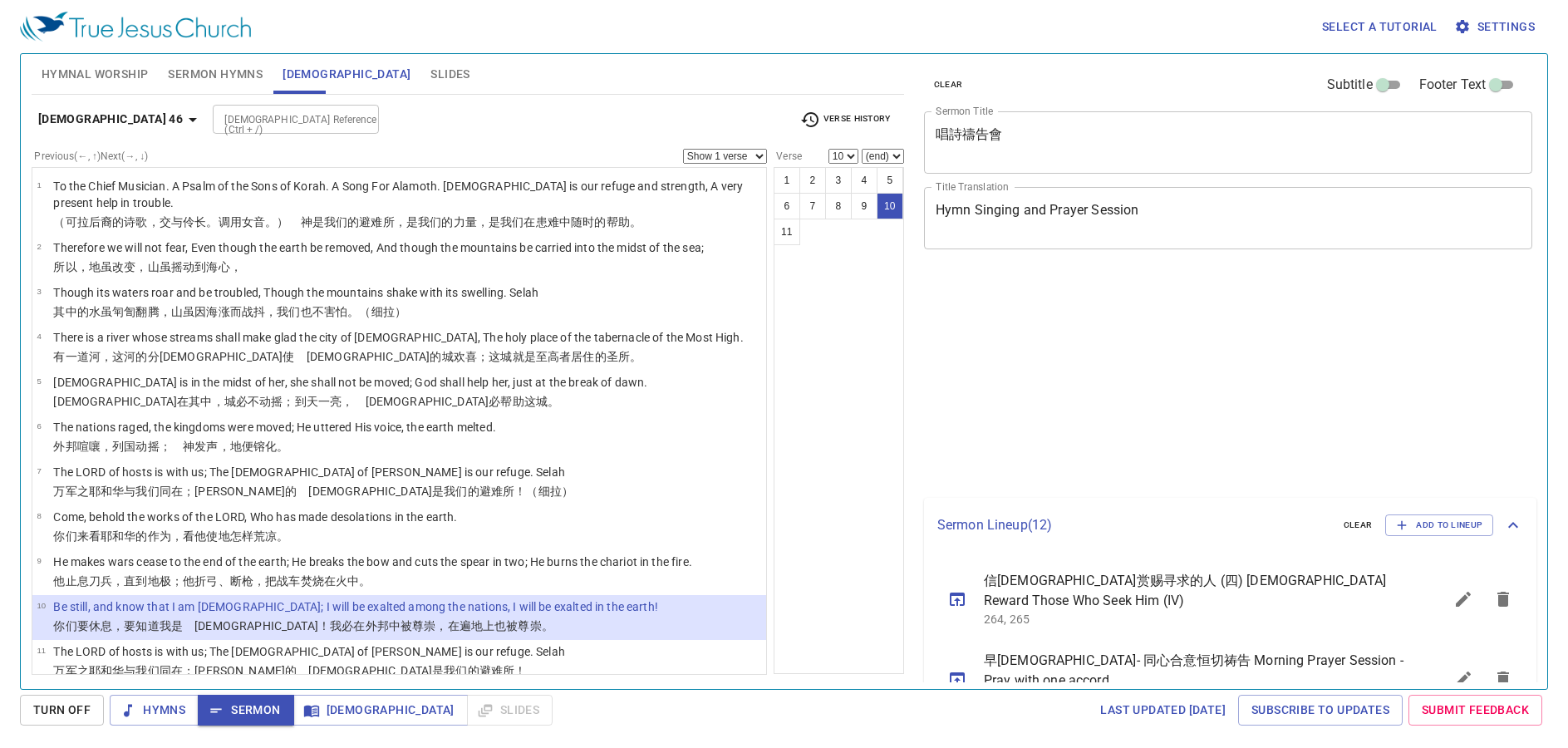
select select "10"
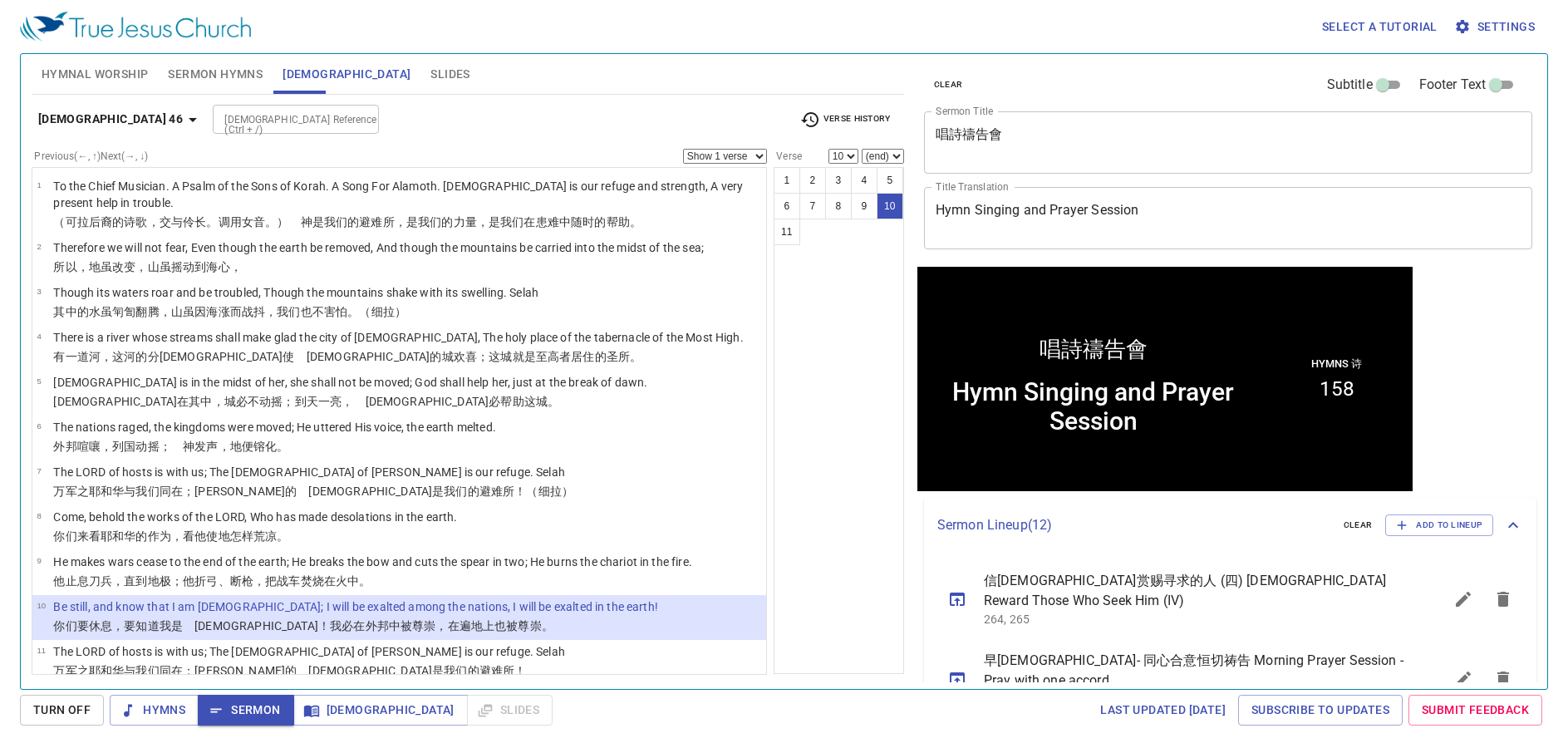
scroll to position [1, 0]
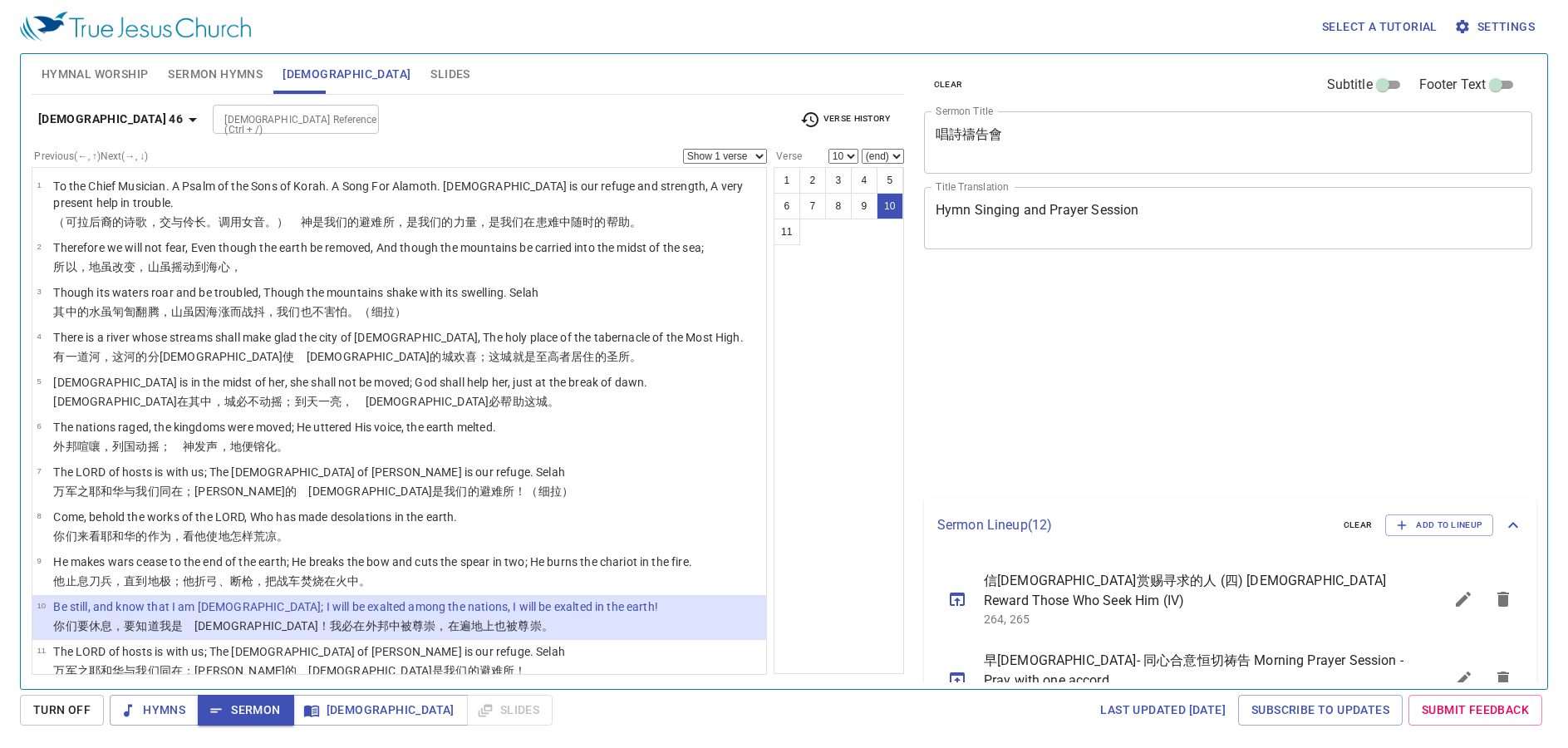
select select "10"
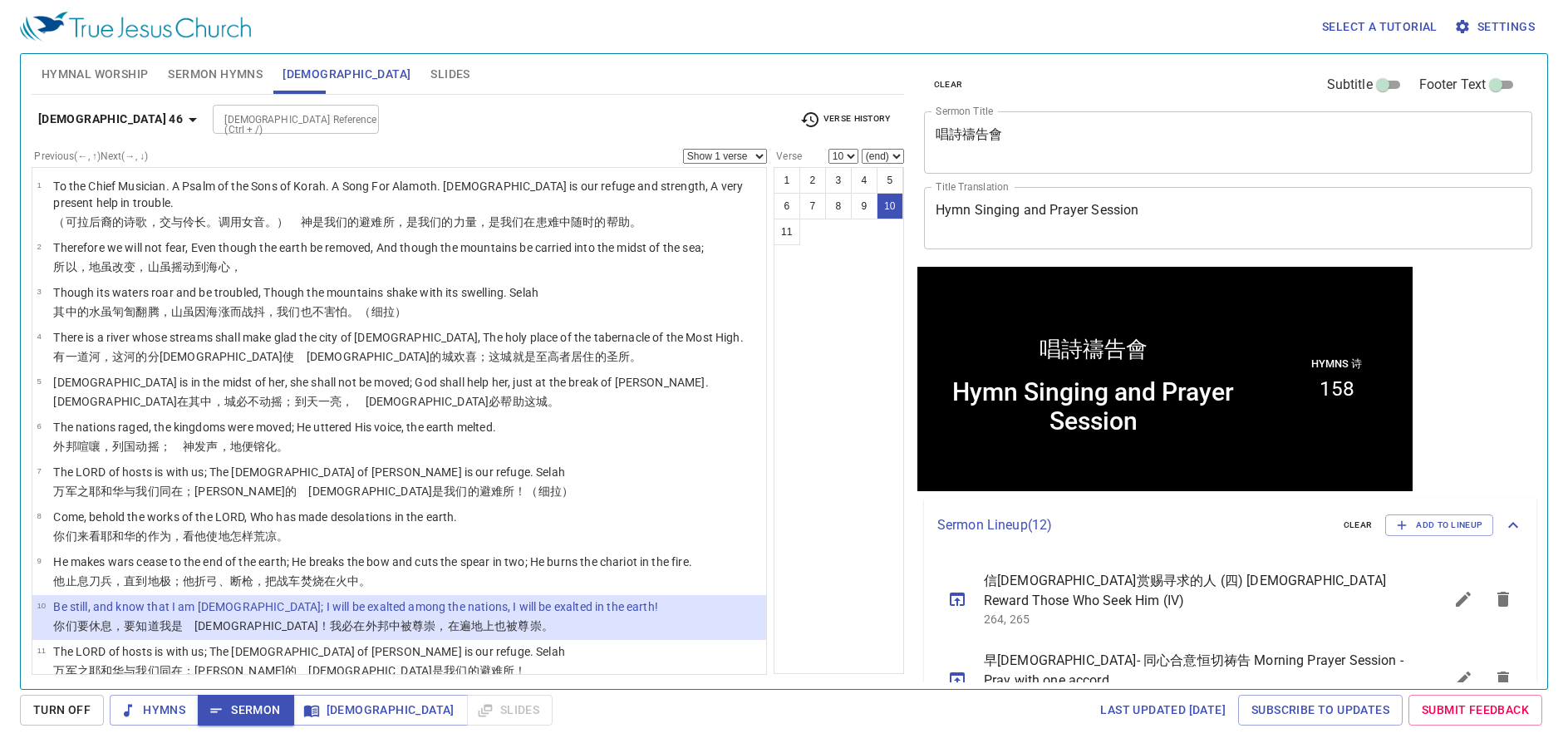
scroll to position [1, 0]
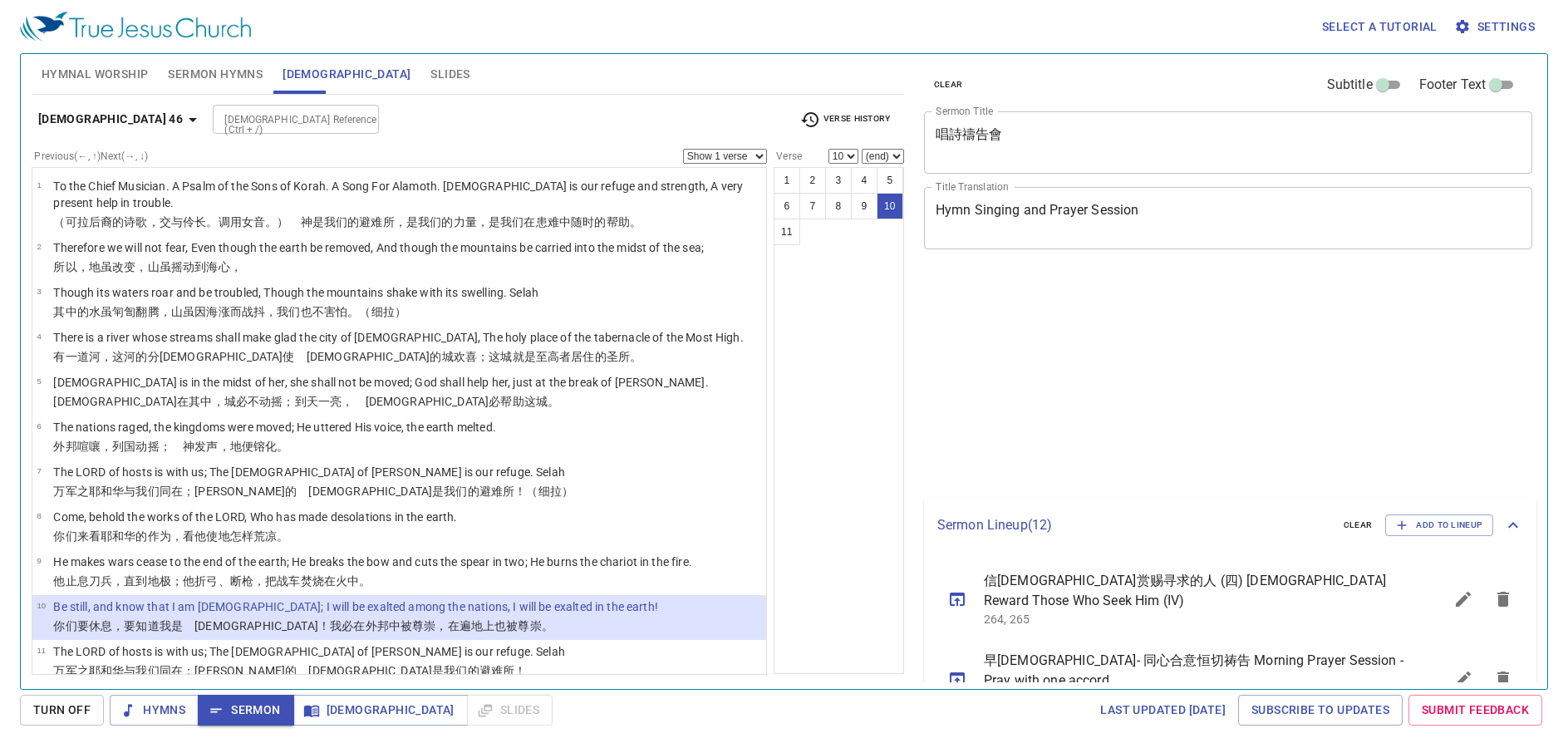
select select "10"
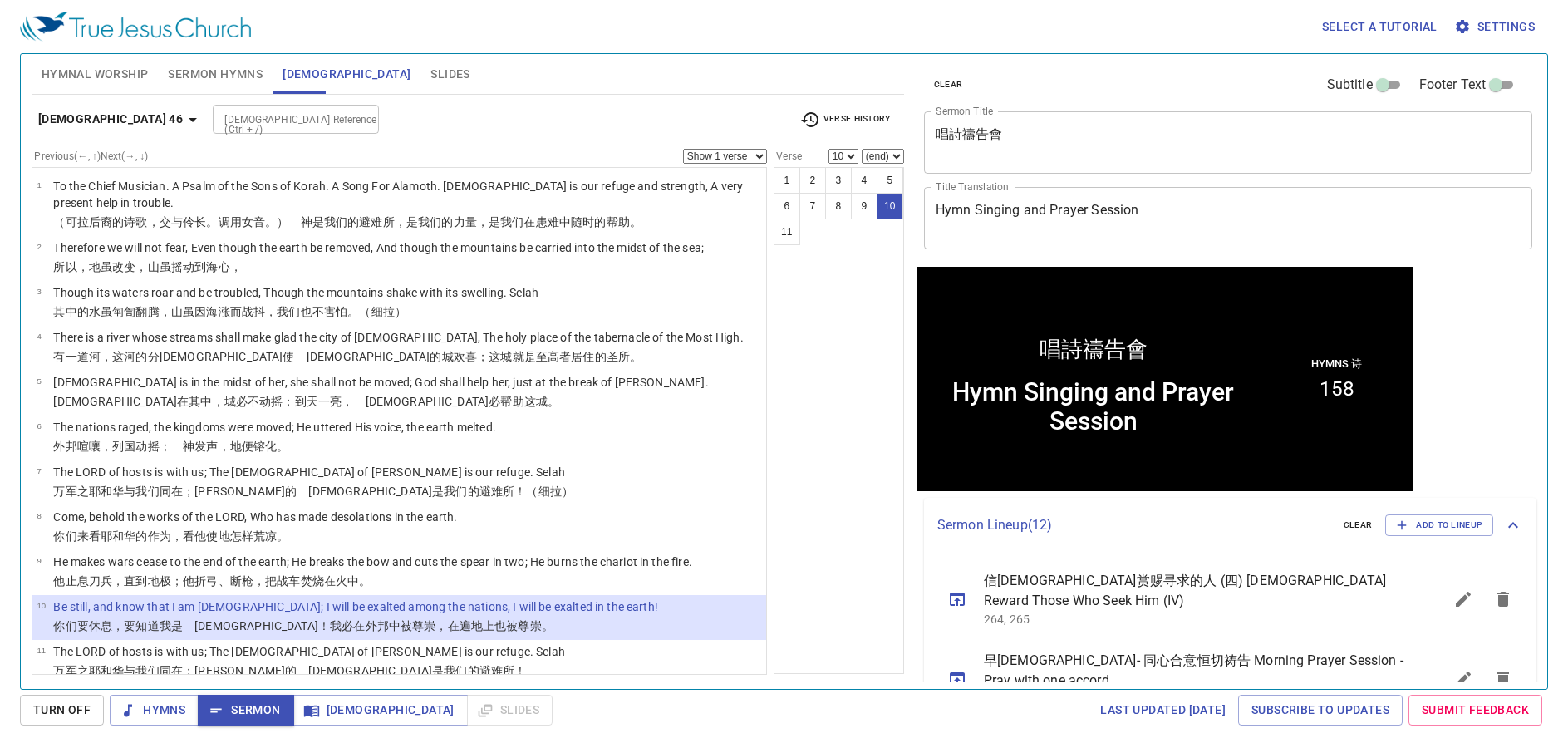
scroll to position [1, 0]
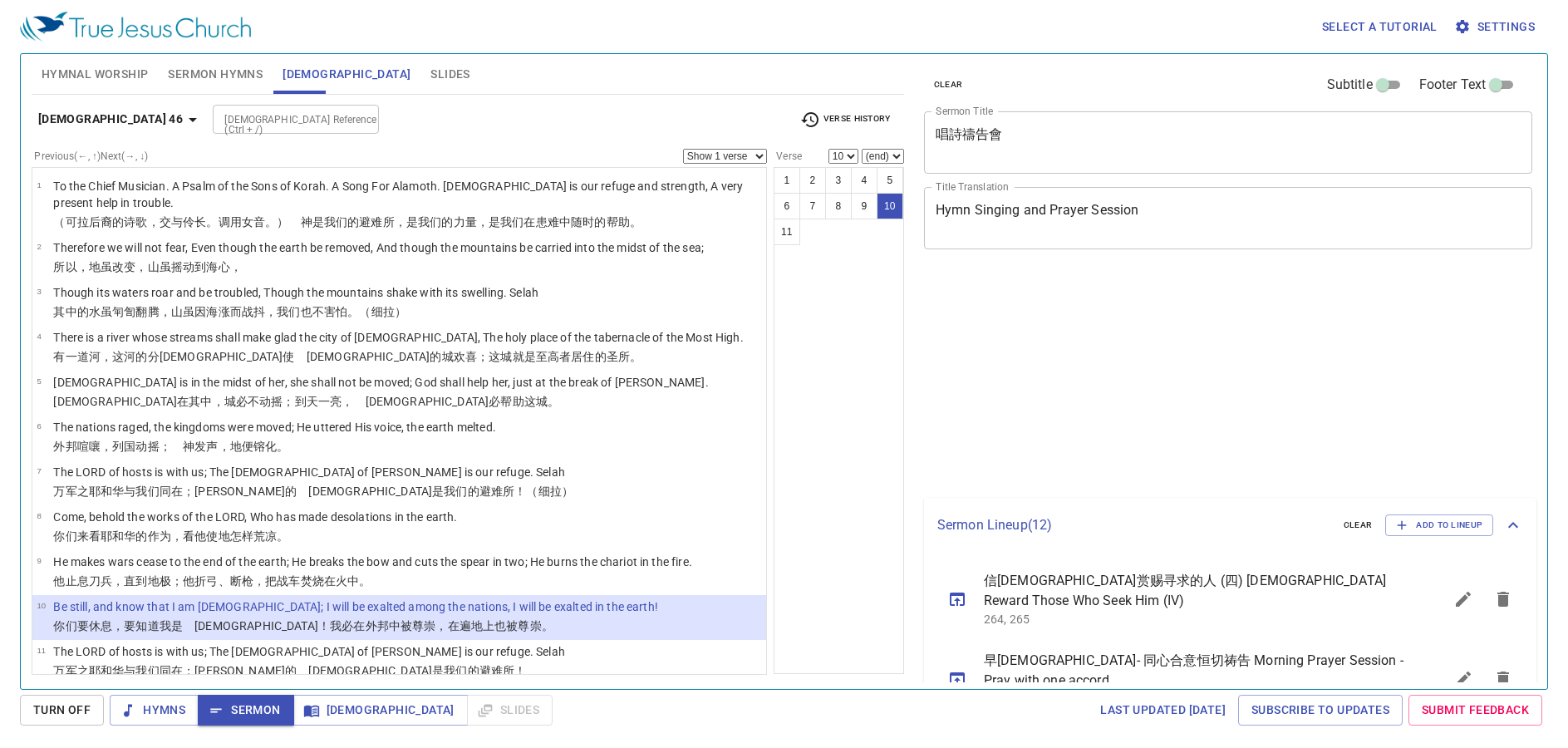
select select "10"
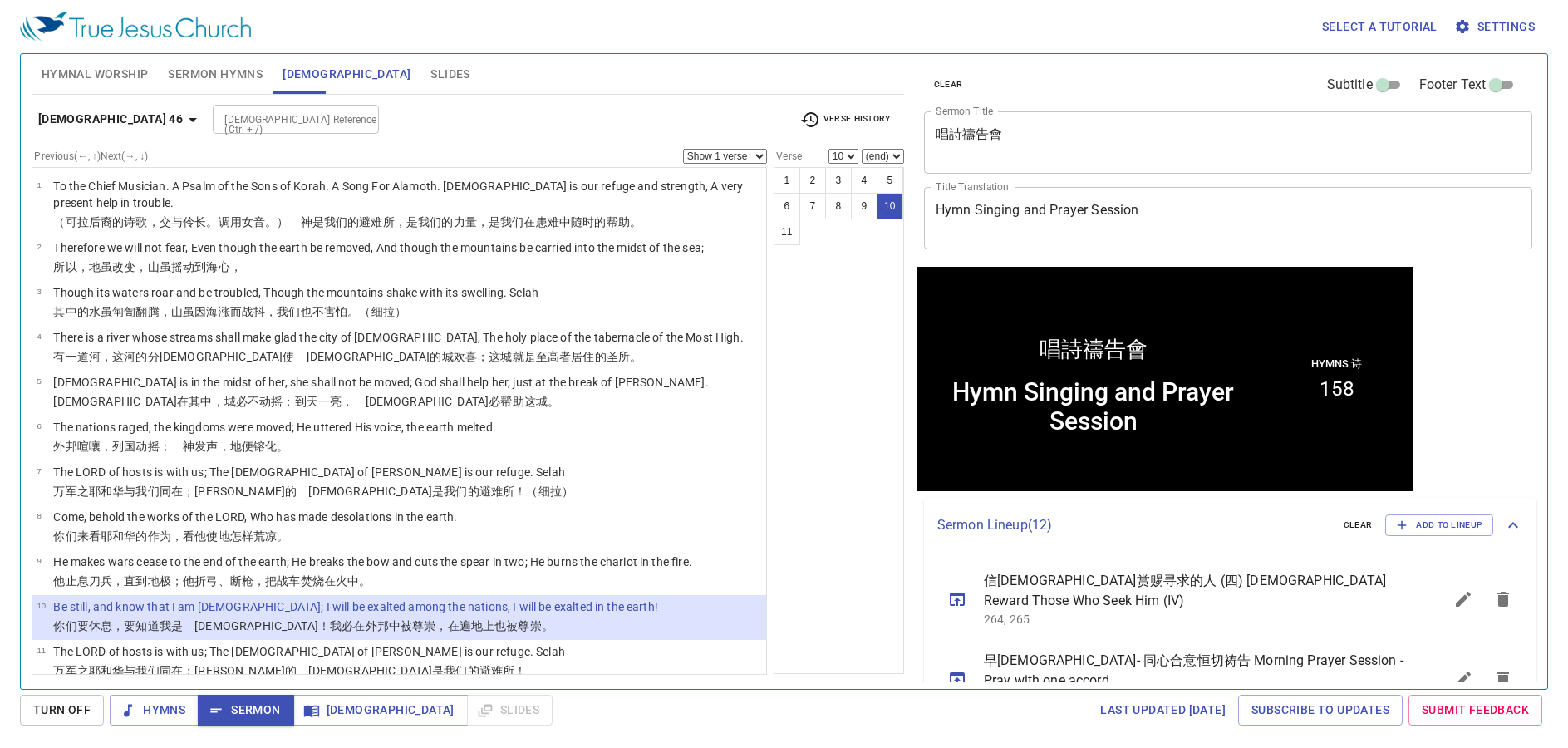
scroll to position [1, 0]
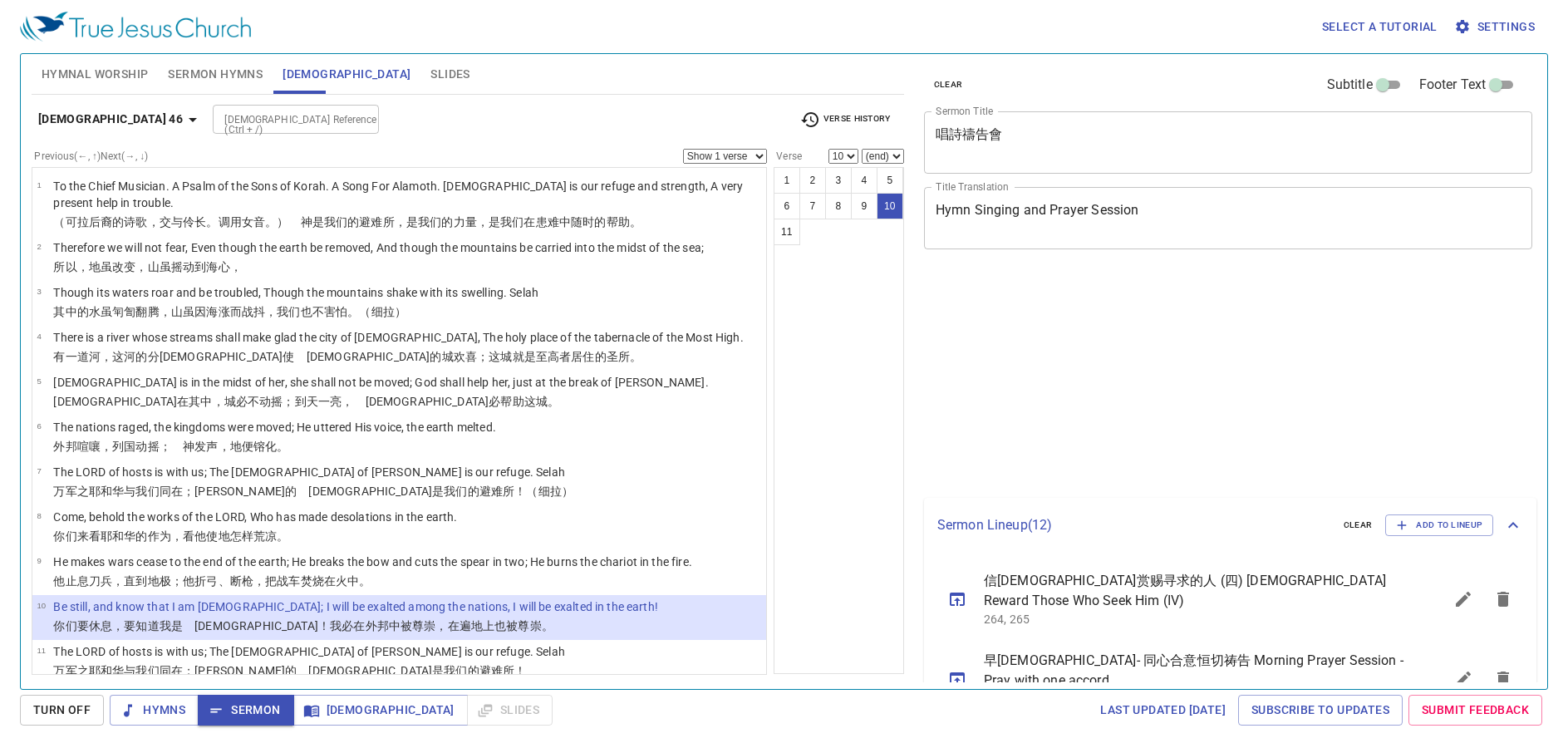
select select "10"
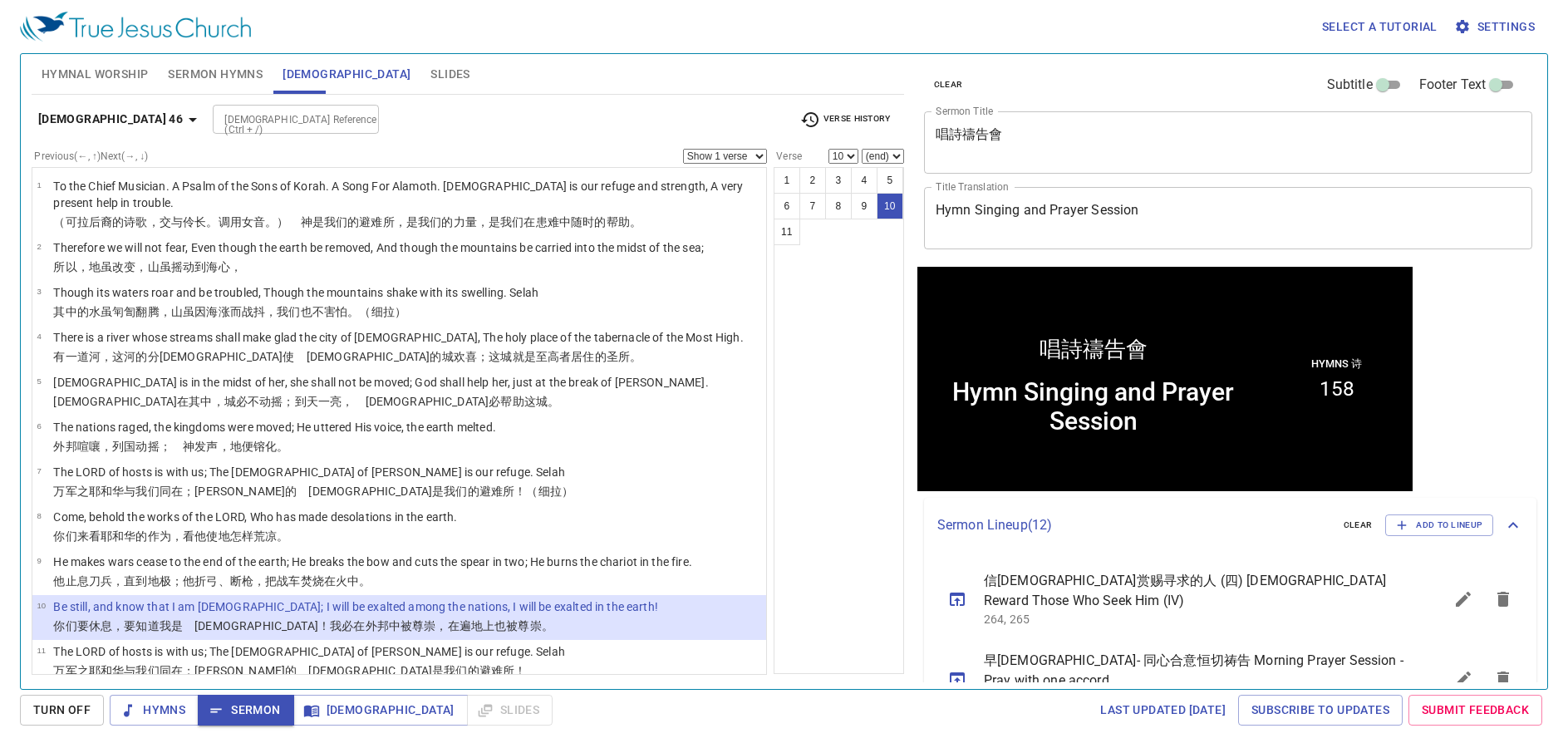
scroll to position [1, 0]
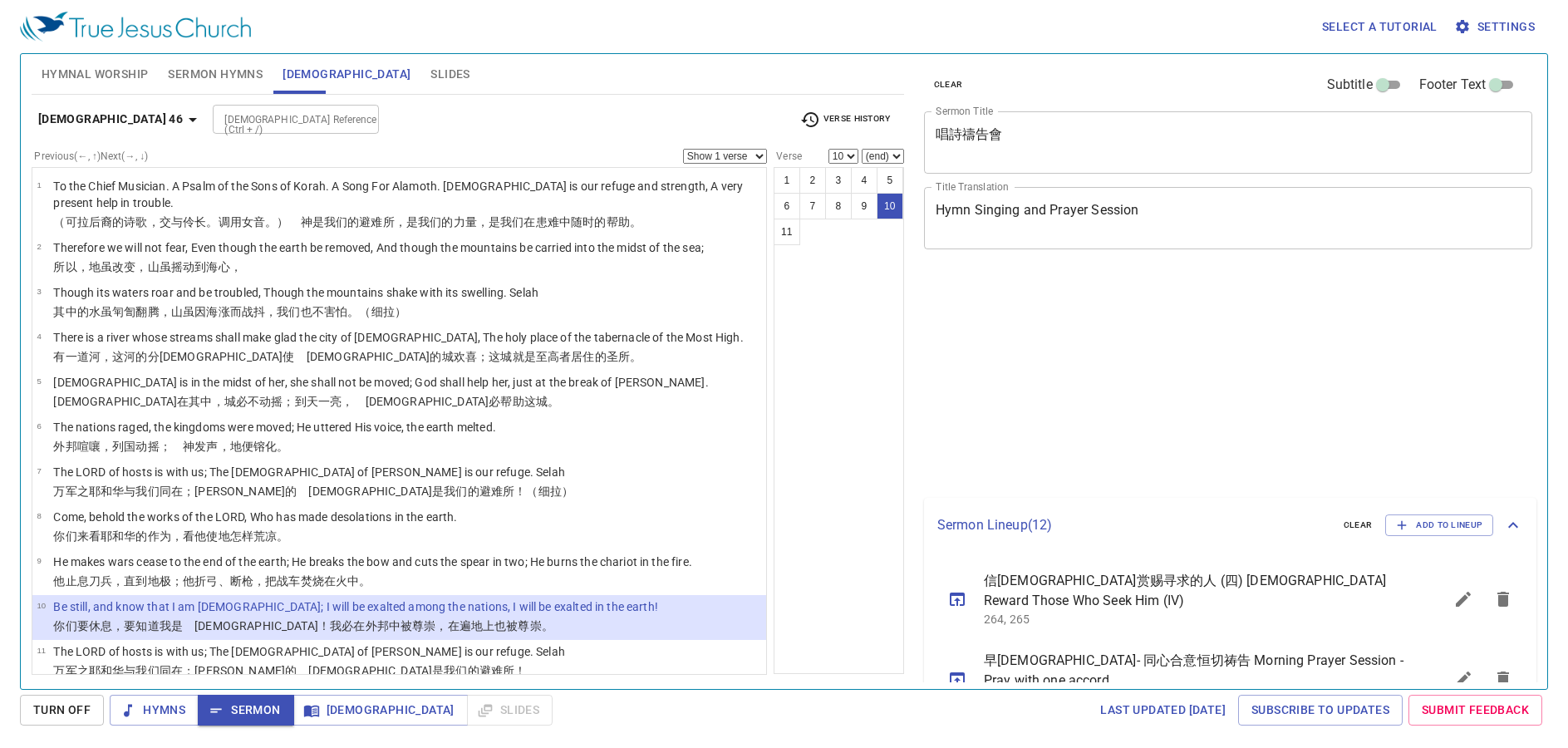
select select "10"
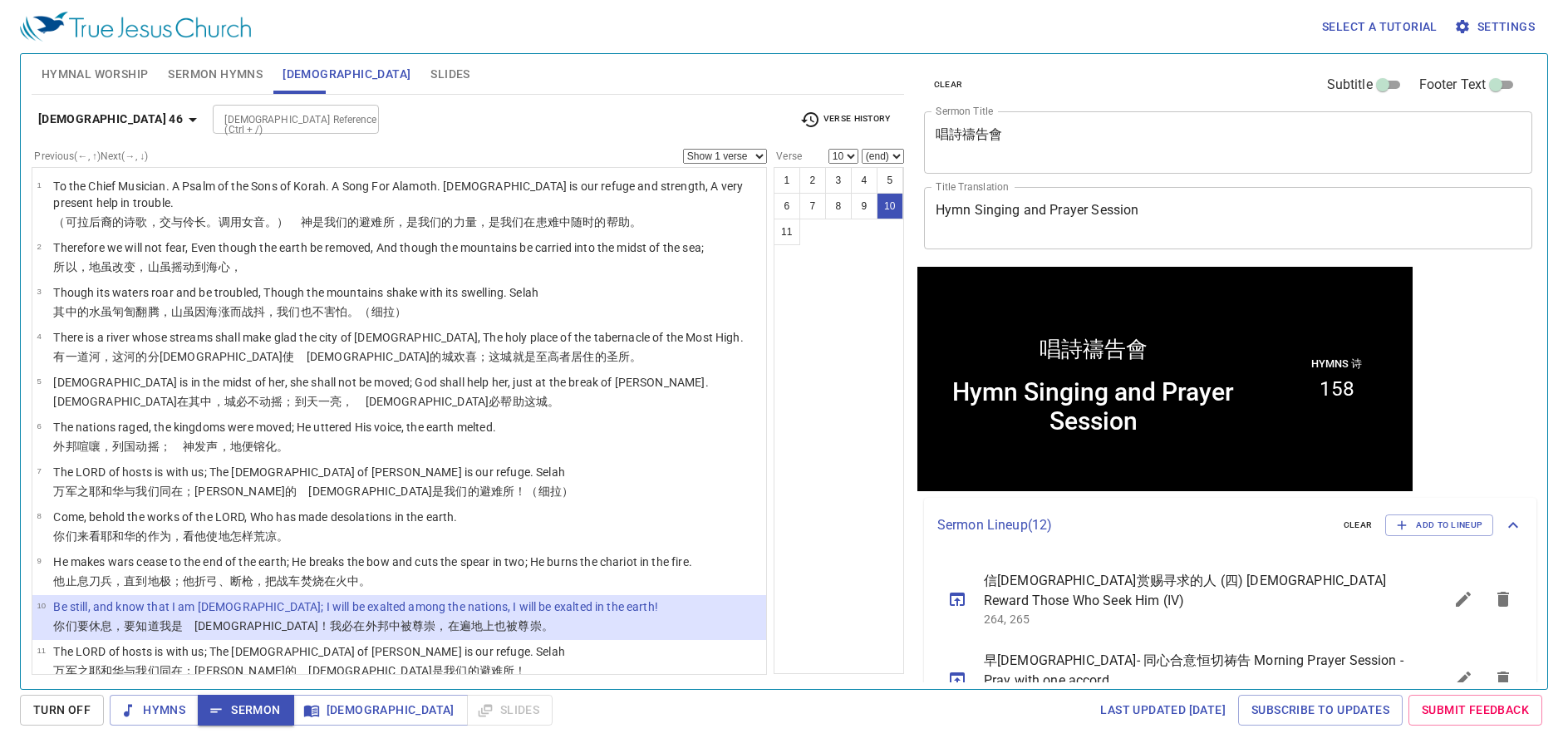
scroll to position [1, 0]
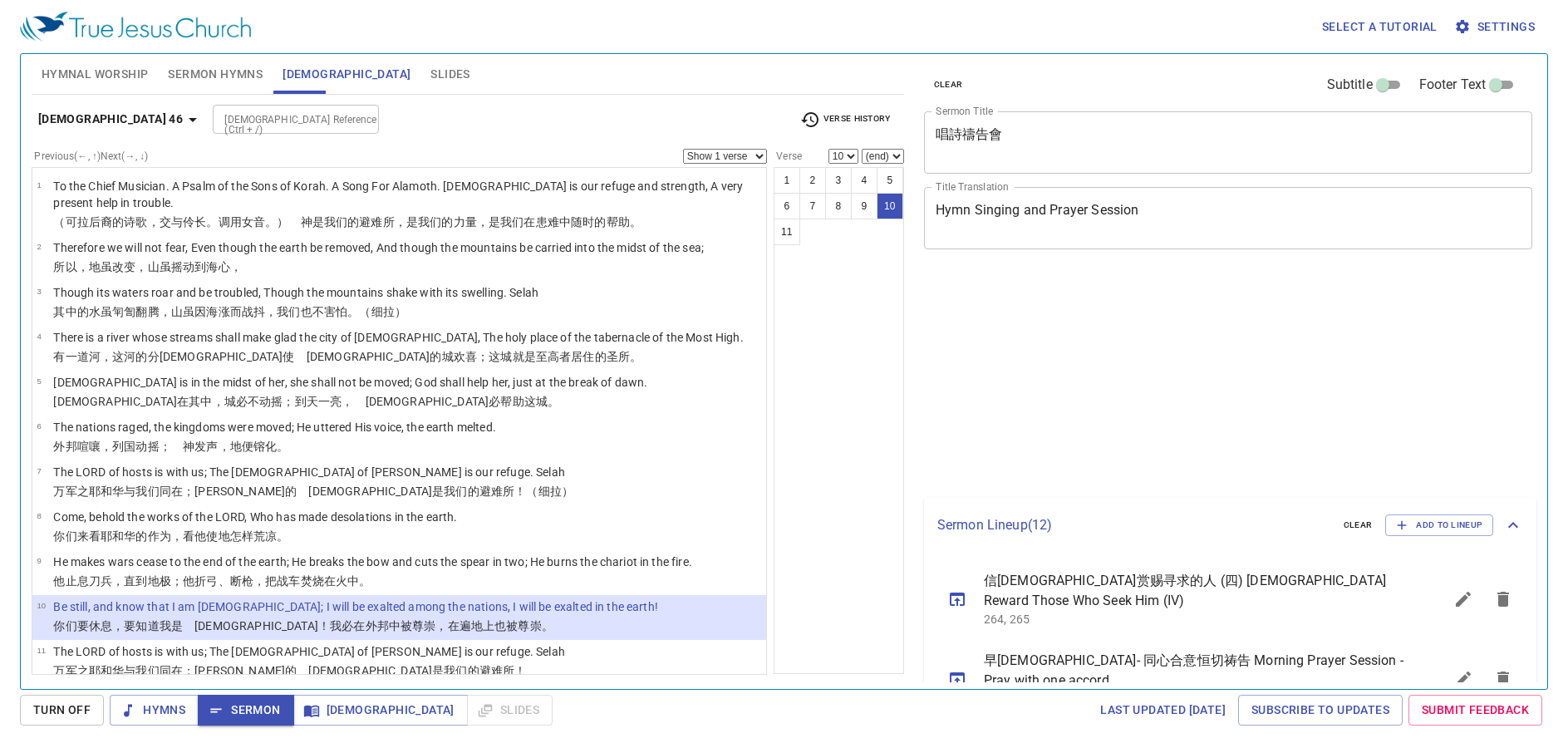
select select "10"
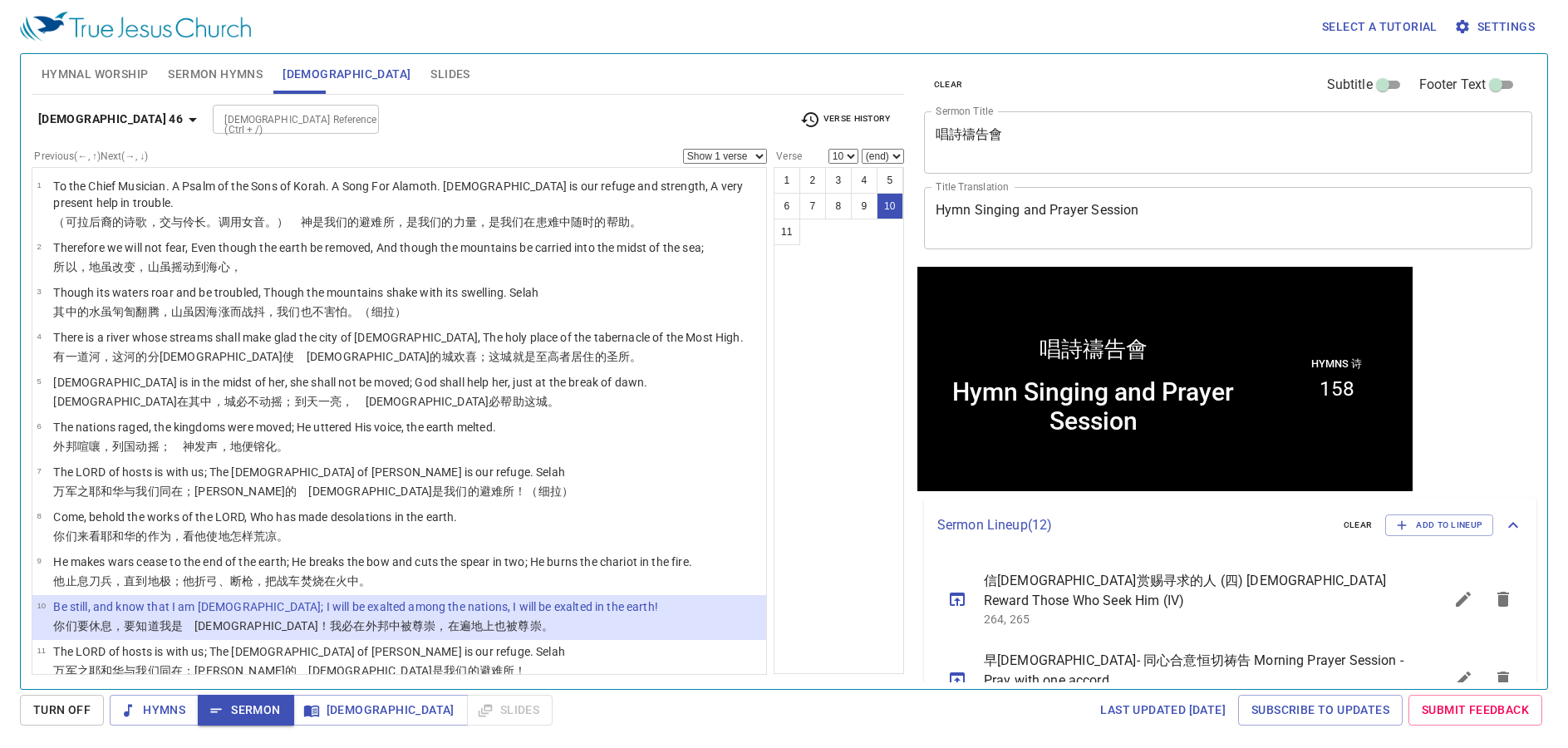
scroll to position [1, 0]
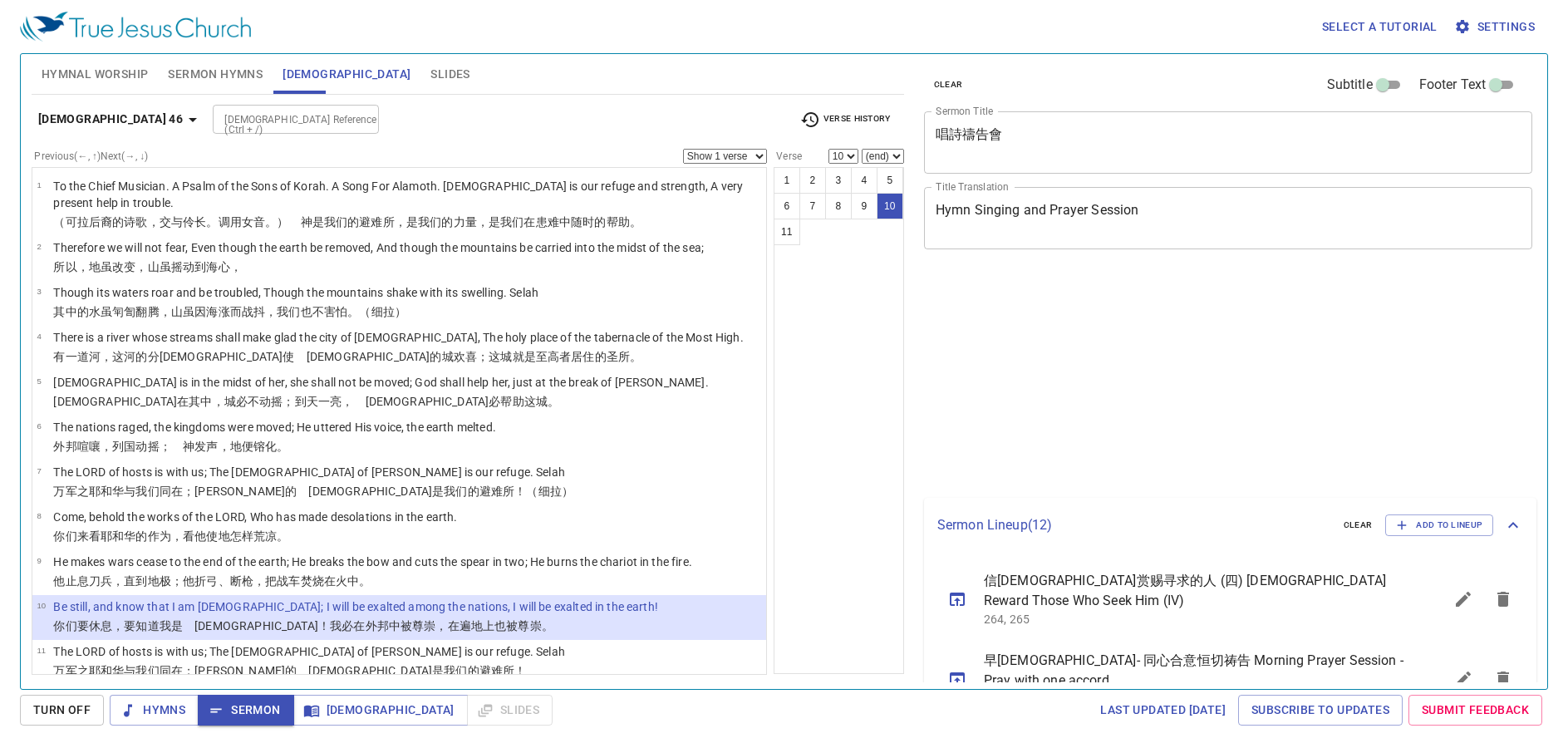
select select "10"
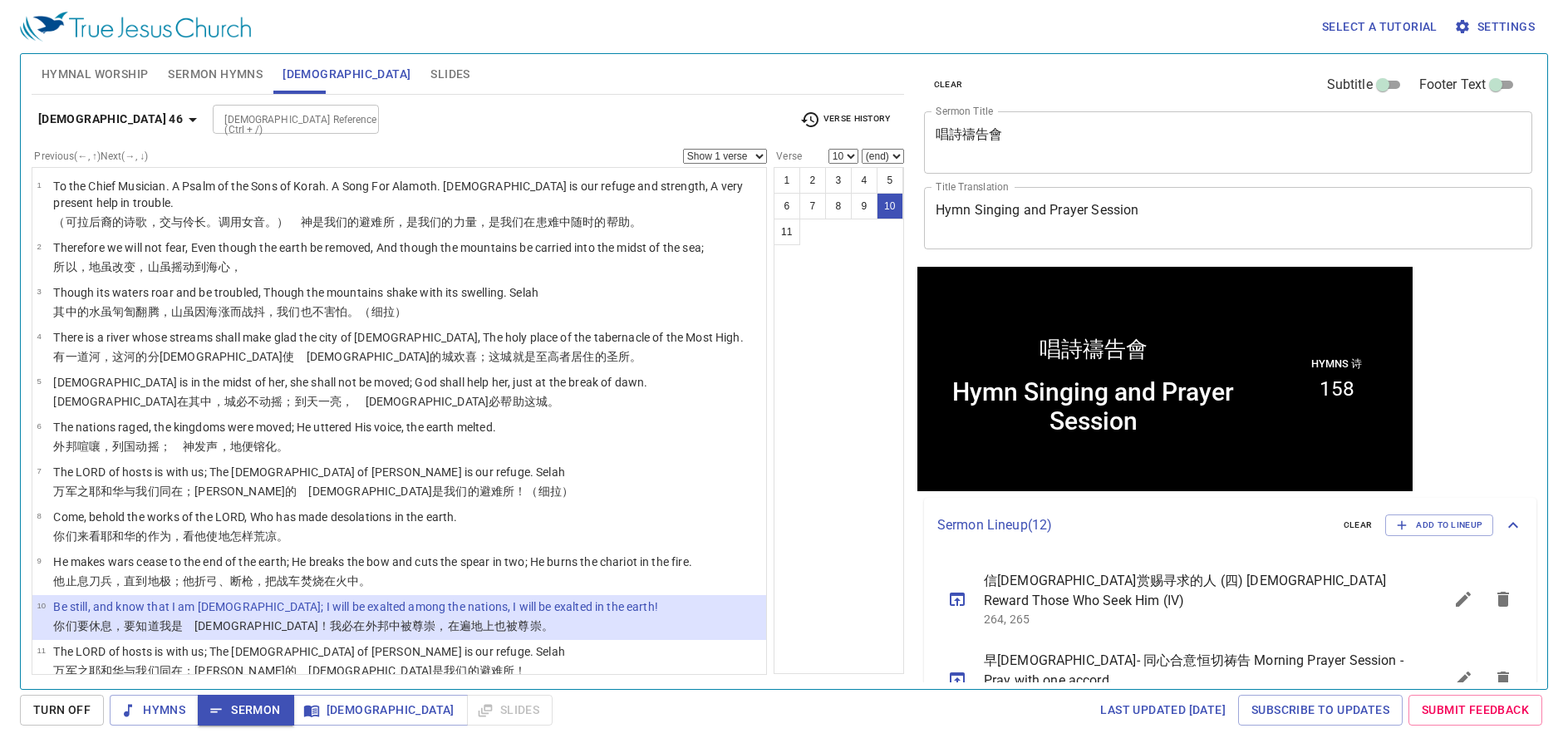
scroll to position [1, 0]
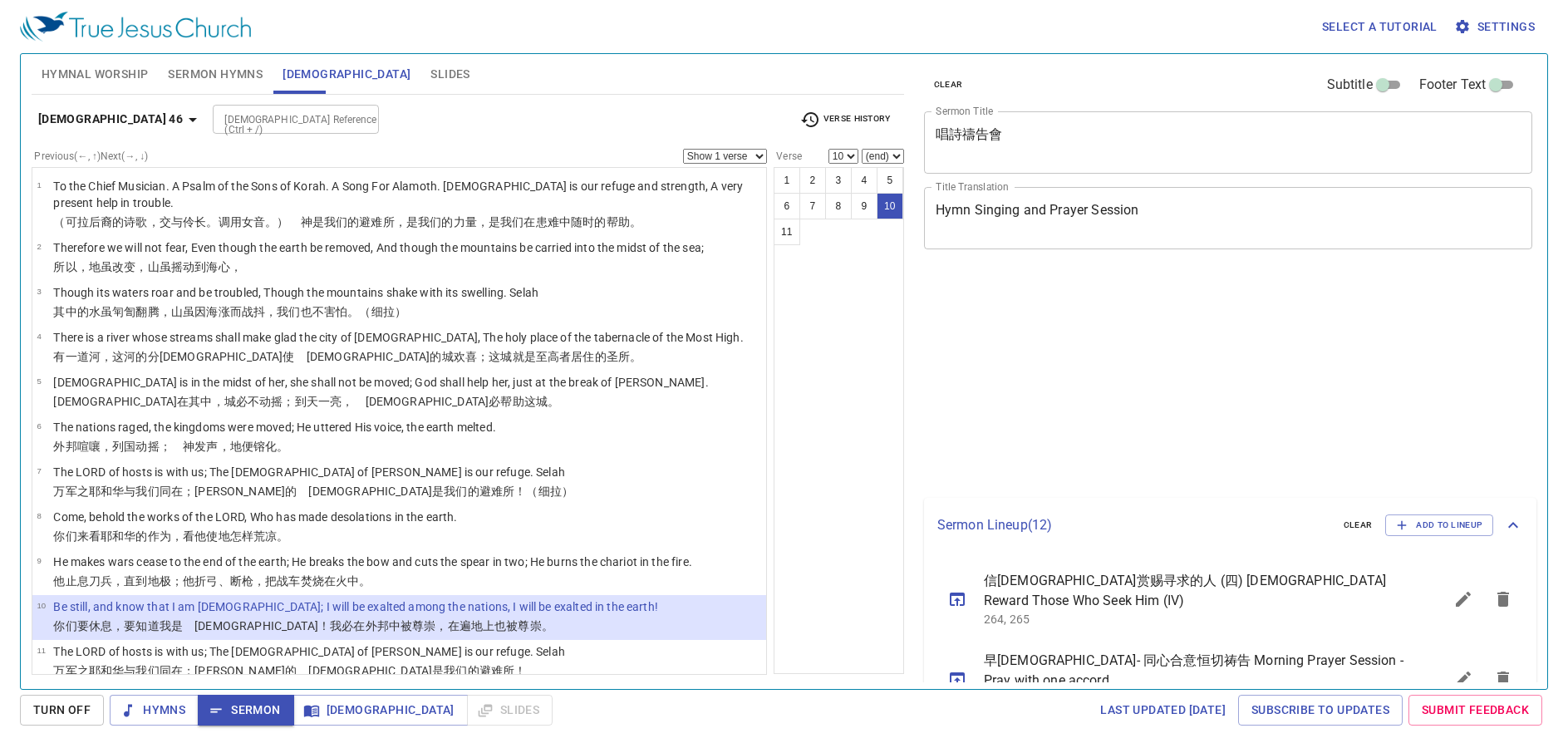
select select "10"
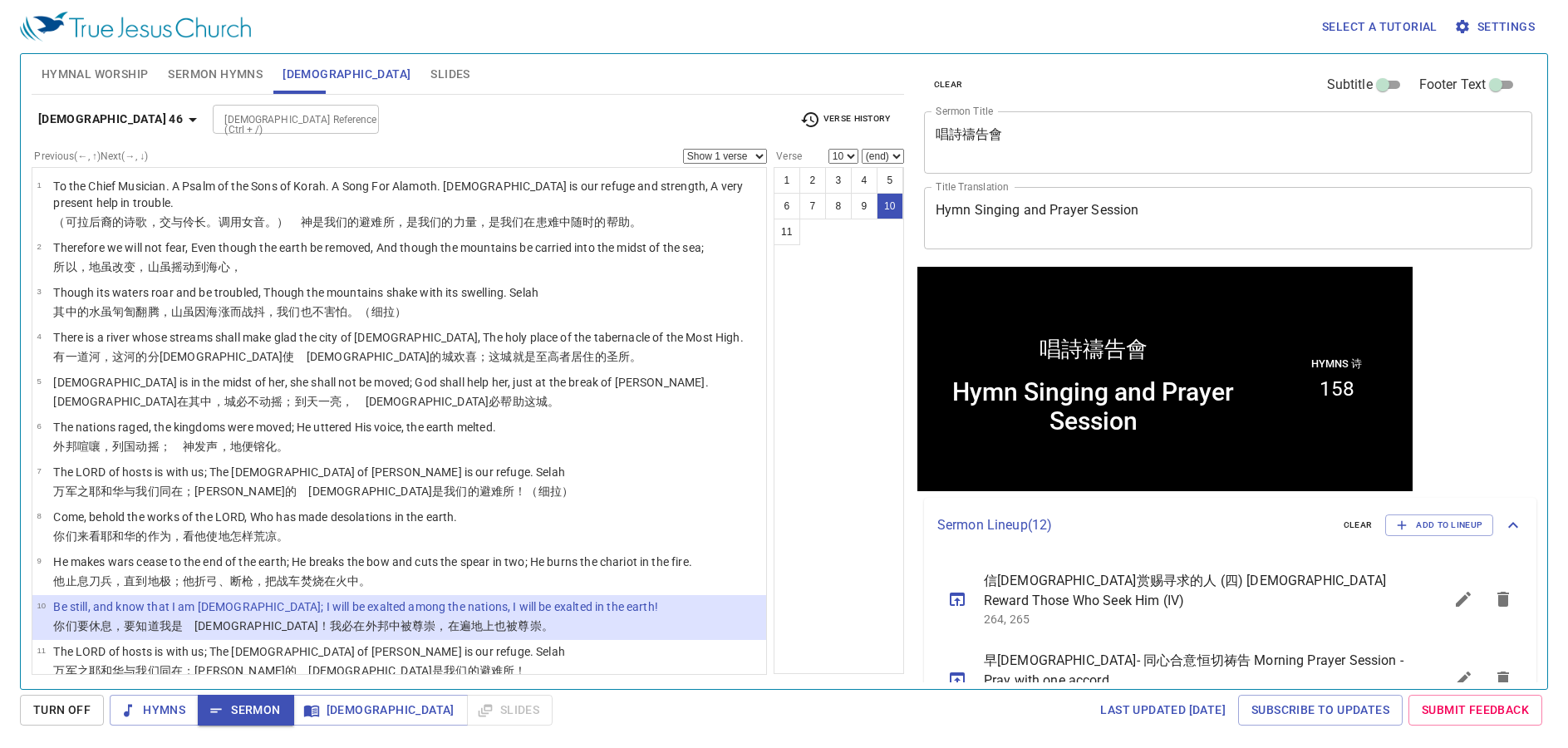
scroll to position [1, 0]
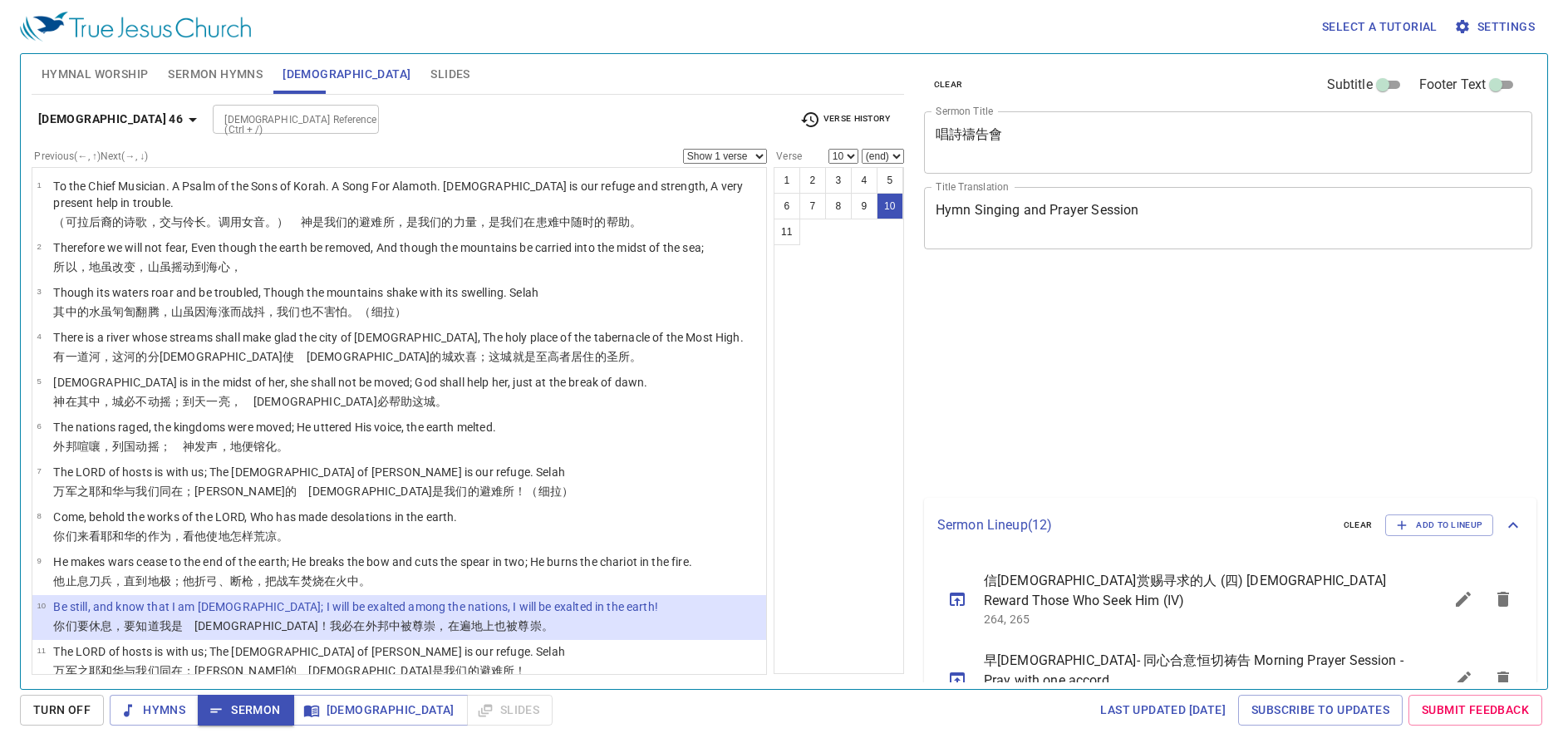
select select "10"
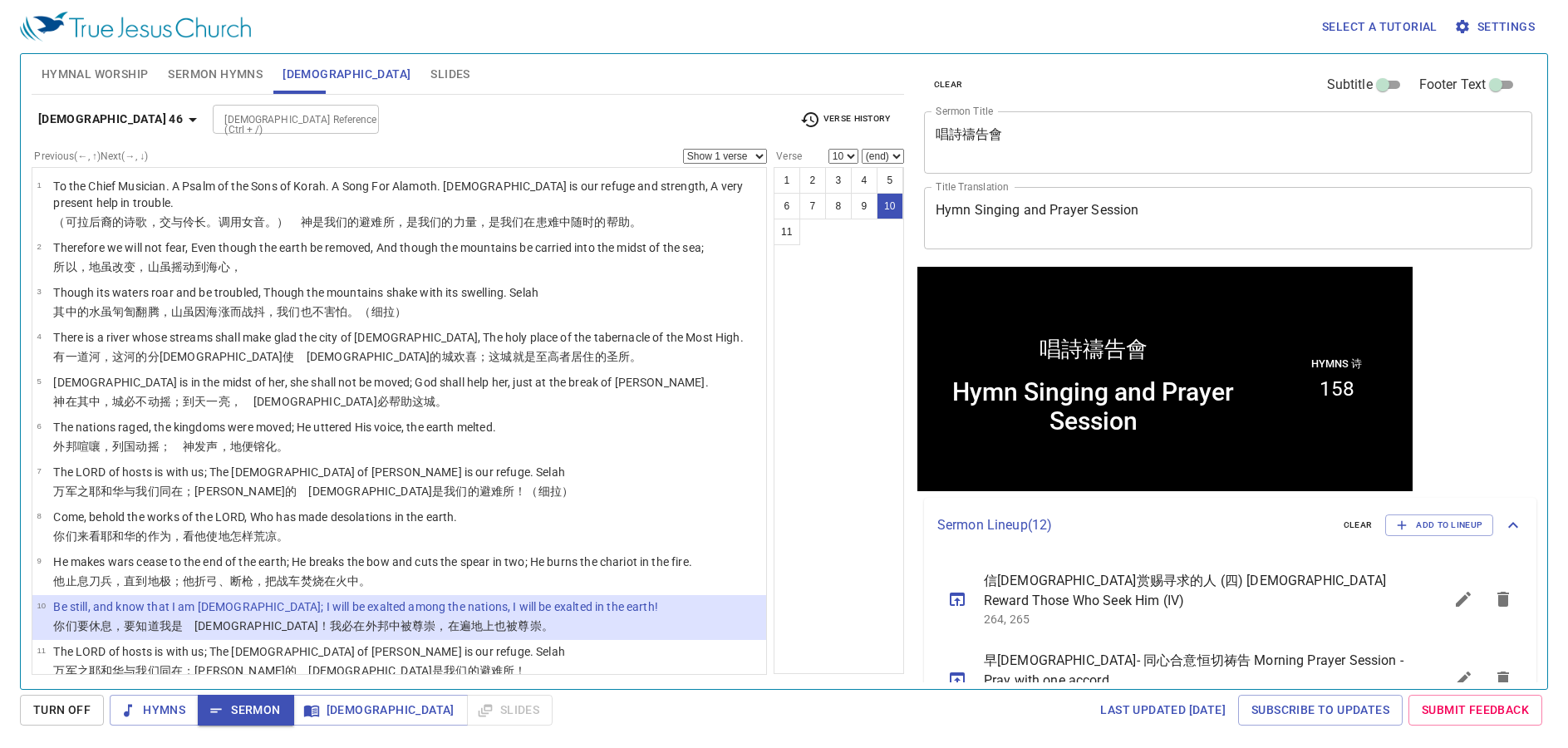
scroll to position [1, 0]
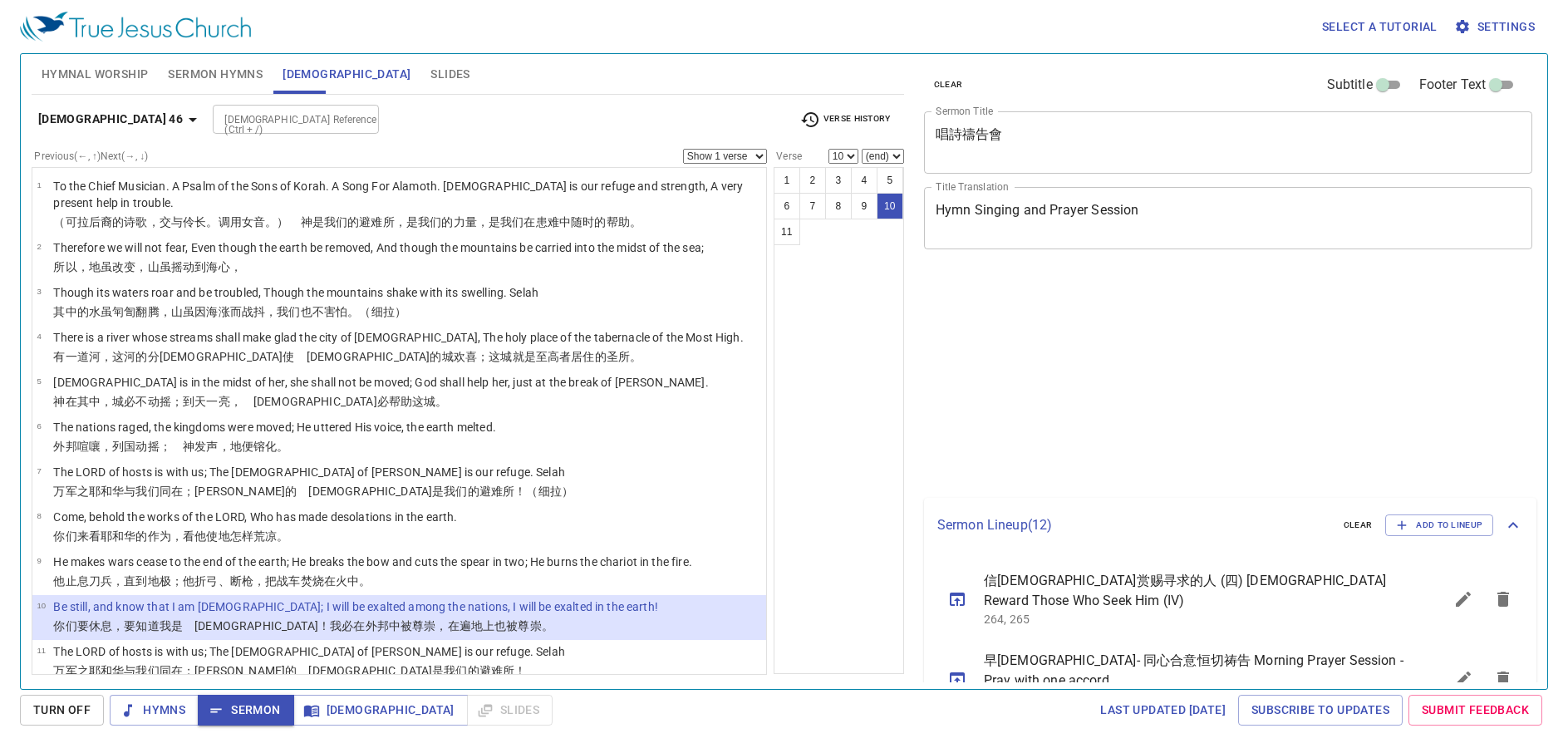
select select "10"
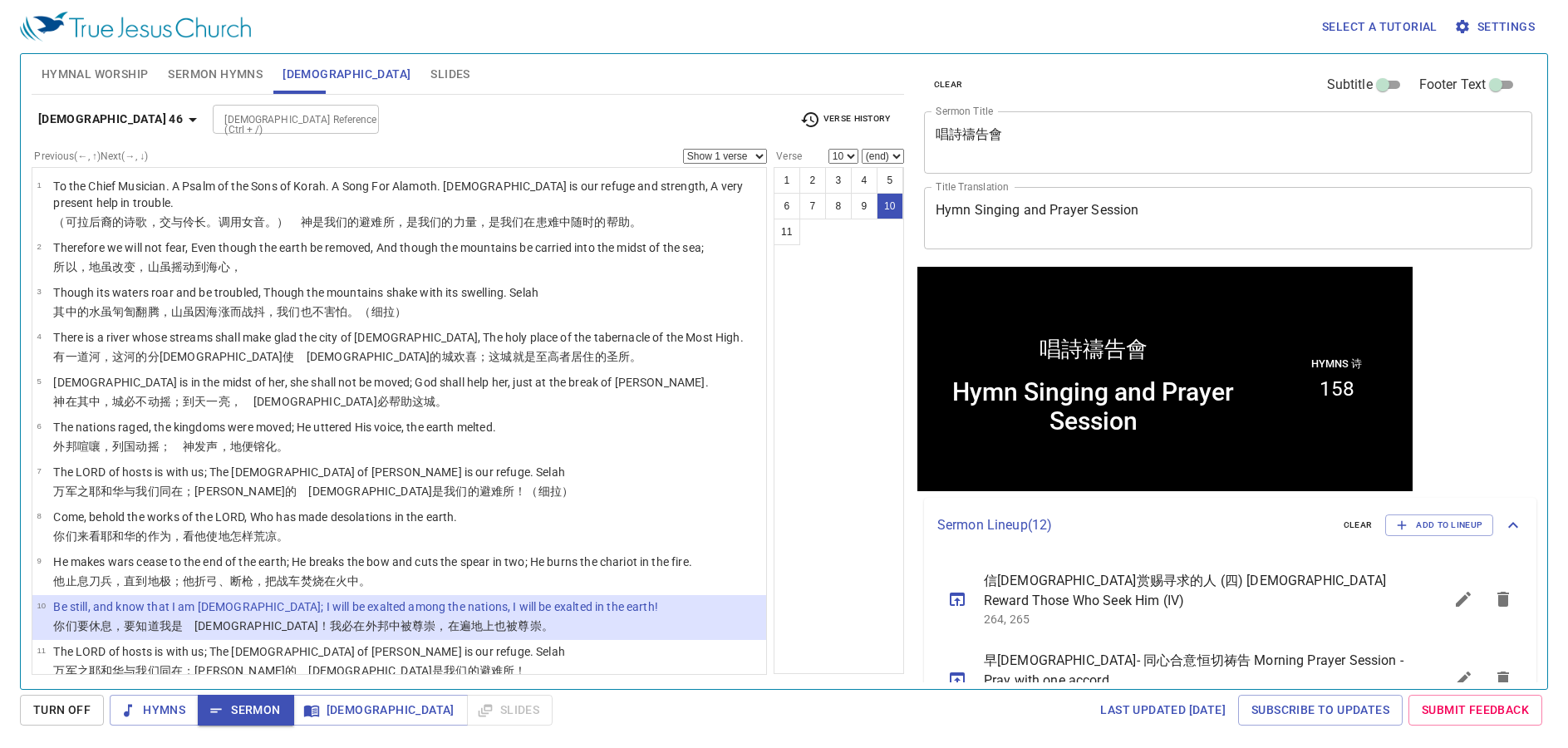
scroll to position [1, 0]
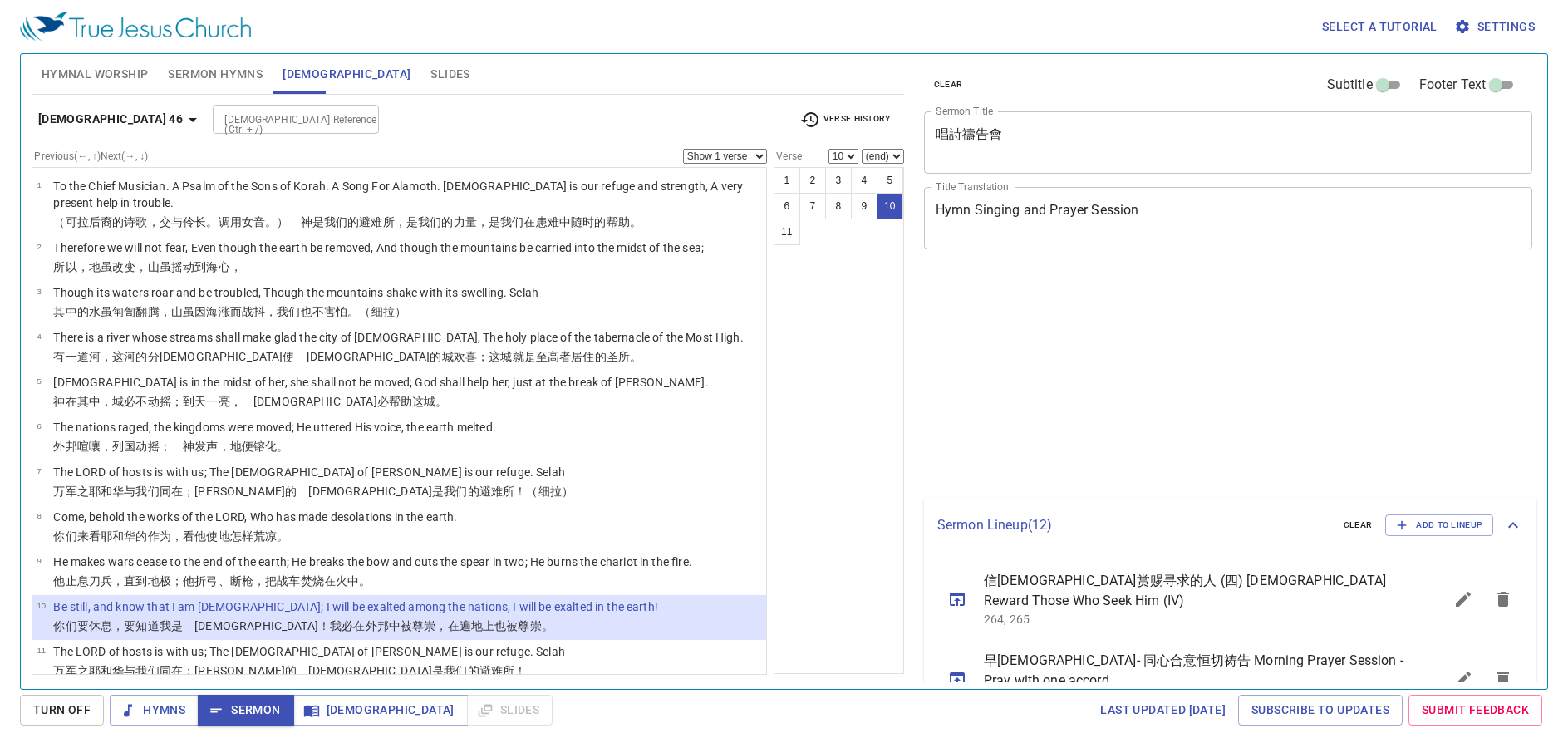
select select "10"
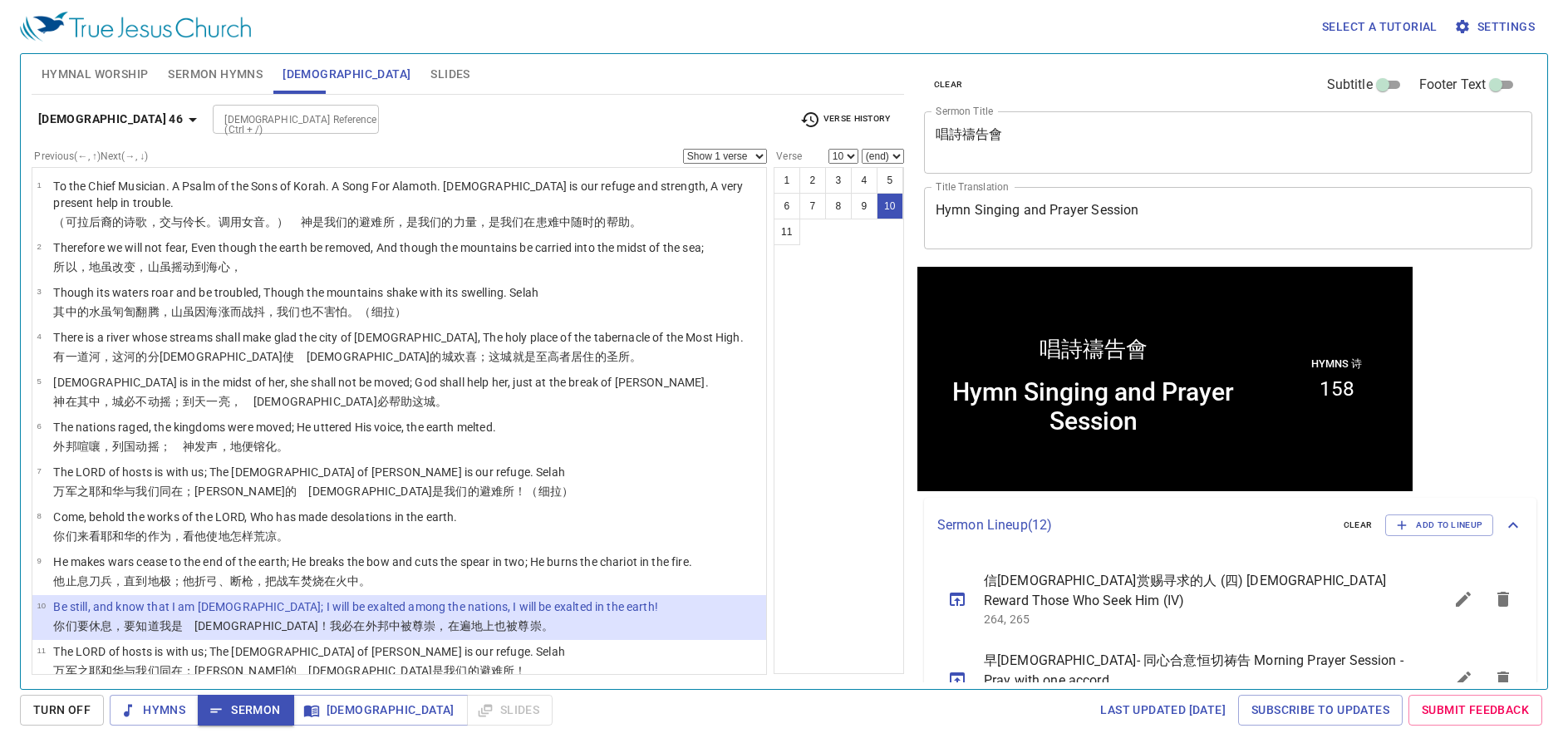
scroll to position [1, 0]
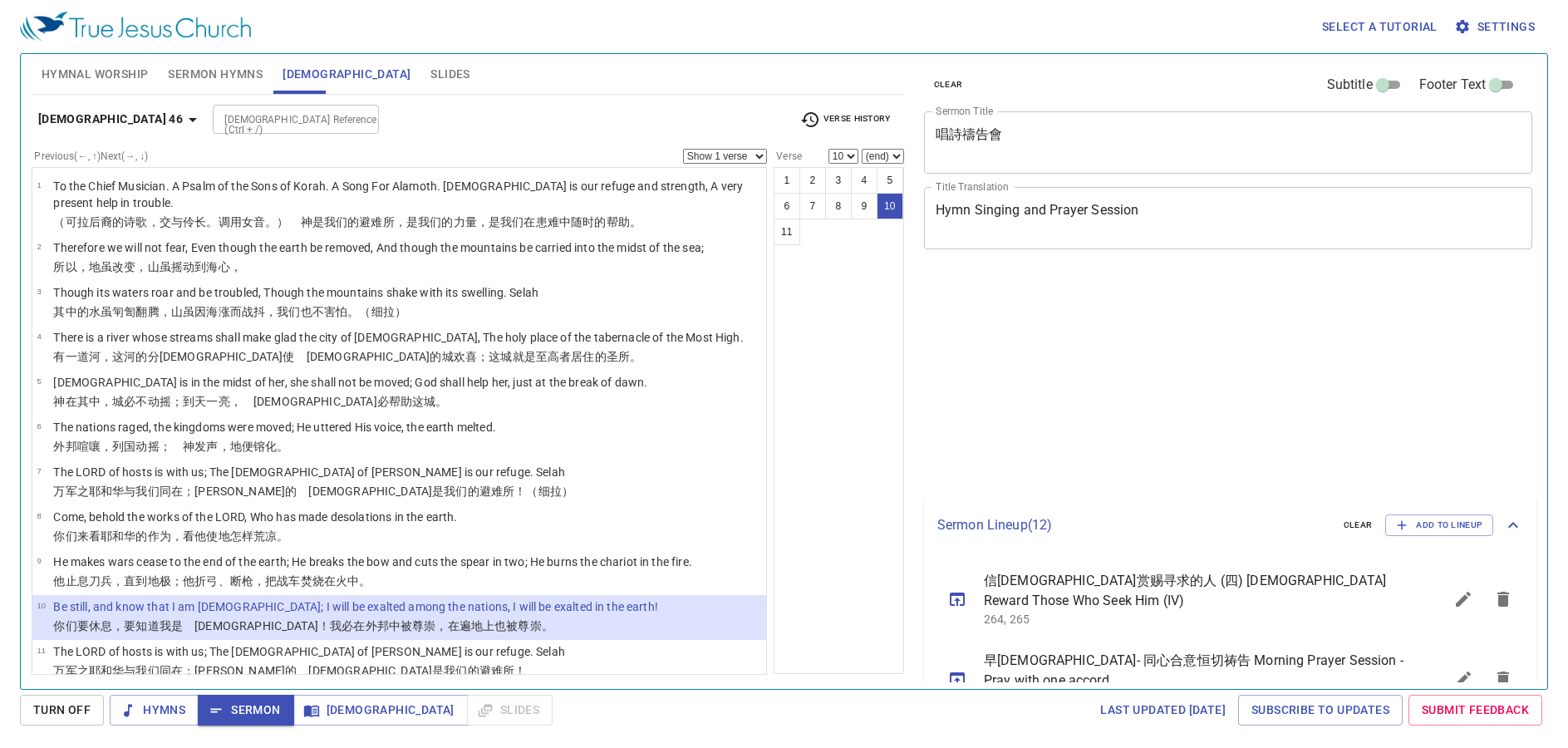
select select "10"
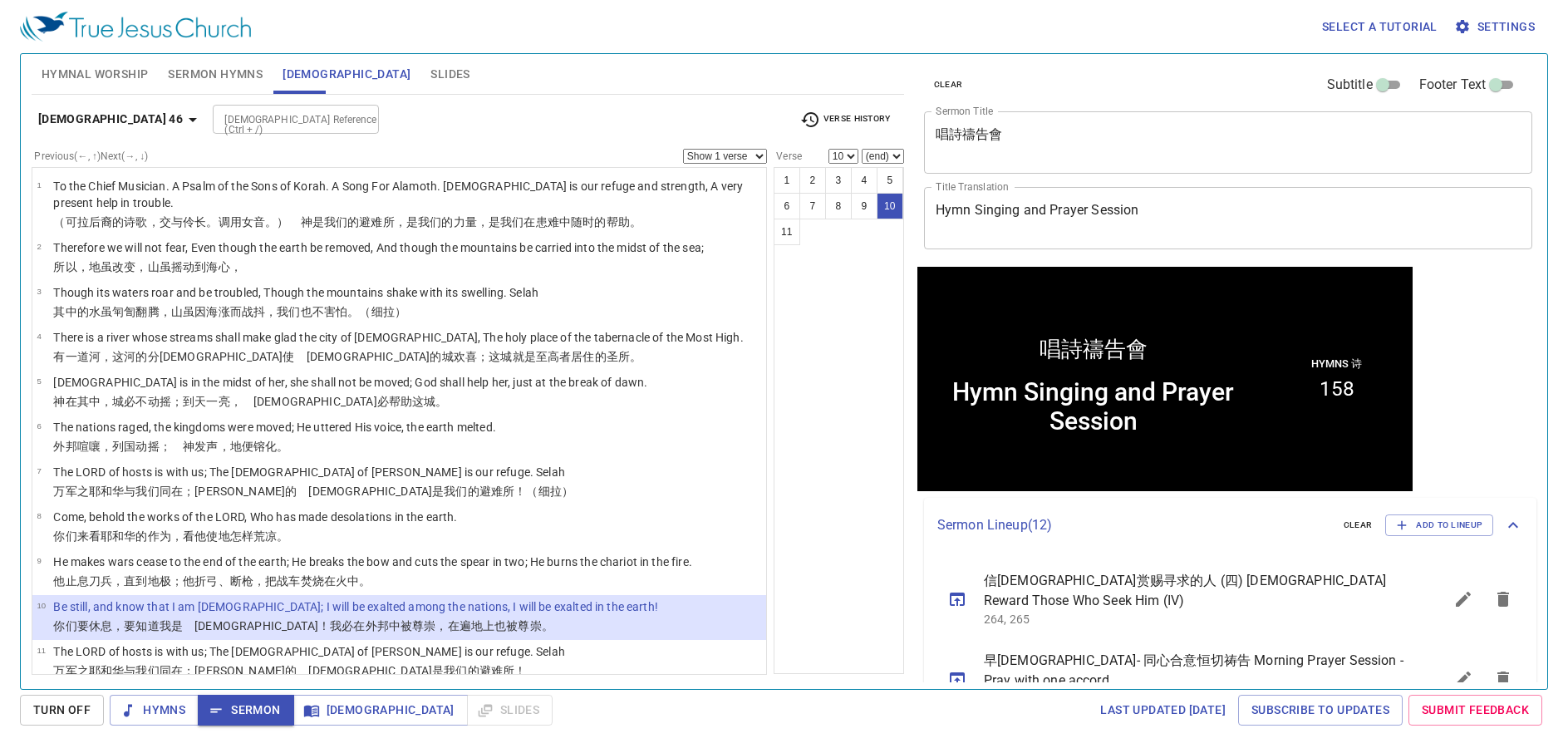
scroll to position [1, 0]
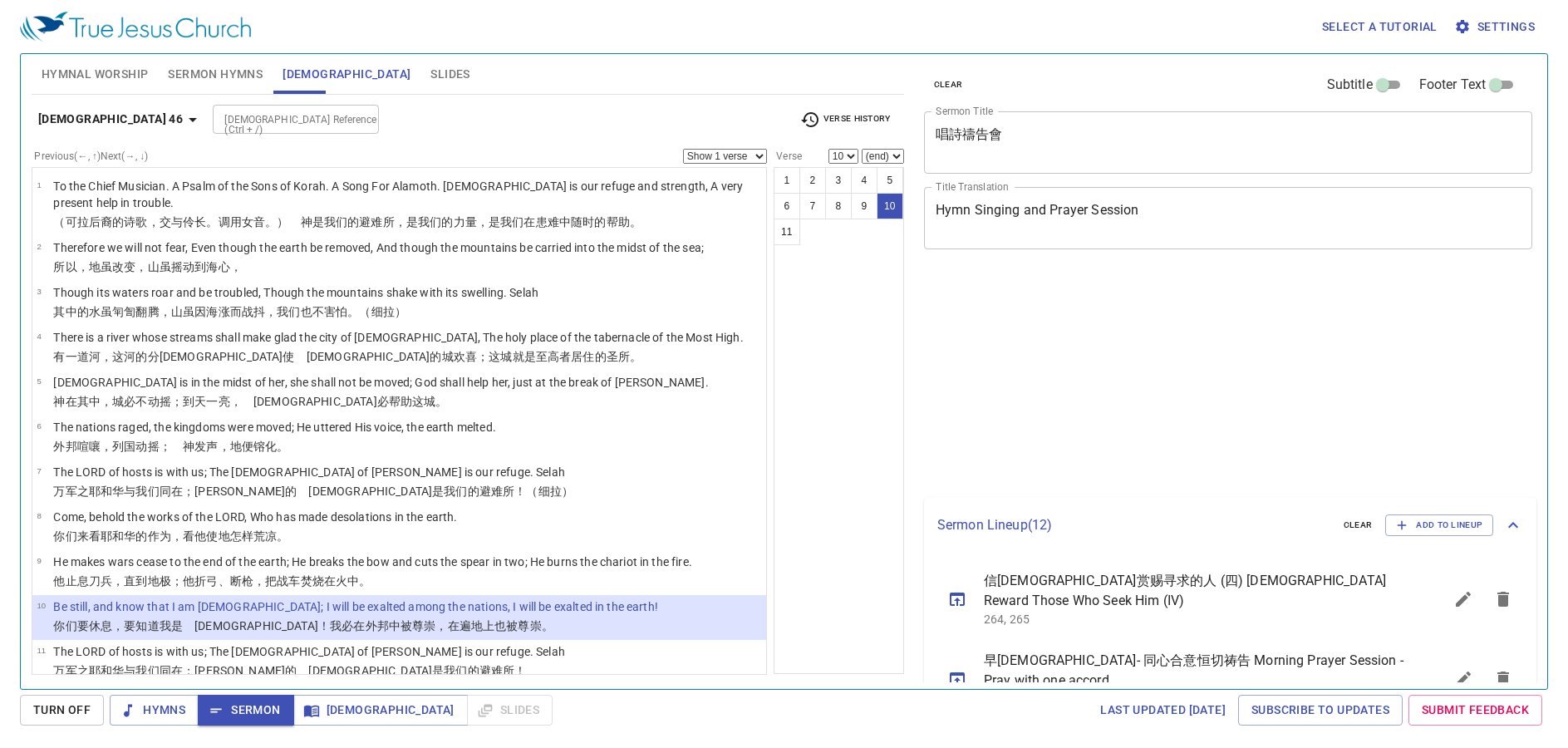
select select "10"
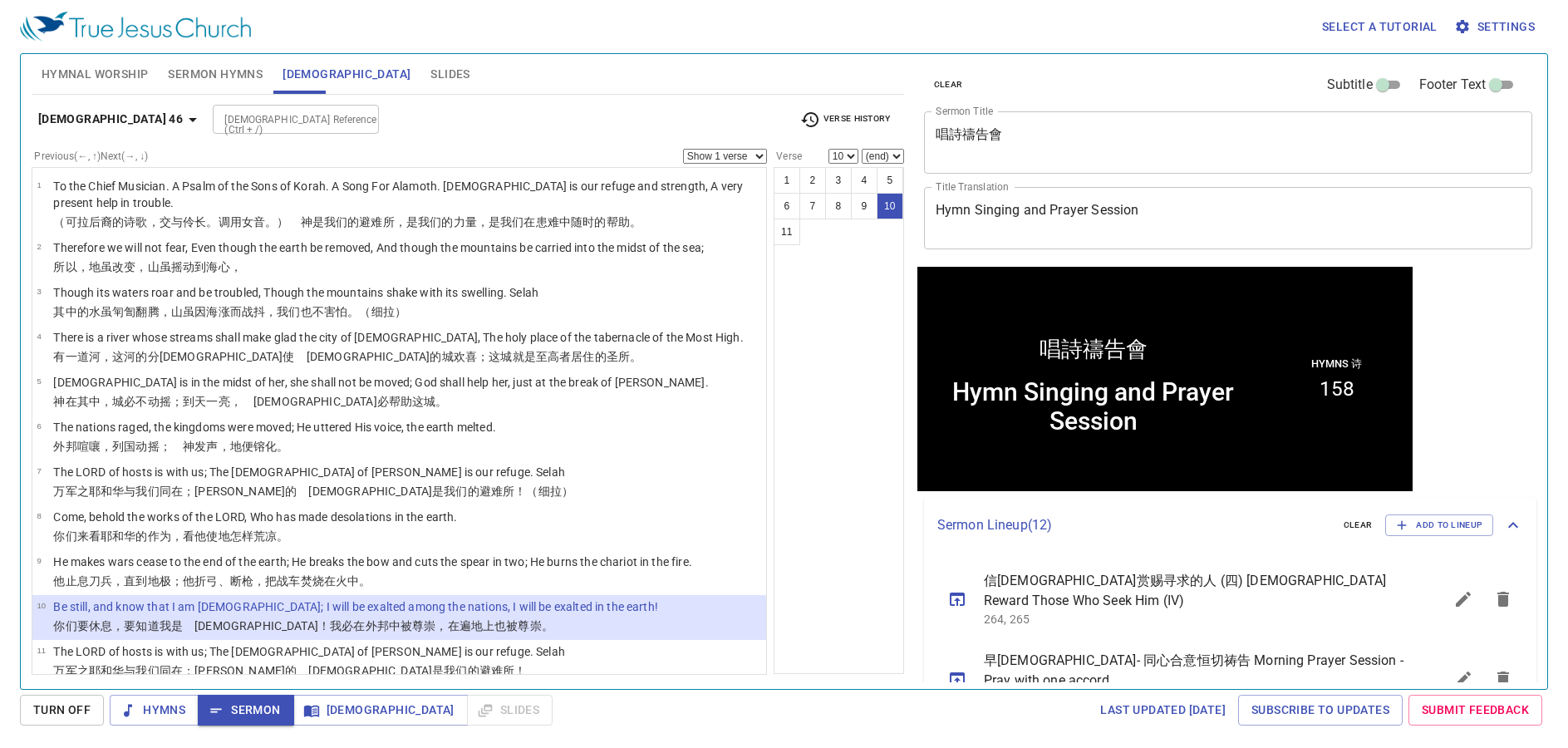
scroll to position [1, 0]
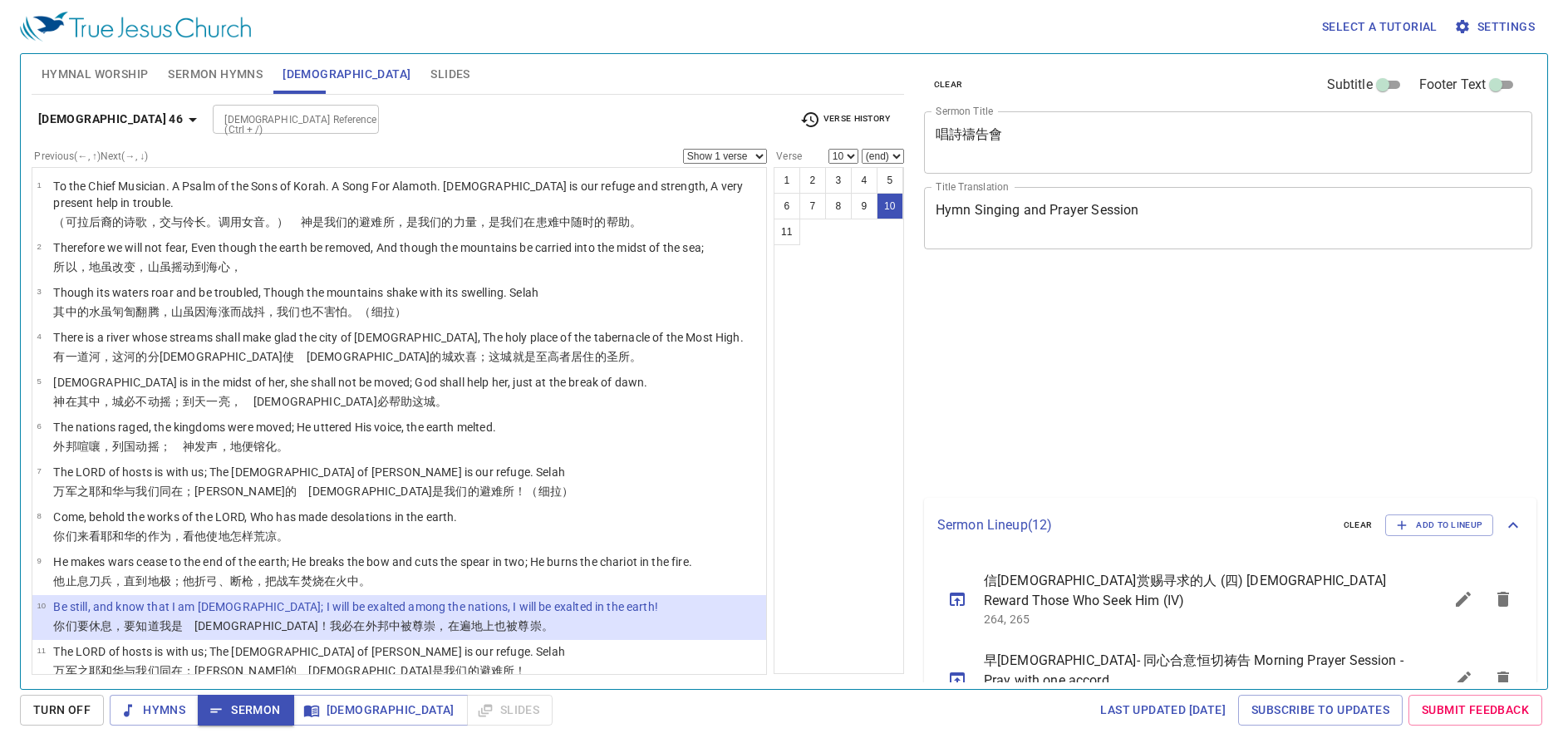
select select "10"
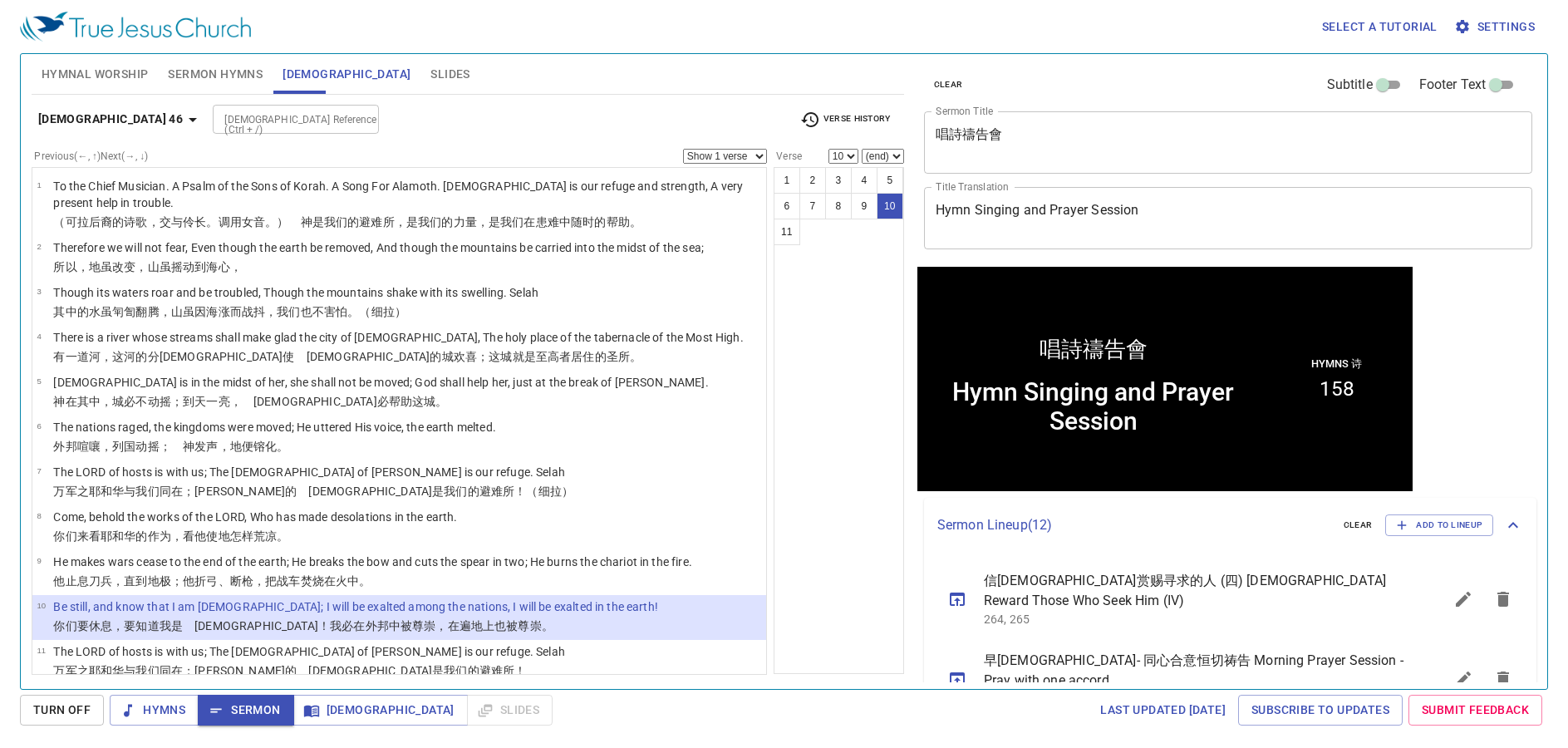
scroll to position [1, 0]
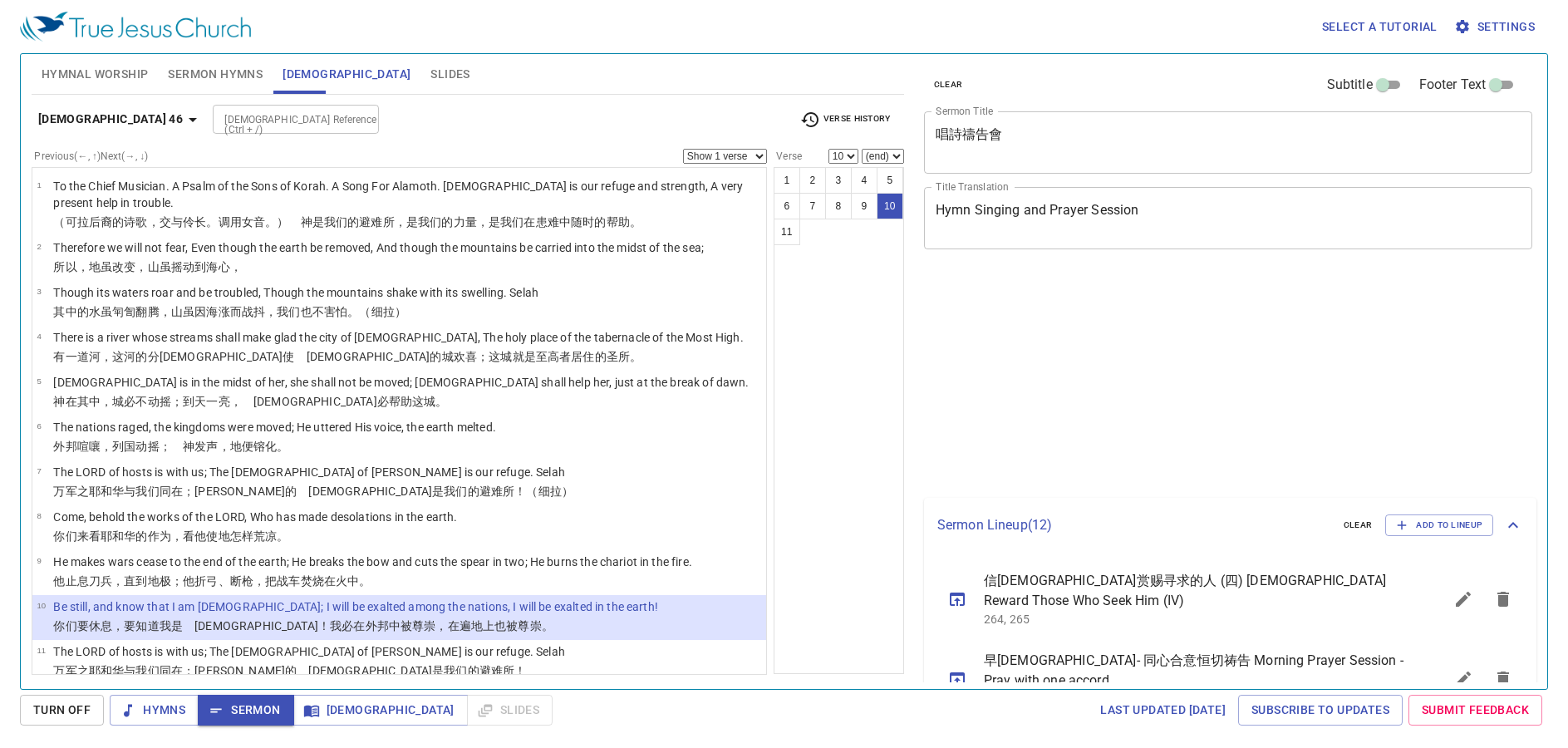
select select "10"
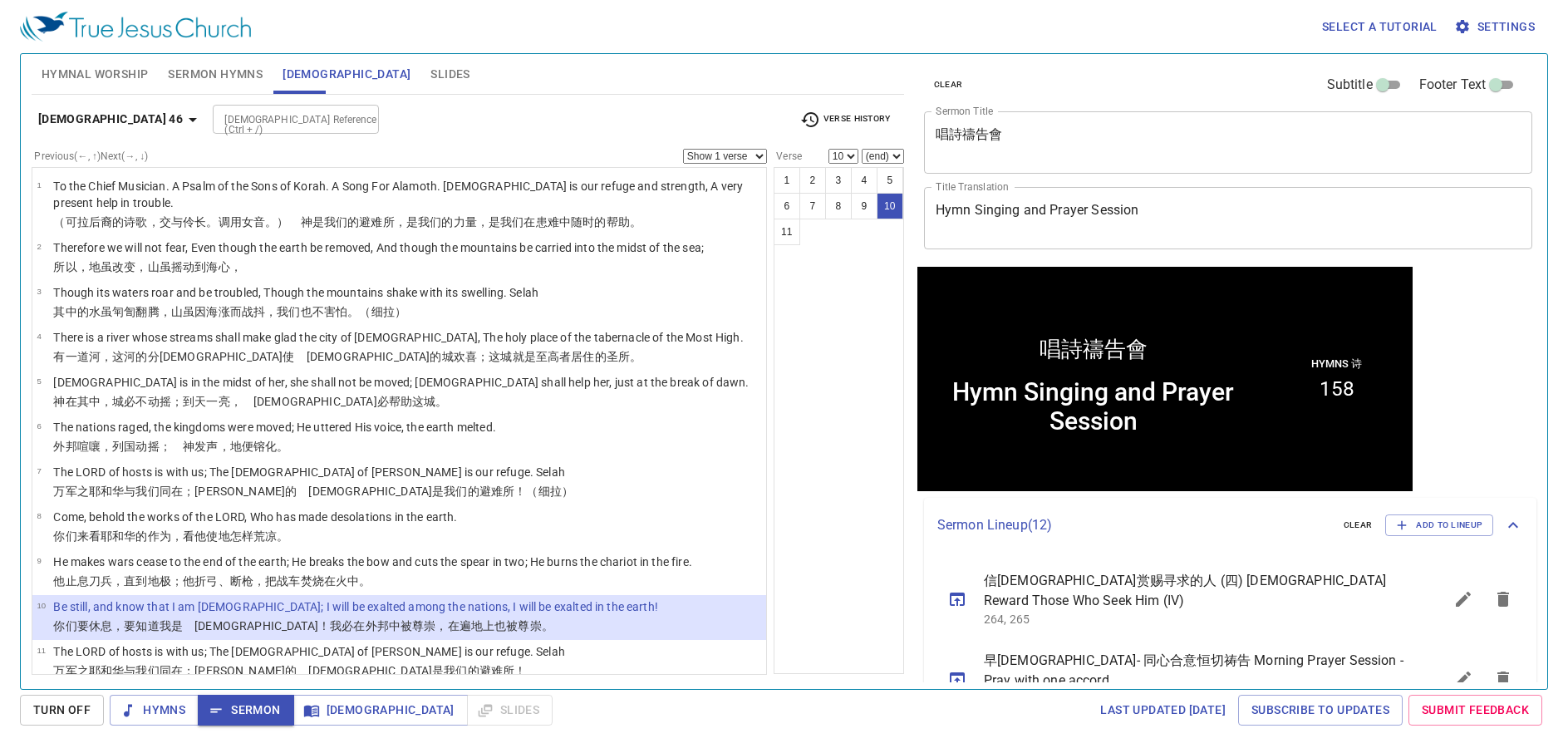
scroll to position [1, 0]
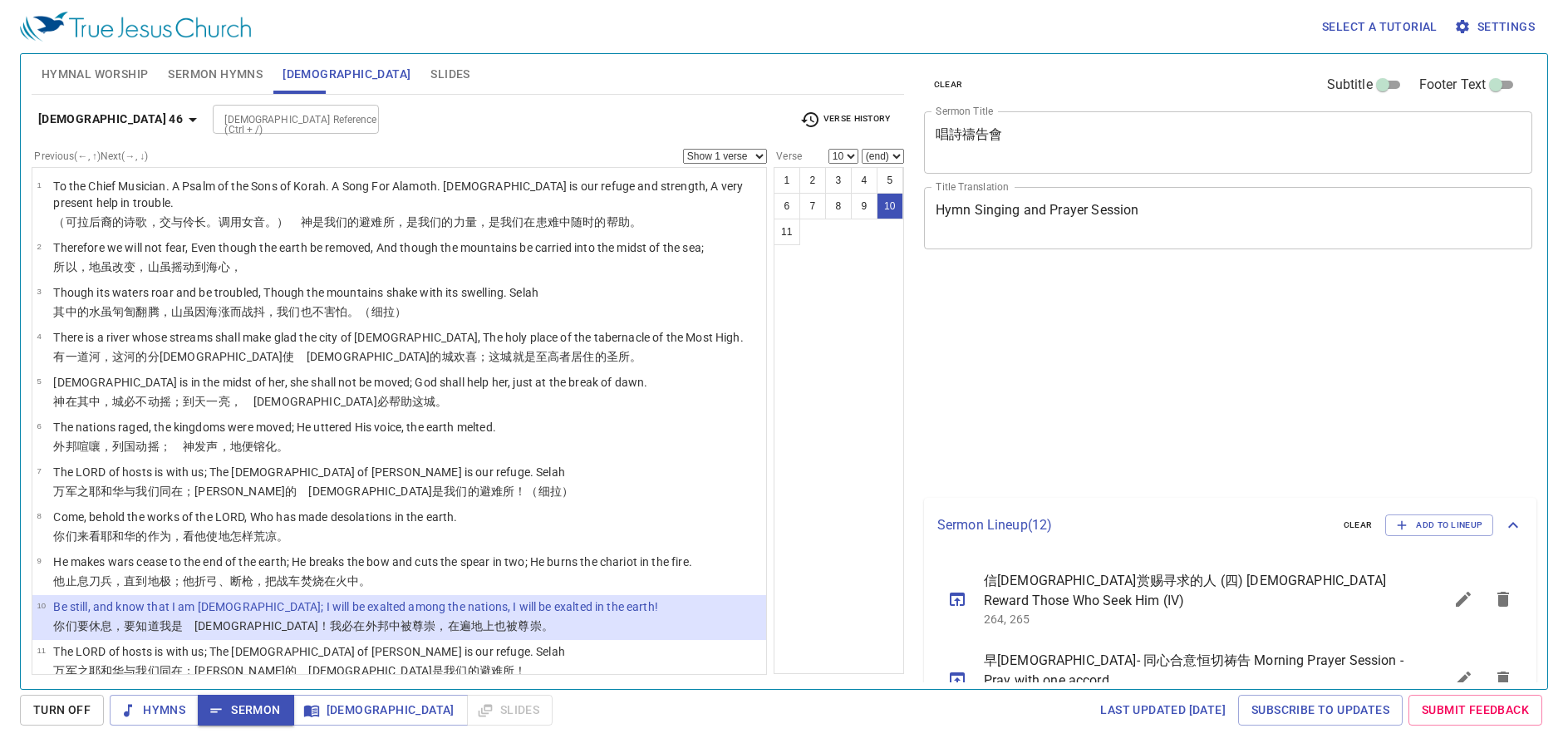
select select "10"
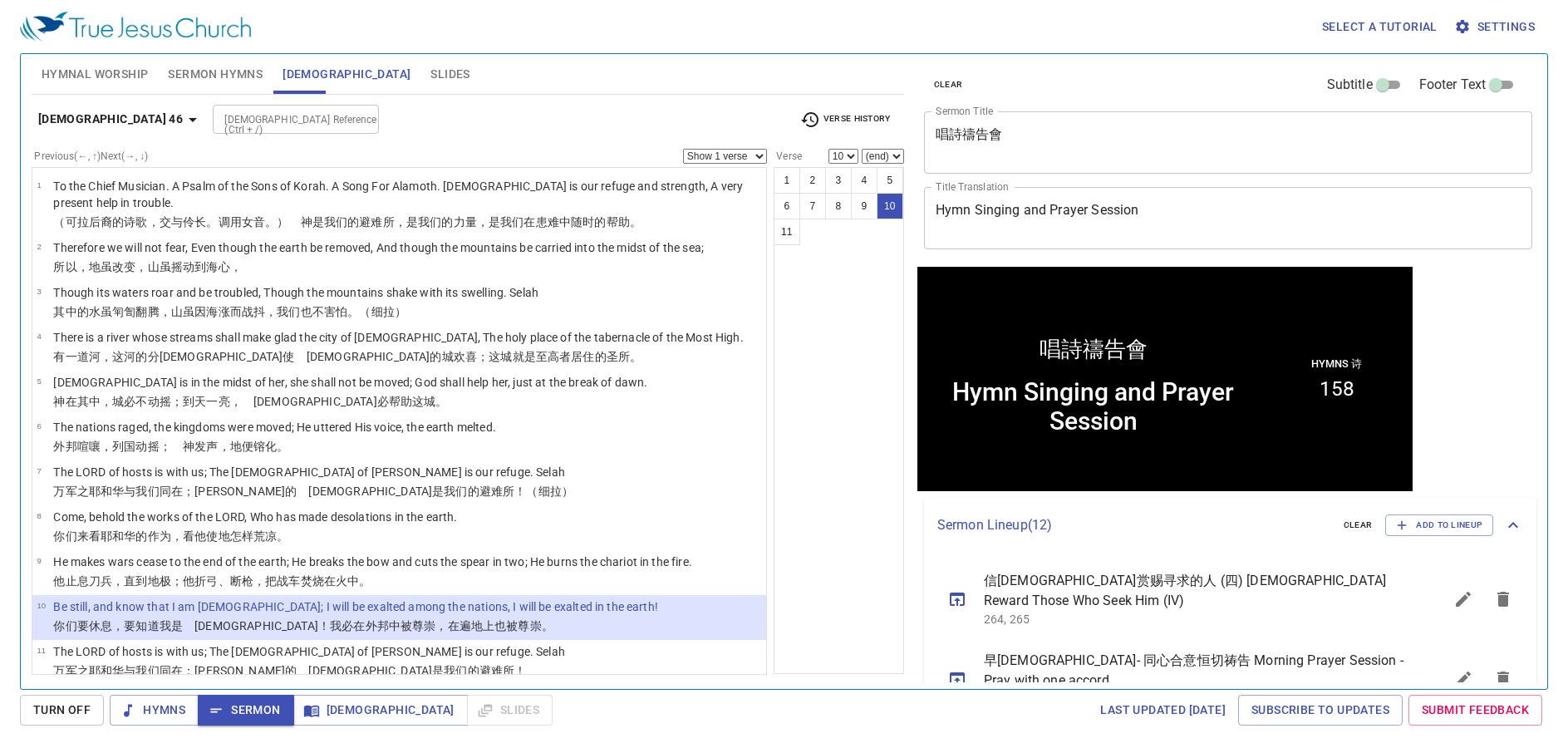
scroll to position [1, 0]
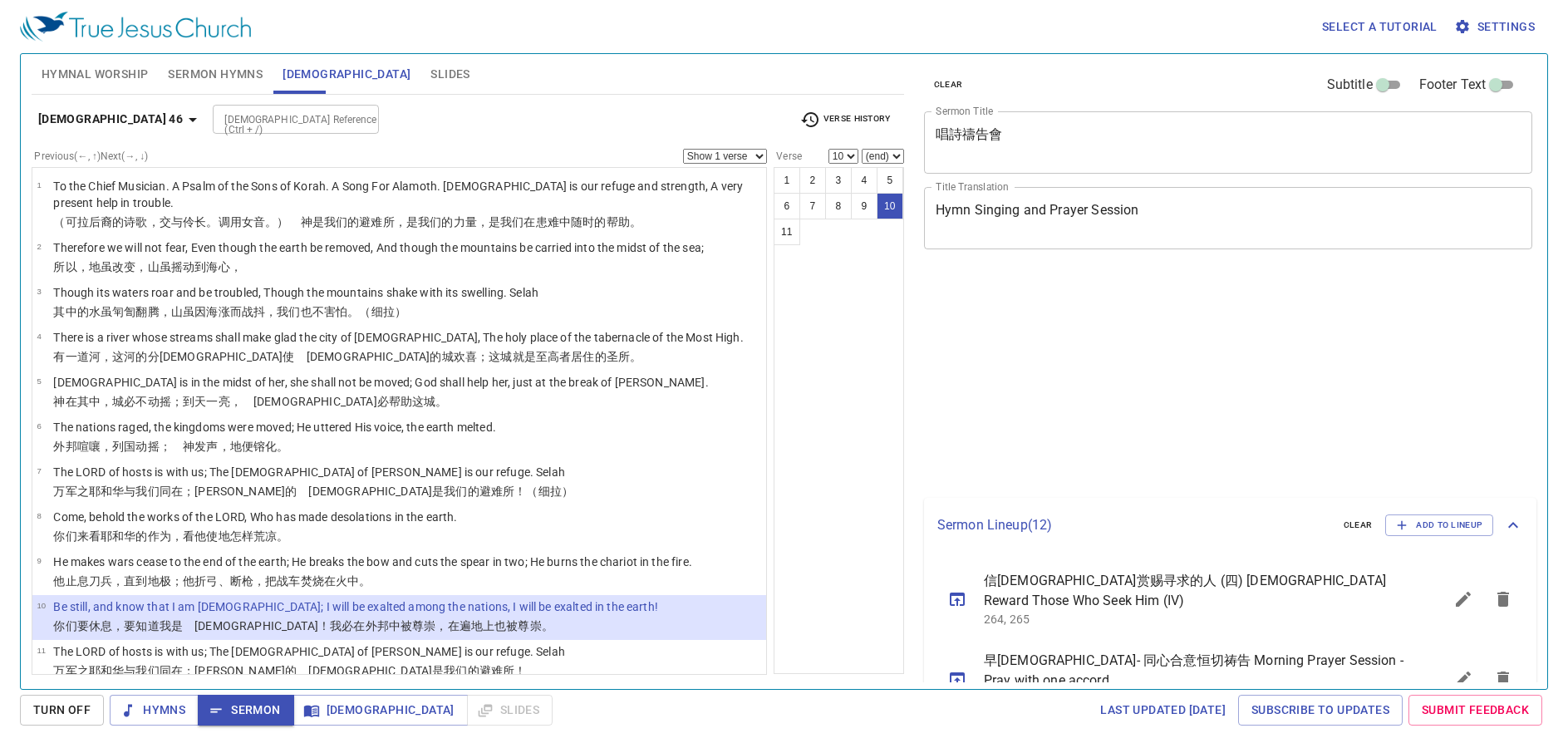
select select "10"
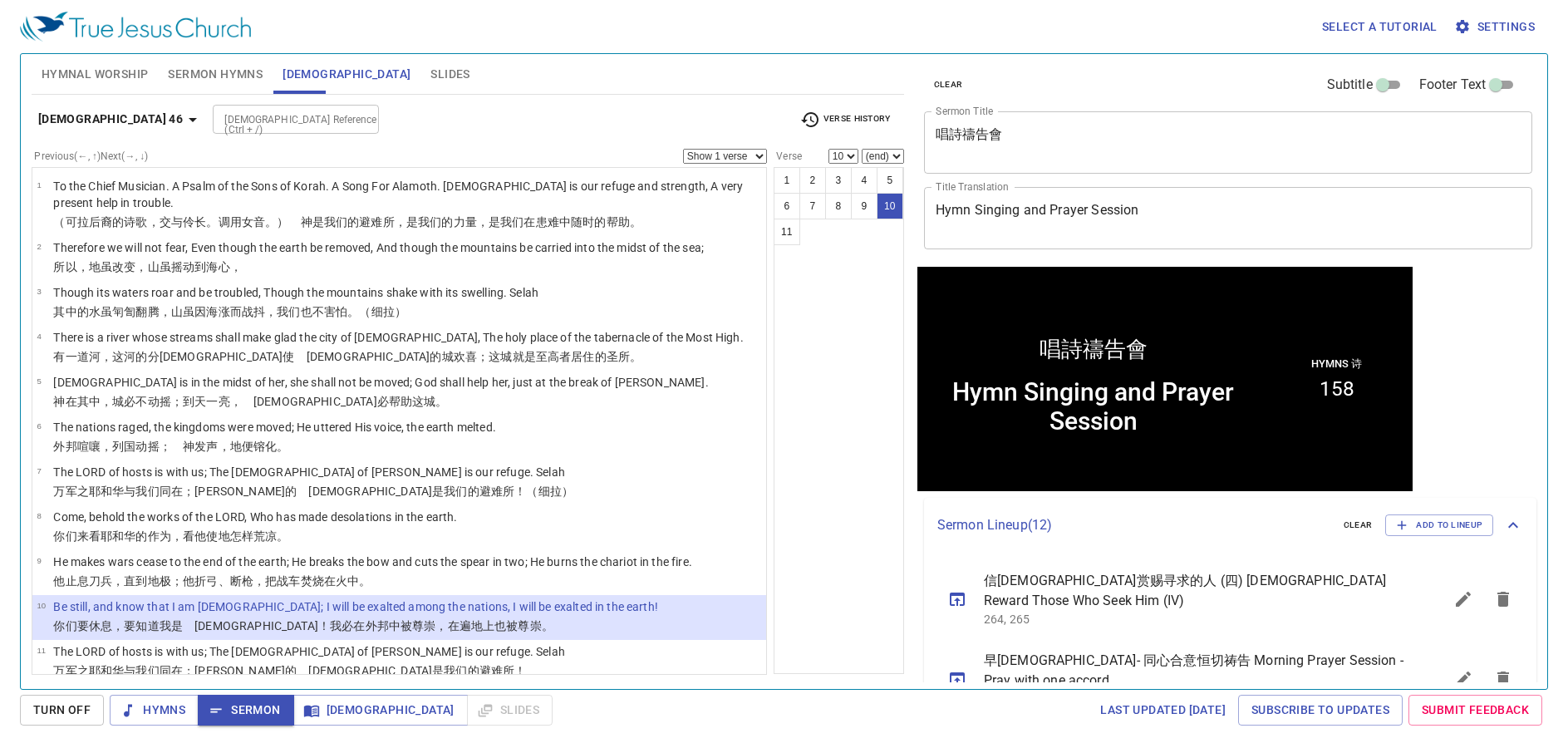
scroll to position [1, 0]
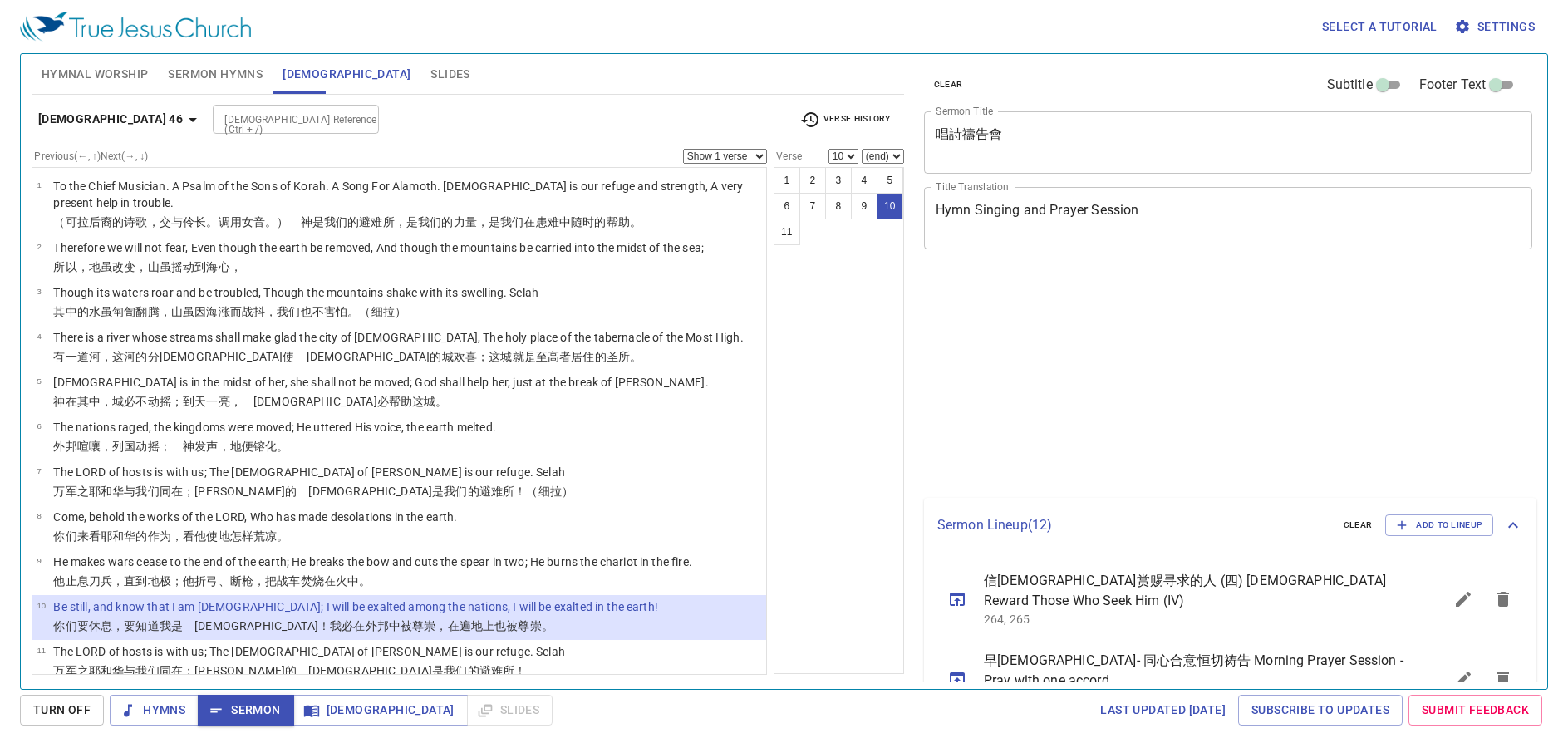
select select "10"
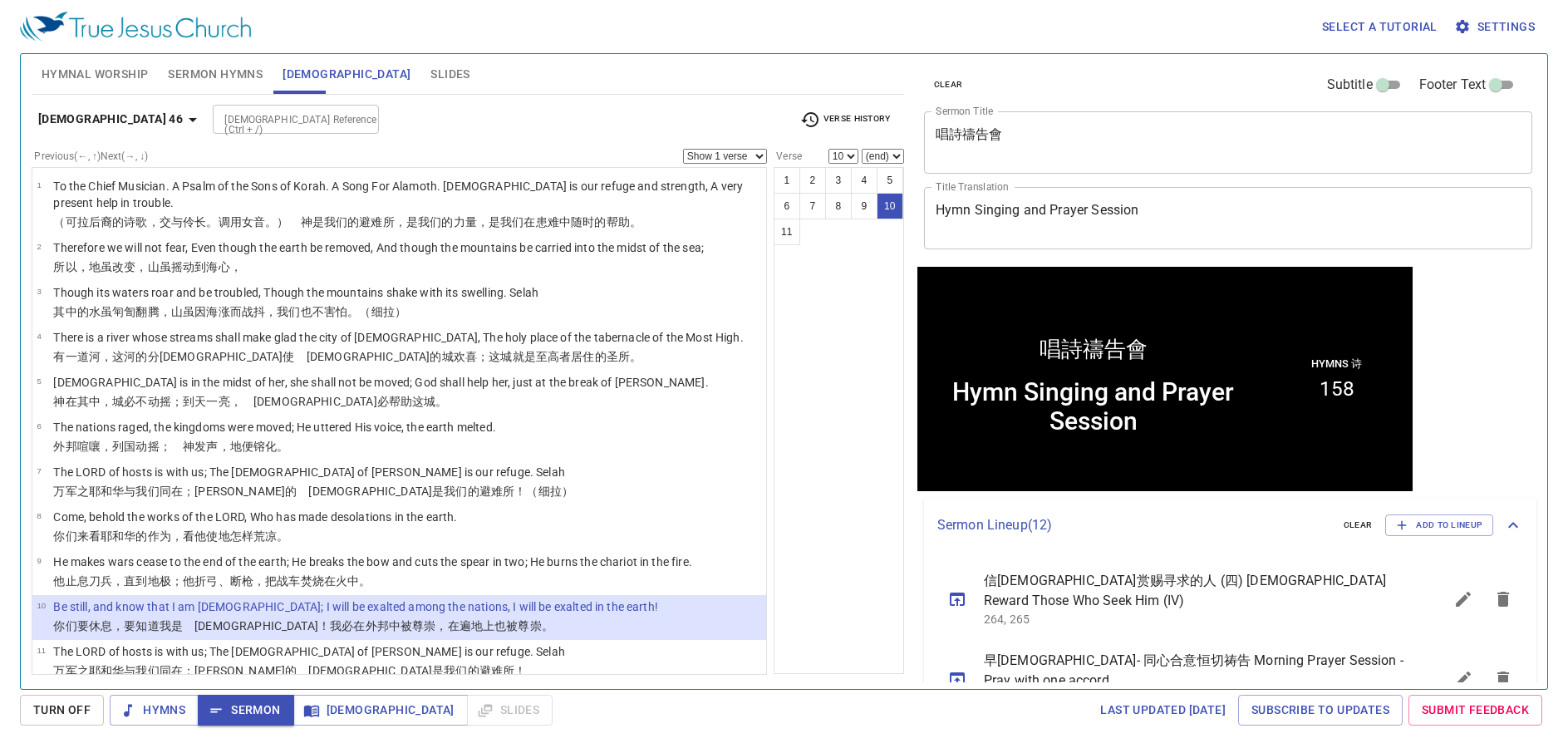
scroll to position [1, 0]
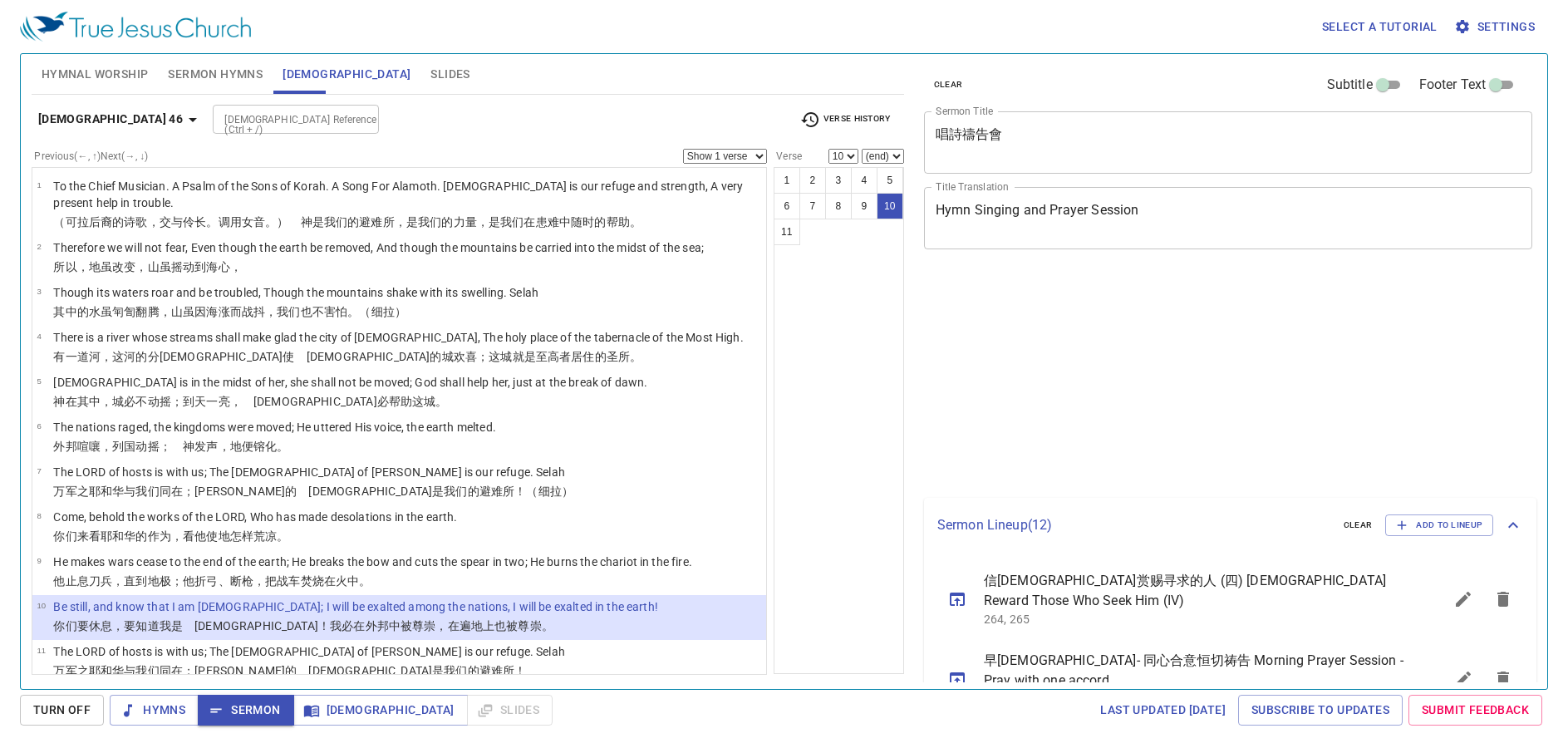
select select "10"
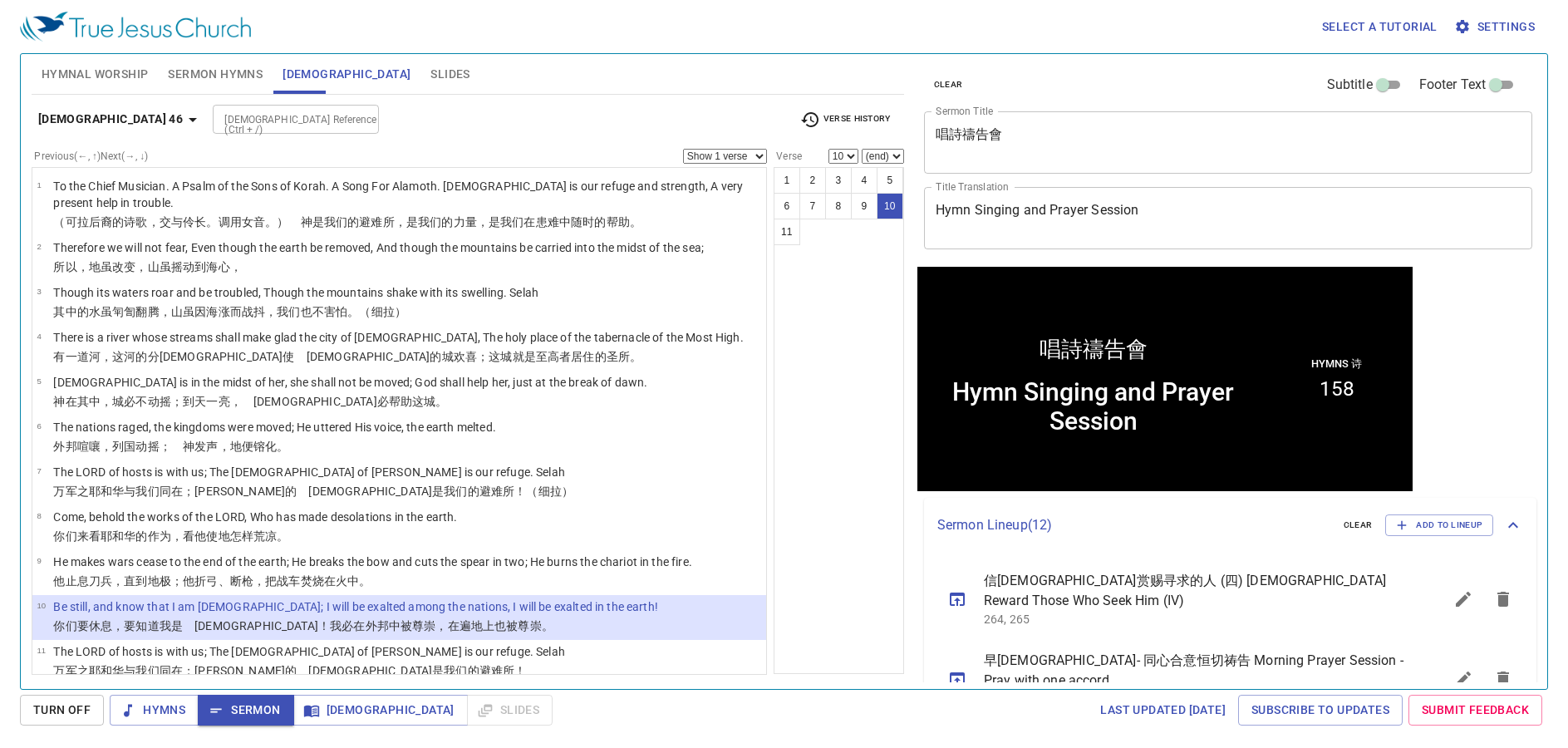
scroll to position [1, 0]
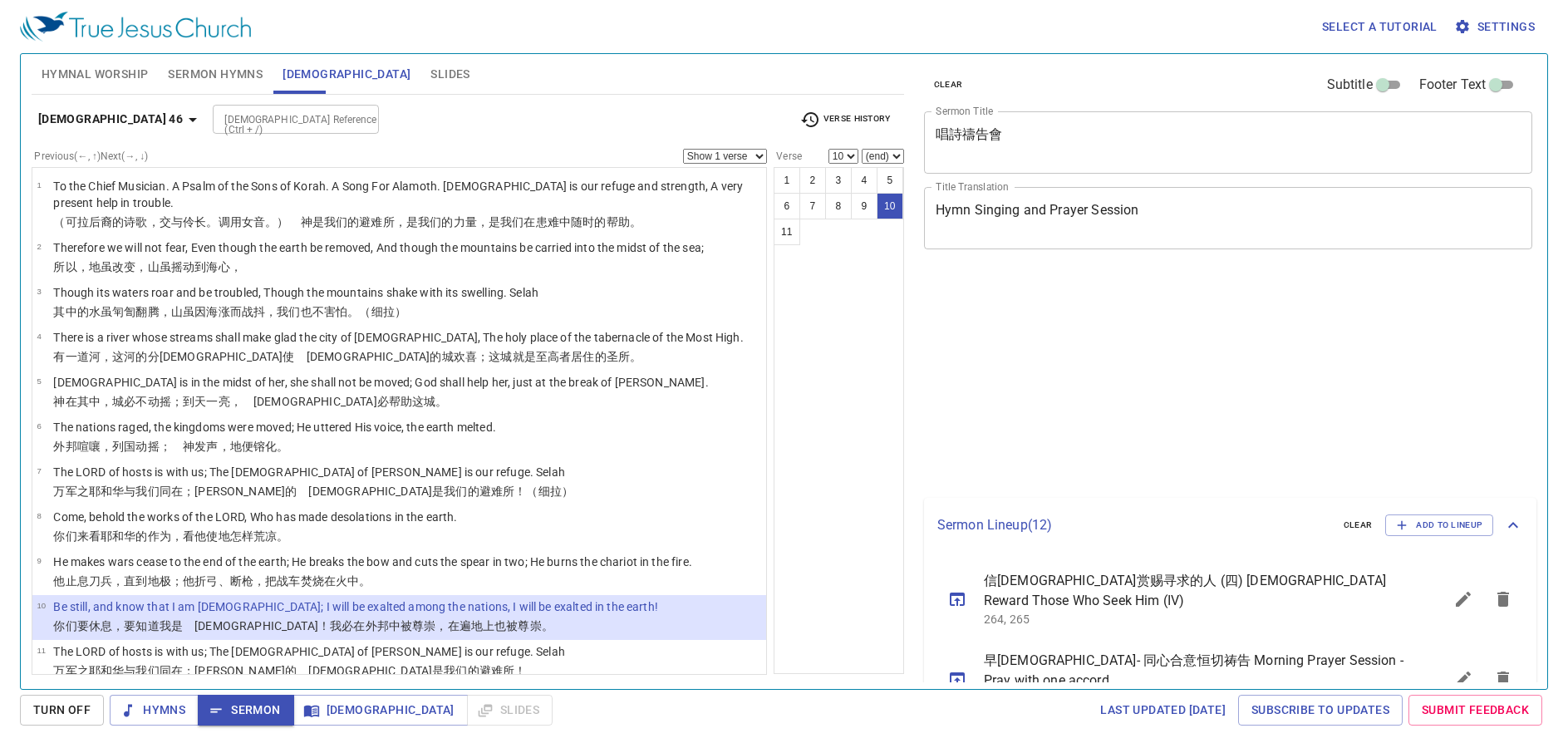
select select "10"
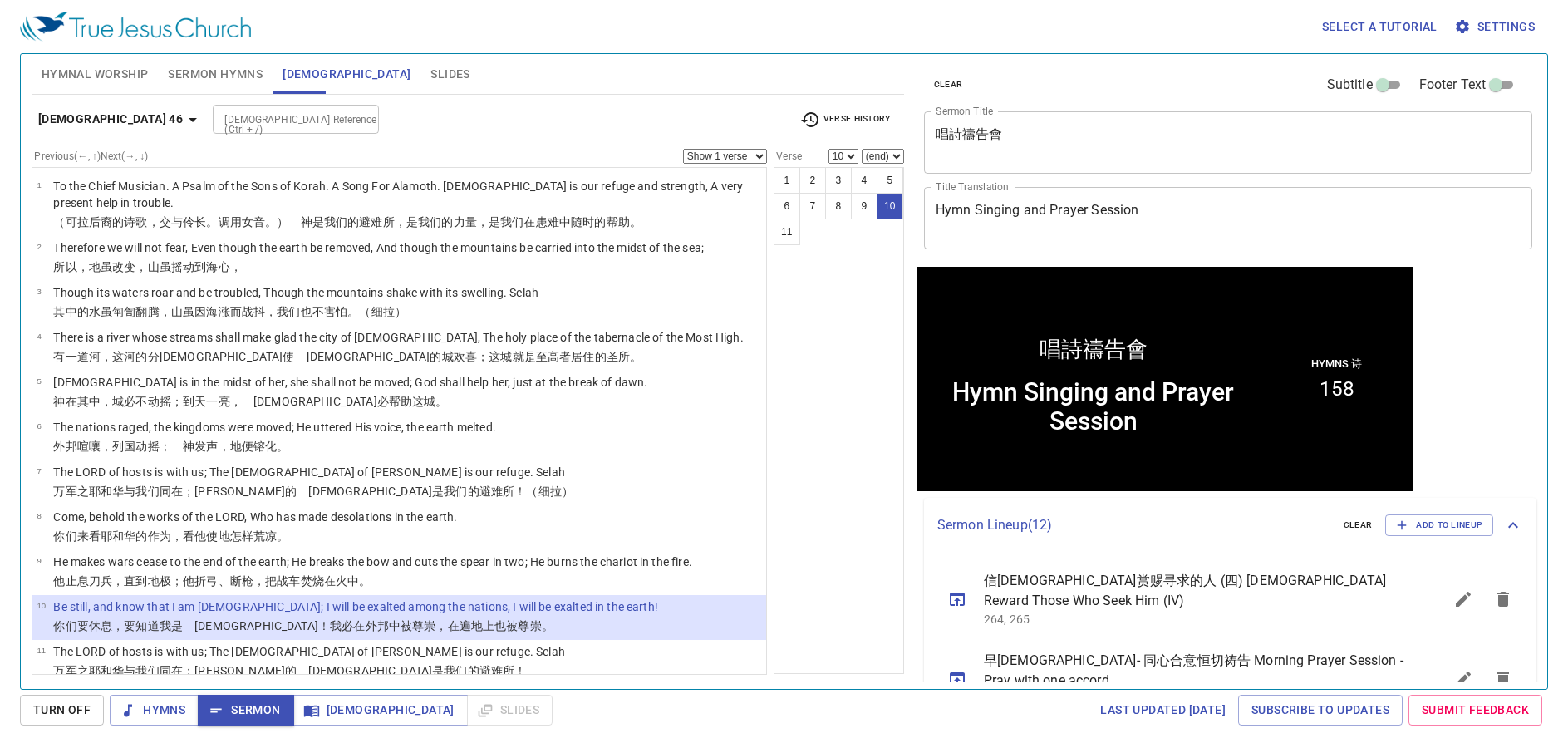
scroll to position [1, 0]
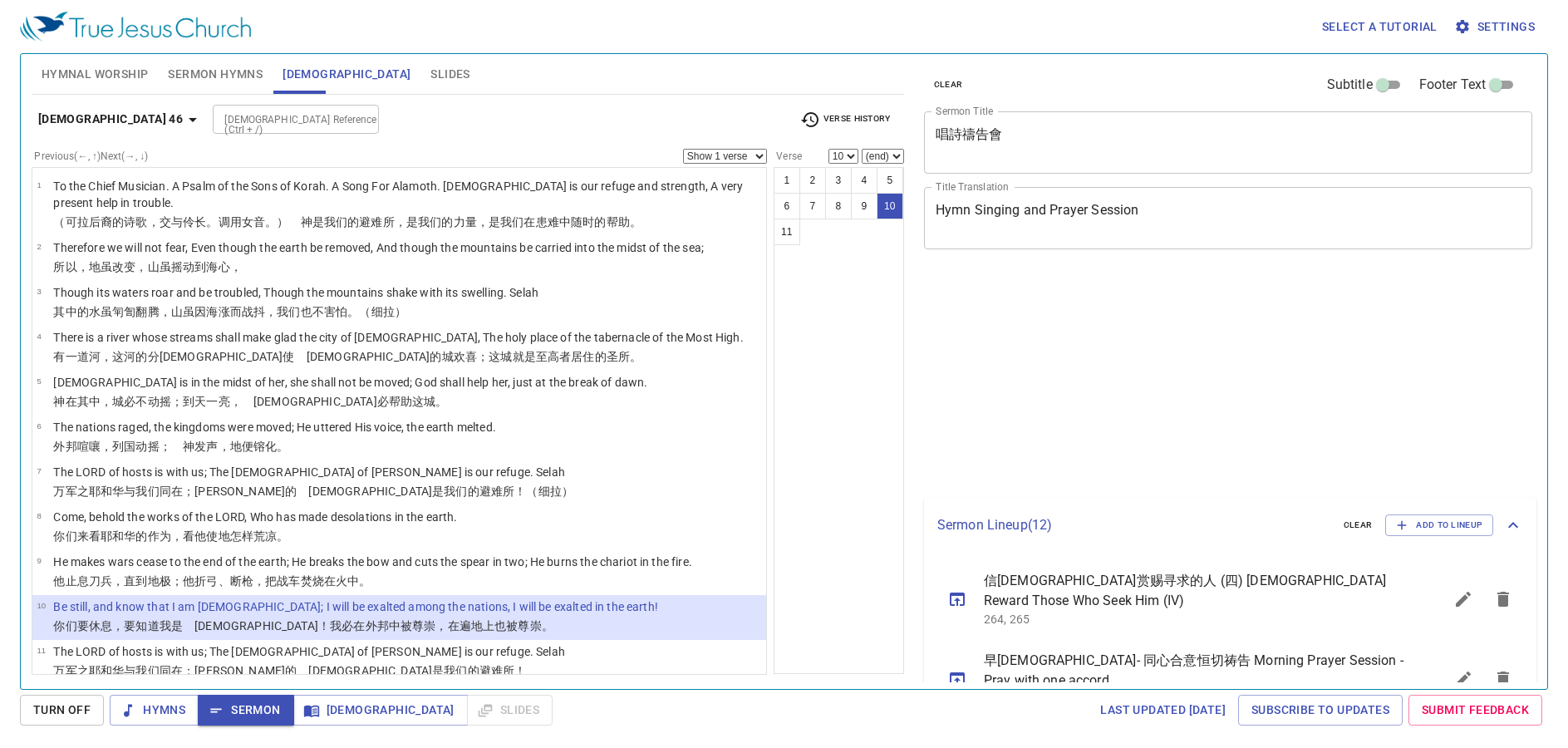
select select "10"
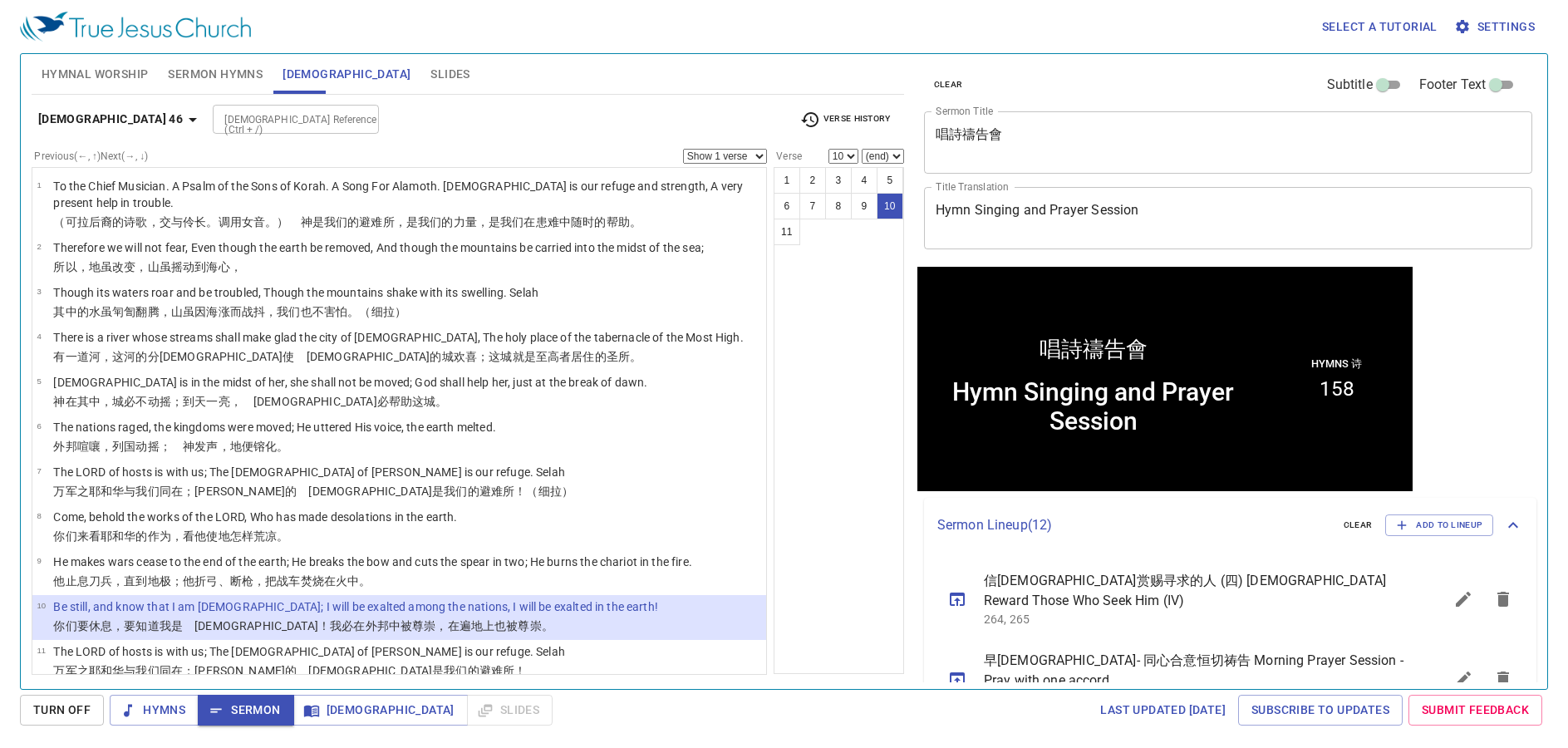
scroll to position [1, 0]
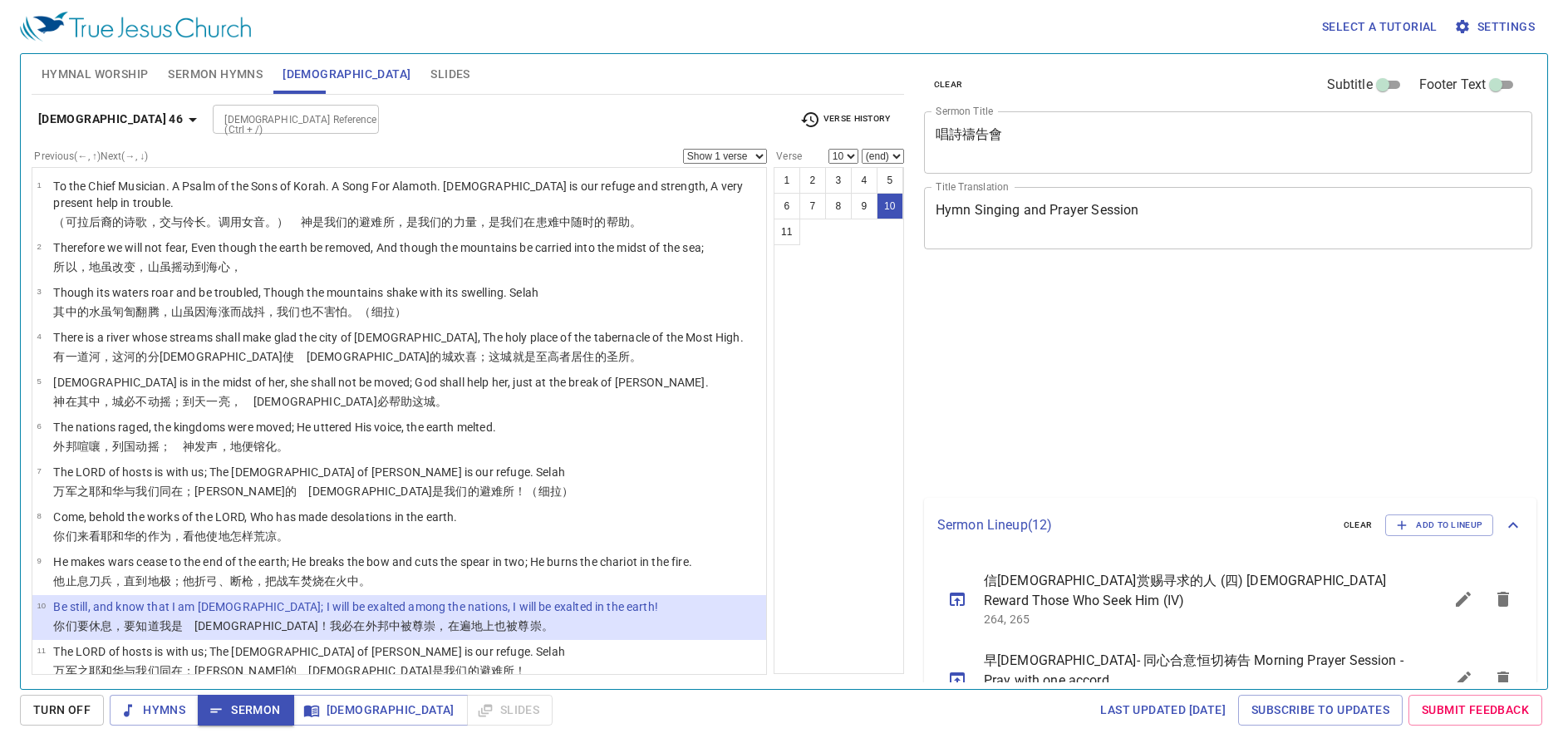
select select "10"
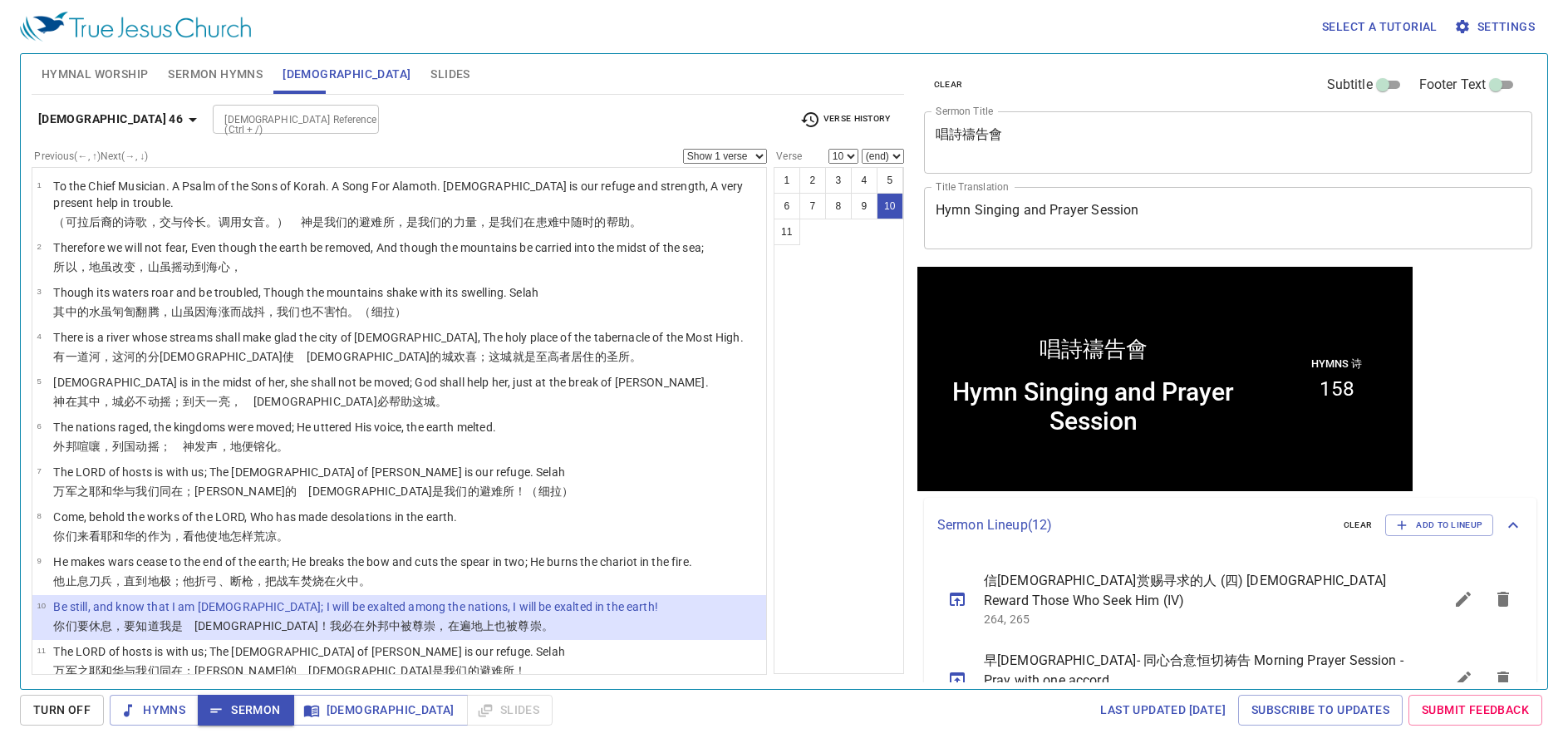
scroll to position [1, 0]
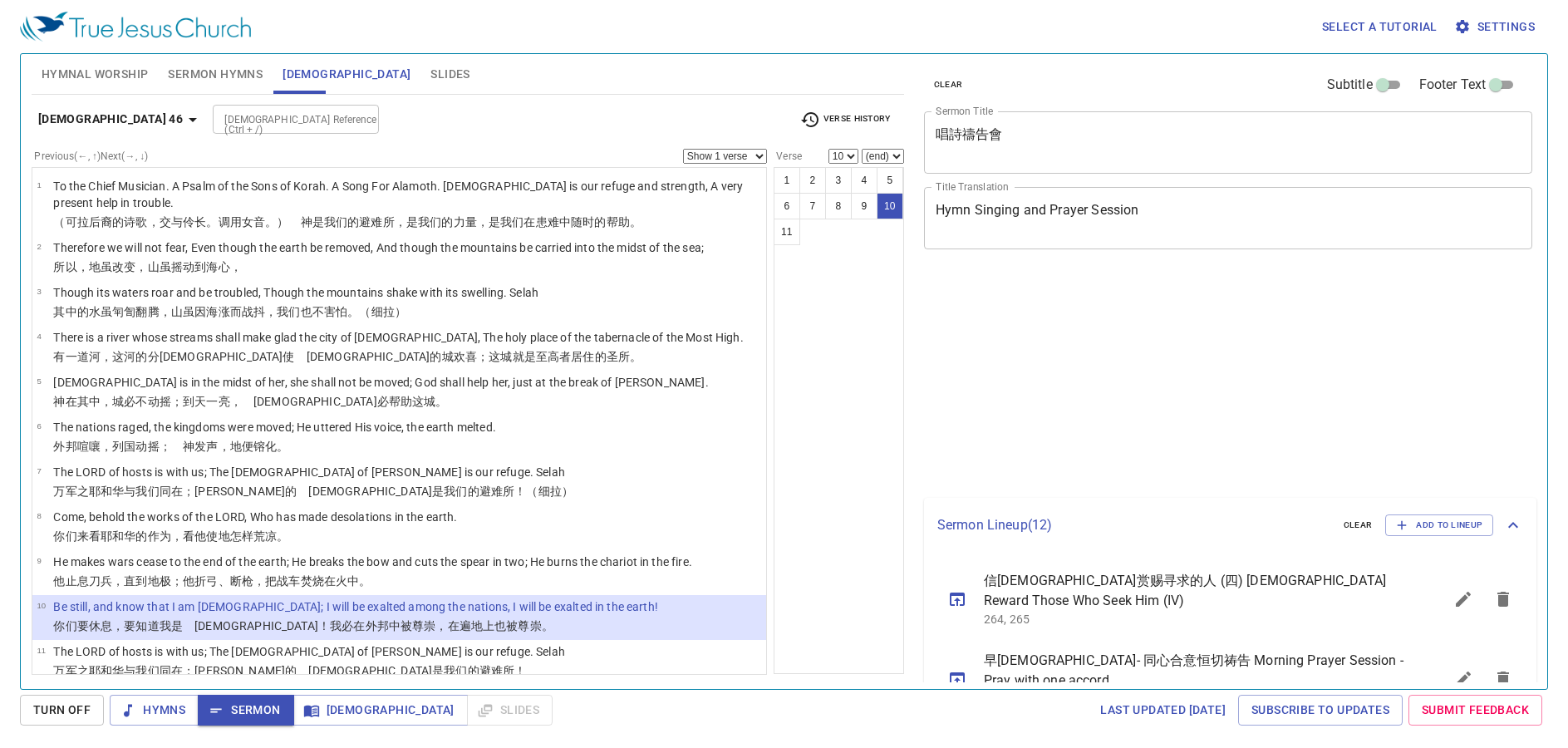
select select "10"
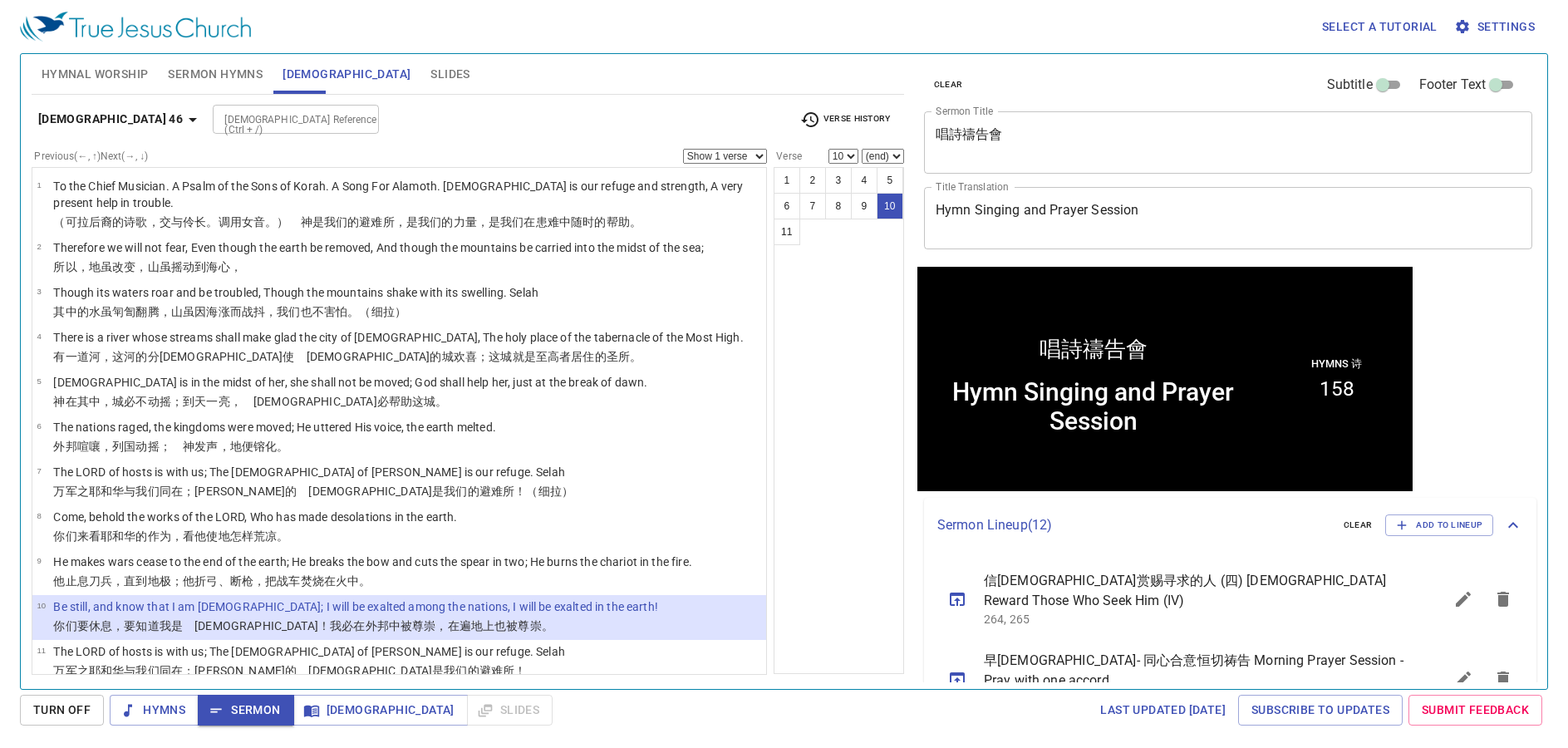
scroll to position [1, 0]
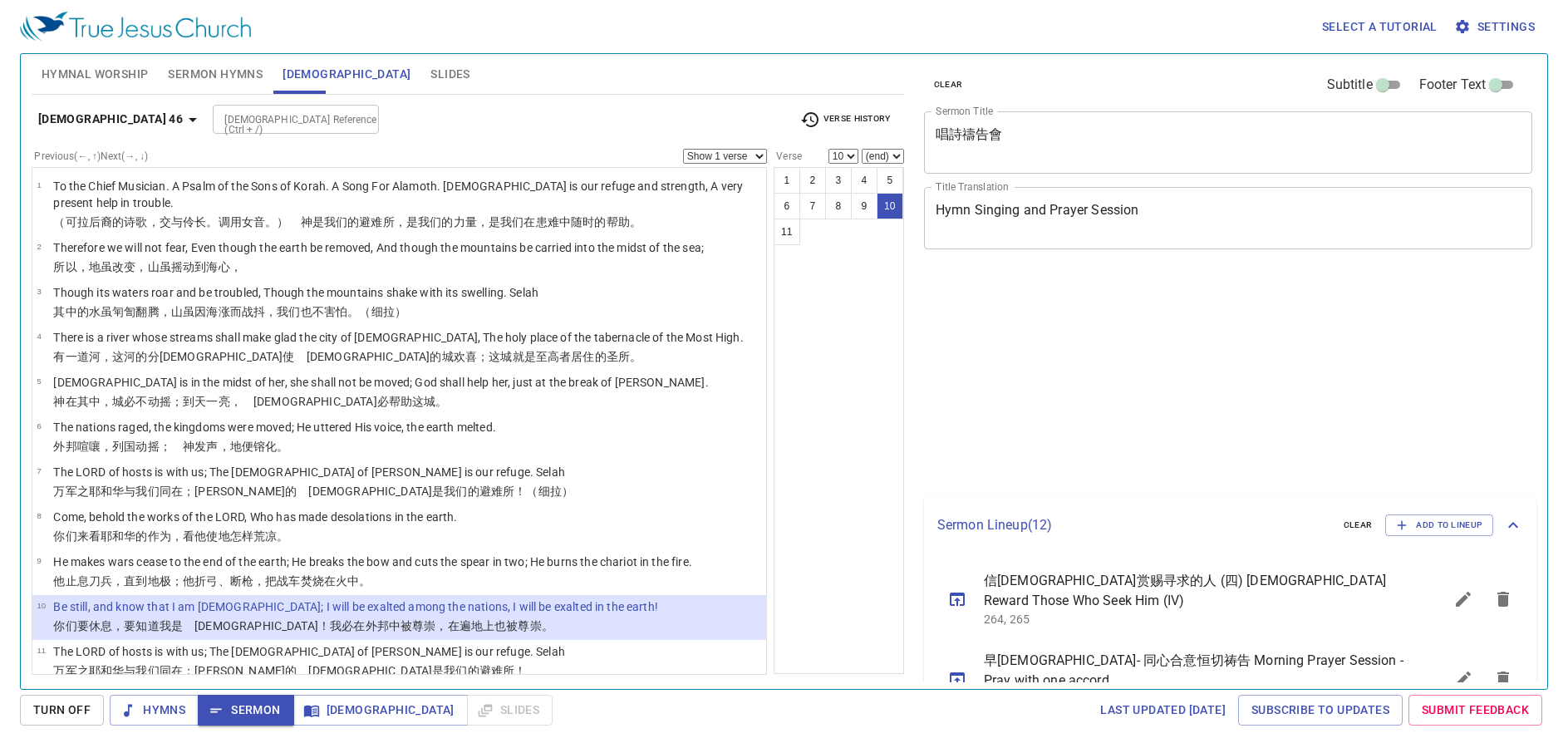
select select "10"
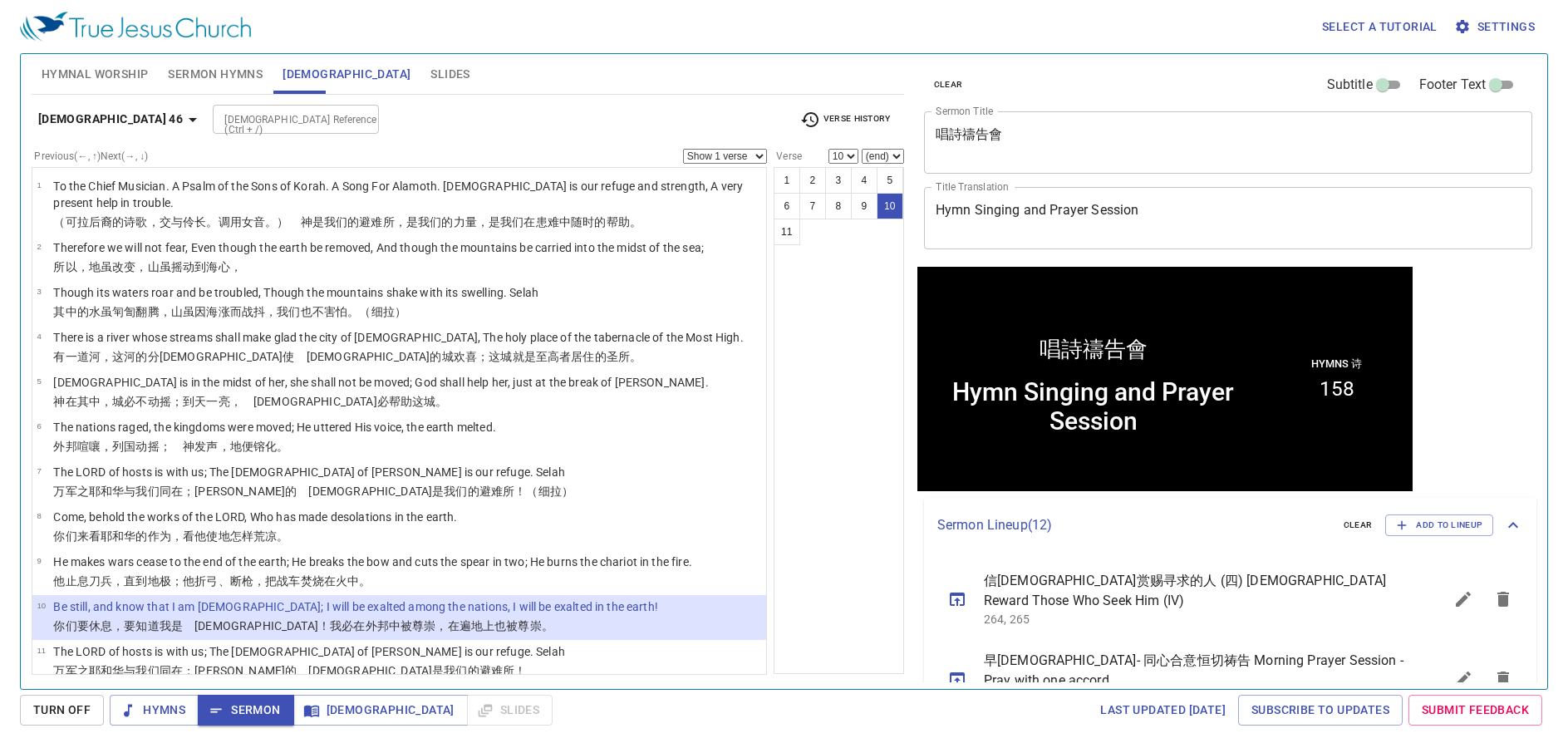
scroll to position [1, 0]
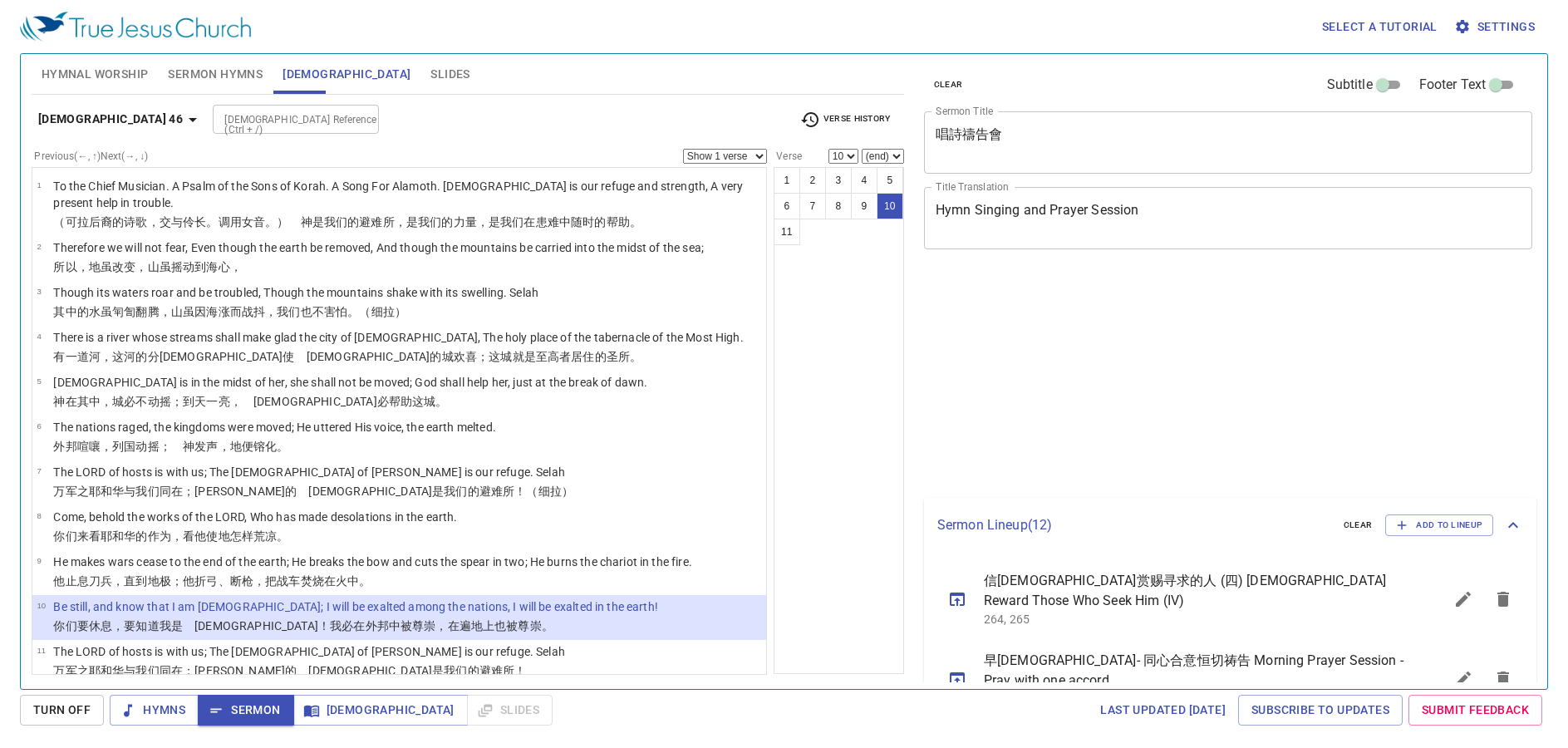
select select "10"
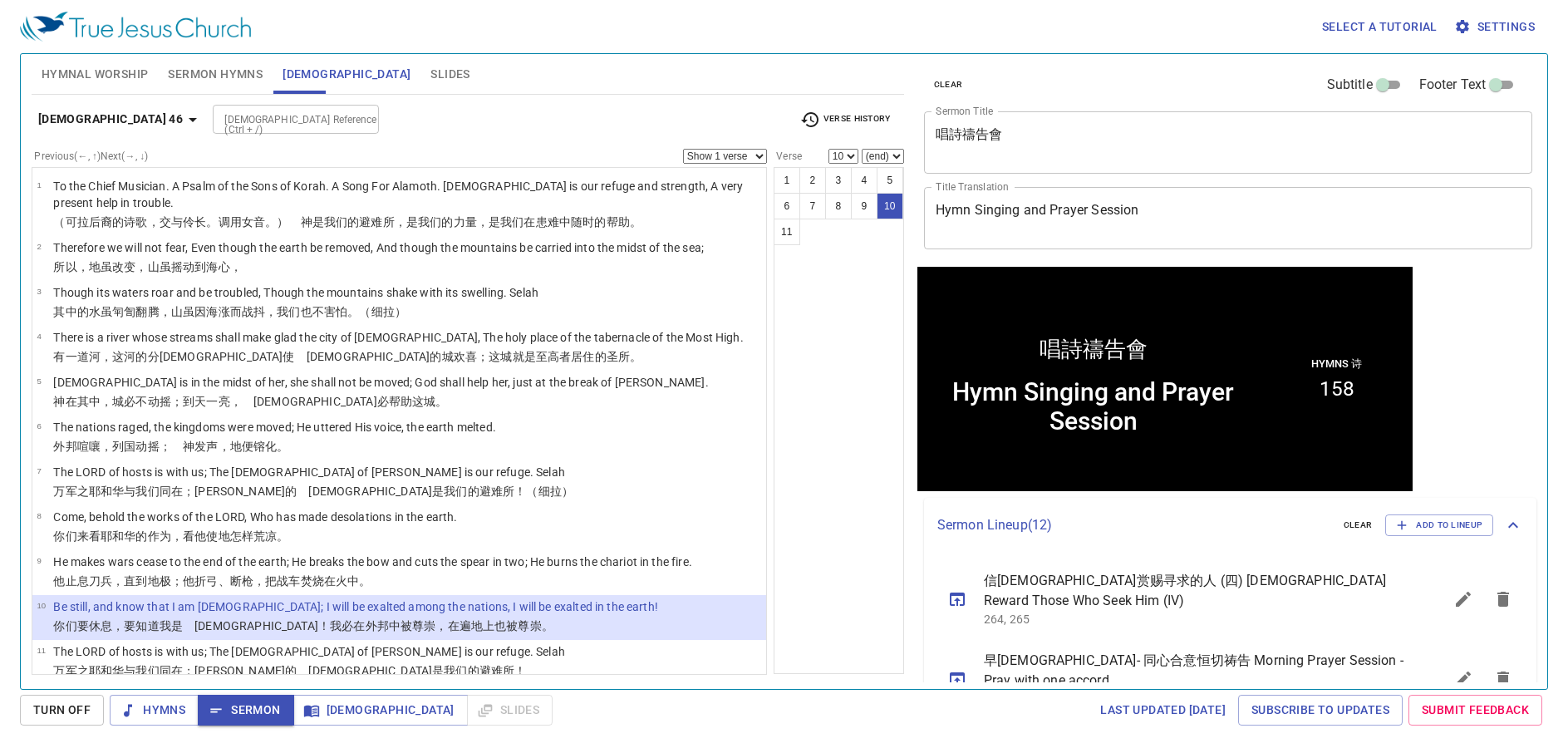
scroll to position [1, 0]
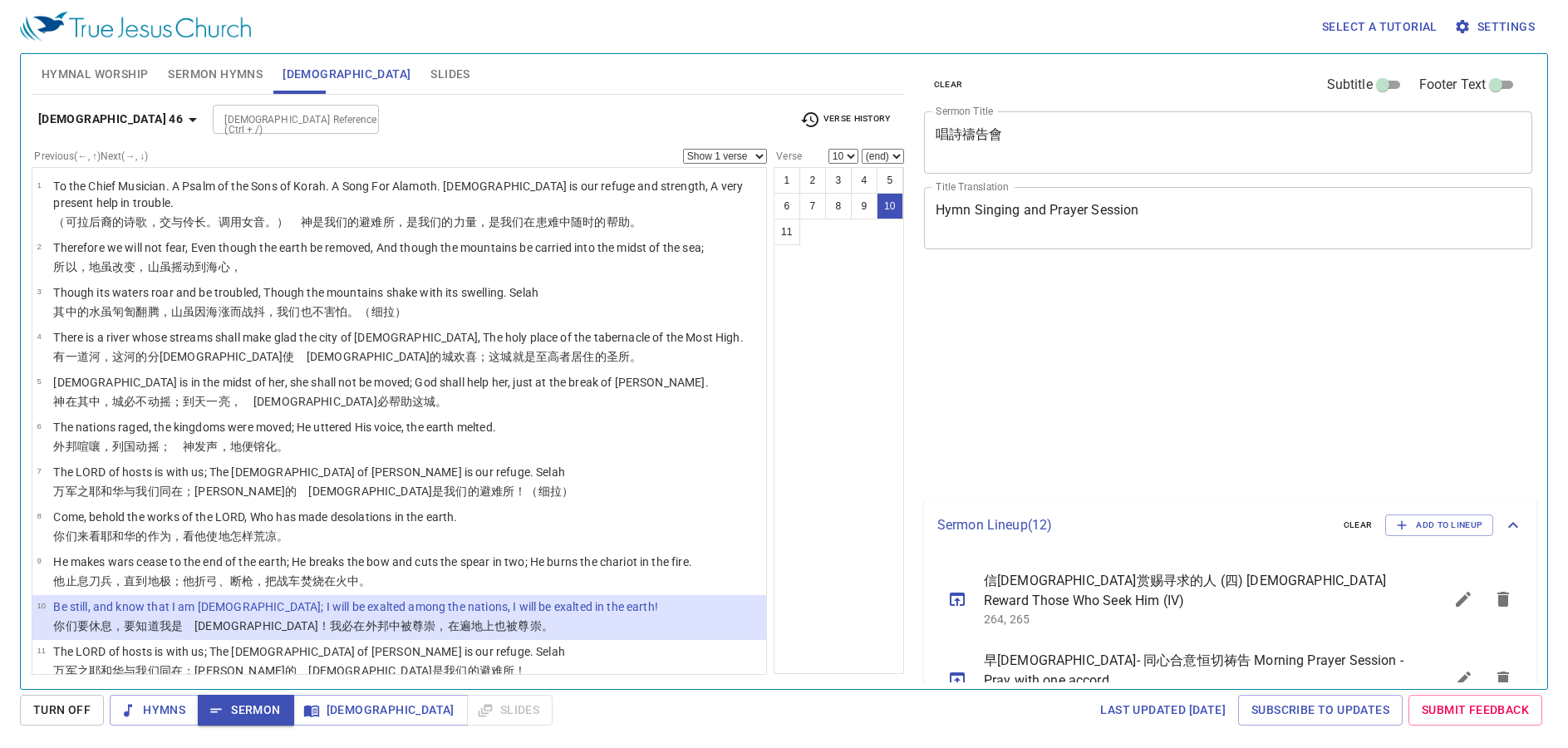
select select "10"
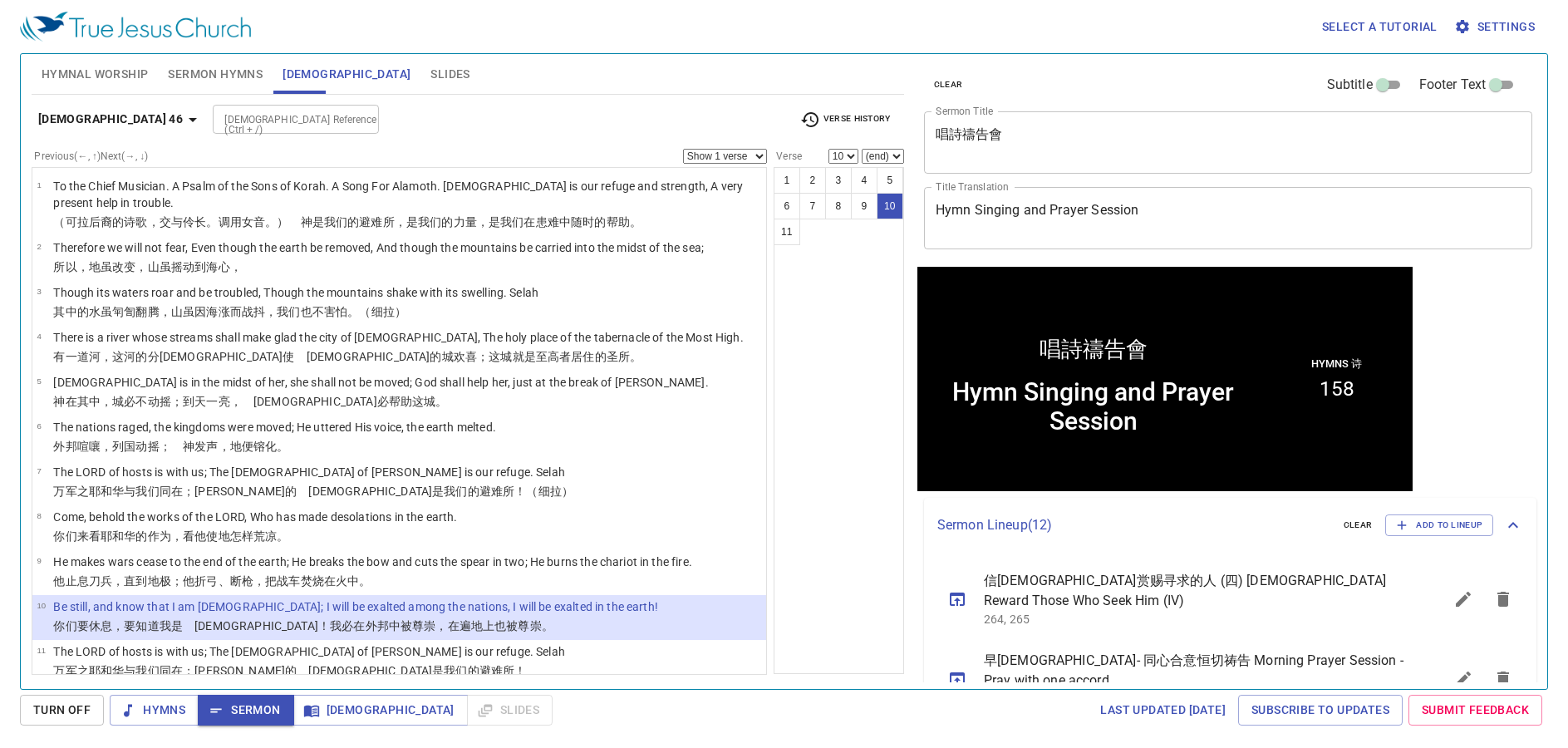
scroll to position [1, 0]
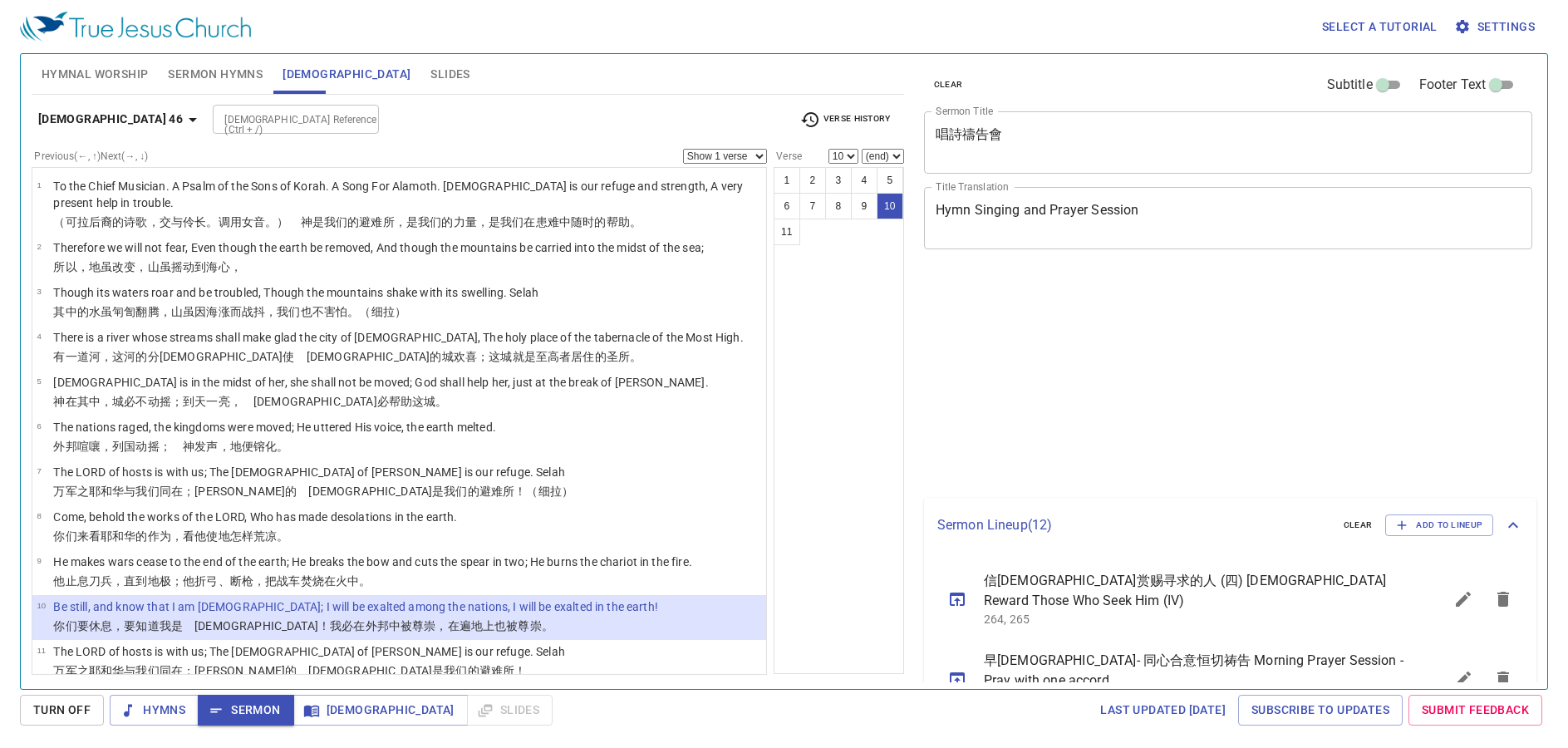
select select "10"
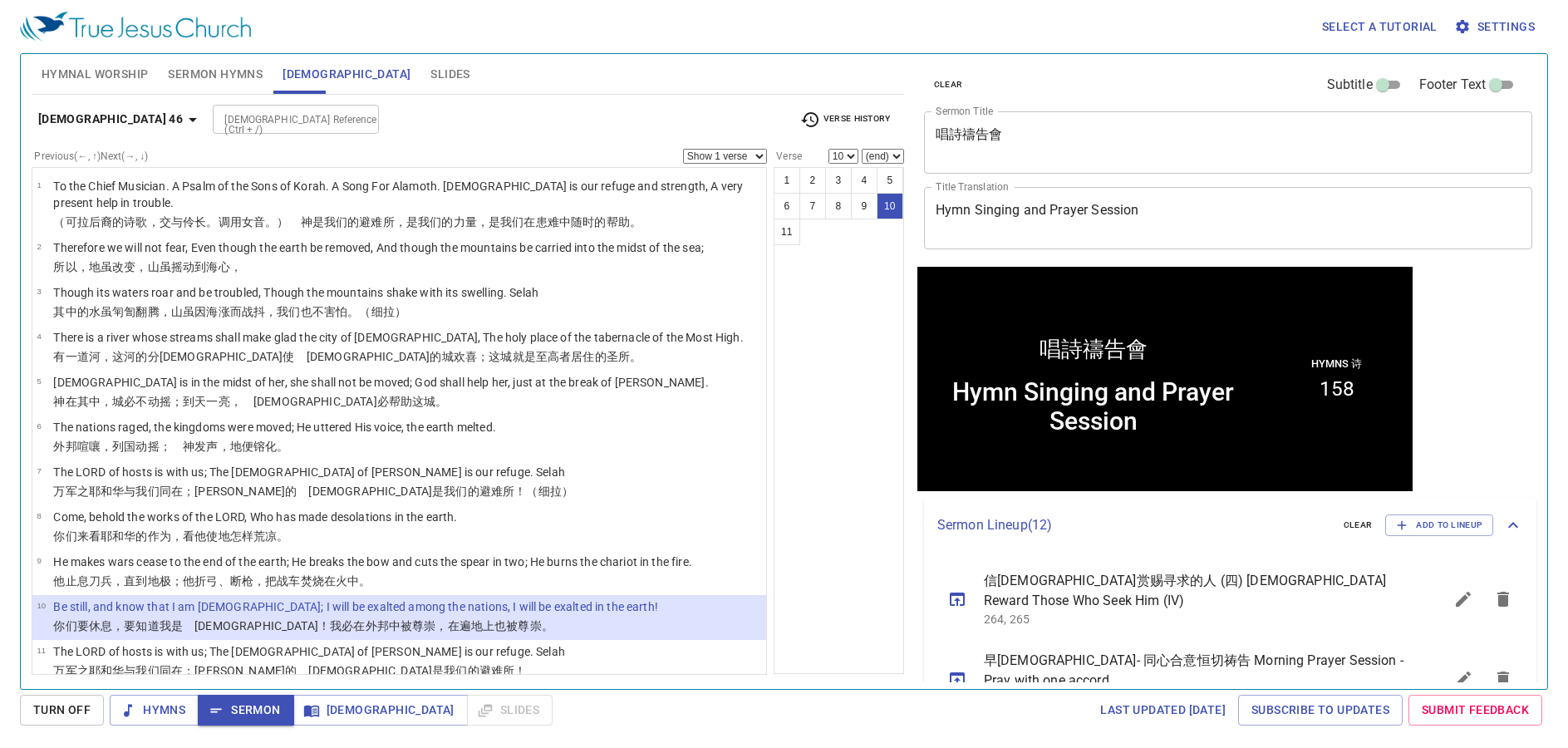
scroll to position [1, 0]
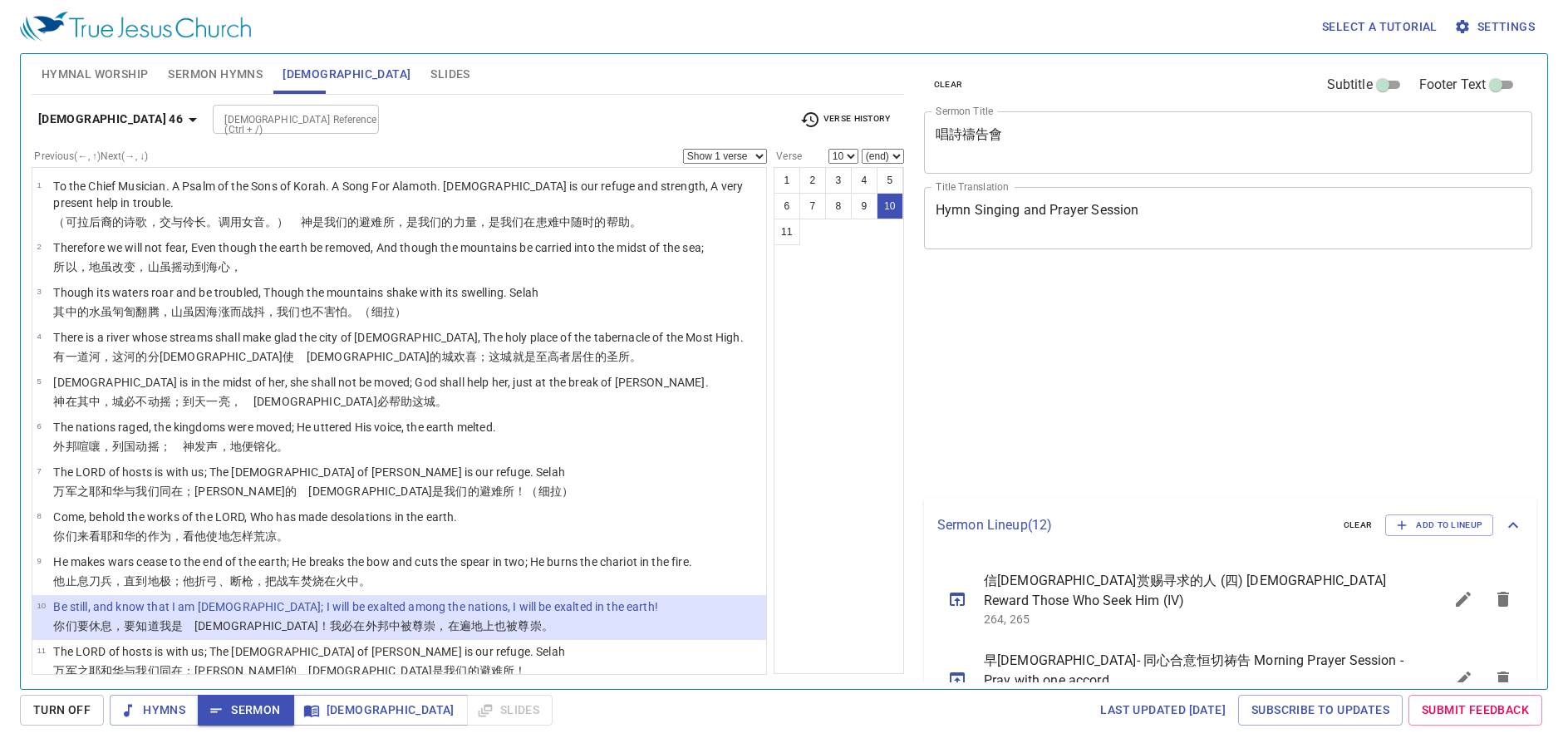
select select "10"
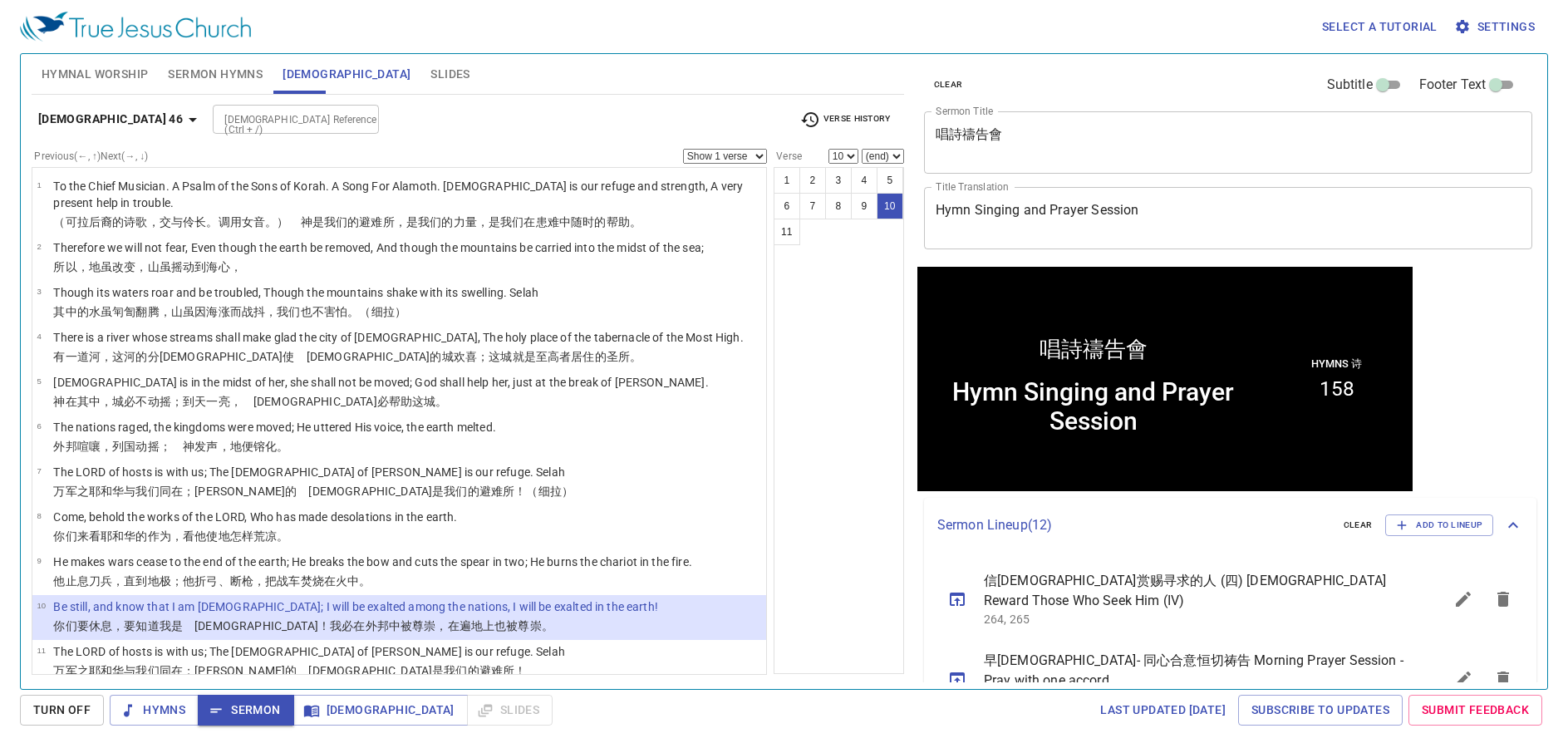
scroll to position [1, 0]
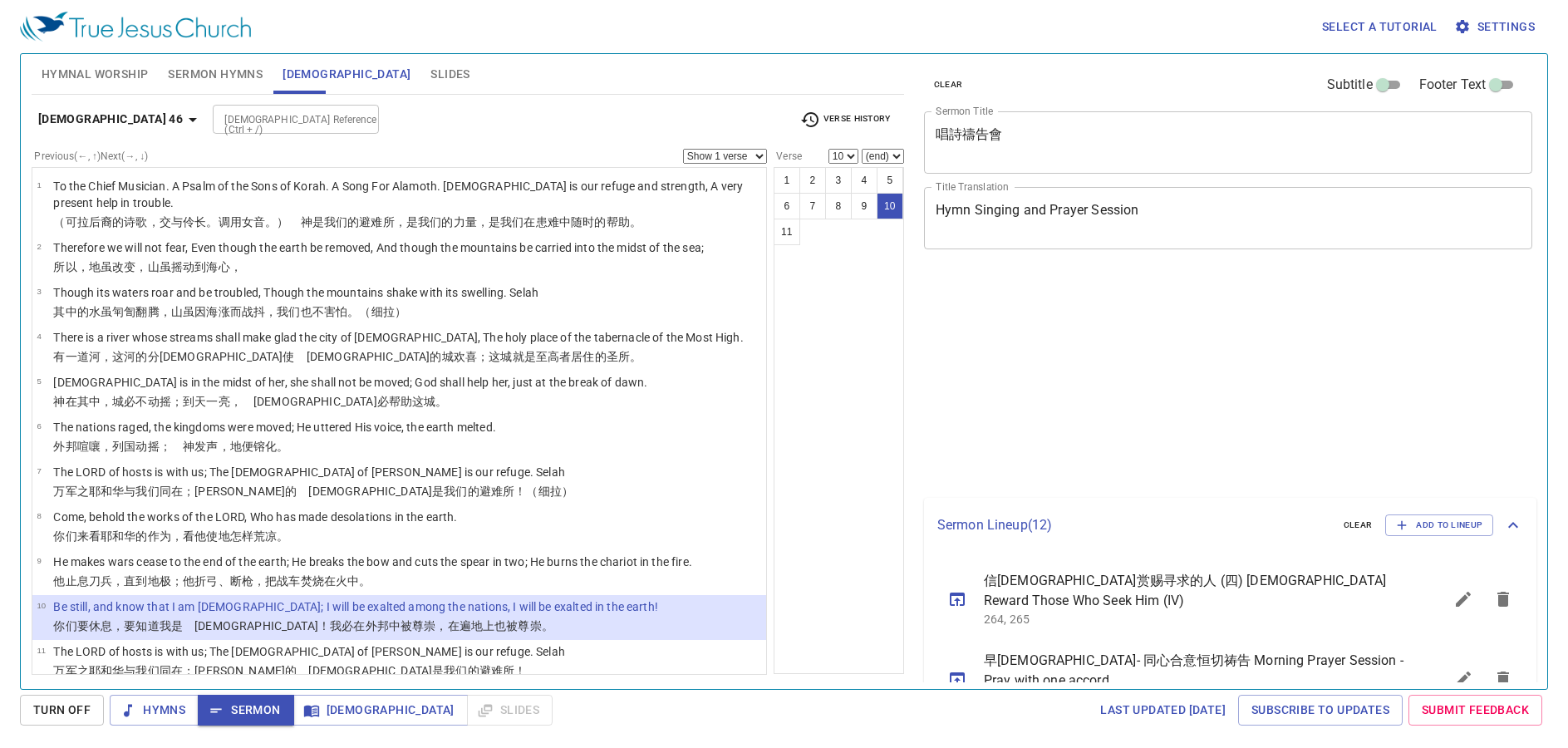
select select "10"
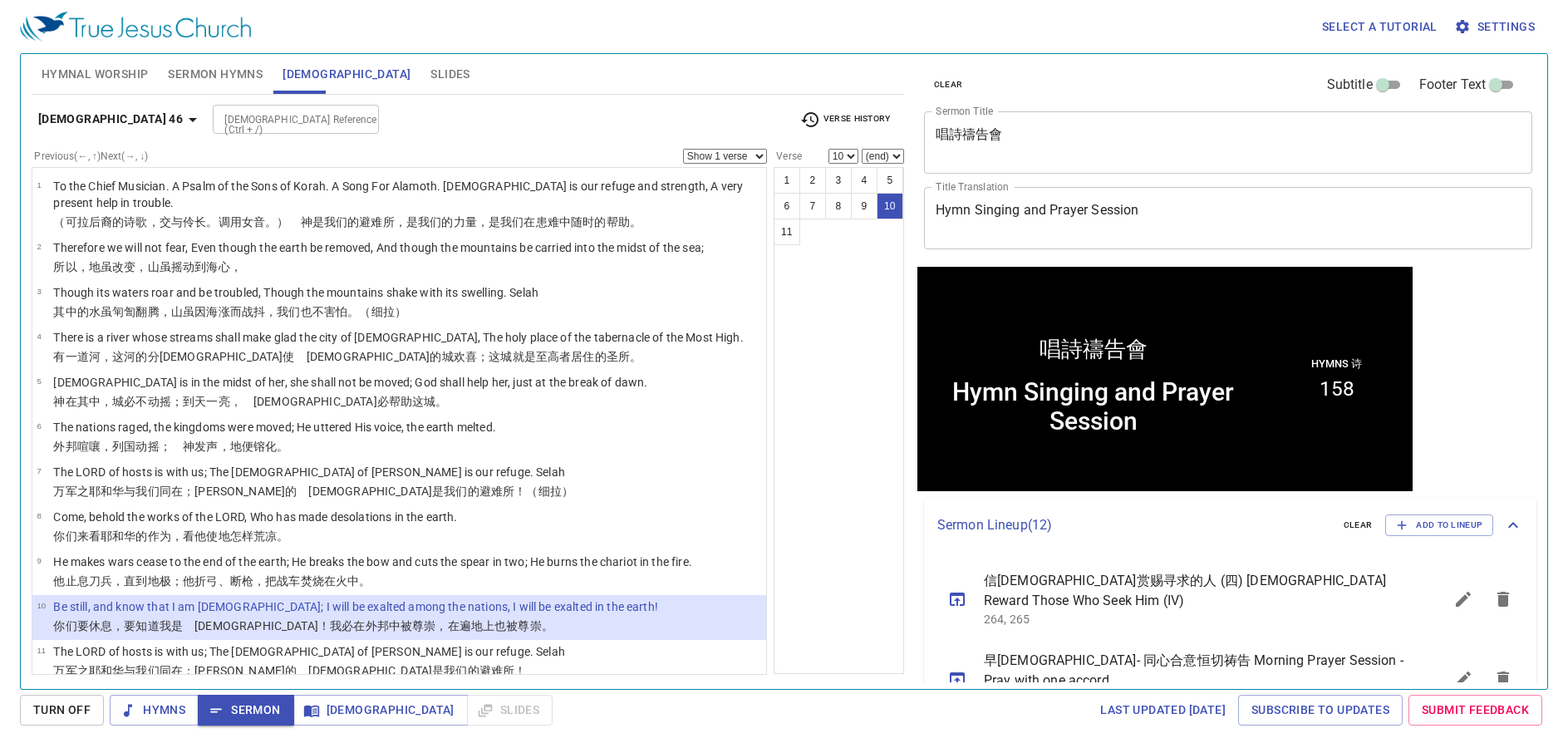
scroll to position [1, 0]
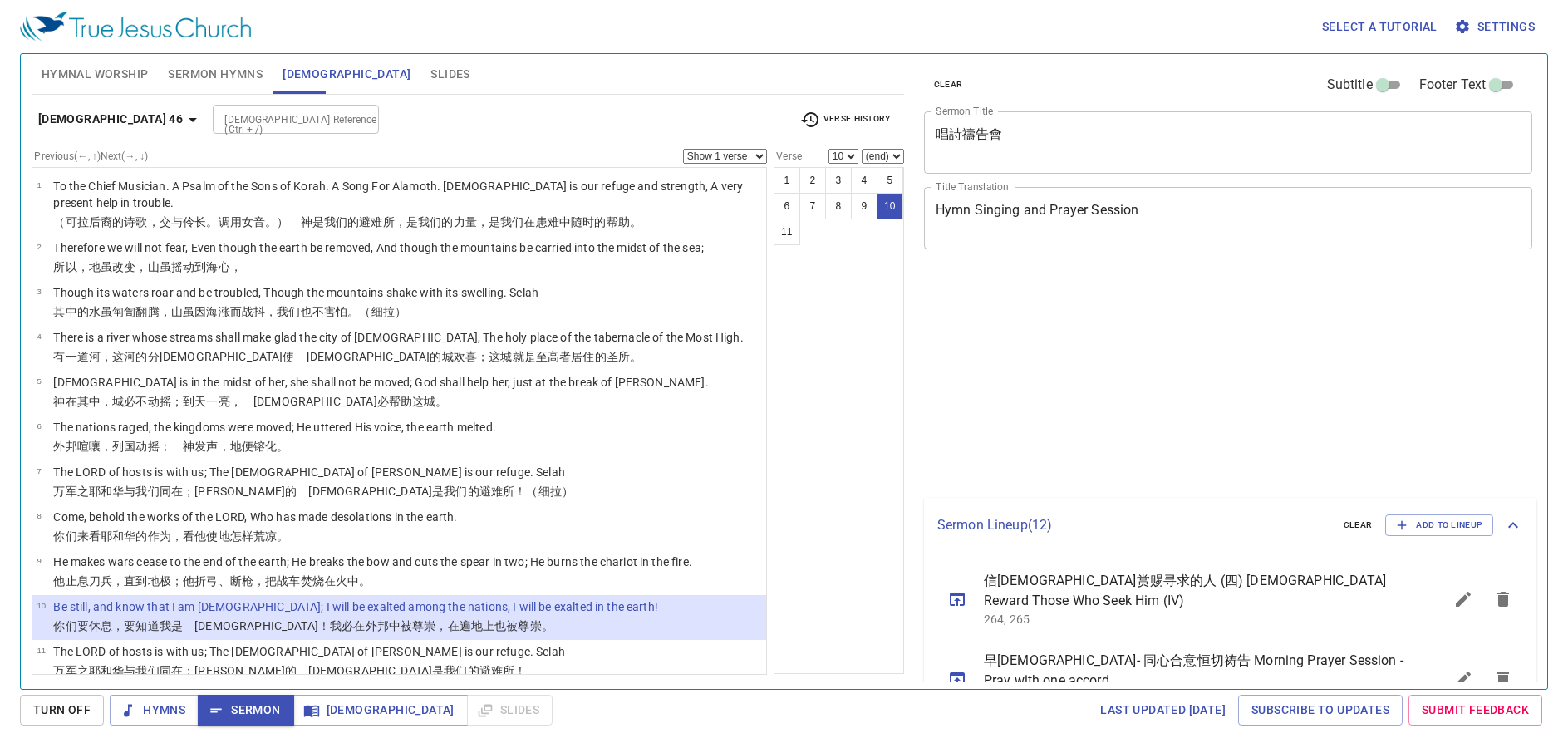
select select "10"
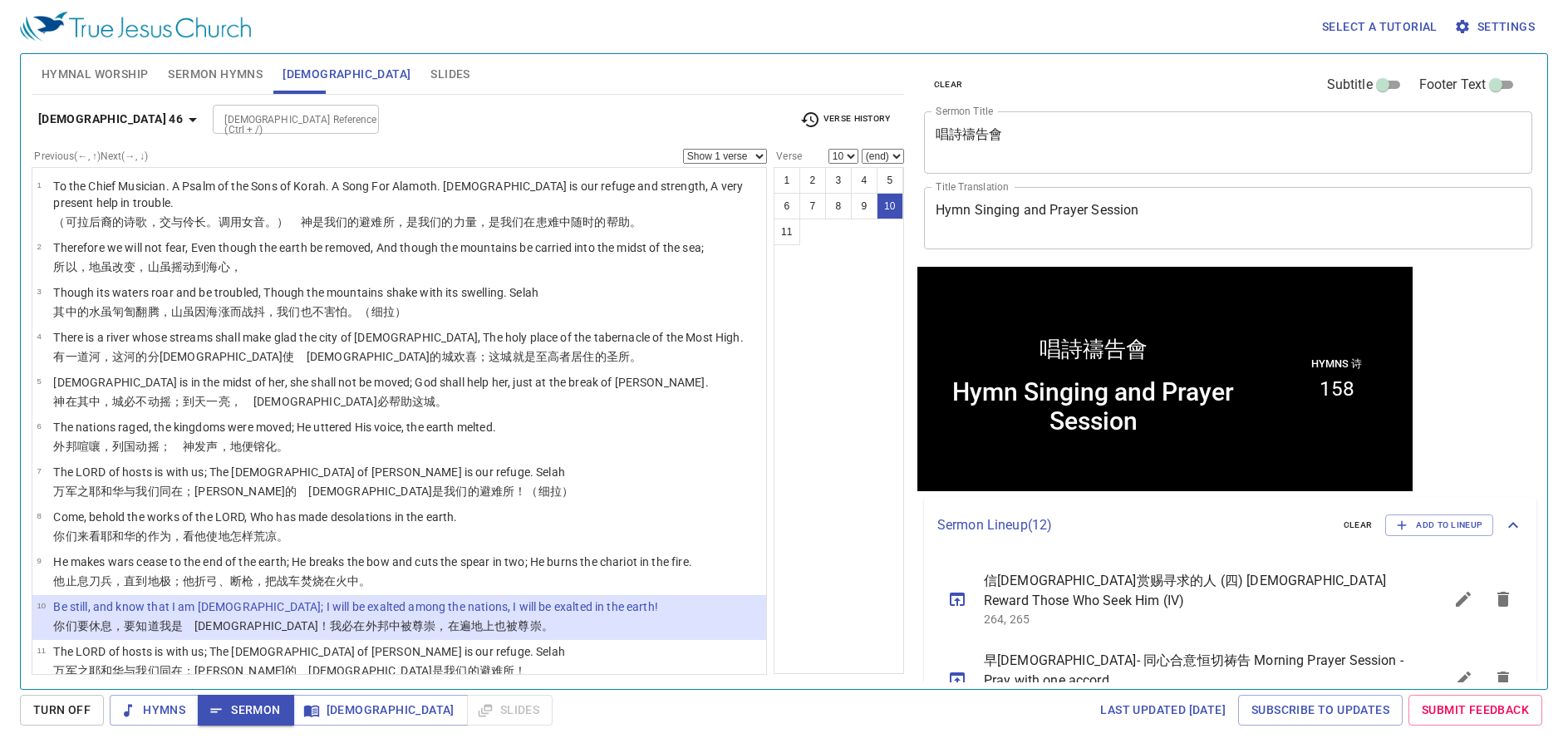
scroll to position [1, 0]
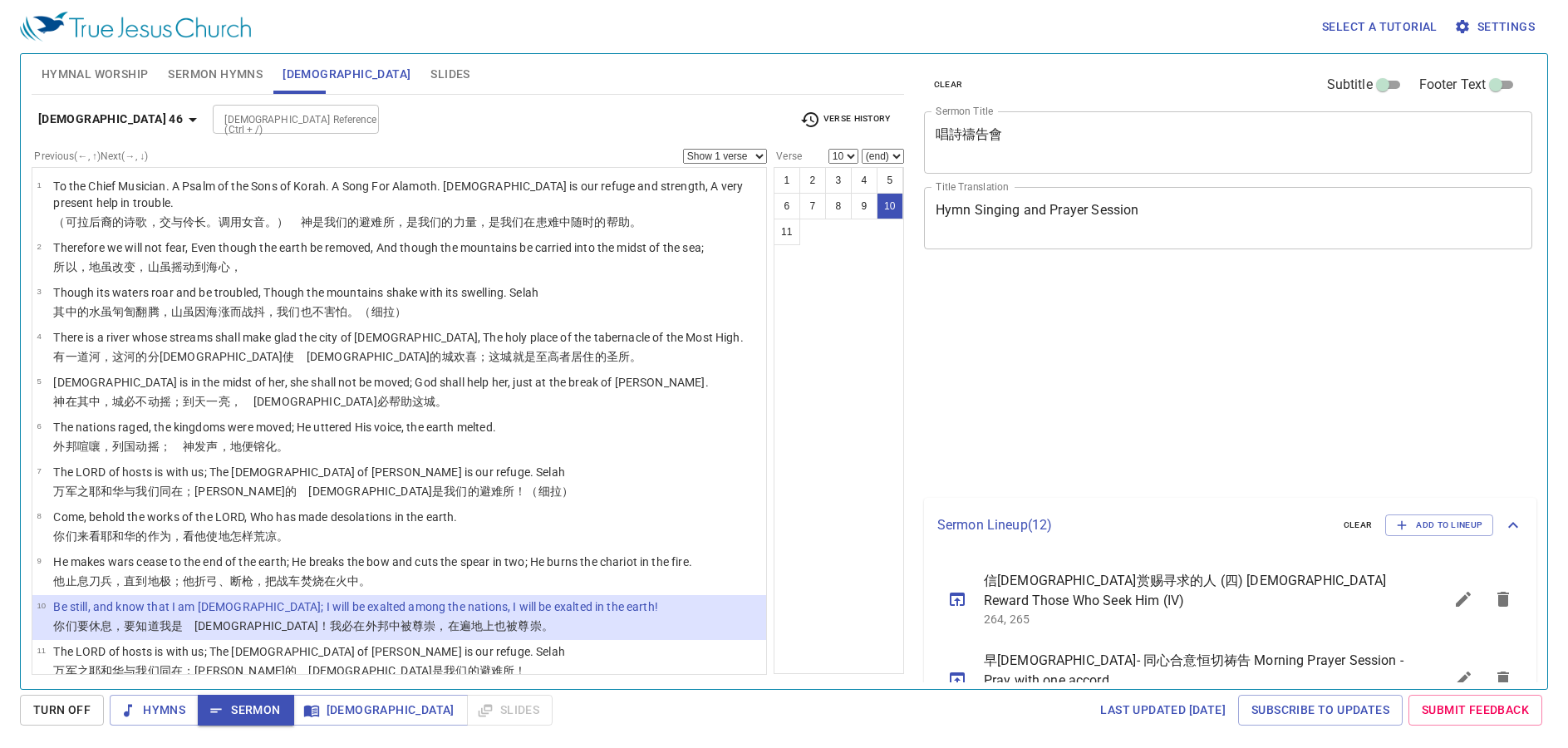
select select "10"
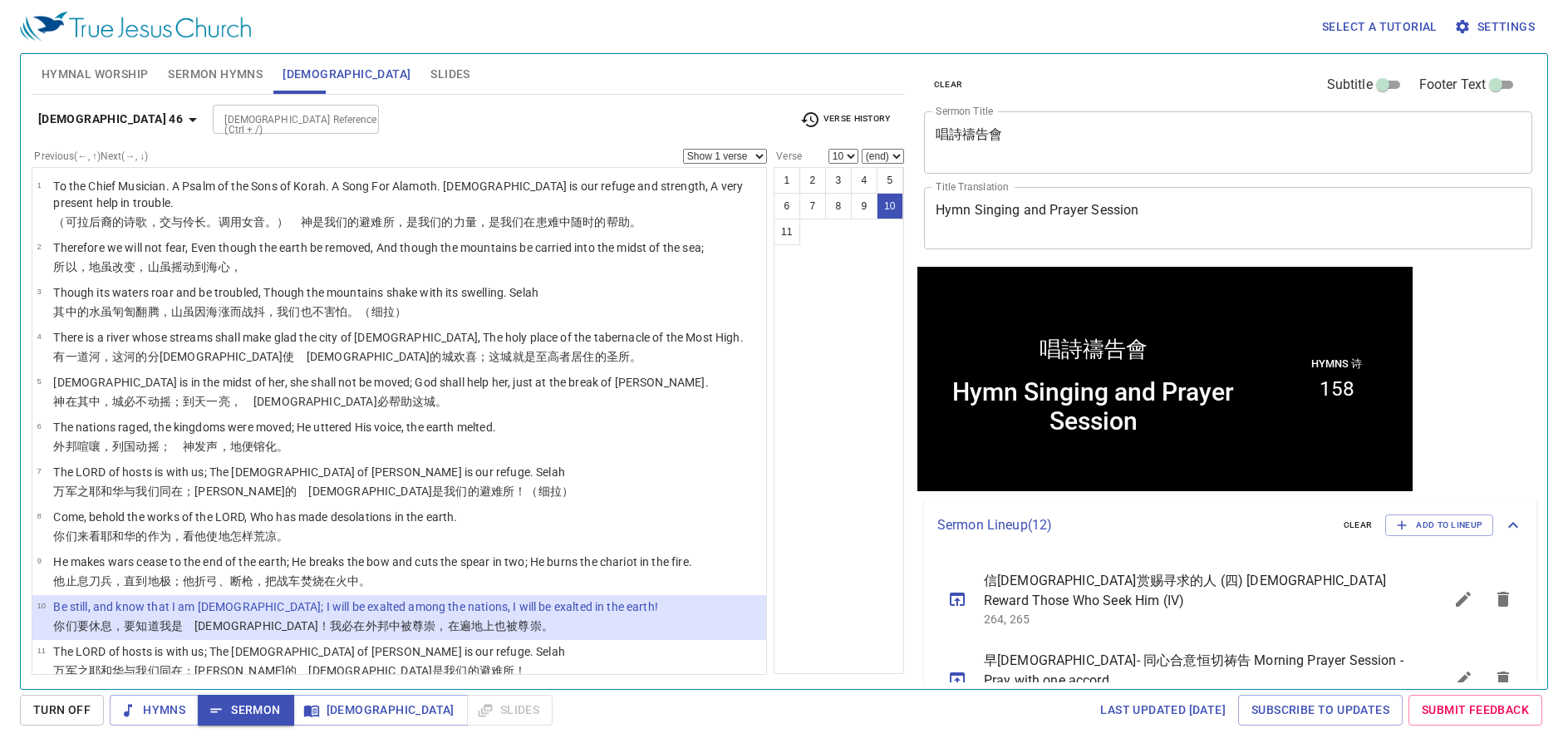
scroll to position [1, 0]
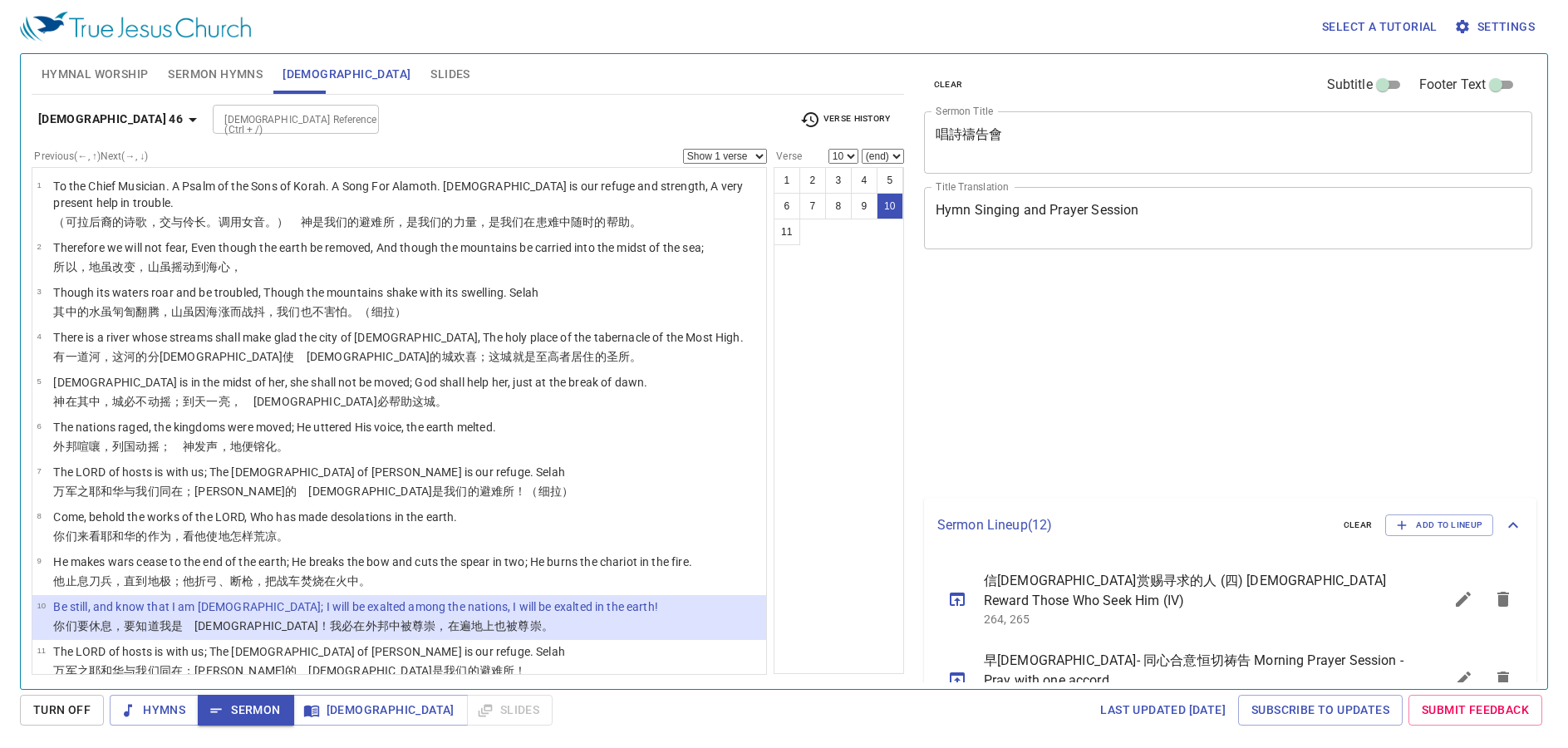
select select "10"
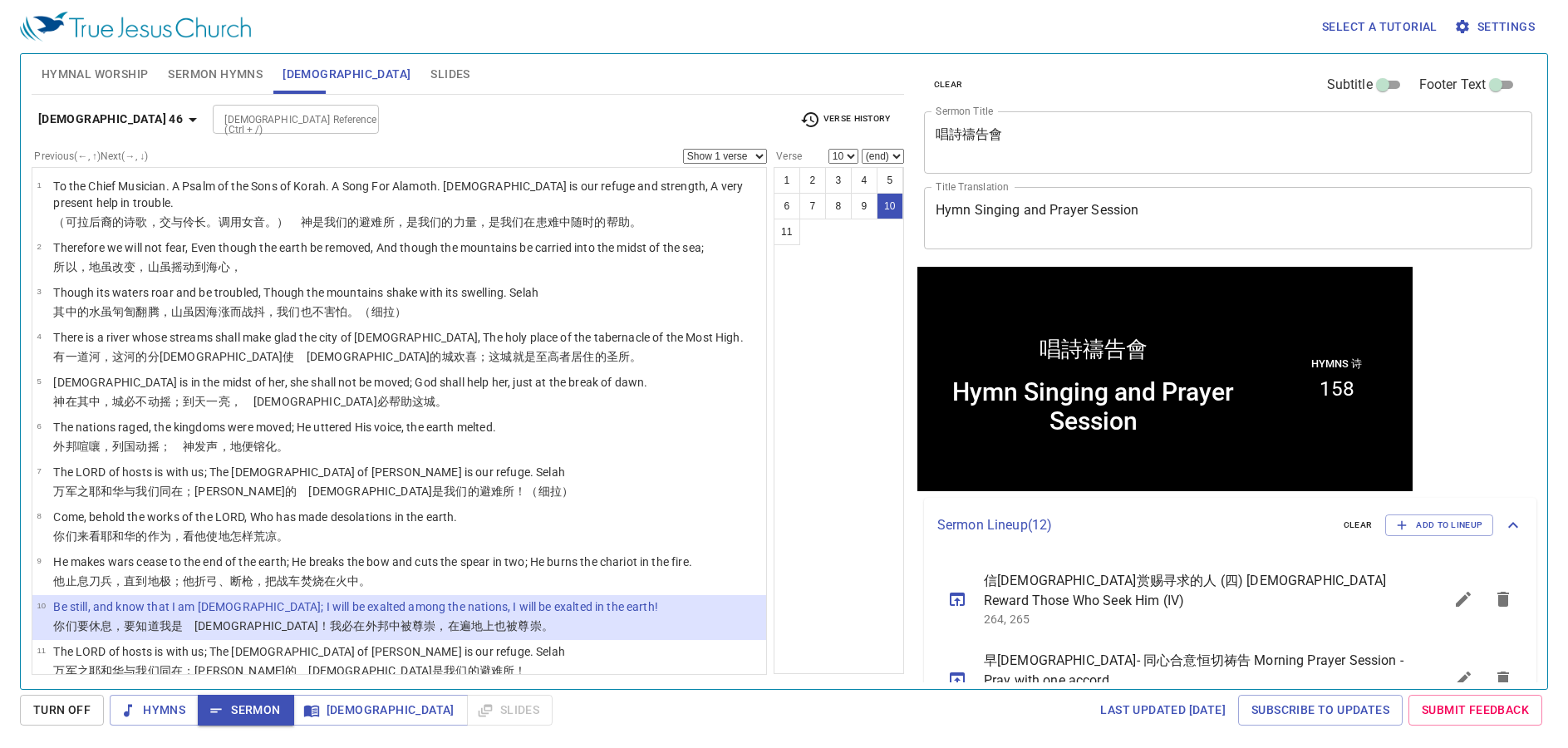
scroll to position [1, 0]
